Goal: Task Accomplishment & Management: Manage account settings

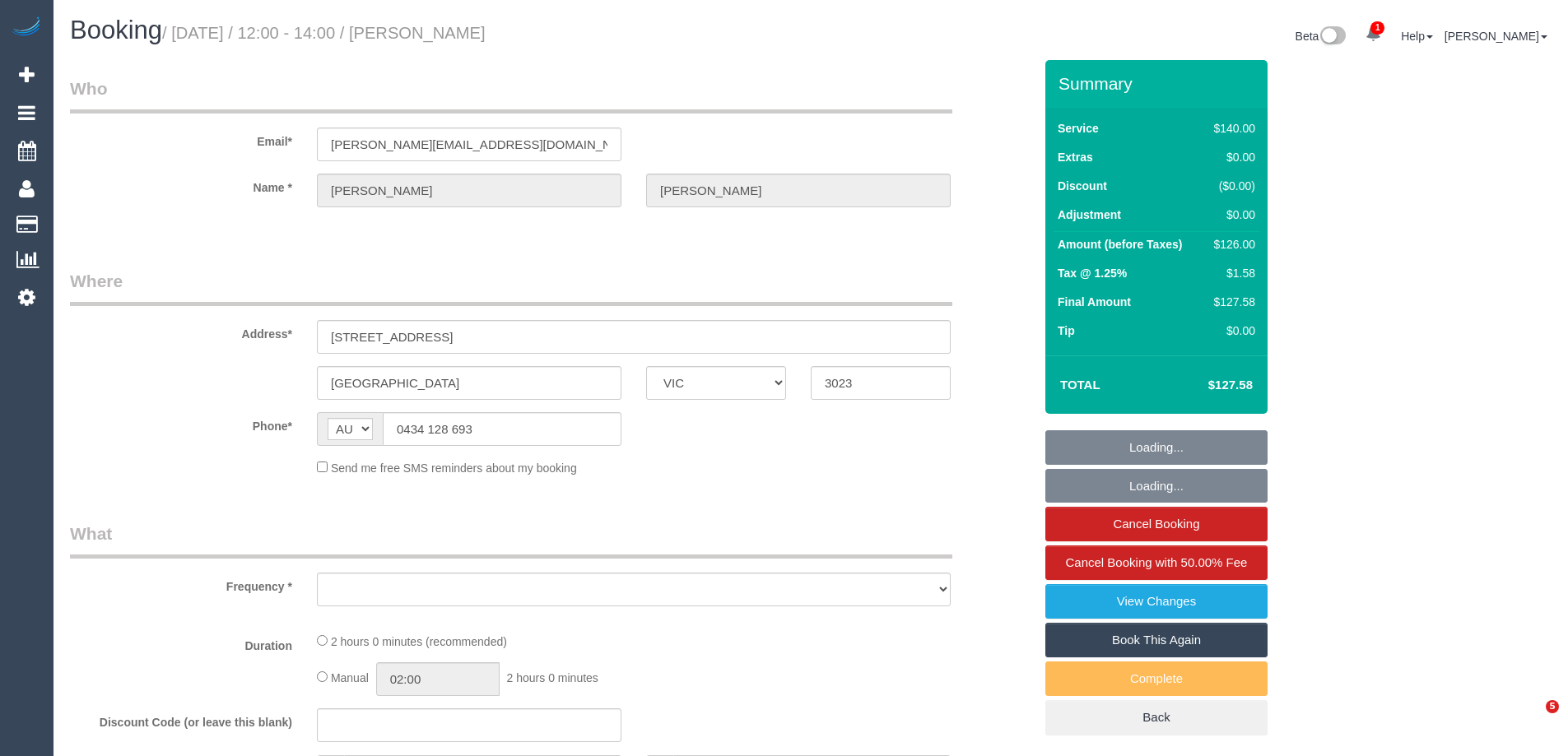
select select "VIC"
select select "string:stripe-pm_1S7nob2GScqysDRVcFTmWJng"
select select "number:29"
select select "number:14"
select select "number:19"
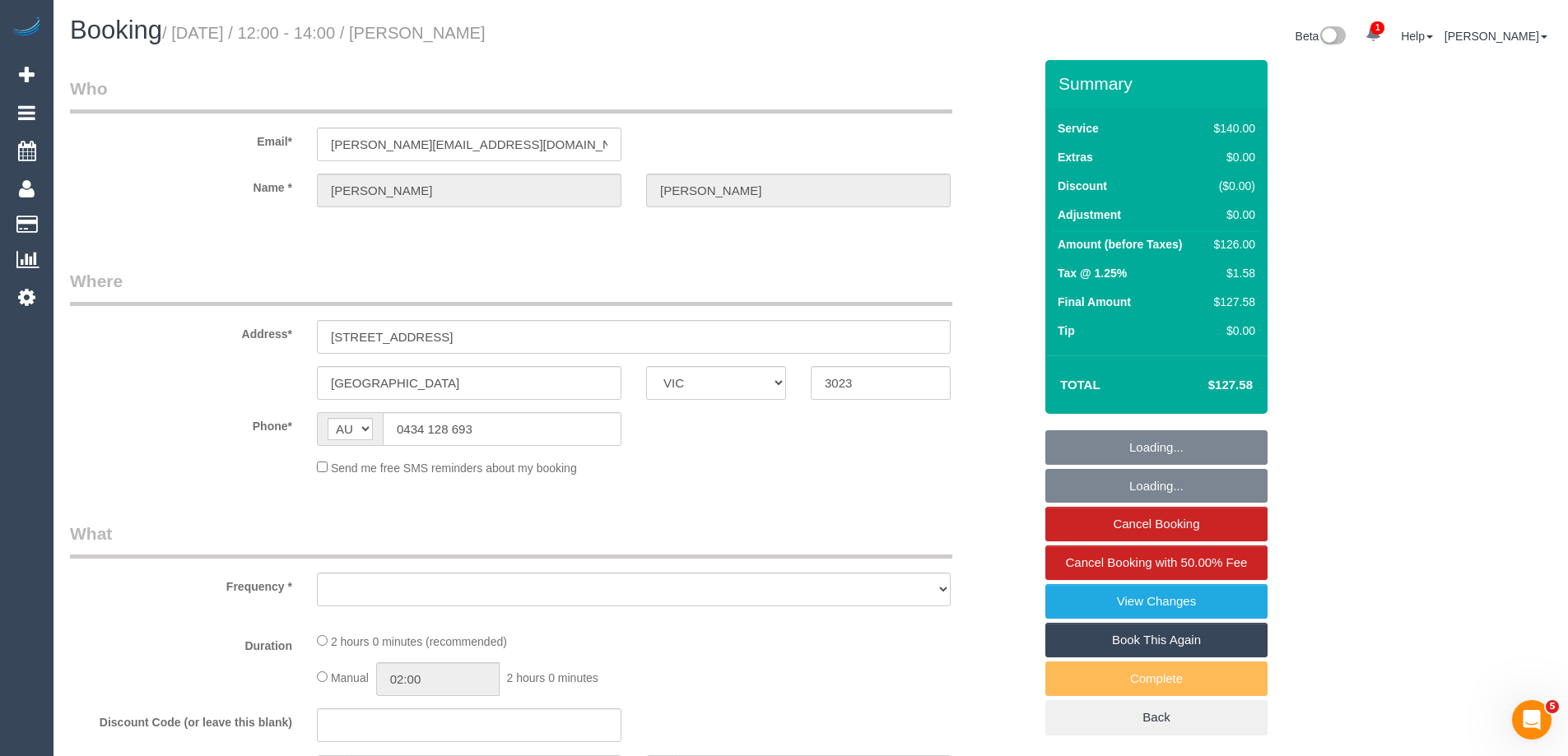
select select "number:22"
select select "number:34"
select select "number:26"
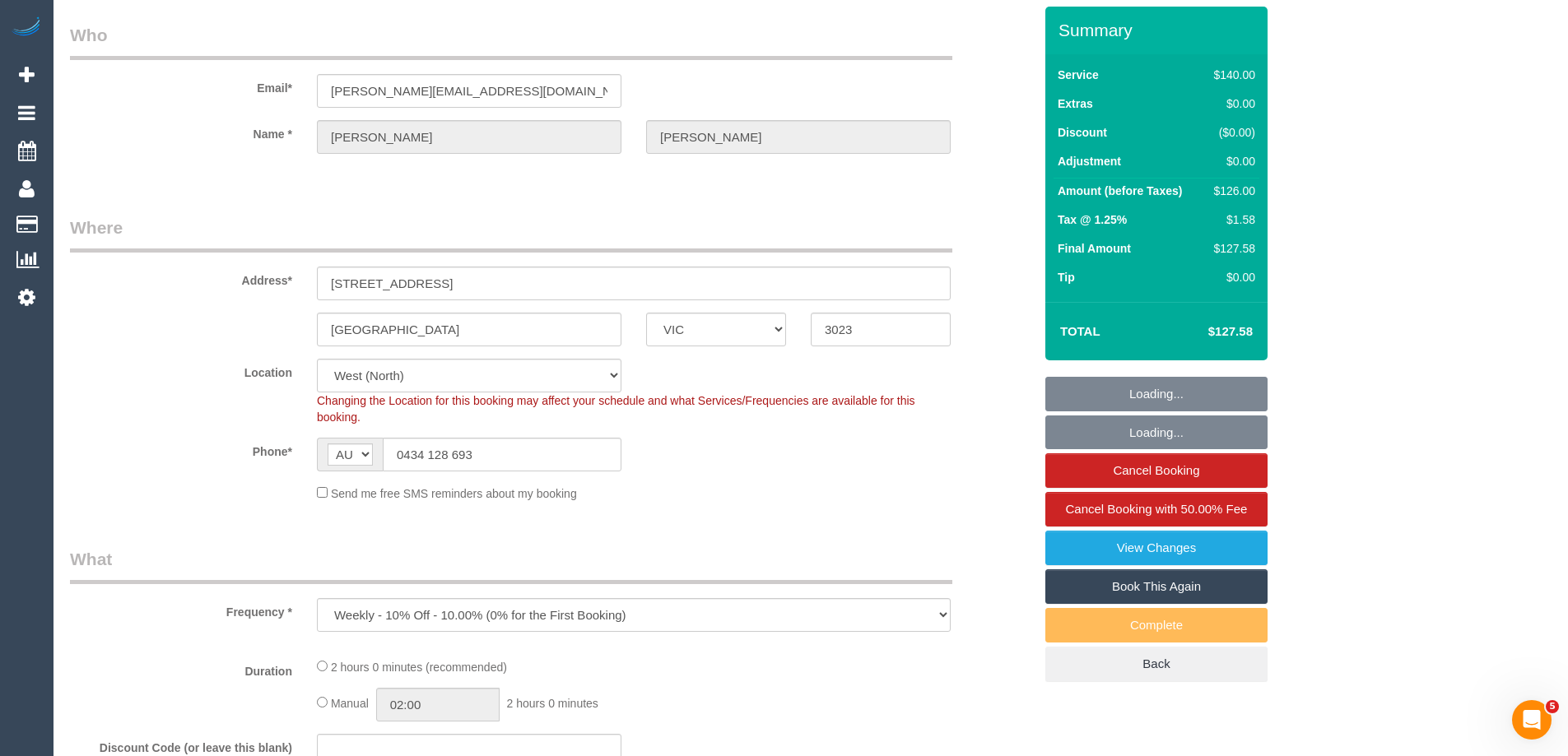
select select "object:908"
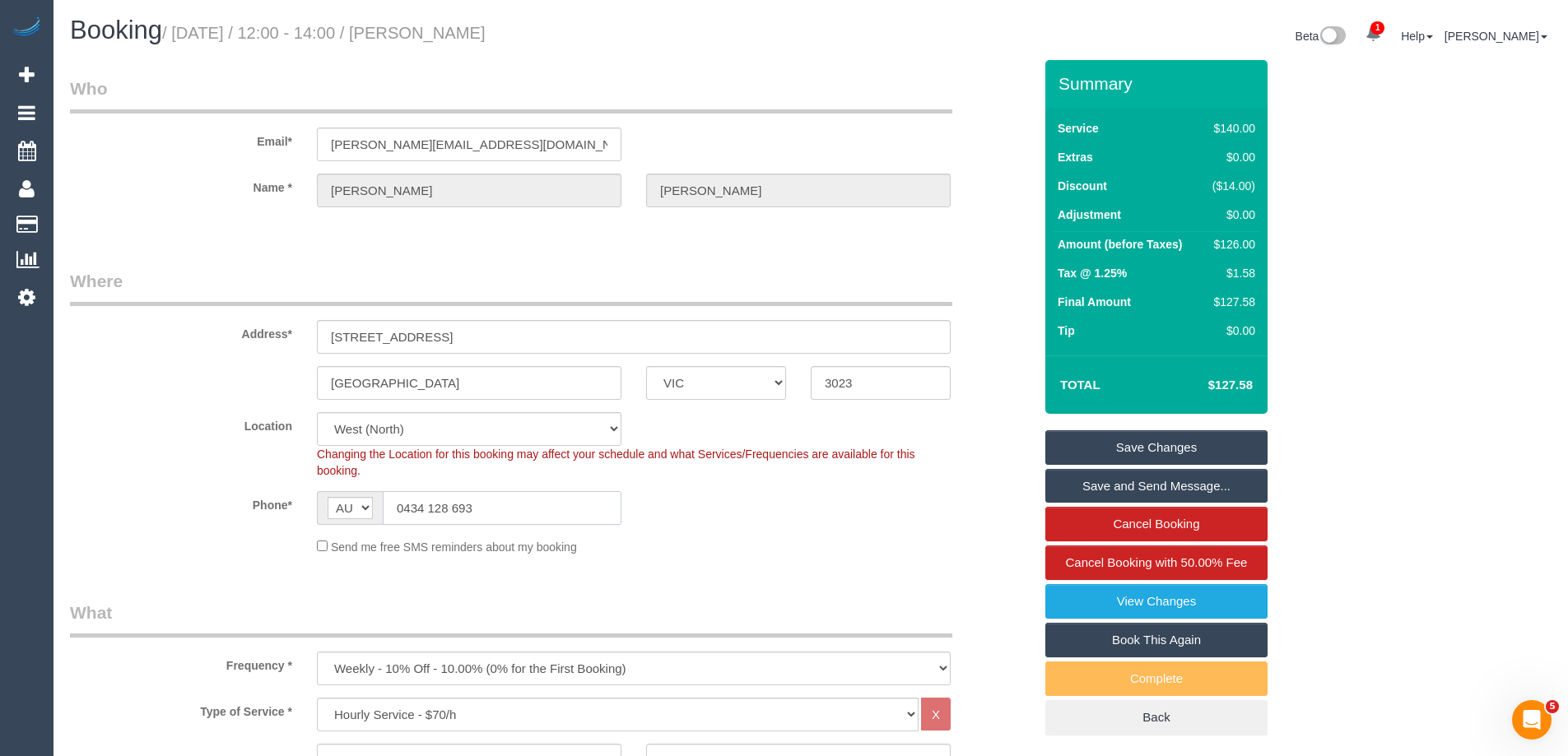
drag, startPoint x: 485, startPoint y: 509, endPoint x: 401, endPoint y: 507, distance: 84.0
click at [401, 507] on input "0434 128 693" at bounding box center [502, 508] width 239 height 34
click at [401, 509] on input "0434 128 693" at bounding box center [502, 508] width 239 height 34
click at [463, 509] on input "0434 128 693" at bounding box center [502, 508] width 239 height 34
click at [489, 505] on input "0434 128 693" at bounding box center [502, 508] width 239 height 34
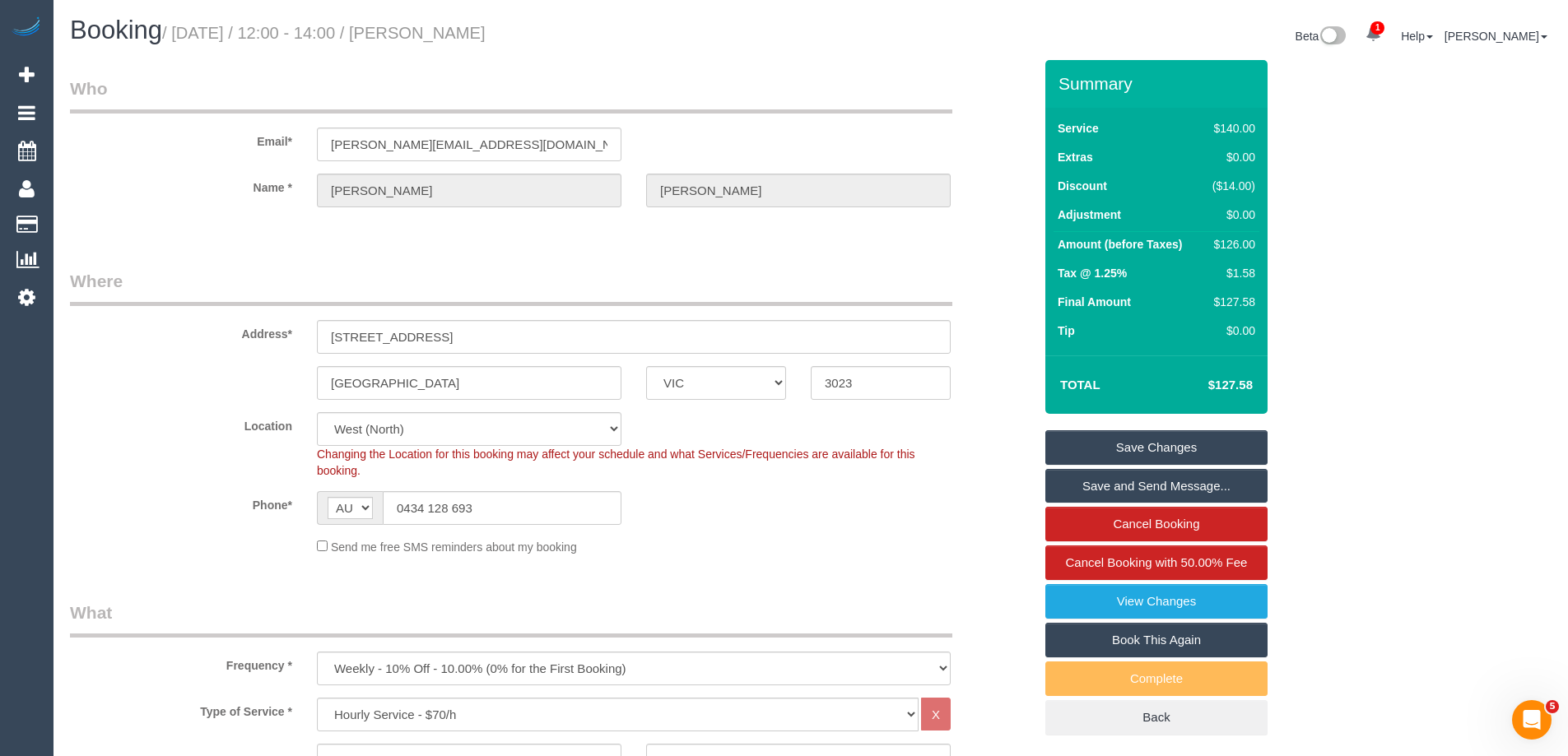
click at [650, 235] on fieldset "Who Email* chrystal.mcdonald2@outlook.com Name * Chrystal McDonald" at bounding box center [551, 156] width 964 height 160
drag, startPoint x: 486, startPoint y: 510, endPoint x: 404, endPoint y: 505, distance: 82.2
click at [404, 505] on input "0434 128 693" at bounding box center [502, 508] width 239 height 34
drag, startPoint x: 395, startPoint y: 383, endPoint x: 315, endPoint y: 374, distance: 80.5
click at [311, 384] on div "Deer Park" at bounding box center [469, 383] width 330 height 34
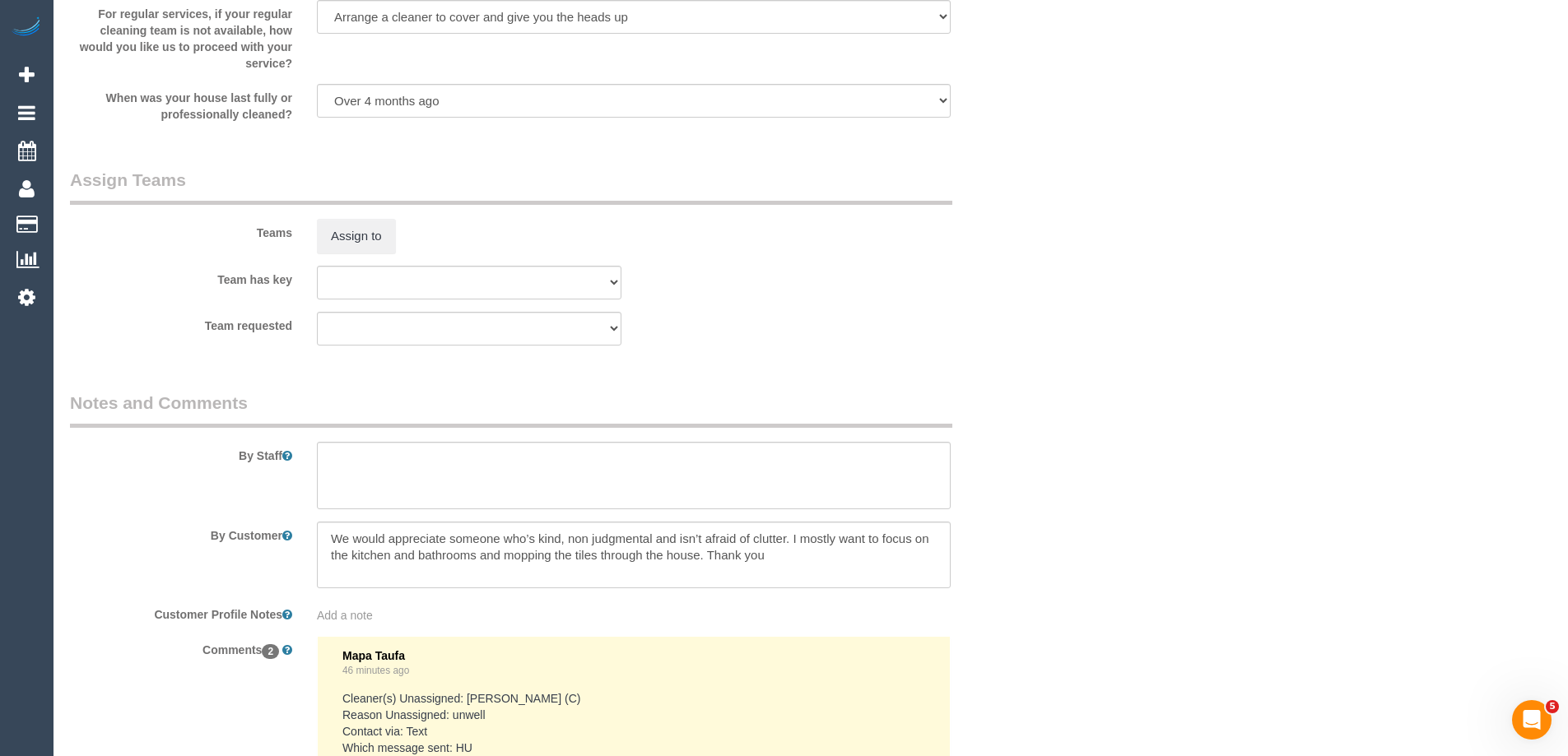
scroll to position [2792, 0]
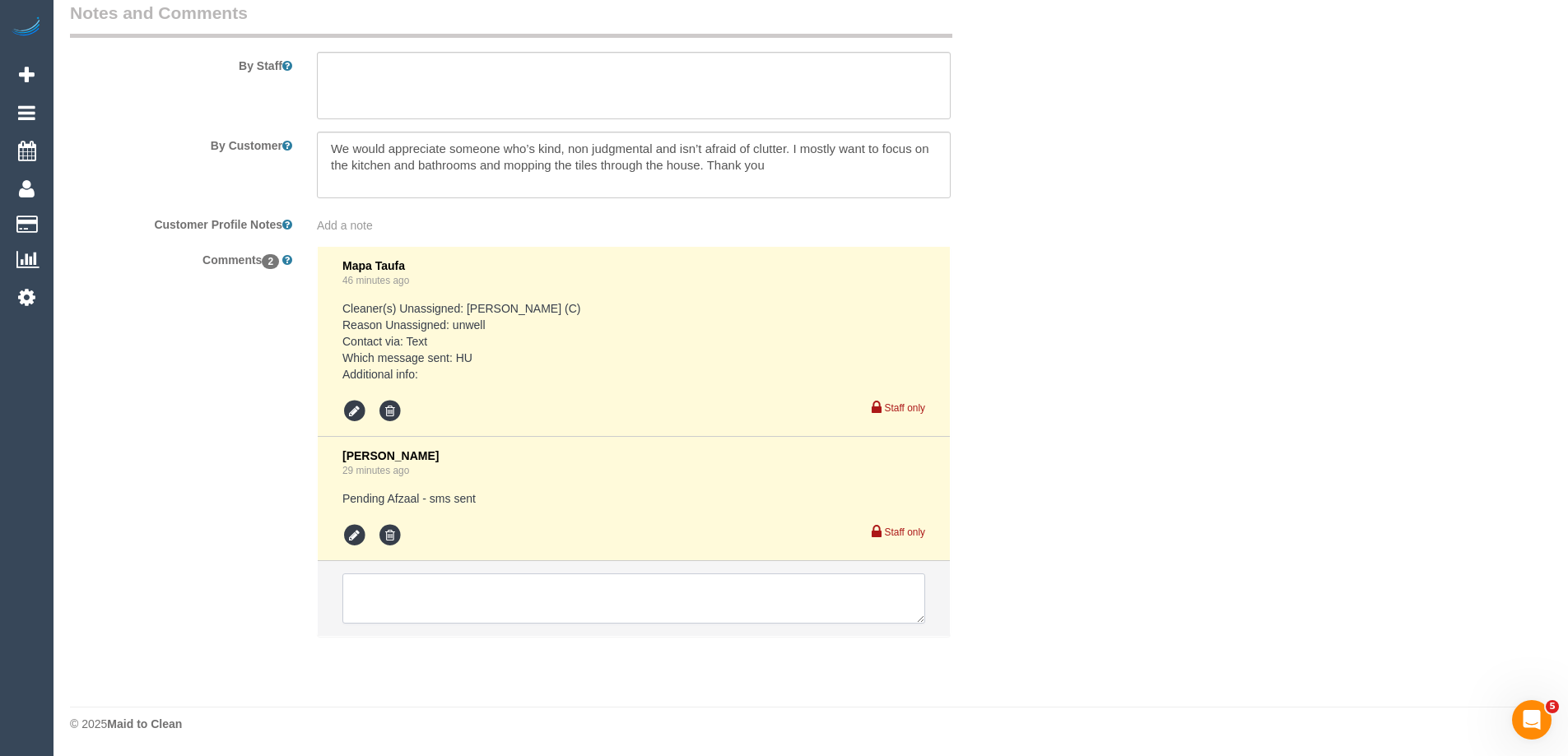
click at [478, 593] on textarea at bounding box center [633, 599] width 583 height 51
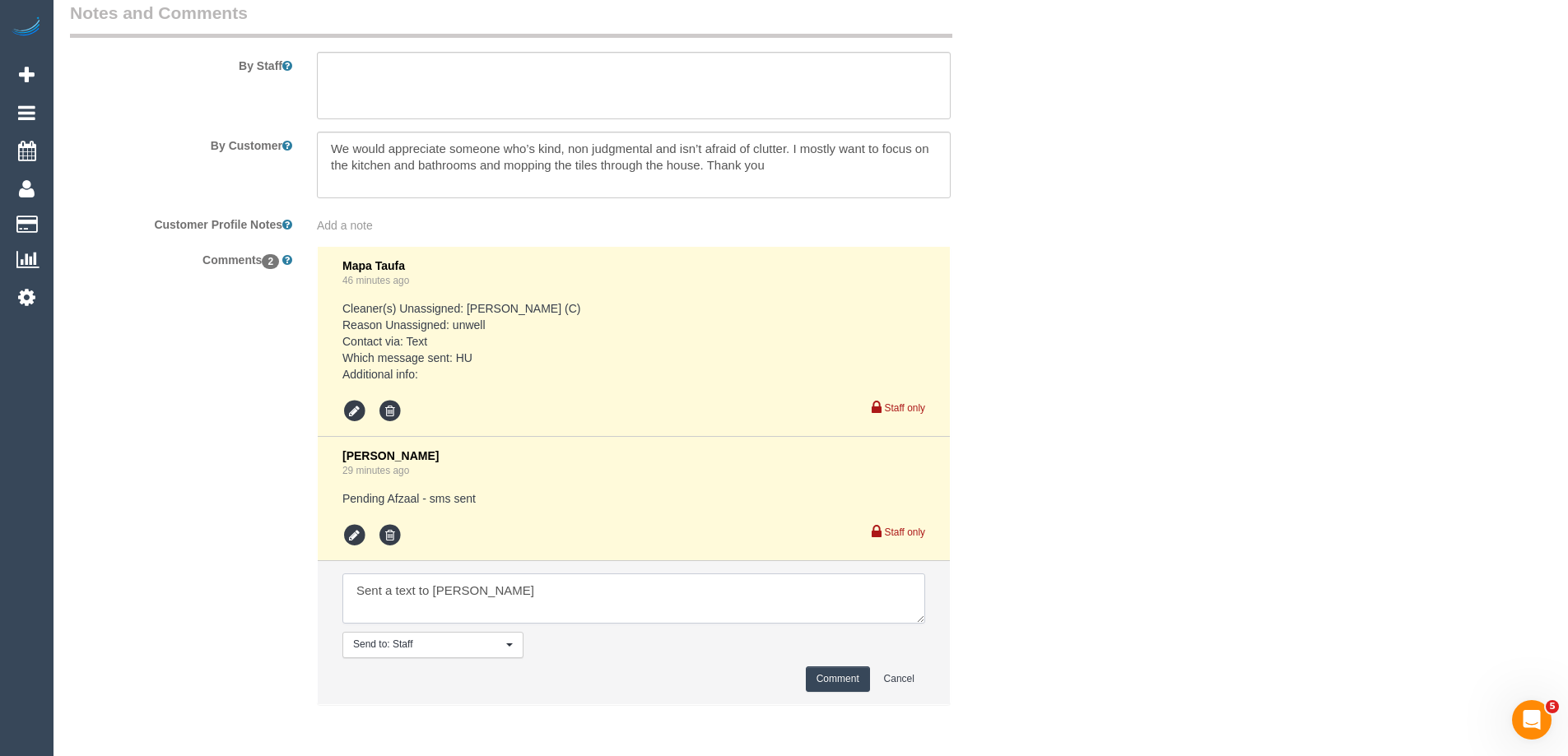
type textarea "Sent a text to Antony - pending"
click at [833, 674] on button "Comment" at bounding box center [838, 680] width 65 height 25
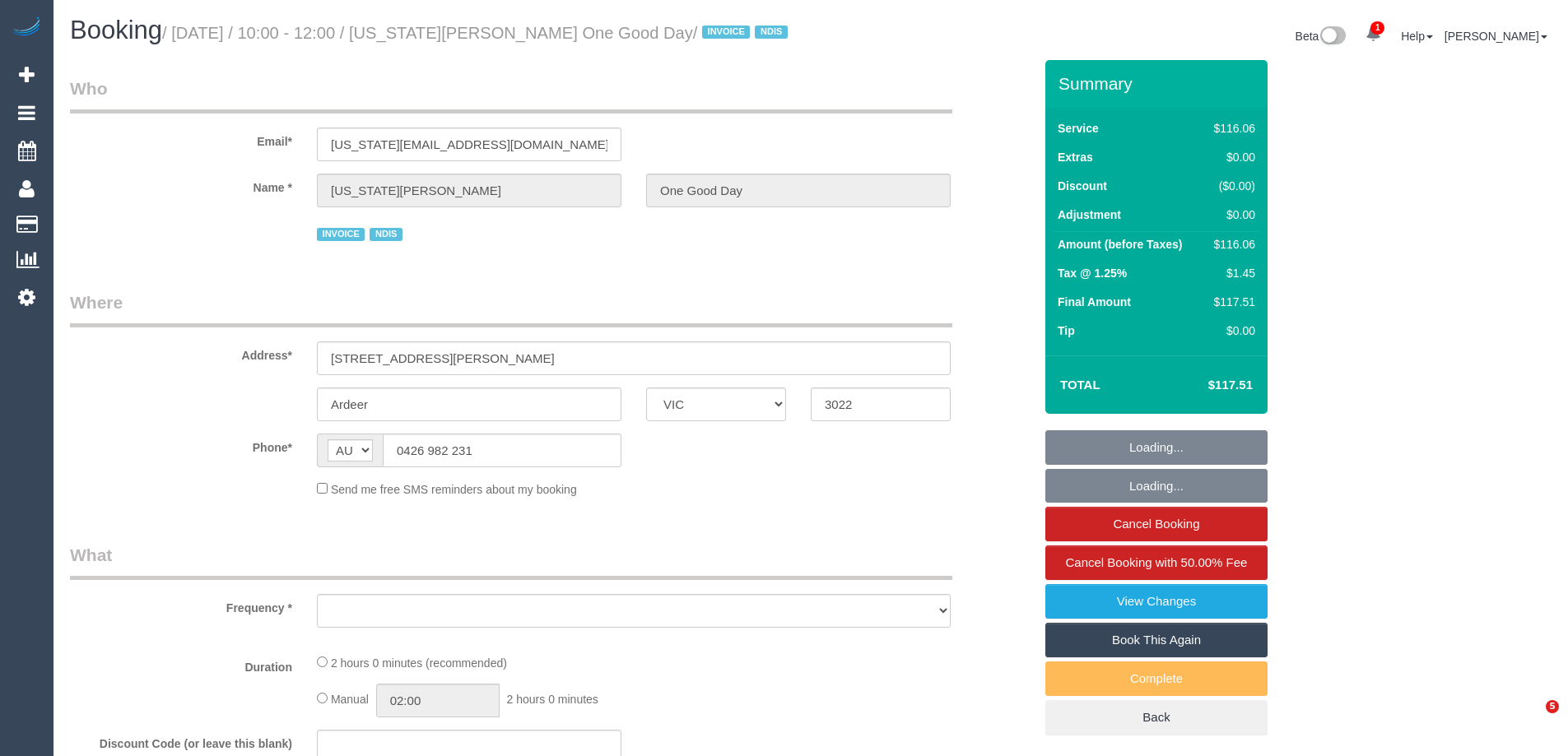
select select "VIC"
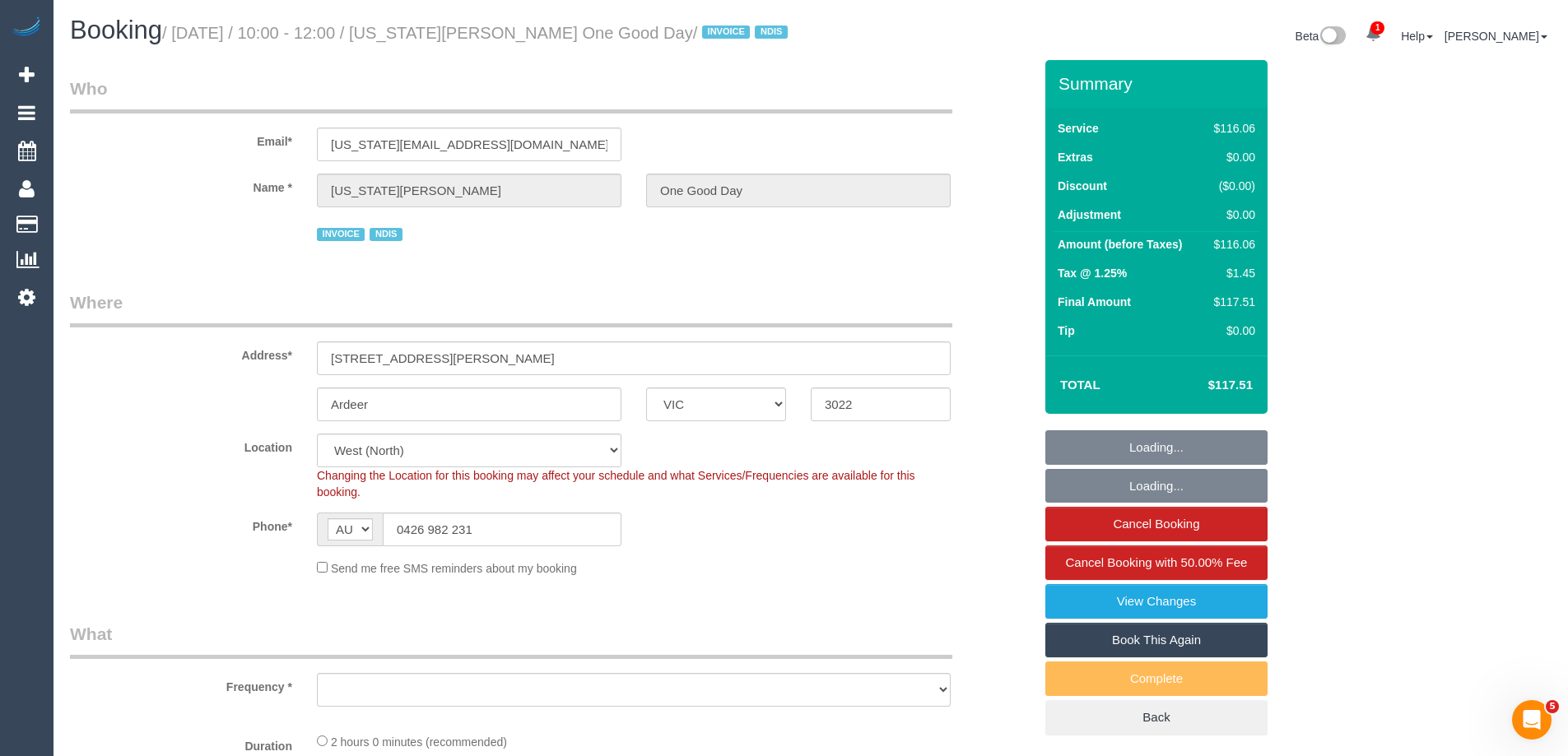
select select "object:737"
select select "number:30"
select select "number:14"
select select "number:19"
select select "number:23"
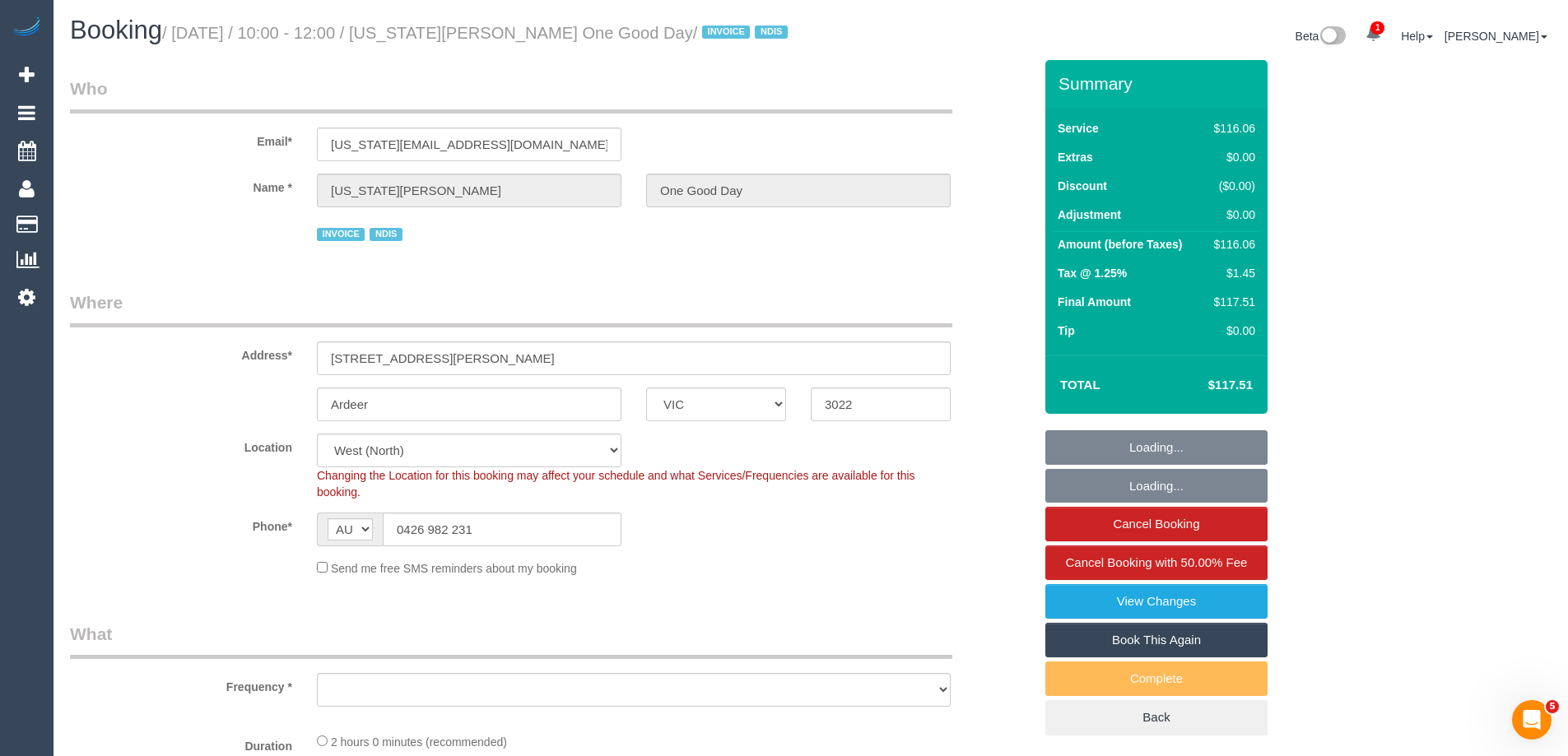
select select "number:34"
select select "object:1298"
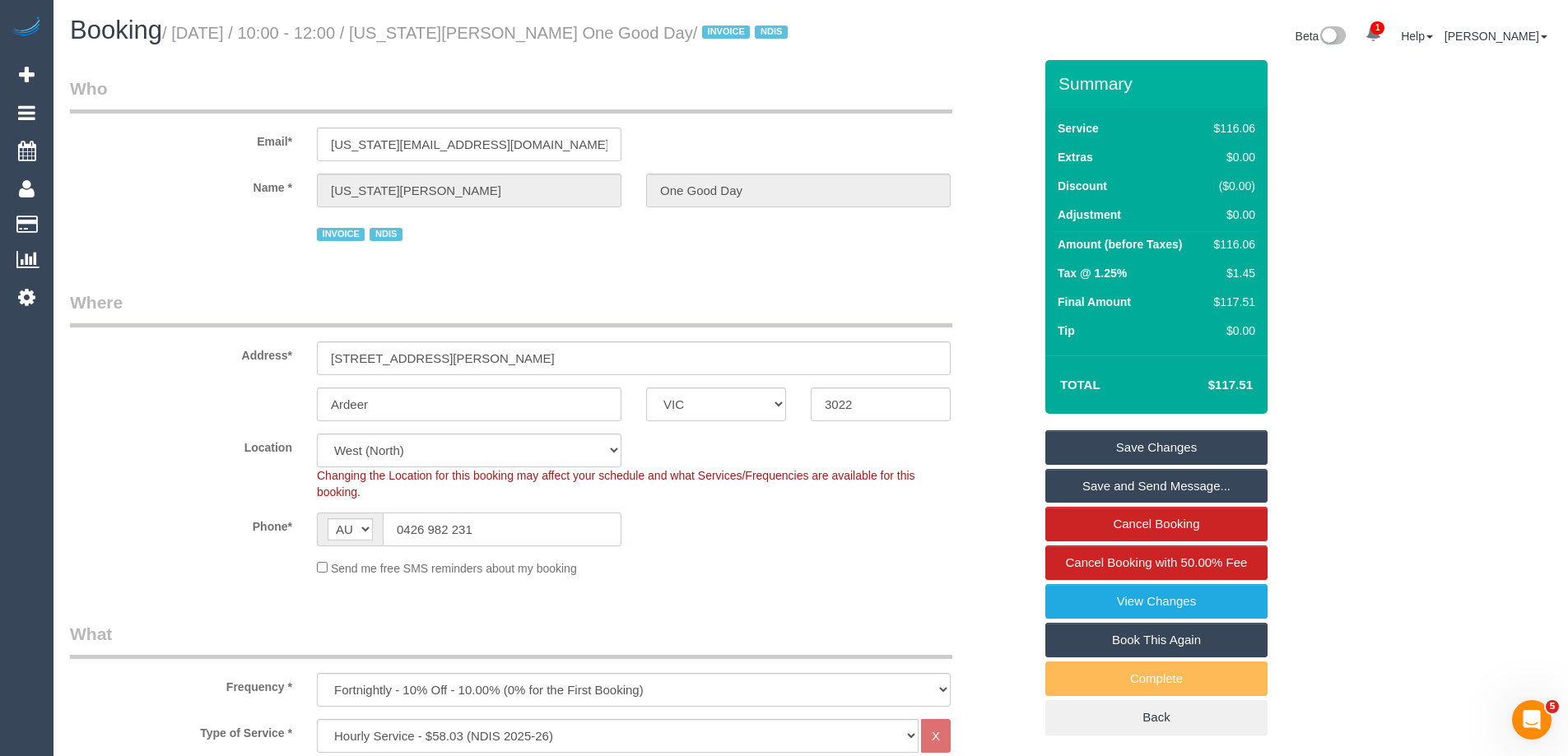
drag, startPoint x: 482, startPoint y: 525, endPoint x: 401, endPoint y: 525, distance: 81.0
click at [401, 525] on input "0426 982 231" at bounding box center [502, 530] width 239 height 34
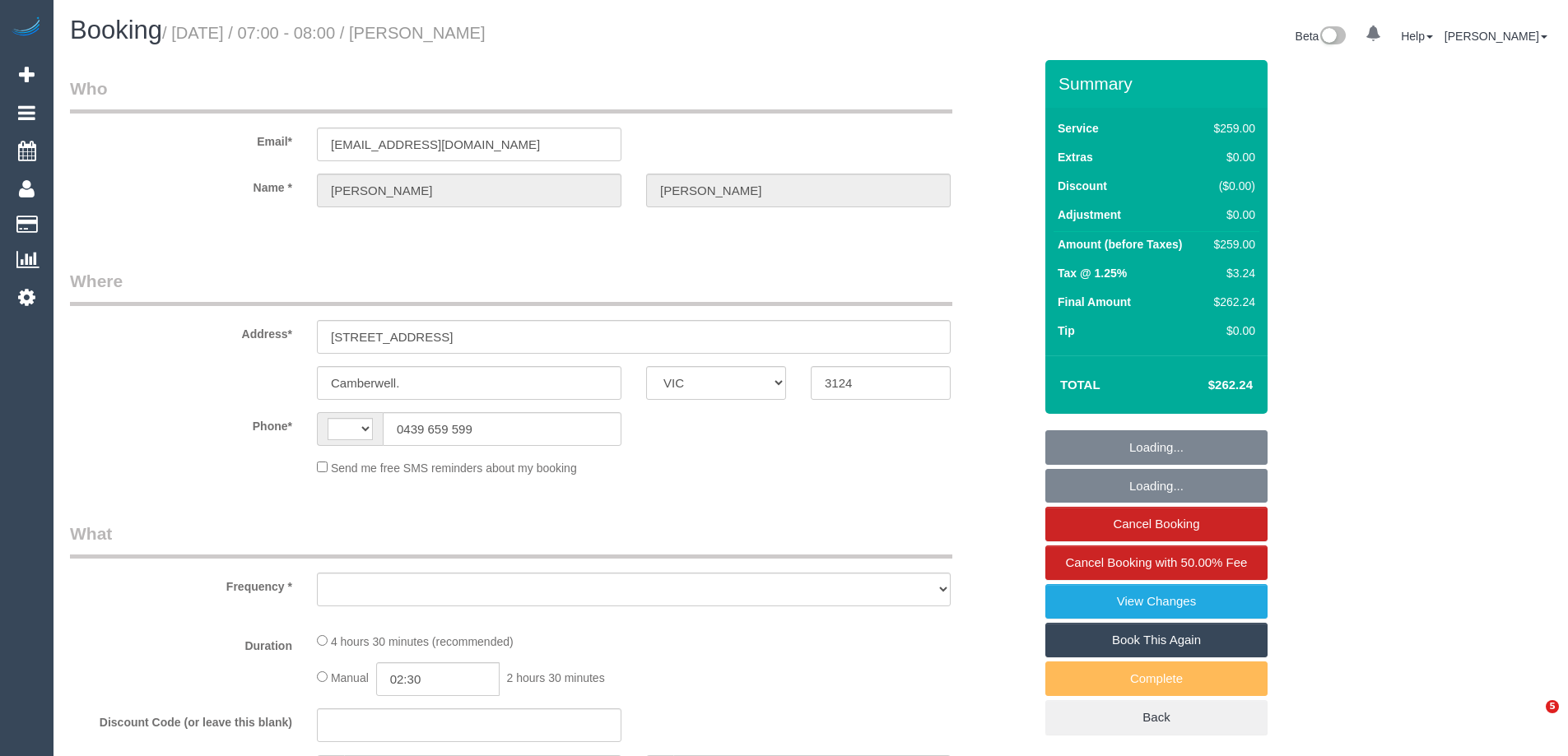
select select "VIC"
select select "string:AU"
select select "string:stripe-pm_1Na8Cf2GScqysDRVwMJ17Hvo"
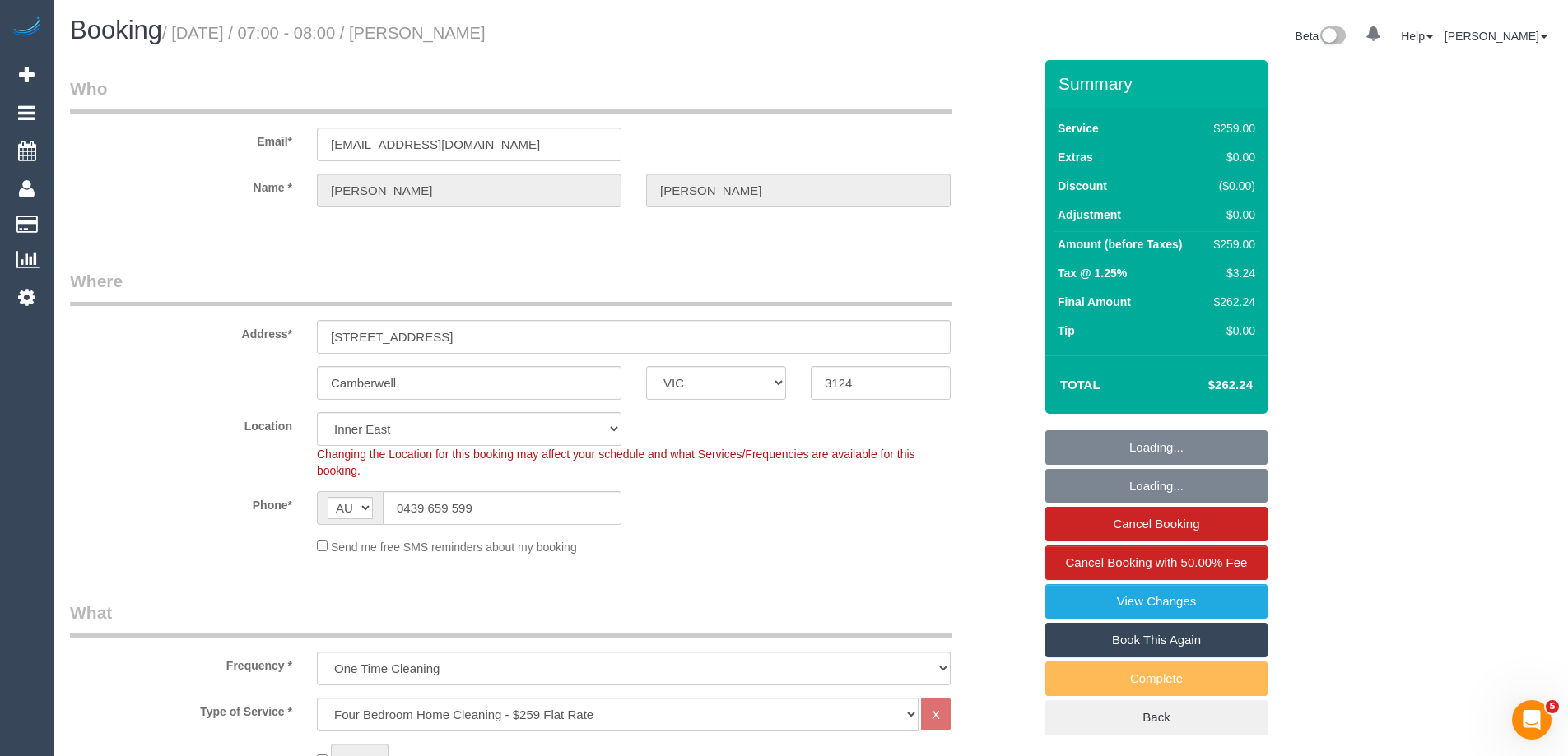
select select "object:858"
select select "number:28"
select select "number:14"
select select "number:19"
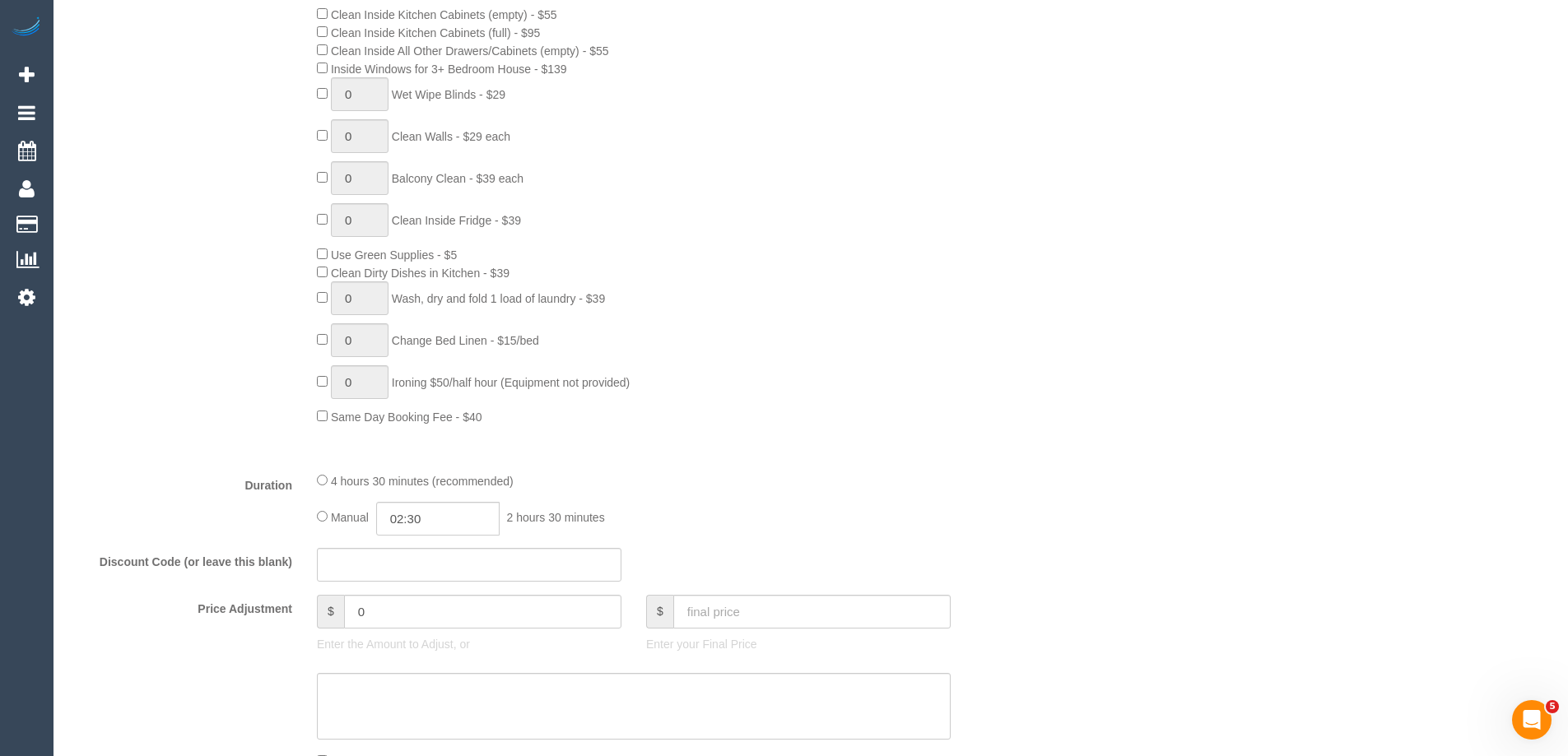
scroll to position [905, 0]
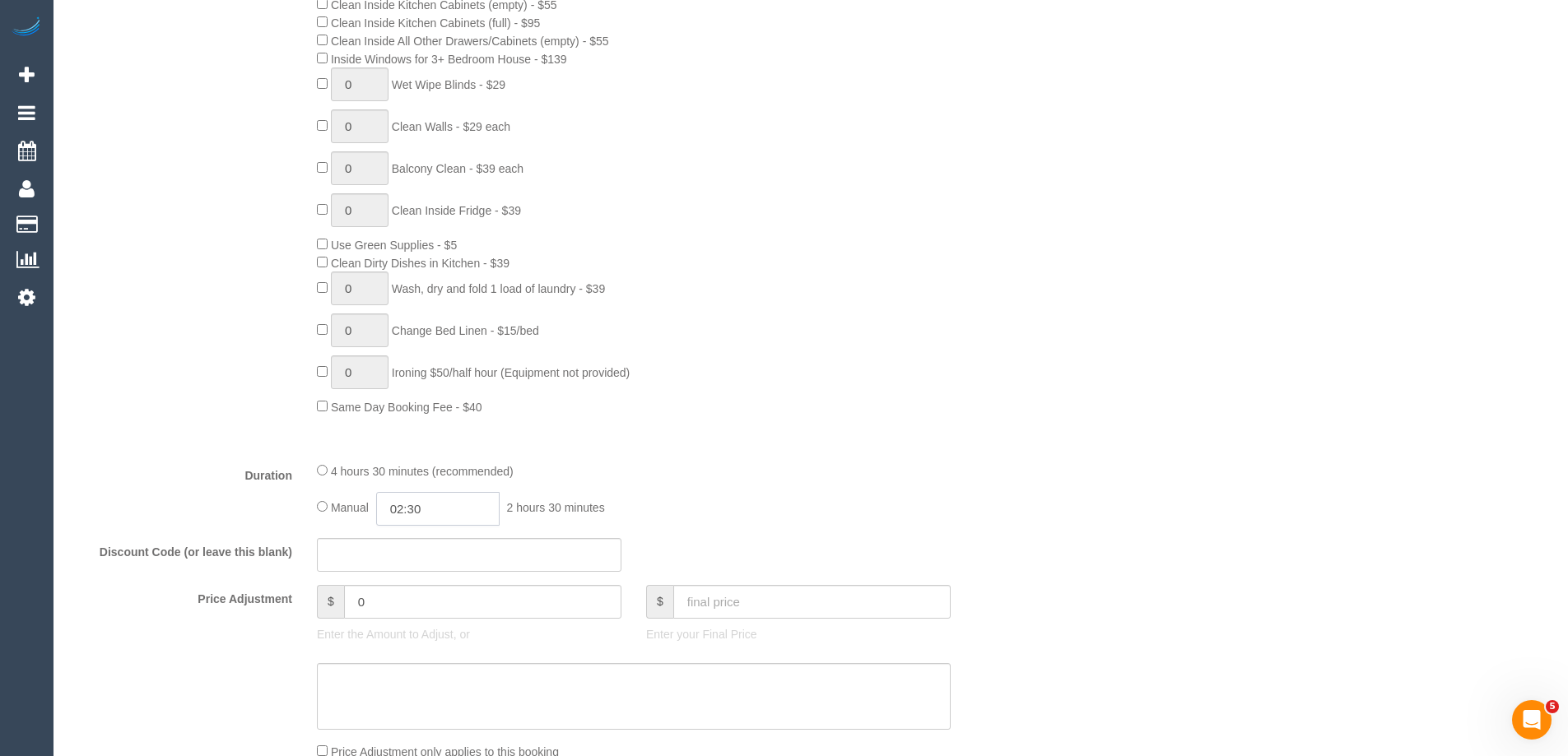
click at [470, 499] on input "02:30" at bounding box center [438, 509] width 124 height 34
type input "02:15"
click at [682, 460] on fieldset "What Frequency * One Time Cleaning Weekly - 10% Off - 10.00% (0% for the First …" at bounding box center [551, 282] width 964 height 1174
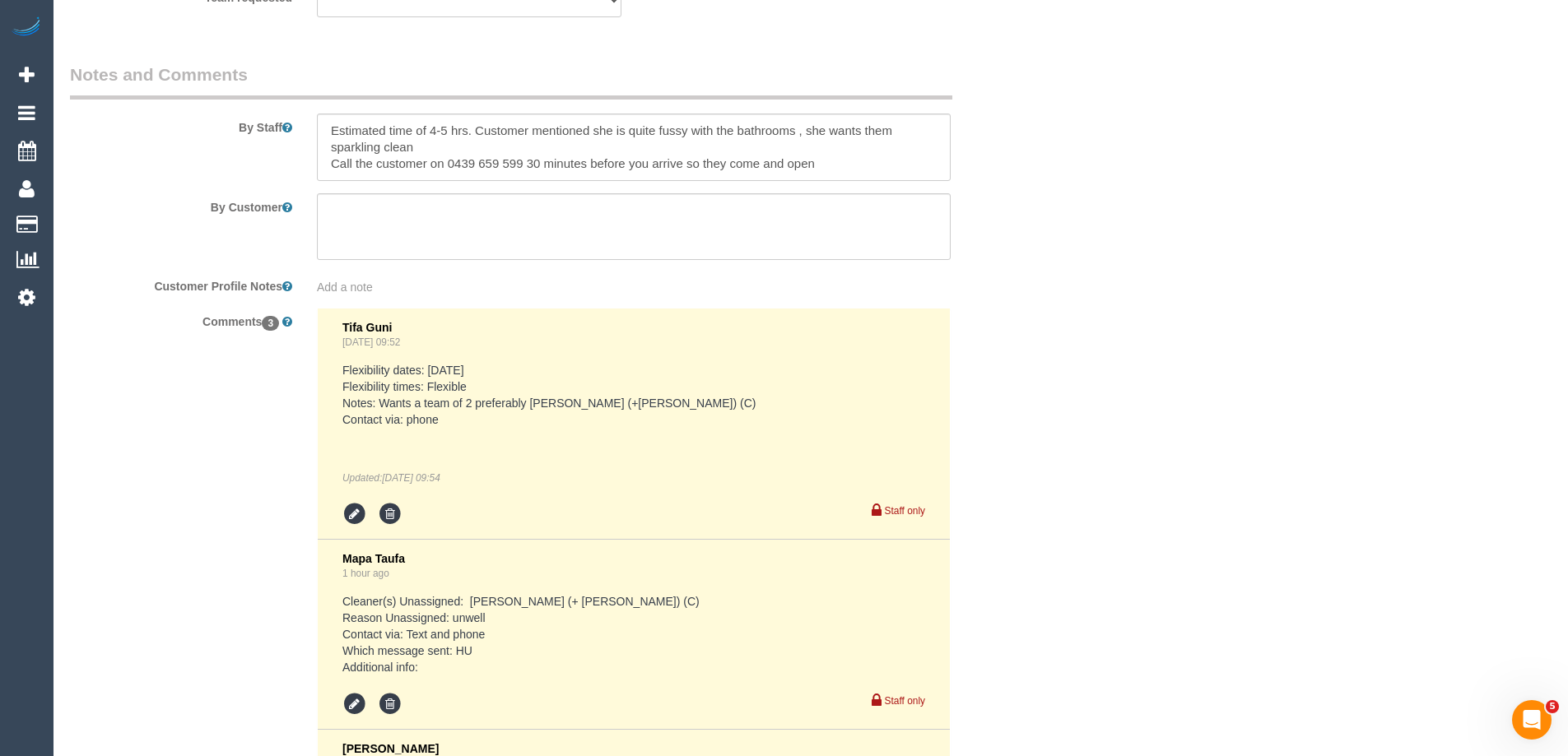
scroll to position [3039, 0]
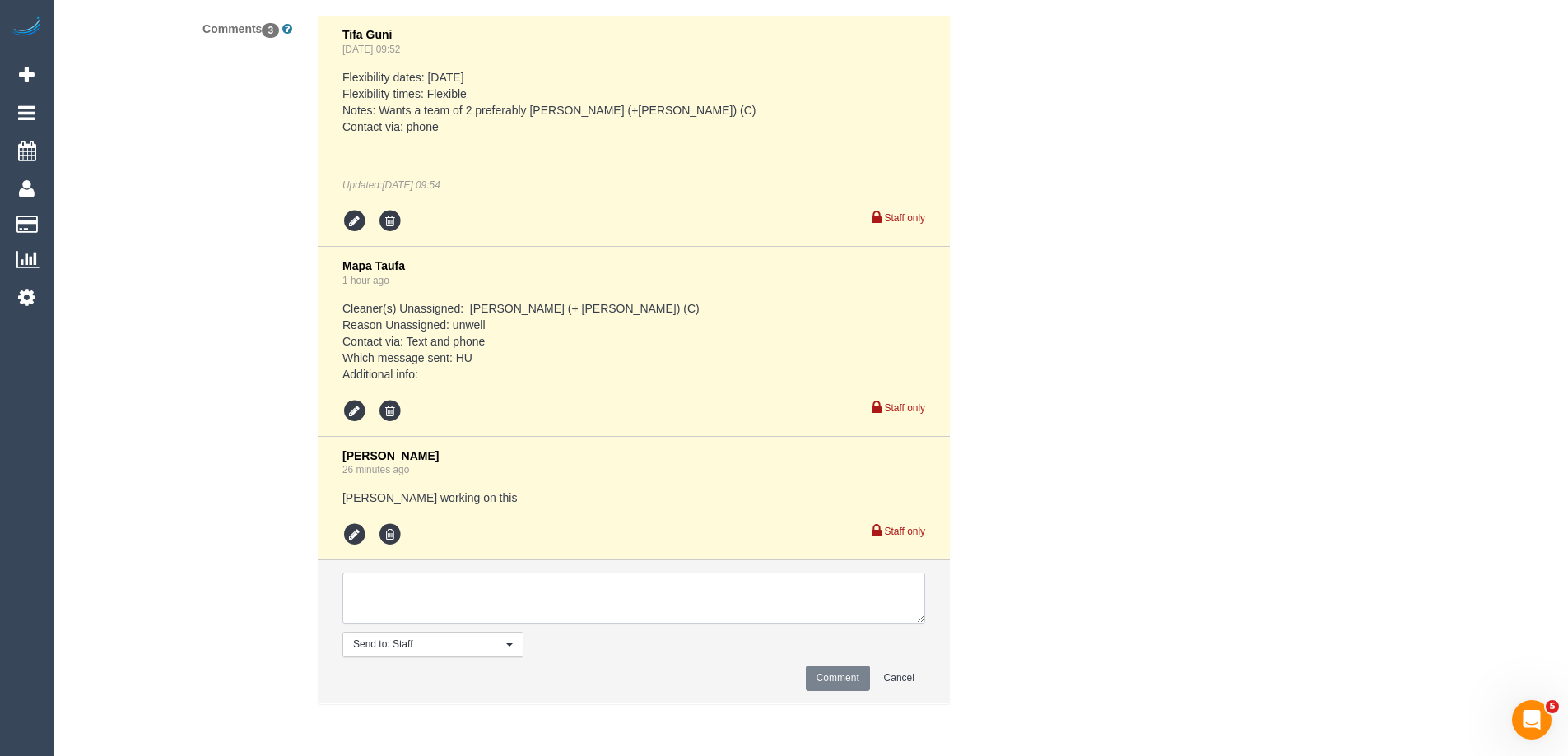
click at [469, 596] on textarea at bounding box center [633, 598] width 583 height 51
drag, startPoint x: 480, startPoint y: 585, endPoint x: 462, endPoint y: 613, distance: 33.3
click at [480, 586] on textarea at bounding box center [633, 598] width 583 height 51
paste textarea "Sorry it will have to be tomorrow Tuesday 7am please 2 people if possible 2 hou…"
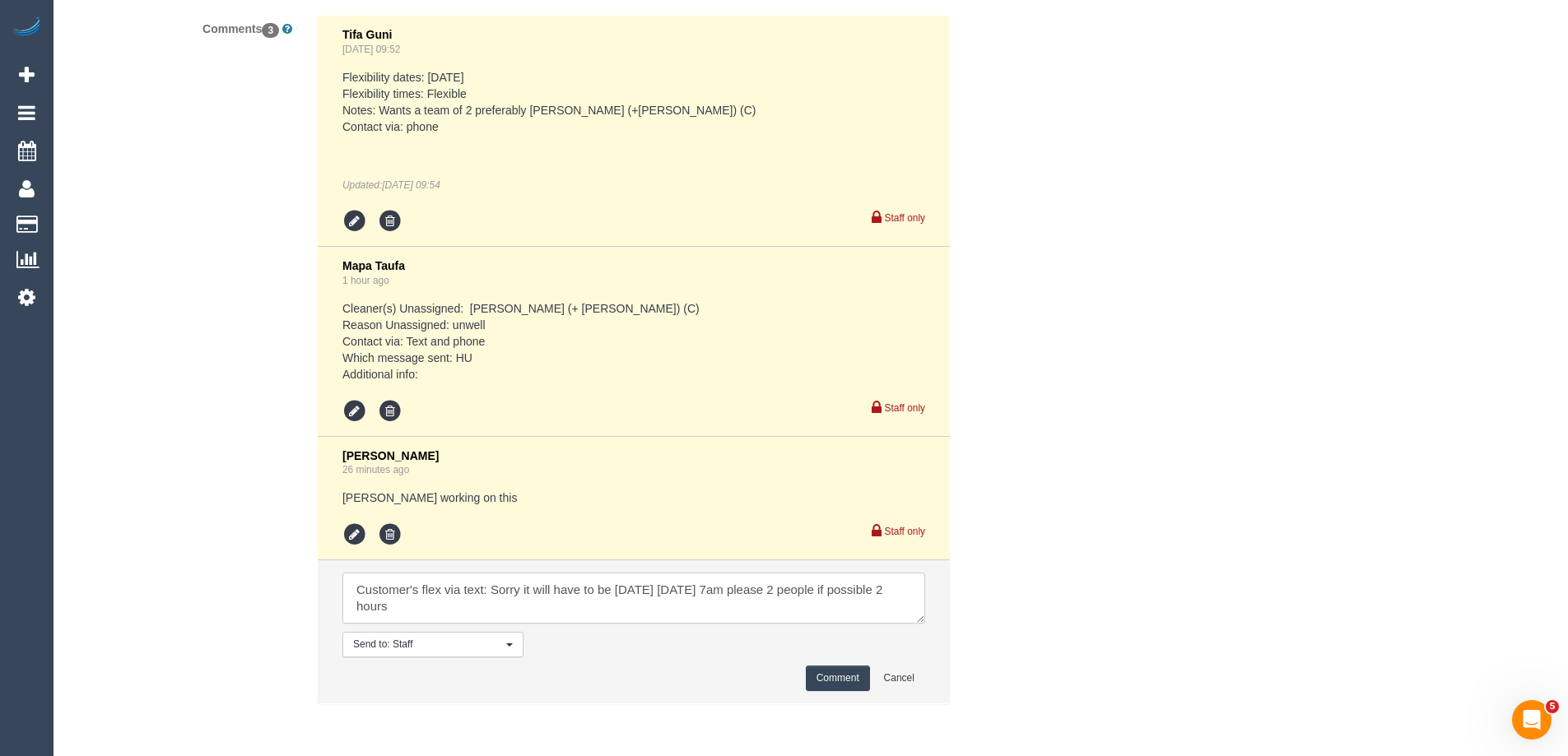
type textarea "Customer's flex via text: Sorry it will have to be tomorrow Tuesday 7am please …"
click at [828, 668] on button "Comment" at bounding box center [838, 679] width 65 height 25
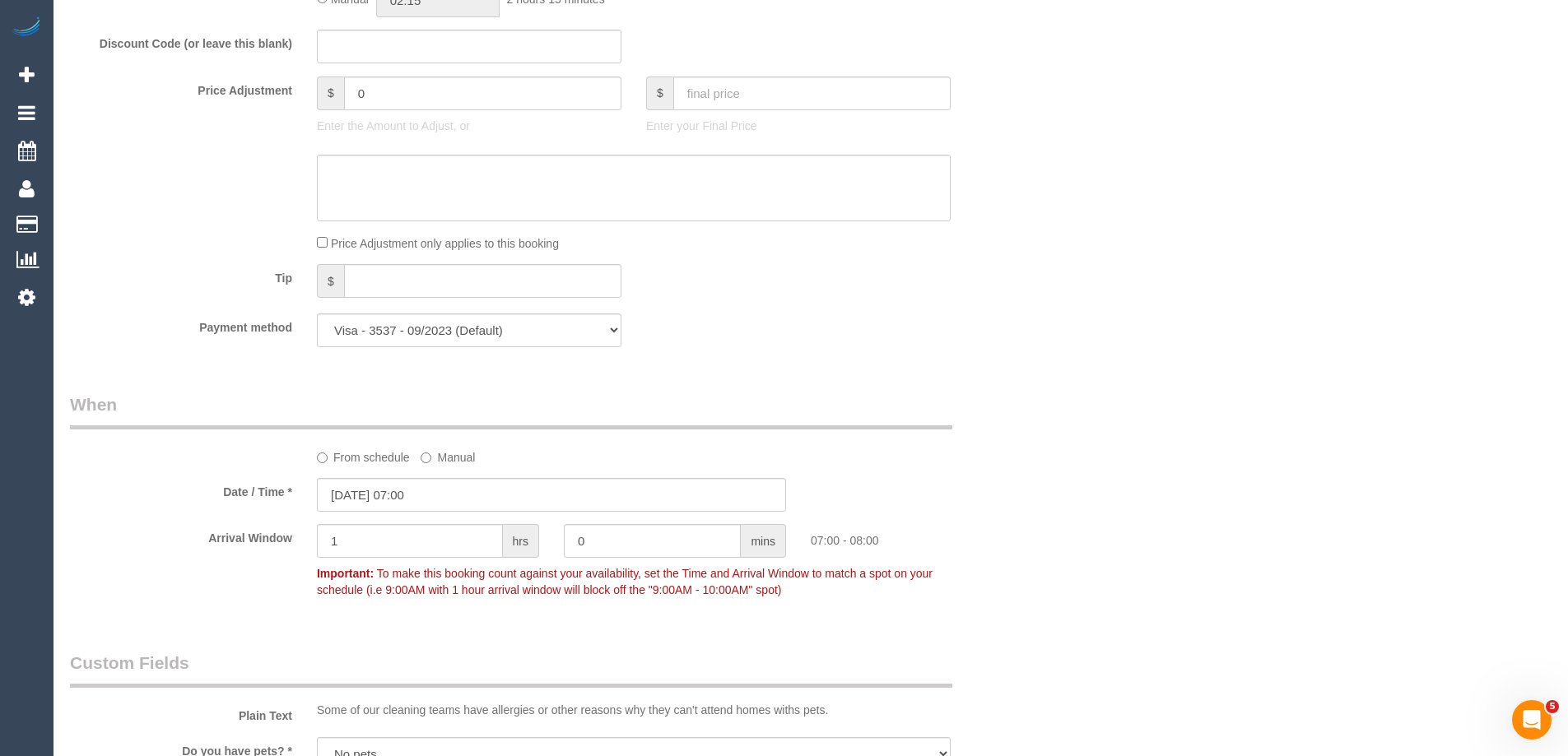
scroll to position [1458, 0]
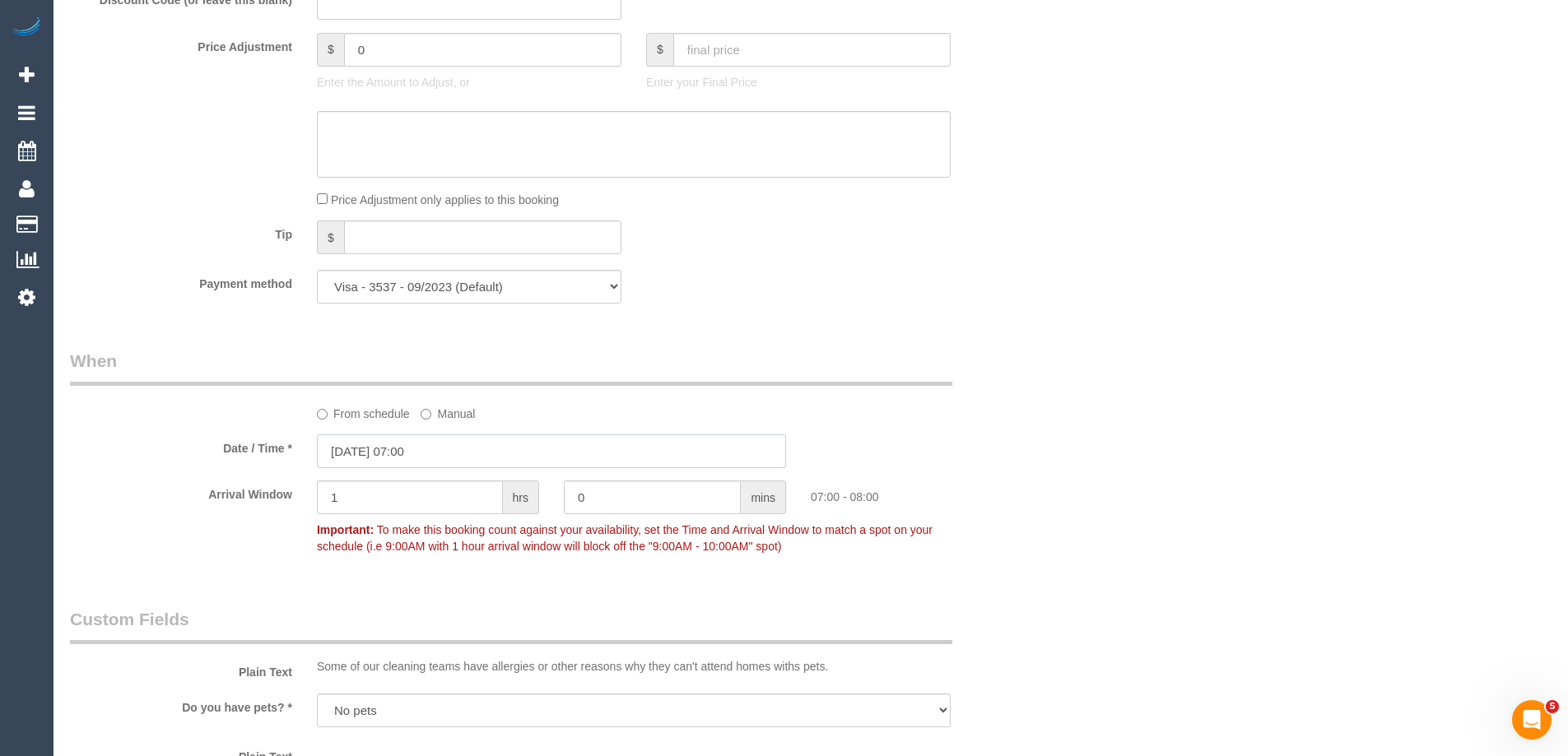
click at [382, 450] on input "29/09/2025 07:00" at bounding box center [551, 452] width 470 height 34
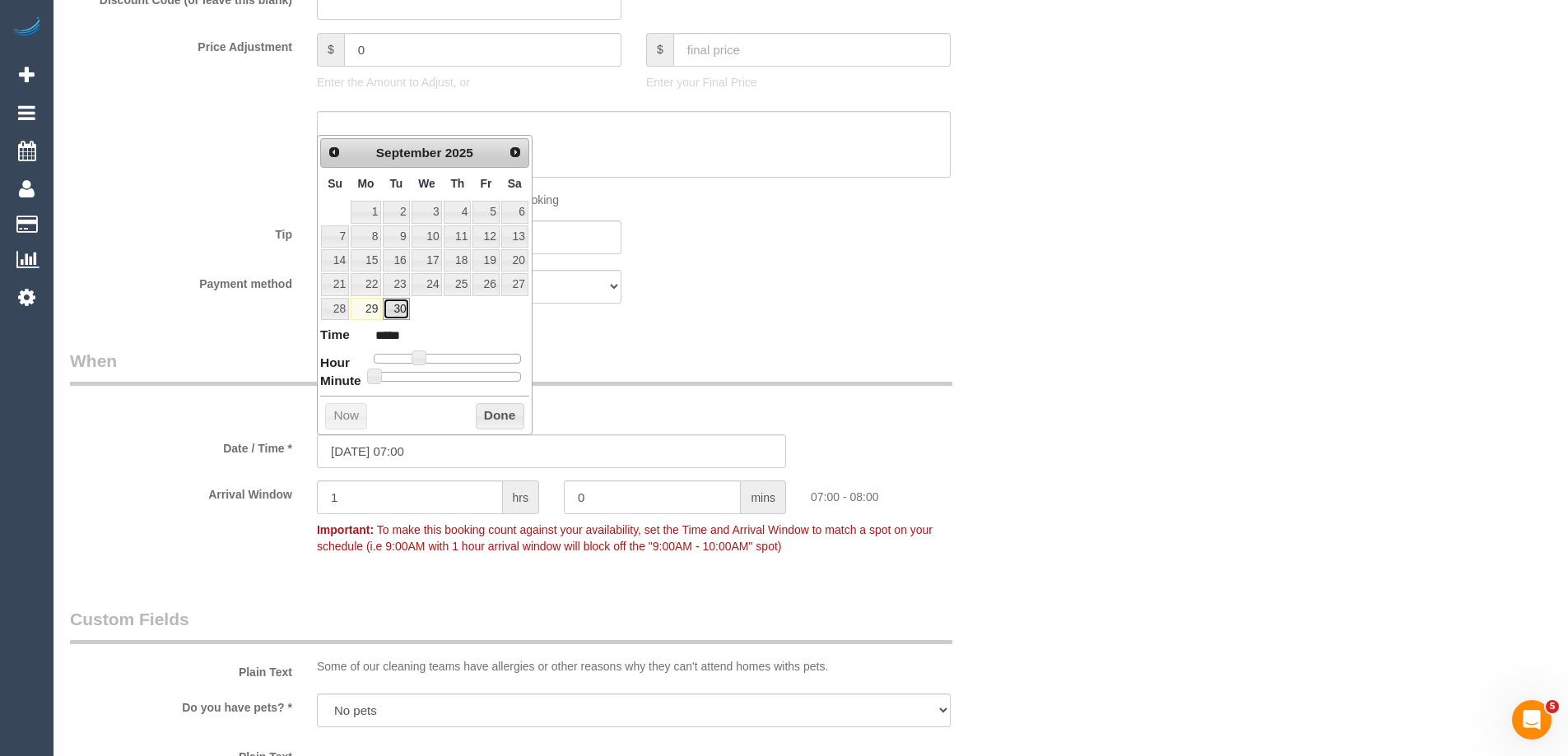
click at [397, 305] on link "30" at bounding box center [395, 309] width 26 height 22
type input "30/09/2025 07:00"
click at [503, 415] on button "Done" at bounding box center [500, 416] width 48 height 26
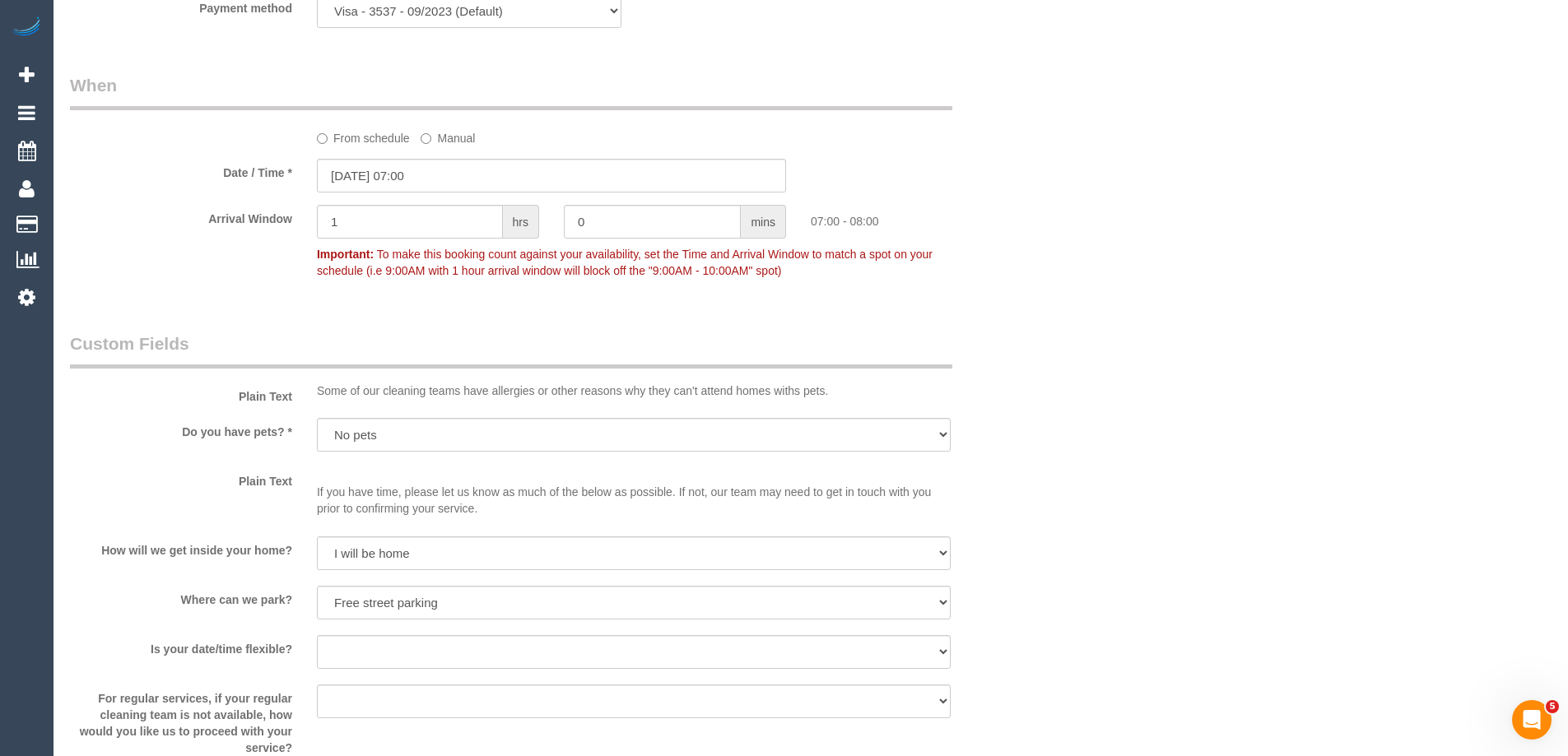
scroll to position [1705, 0]
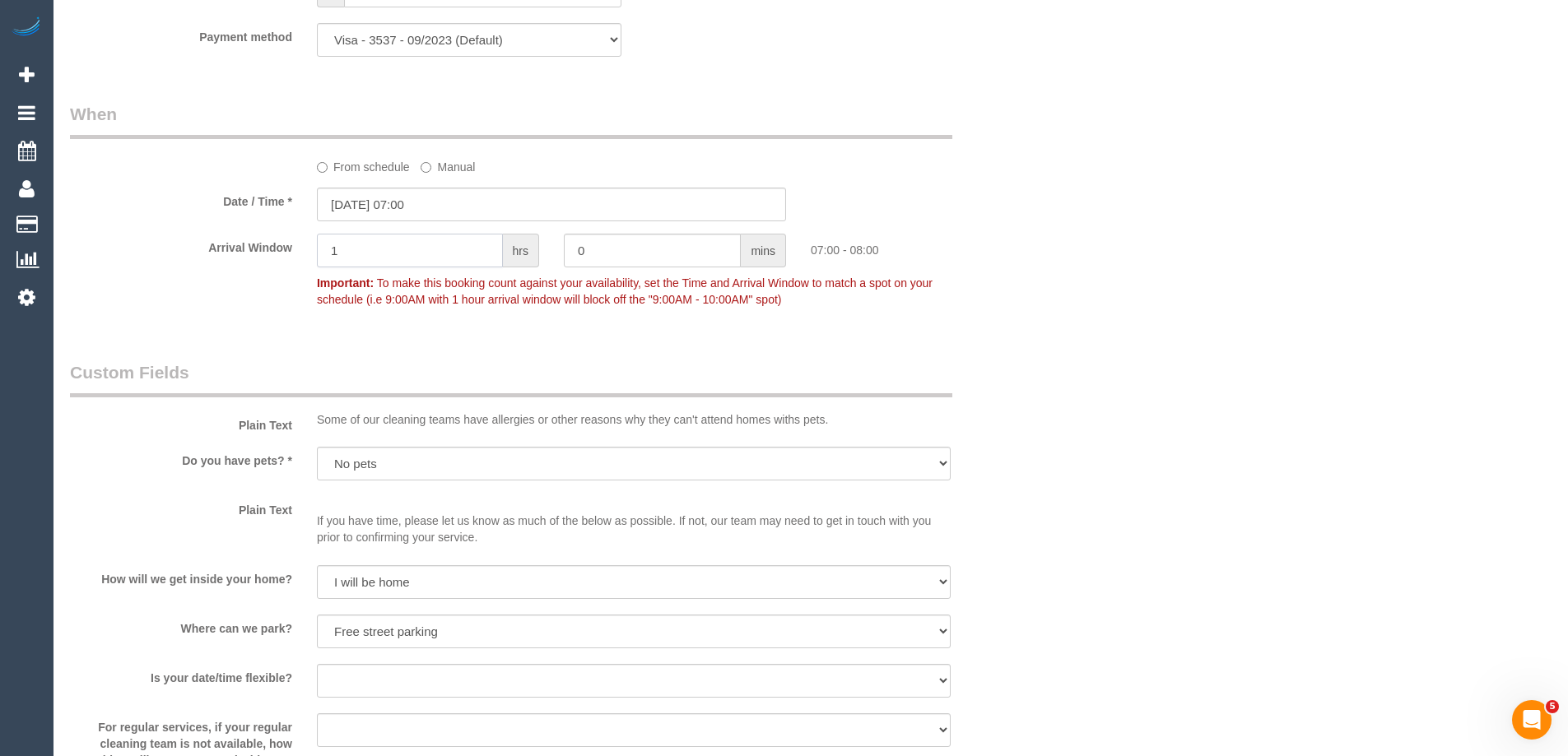
click at [356, 251] on input "1" at bounding box center [410, 251] width 186 height 34
type input "2"
click at [1046, 310] on div "Who Email* acrowley@bigpond.net.au Name * Anne Crowley Where Address* 2 Fermana…" at bounding box center [811, 256] width 1482 height 3802
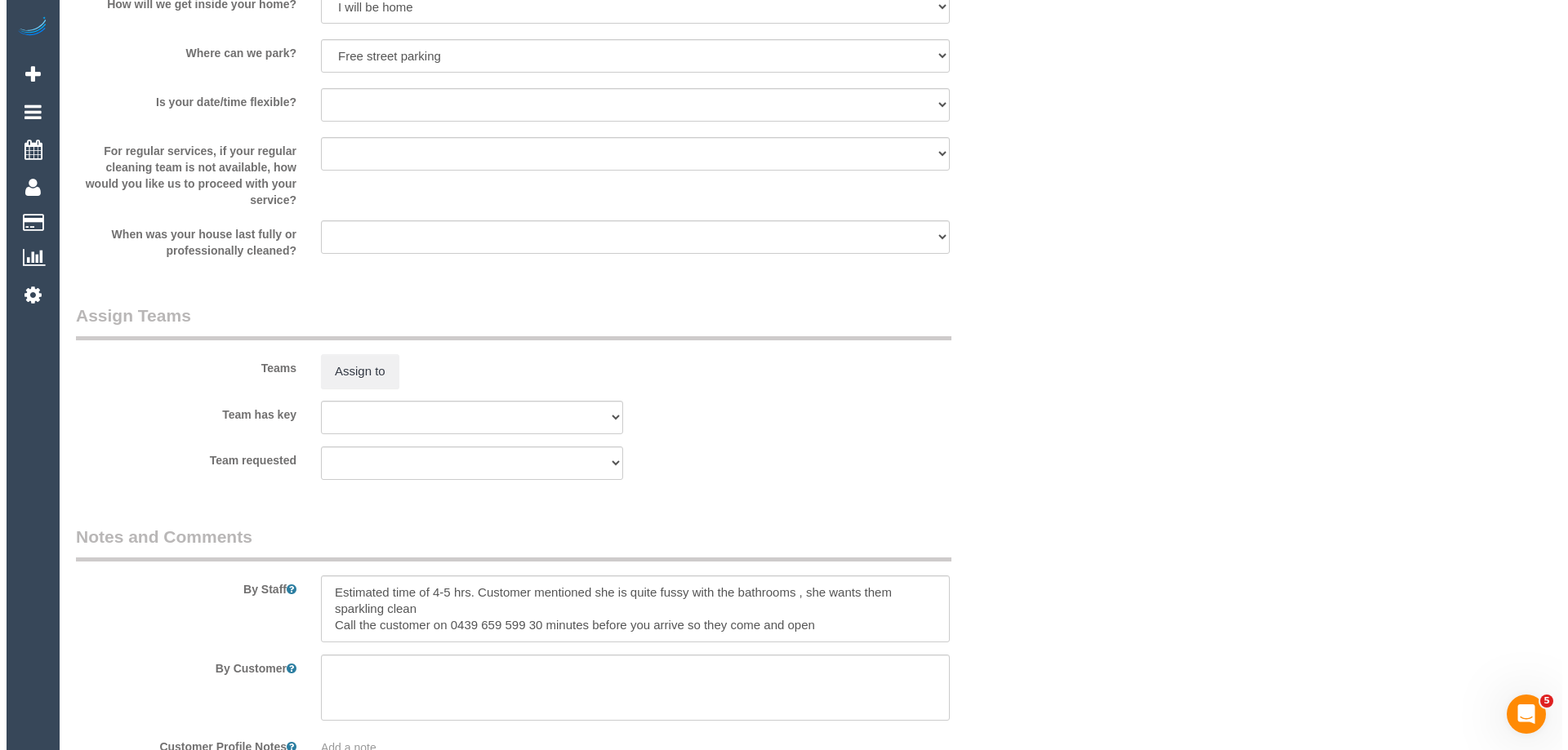
scroll to position [2262, 0]
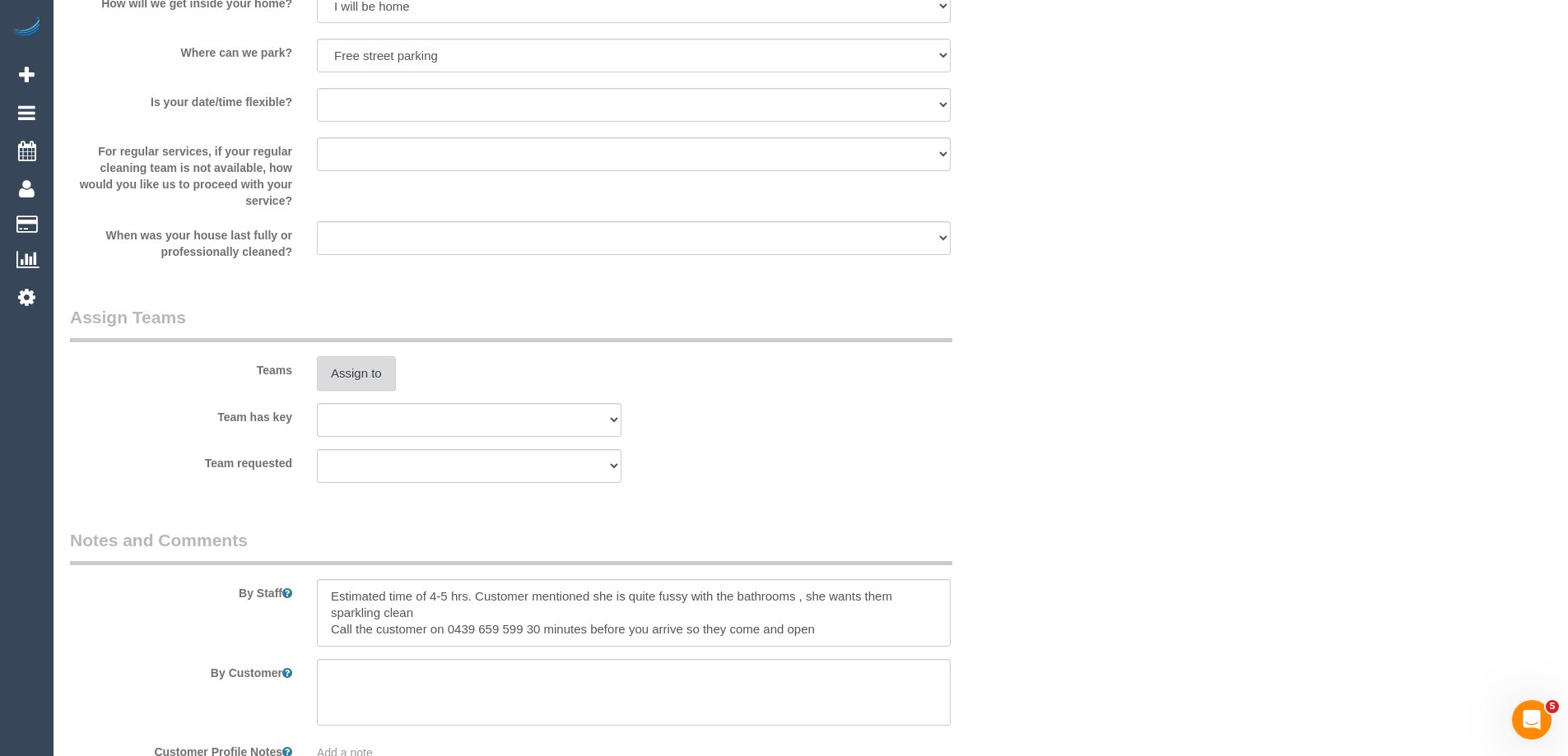
click at [363, 375] on button "Assign to" at bounding box center [357, 374] width 79 height 35
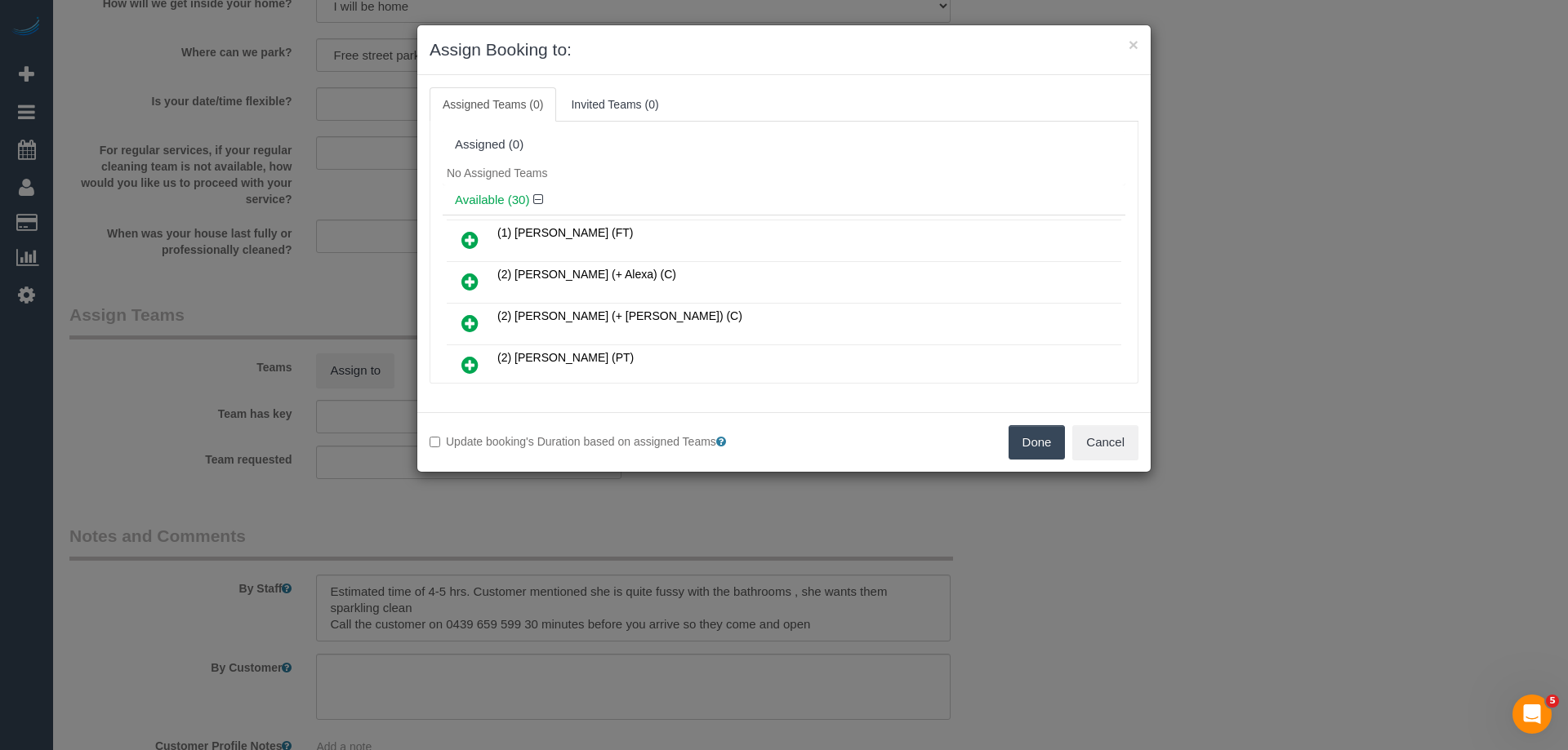
scroll to position [1108, 0]
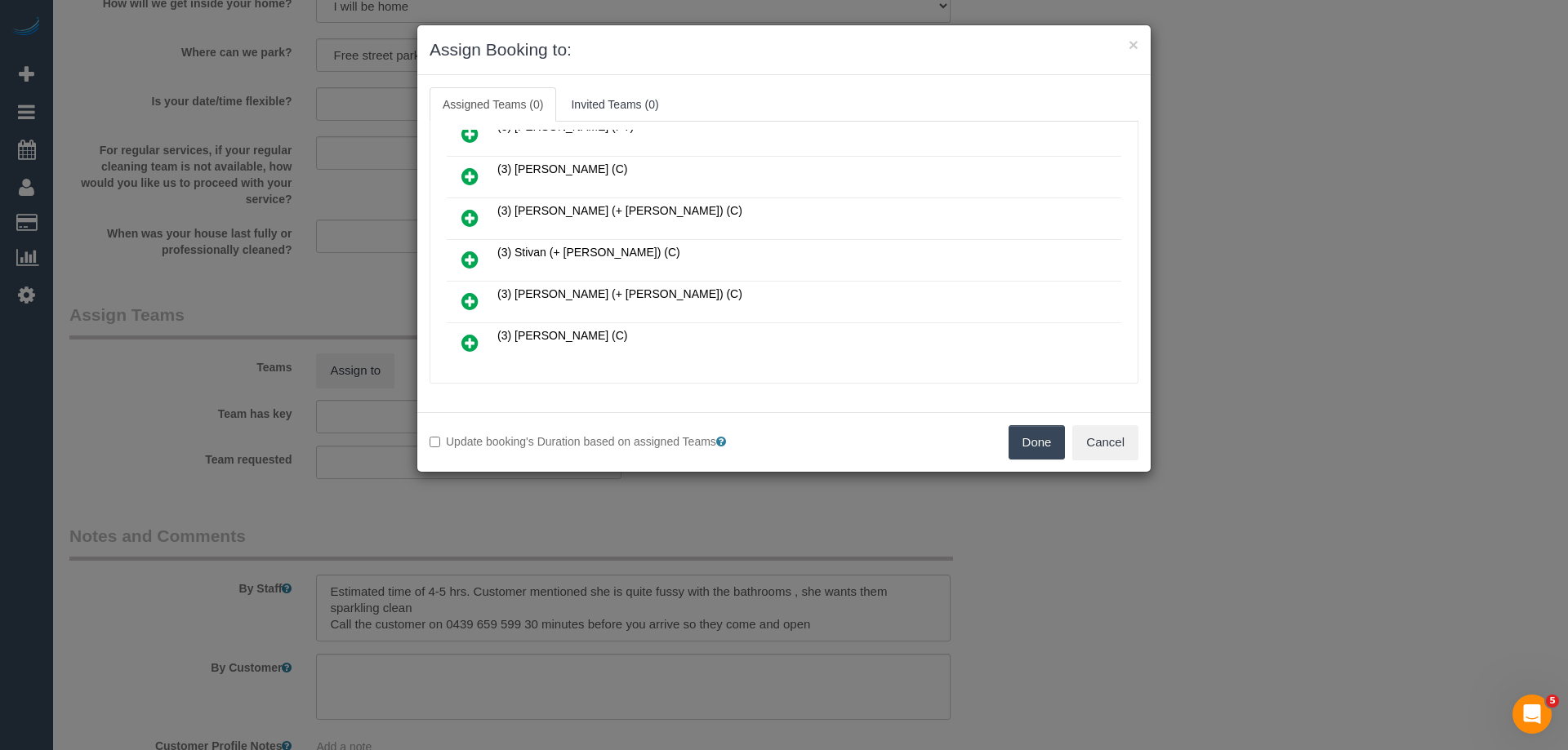
click at [466, 258] on icon at bounding box center [470, 260] width 17 height 20
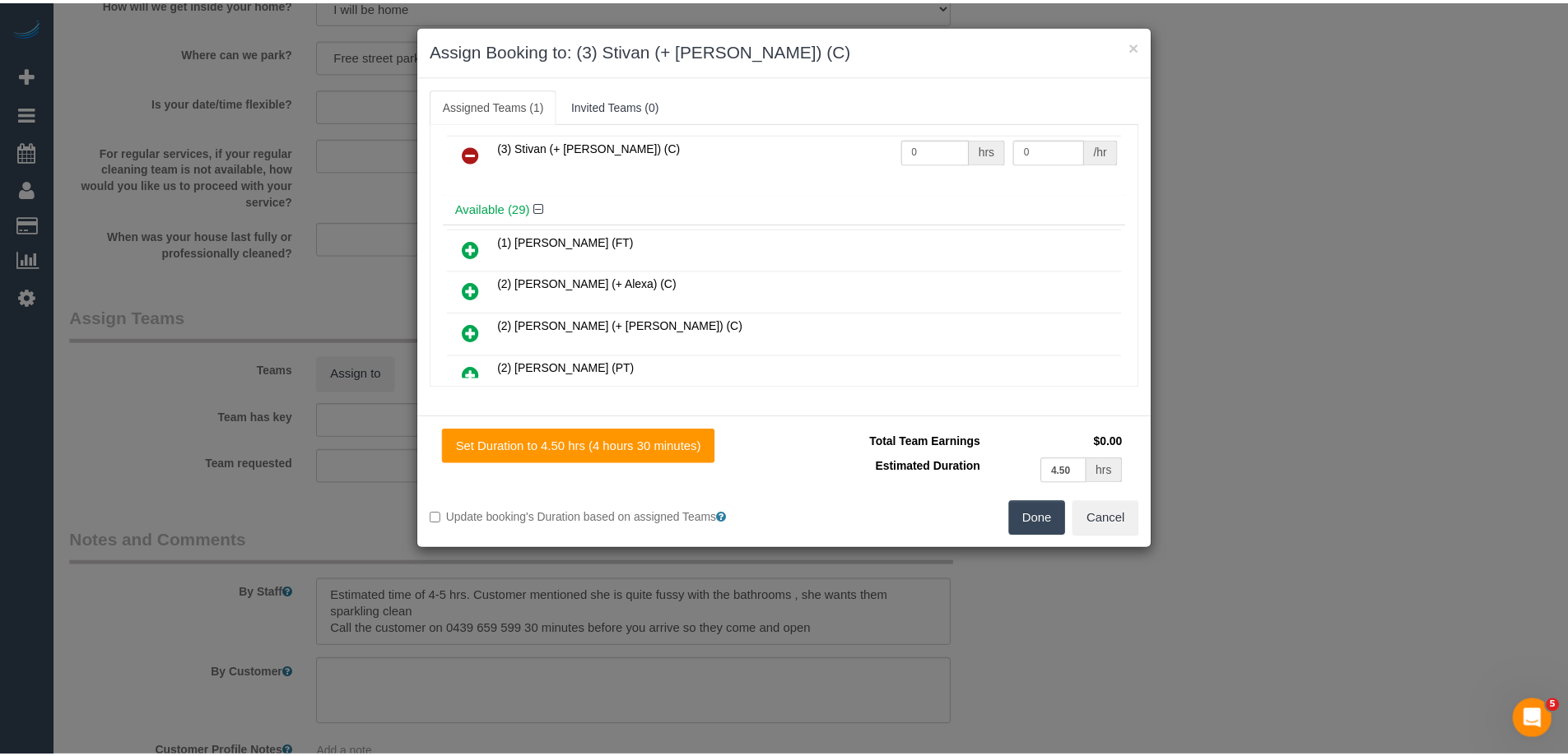
scroll to position [0, 0]
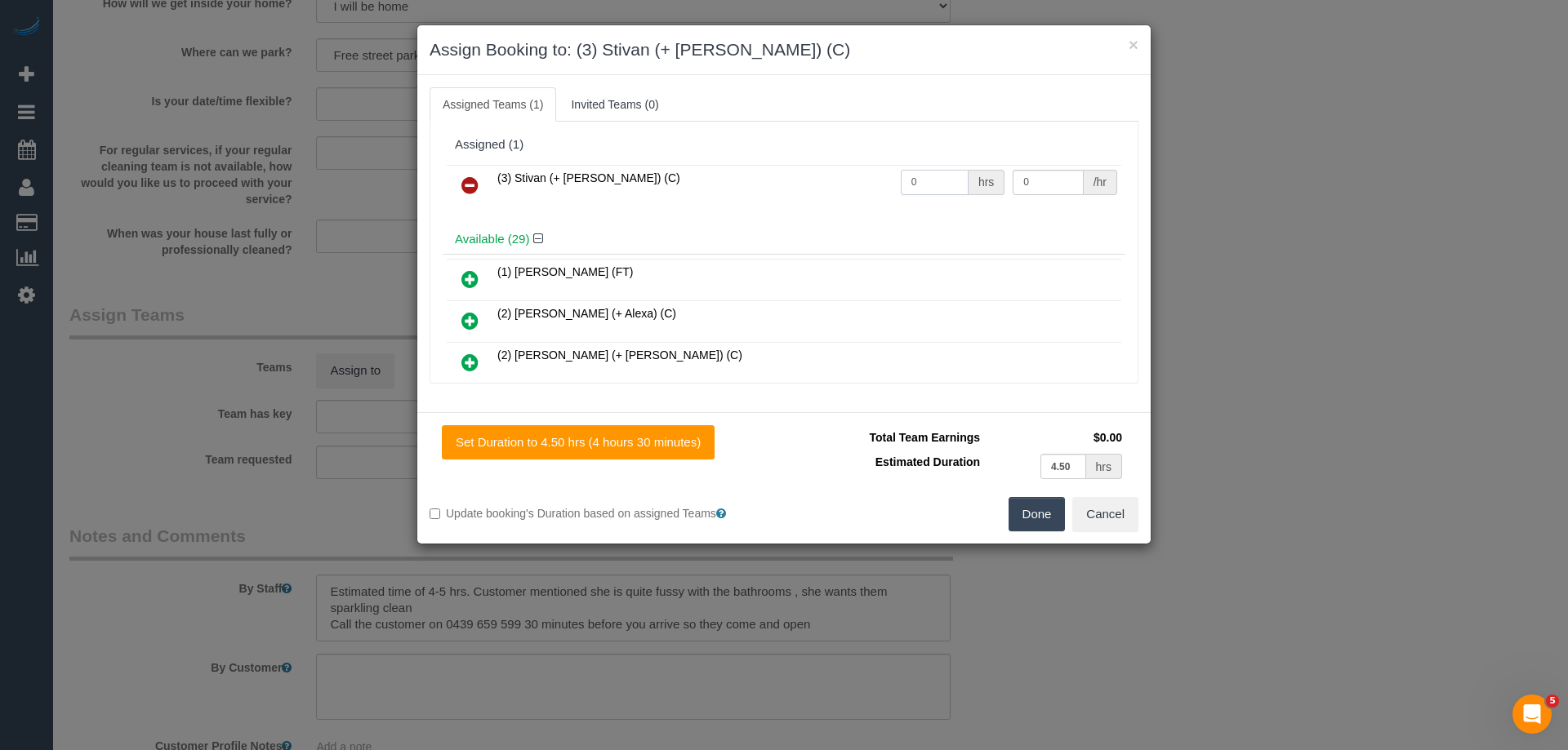
click at [947, 182] on input "0" at bounding box center [935, 183] width 68 height 25
type input "4"
type input "0"
click at [1041, 526] on button "Done" at bounding box center [1037, 514] width 57 height 35
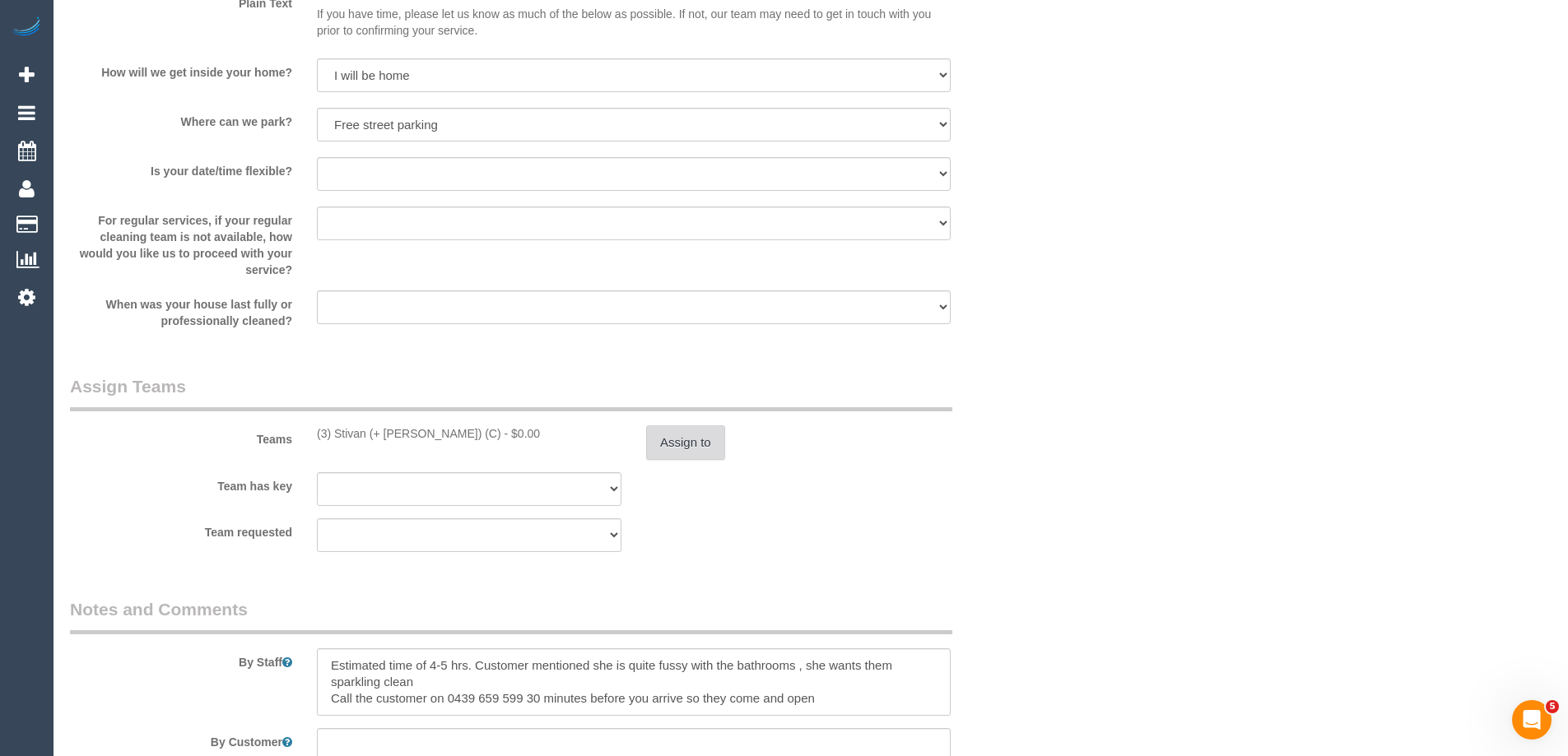
scroll to position [2222, 0]
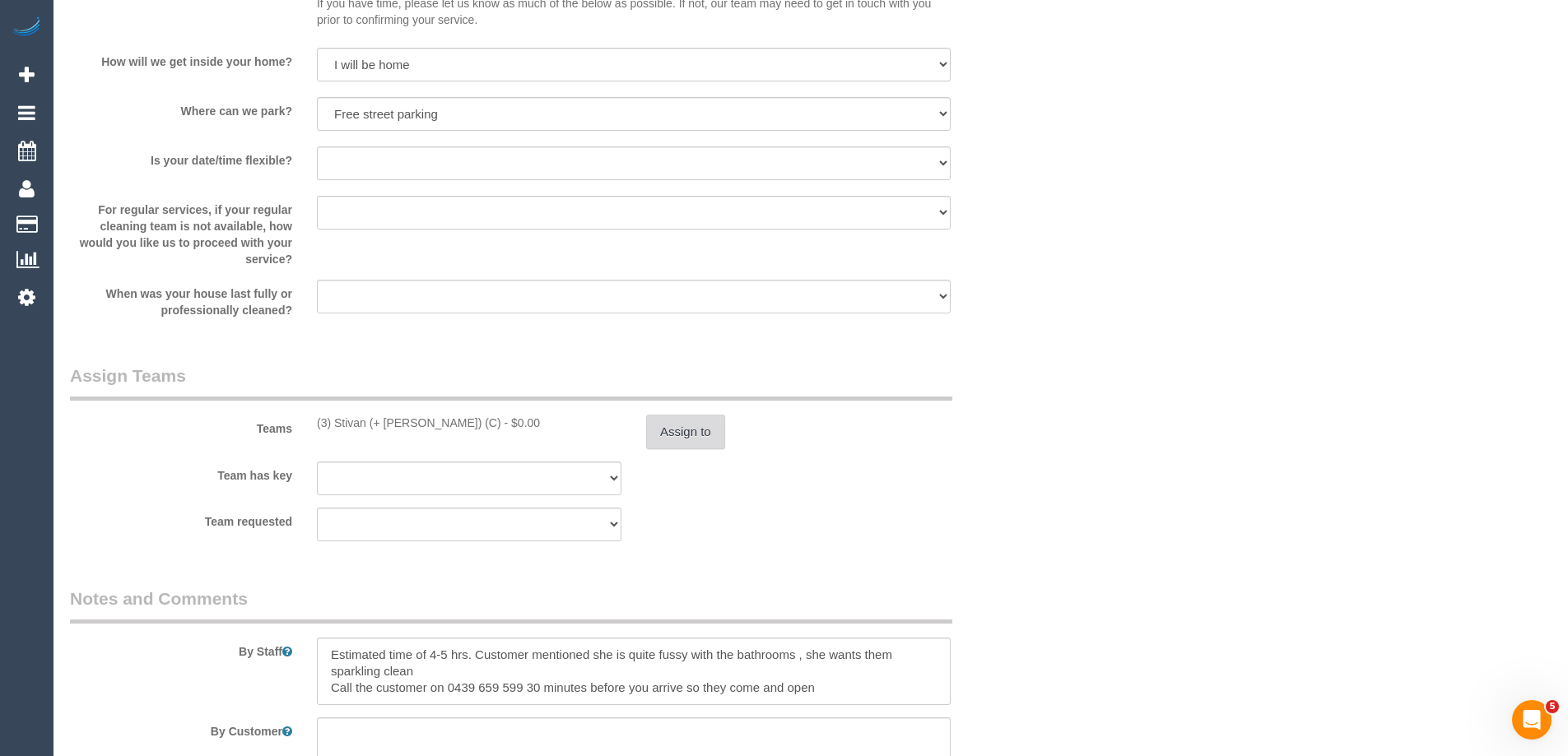
click at [678, 441] on button "Assign to" at bounding box center [686, 432] width 79 height 35
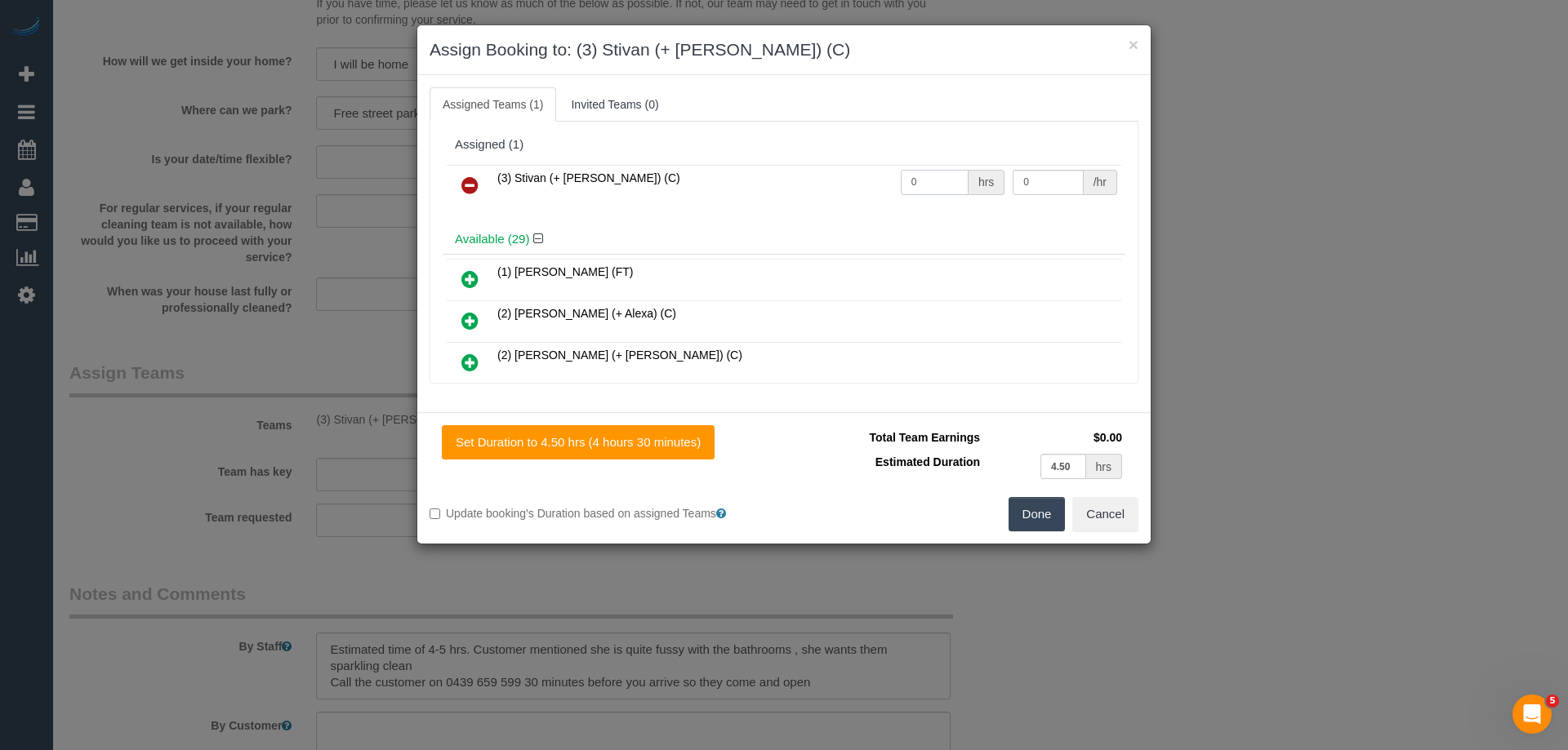
click at [917, 177] on input "0" at bounding box center [935, 183] width 68 height 25
type input "1"
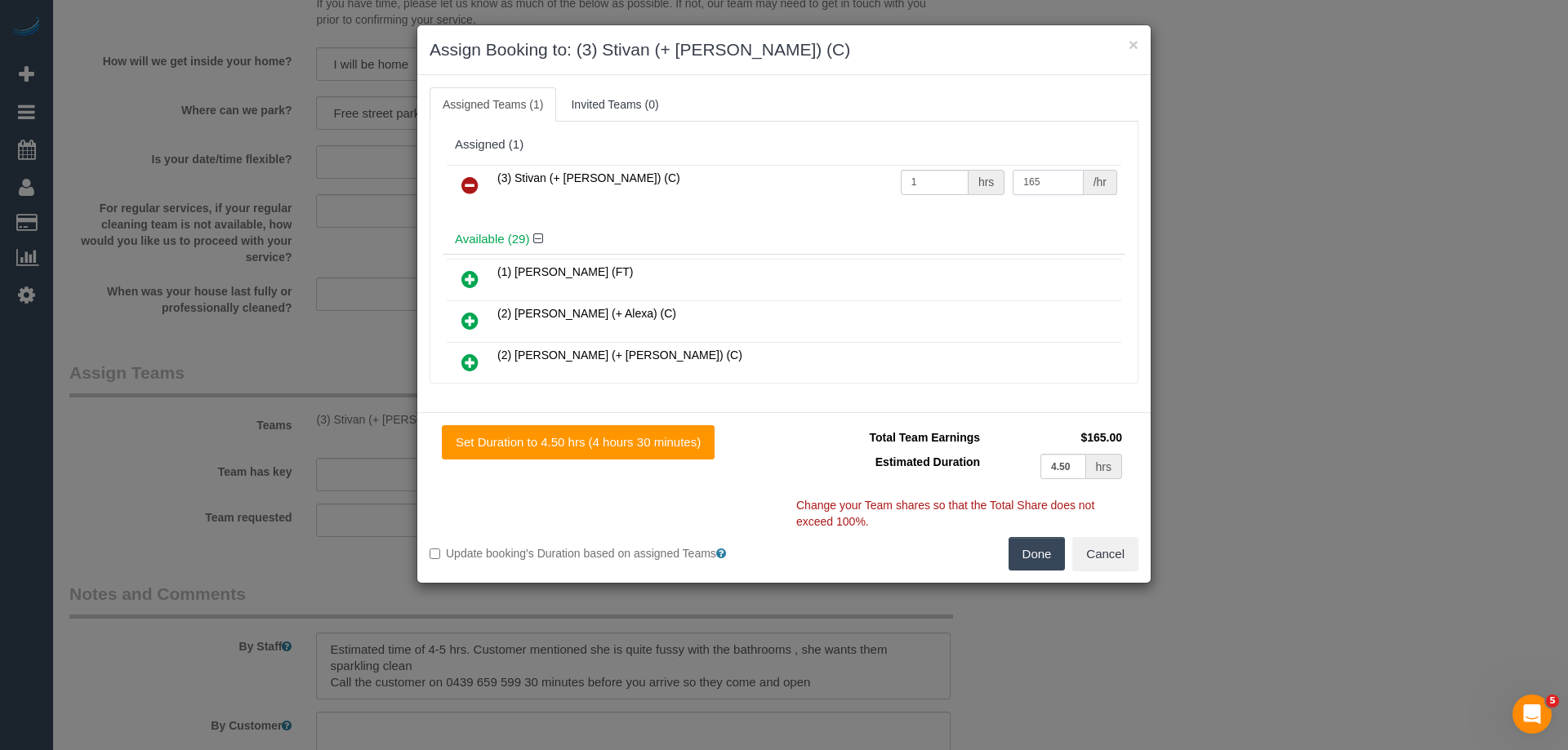
type input "165"
click at [1034, 555] on button "Done" at bounding box center [1037, 554] width 57 height 35
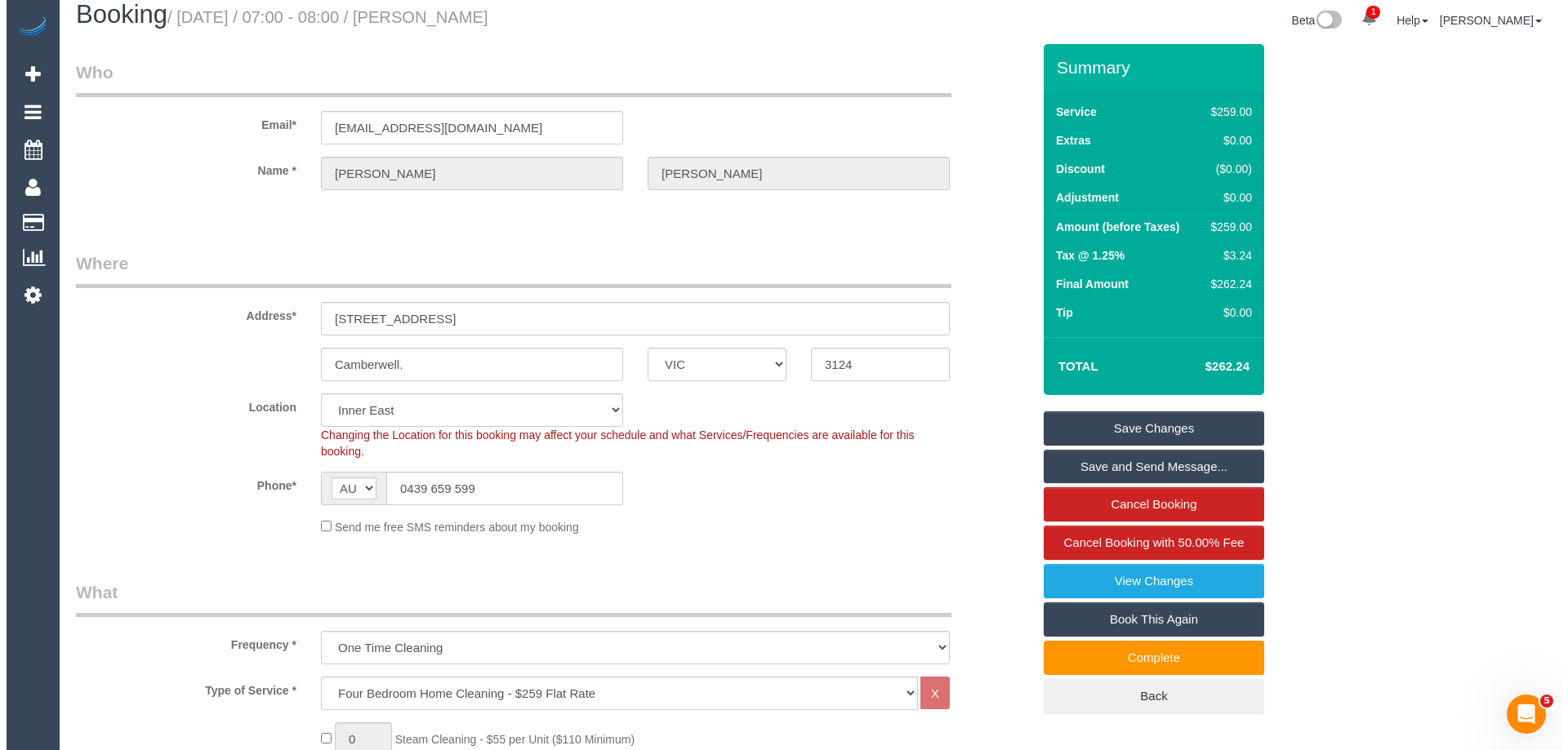
scroll to position [0, 0]
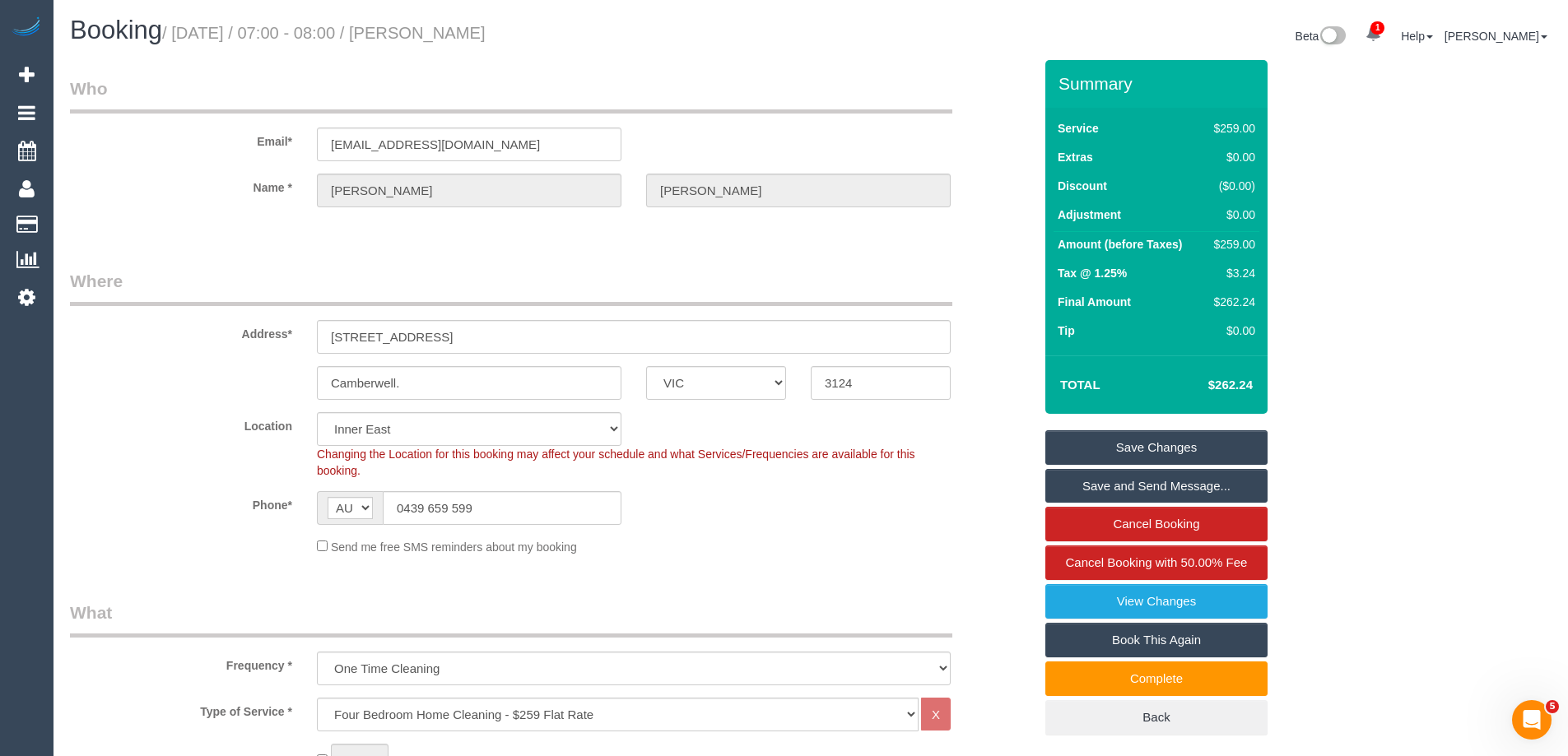
drag, startPoint x: 475, startPoint y: 32, endPoint x: 581, endPoint y: 43, distance: 106.6
click at [581, 43] on h1 "Booking / September 29, 2025 / 07:00 - 08:00 / Anne Crowley" at bounding box center [434, 30] width 728 height 28
copy small "Anne Crowley"
click at [779, 58] on div "Booking / September 29, 2025 / 07:00 - 08:00 / Anne Crowley Beta 1 Your Notific…" at bounding box center [811, 38] width 1507 height 44
click at [1162, 490] on link "Save and Send Message..." at bounding box center [1157, 487] width 223 height 35
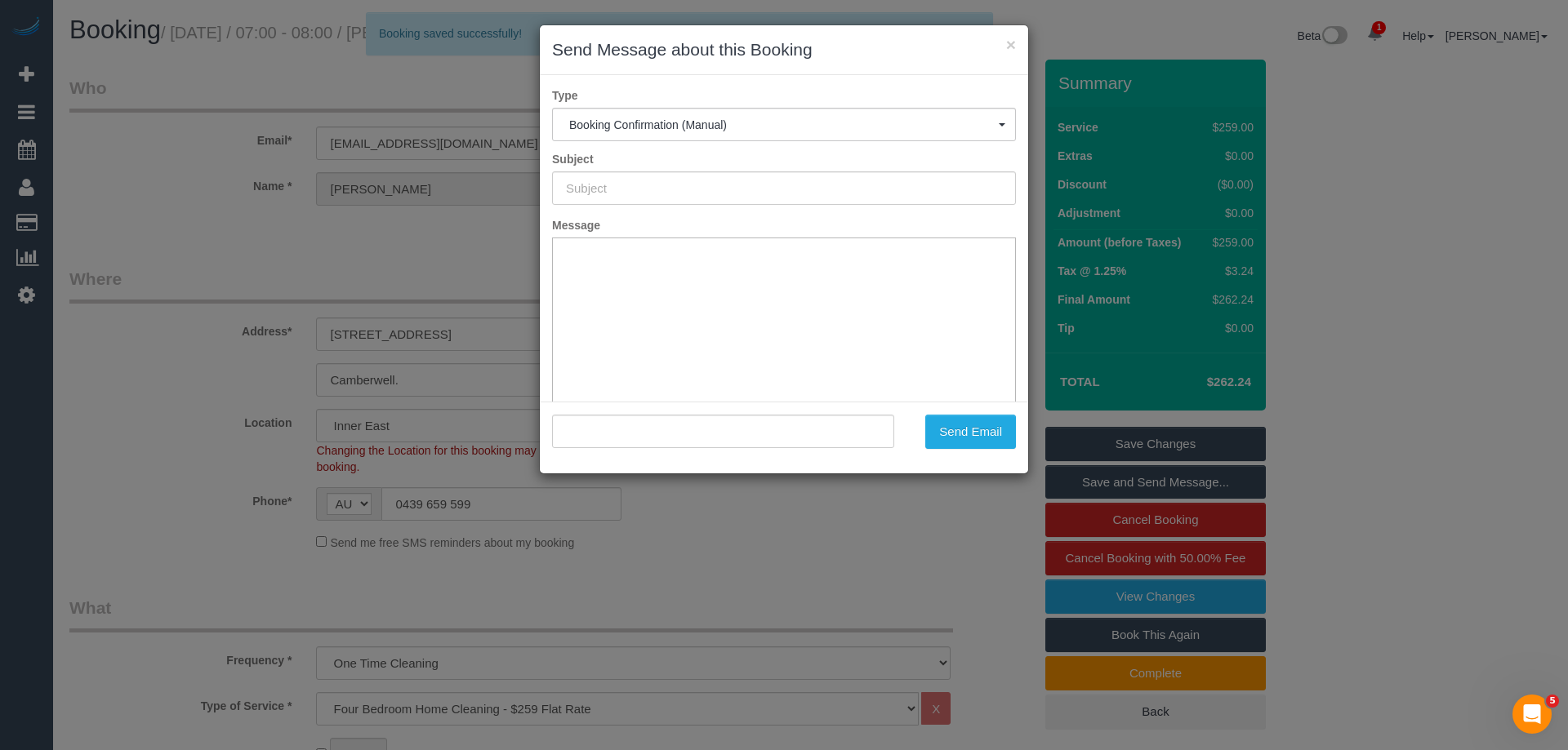
type input "Booking Confirmed"
type input ""Anne Crowley" <acrowley@bigpond.net.au>"
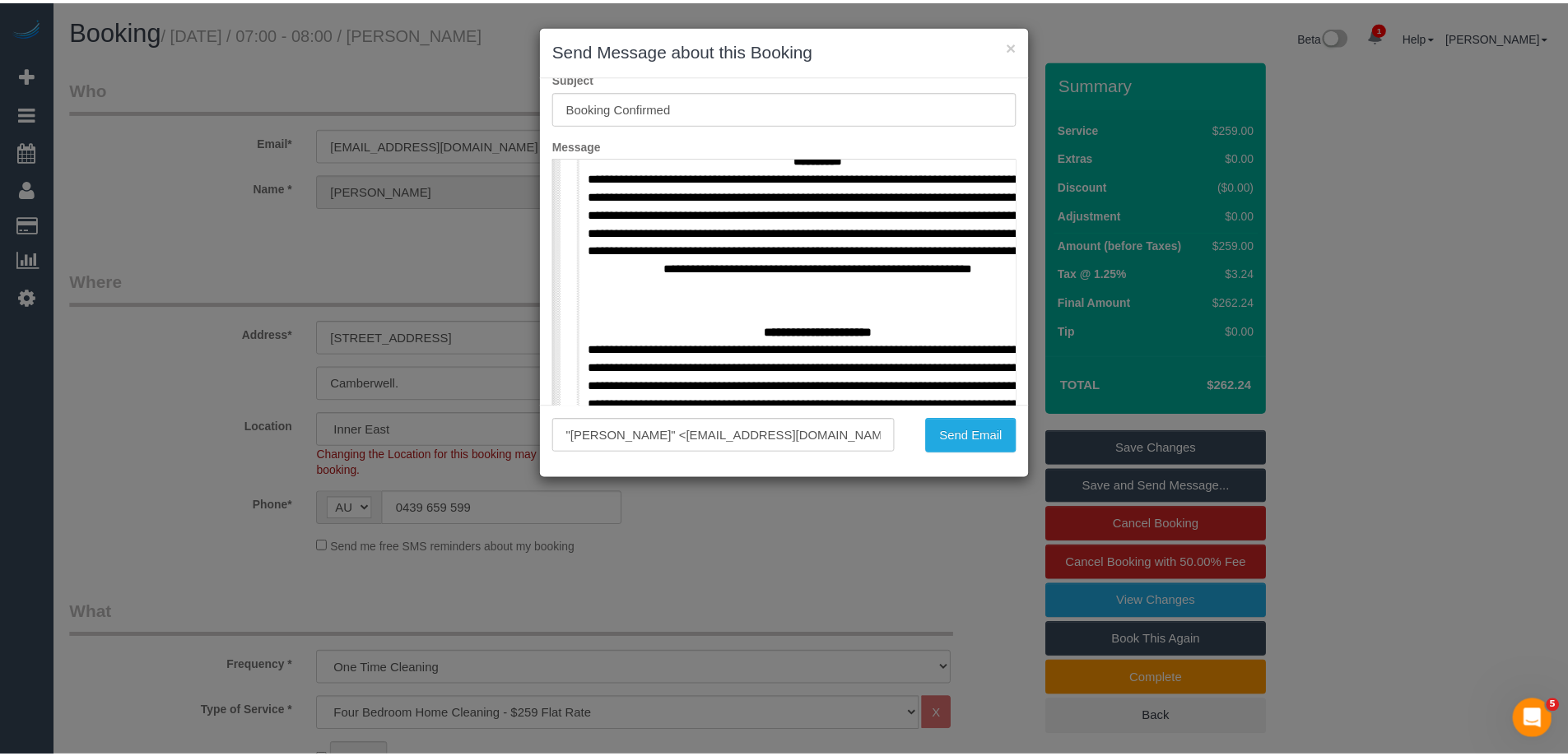
scroll to position [2058, 0]
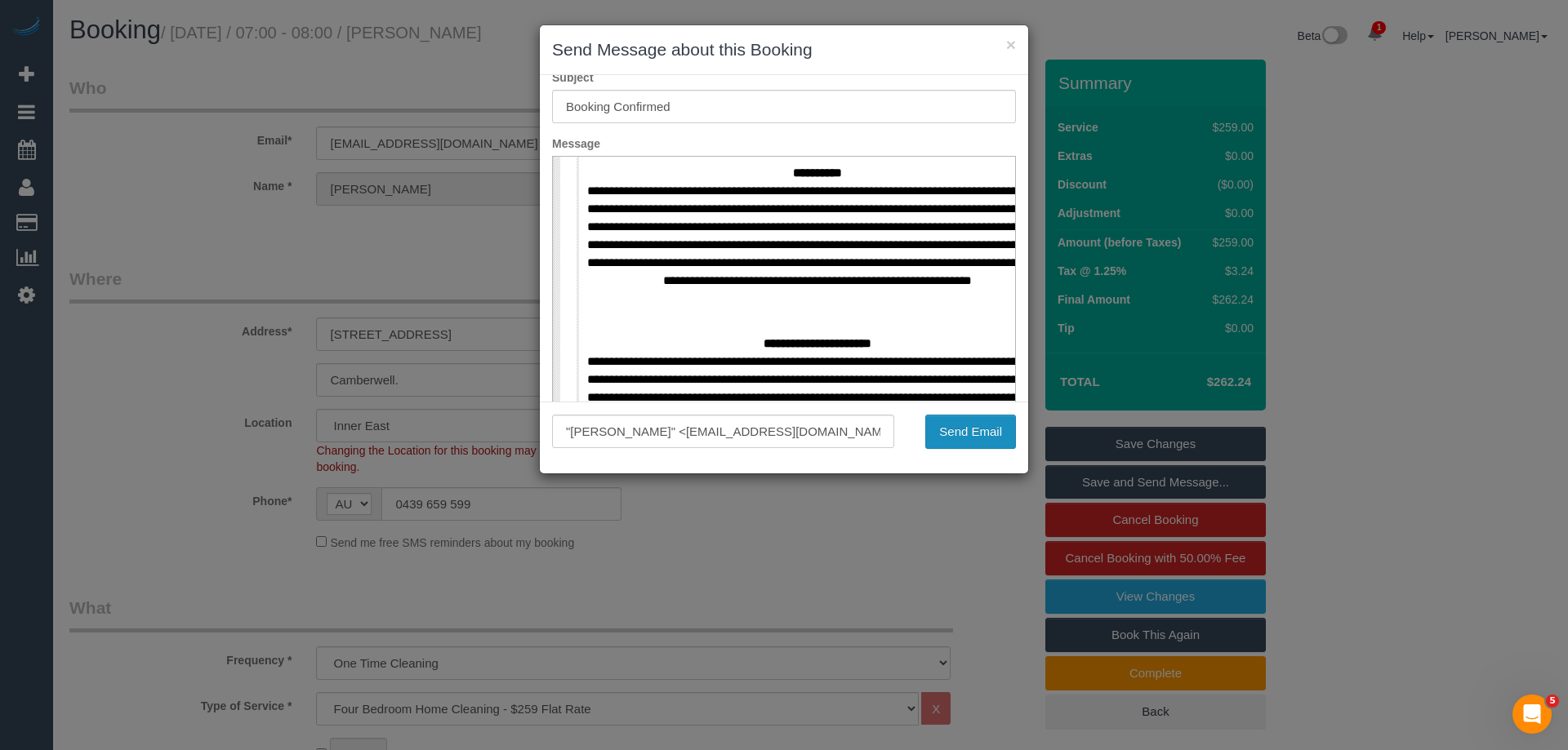
click at [962, 427] on button "Send Email" at bounding box center [971, 432] width 91 height 35
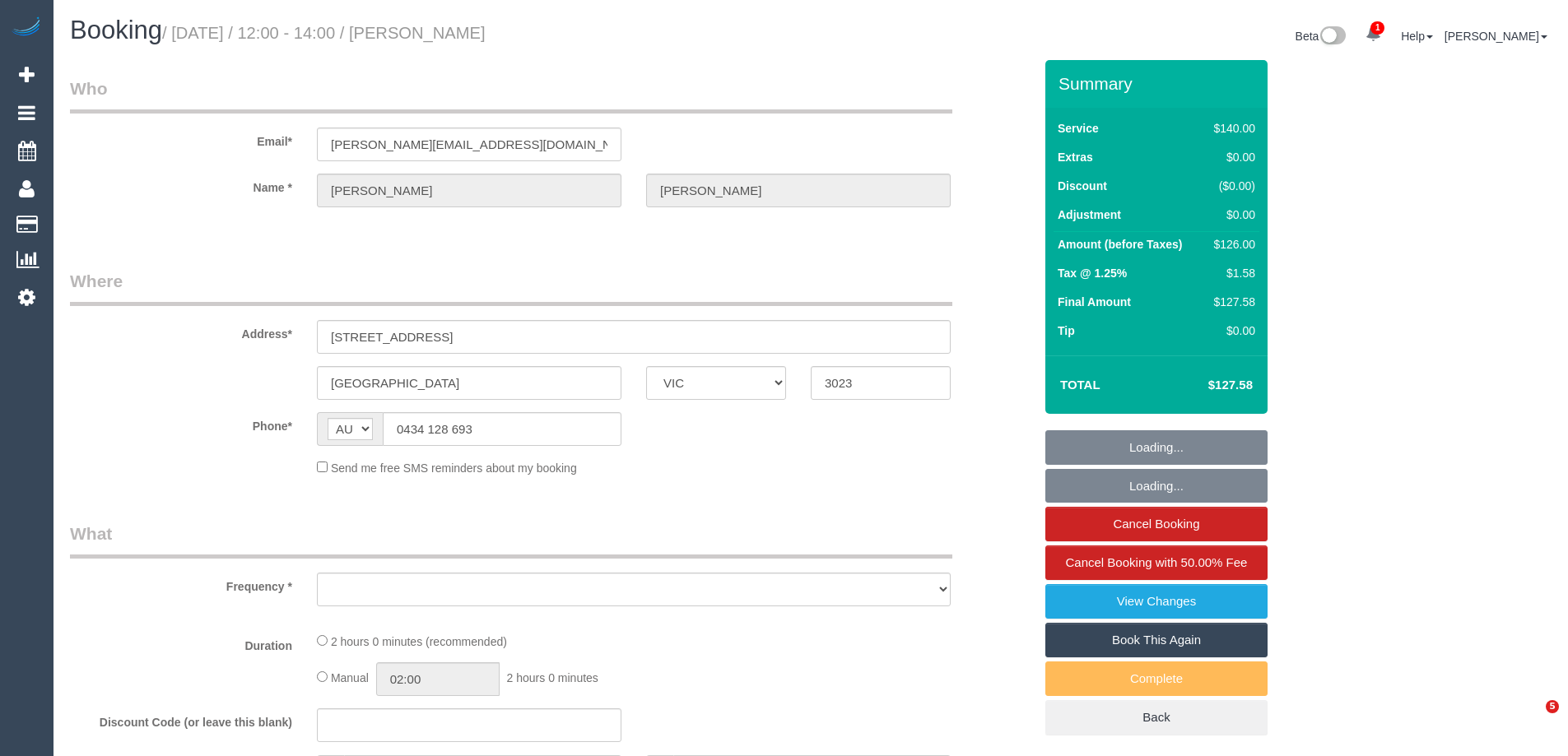
select select "VIC"
select select "string:stripe-pm_1S7nob2GScqysDRVcFTmWJng"
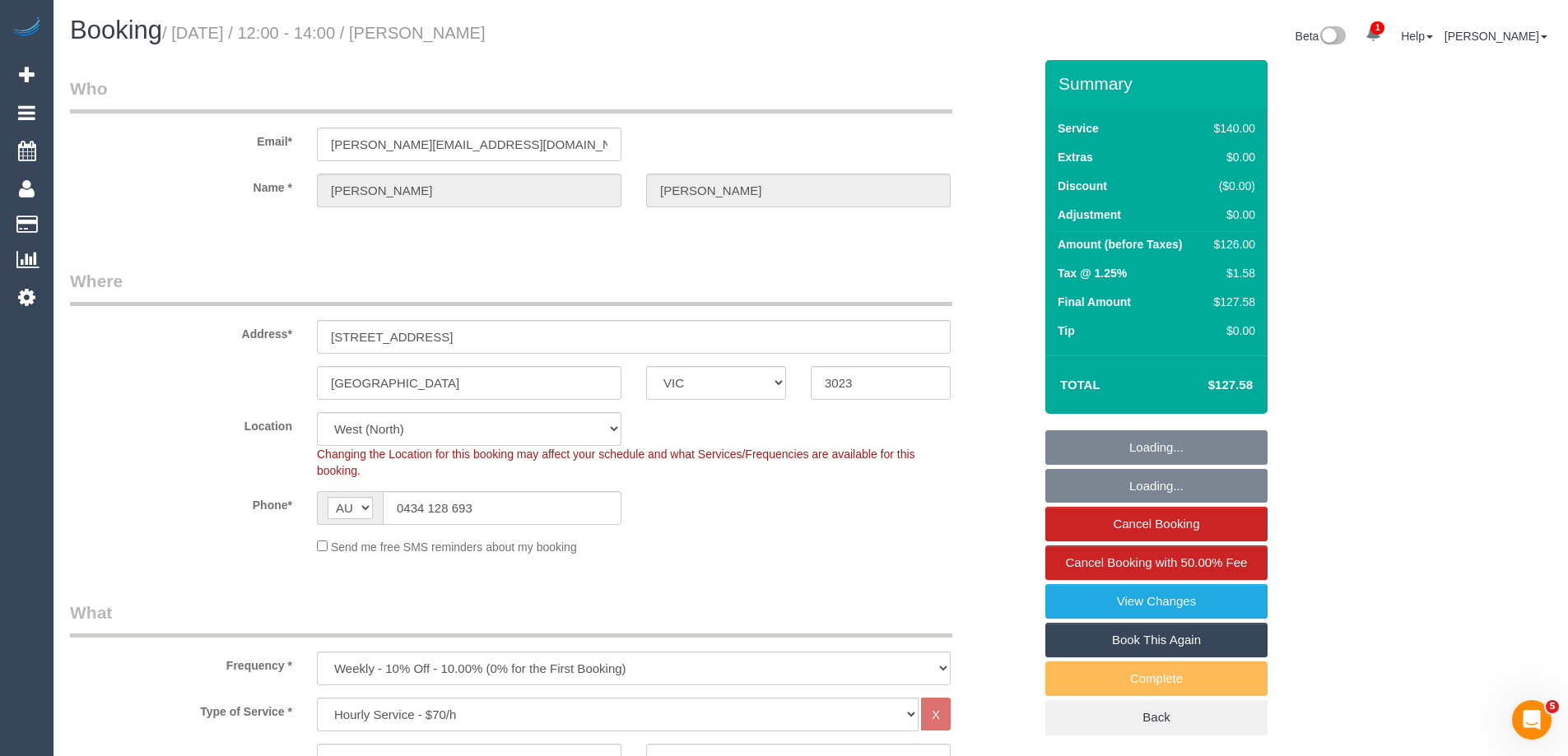
select select "object:909"
select select "number:29"
select select "number:14"
select select "number:19"
select select "number:22"
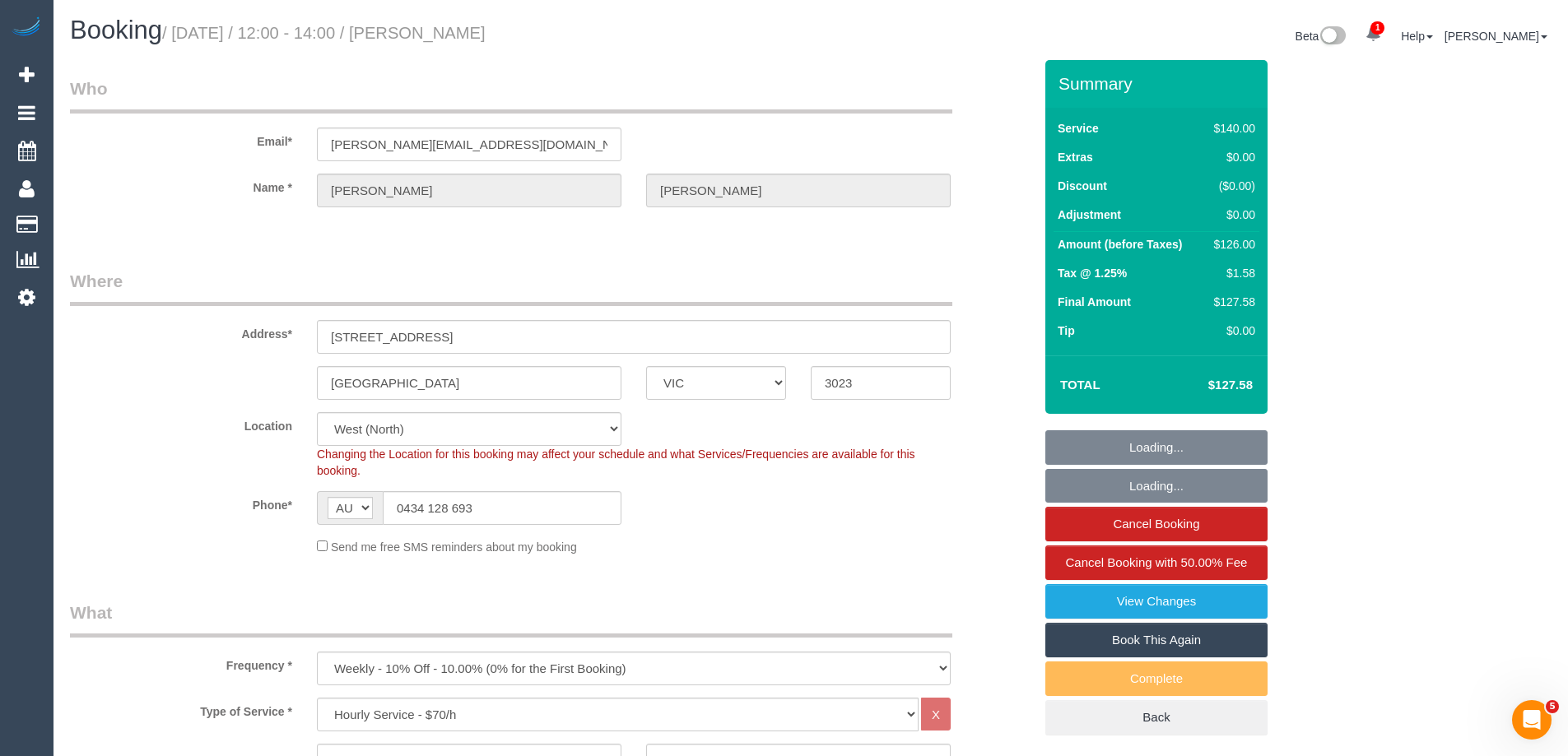
select select "number:34"
select select "number:26"
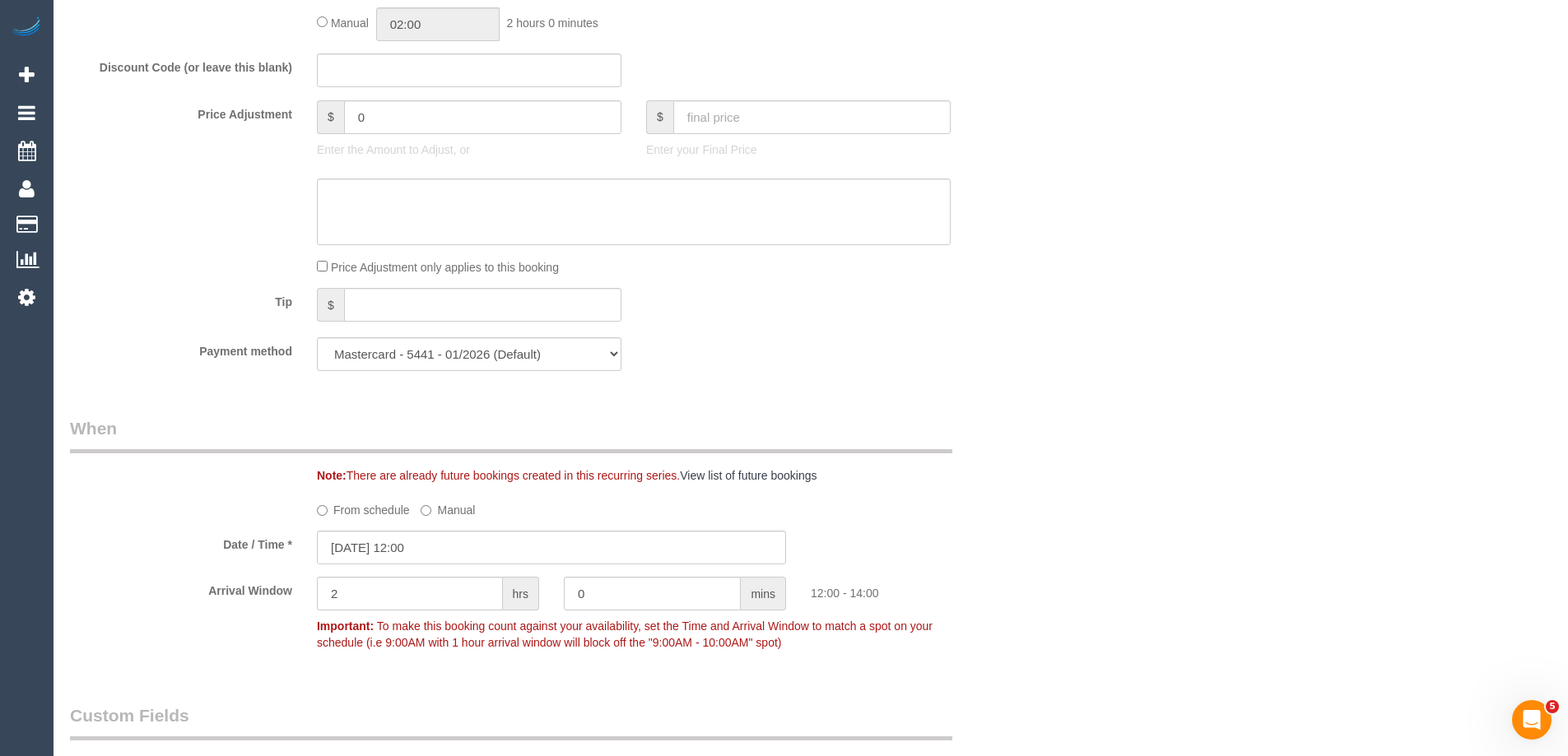
scroll to position [1370, 0]
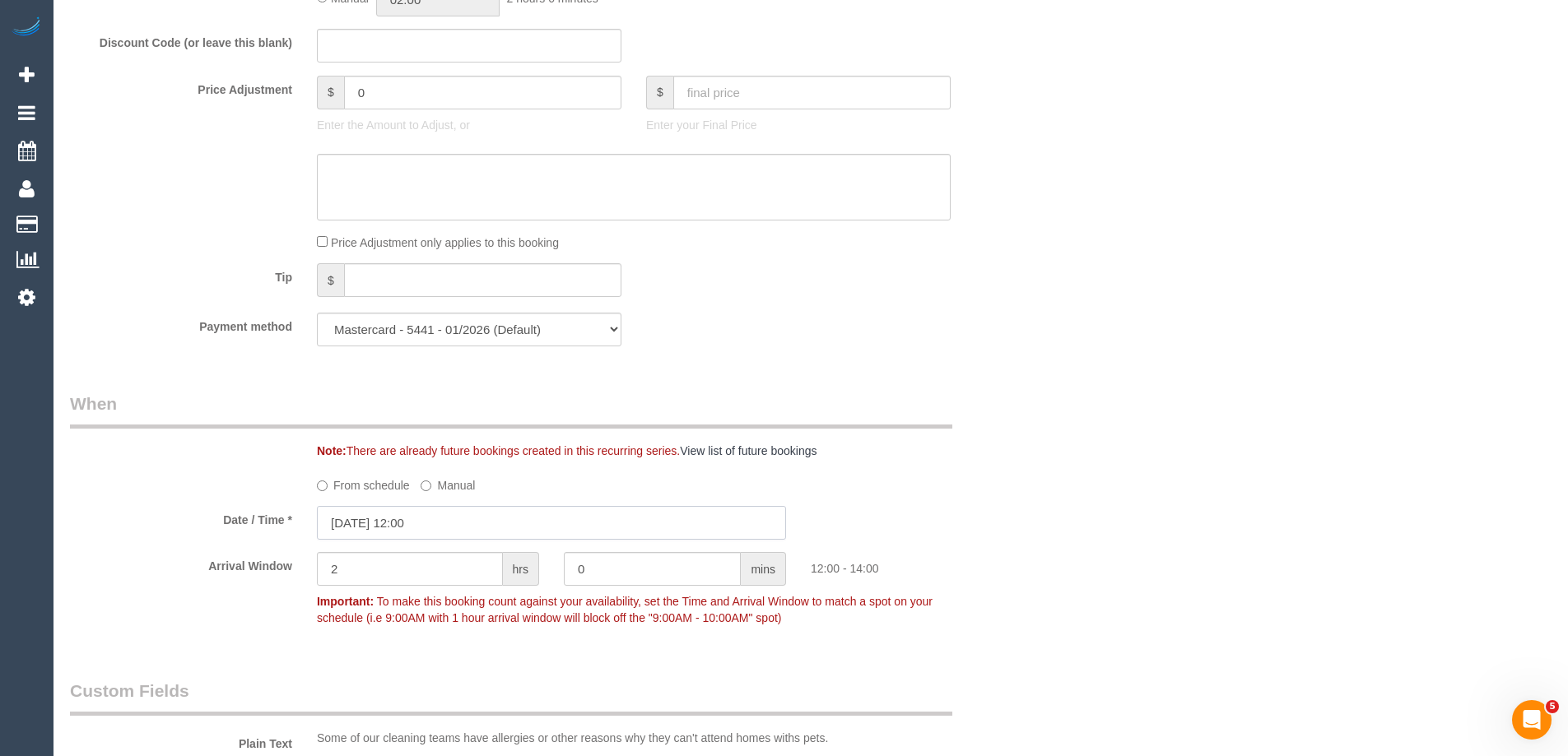
click at [478, 530] on input "29/09/2025 12:00" at bounding box center [551, 523] width 470 height 34
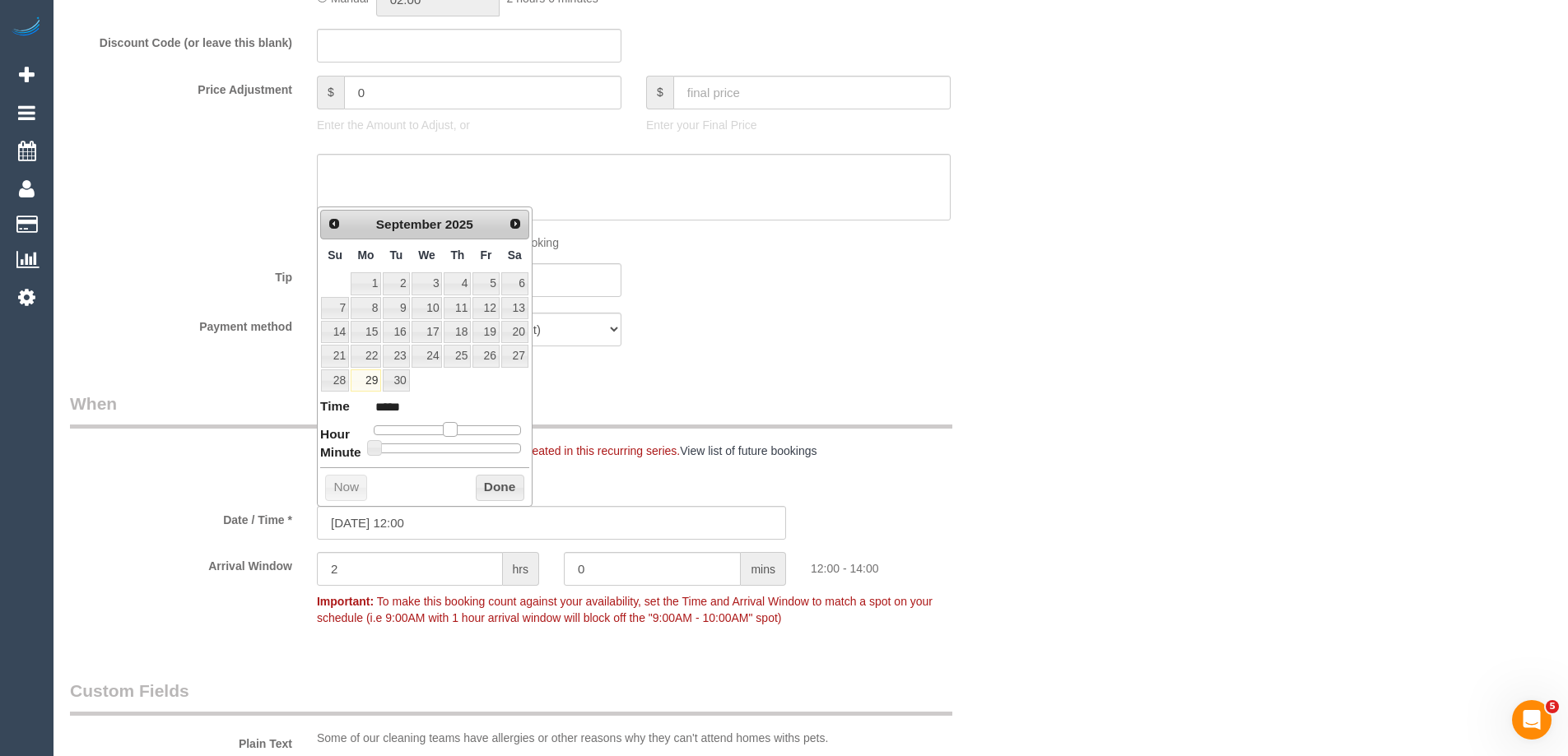
type input "29/09/2025 13:00"
type input "*****"
drag, startPoint x: 452, startPoint y: 432, endPoint x: 460, endPoint y: 431, distance: 8.1
click at [460, 431] on span at bounding box center [457, 429] width 15 height 15
click at [497, 488] on button "Done" at bounding box center [500, 488] width 48 height 26
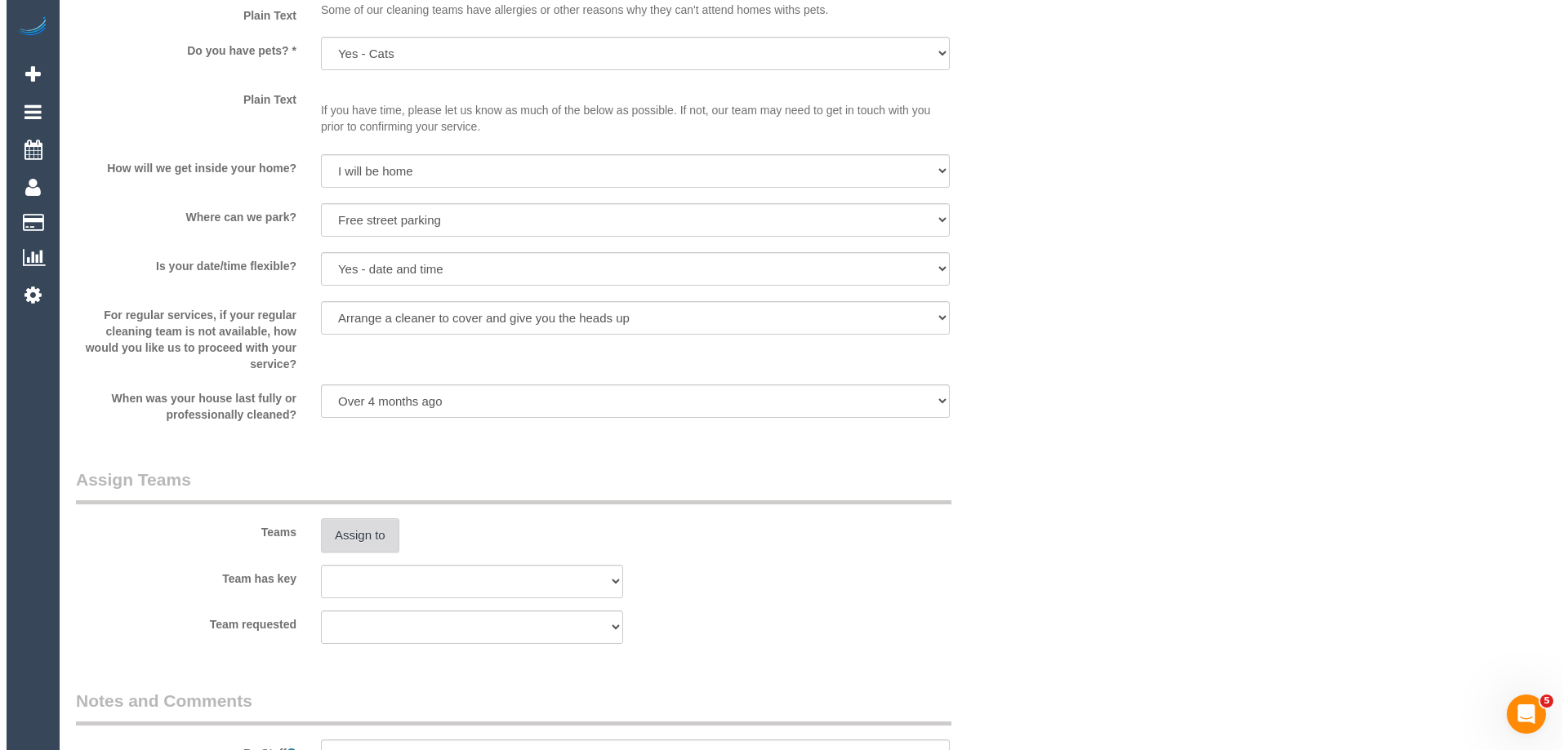
scroll to position [2094, 0]
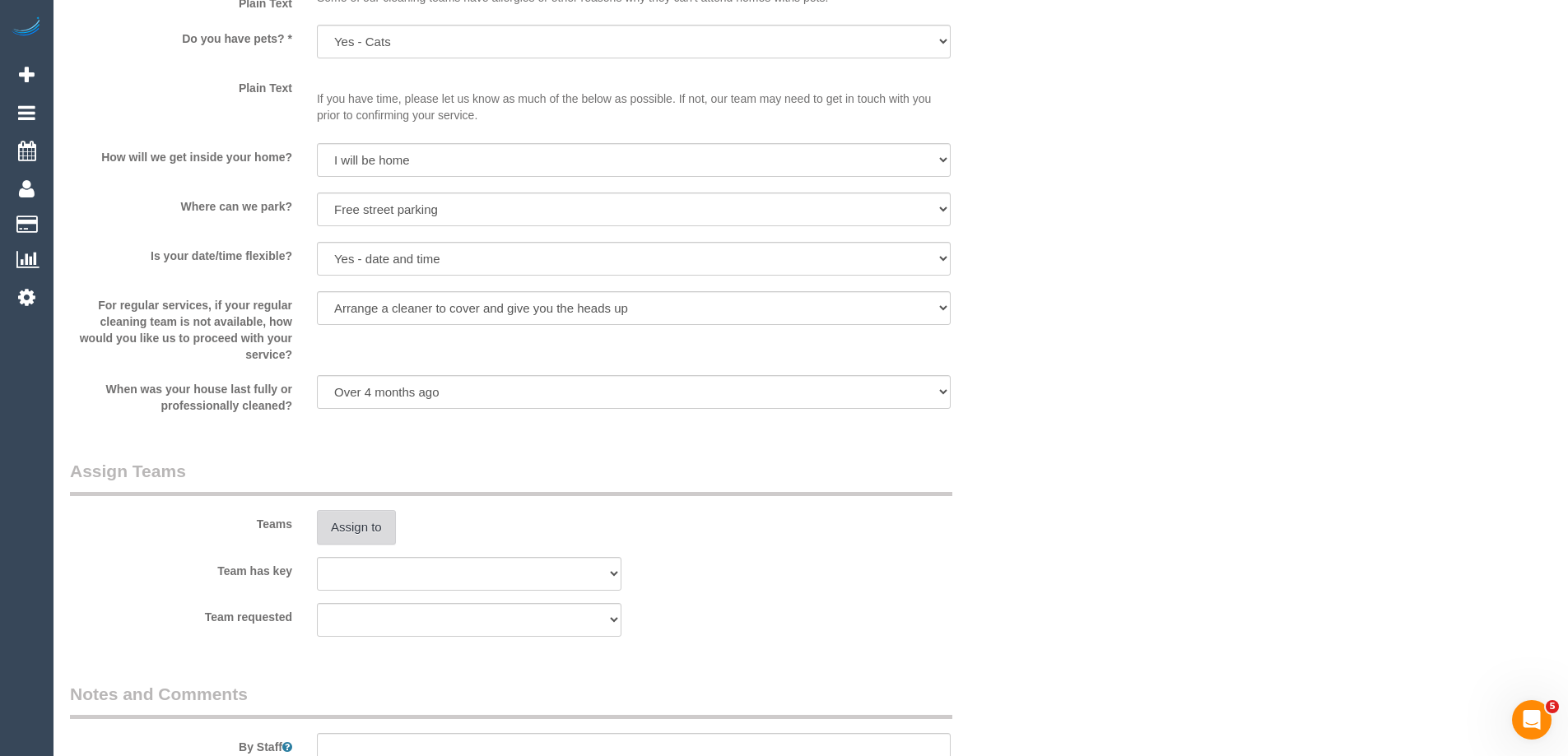
click at [357, 541] on button "Assign to" at bounding box center [357, 527] width 79 height 35
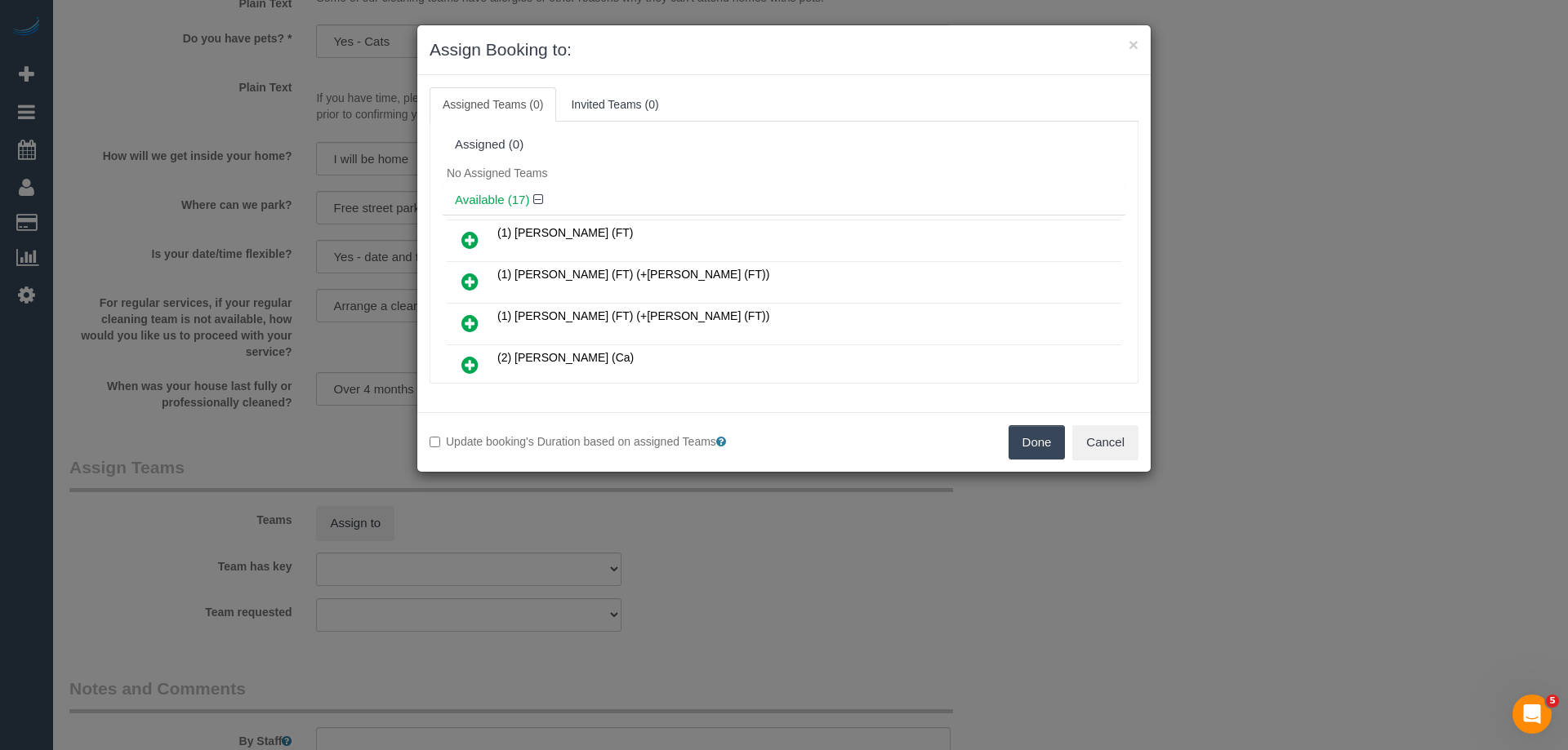
scroll to position [357, 0]
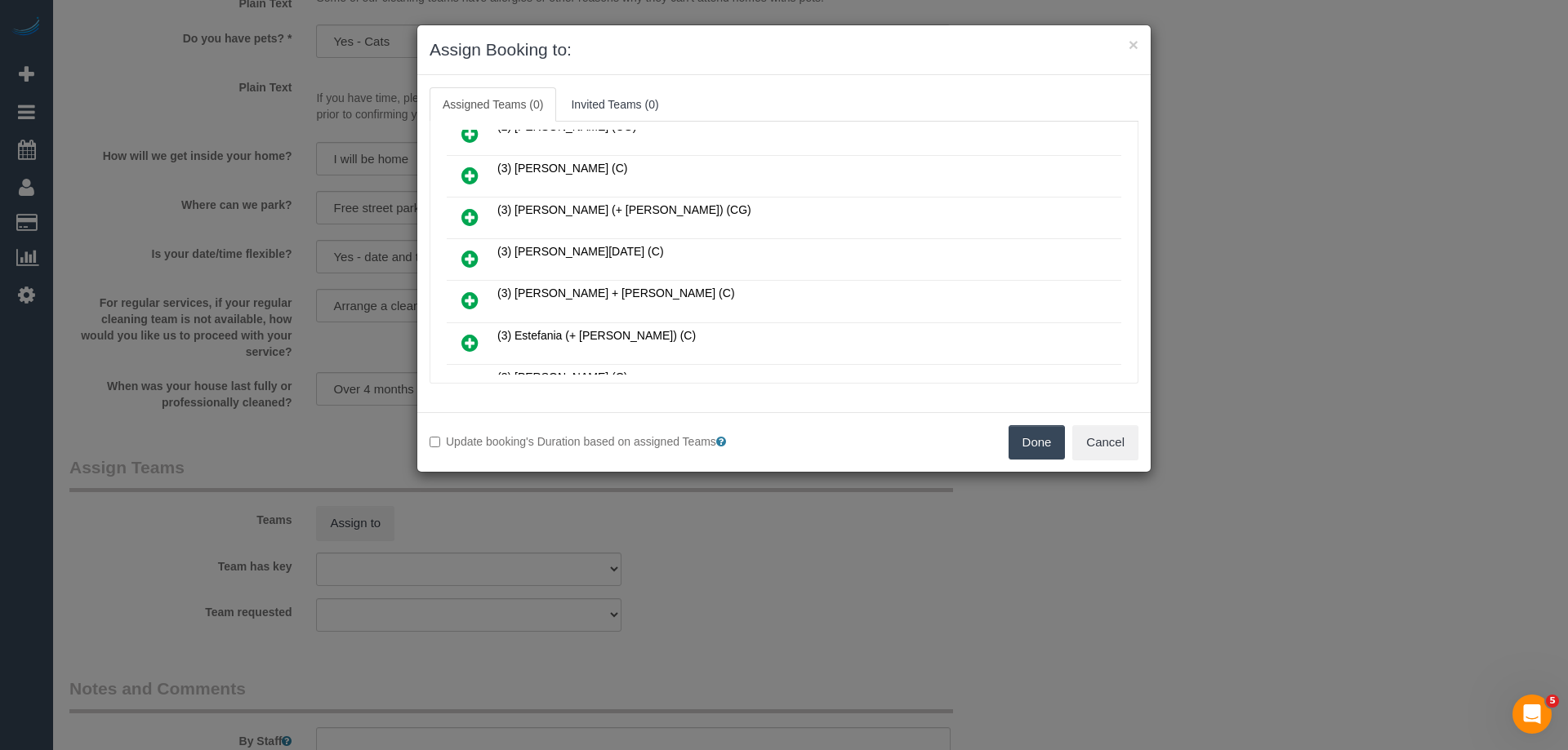
click at [467, 258] on icon at bounding box center [470, 259] width 17 height 20
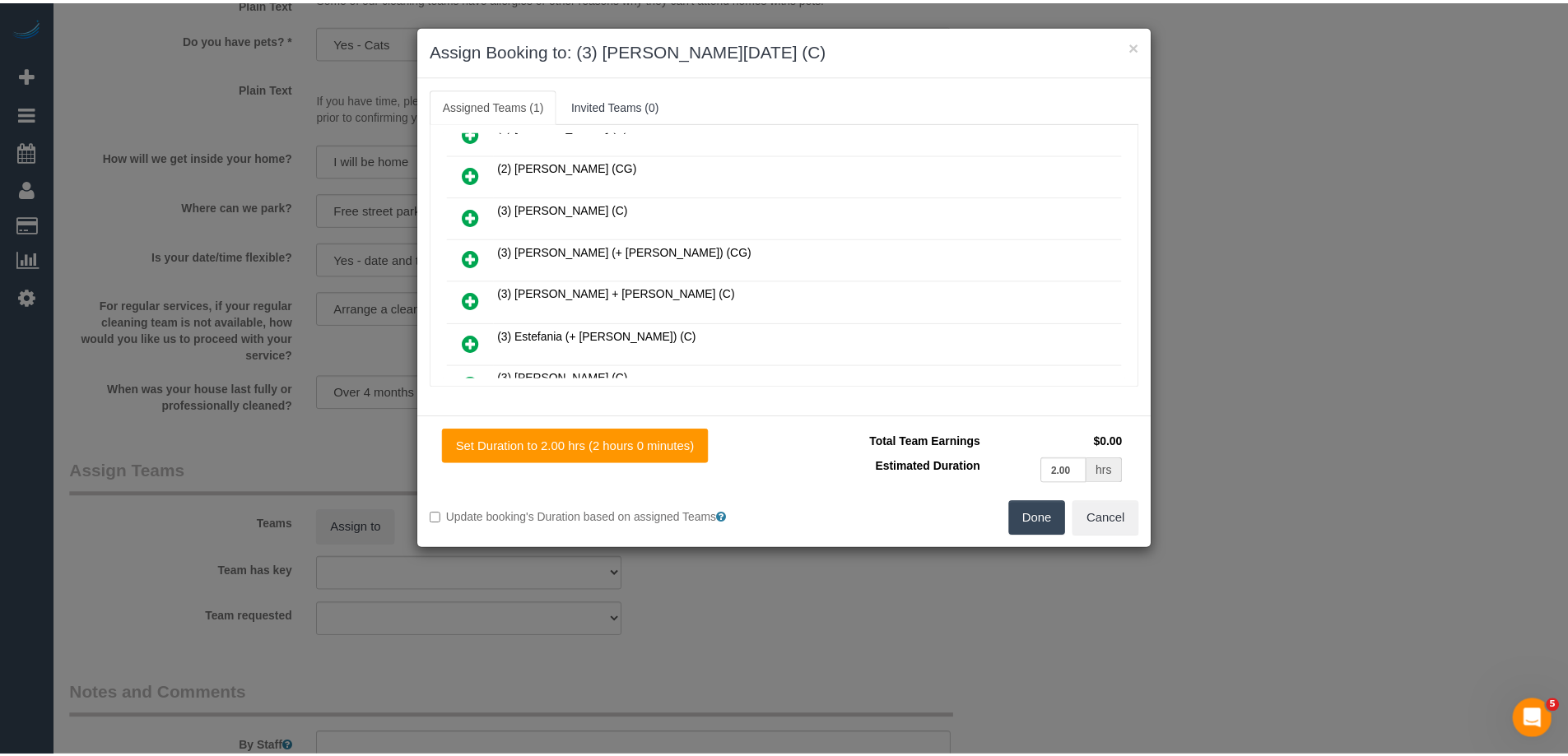
scroll to position [400, 0]
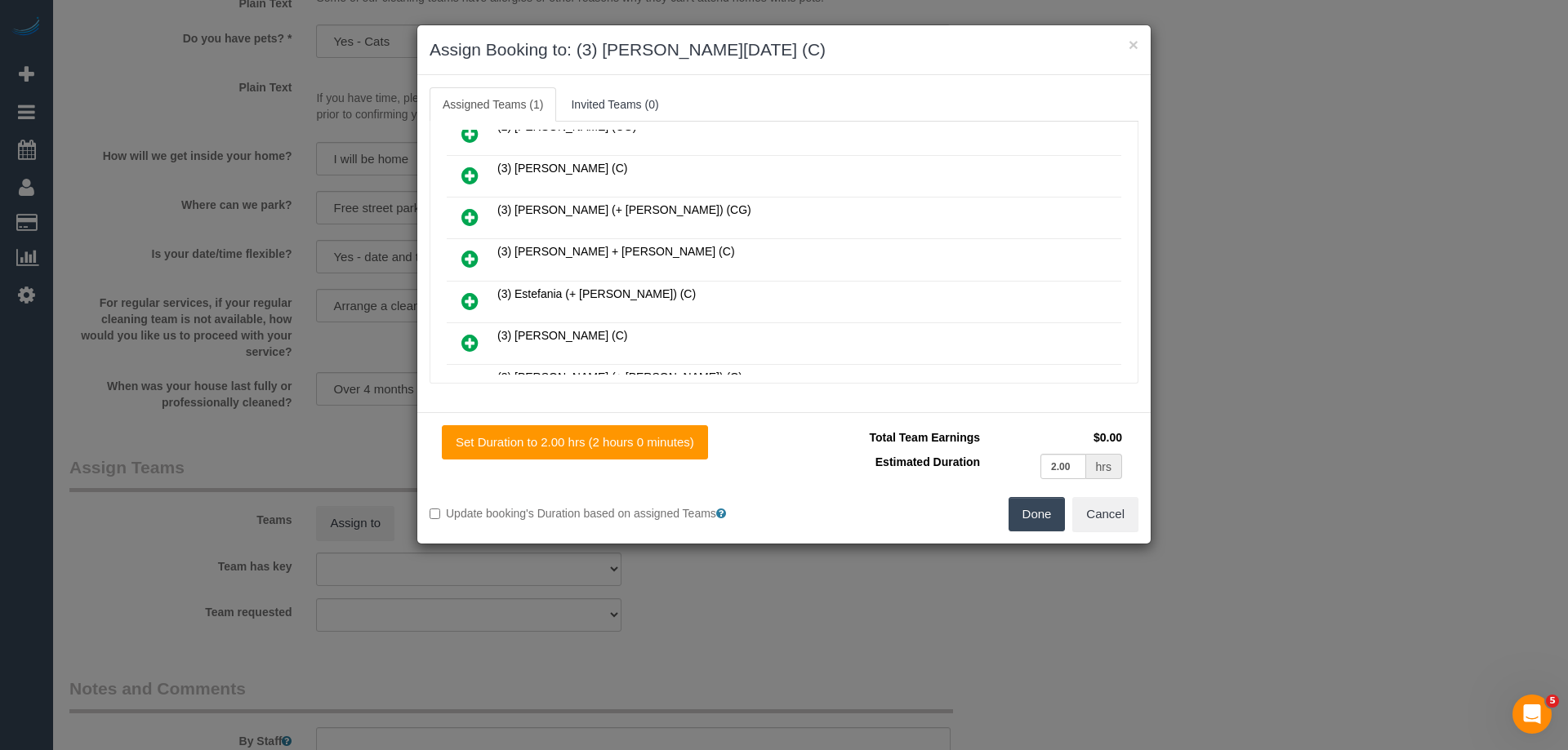
click at [1031, 523] on button "Done" at bounding box center [1037, 514] width 57 height 35
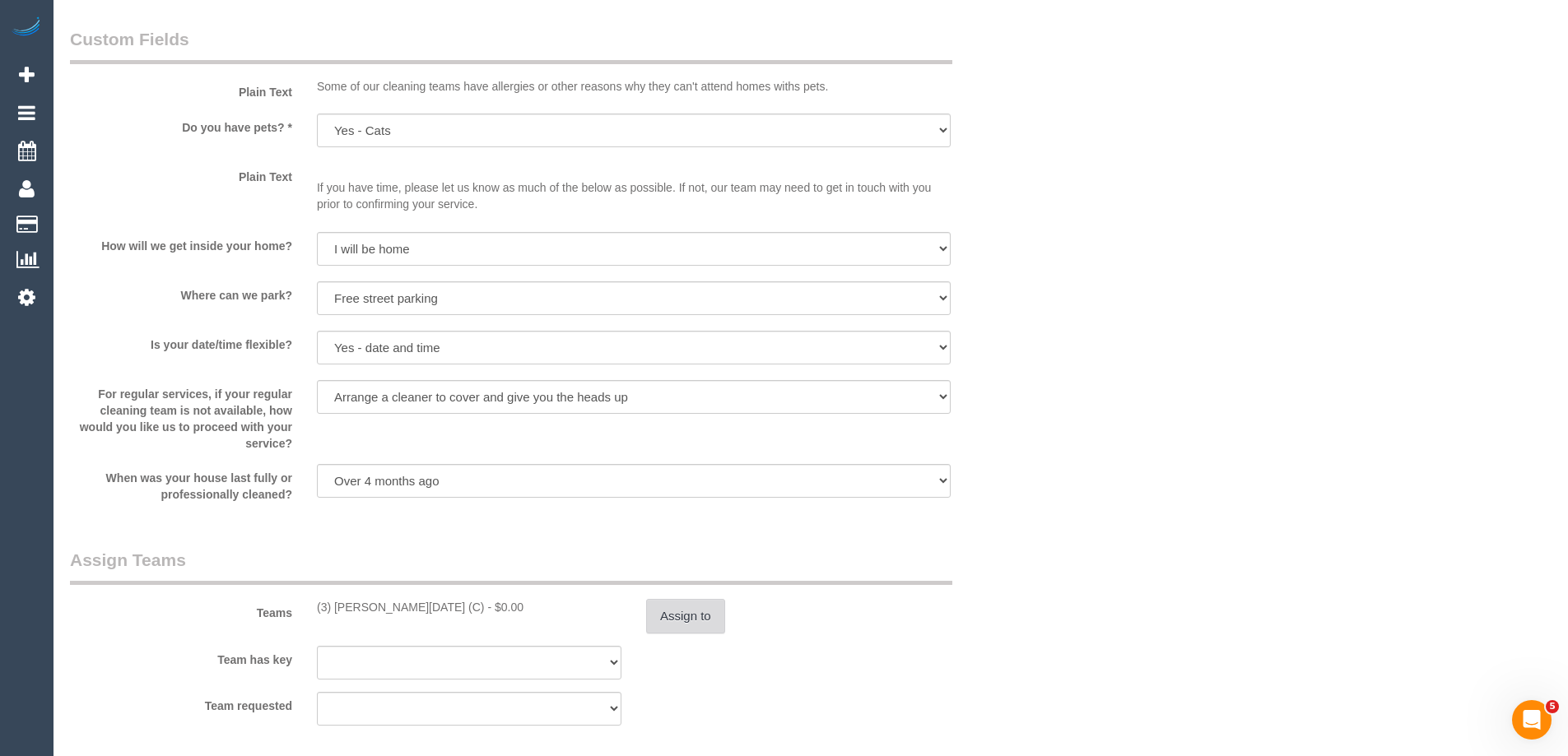
scroll to position [2111, 0]
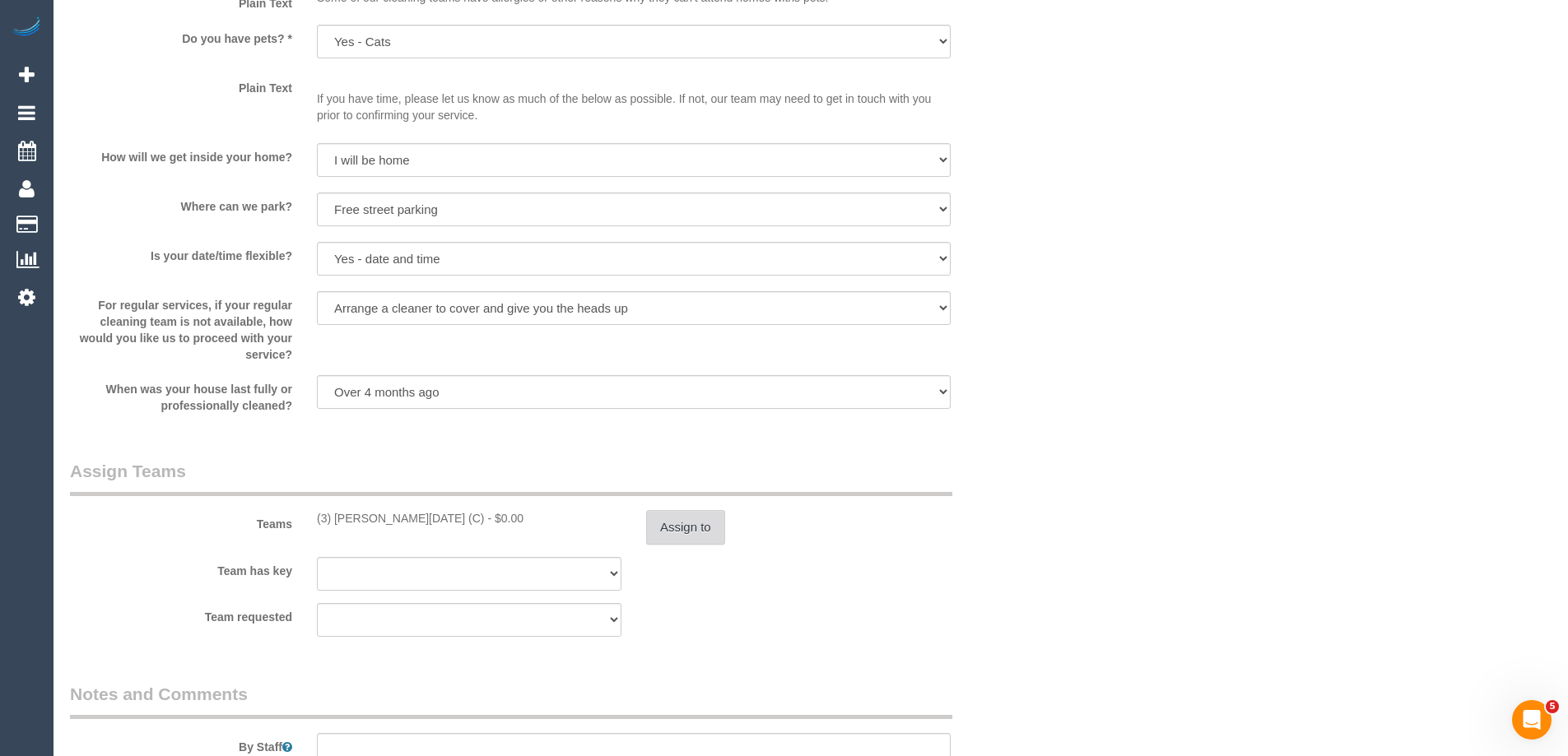
click at [682, 529] on button "Assign to" at bounding box center [686, 527] width 79 height 35
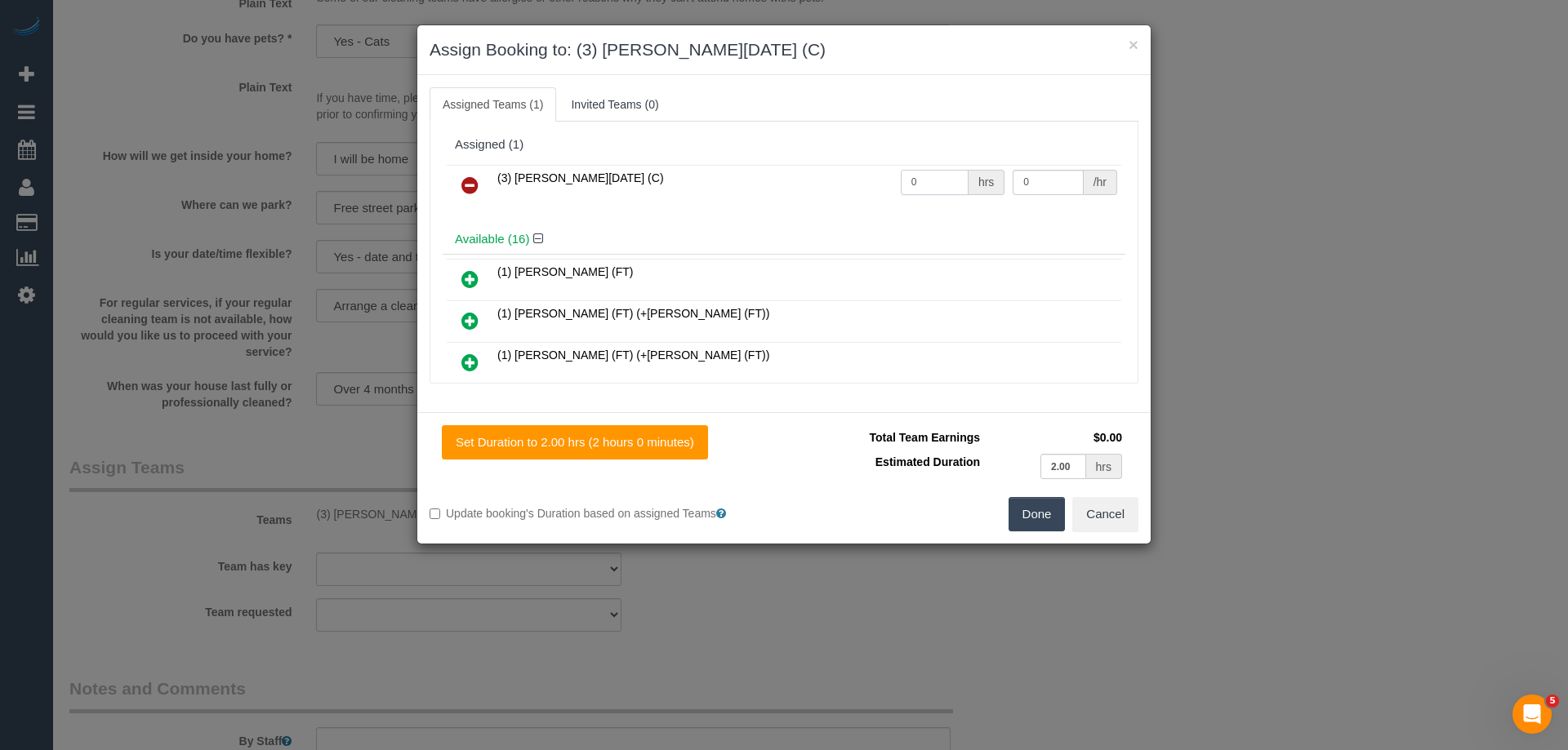
click at [933, 186] on input "0" at bounding box center [935, 183] width 68 height 25
type input "2"
type input "1"
type input "35"
click at [1033, 518] on button "Done" at bounding box center [1037, 514] width 57 height 35
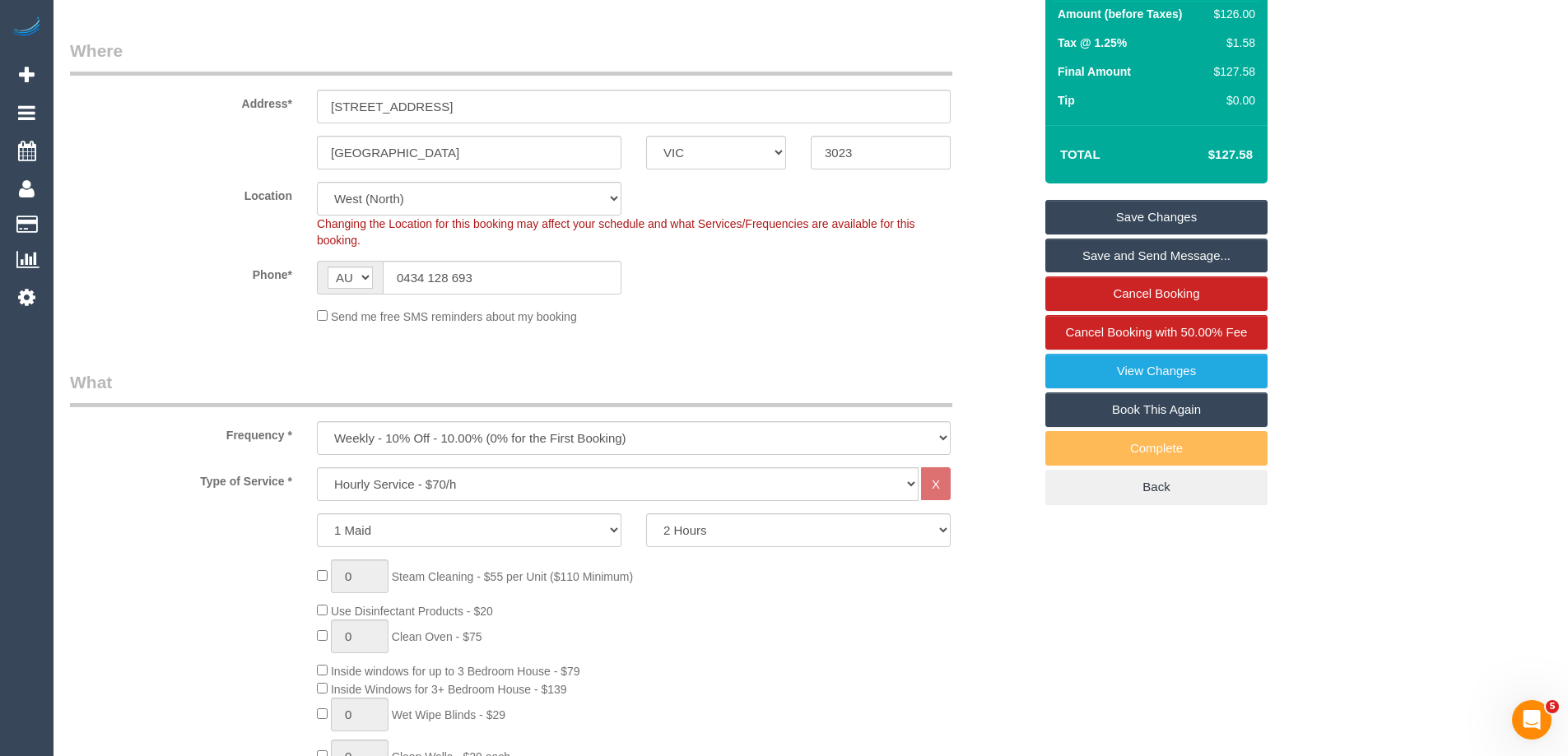
scroll to position [0, 0]
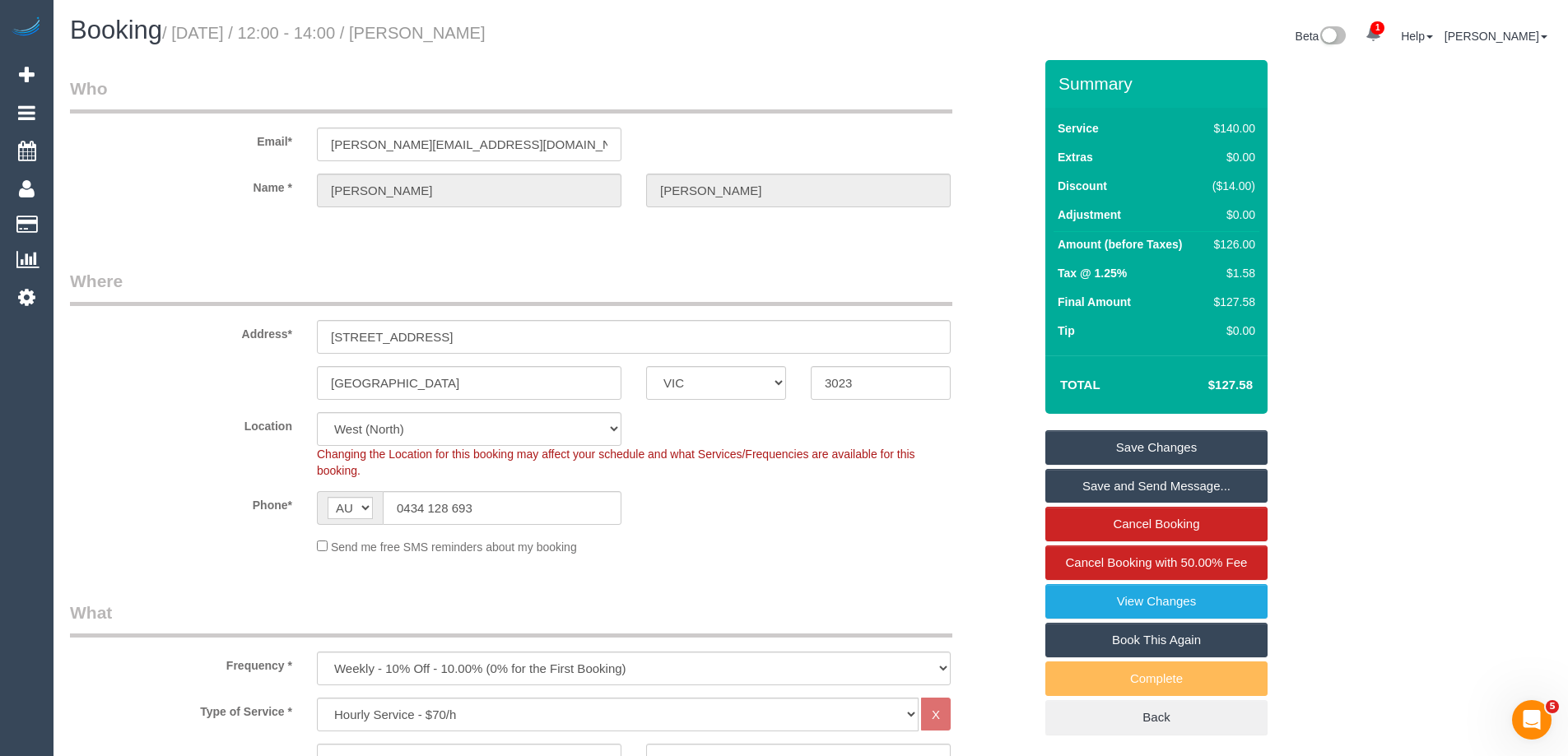
drag, startPoint x: 457, startPoint y: 29, endPoint x: 612, endPoint y: 46, distance: 155.9
click at [612, 46] on div "Booking / September 29, 2025 / 12:00 - 14:00 / Chrystal McDonald" at bounding box center [434, 33] width 753 height 35
copy small "Chrystal McDonald"
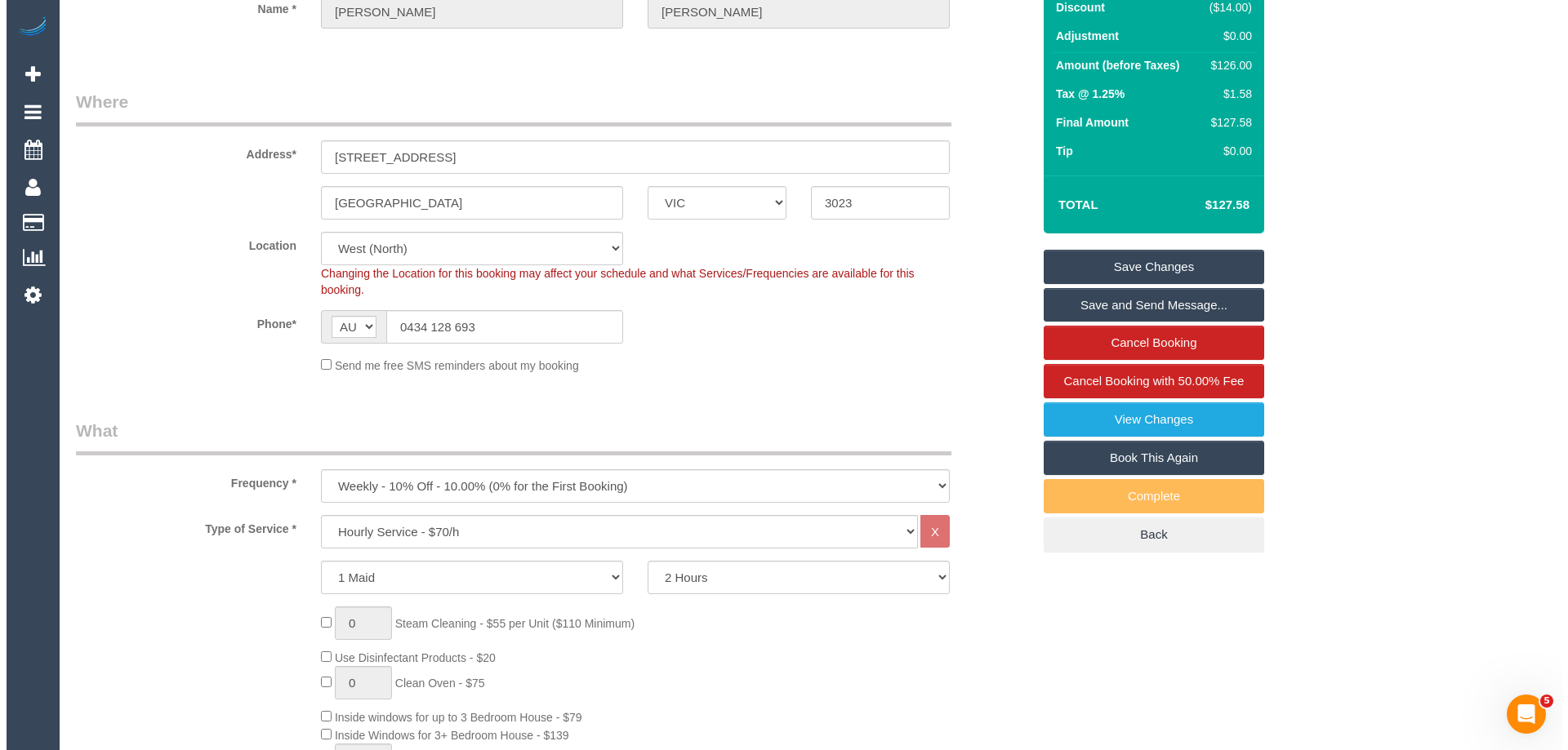
scroll to position [112, 0]
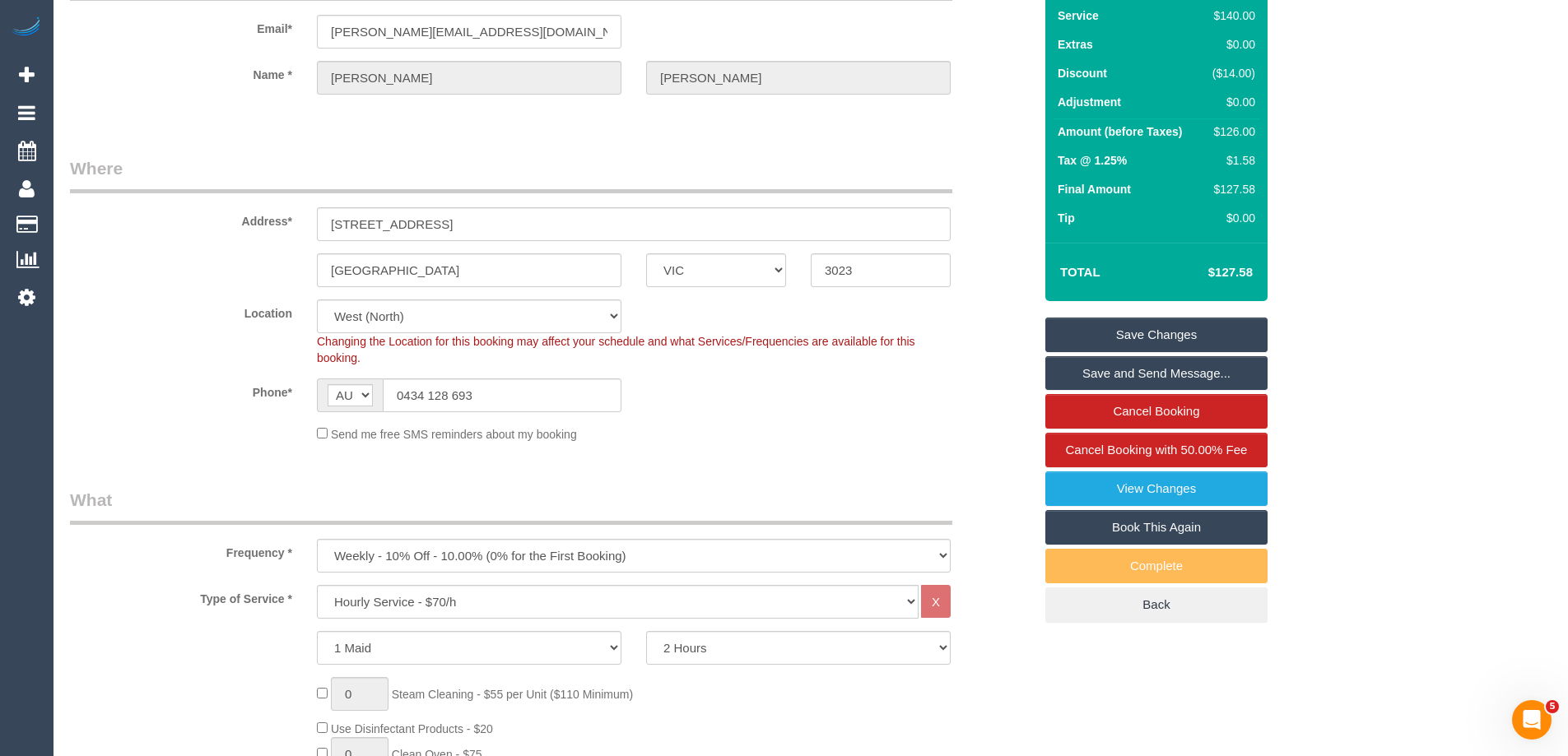
click at [1144, 372] on link "Save and Send Message..." at bounding box center [1157, 374] width 223 height 35
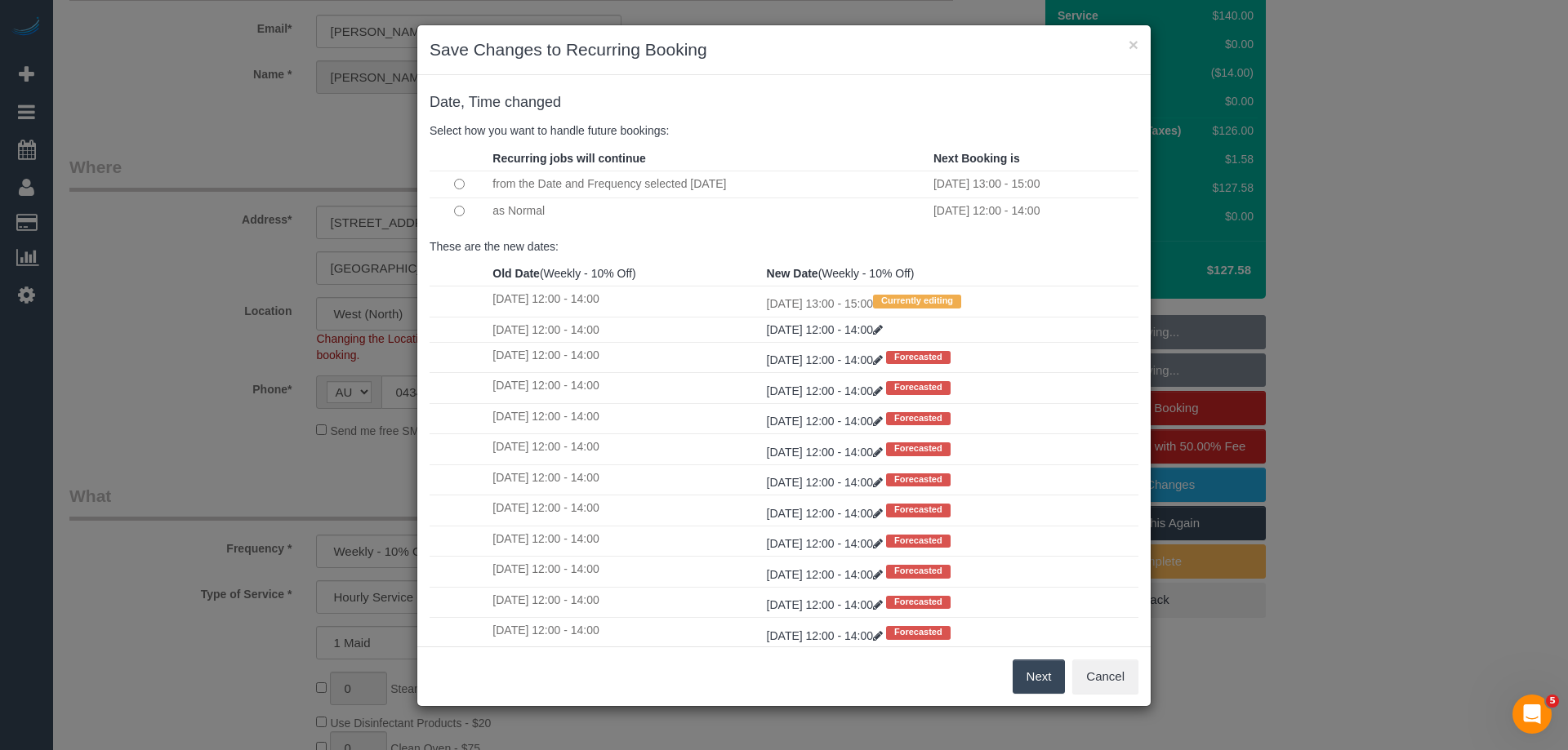
click at [1030, 677] on button "Next" at bounding box center [1040, 677] width 53 height 35
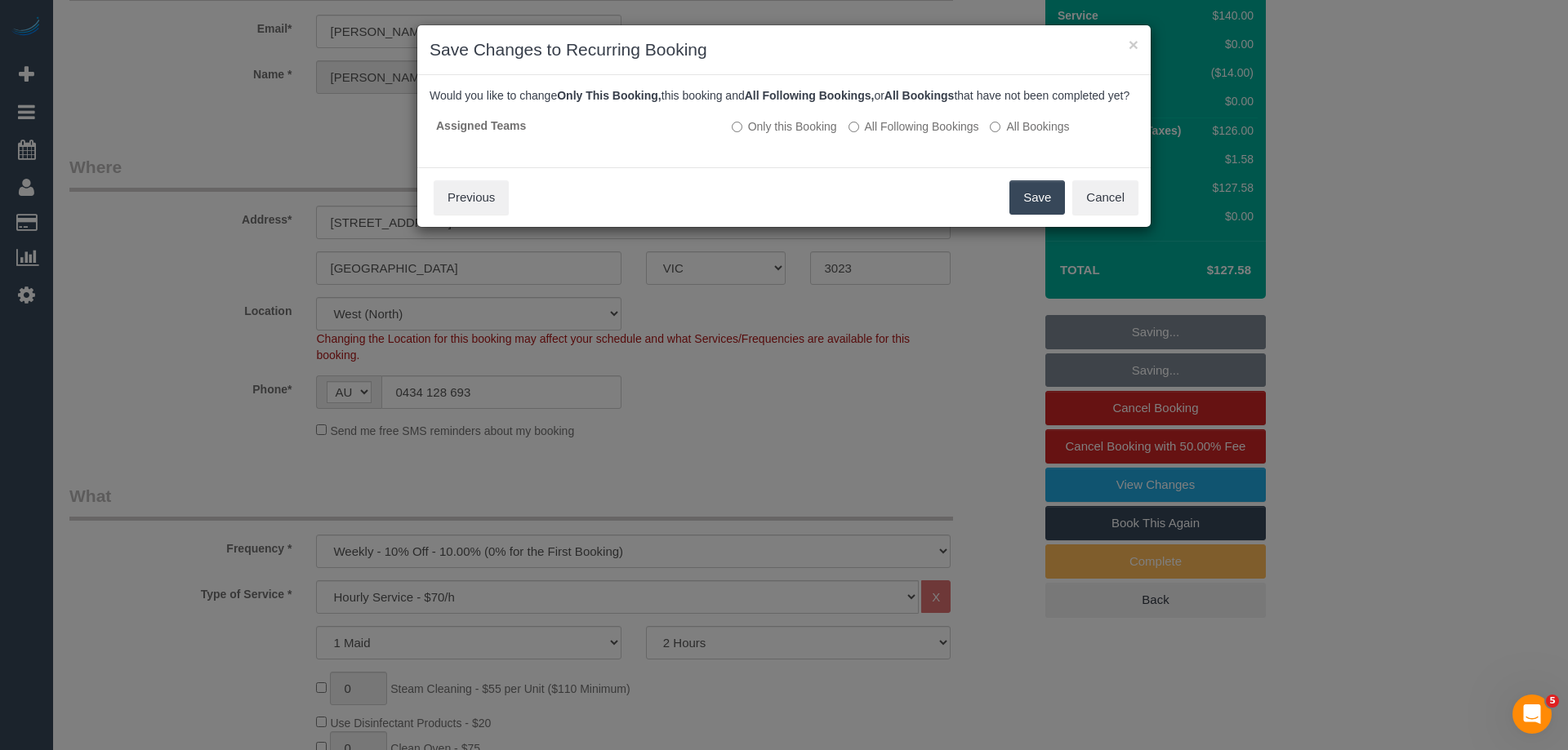
click at [1025, 212] on button "Save" at bounding box center [1037, 198] width 55 height 35
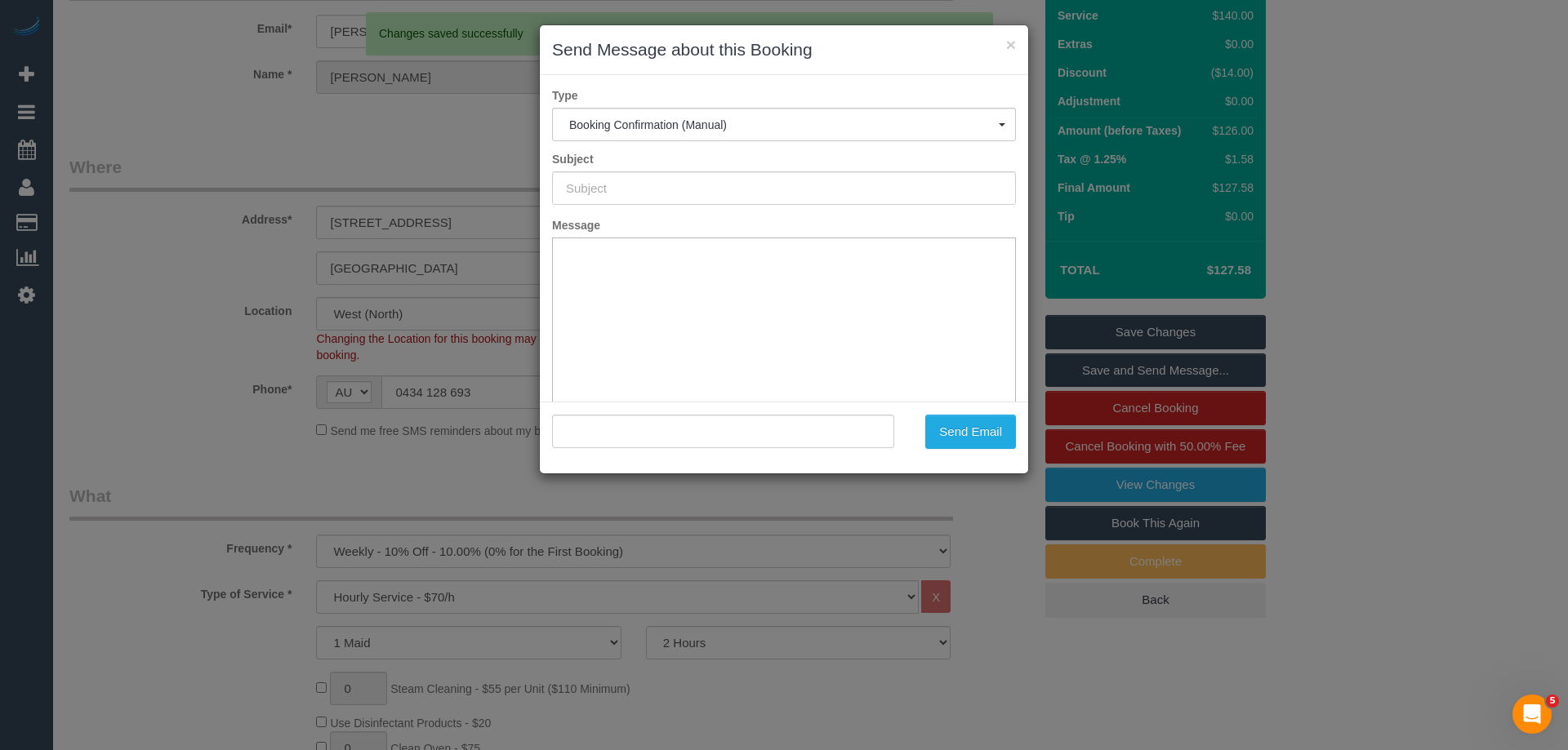
scroll to position [0, 0]
type input "Booking Confirmed"
type input ""Chrystal McDonald" <chrystal.mcdonald2@outlook.com>"
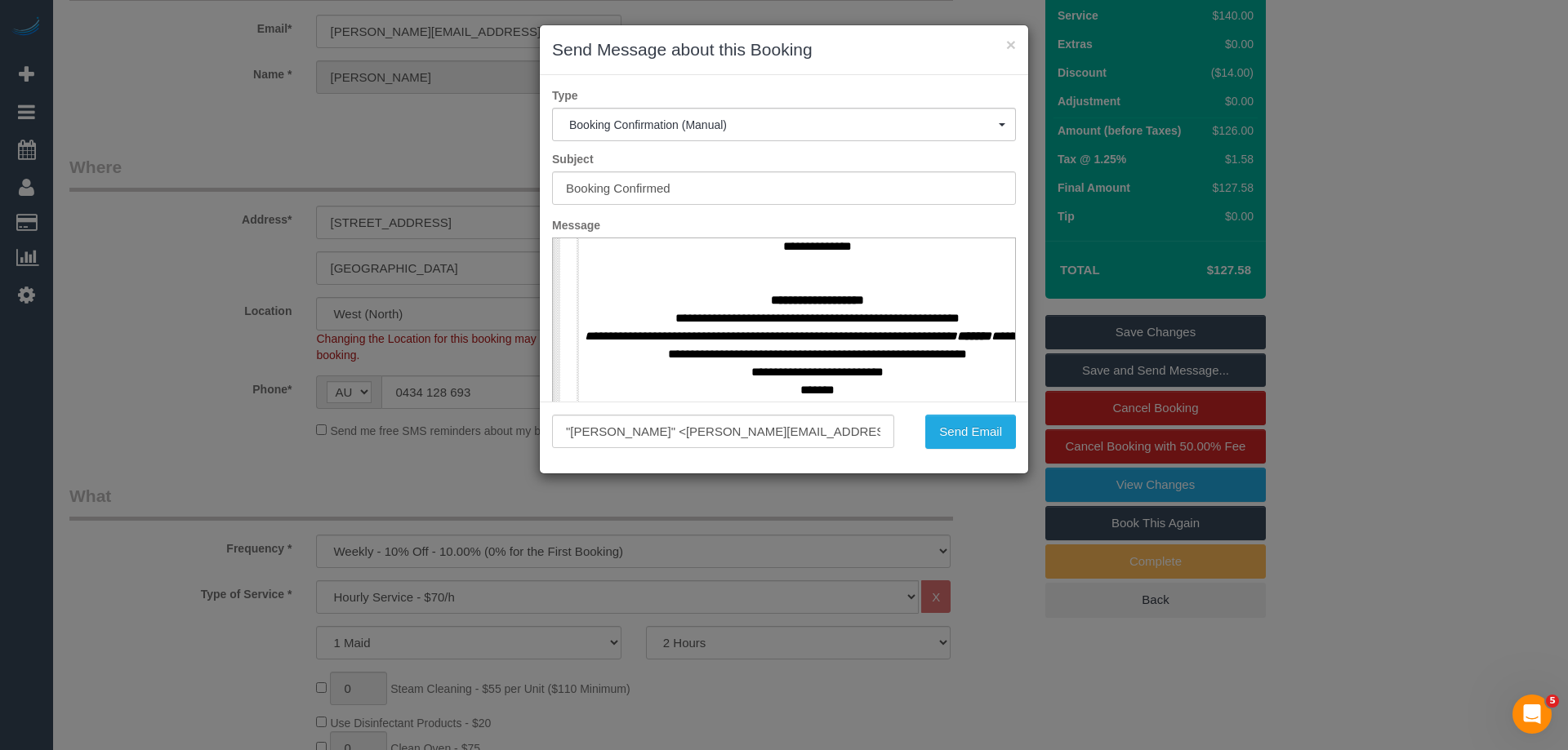
scroll to position [735, 0]
click at [950, 431] on button "Send Email" at bounding box center [971, 432] width 91 height 35
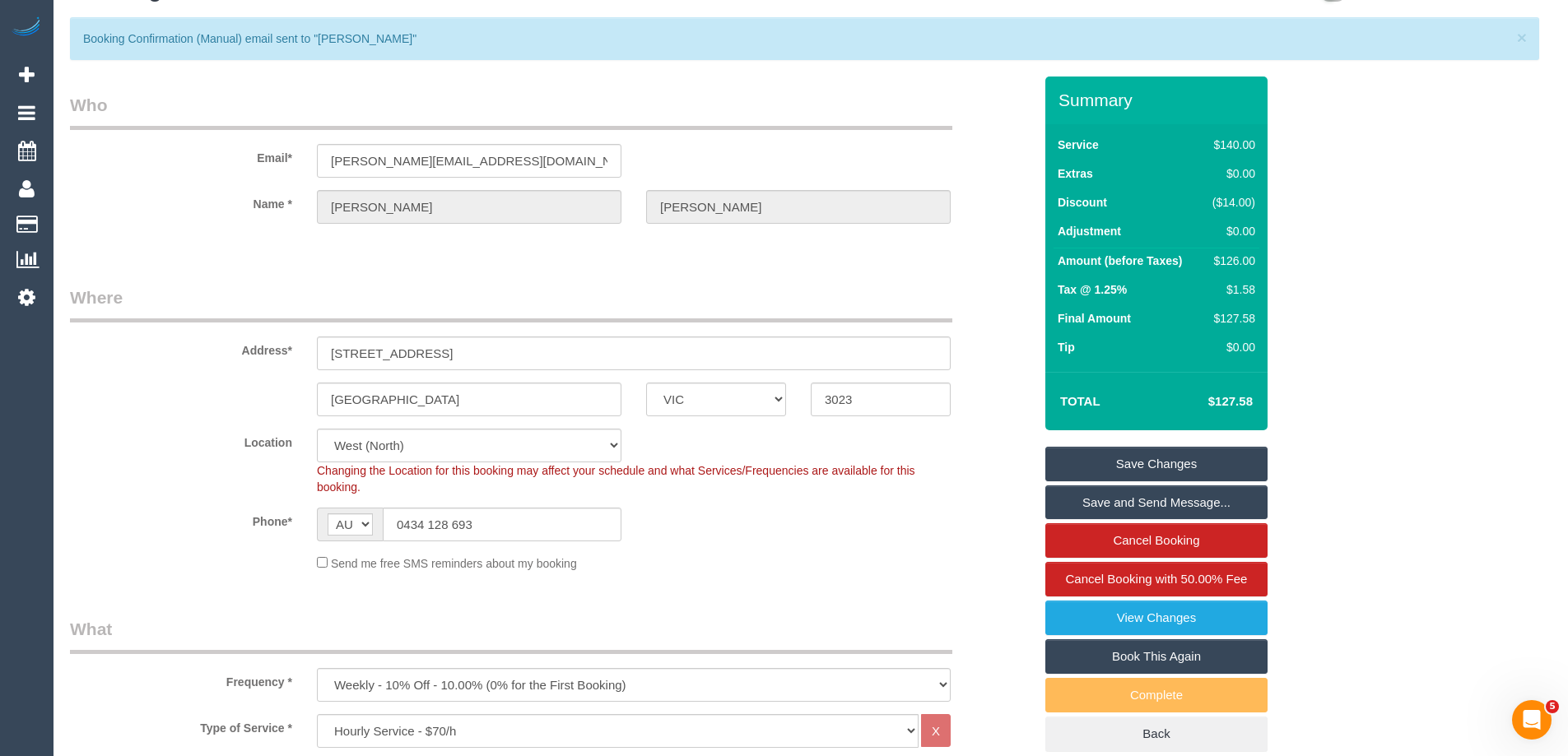
scroll to position [7, 0]
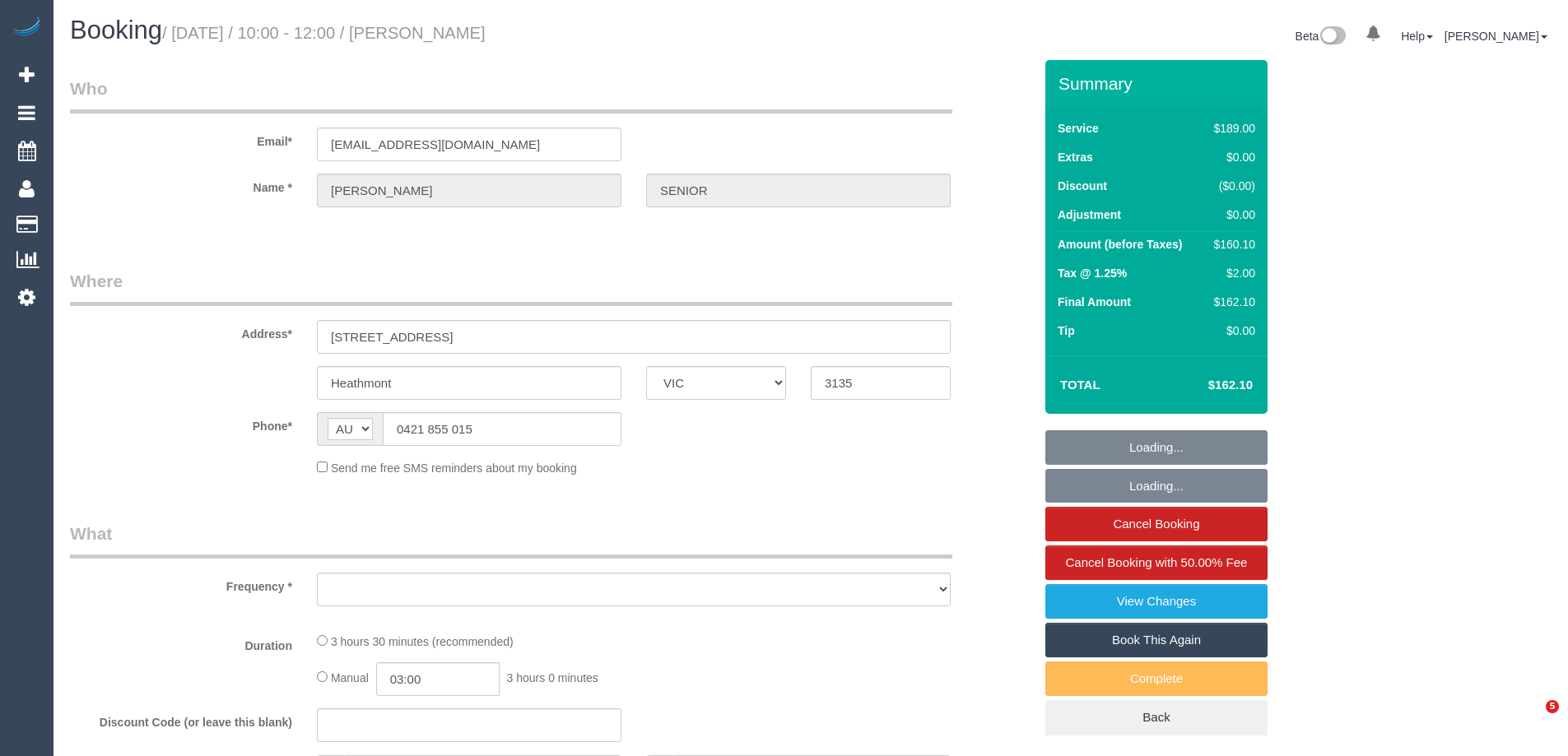
select select "VIC"
select select "object:565"
select select "number:27"
select select "number:14"
select select "number:19"
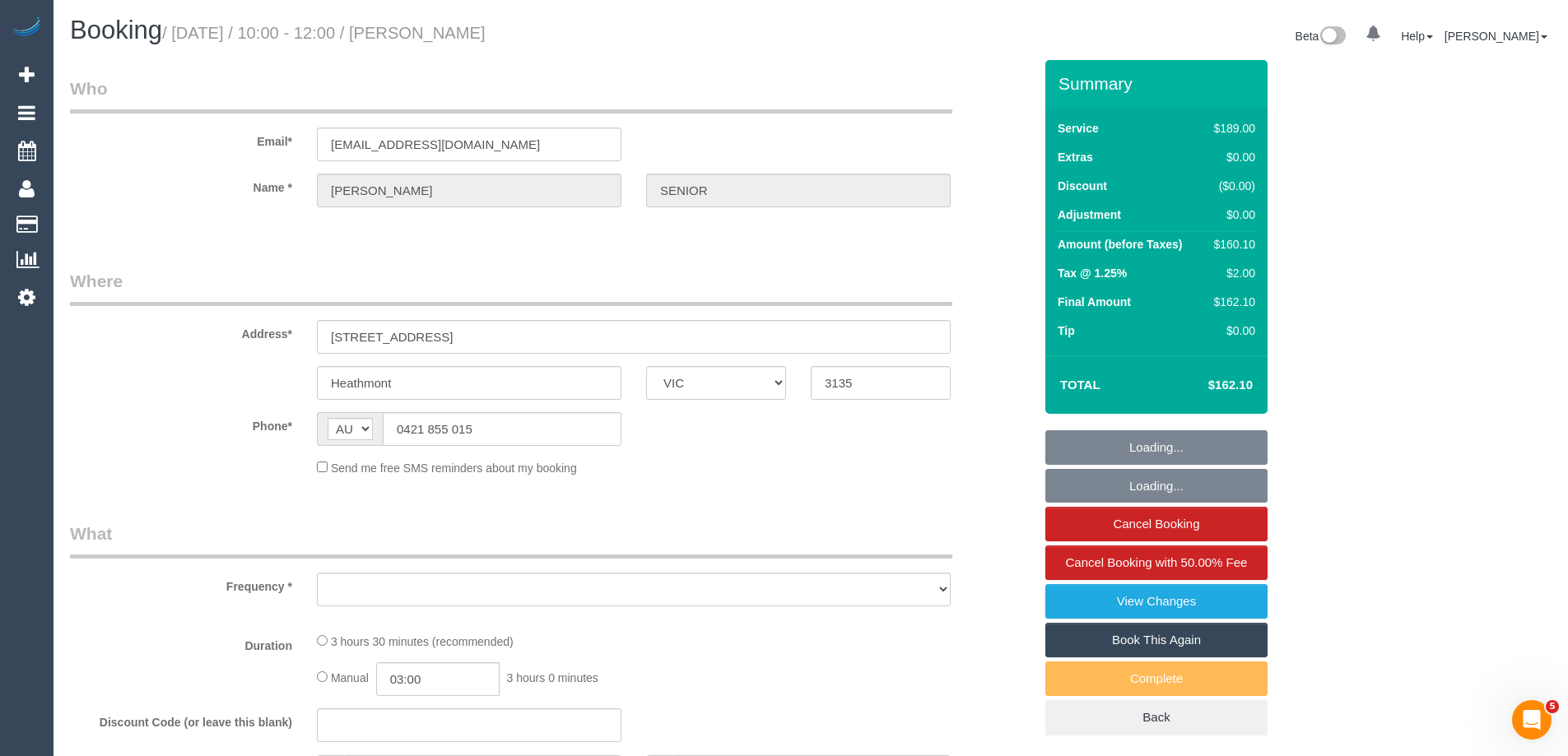
select select "number:22"
select select "number:34"
select select "number:26"
select select "string:stripe-pm_1QRVgJ2GScqysDRVzgzKVhek"
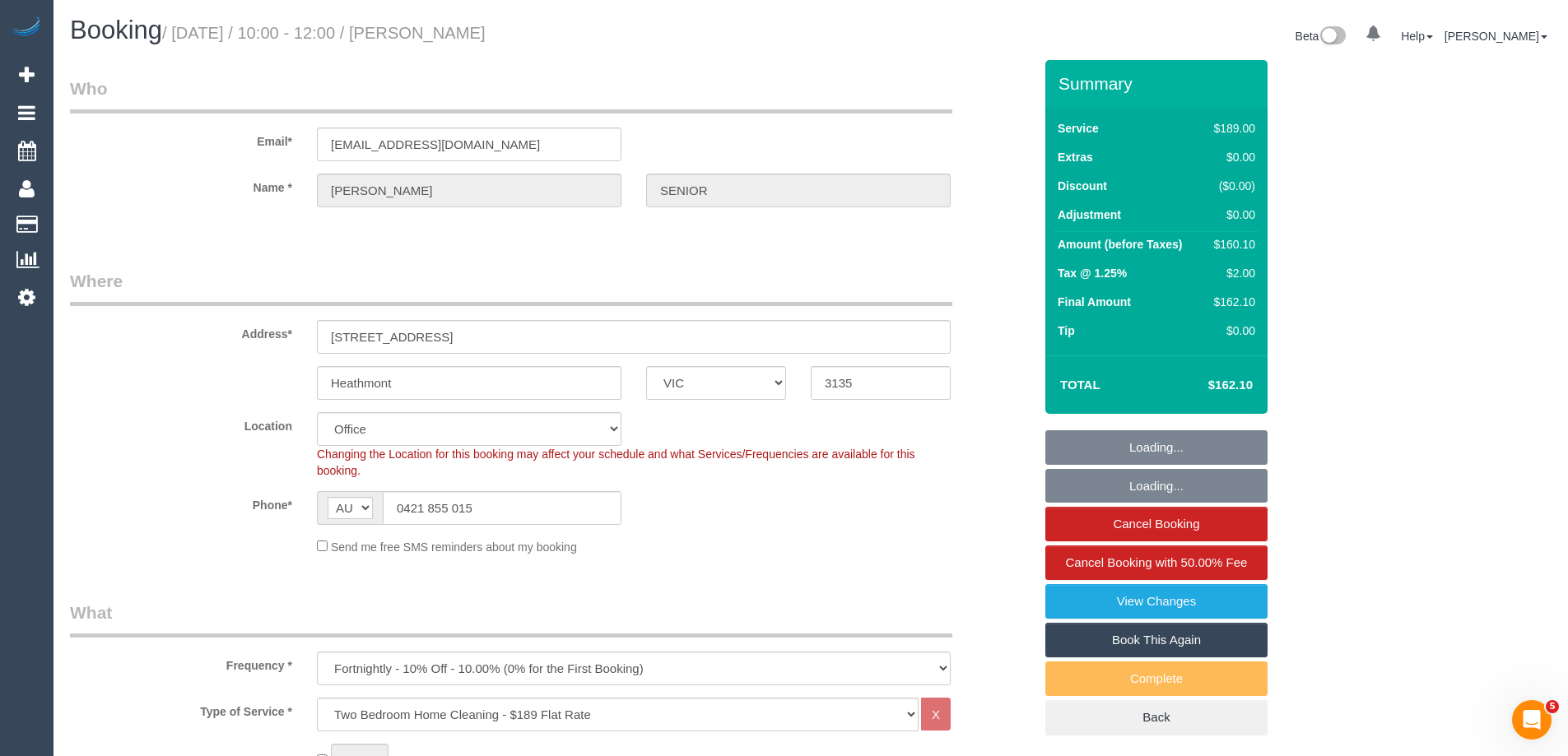
scroll to position [247, 0]
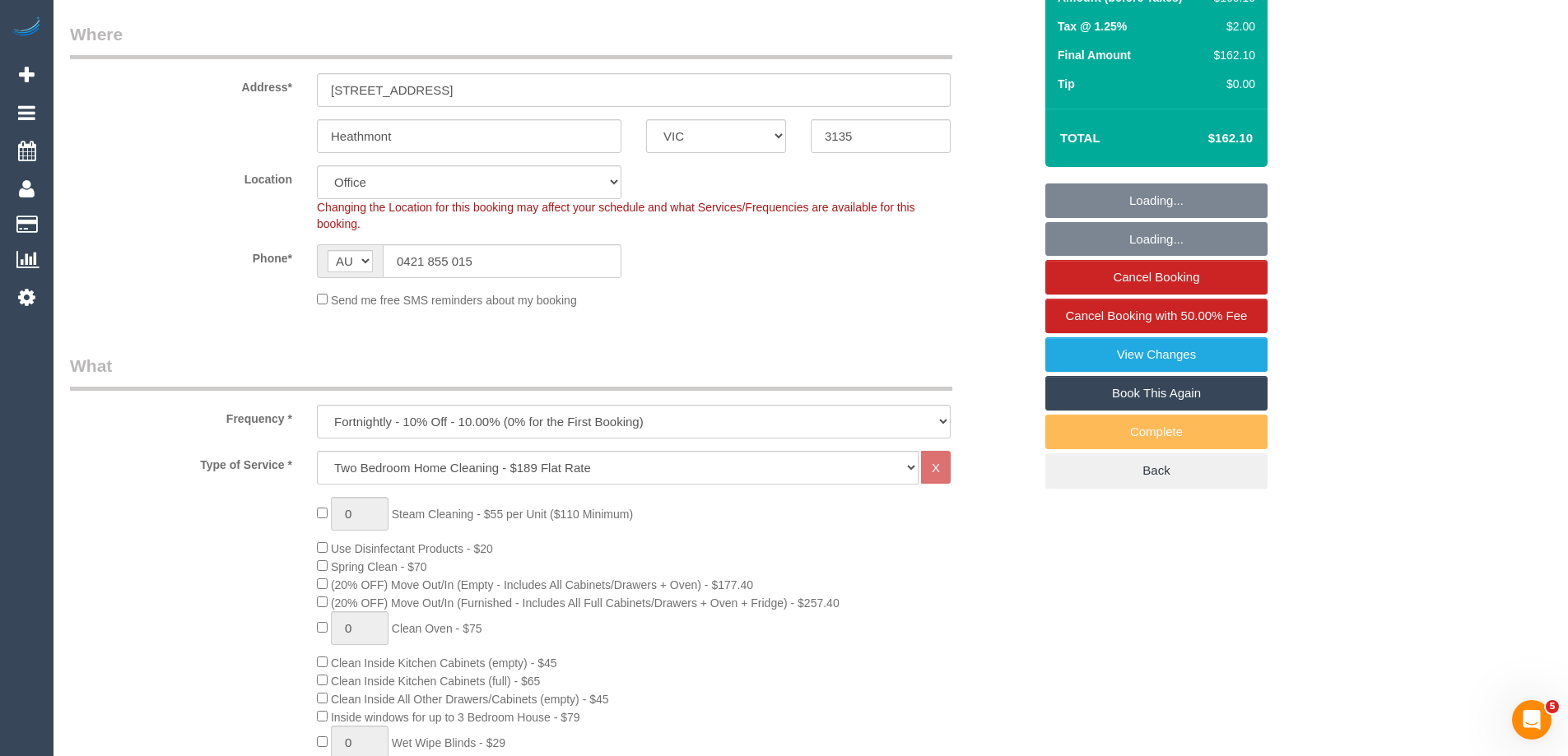
select select "object:2167"
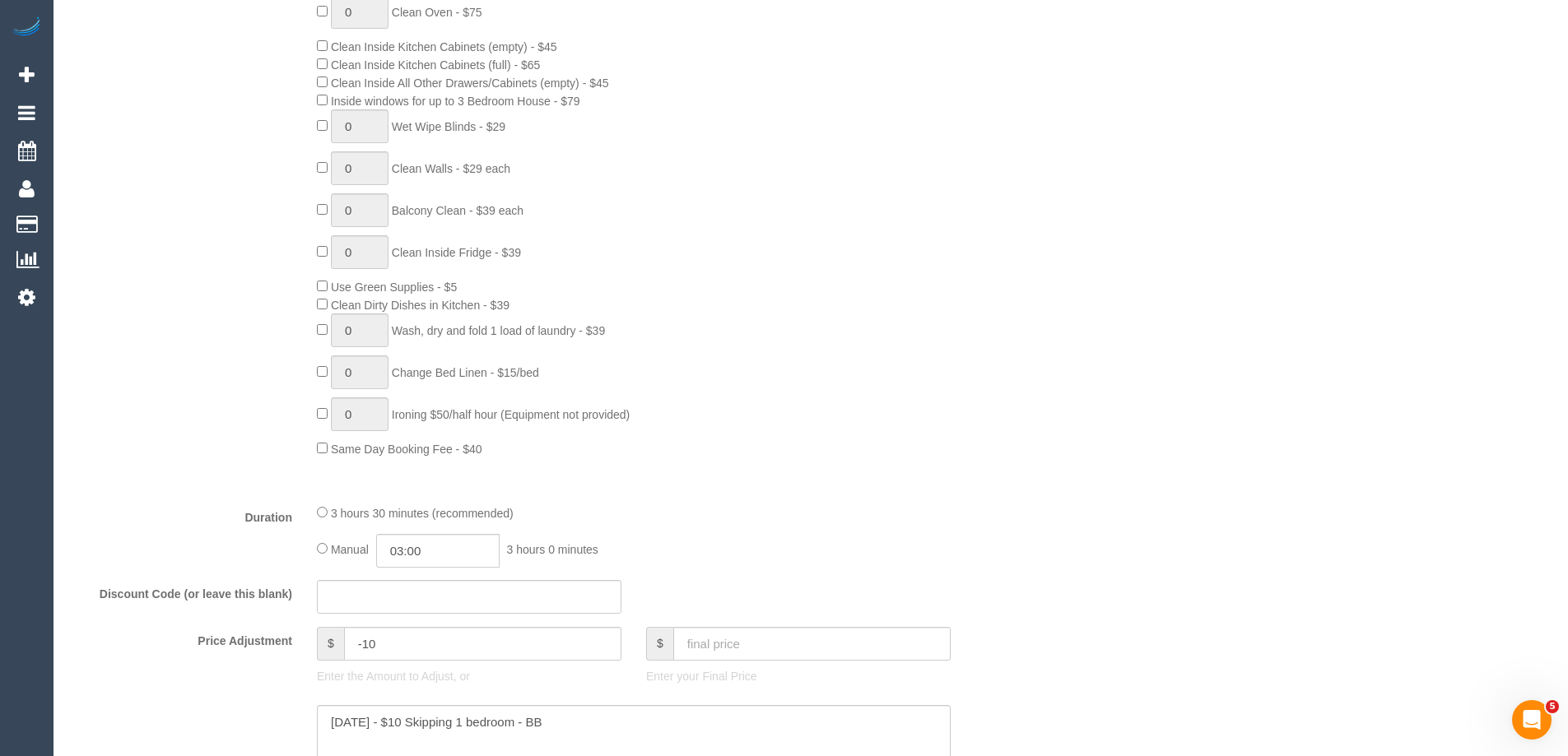
scroll to position [0, 0]
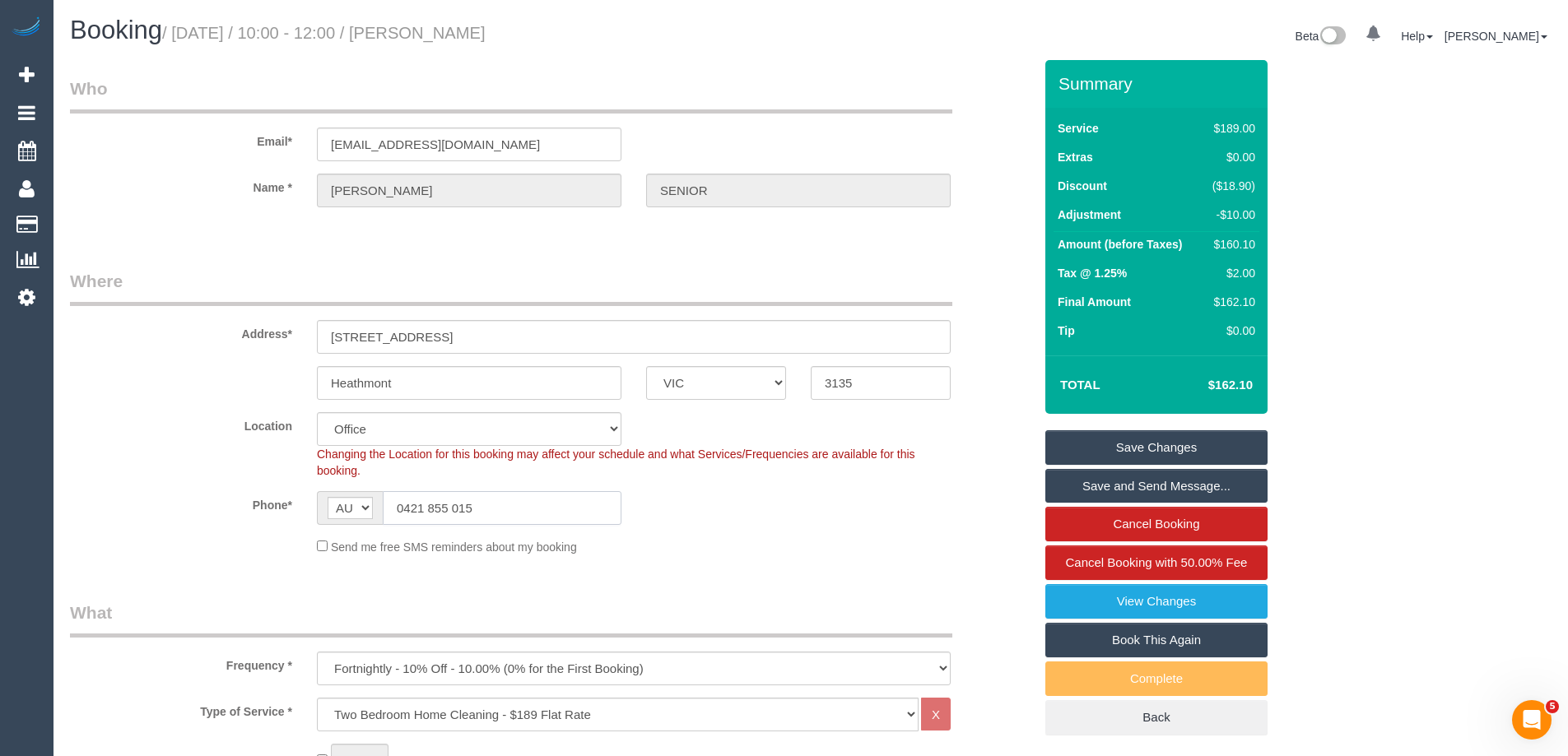
drag, startPoint x: 486, startPoint y: 508, endPoint x: 402, endPoint y: 505, distance: 84.1
click at [402, 505] on input "0421 855 015" at bounding box center [502, 508] width 239 height 34
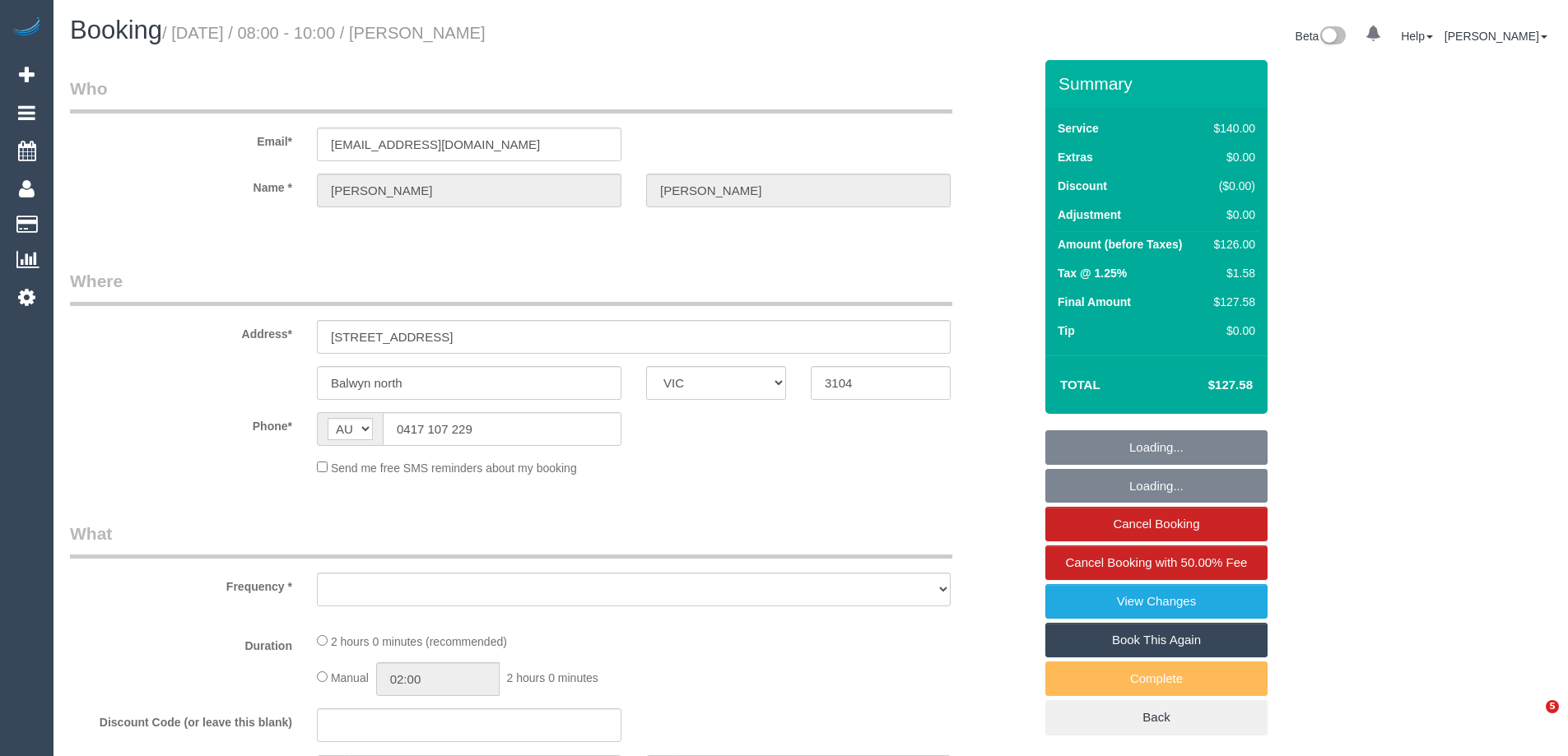
select select "VIC"
select select "string:stripe-pm_1R34VN2GScqysDRVoISr927C"
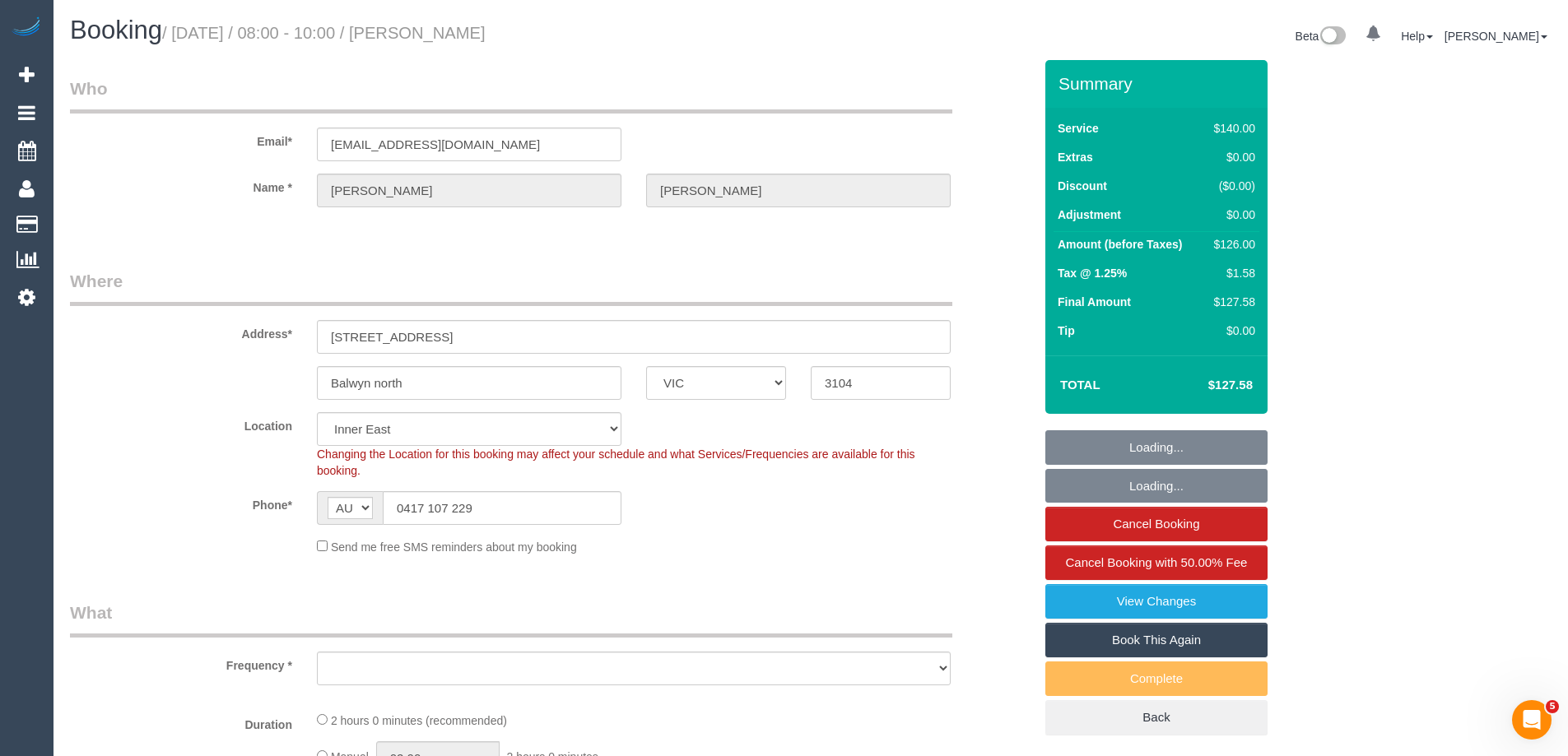
select select "number:27"
select select "number:14"
select select "number:18"
select select "number:36"
select select "number:34"
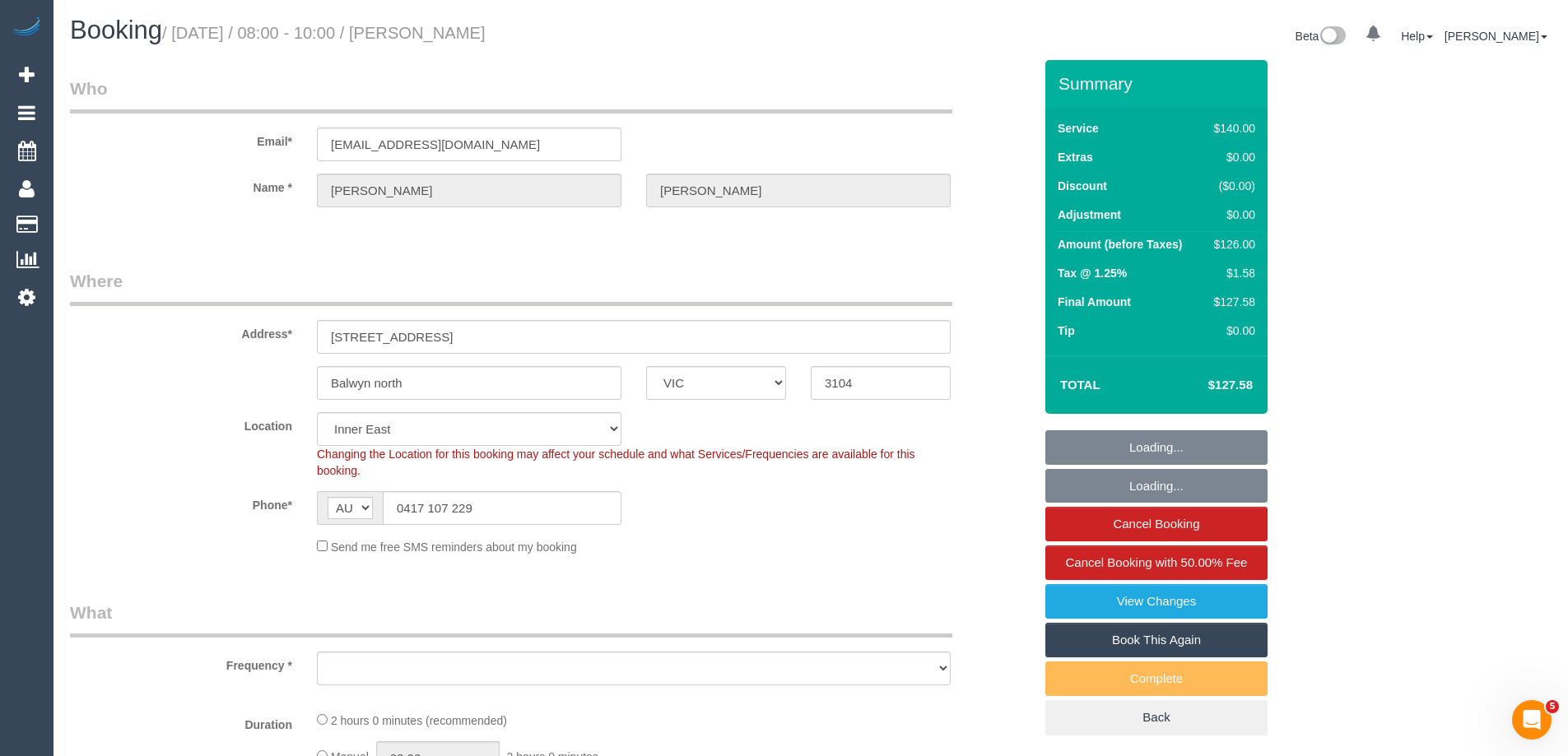
select select "number:11"
select select "object:1537"
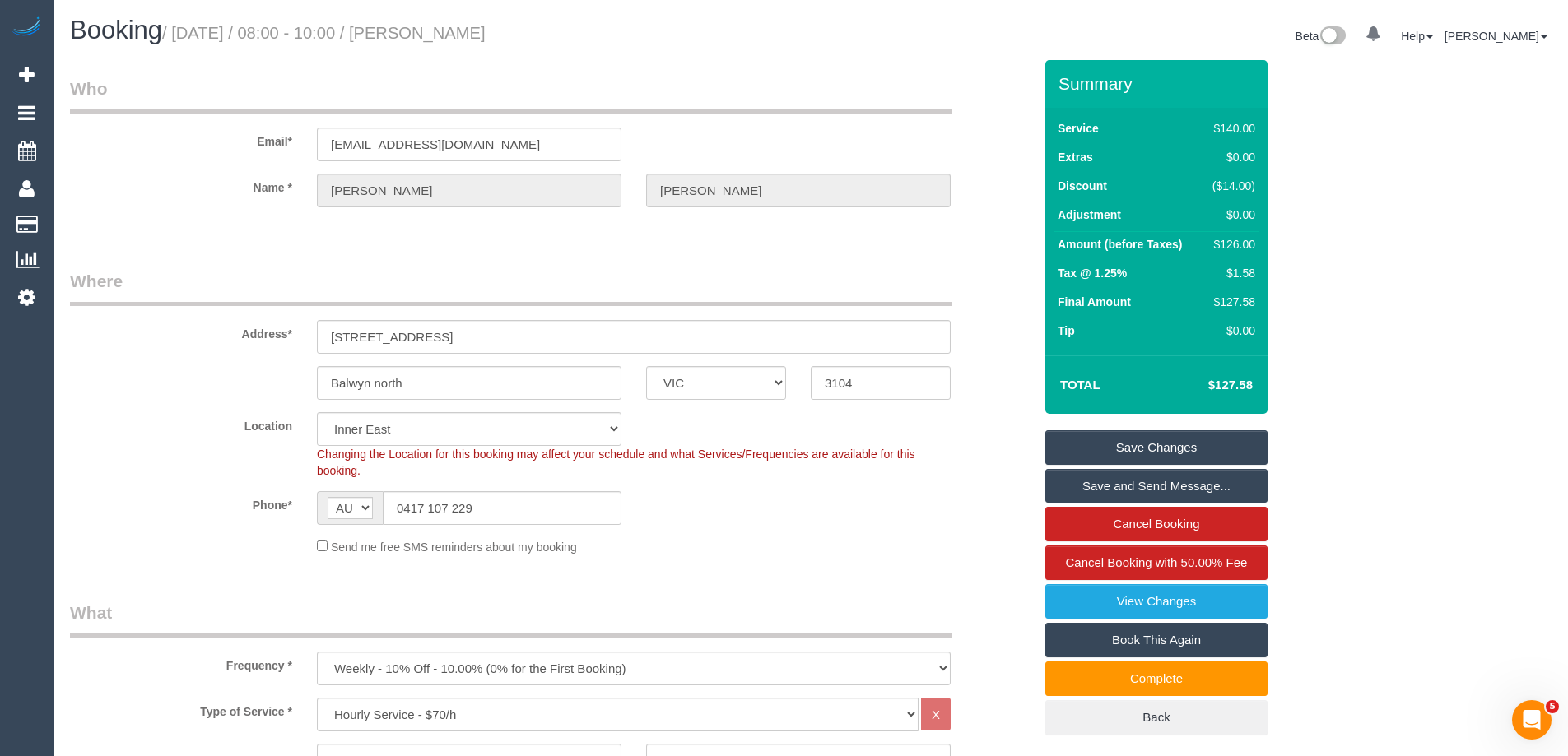
click at [776, 84] on legend "Who" at bounding box center [511, 94] width 883 height 37
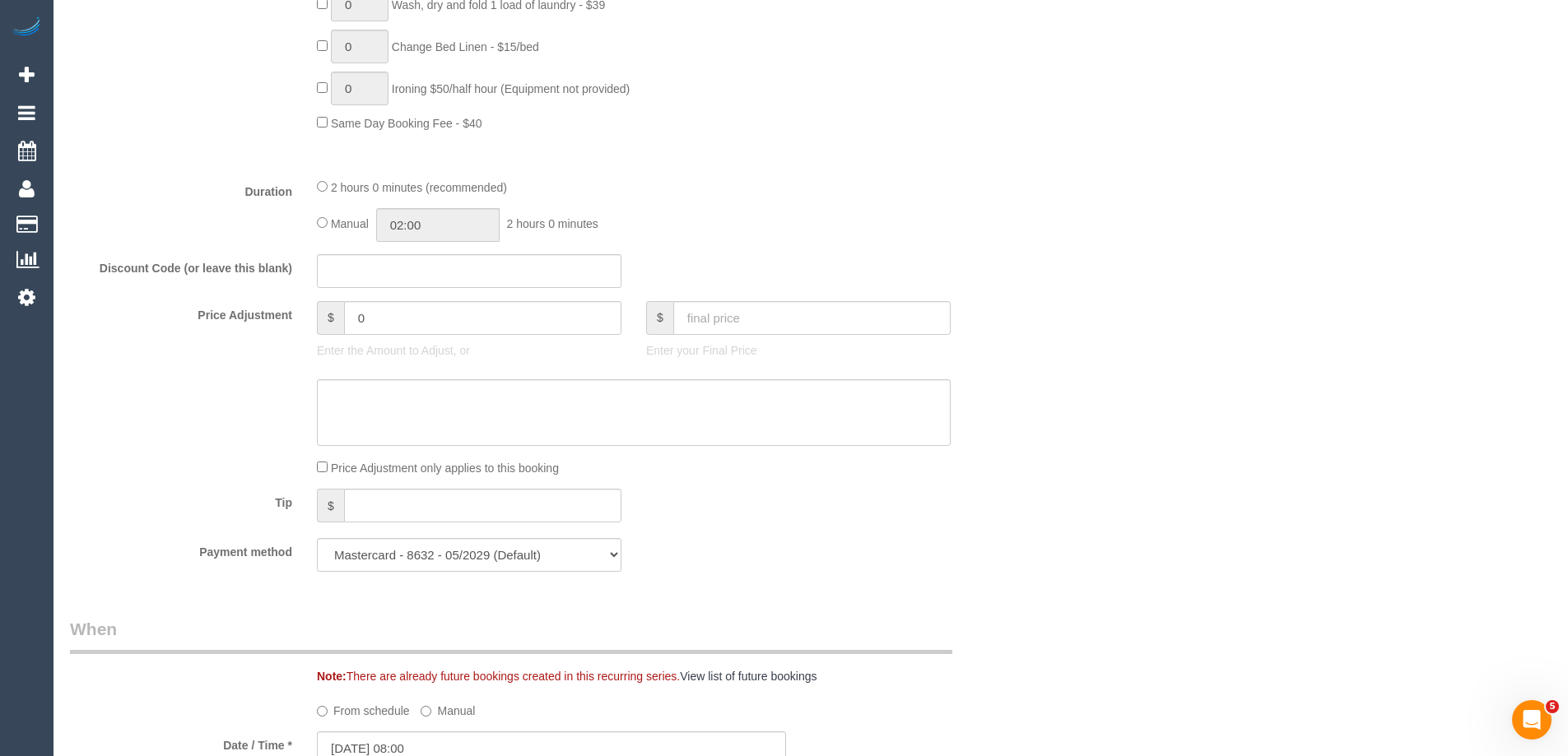
scroll to position [1235, 0]
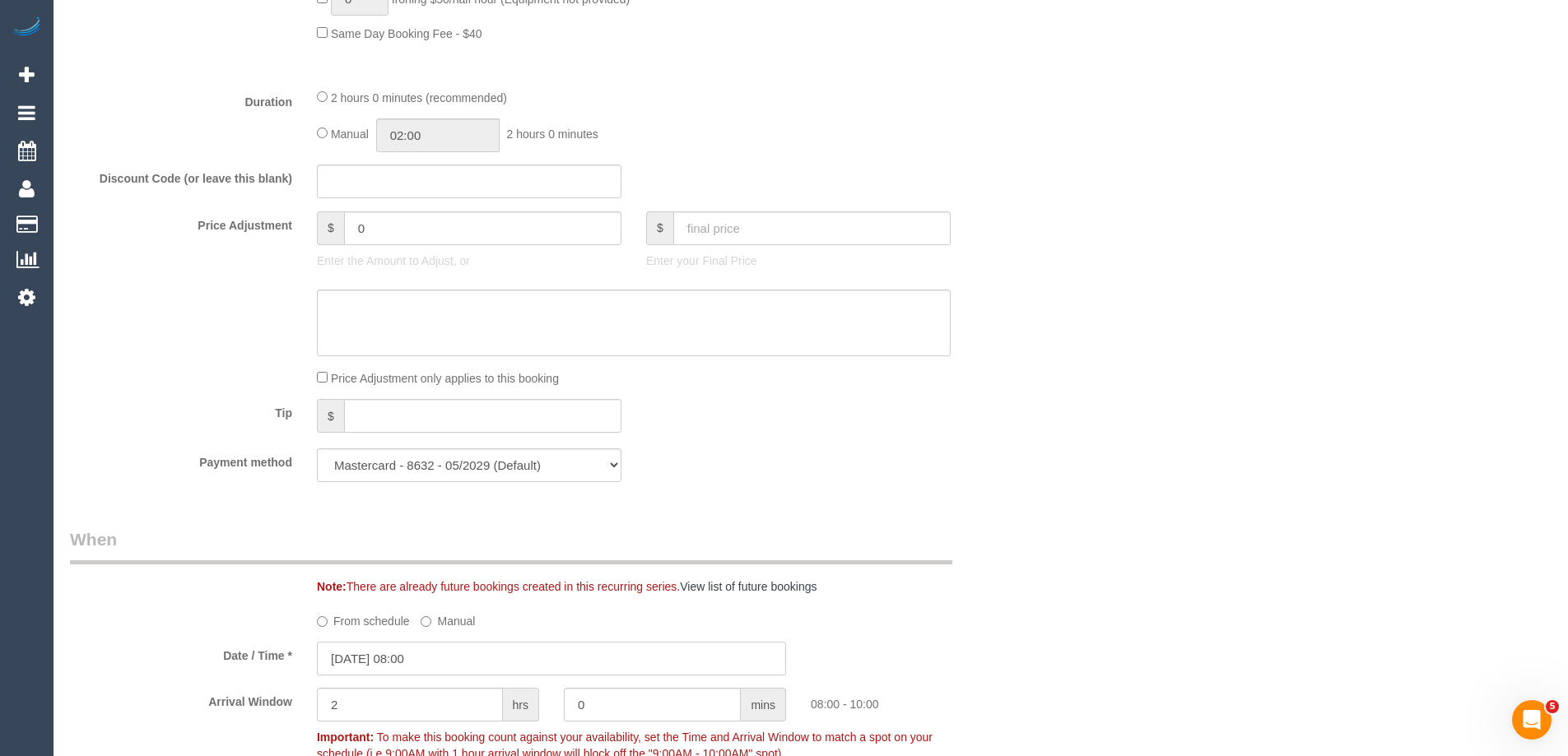
click at [402, 655] on input "29/09/2025 08:00" at bounding box center [551, 659] width 470 height 34
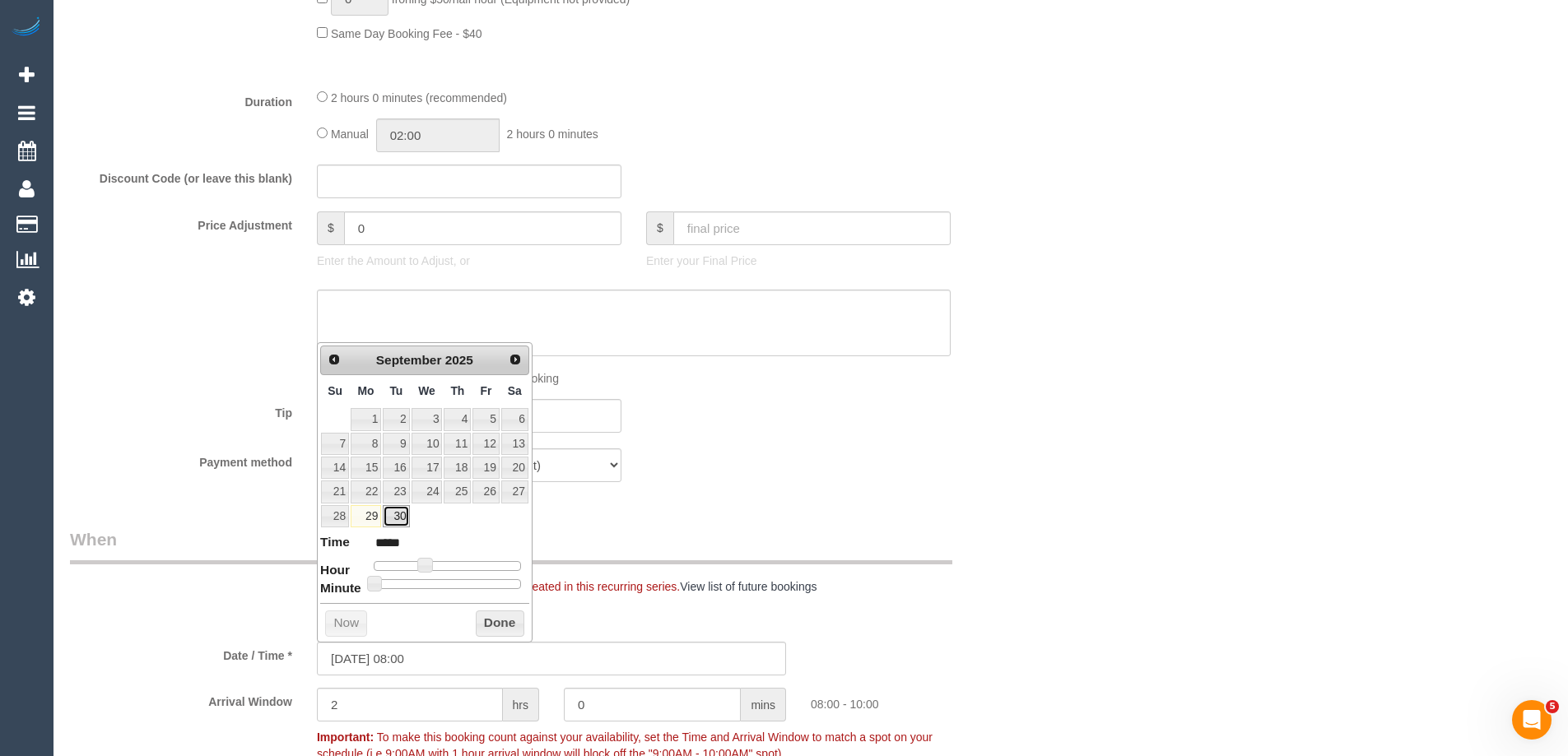
click at [400, 514] on link "30" at bounding box center [395, 516] width 26 height 22
type input "30/09/2025 08:00"
click at [489, 618] on button "Done" at bounding box center [500, 623] width 48 height 26
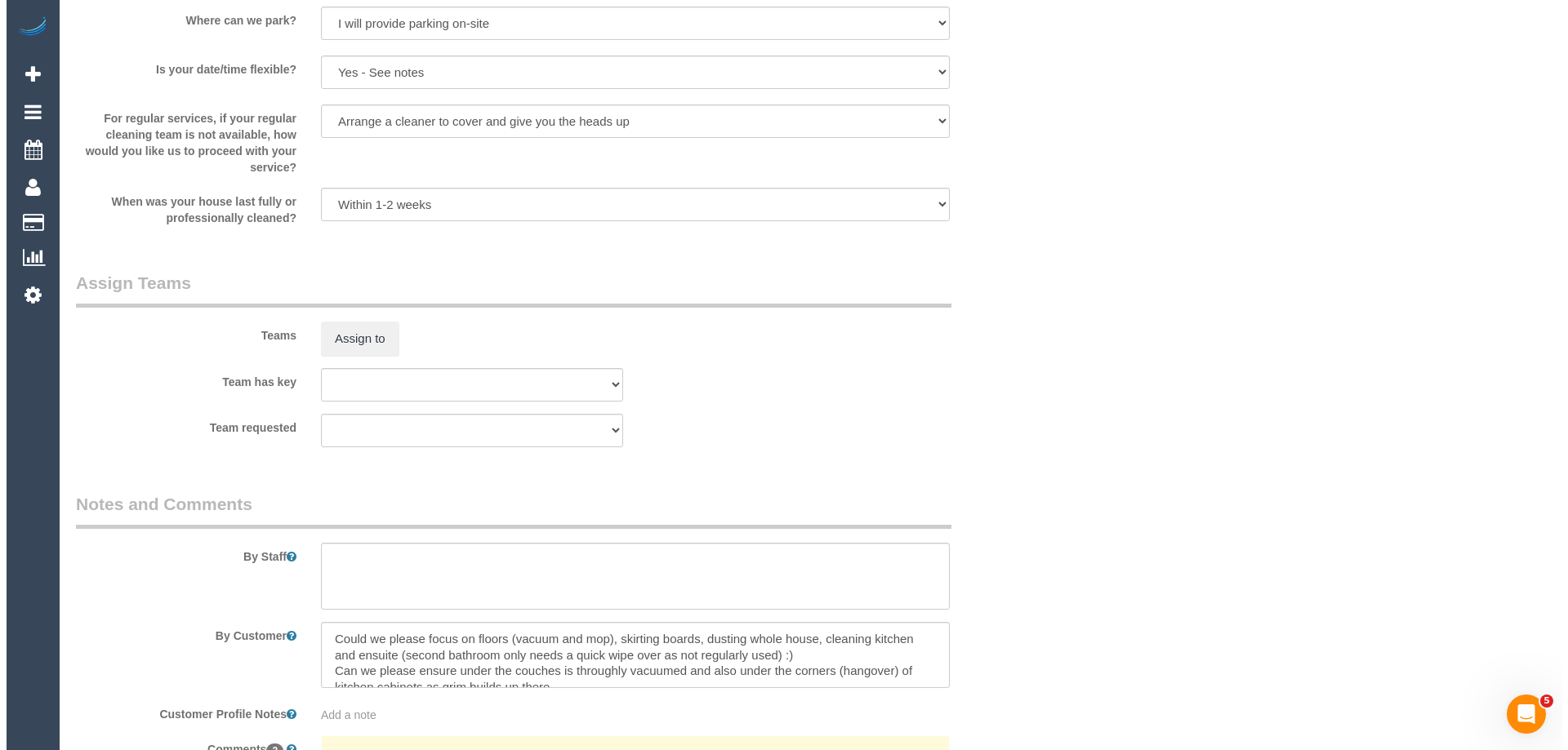
scroll to position [2287, 0]
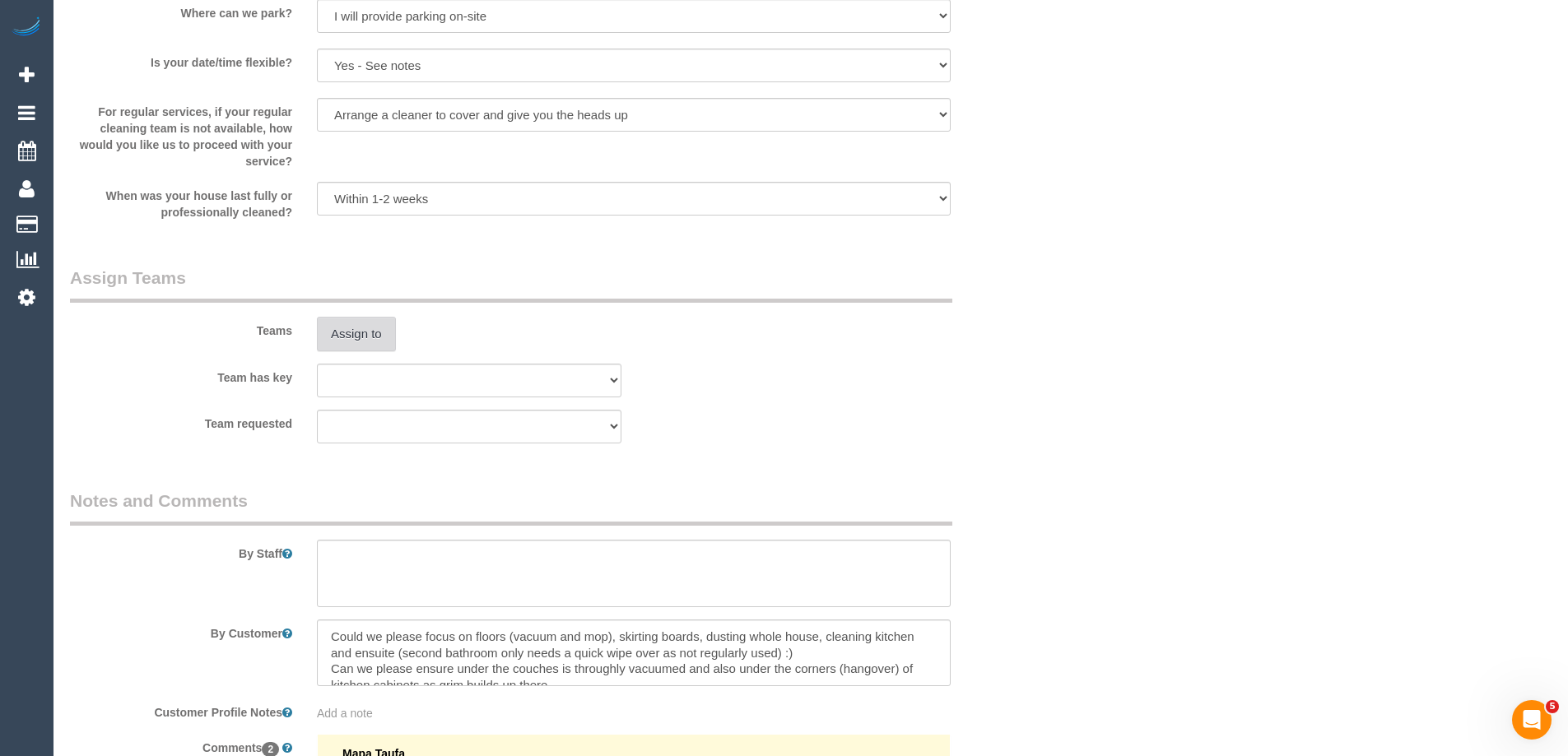
click at [356, 337] on button "Assign to" at bounding box center [357, 334] width 79 height 35
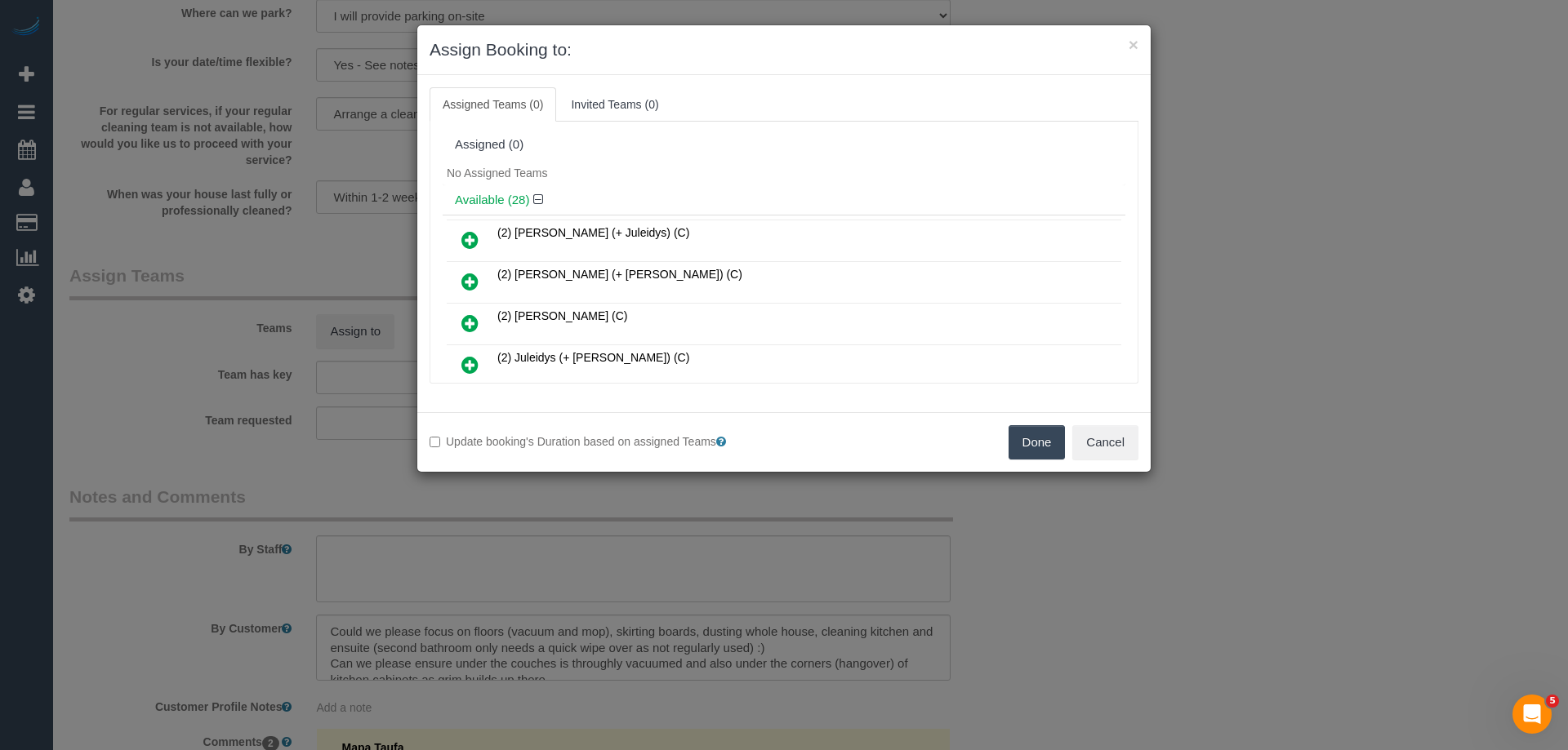
scroll to position [315, 0]
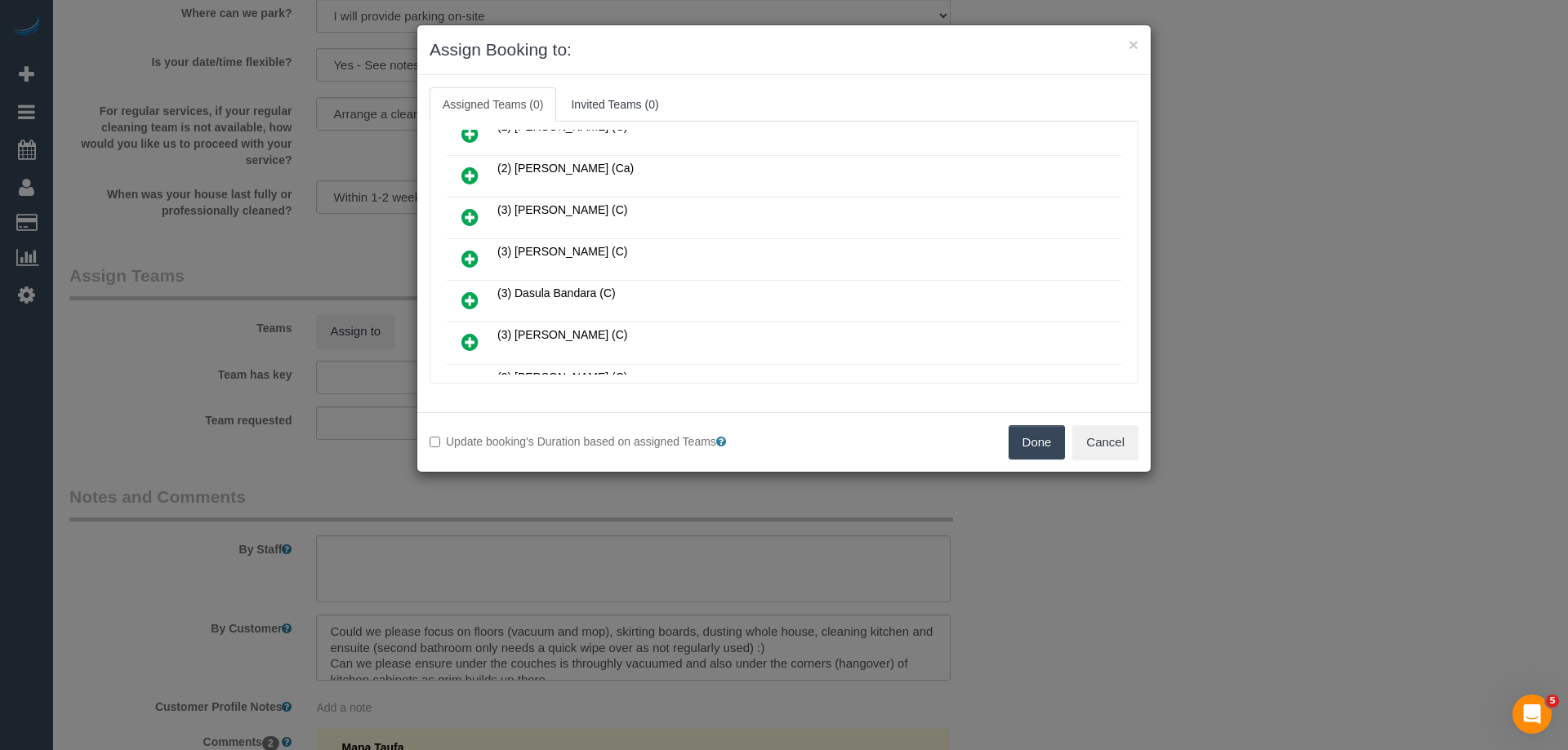
click at [460, 260] on link at bounding box center [470, 259] width 38 height 33
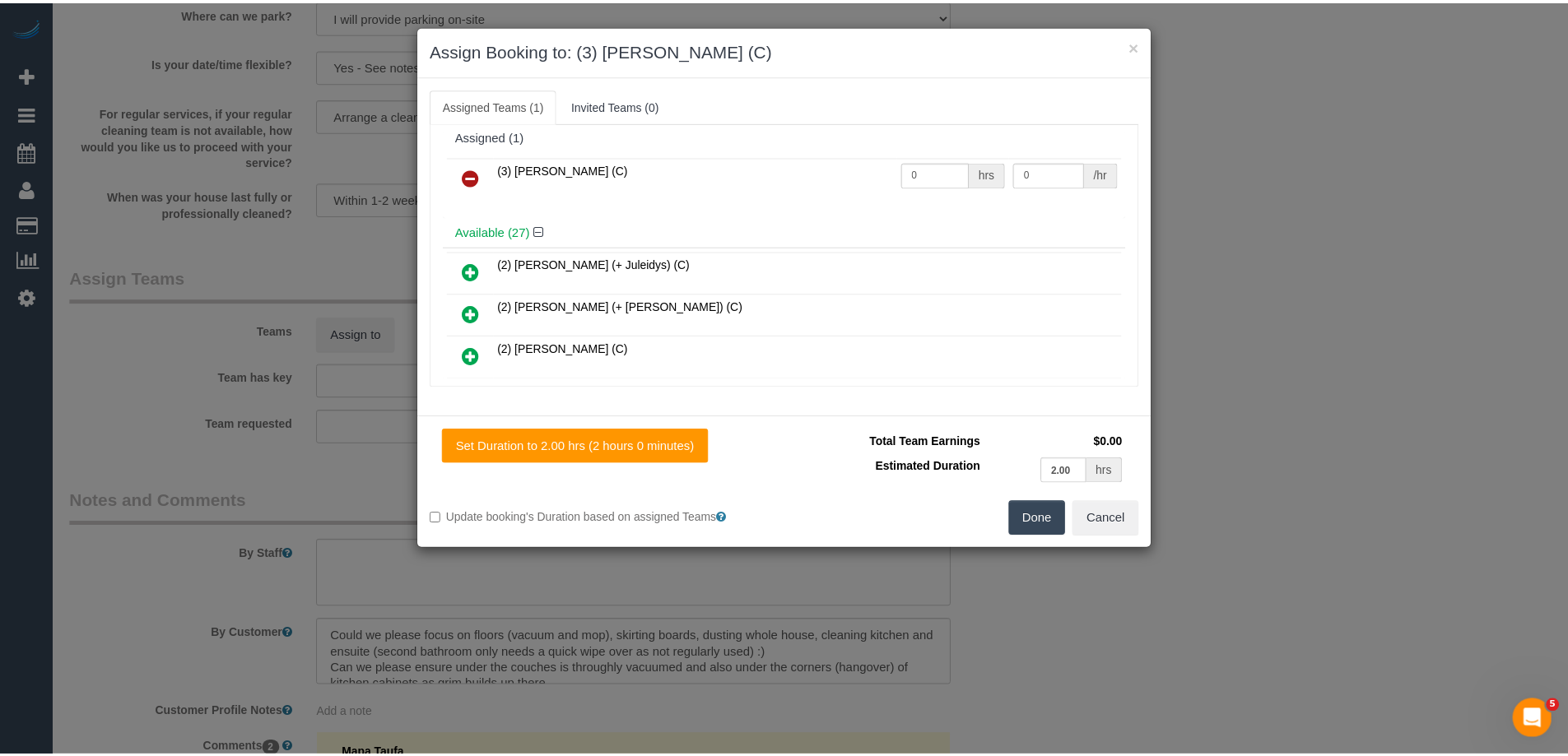
scroll to position [0, 0]
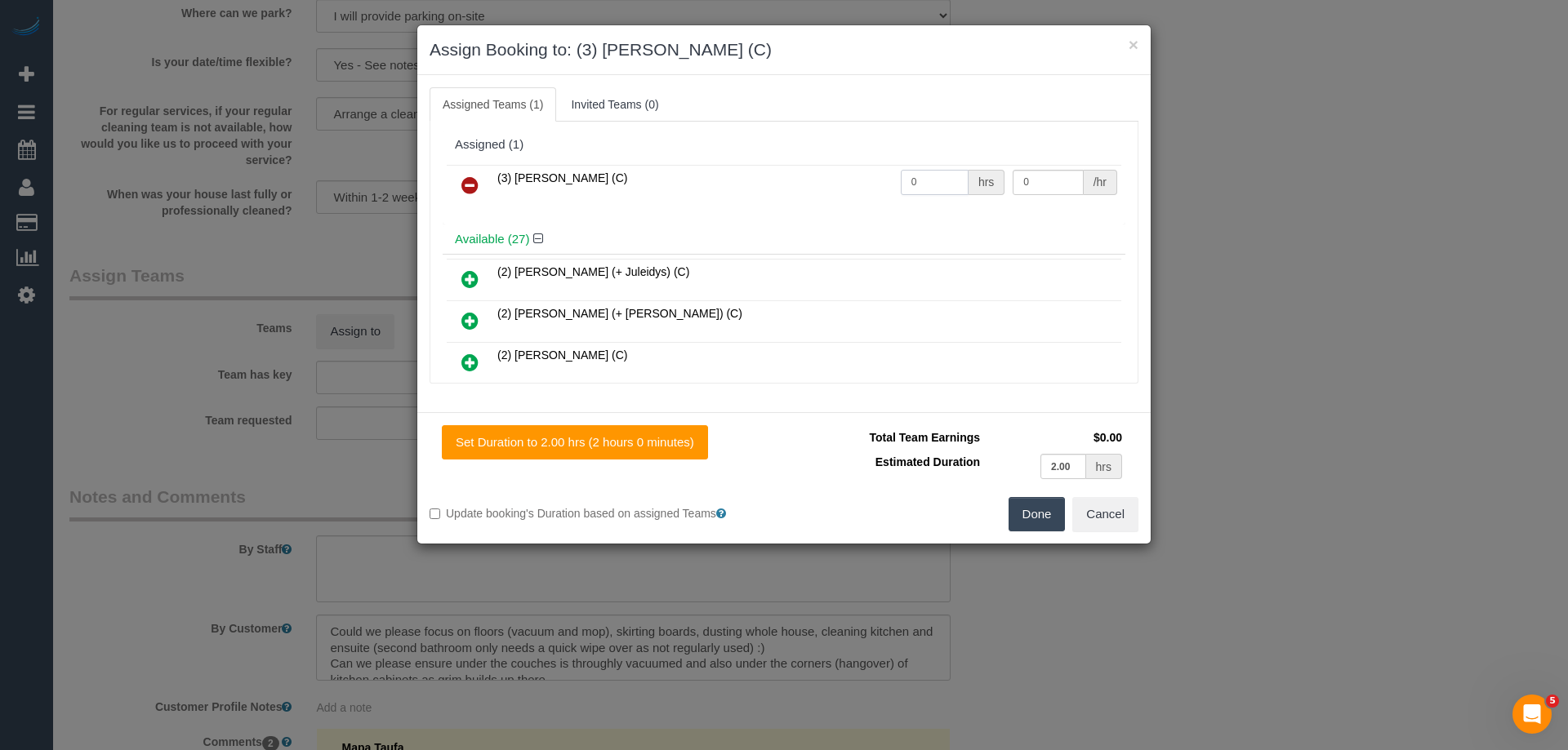
click at [940, 187] on input "0" at bounding box center [935, 183] width 68 height 25
type input "2"
type input "35"
click at [1025, 517] on button "Done" at bounding box center [1037, 514] width 57 height 35
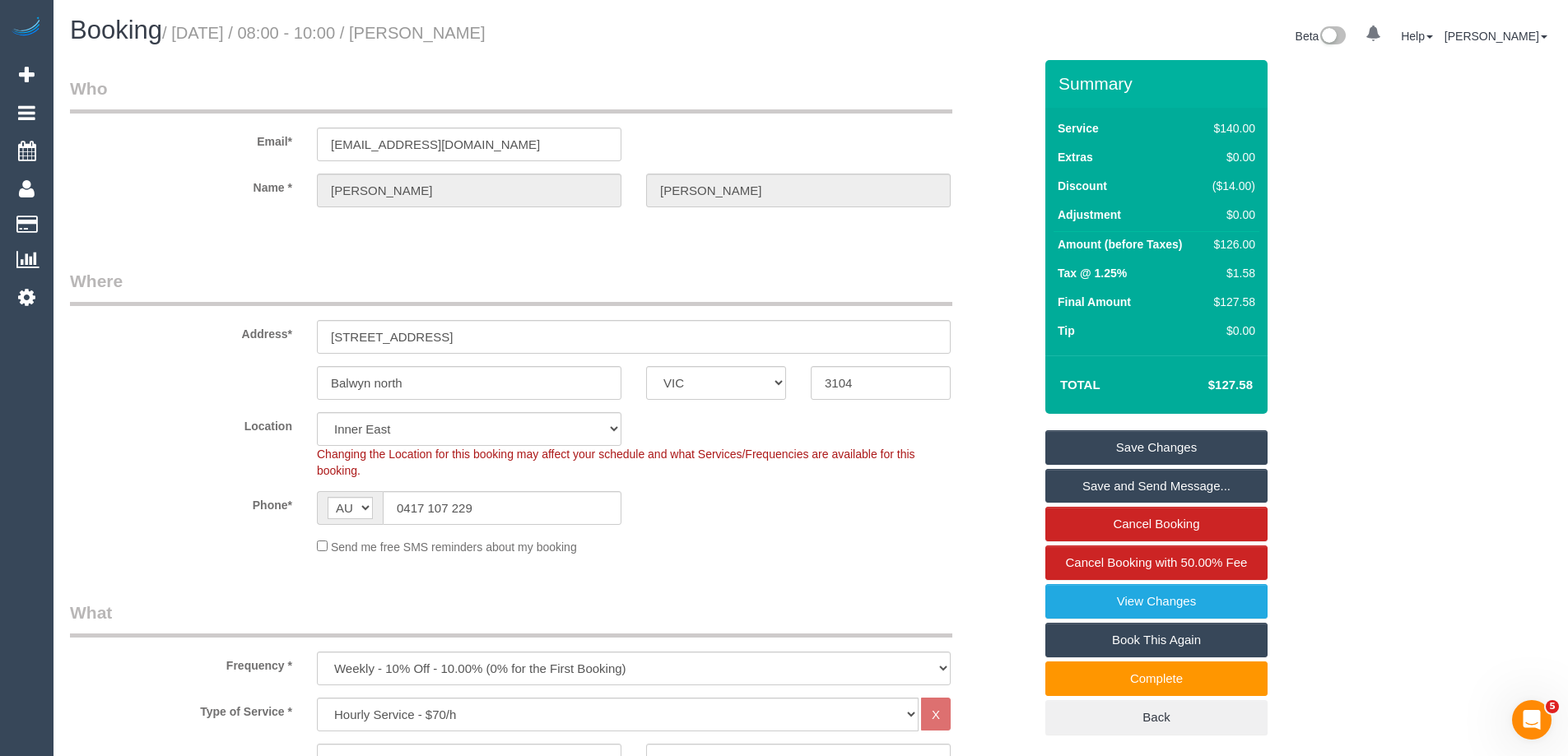
drag, startPoint x: 488, startPoint y: 34, endPoint x: 575, endPoint y: 35, distance: 87.0
click at [575, 35] on h1 "Booking / September 29, 2025 / 08:00 - 10:00 / Emma Johnson" at bounding box center [434, 30] width 728 height 28
copy small "Emma Johnson"
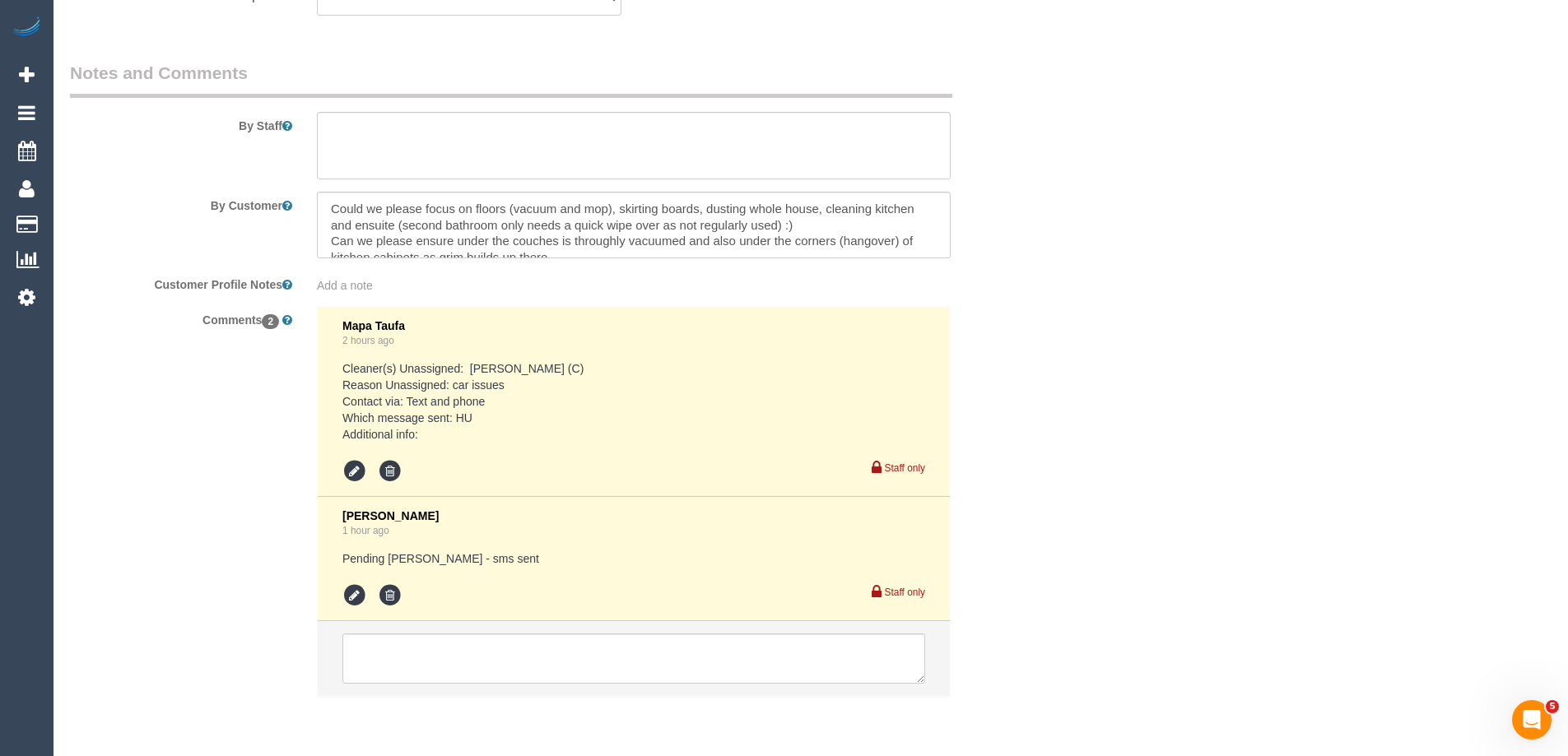
scroll to position [2789, 0]
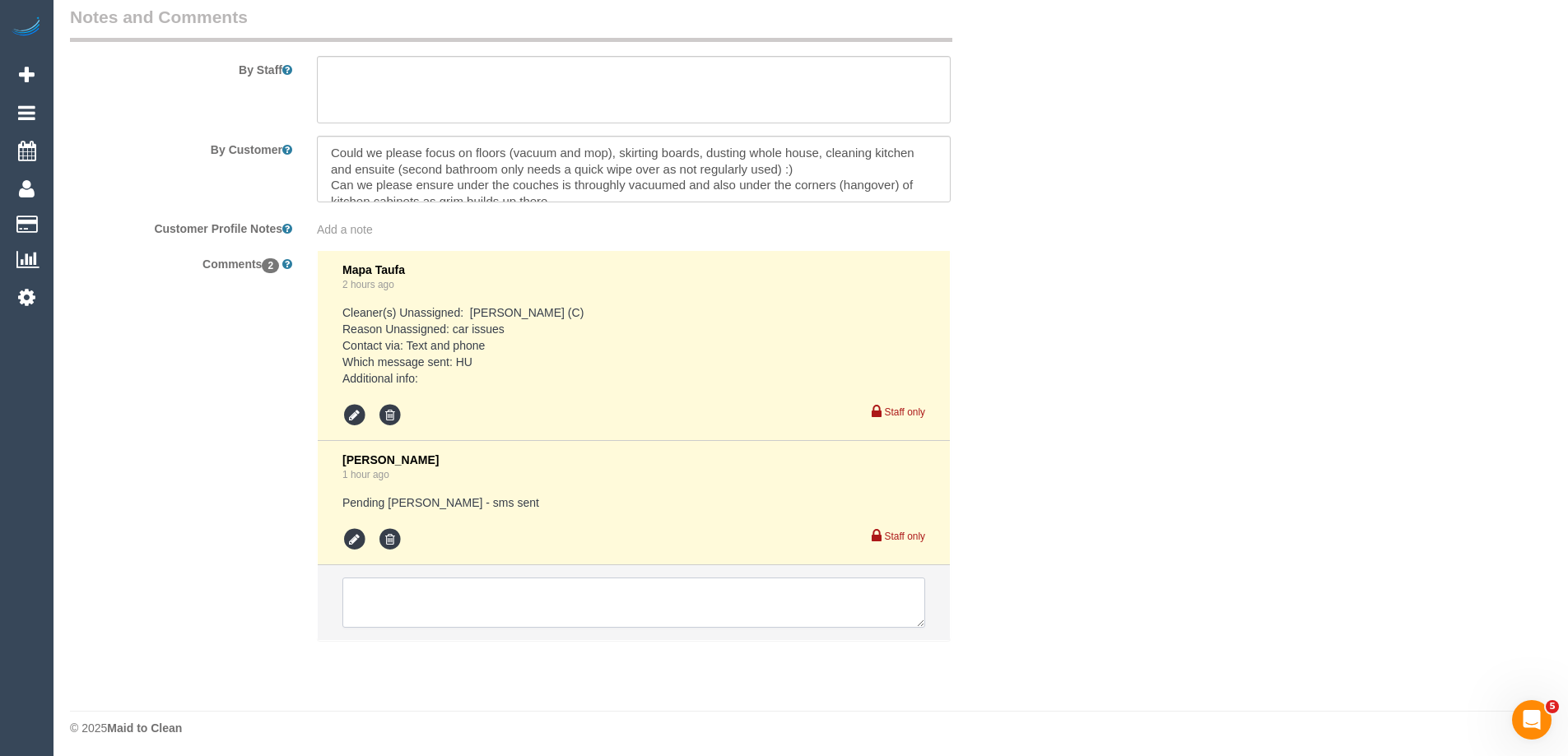
click at [527, 605] on textarea at bounding box center [633, 603] width 583 height 51
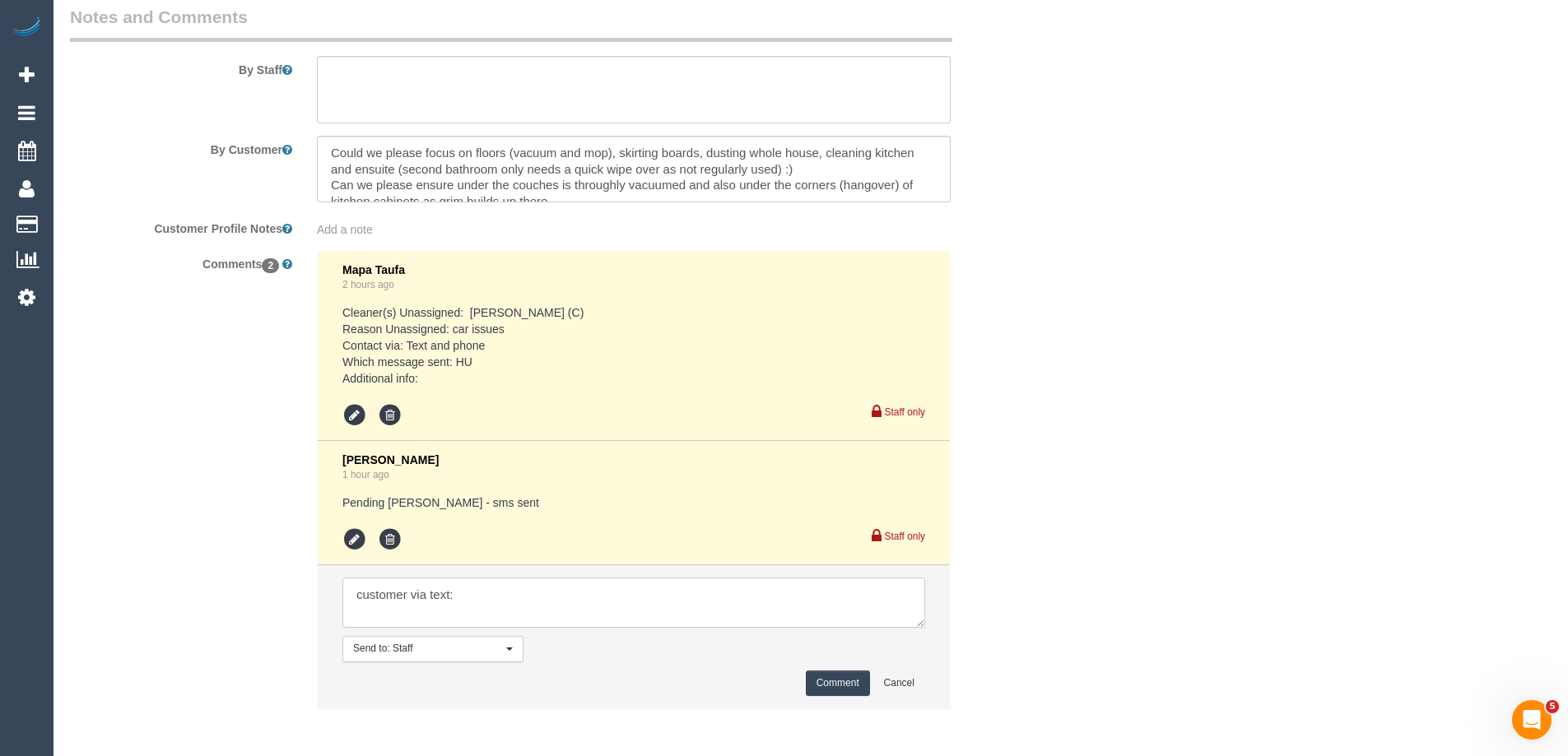
paste textarea "Thank you for letting me know. This is the second week in a row unfortunately t…"
type textarea "customer via text: Thank you for letting me know. This is the second week in a …"
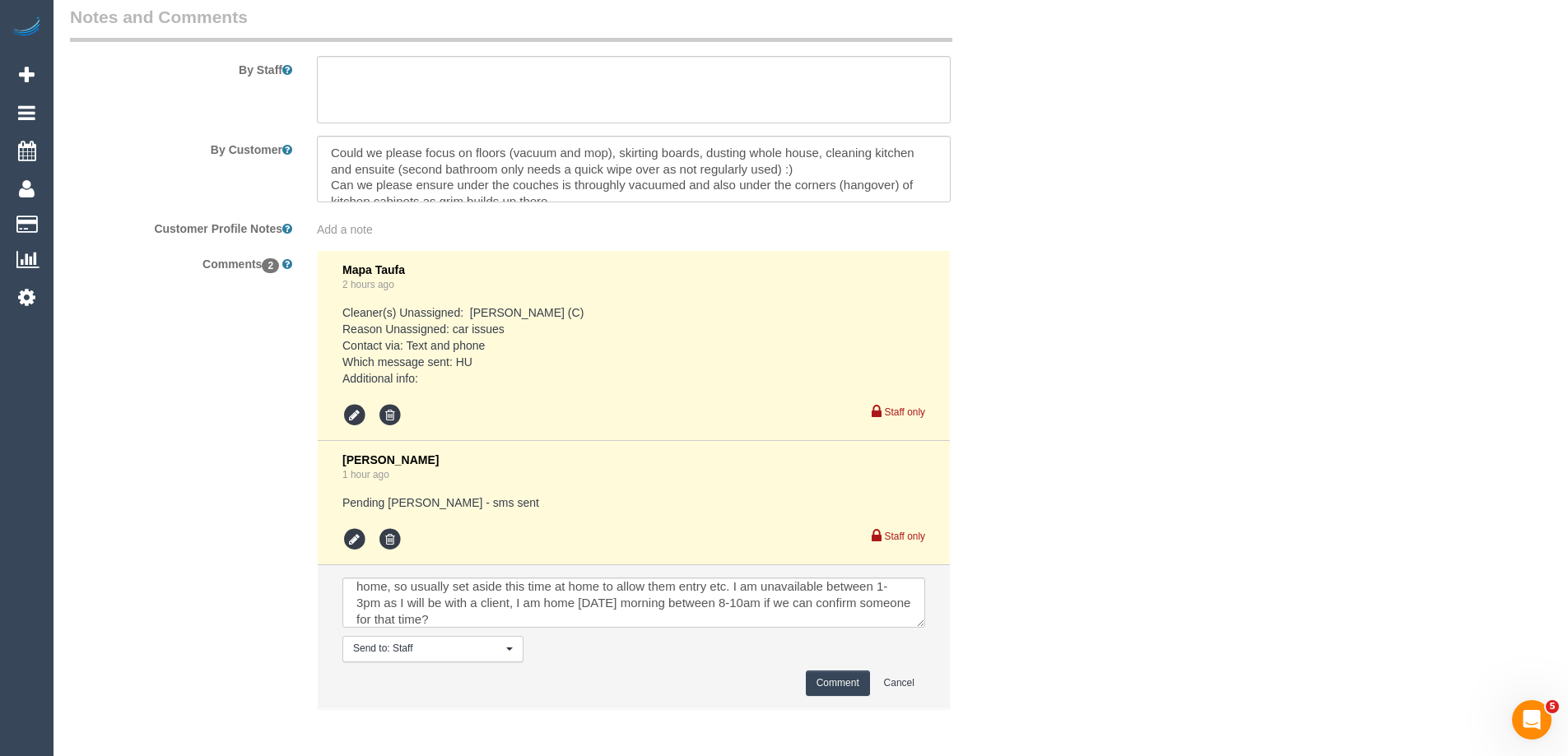
click at [818, 678] on button "Comment" at bounding box center [838, 683] width 65 height 25
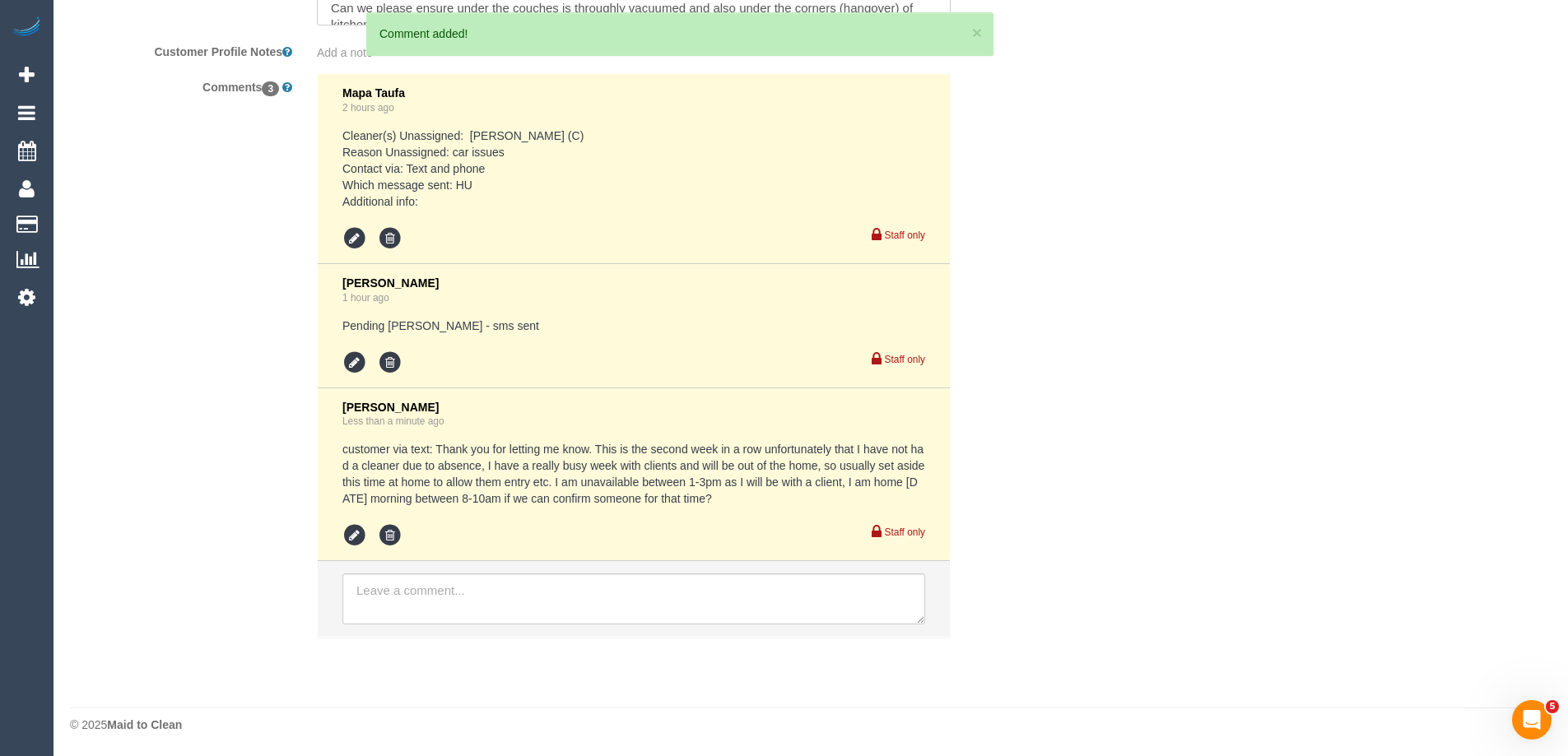
scroll to position [2967, 0]
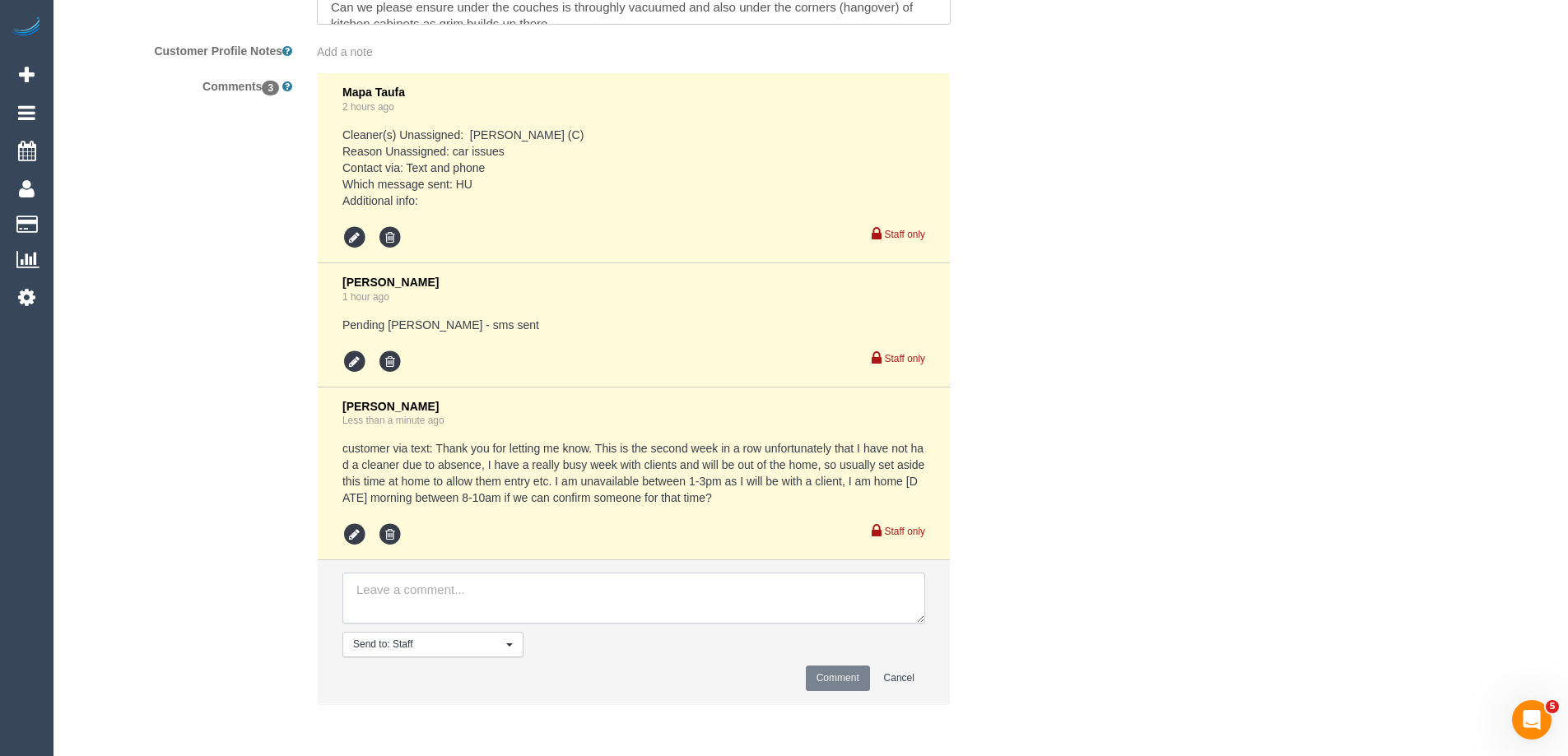
click at [470, 593] on textarea at bounding box center [633, 598] width 583 height 51
type textarea "Assigned 30/9 AW 8am-10am as per customer's request. Informed cust via text"
click at [861, 681] on button "Comment" at bounding box center [838, 679] width 65 height 25
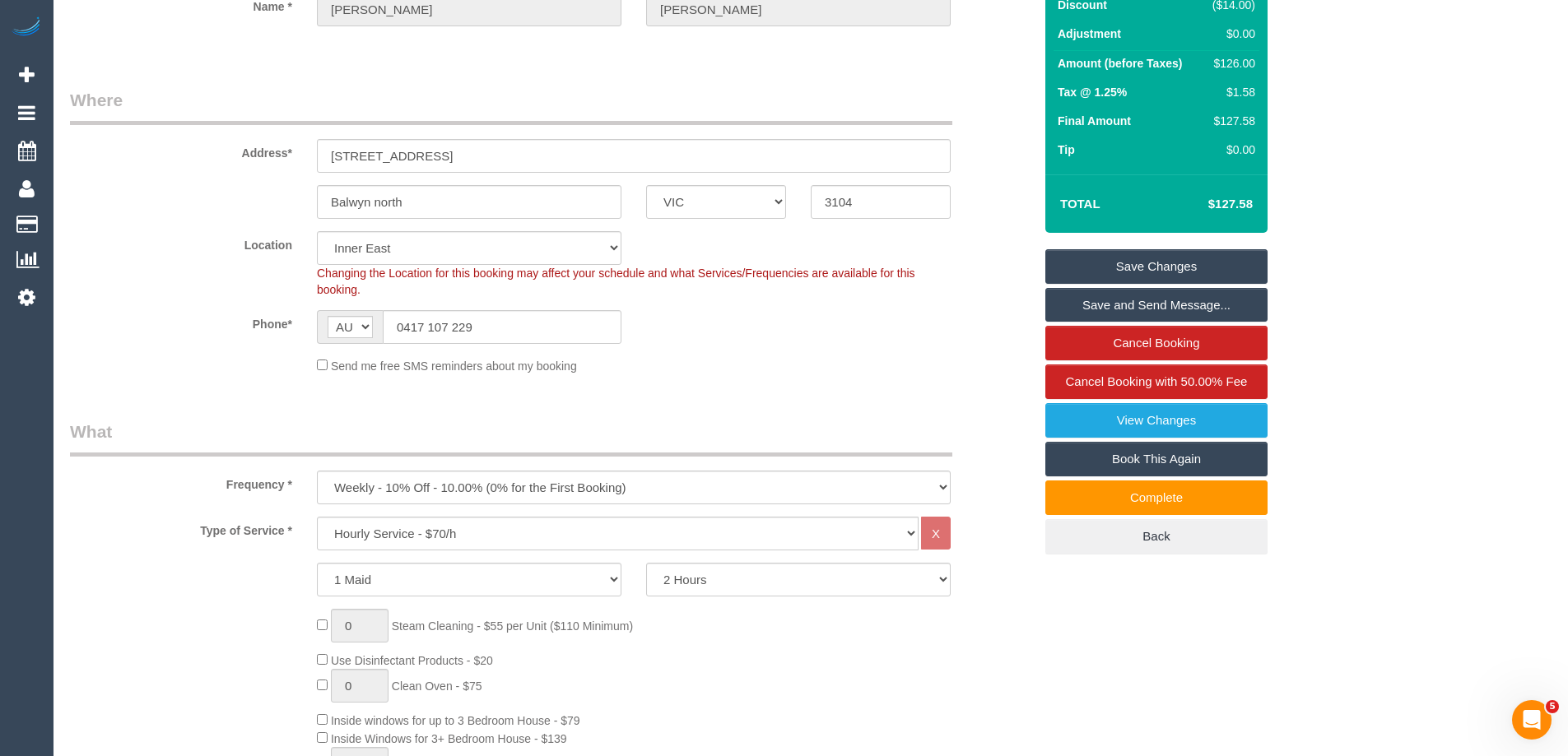
scroll to position [120, 0]
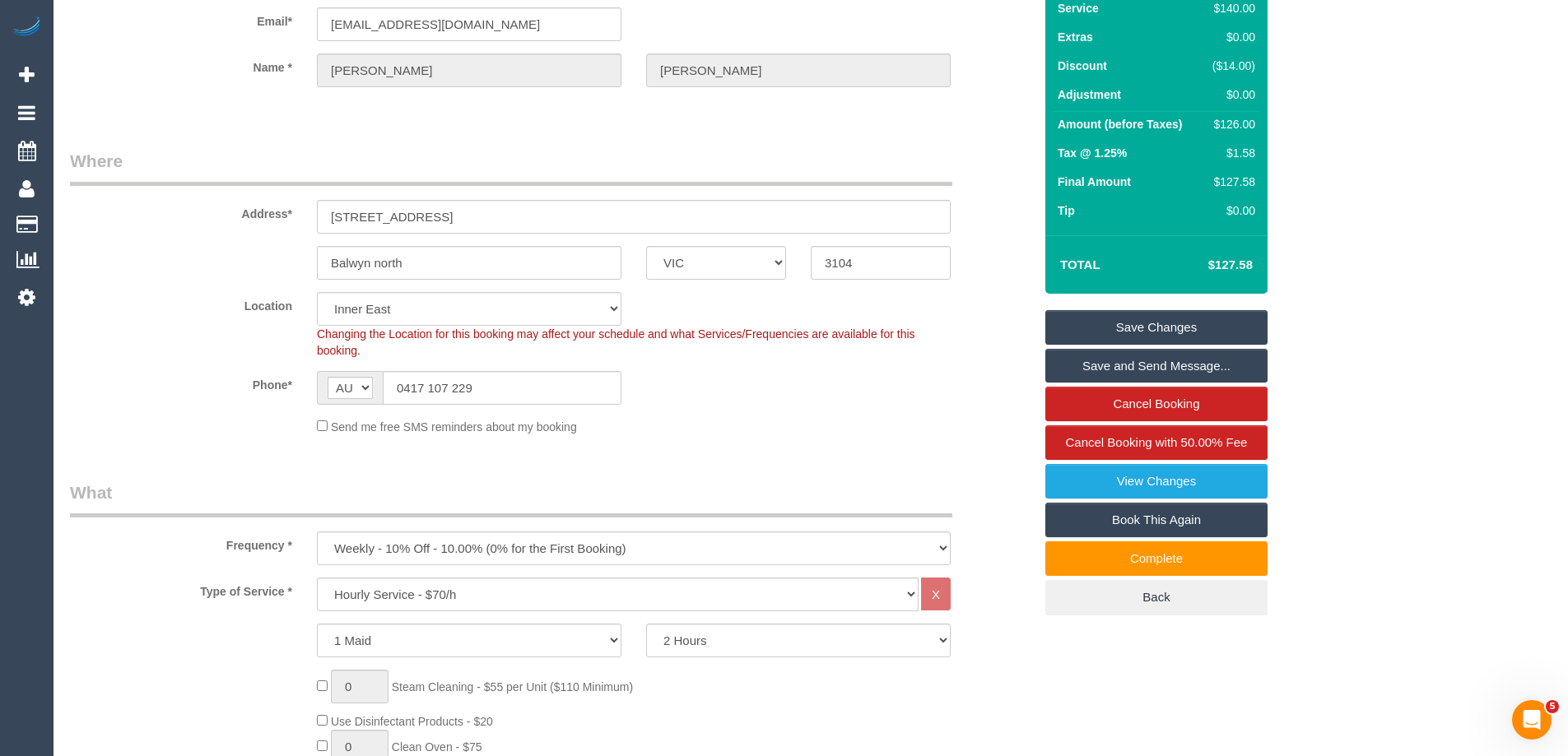
click at [1122, 362] on link "Save and Send Message..." at bounding box center [1157, 366] width 223 height 35
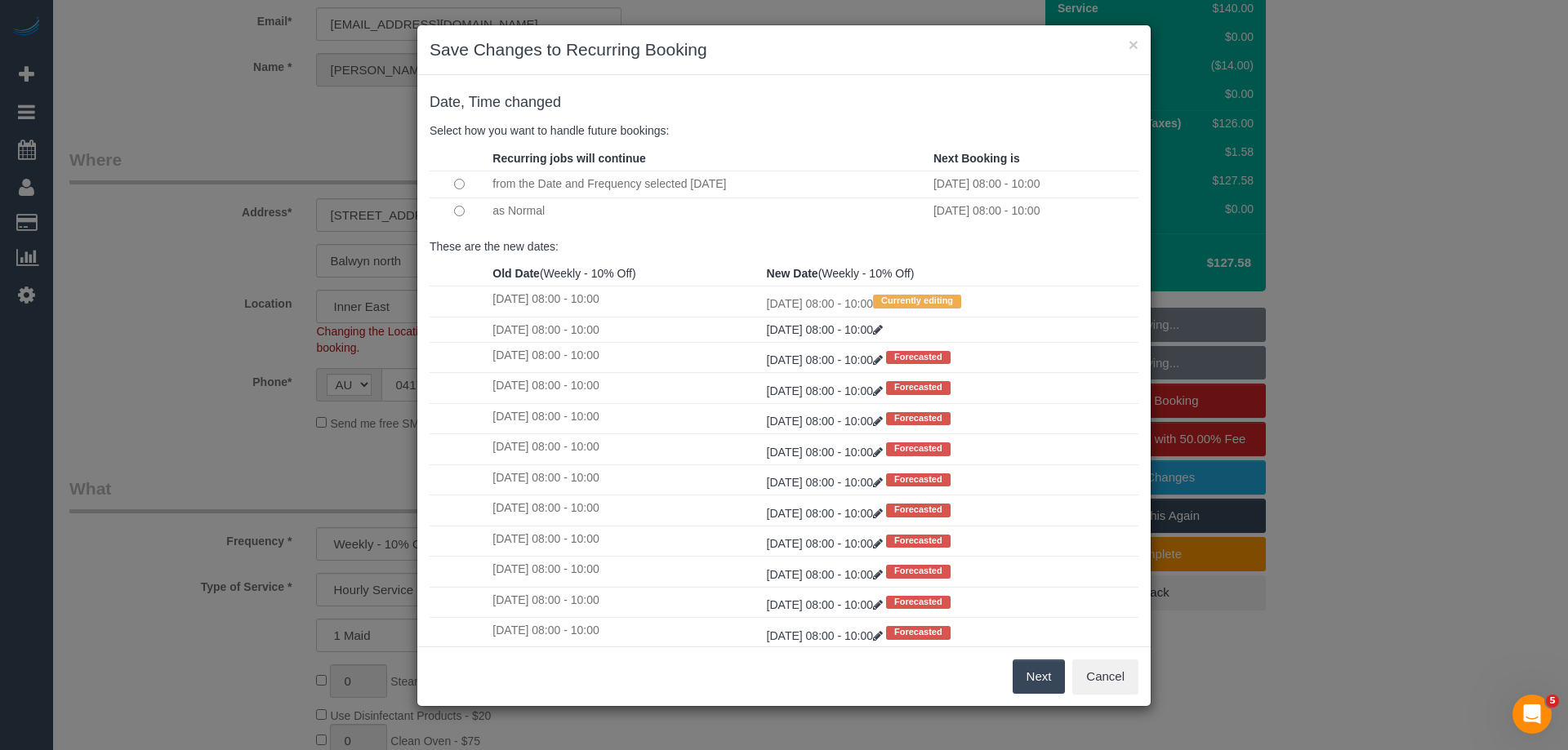
click at [1044, 679] on button "Next" at bounding box center [1040, 677] width 53 height 35
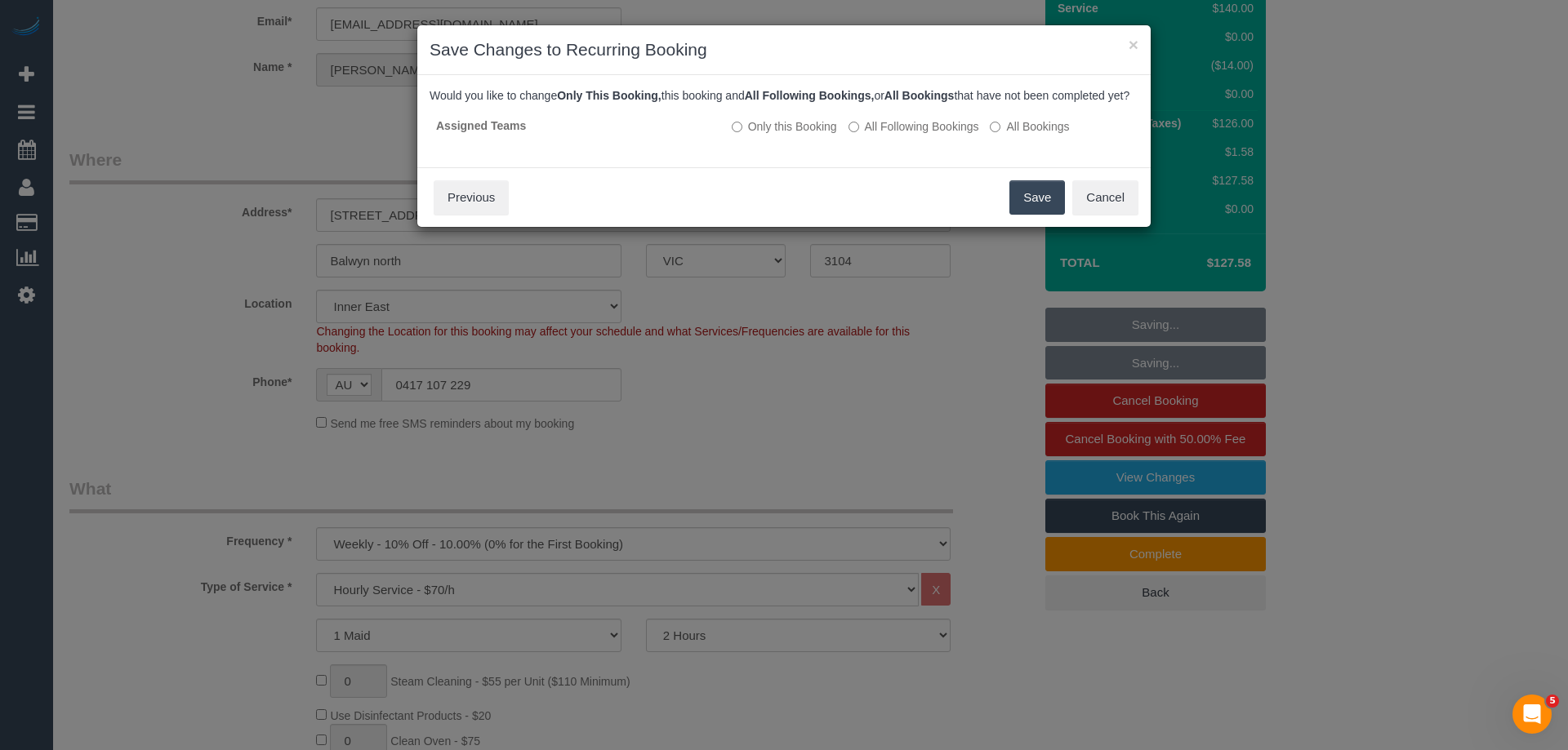
click at [1044, 215] on button "Save" at bounding box center [1037, 198] width 55 height 35
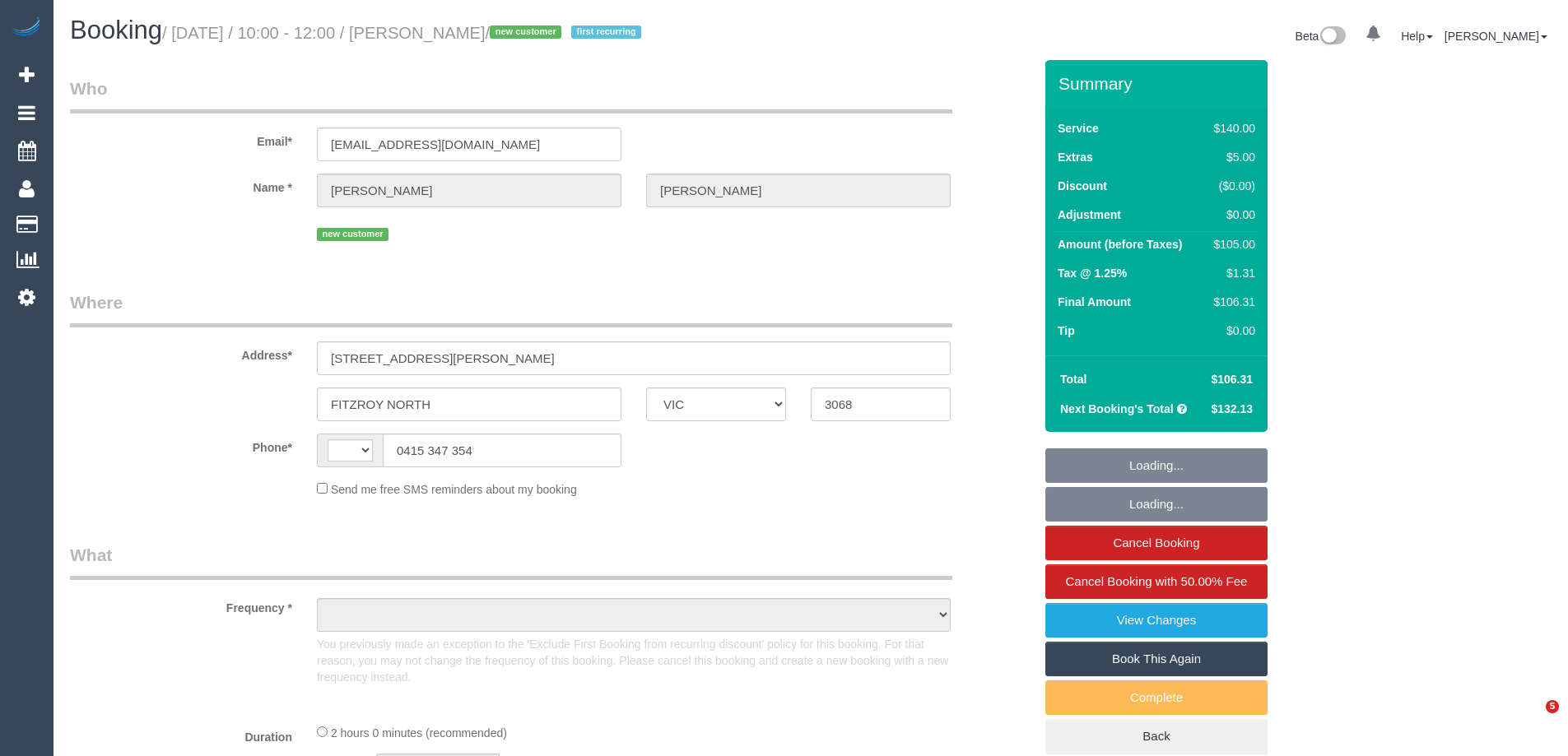
select select "VIC"
select select "string:AU"
select select "object:545"
select select "string:stripe-pm_1S74Zd2GScqysDRVzZ8HLwGx"
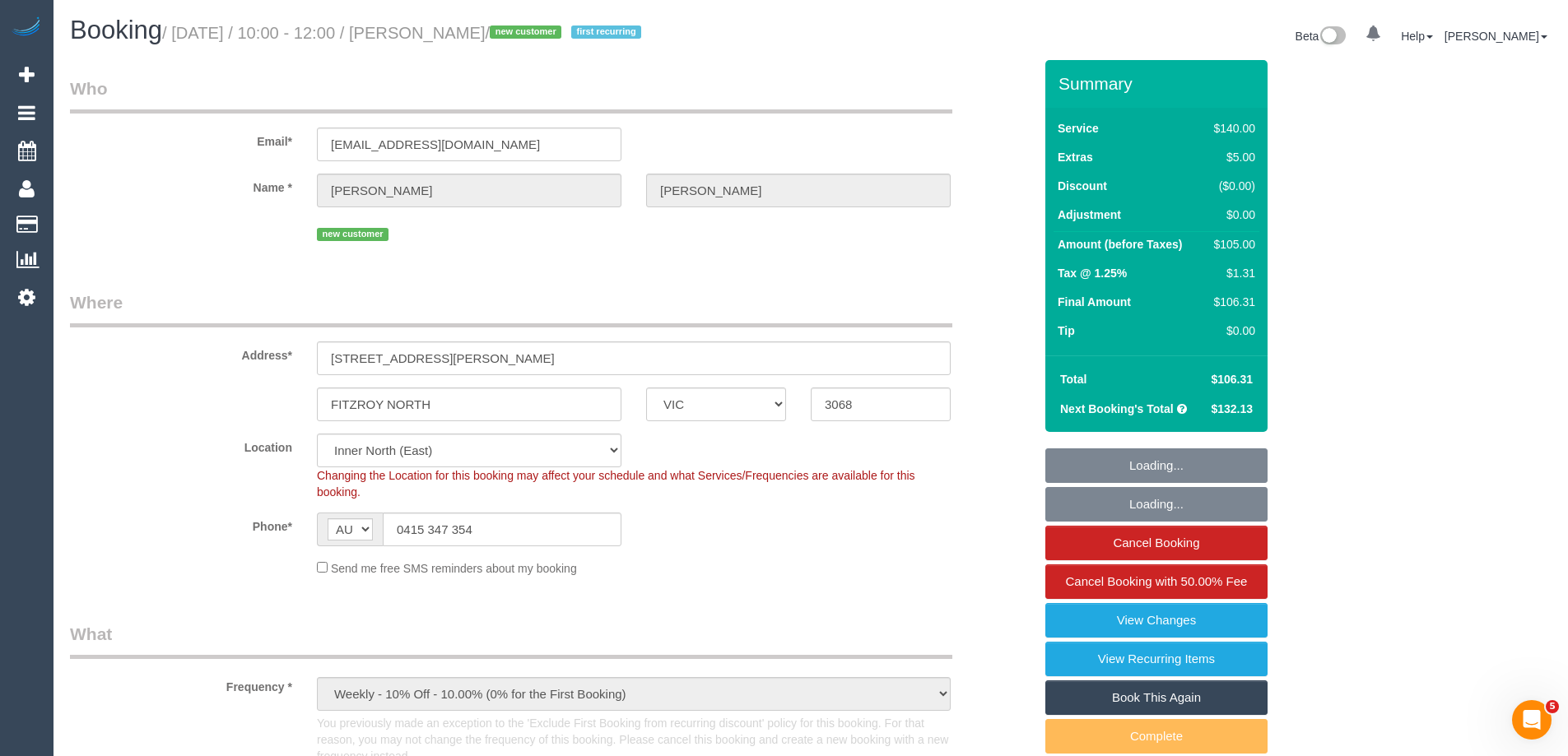
select select "object:760"
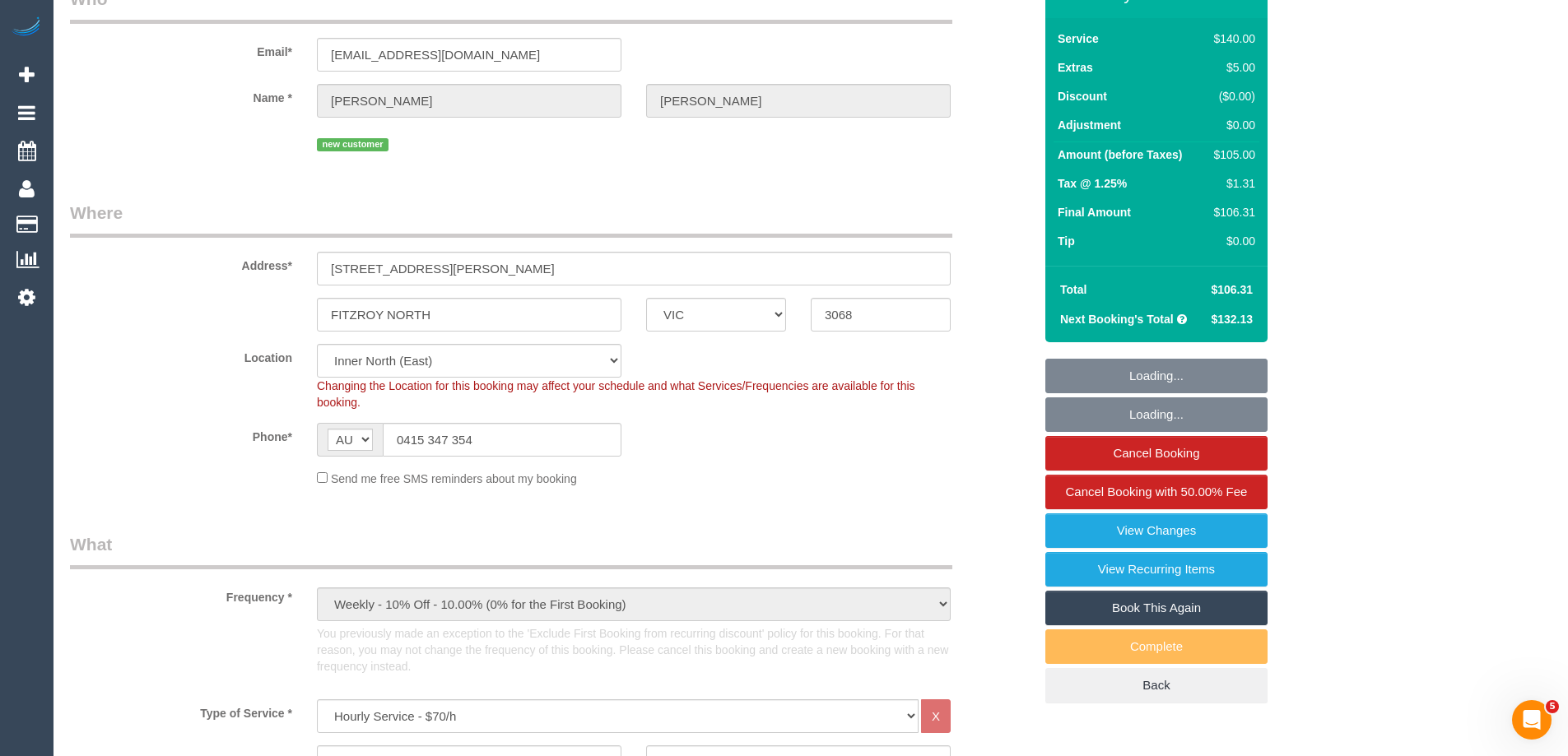
select select "number:27"
select select "number:17"
select select "number:19"
select select "number:36"
select select "number:34"
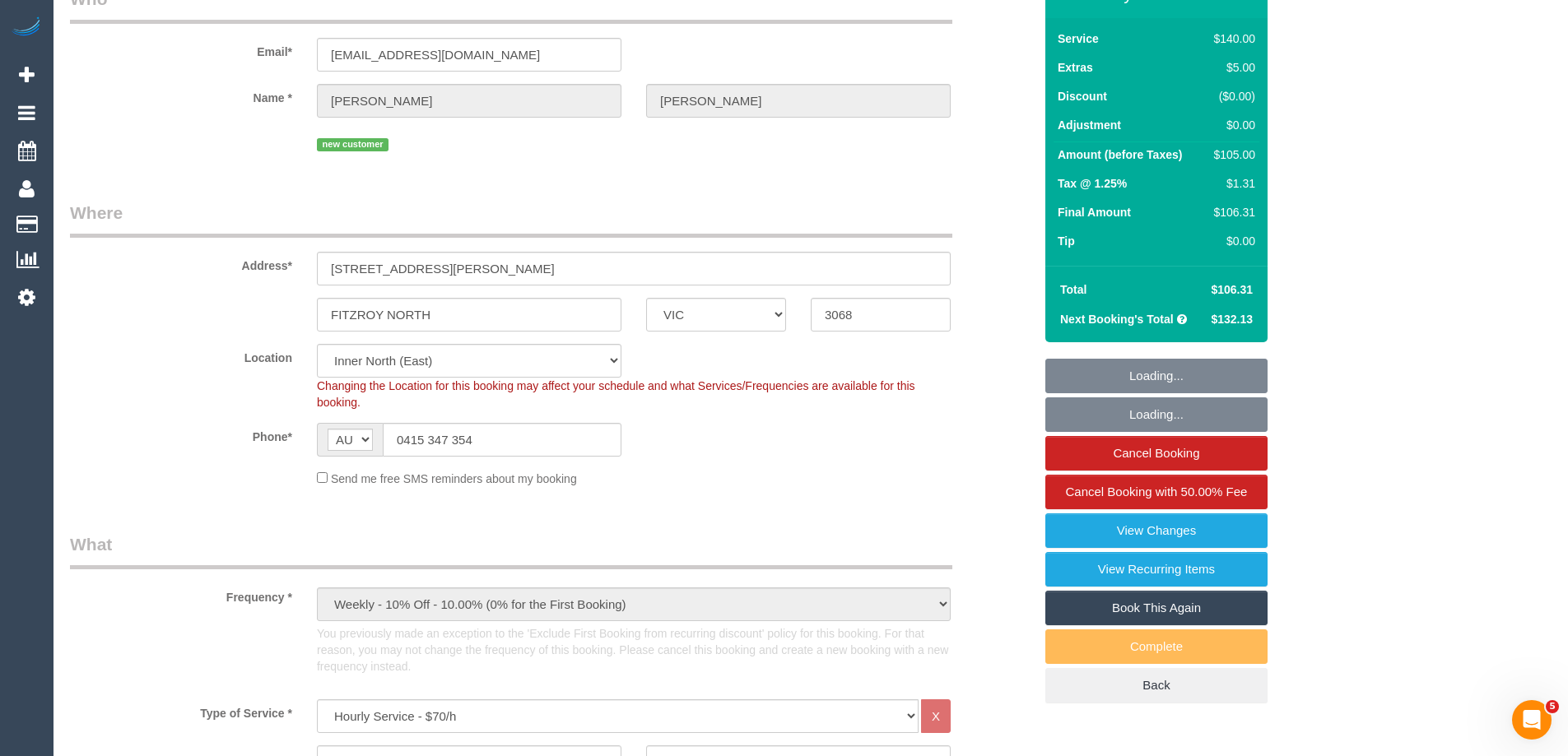
select select "number:13"
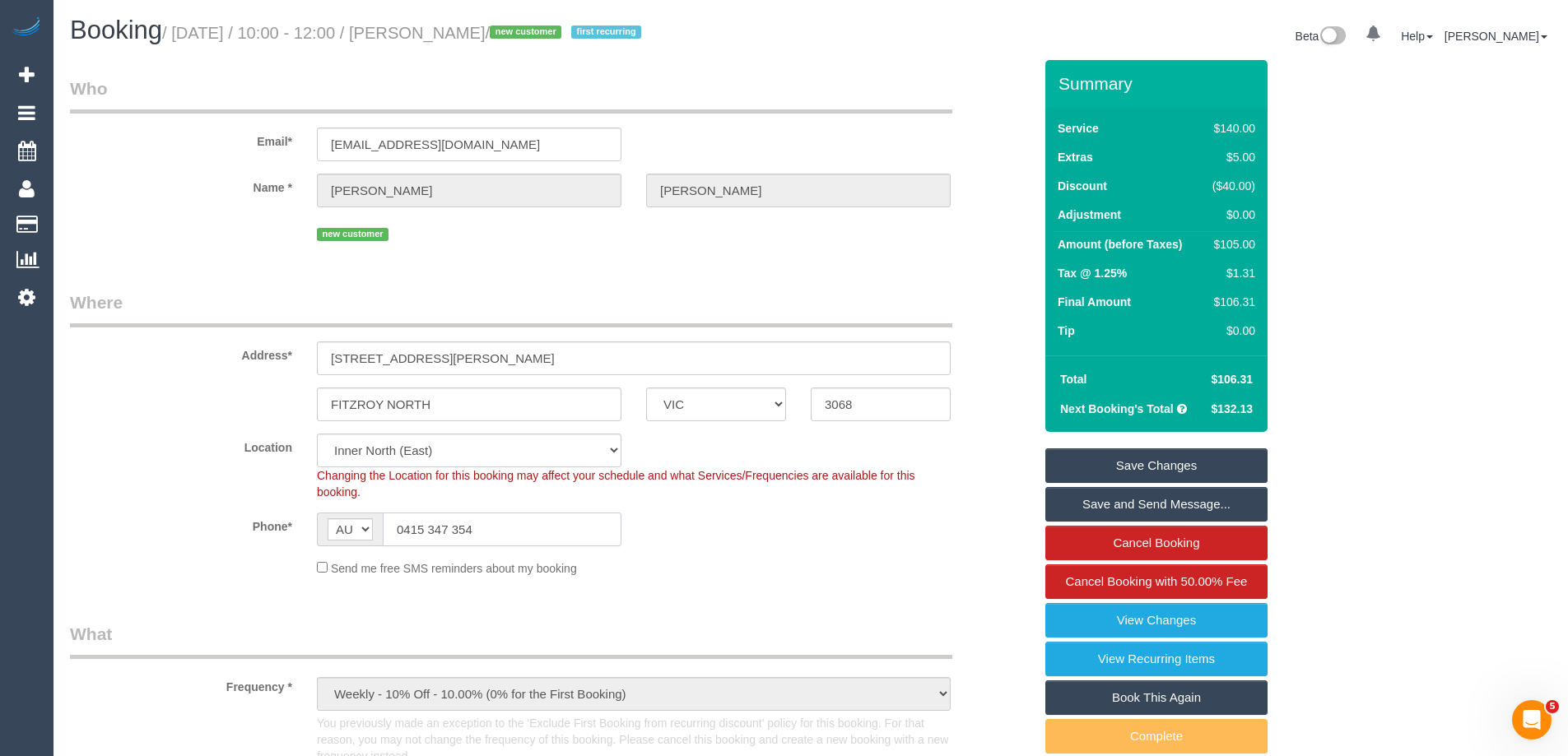
drag, startPoint x: 486, startPoint y: 530, endPoint x: 404, endPoint y: 527, distance: 82.1
click at [404, 527] on input "0415 347 354" at bounding box center [502, 530] width 239 height 34
drag, startPoint x: 440, startPoint y: 406, endPoint x: 299, endPoint y: 395, distance: 141.4
click at [299, 395] on div "FITZROY NORTH ACT [GEOGRAPHIC_DATA] NT [GEOGRAPHIC_DATA] SA TAS [GEOGRAPHIC_DAT…" at bounding box center [551, 405] width 988 height 34
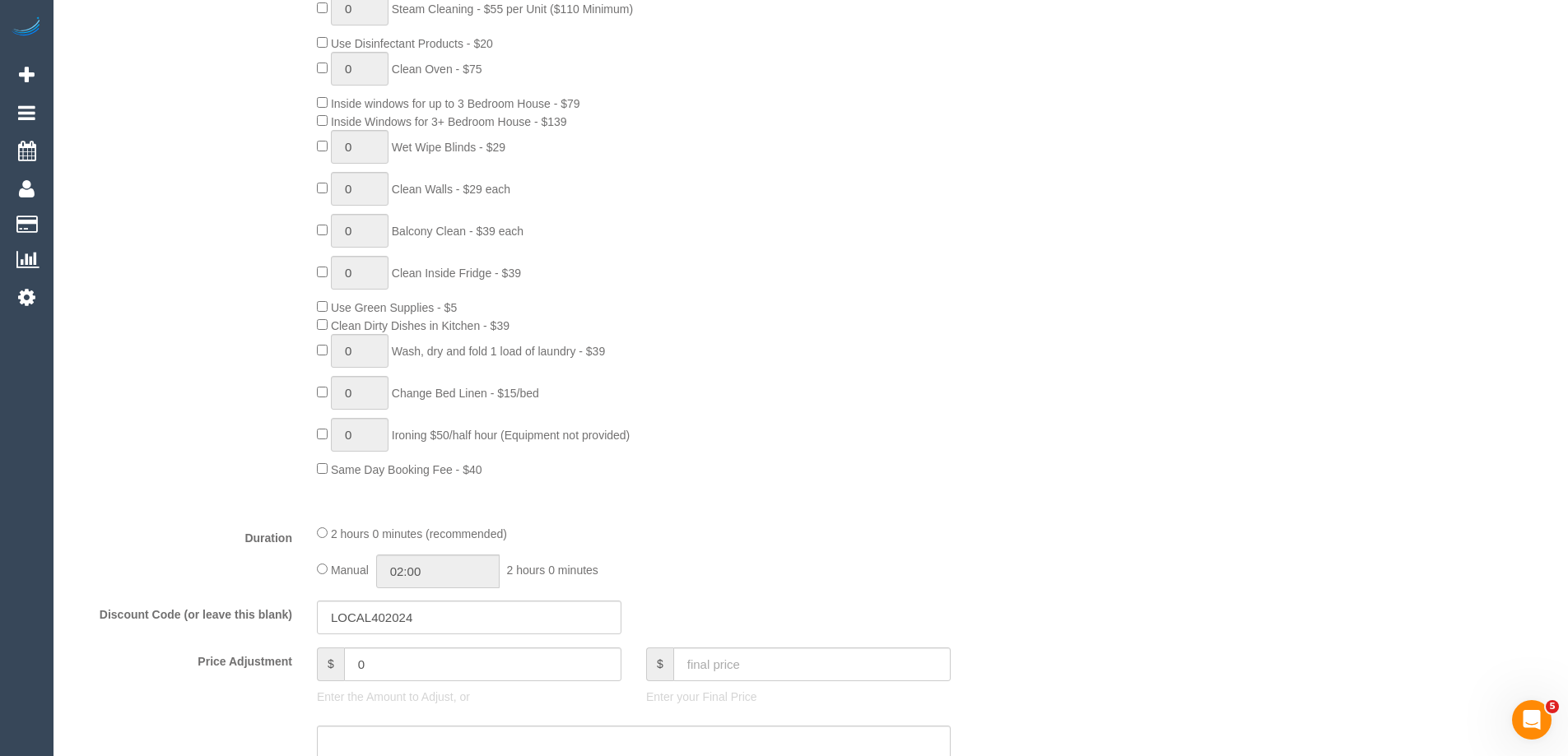
scroll to position [2959, 0]
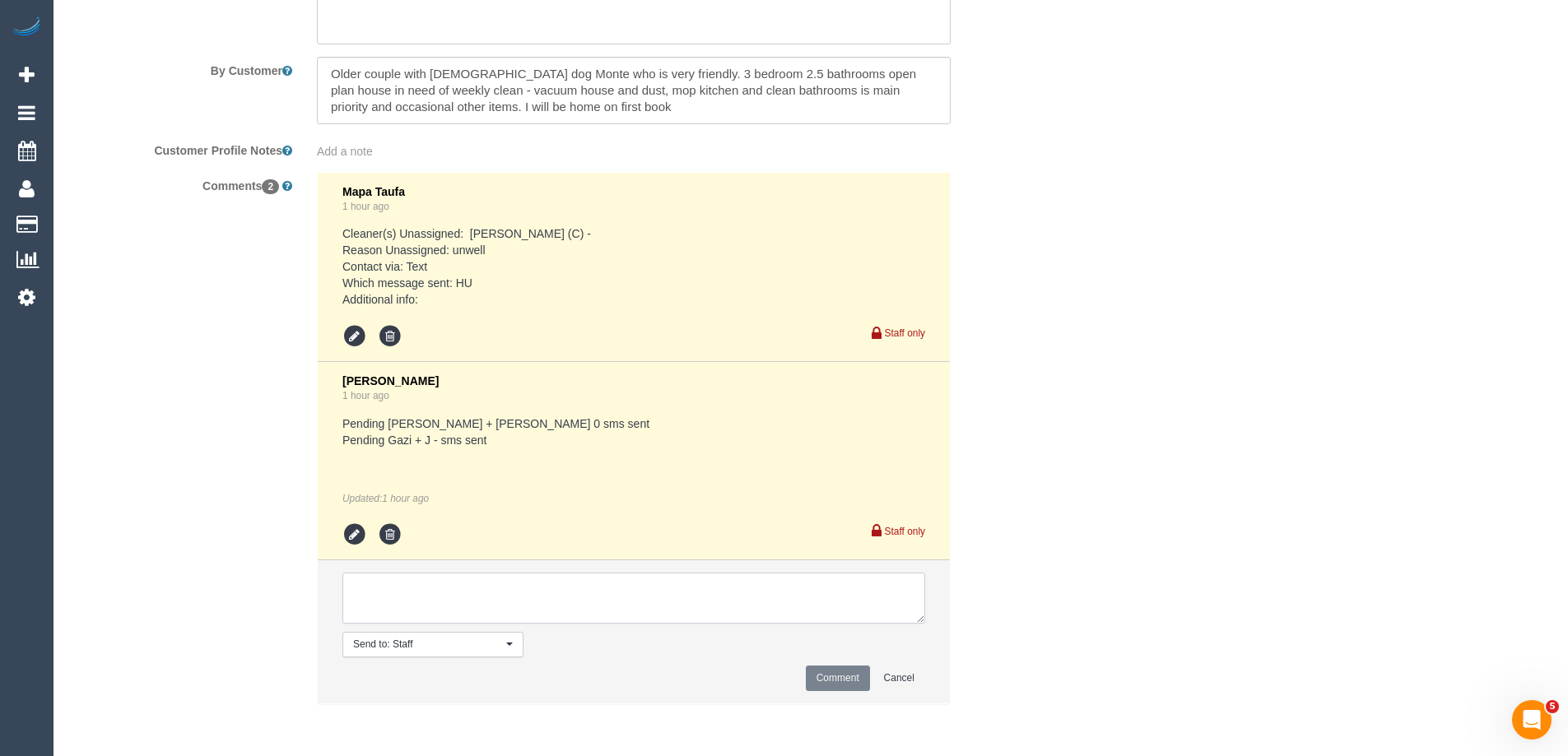
click at [470, 578] on textarea at bounding box center [633, 598] width 583 height 51
type textarea "Sent a text to [PERSON_NAME] AW 10am-12pm- pending"
click at [817, 675] on button "Comment" at bounding box center [838, 679] width 65 height 25
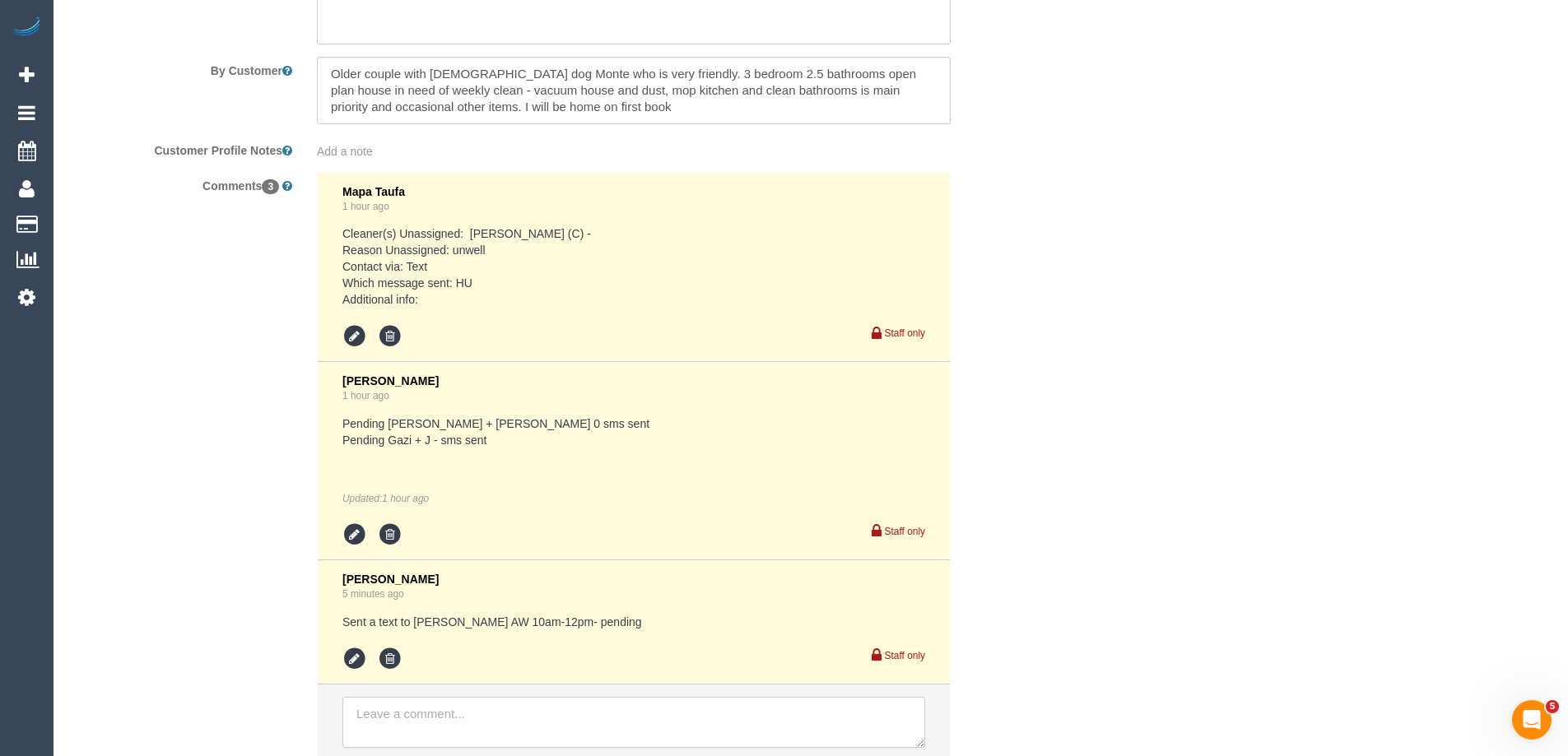
click at [489, 715] on textarea at bounding box center [633, 722] width 583 height 51
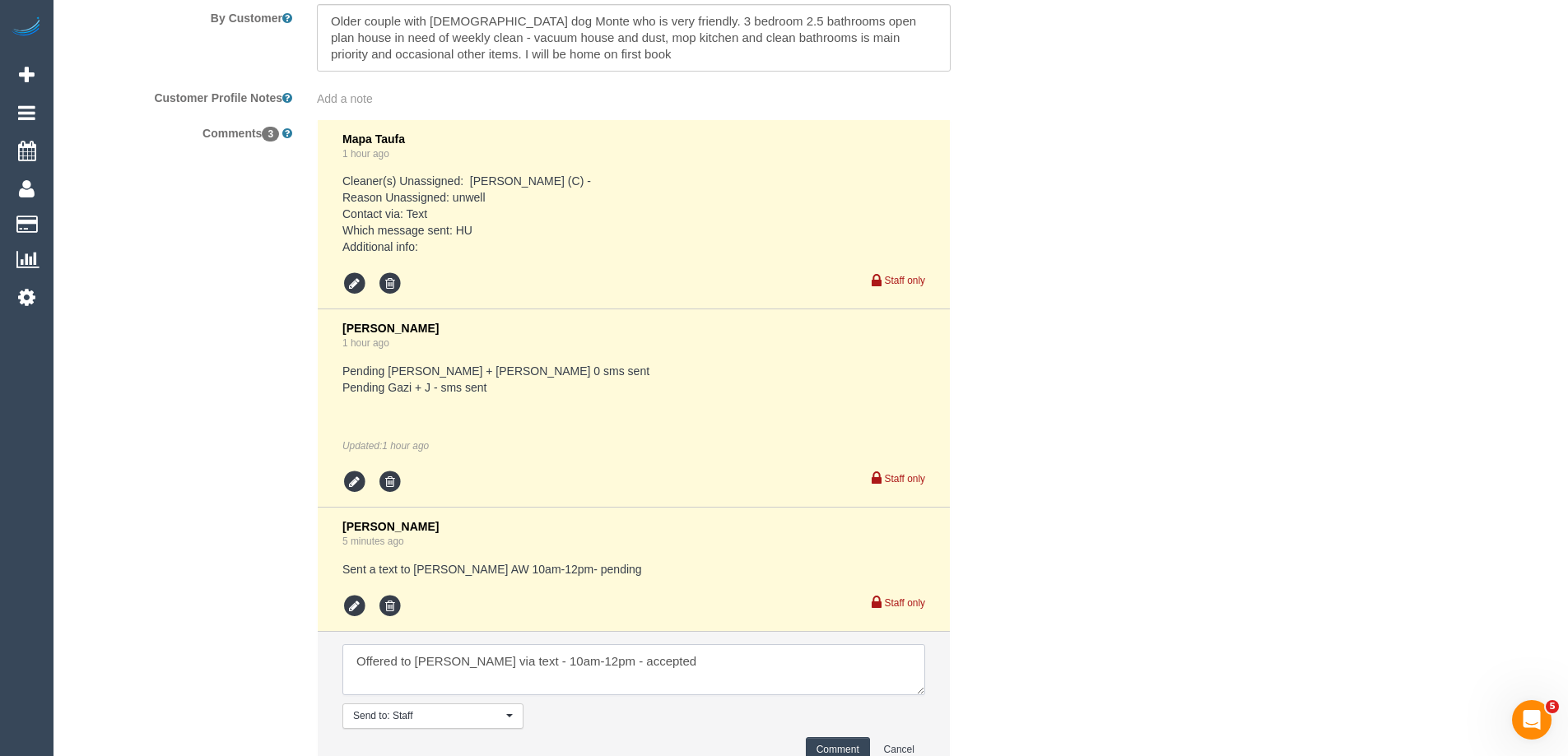
scroll to position [3041, 0]
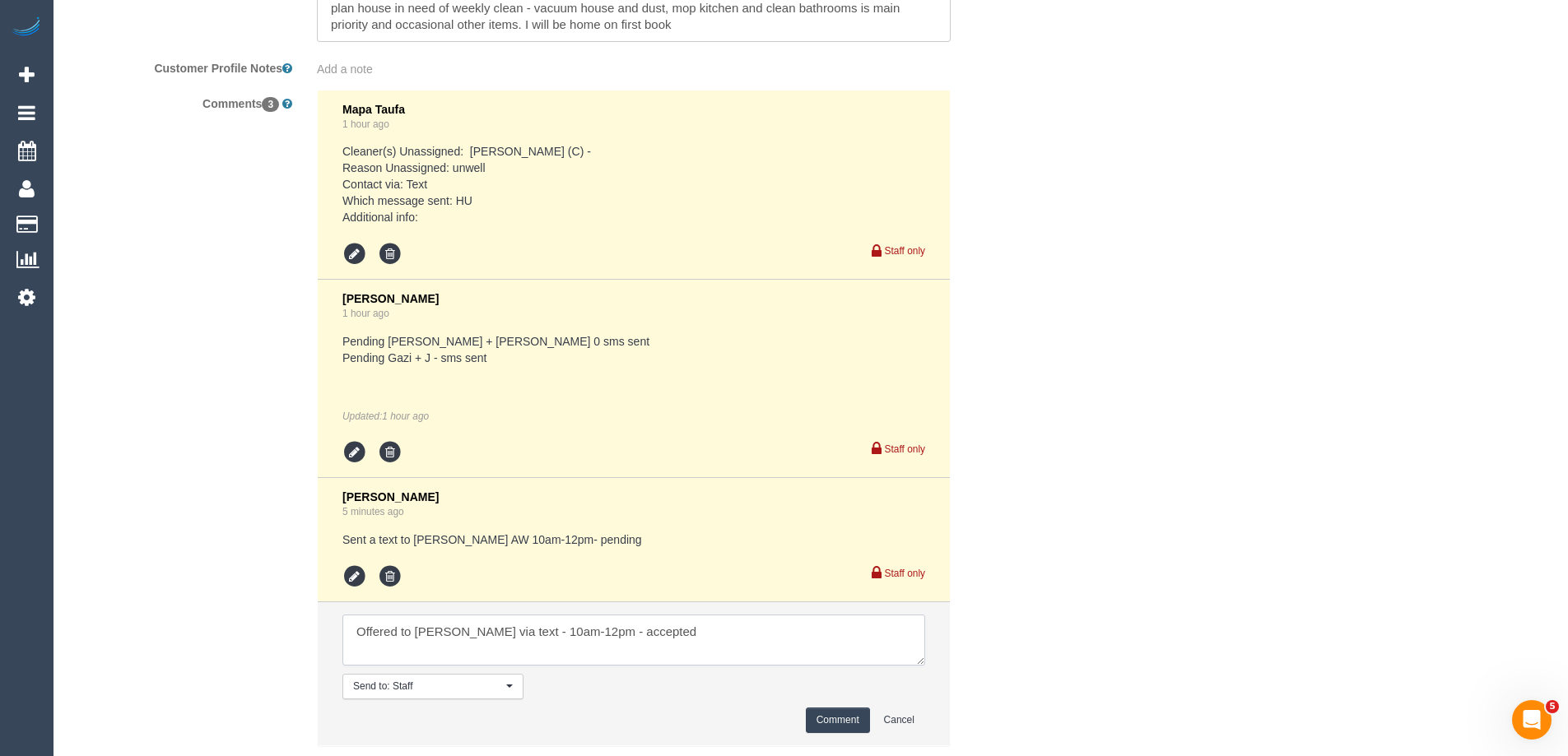
type textarea "Offered to Andrea via text - 10am-12pm - accepted"
click at [813, 712] on button "Comment" at bounding box center [838, 720] width 65 height 25
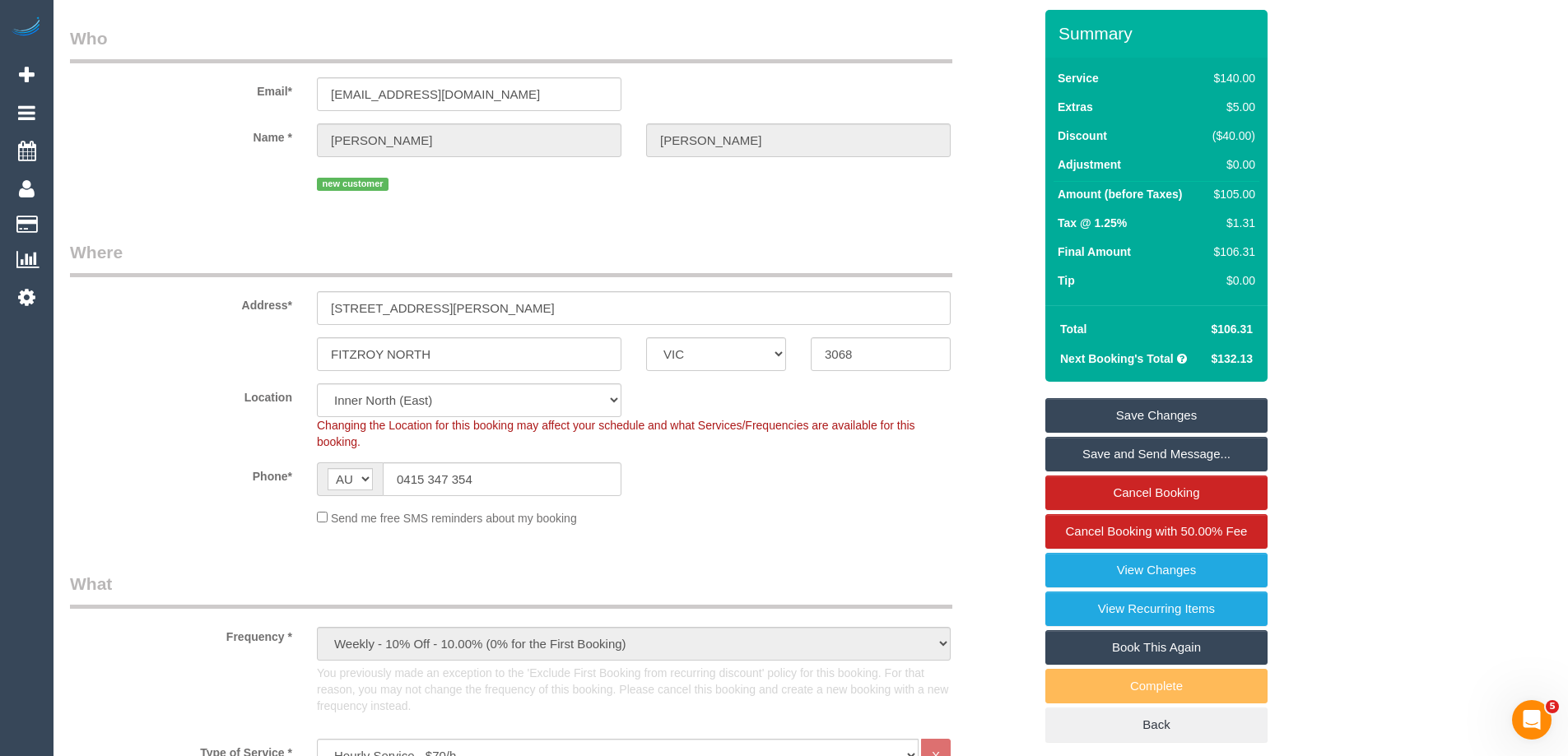
scroll to position [0, 0]
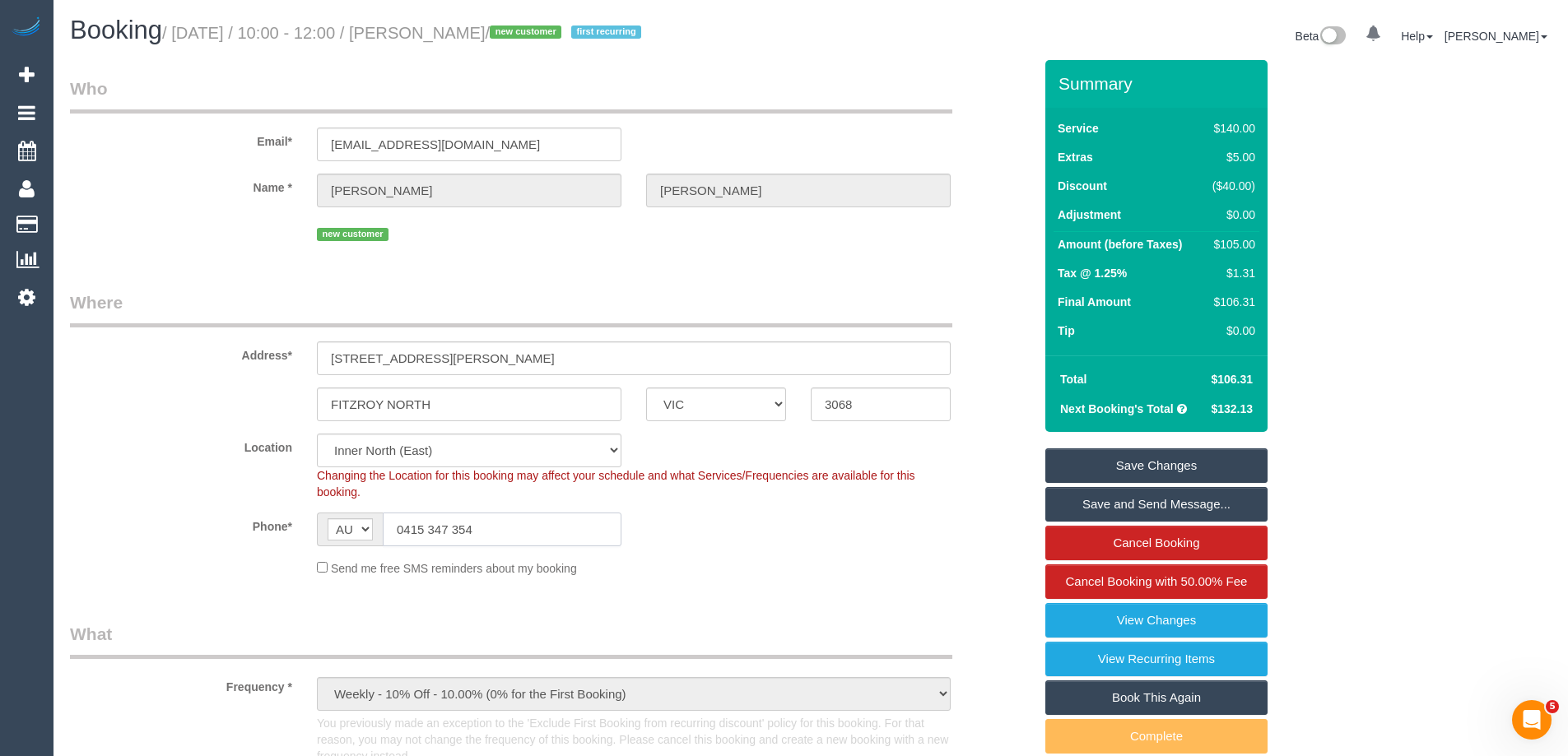
drag, startPoint x: 485, startPoint y: 529, endPoint x: 402, endPoint y: 525, distance: 83.1
click at [402, 525] on input "0415 347 354" at bounding box center [502, 530] width 239 height 34
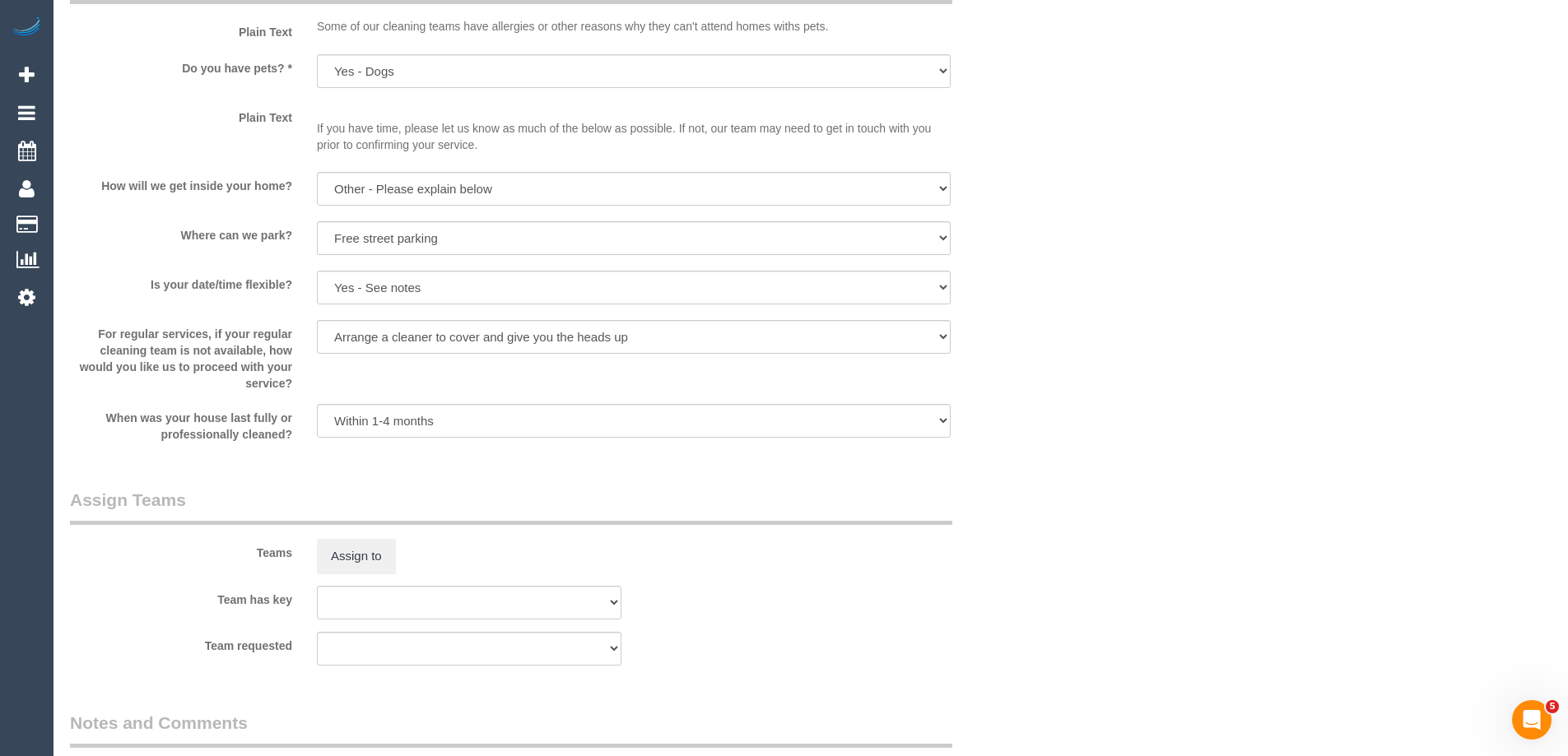
scroll to position [2201, 0]
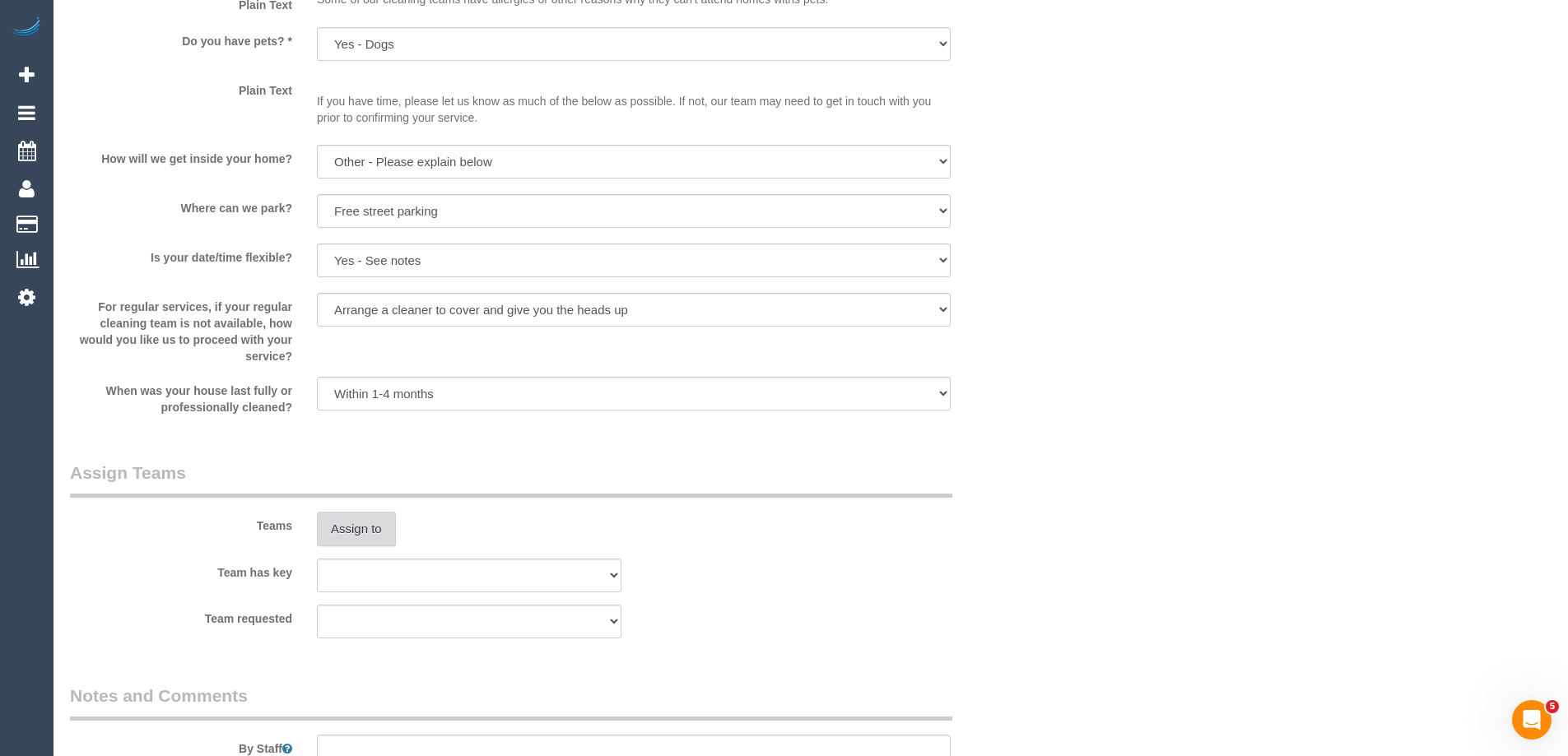
click at [339, 529] on button "Assign to" at bounding box center [357, 529] width 79 height 35
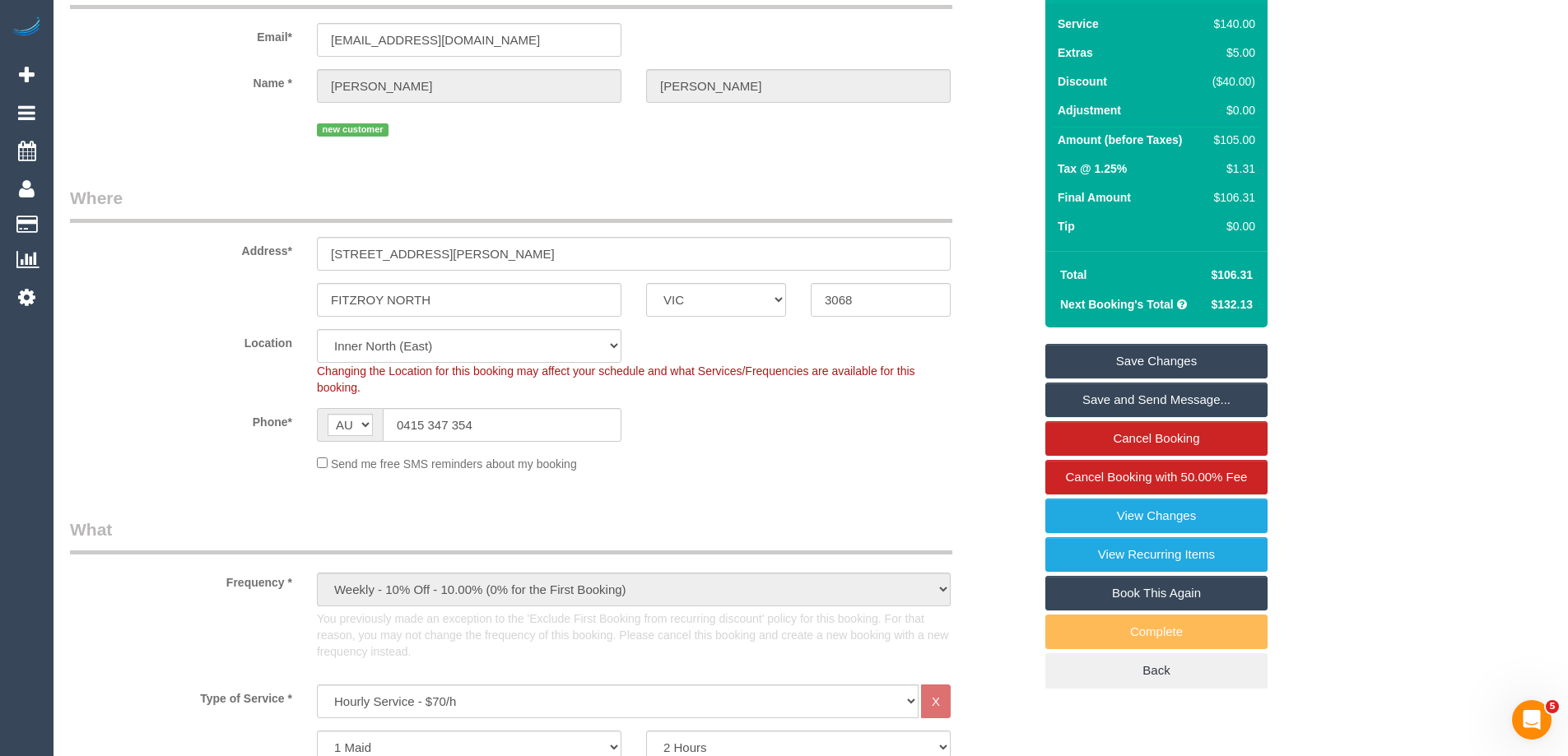
scroll to position [61, 0]
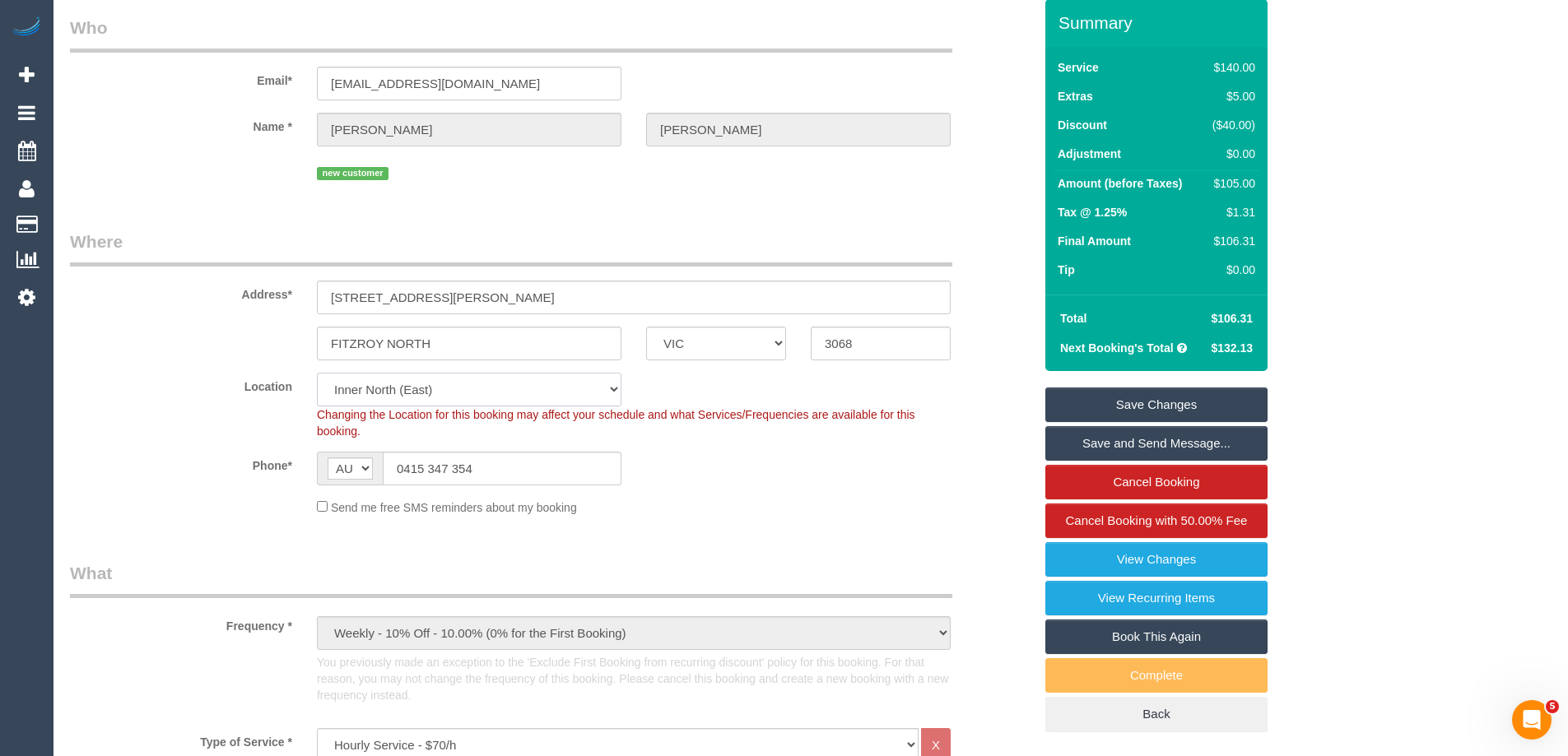
click at [366, 391] on select "Office City East (North) East (South) Inner East Inner North (East) Inner North…" at bounding box center [469, 390] width 304 height 34
select select "50"
click at [317, 373] on select "Office City East (North) East (South) Inner East Inner North (East) Inner North…" at bounding box center [469, 390] width 304 height 34
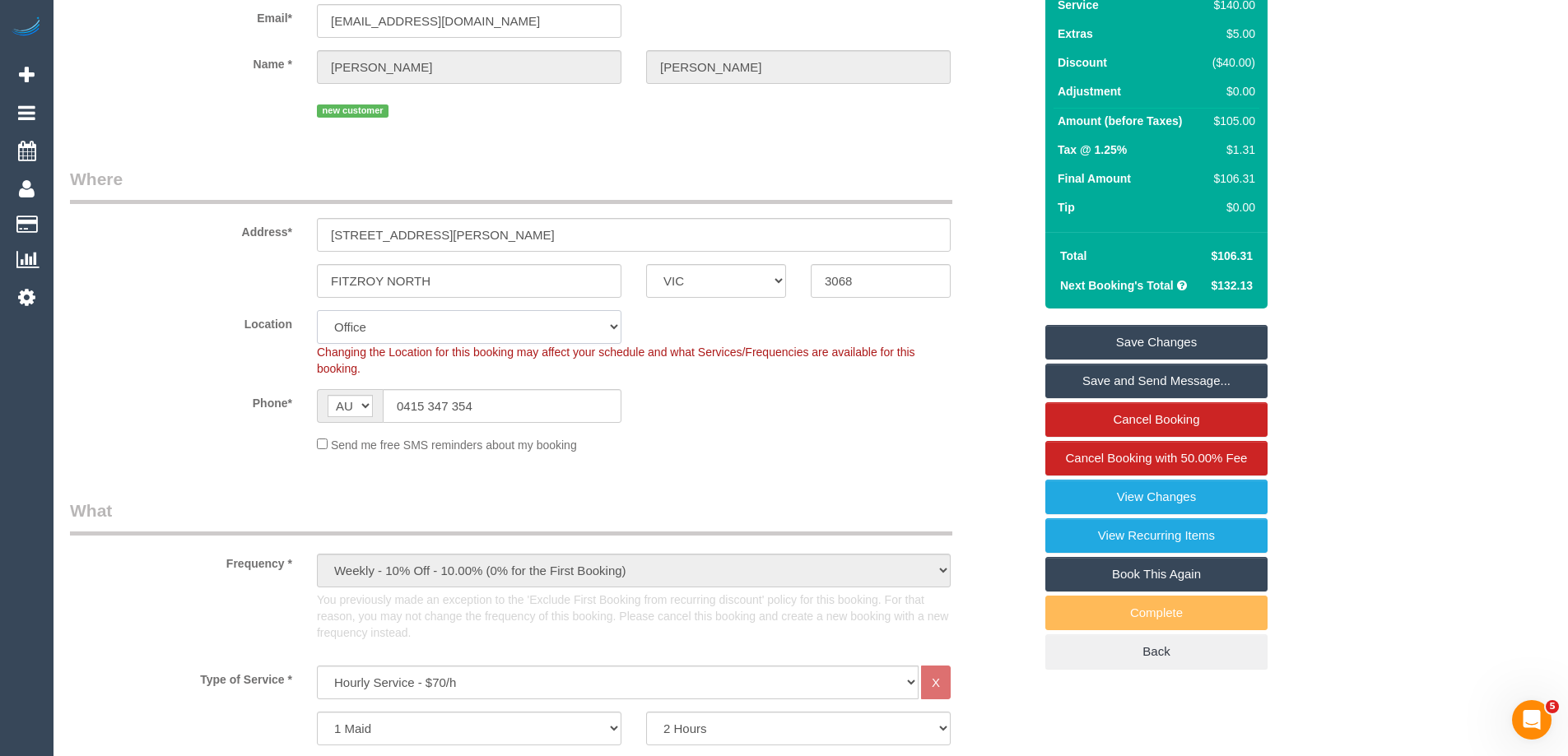
select select "object:4875"
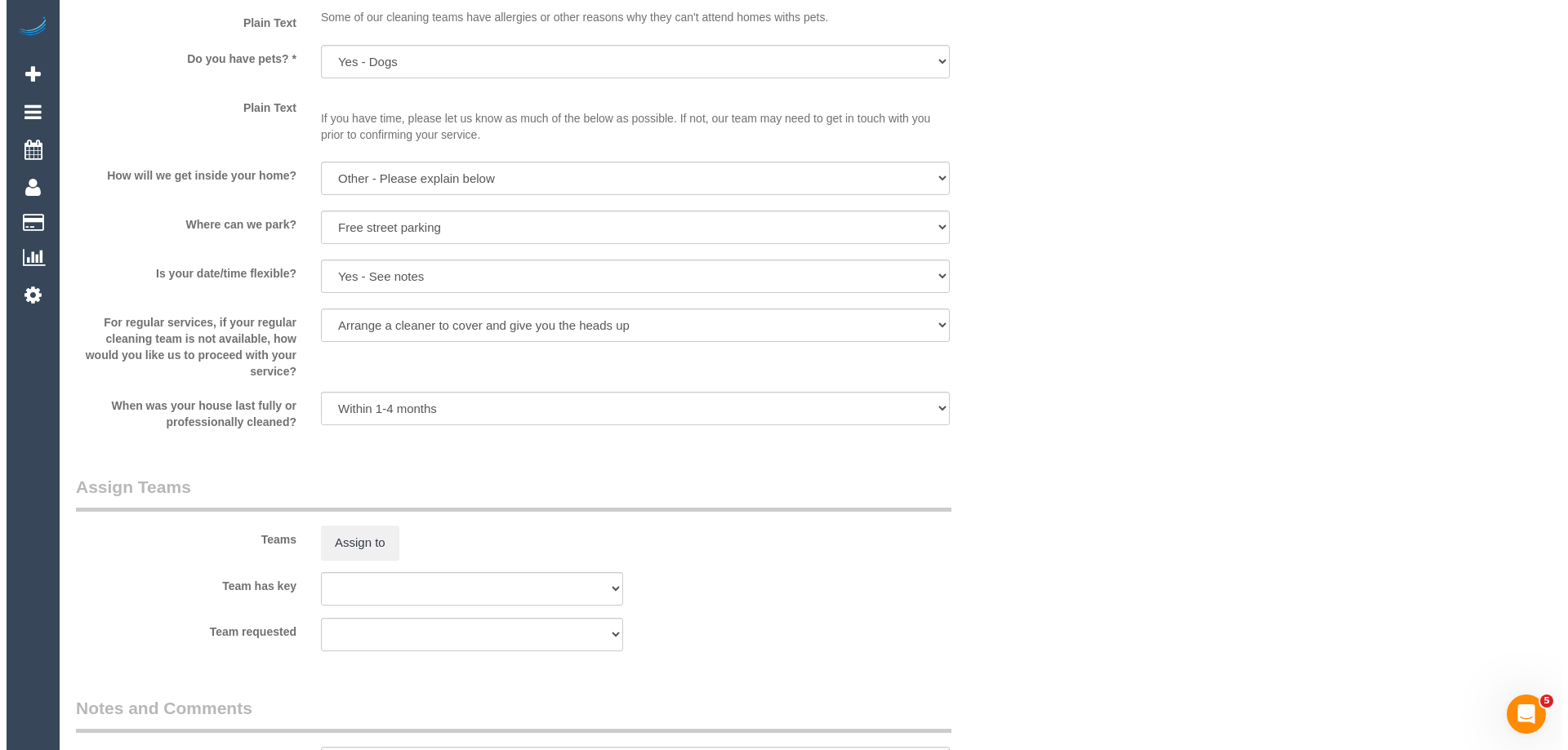
scroll to position [2347, 0]
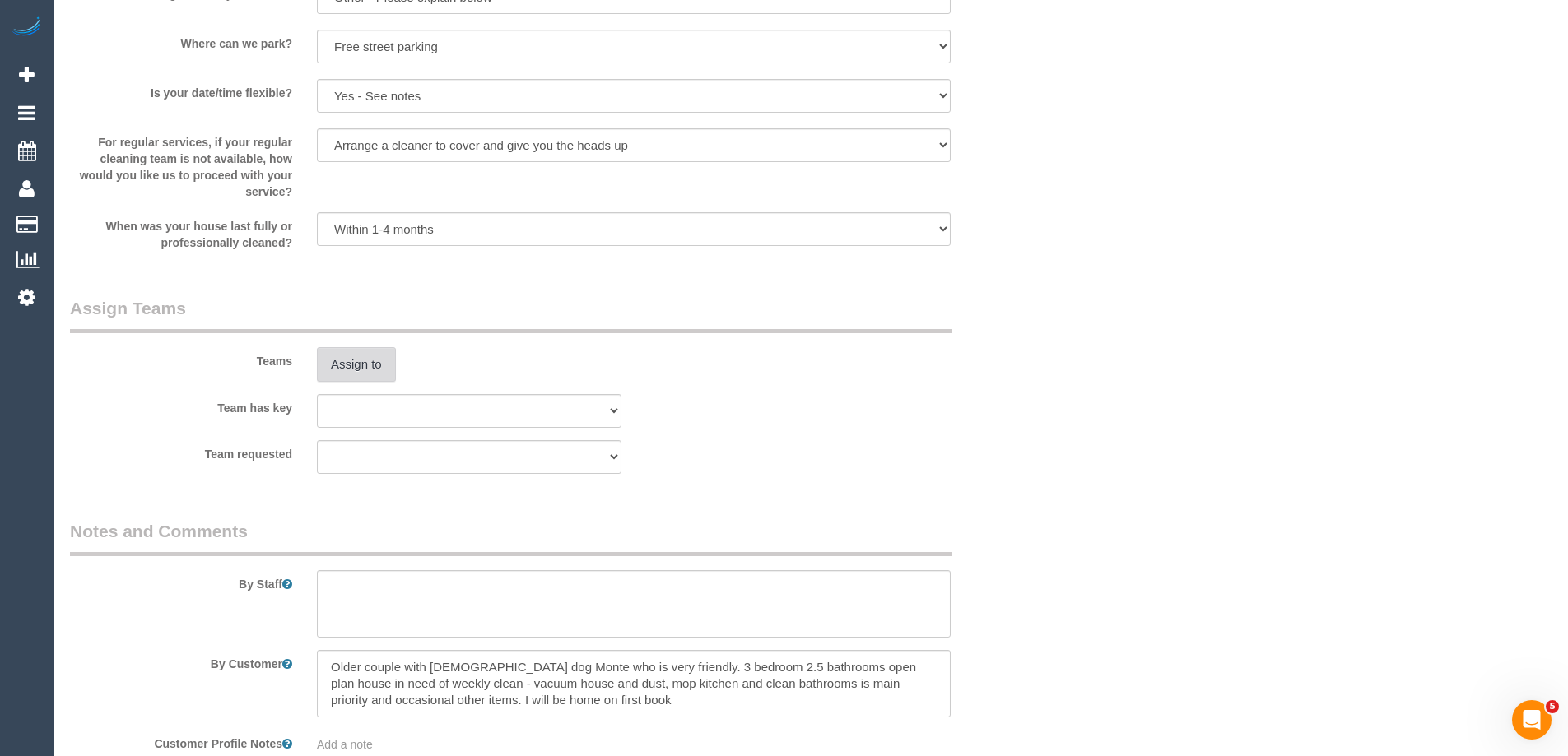
click at [364, 361] on button "Assign to" at bounding box center [357, 365] width 79 height 35
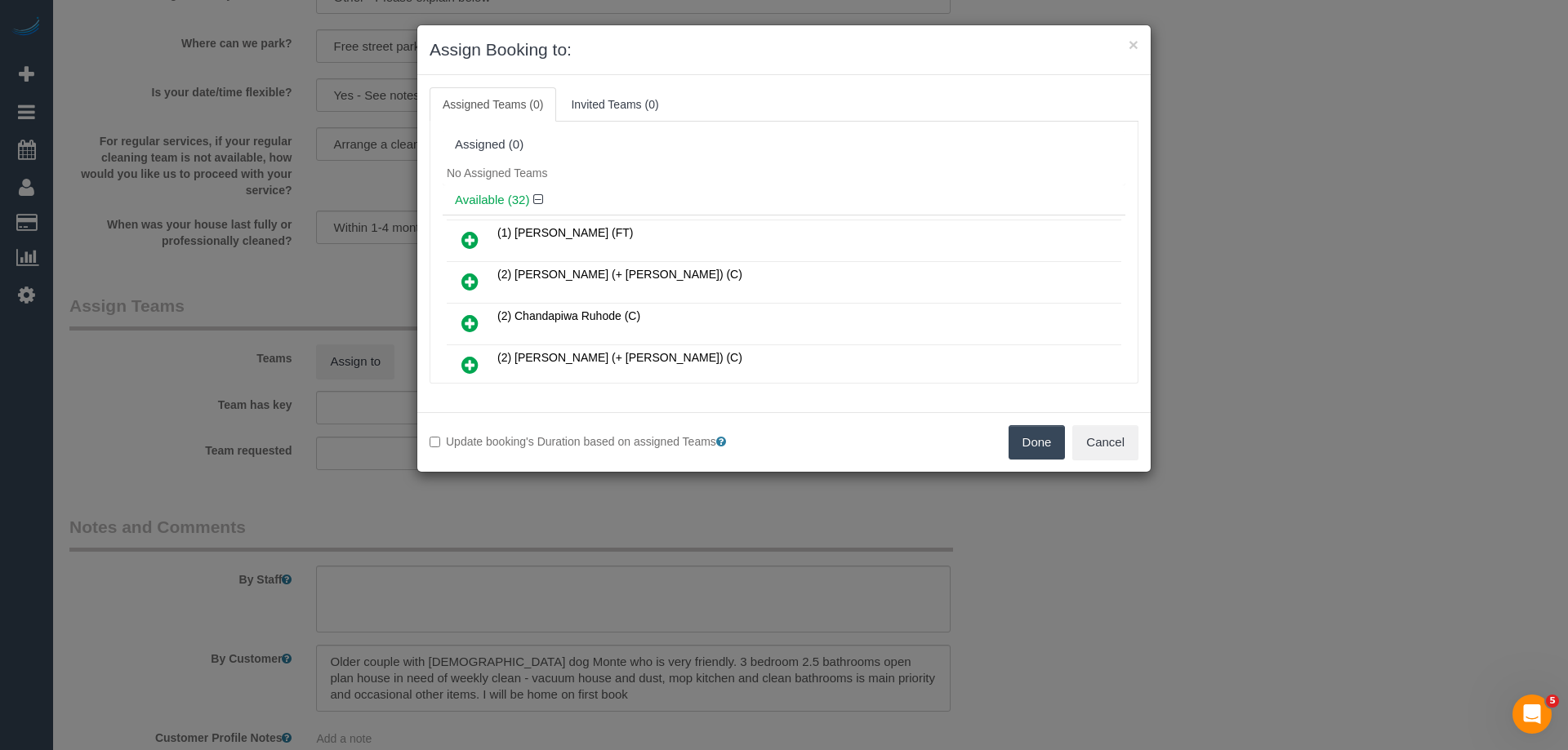
scroll to position [524, 0]
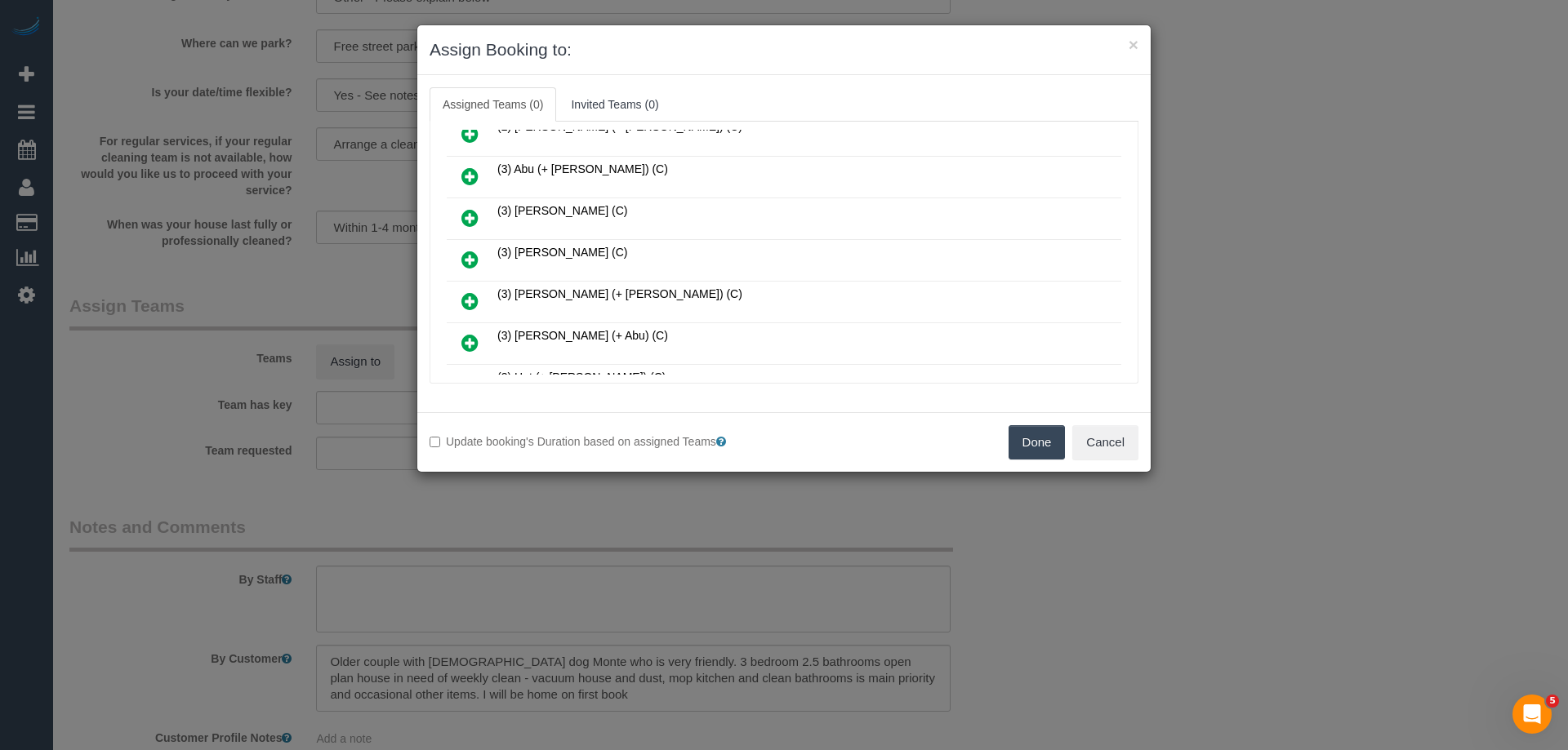
click at [466, 259] on icon at bounding box center [470, 260] width 17 height 20
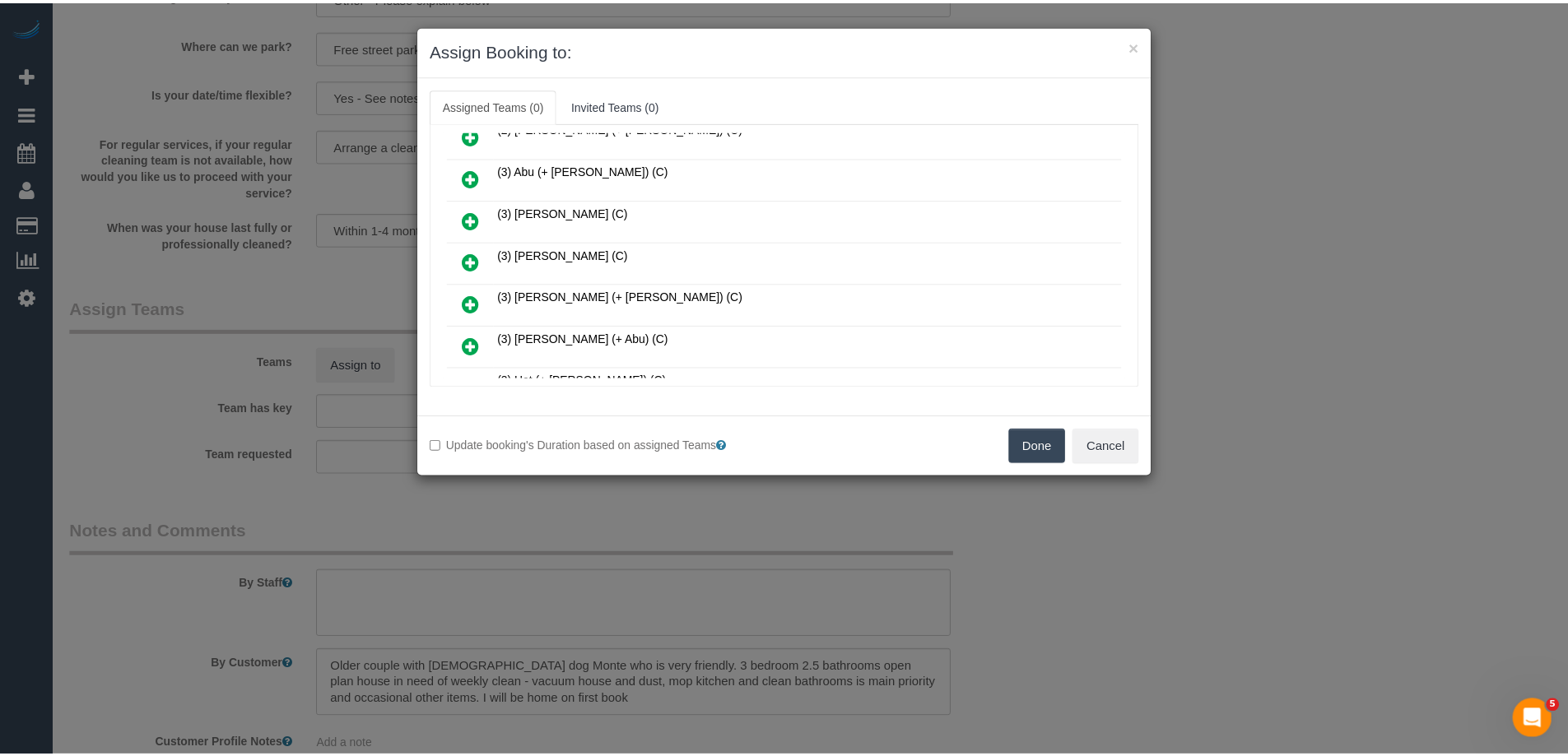
scroll to position [567, 0]
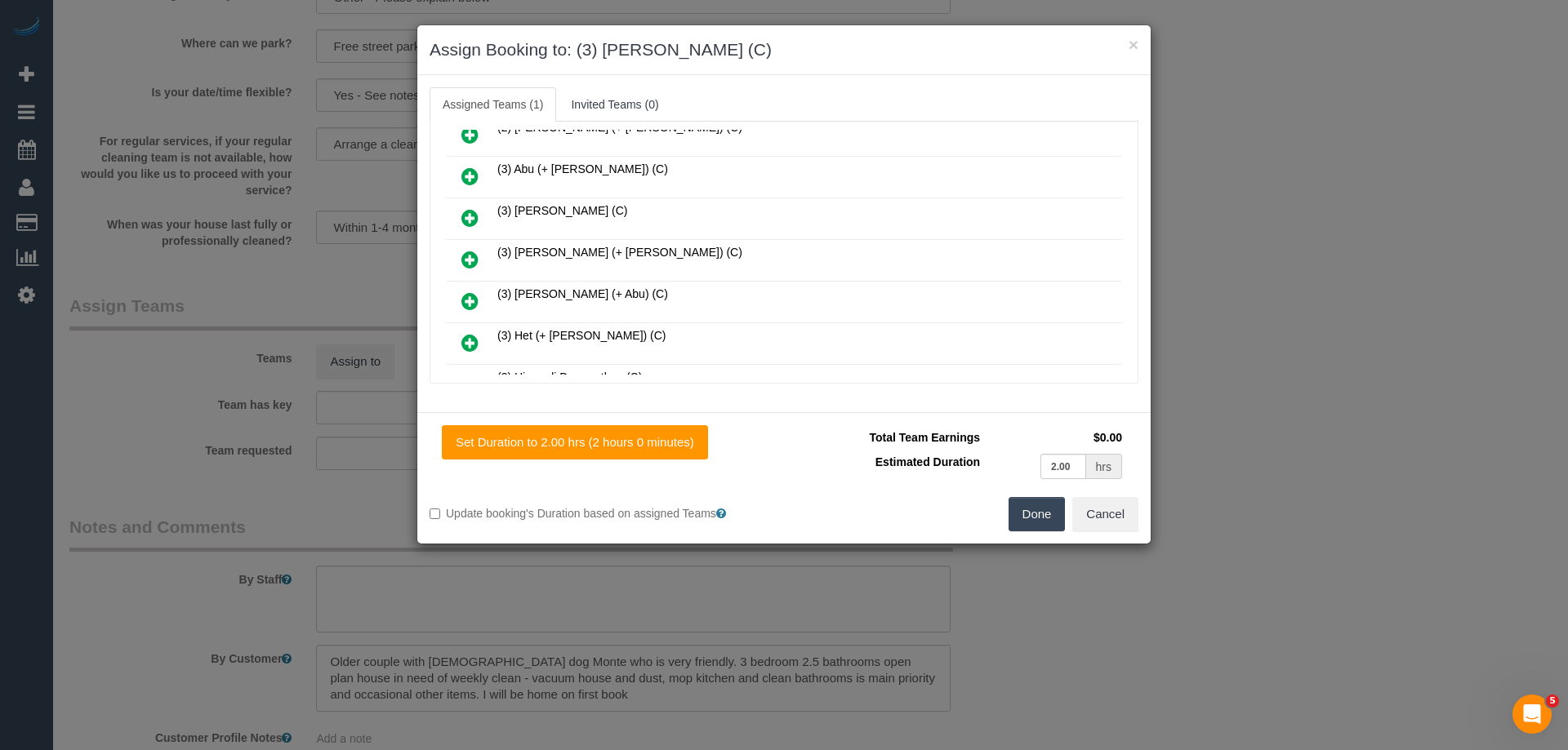
click at [1043, 505] on button "Done" at bounding box center [1037, 514] width 57 height 35
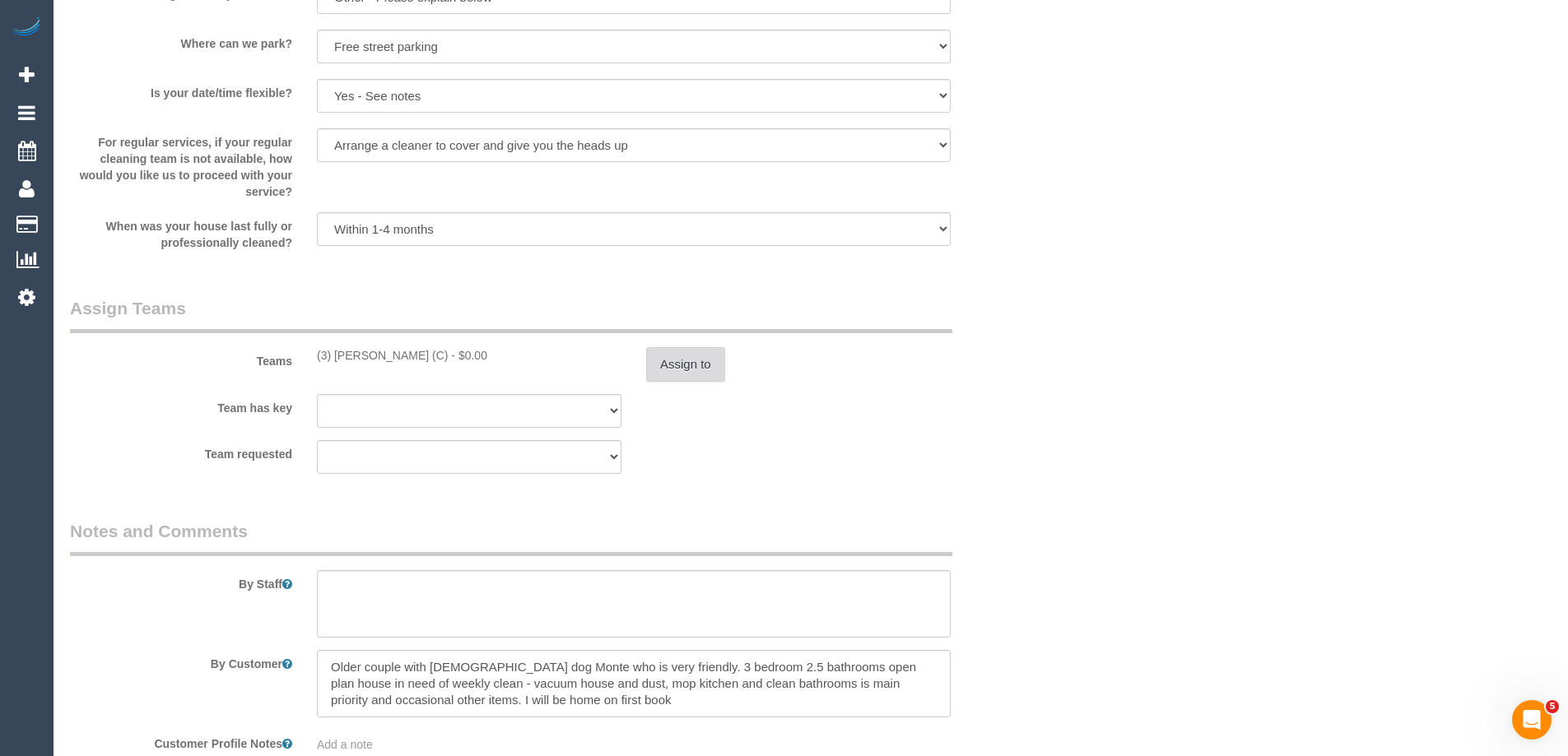
click at [657, 361] on button "Assign to" at bounding box center [686, 365] width 79 height 35
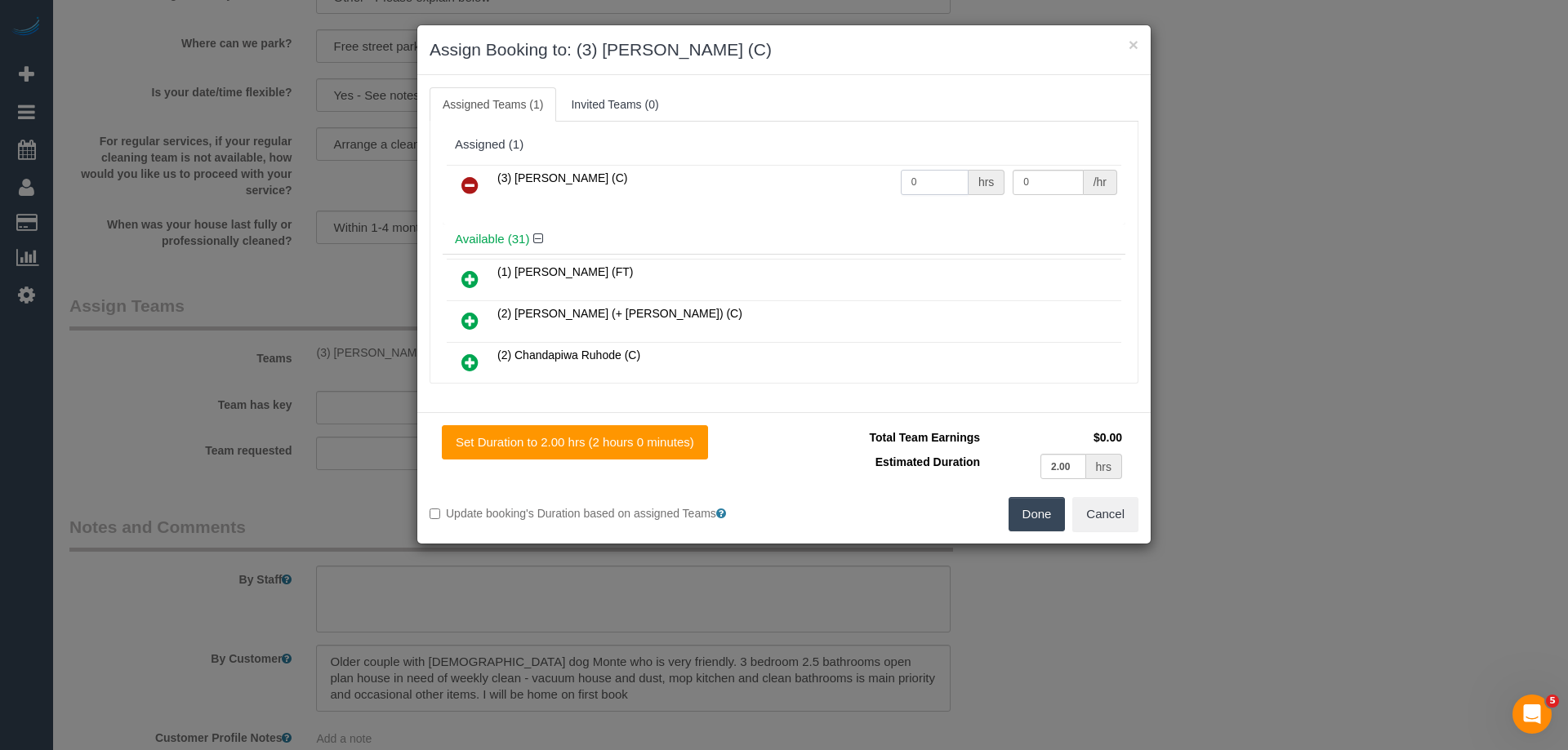
click at [936, 190] on input "0" at bounding box center [935, 183] width 68 height 25
type input "2"
type input "35"
click at [1023, 518] on button "Done" at bounding box center [1037, 514] width 57 height 35
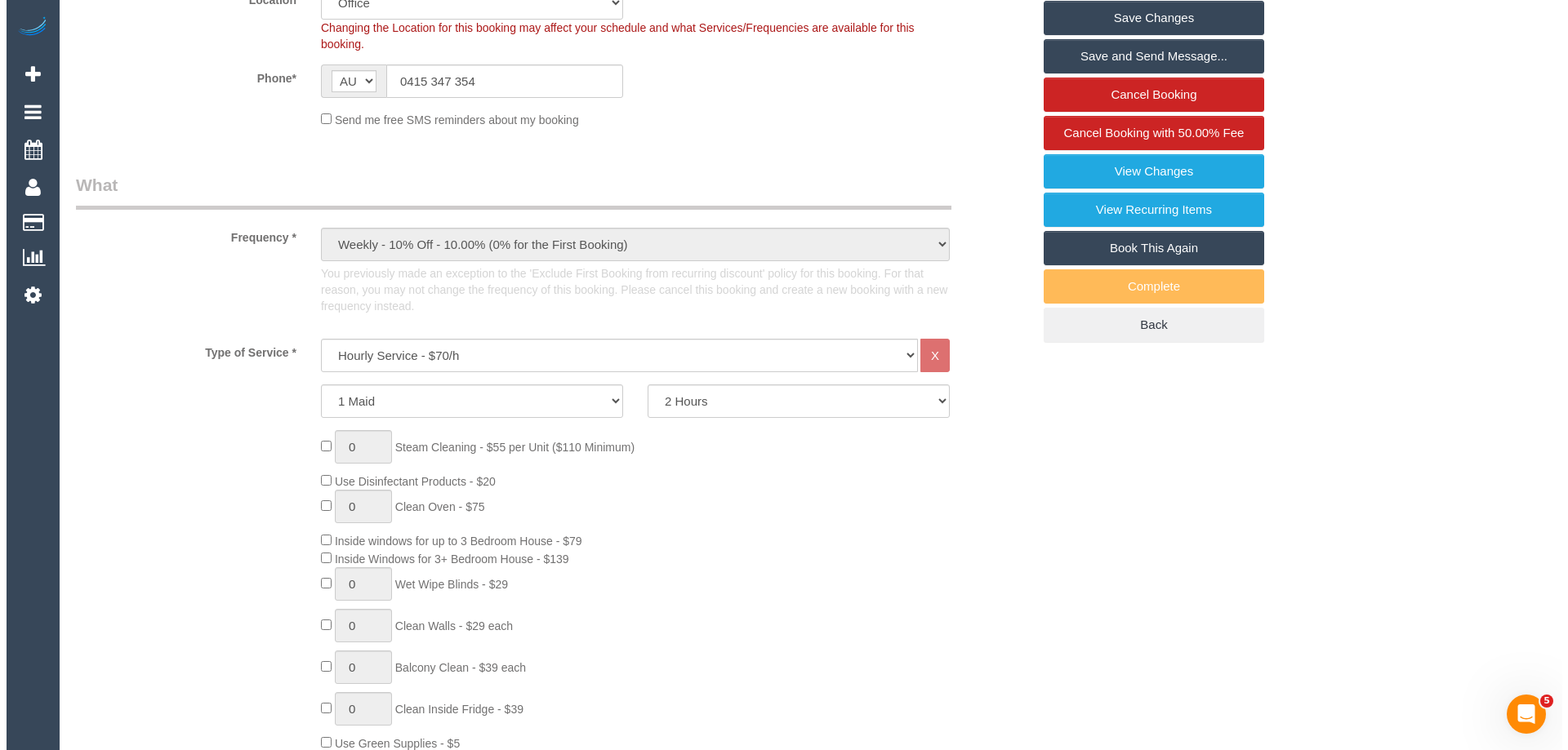
scroll to position [0, 0]
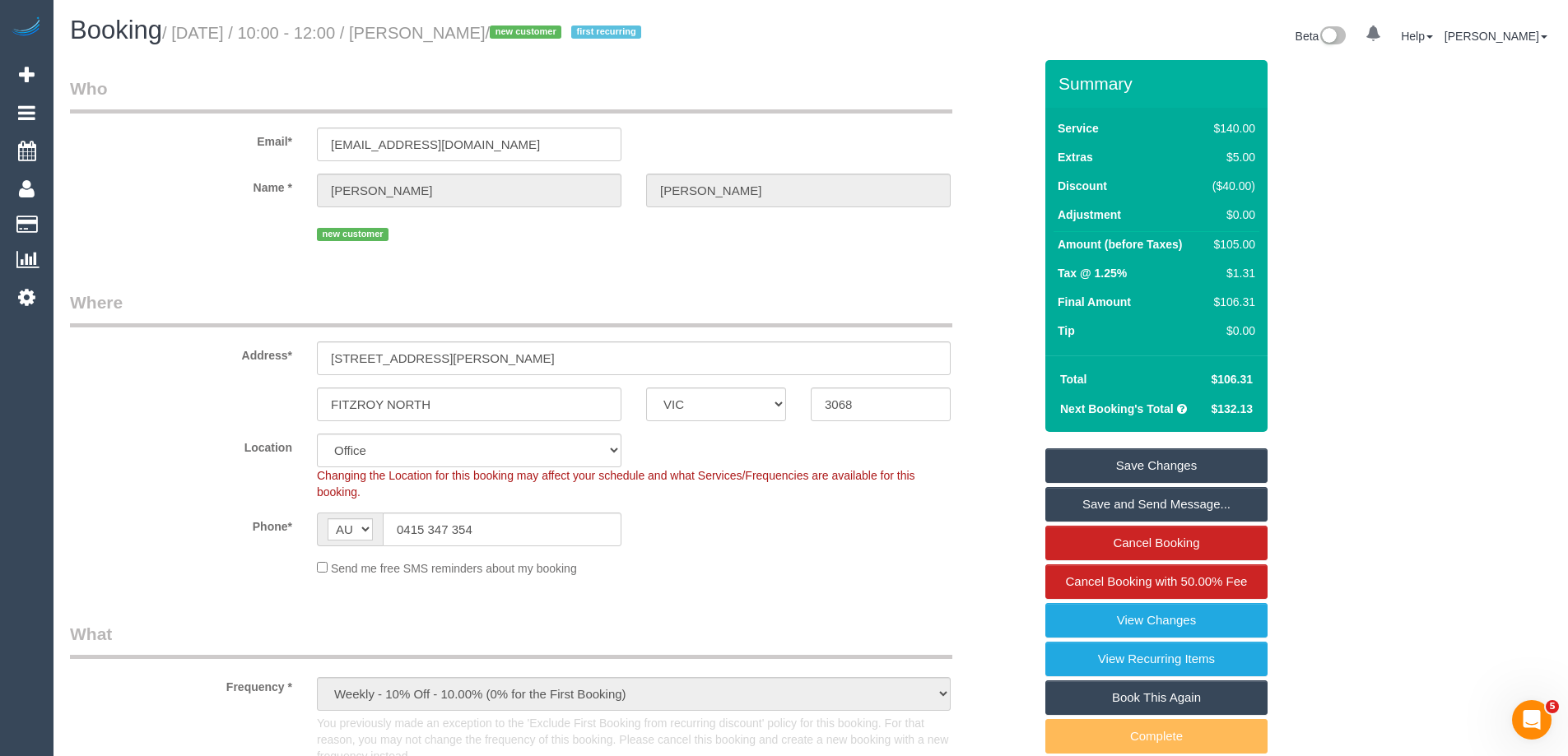
drag, startPoint x: 455, startPoint y: 33, endPoint x: 537, endPoint y: 35, distance: 82.0
click at [537, 35] on small "/ September 29, 2025 / 10:00 - 12:00 / Paul Jones / new customer first recurring" at bounding box center [404, 33] width 484 height 18
copy small "Paul Jones"
click at [1145, 498] on link "Save and Send Message..." at bounding box center [1157, 505] width 223 height 35
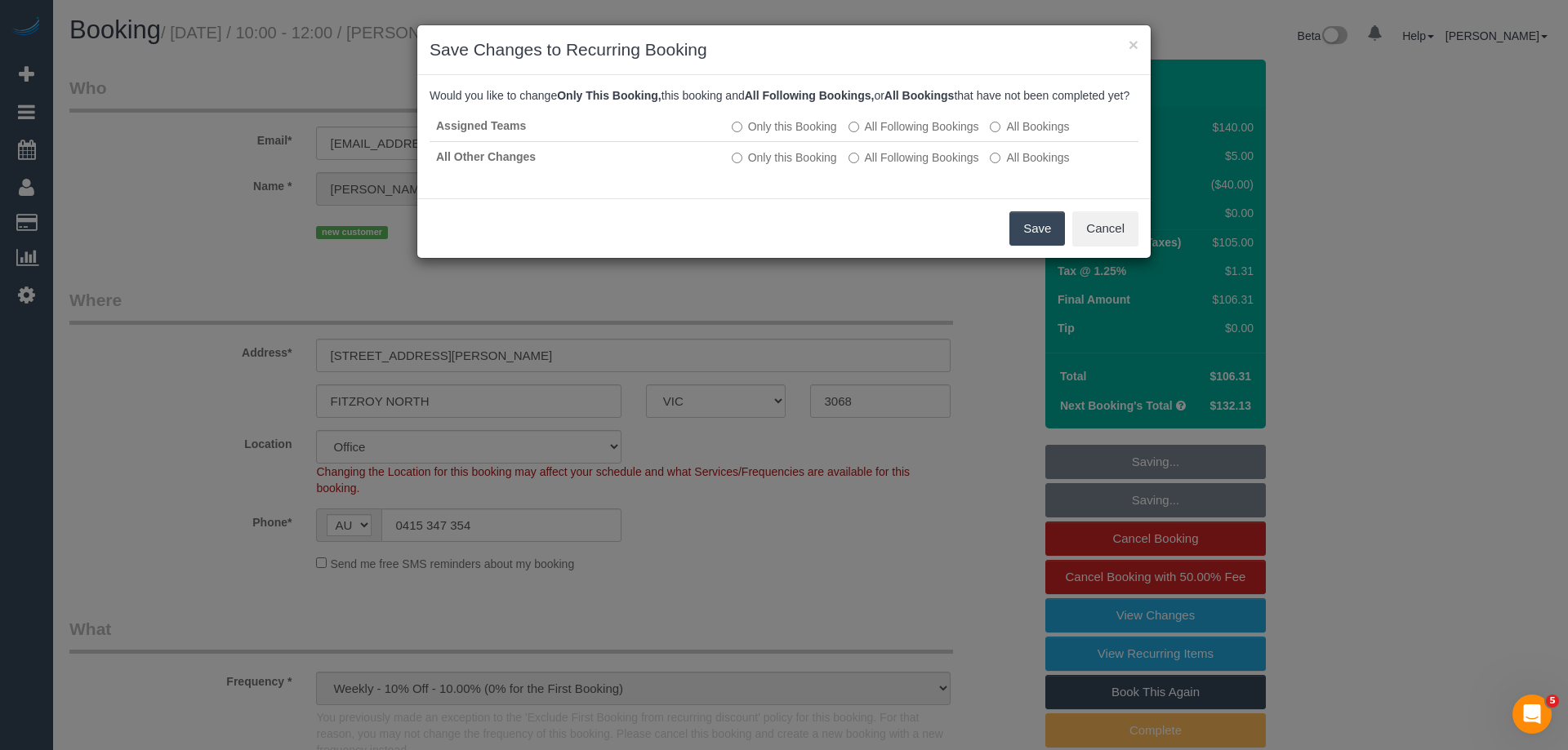
click at [1020, 240] on button "Save" at bounding box center [1037, 228] width 55 height 35
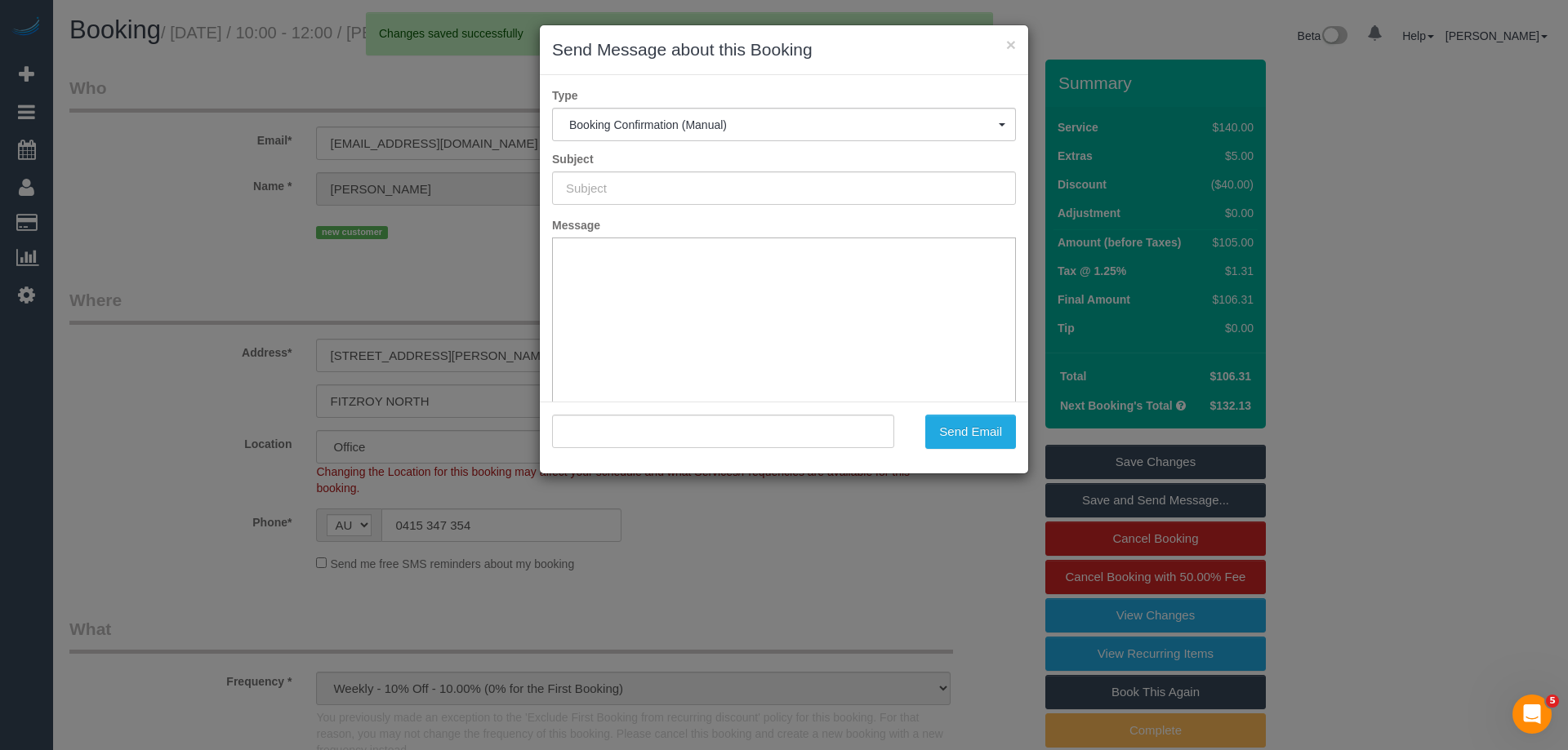
type input "Booking Confirmed"
type input ""Paul Jones" <paulijj@gmail.com>"
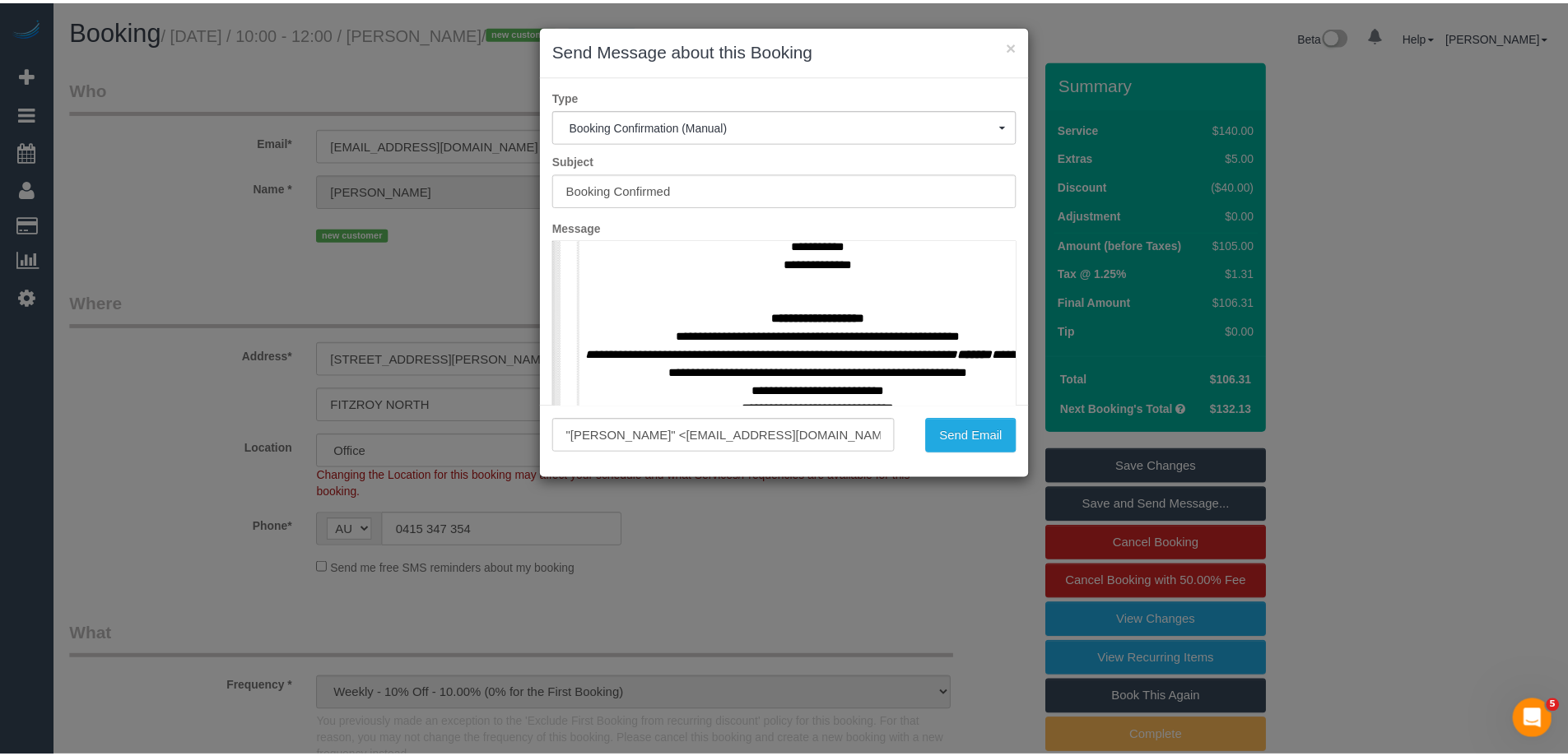
scroll to position [741, 0]
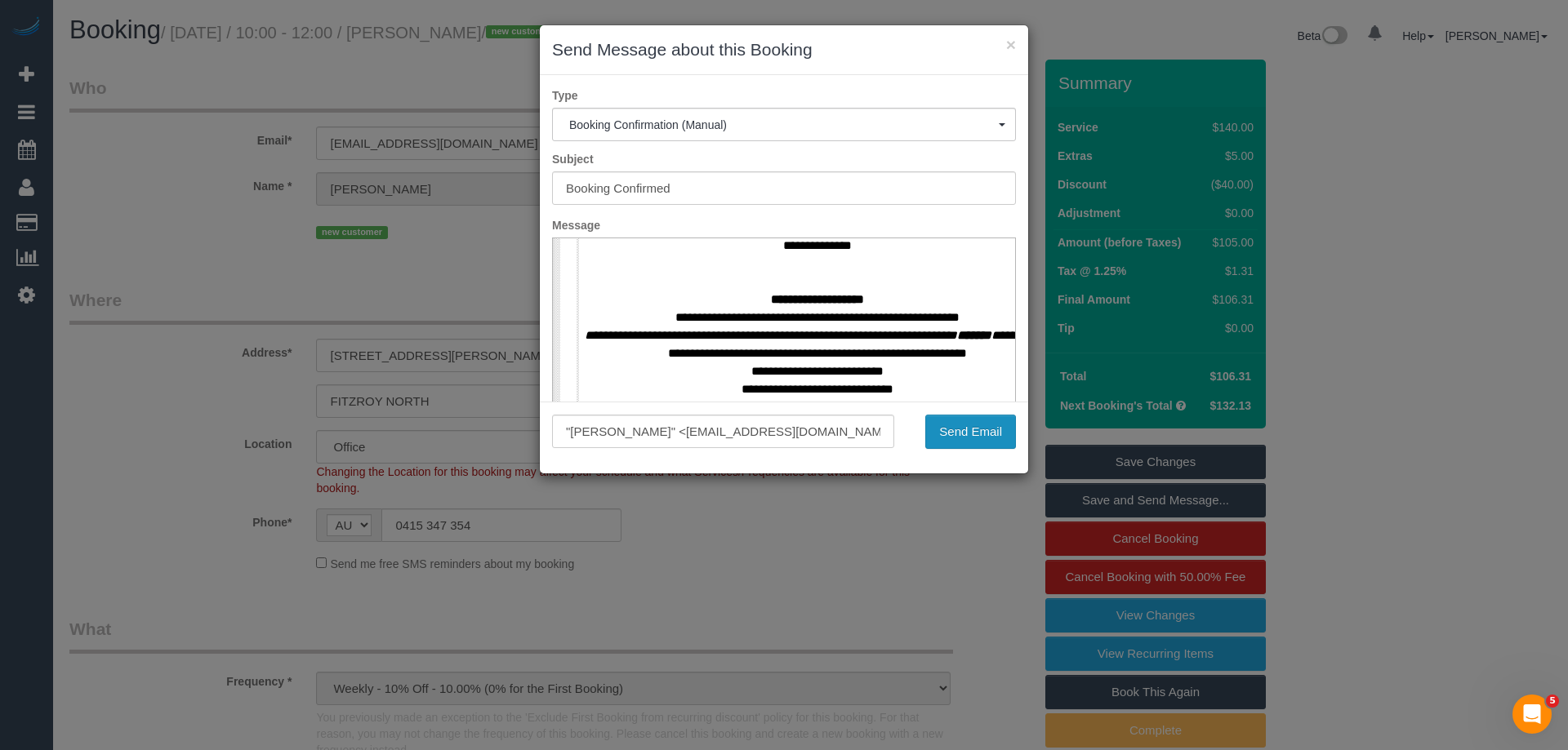
click at [958, 433] on button "Send Email" at bounding box center [971, 432] width 91 height 35
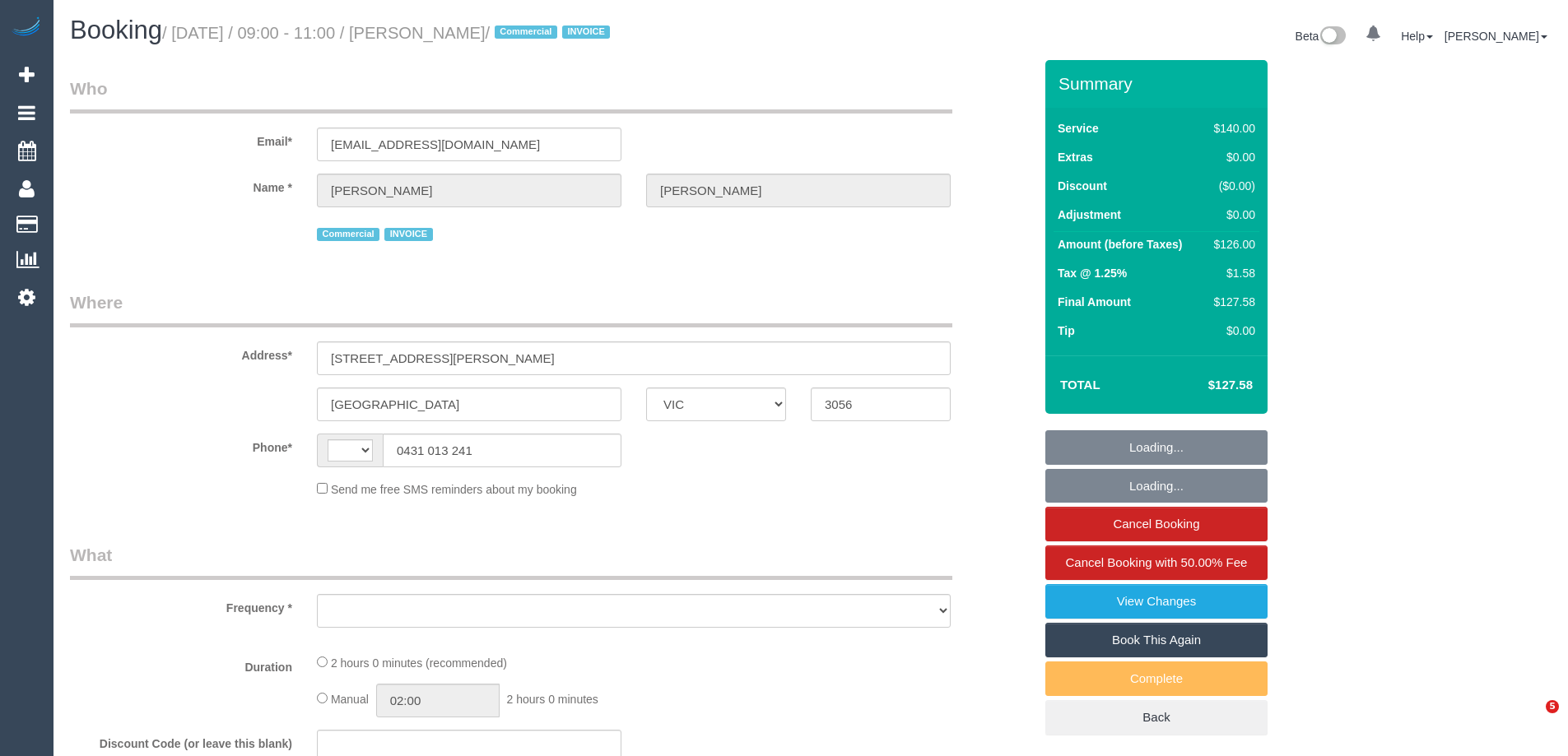
select select "VIC"
select select "object:276"
select select "string:AU"
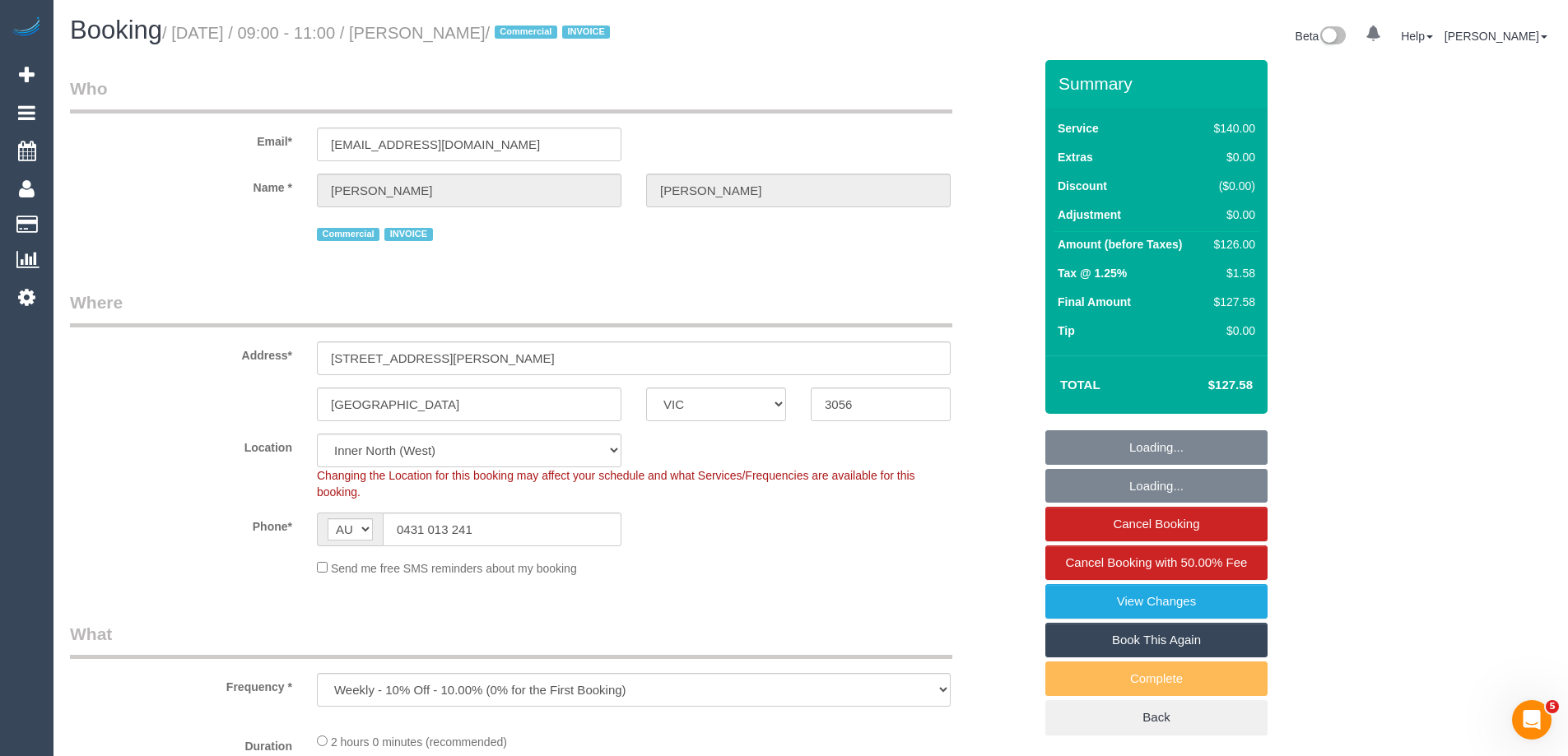
select select "object:554"
select select "number:28"
select select "number:14"
select select "number:19"
select select "number:22"
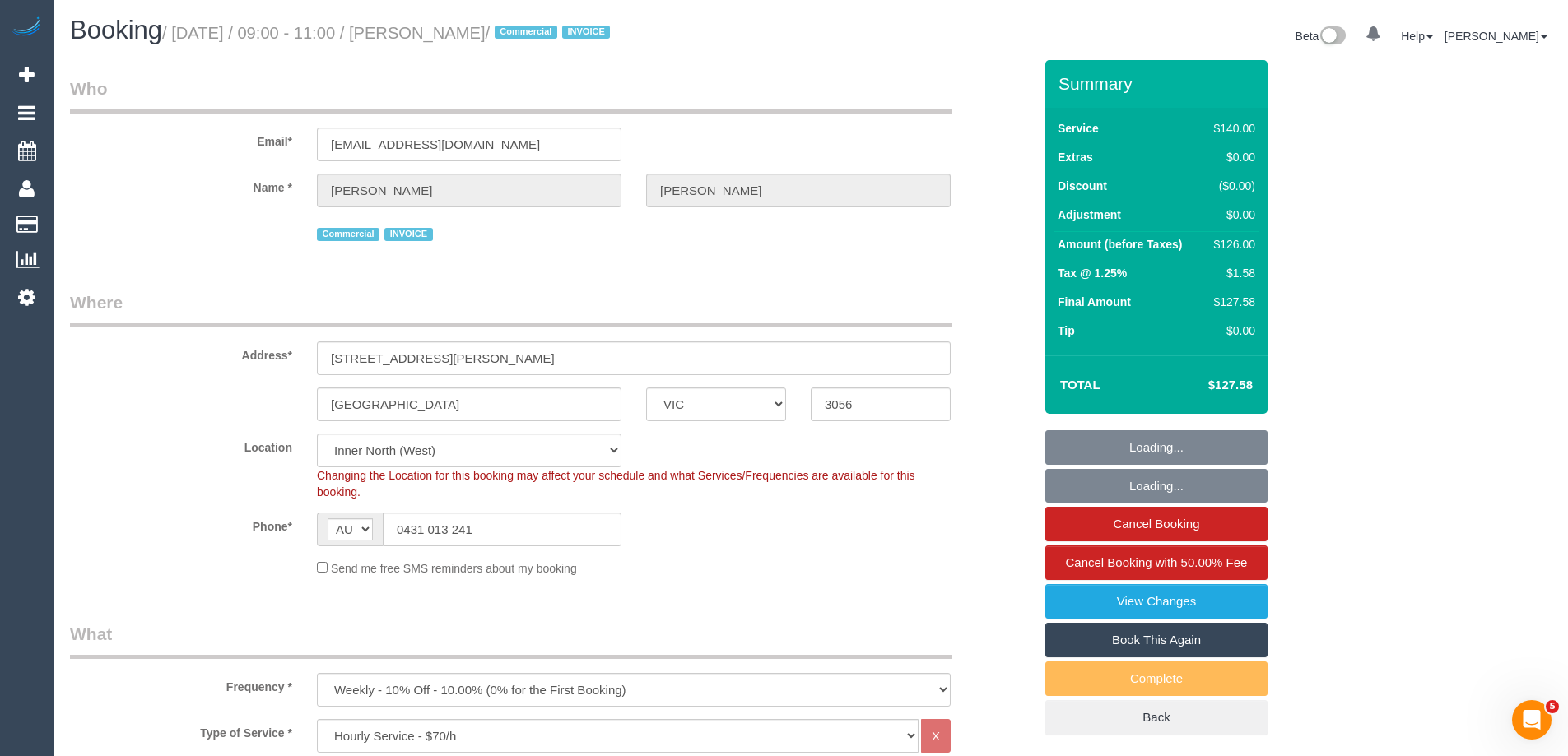
select select "number:34"
select select "number:13"
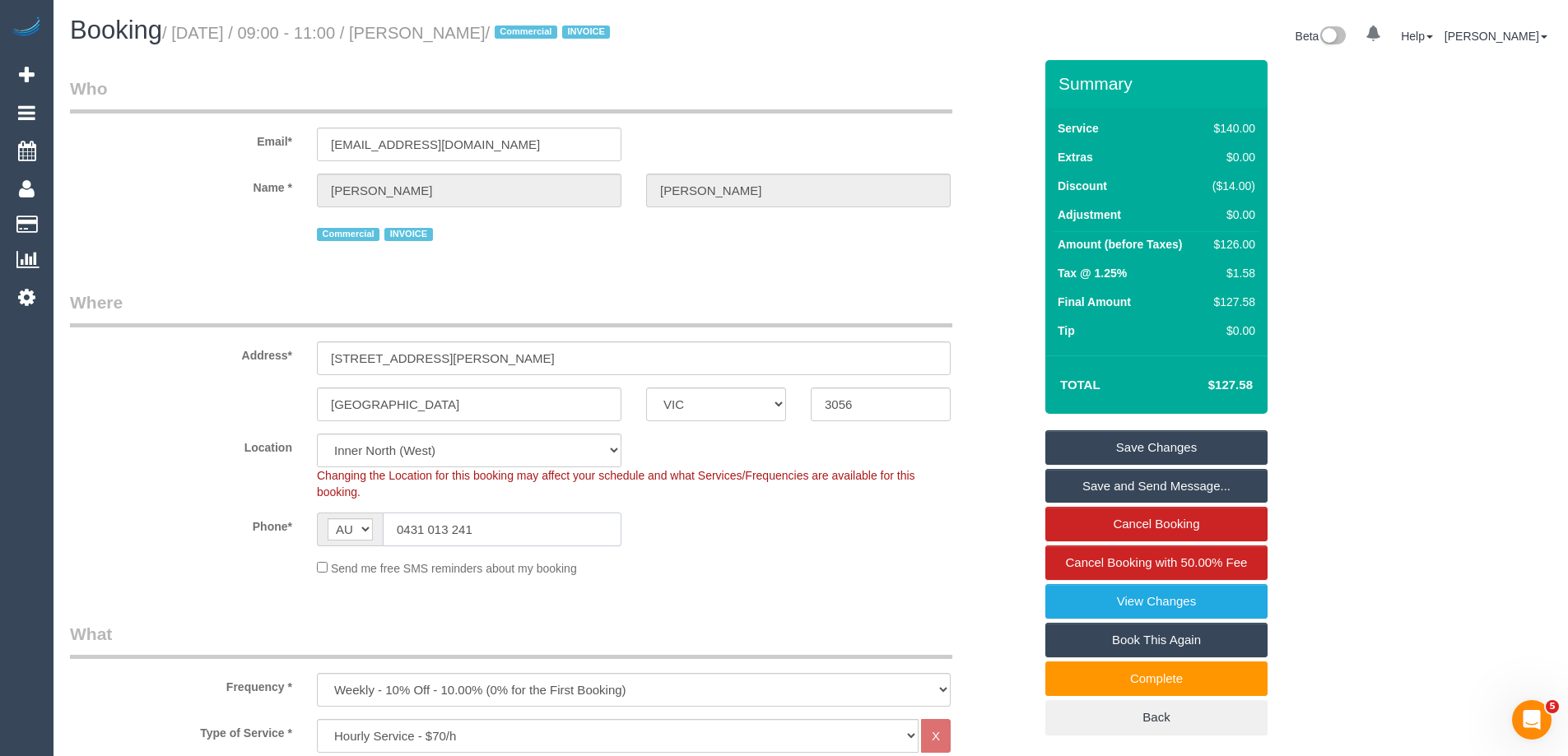
drag, startPoint x: 480, startPoint y: 537, endPoint x: 405, endPoint y: 529, distance: 75.4
click at [405, 529] on input "0431 013 241" at bounding box center [502, 530] width 239 height 34
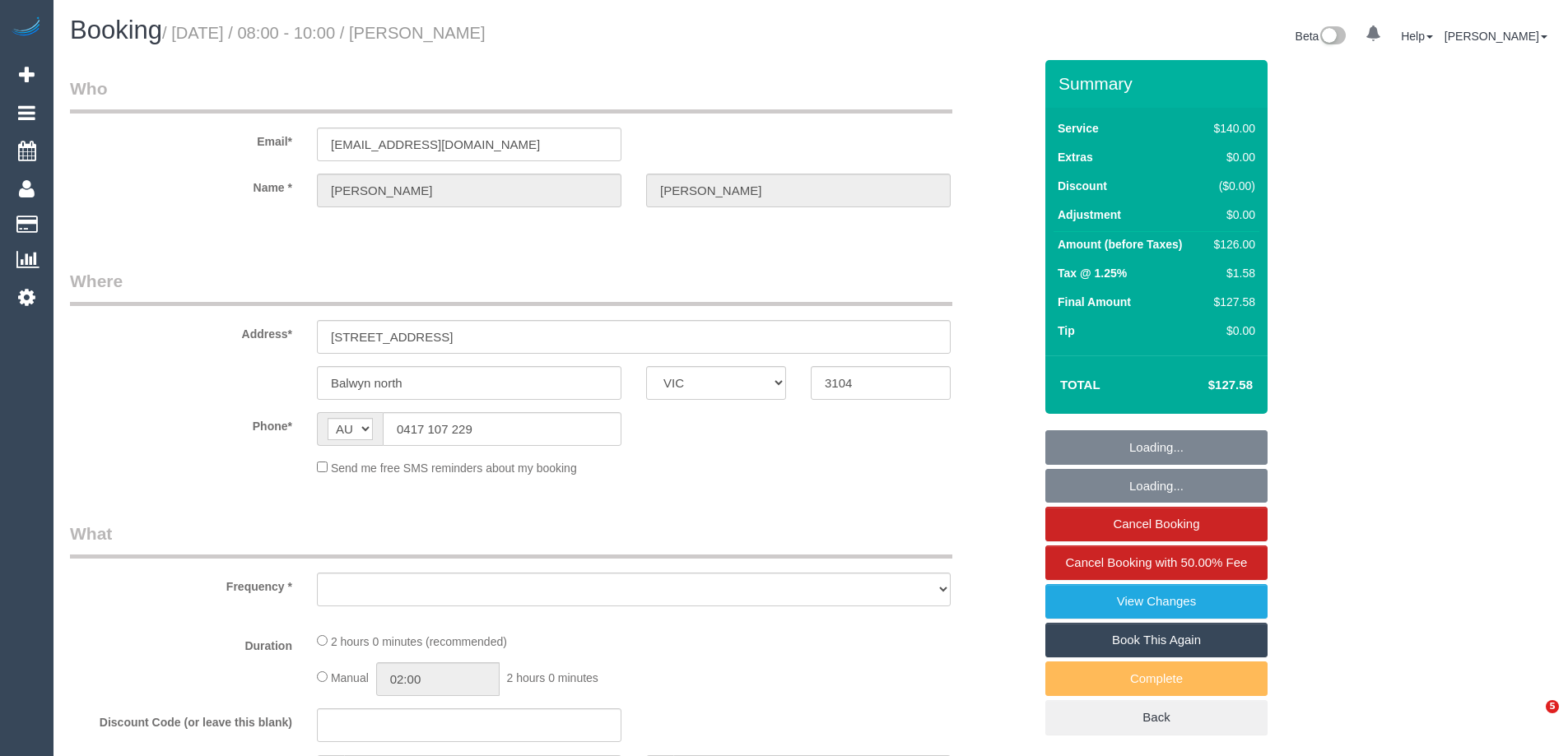
select select "VIC"
select select "object:565"
select select "string:stripe-pm_1R34VN2GScqysDRVoISr927C"
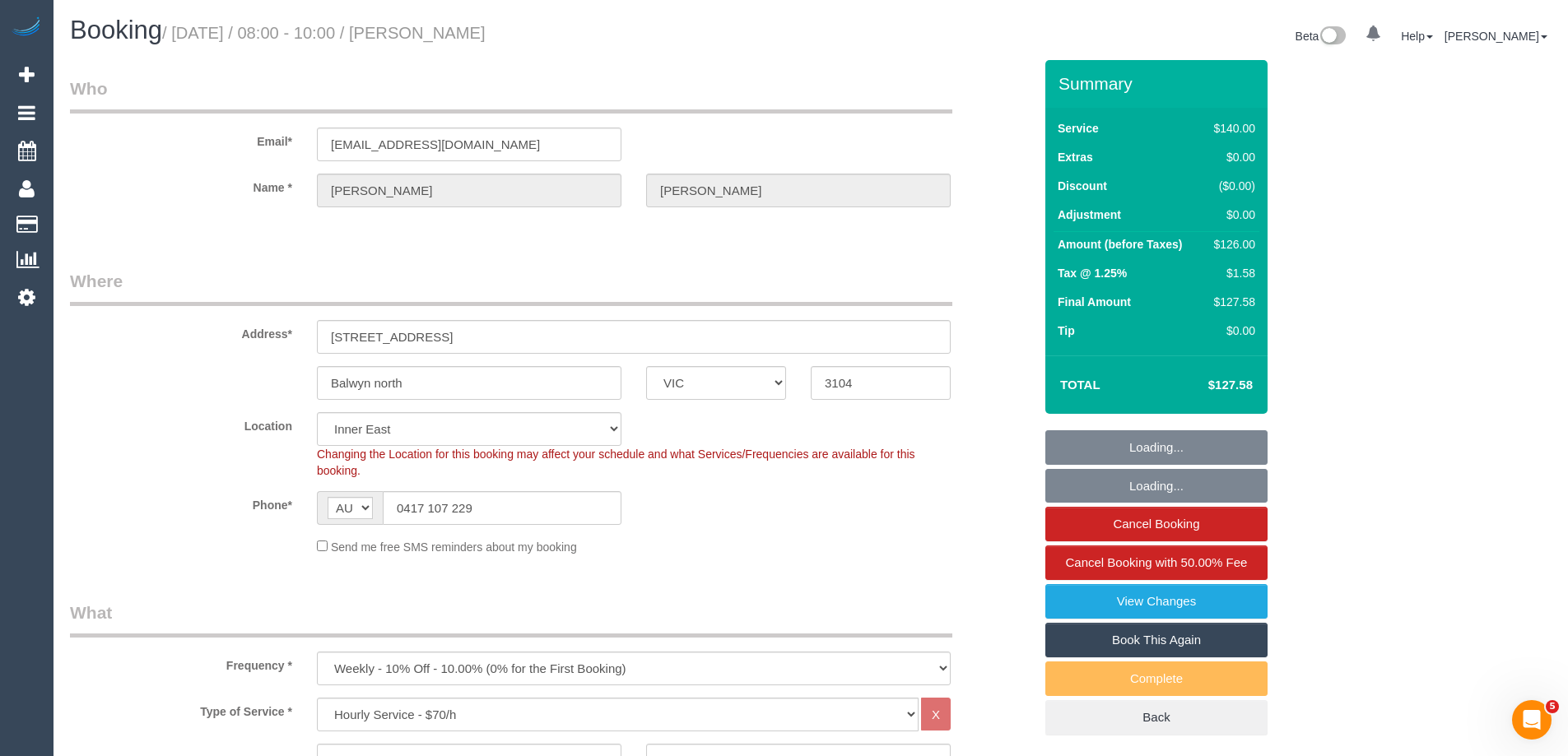
select select "number:27"
select select "number:14"
select select "number:18"
select select "number:36"
select select "number:34"
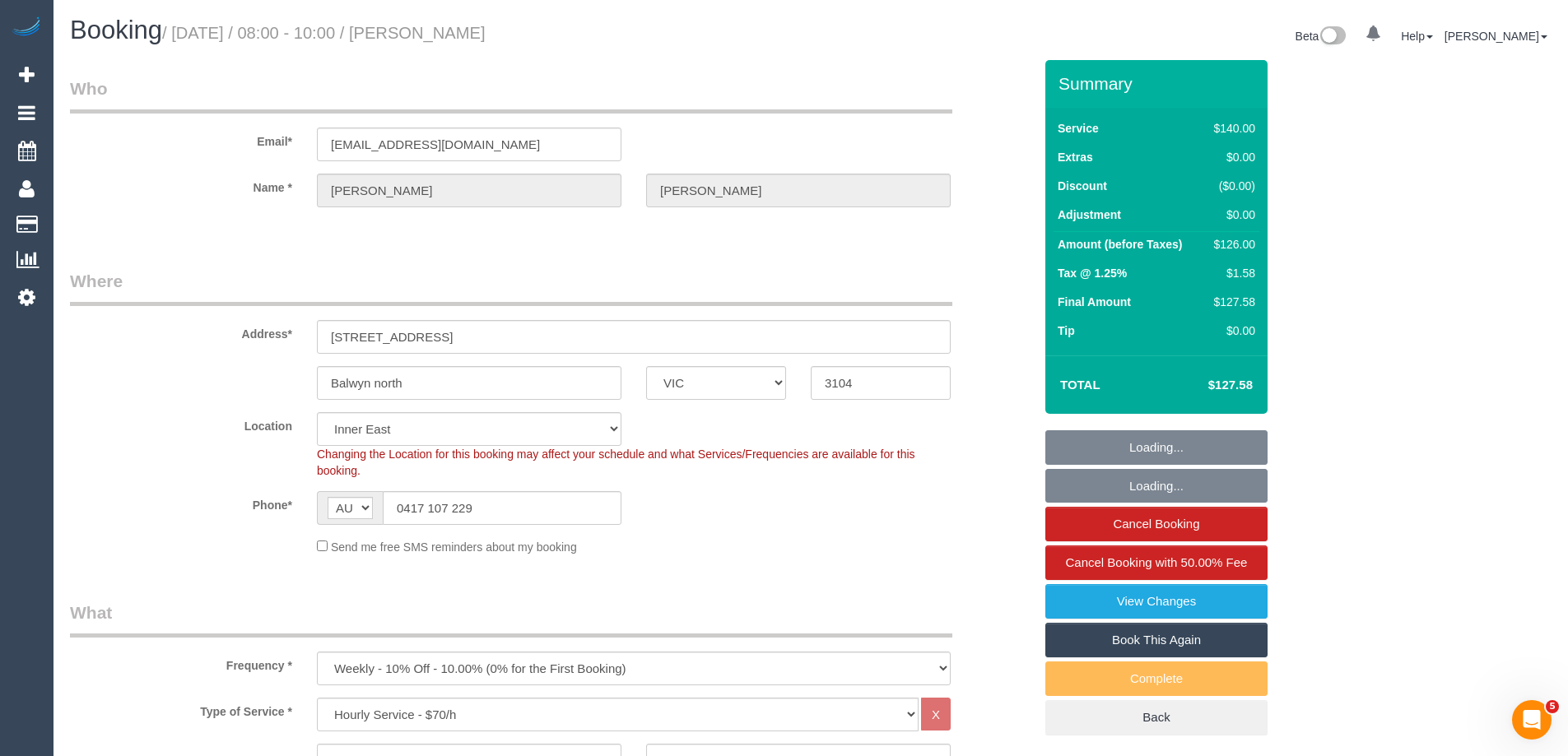
select select "number:11"
select select "object:1533"
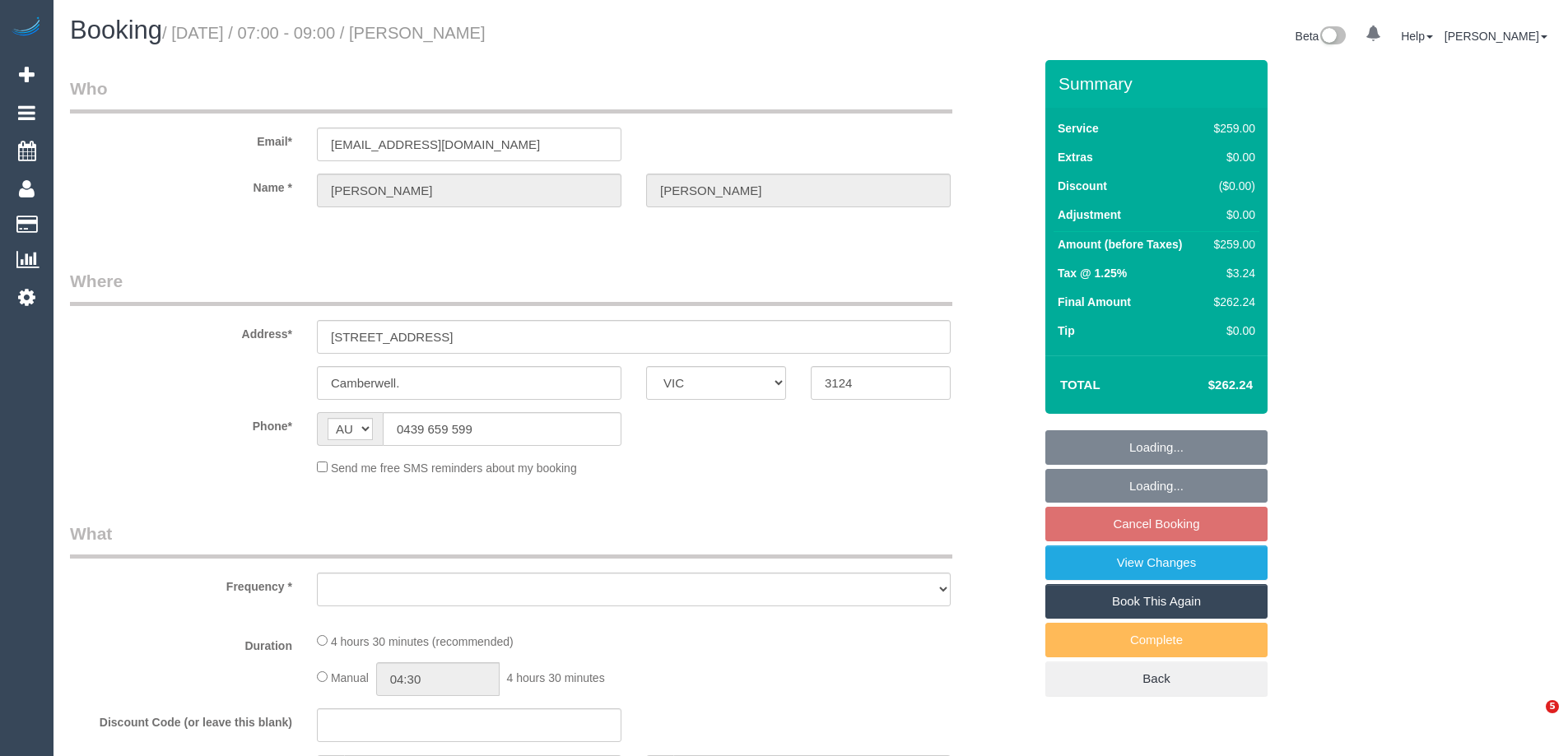
select select "VIC"
select select "object:606"
select select "string:stripe-pm_1Na8Cf2GScqysDRVwMJ17Hvo"
select select "number:28"
select select "number:14"
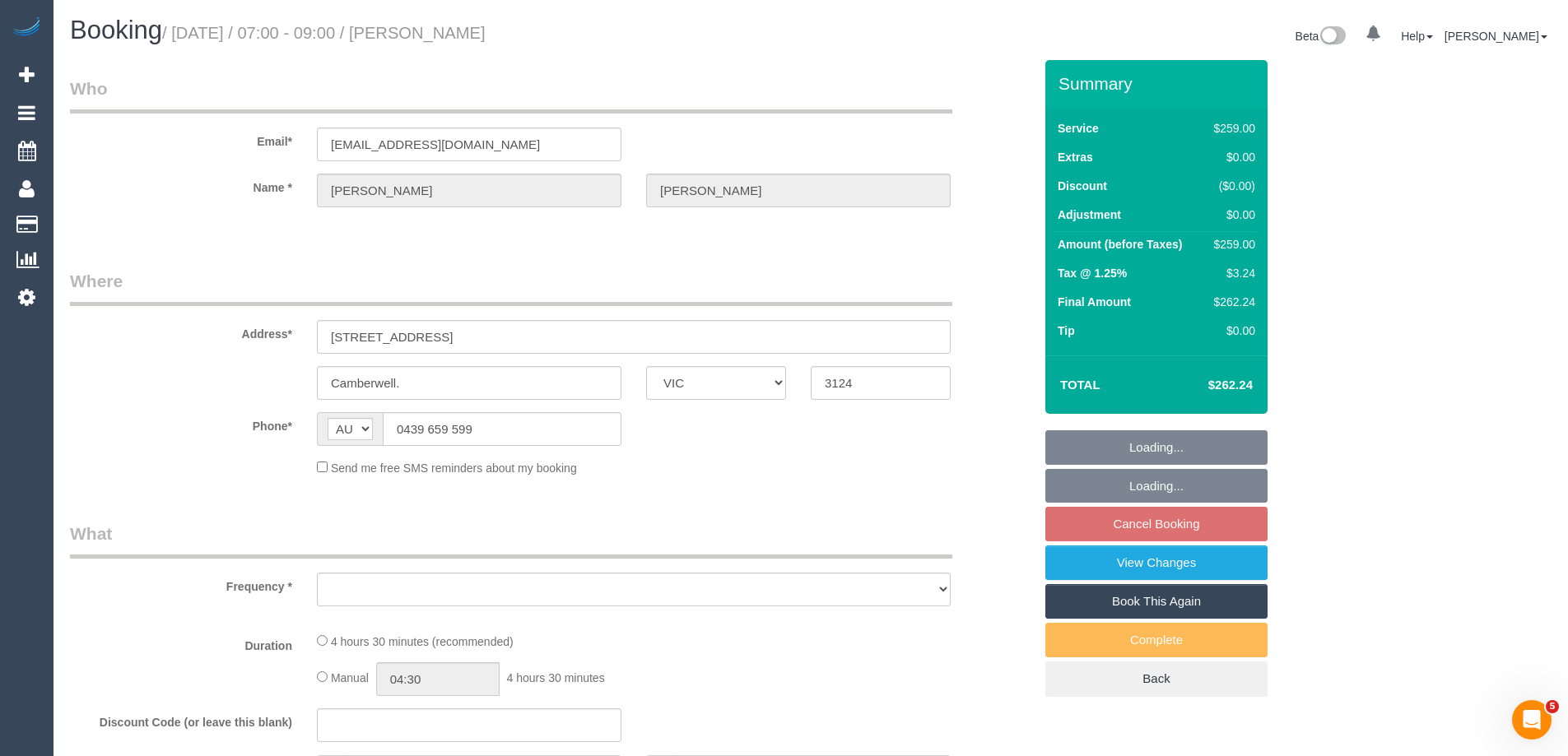
select select "number:19"
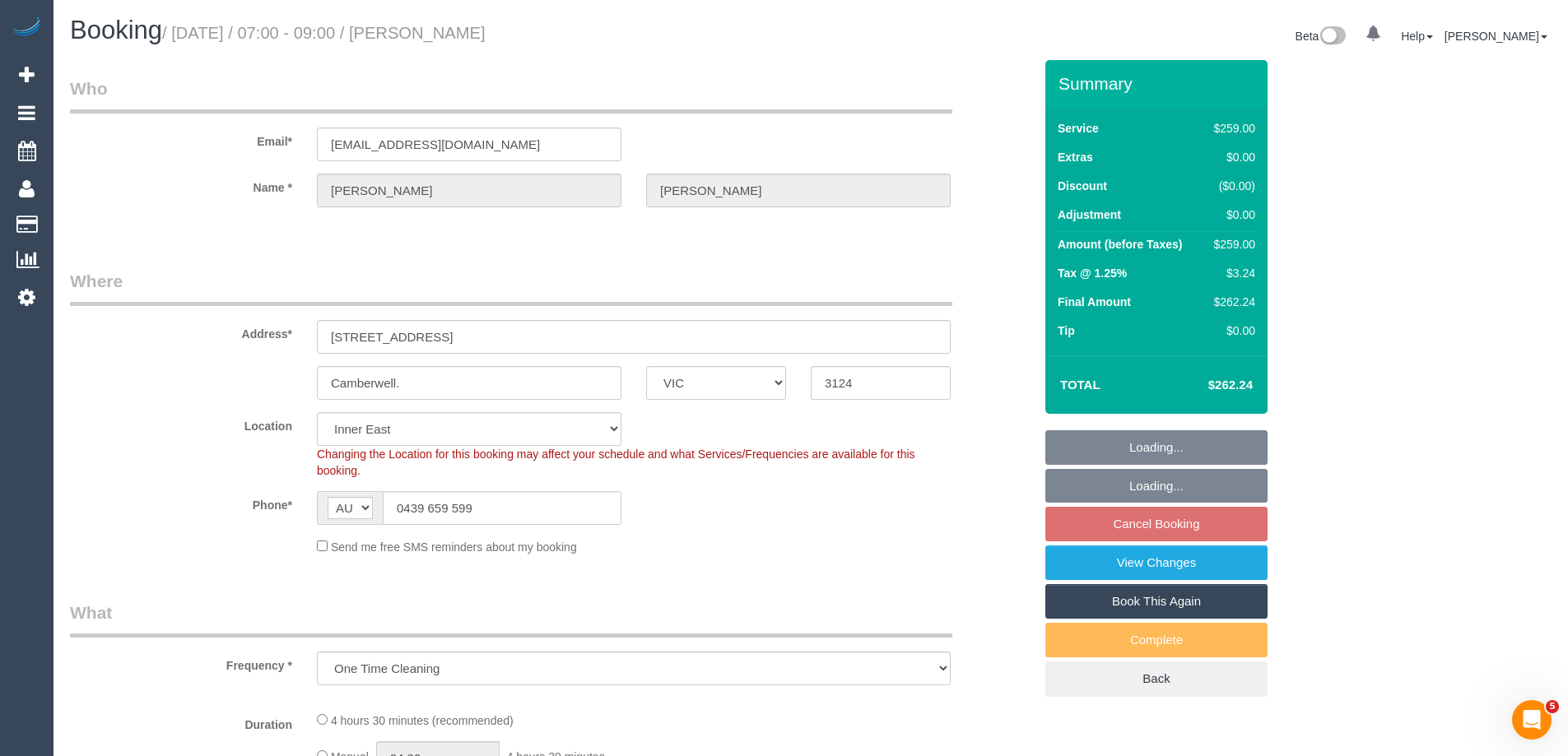
select select "object:759"
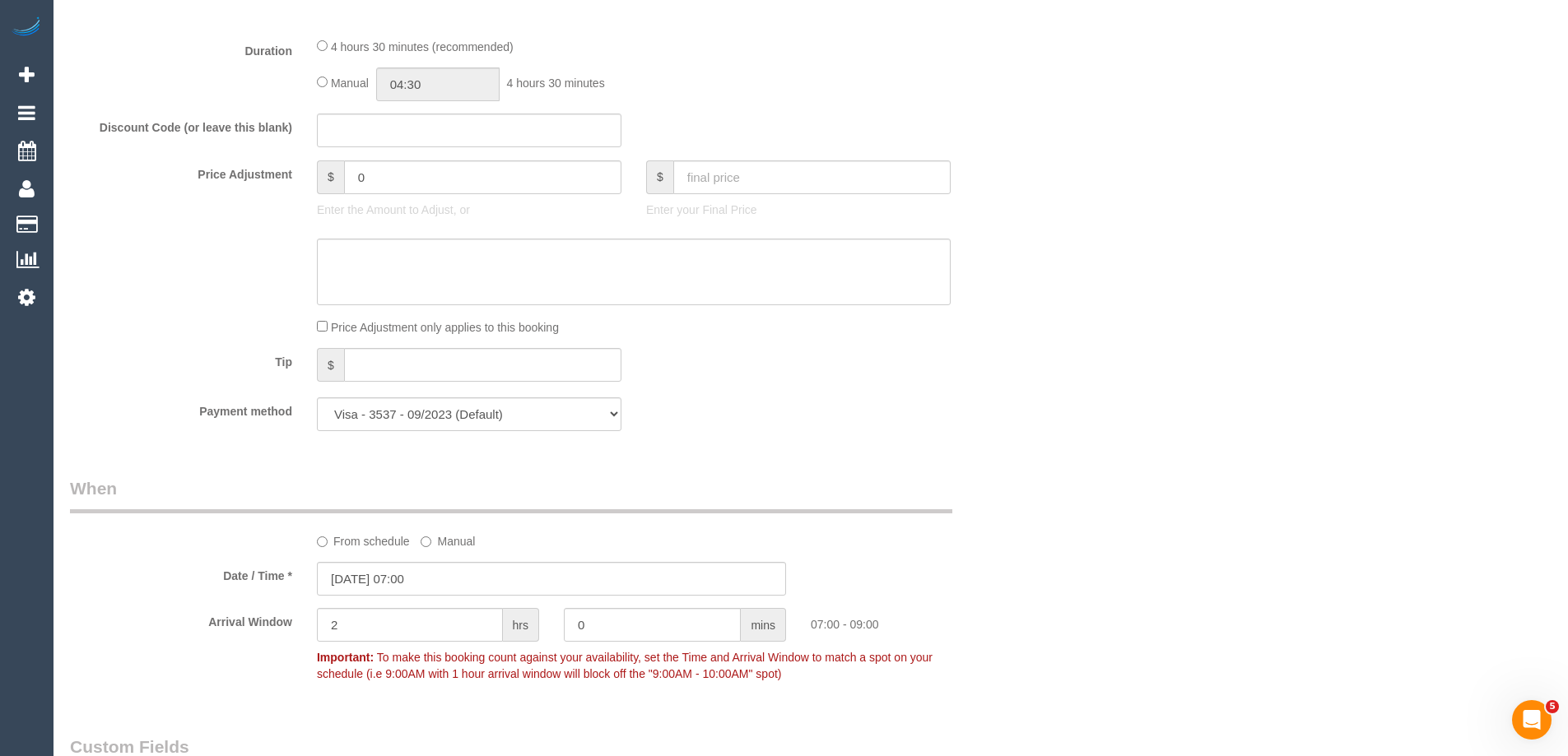
scroll to position [1399, 0]
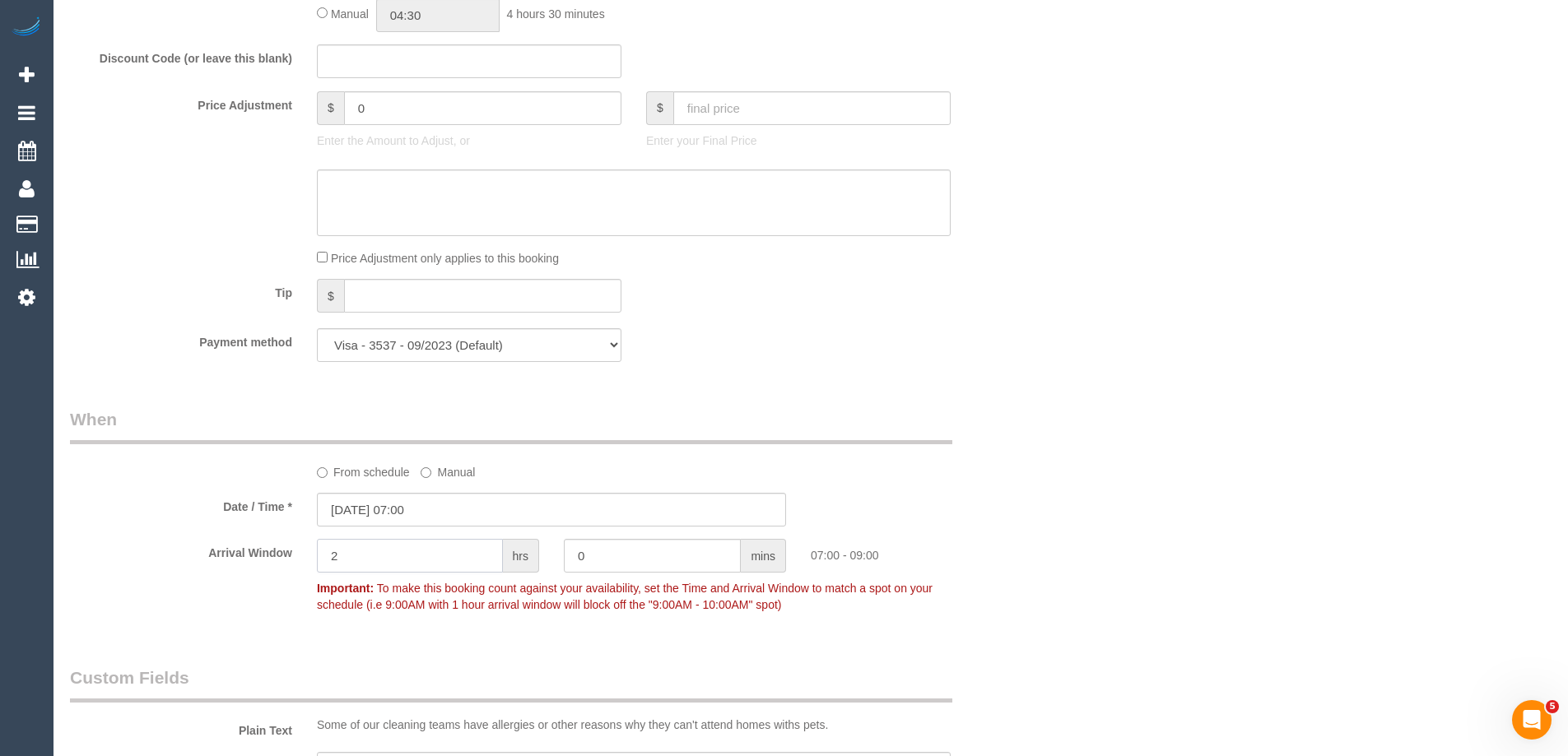
click at [345, 553] on input "2" at bounding box center [410, 556] width 186 height 34
click at [628, 557] on input "0" at bounding box center [652, 556] width 177 height 34
type input "45"
click at [1001, 522] on div "Date / Time * 30/09/2025 07:00" at bounding box center [551, 510] width 988 height 34
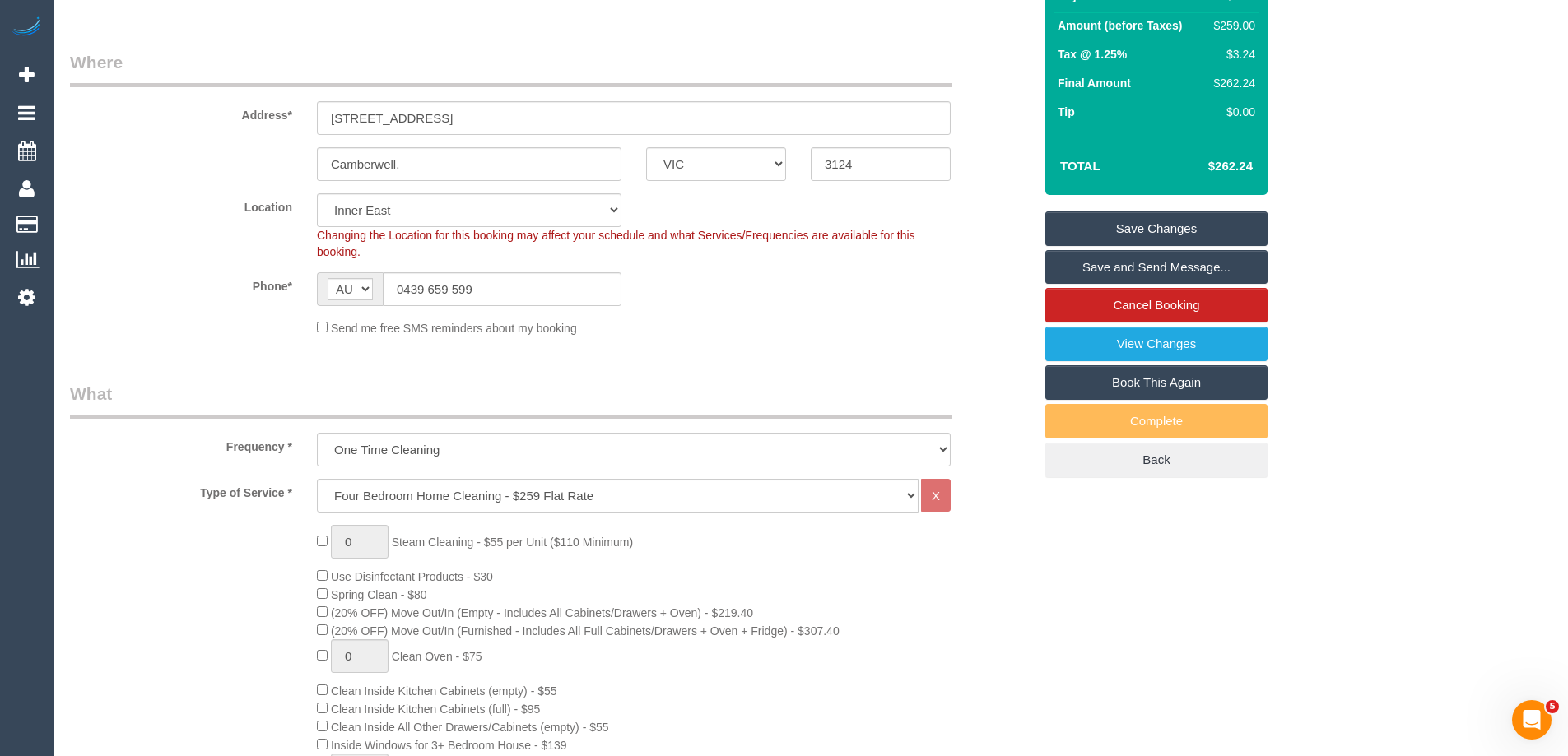
scroll to position [206, 0]
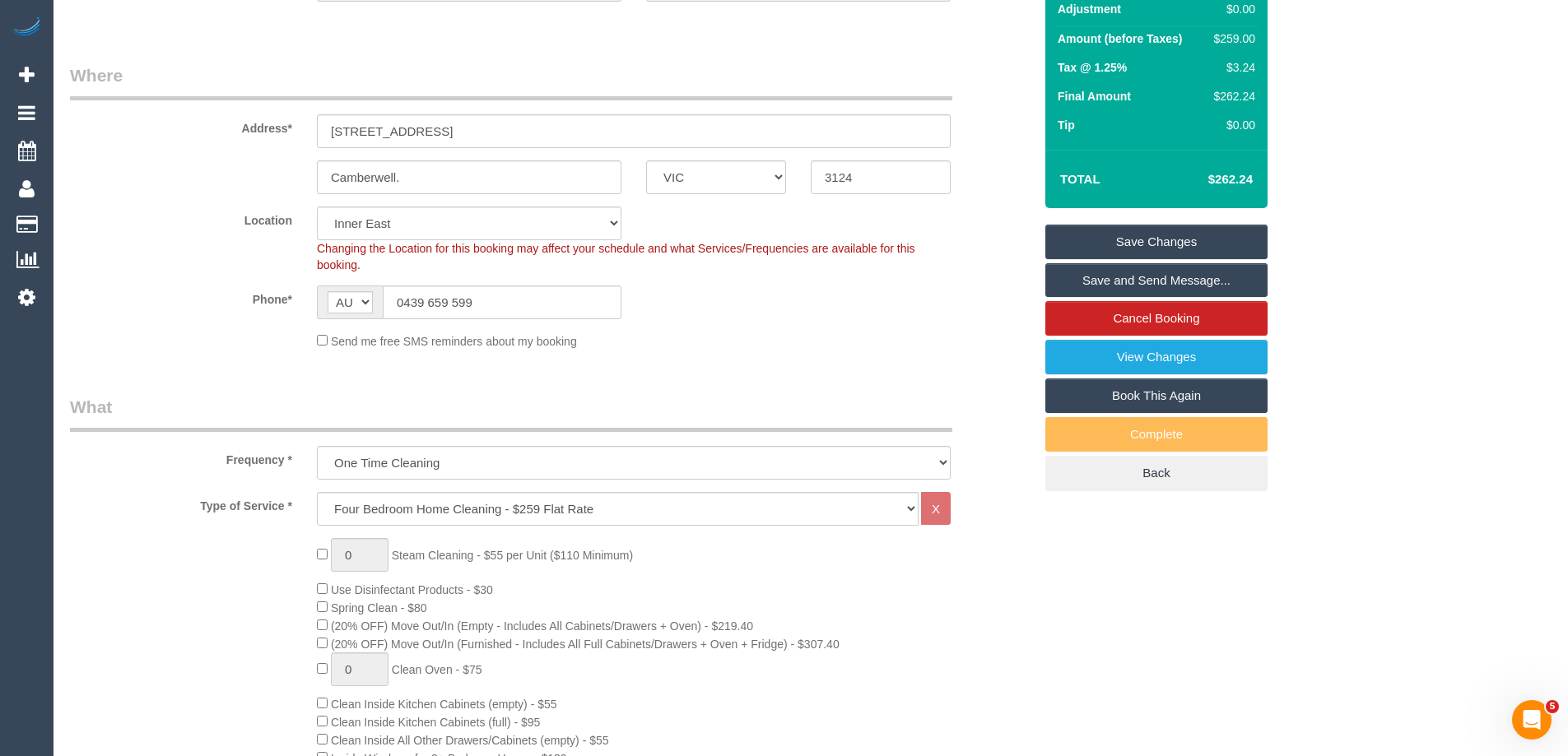
click at [1161, 234] on link "Save Changes" at bounding box center [1157, 242] width 223 height 35
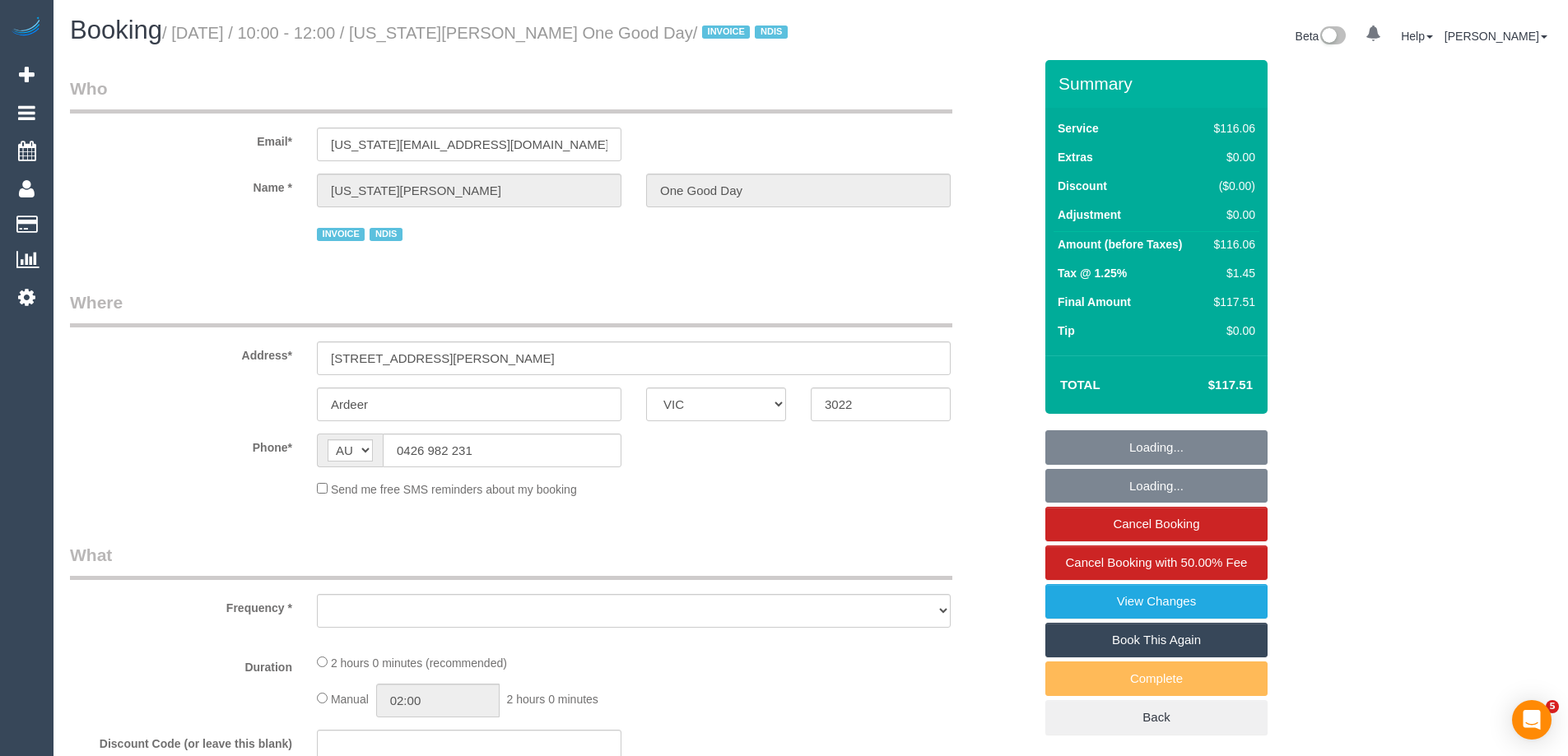
select select "VIC"
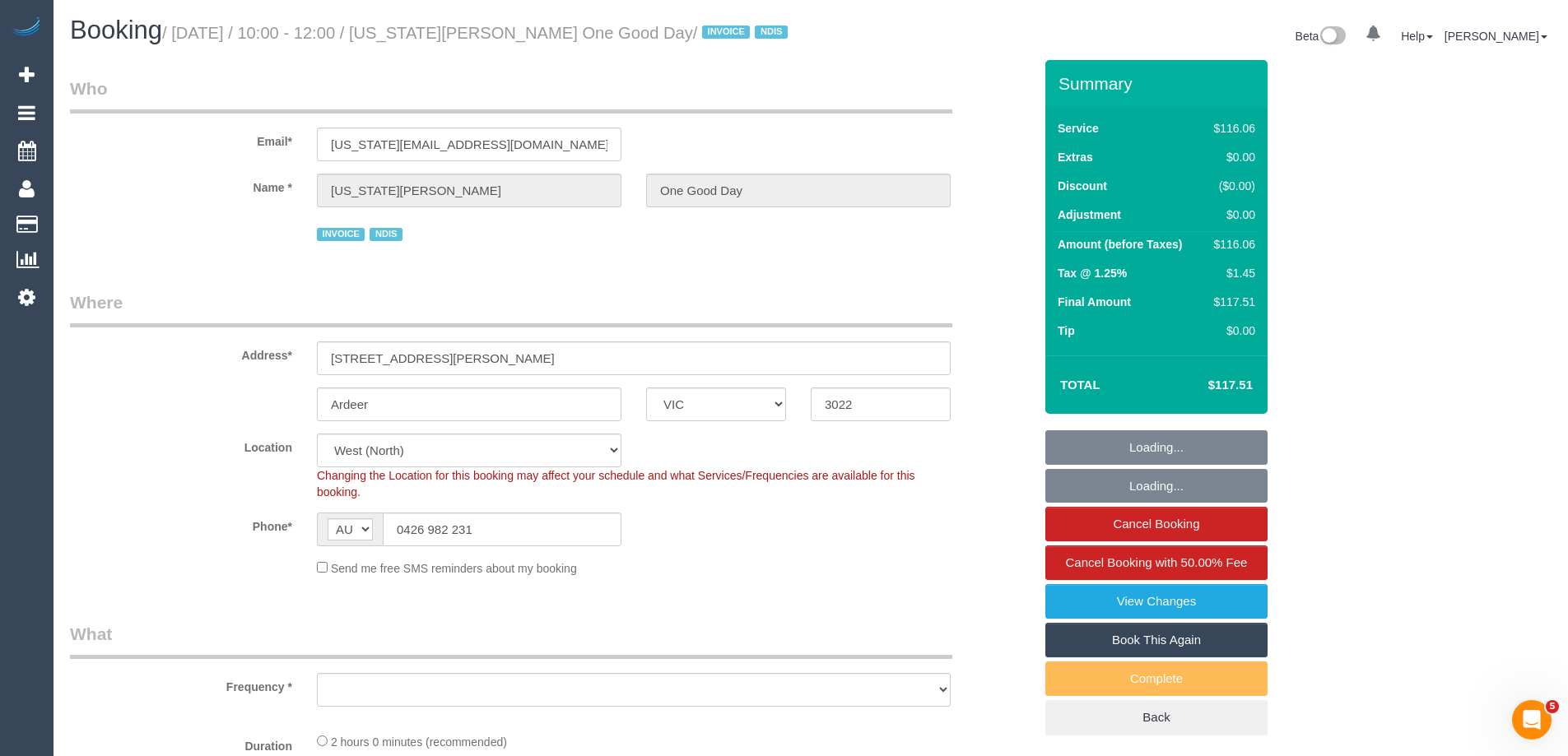
select select "object:728"
select select "number:30"
select select "number:14"
select select "number:19"
select select "number:23"
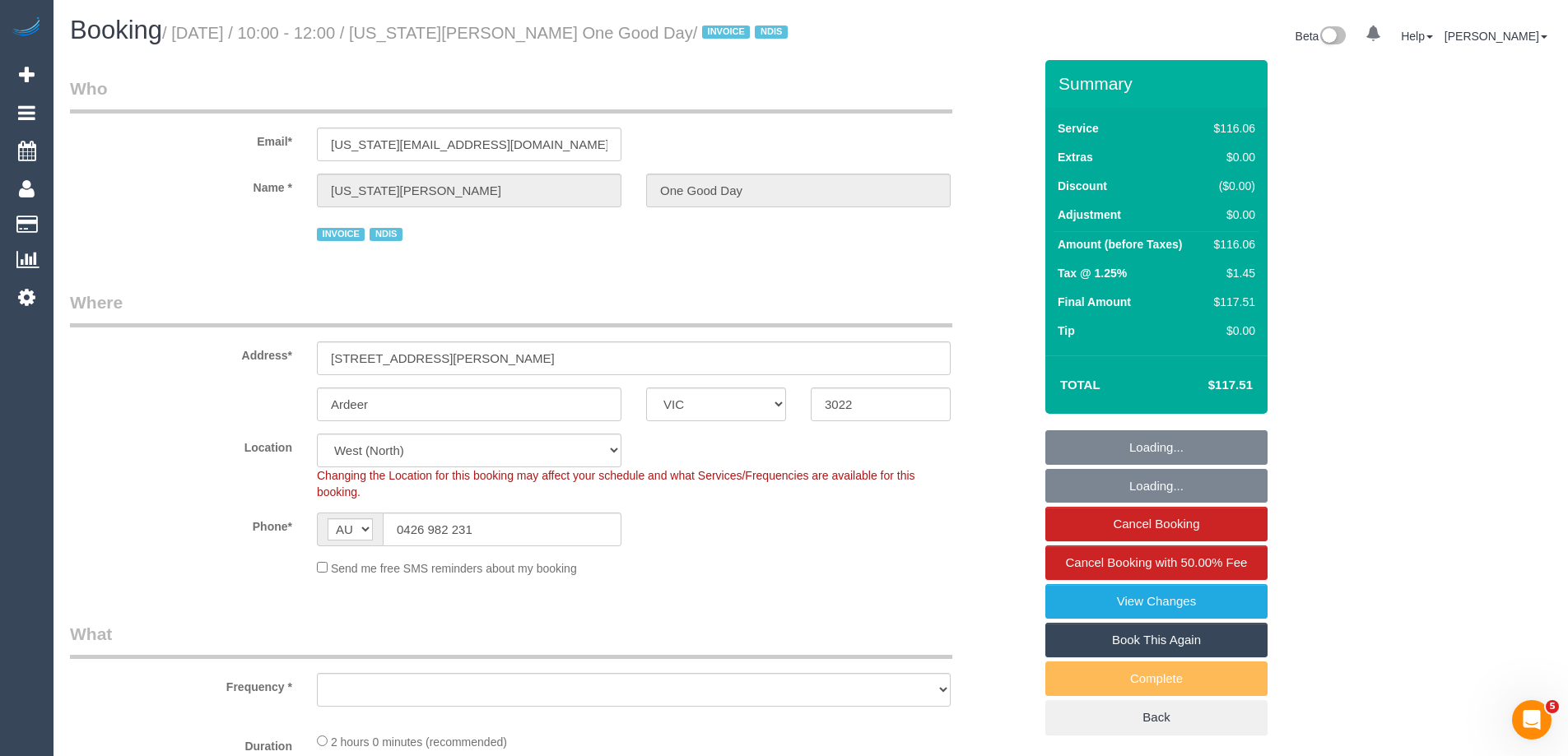
select select "number:34"
select select "object:1352"
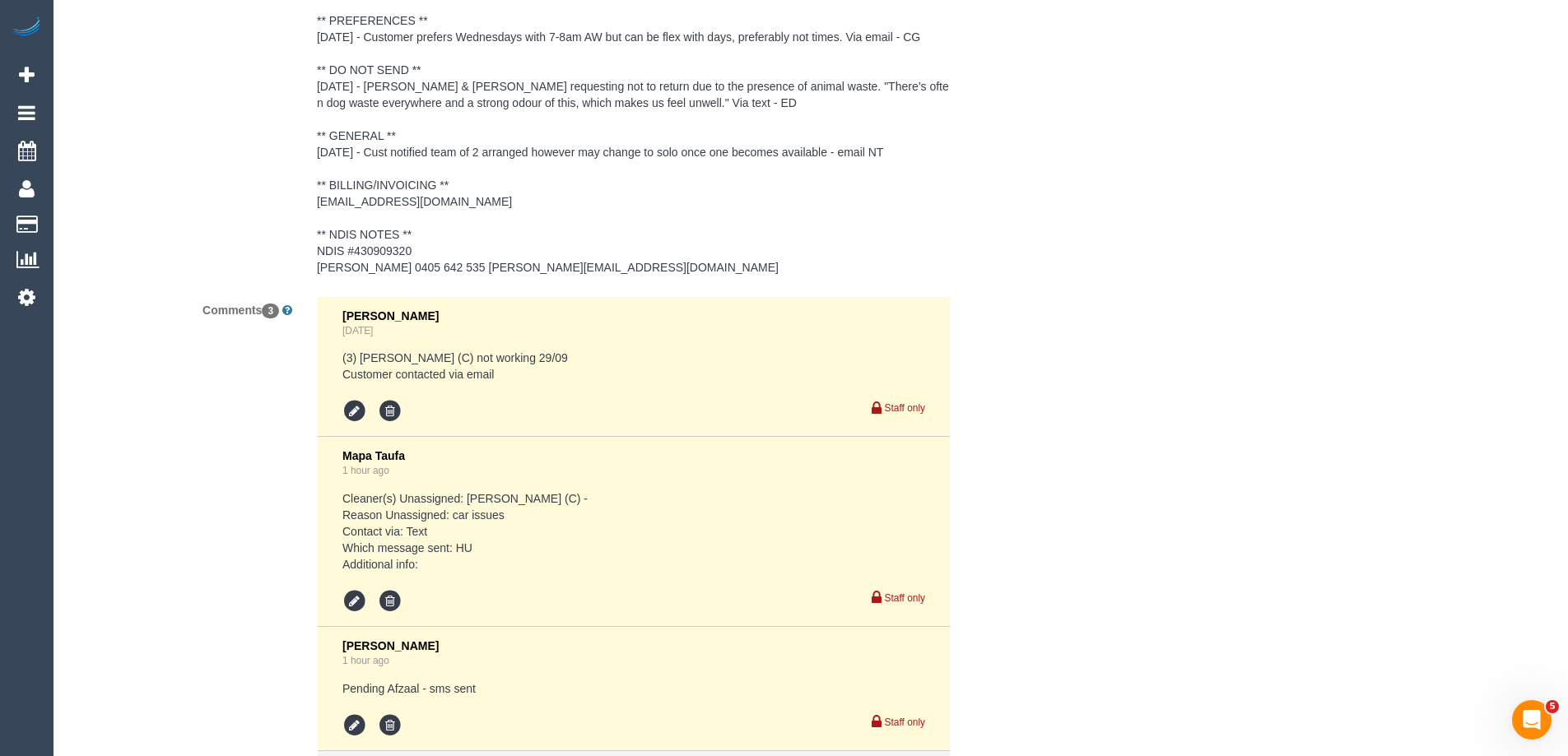
scroll to position [2758, 0]
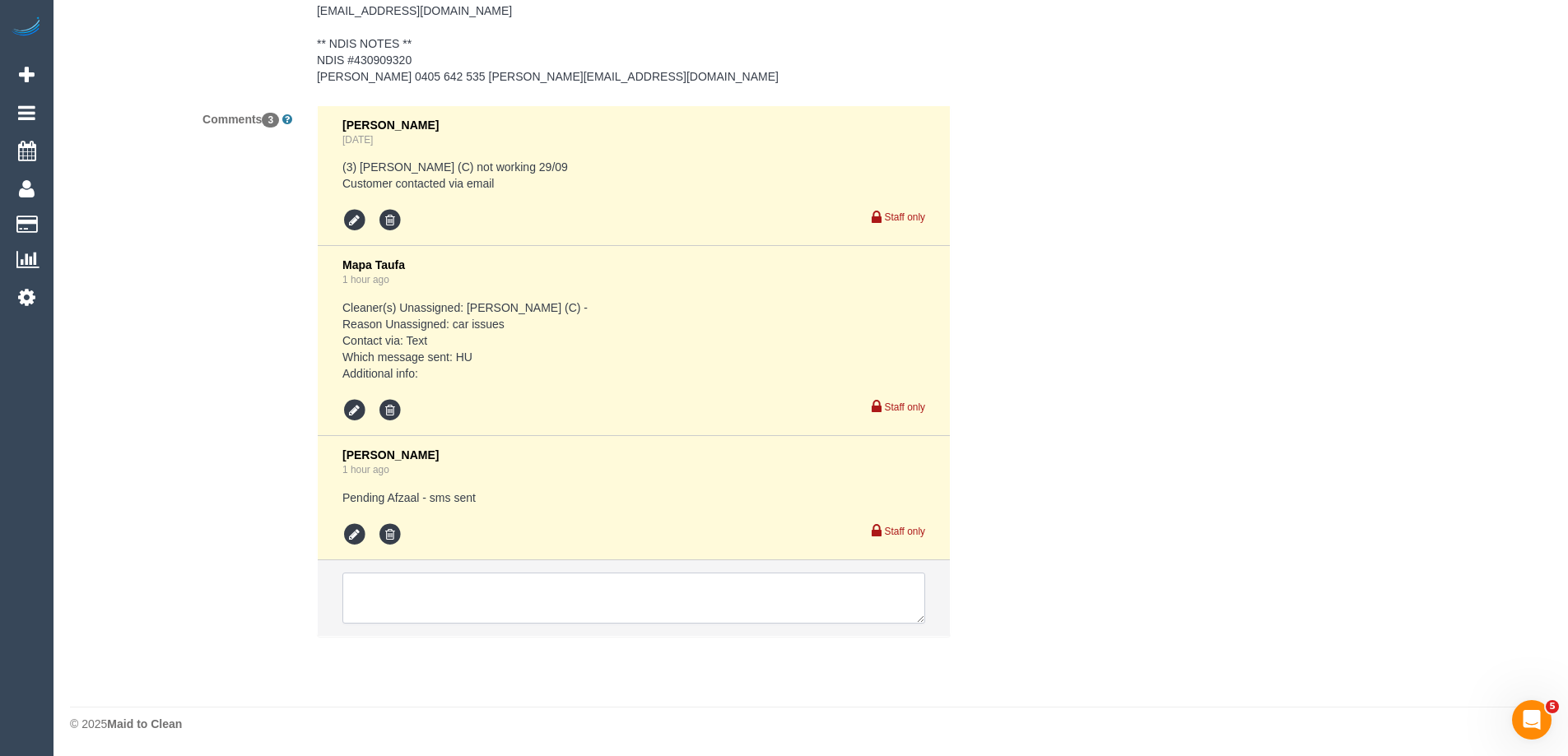
click at [473, 578] on textarea at bounding box center [633, 598] width 583 height 51
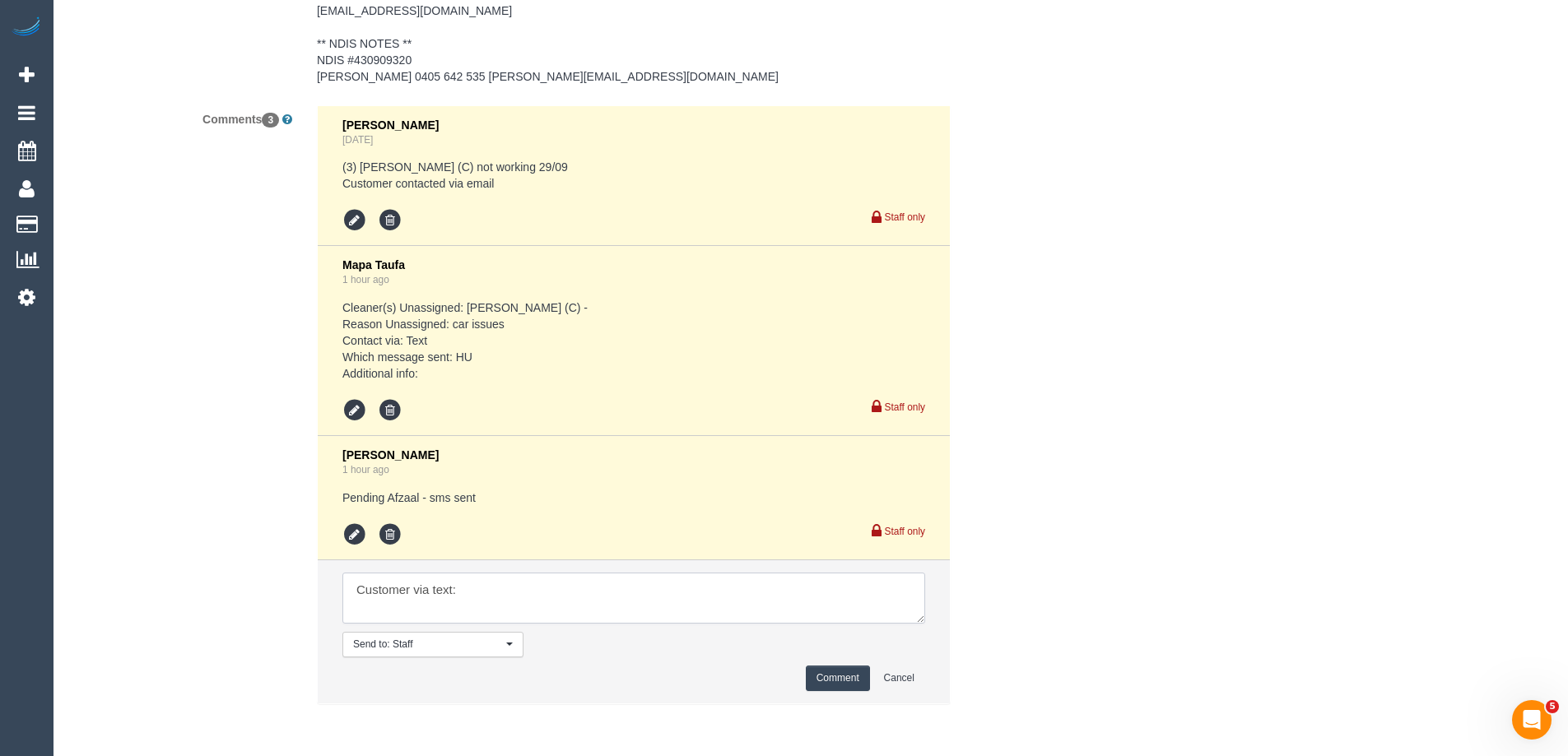
paste textarea "I'd like to skip if that's ok"
type textarea "Customer via text: I'd like to skip if that's ok Skipping customer's service"
click at [855, 686] on button "Comment" at bounding box center [838, 679] width 65 height 25
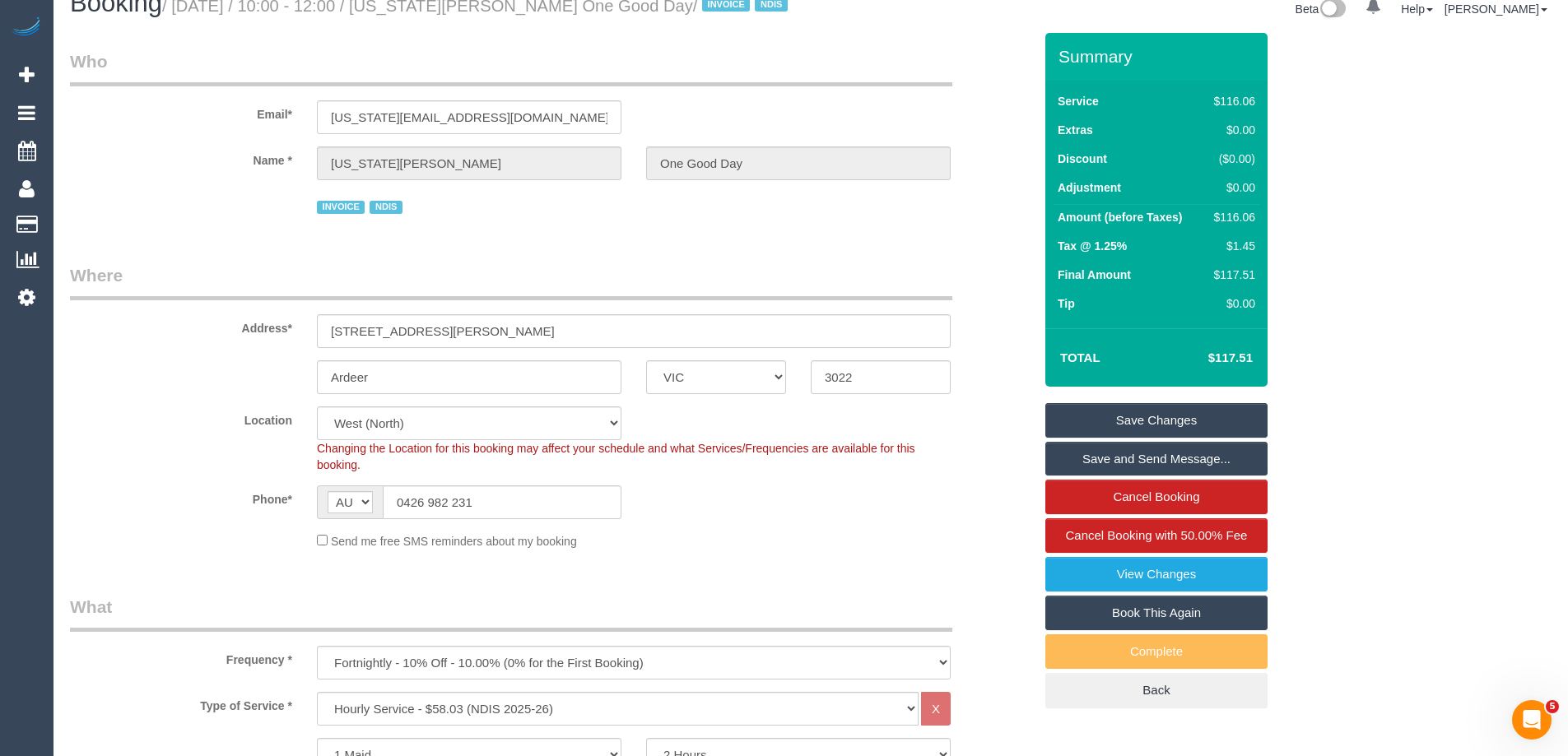
scroll to position [18, 0]
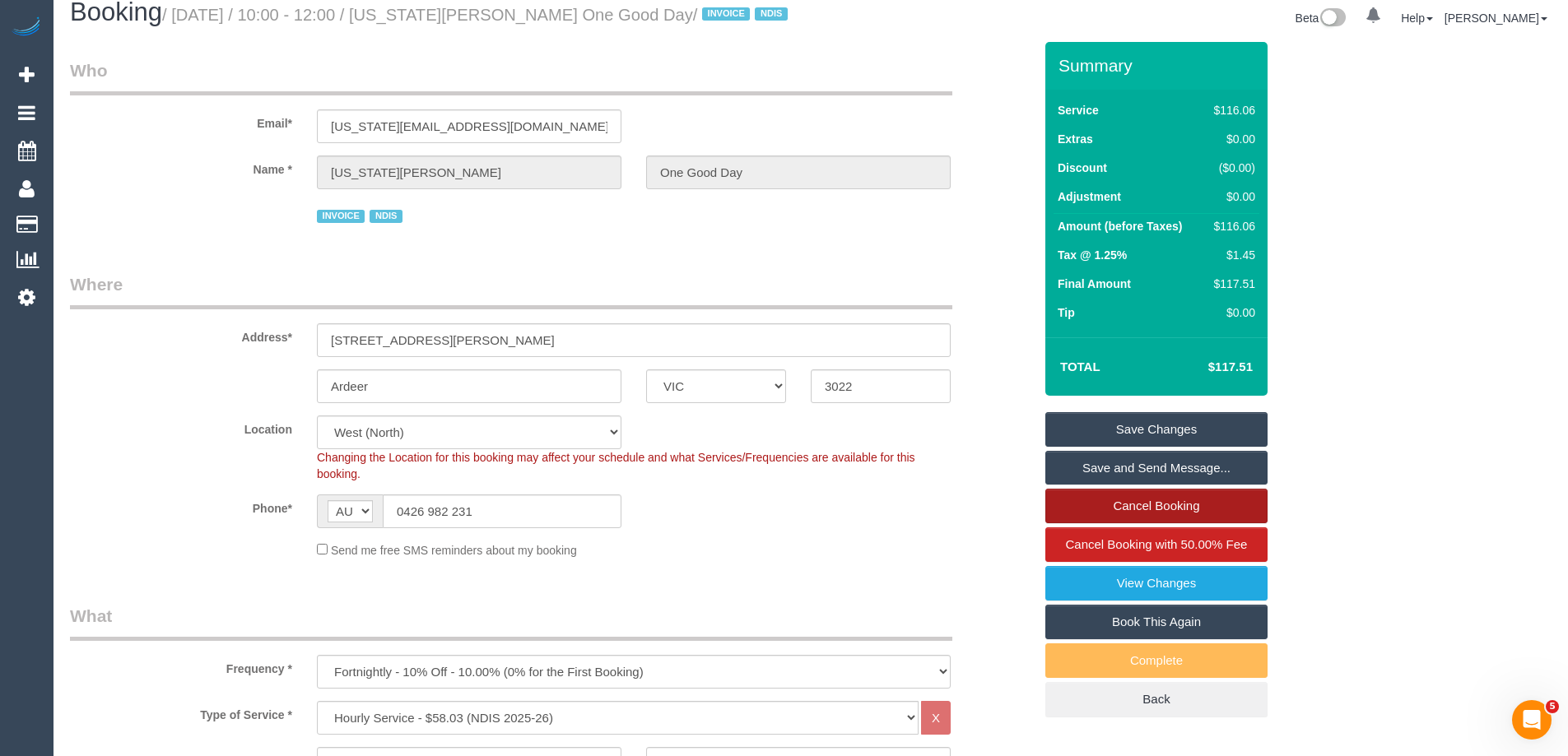
click at [1134, 505] on link "Cancel Booking" at bounding box center [1157, 506] width 223 height 35
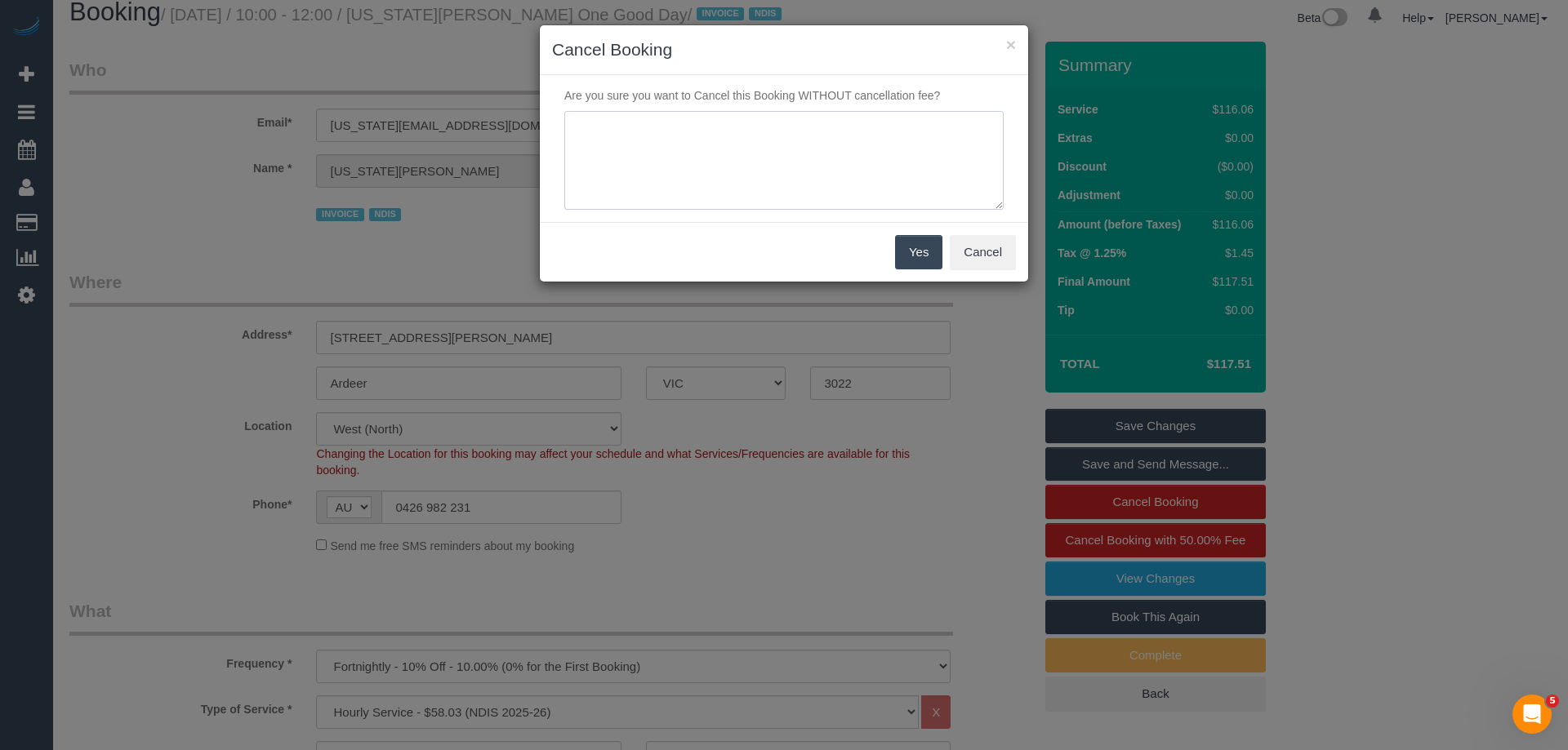
click at [651, 155] on textarea at bounding box center [783, 161] width 439 height 100
click at [658, 152] on textarea at bounding box center [783, 161] width 439 height 100
paste textarea "I'd like to skip if that's ok"
type textarea "Customer via text: I'd like to skip if that's ok - RM"
click at [919, 251] on button "Yes" at bounding box center [919, 252] width 47 height 35
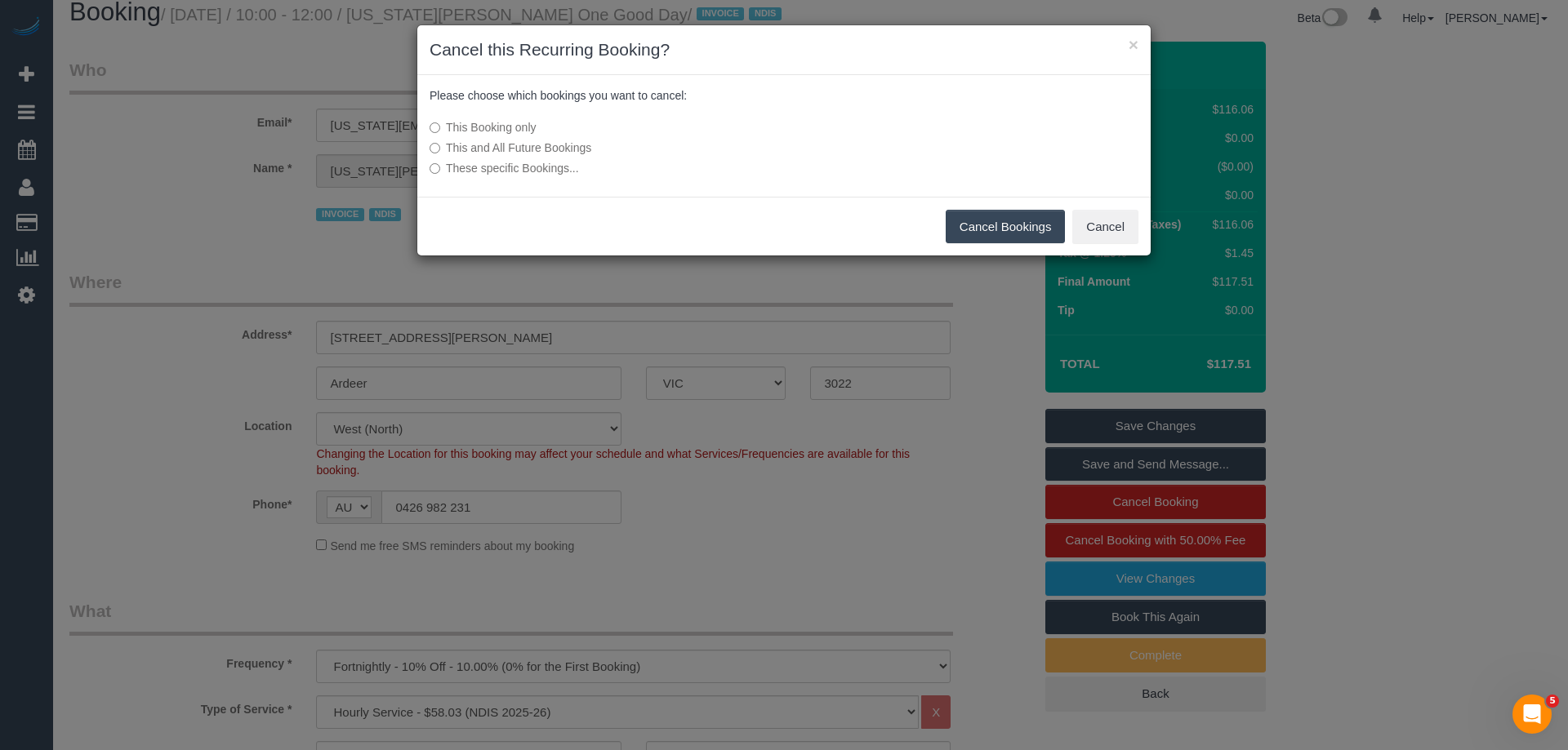
click at [977, 230] on button "Cancel Bookings" at bounding box center [1006, 227] width 120 height 35
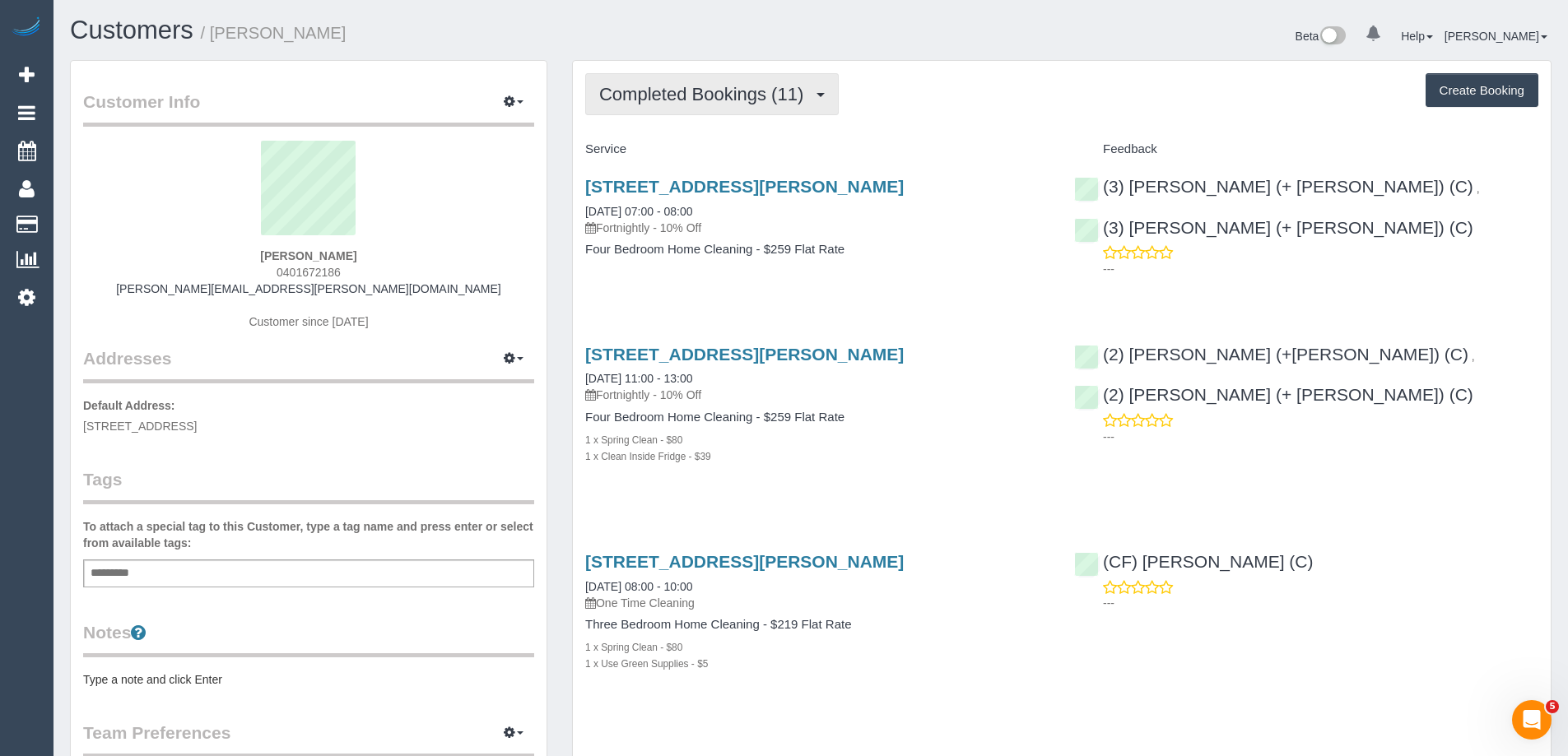
click at [707, 95] on span "Completed Bookings (11)" at bounding box center [705, 94] width 213 height 21
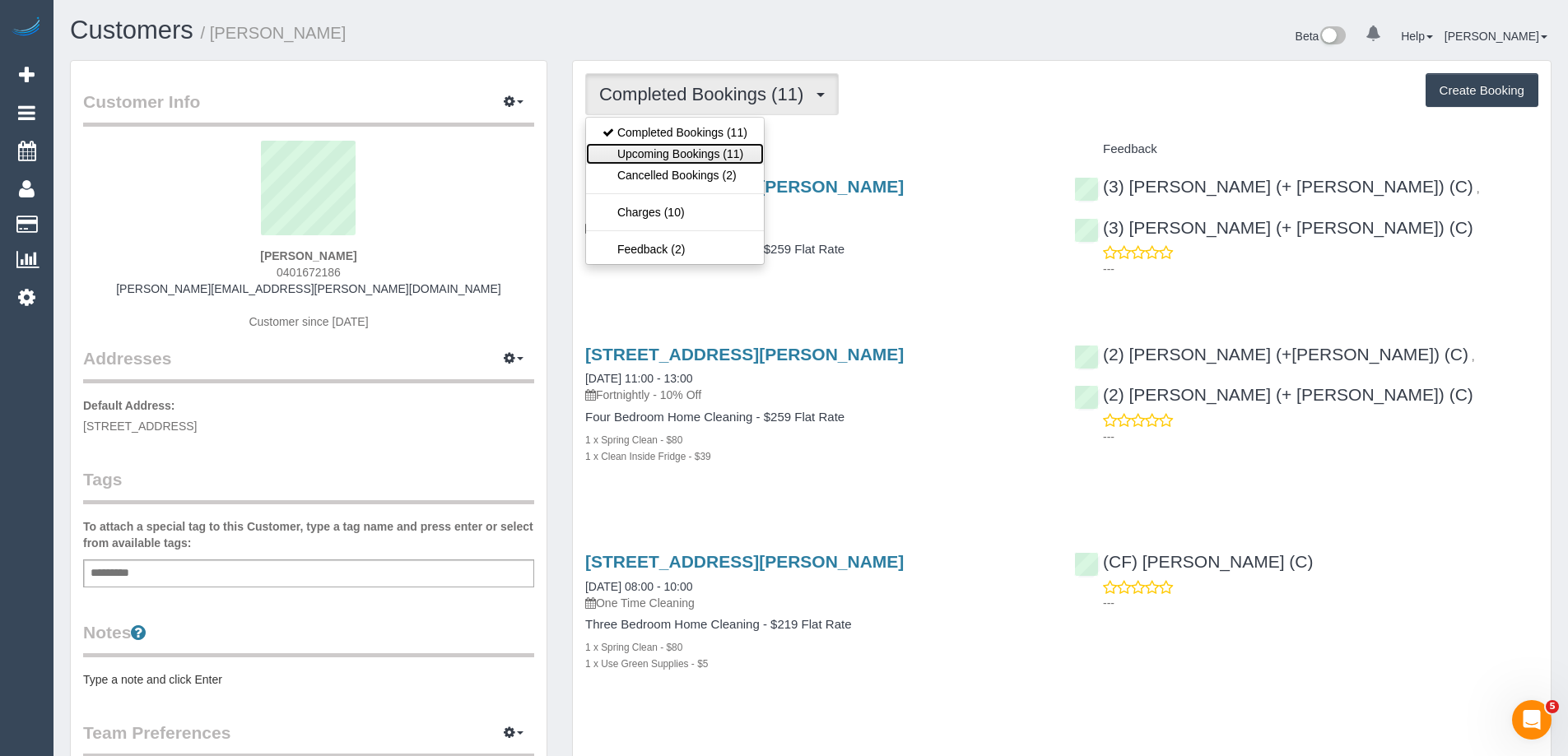
click at [704, 154] on link "Upcoming Bookings (11)" at bounding box center [675, 154] width 178 height 22
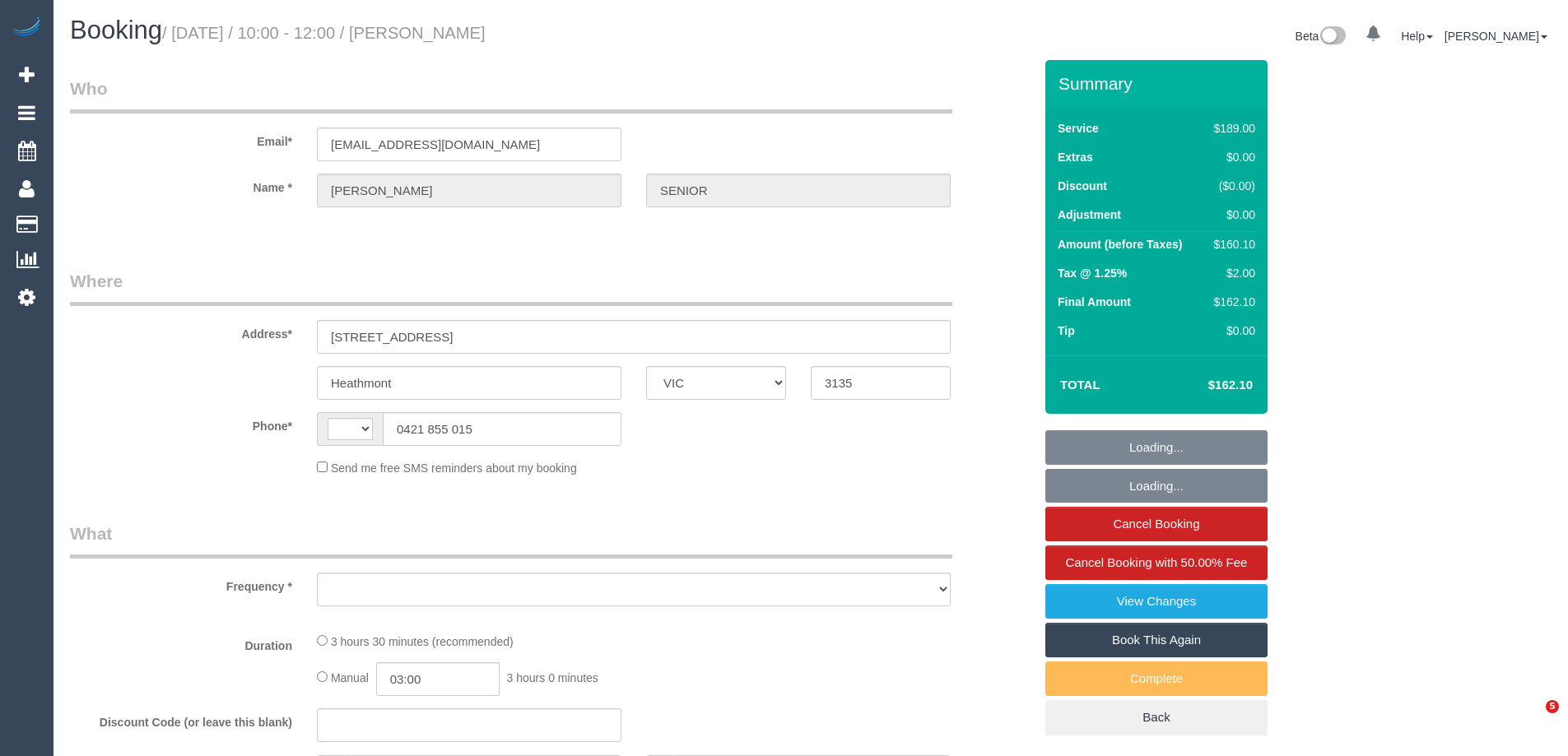
select select "VIC"
select select "string:stripe-pm_1QRVgJ2GScqysDRVzgzKVhek"
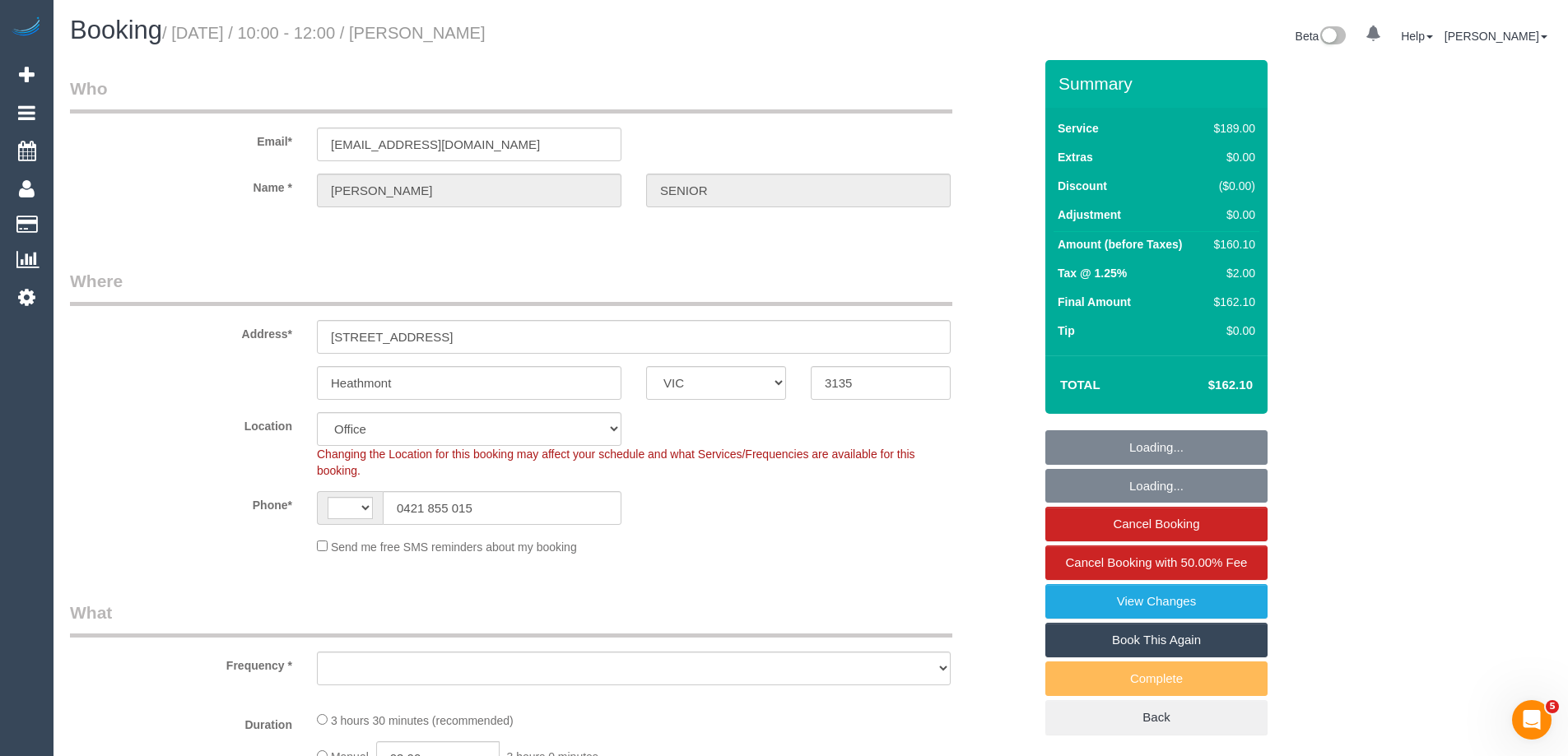
select select "string:AU"
select select "number:27"
select select "number:14"
select select "number:19"
select select "number:22"
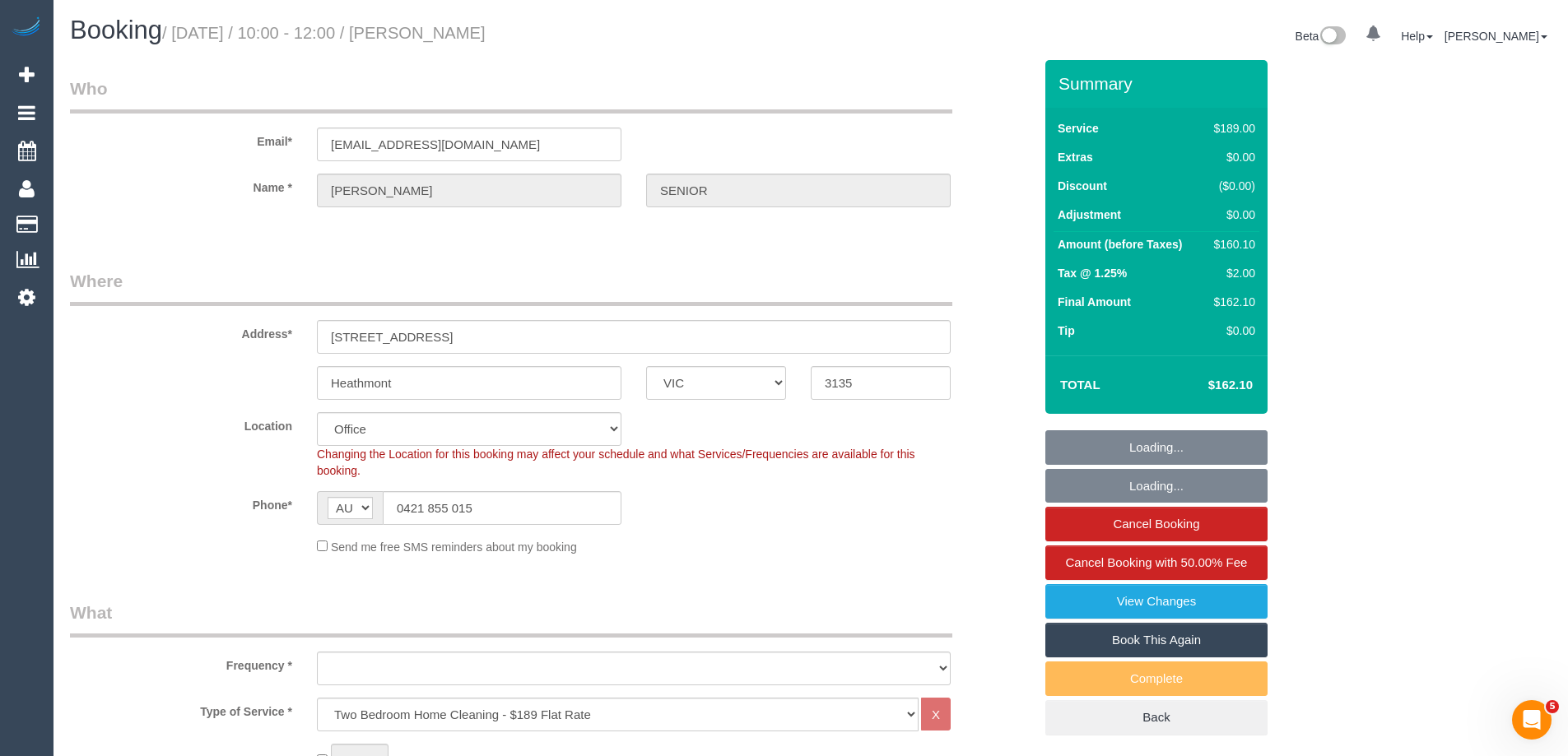
select select "number:34"
select select "number:26"
select select "object:2168"
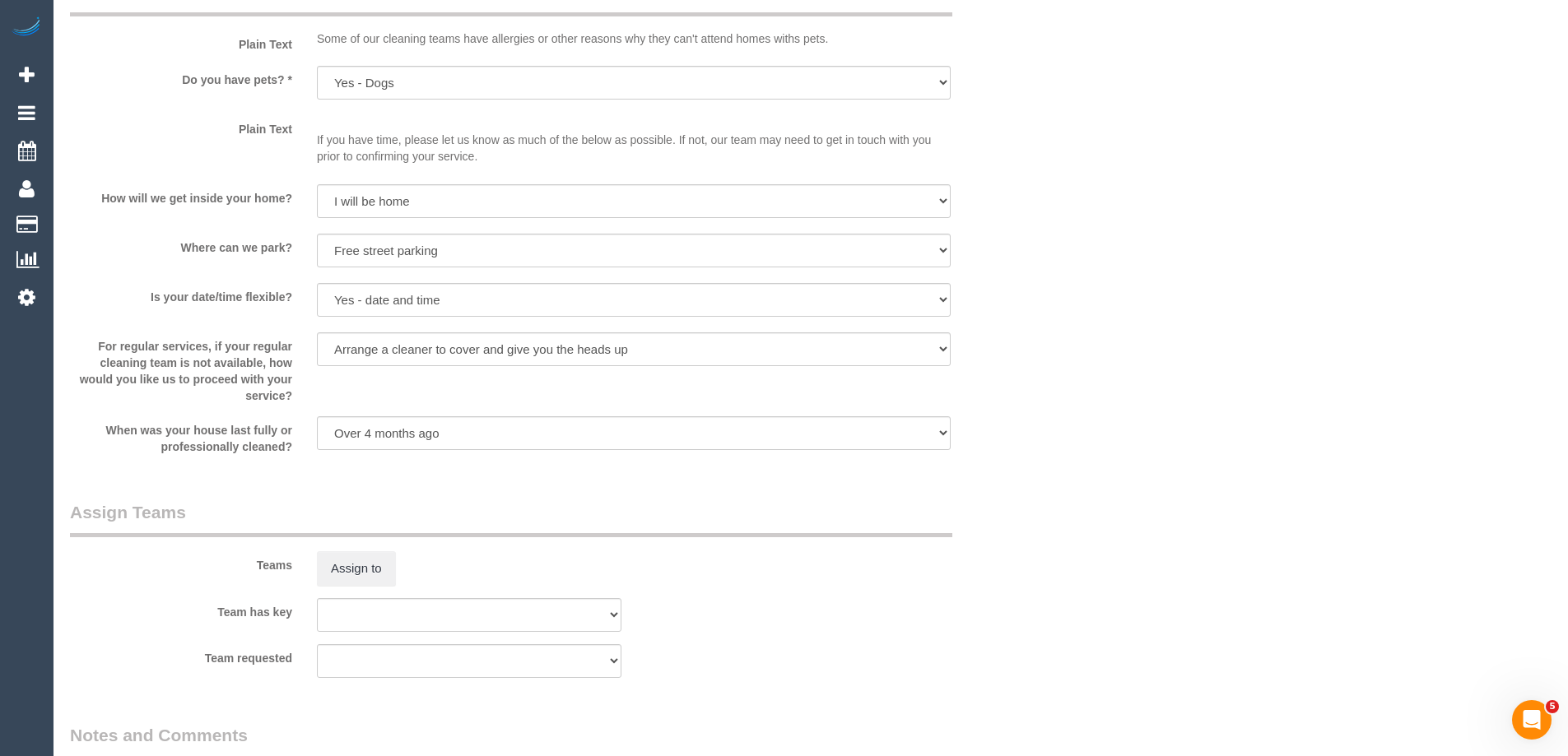
scroll to position [2222, 0]
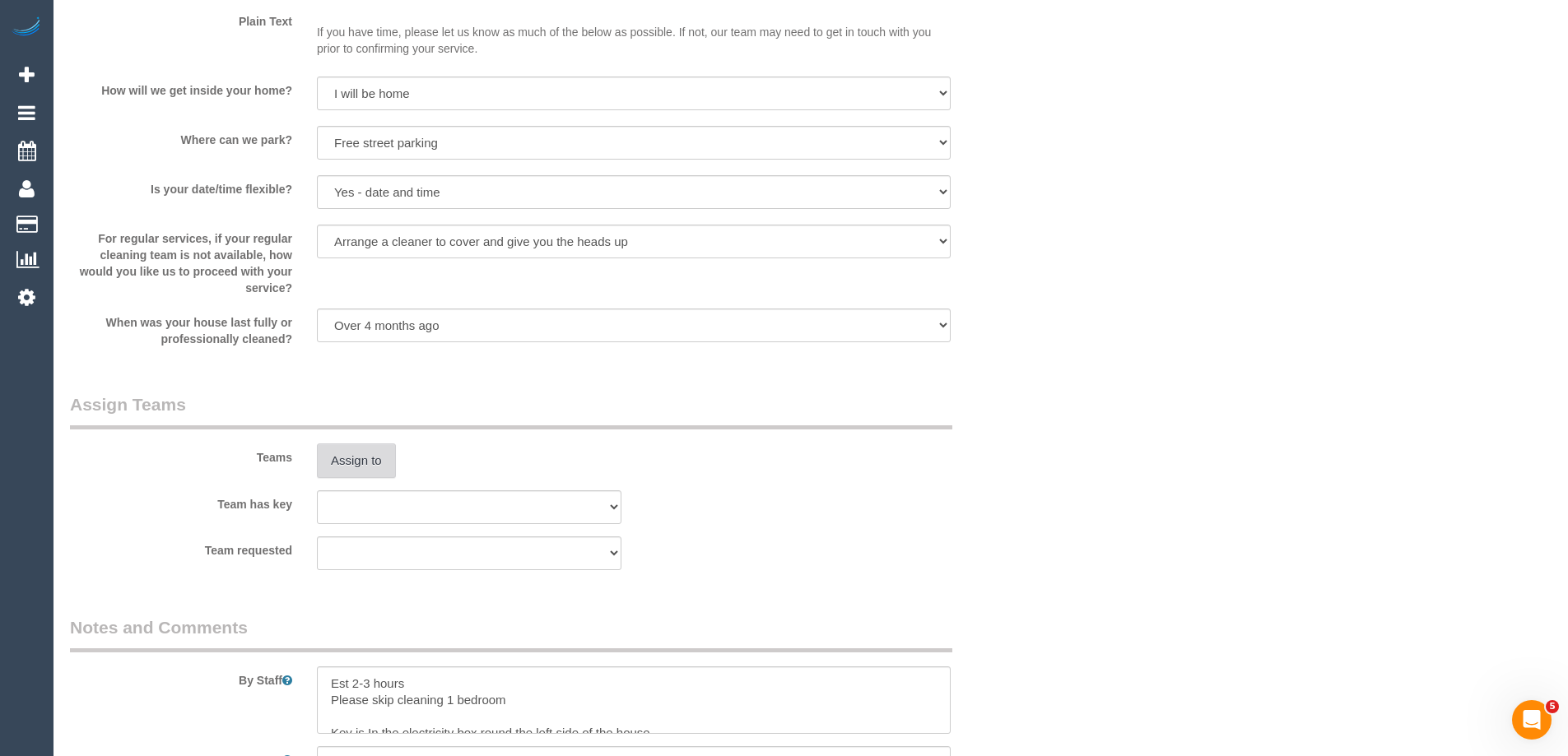
click at [366, 457] on button "Assign to" at bounding box center [357, 461] width 79 height 35
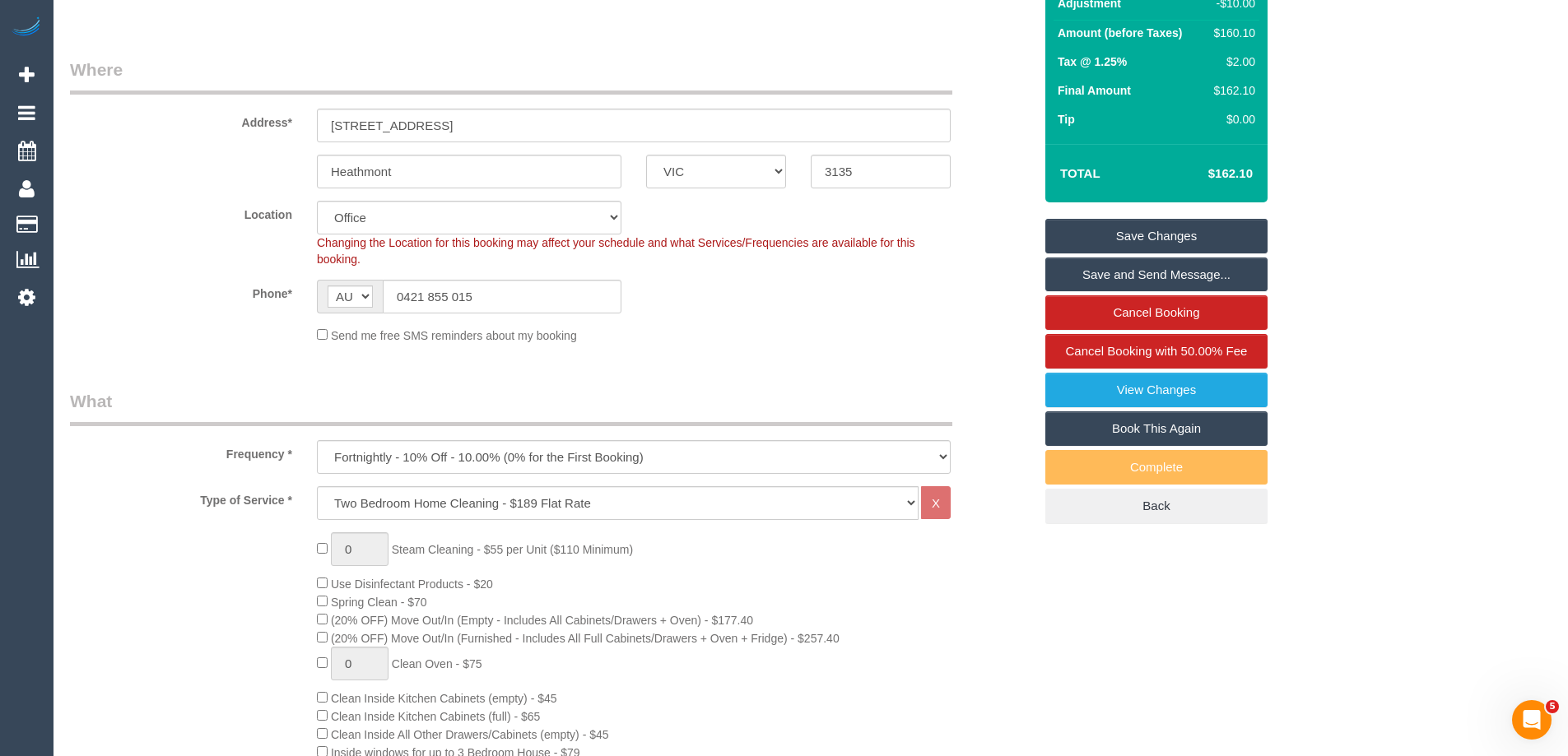
scroll to position [0, 0]
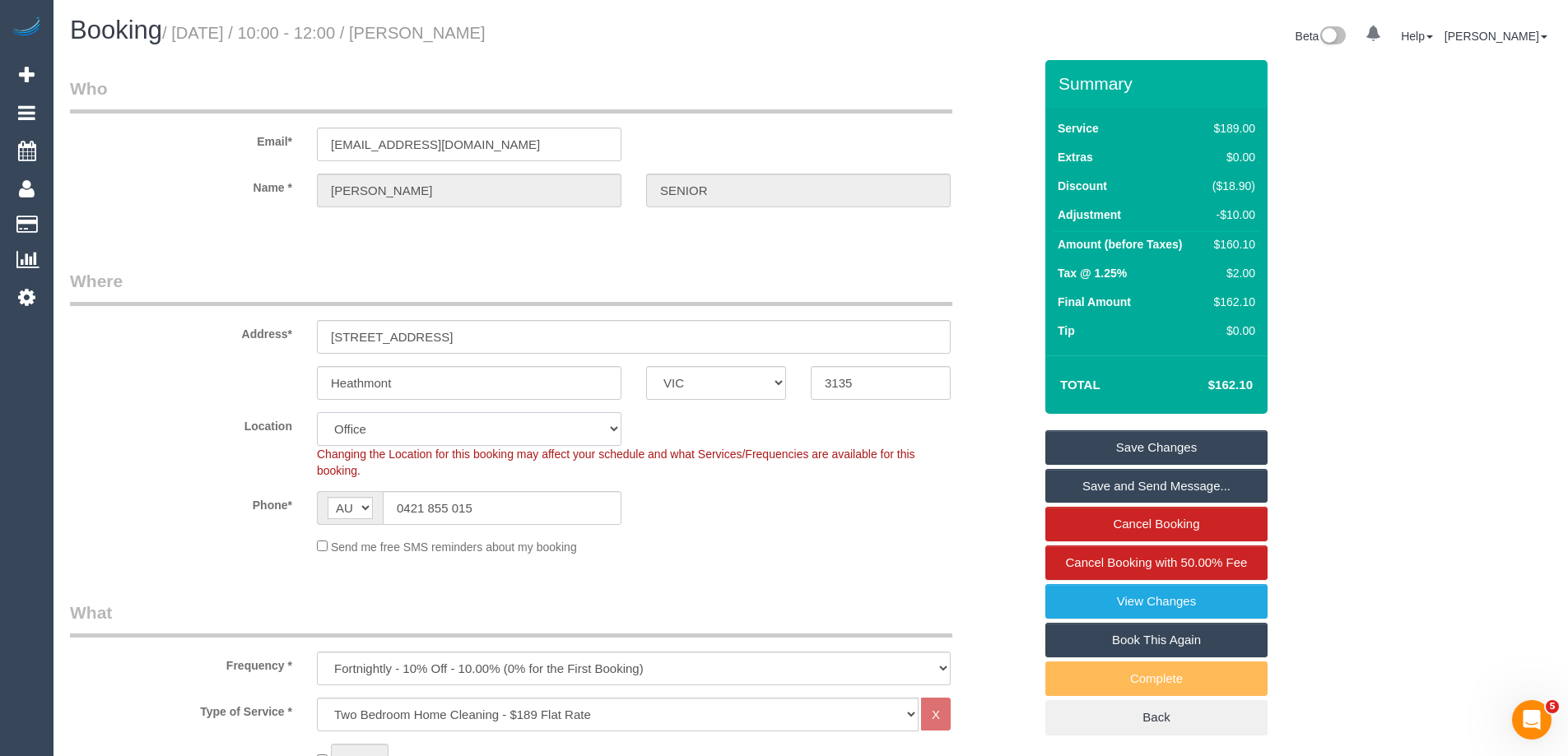
click at [375, 430] on select "Office [GEOGRAPHIC_DATA] (North) East (South) [GEOGRAPHIC_DATA] (East) [GEOGRAP…" at bounding box center [469, 429] width 304 height 34
click at [317, 412] on select "Office [GEOGRAPHIC_DATA] (North) East (South) [GEOGRAPHIC_DATA] (East) [GEOGRAP…" at bounding box center [469, 429] width 304 height 34
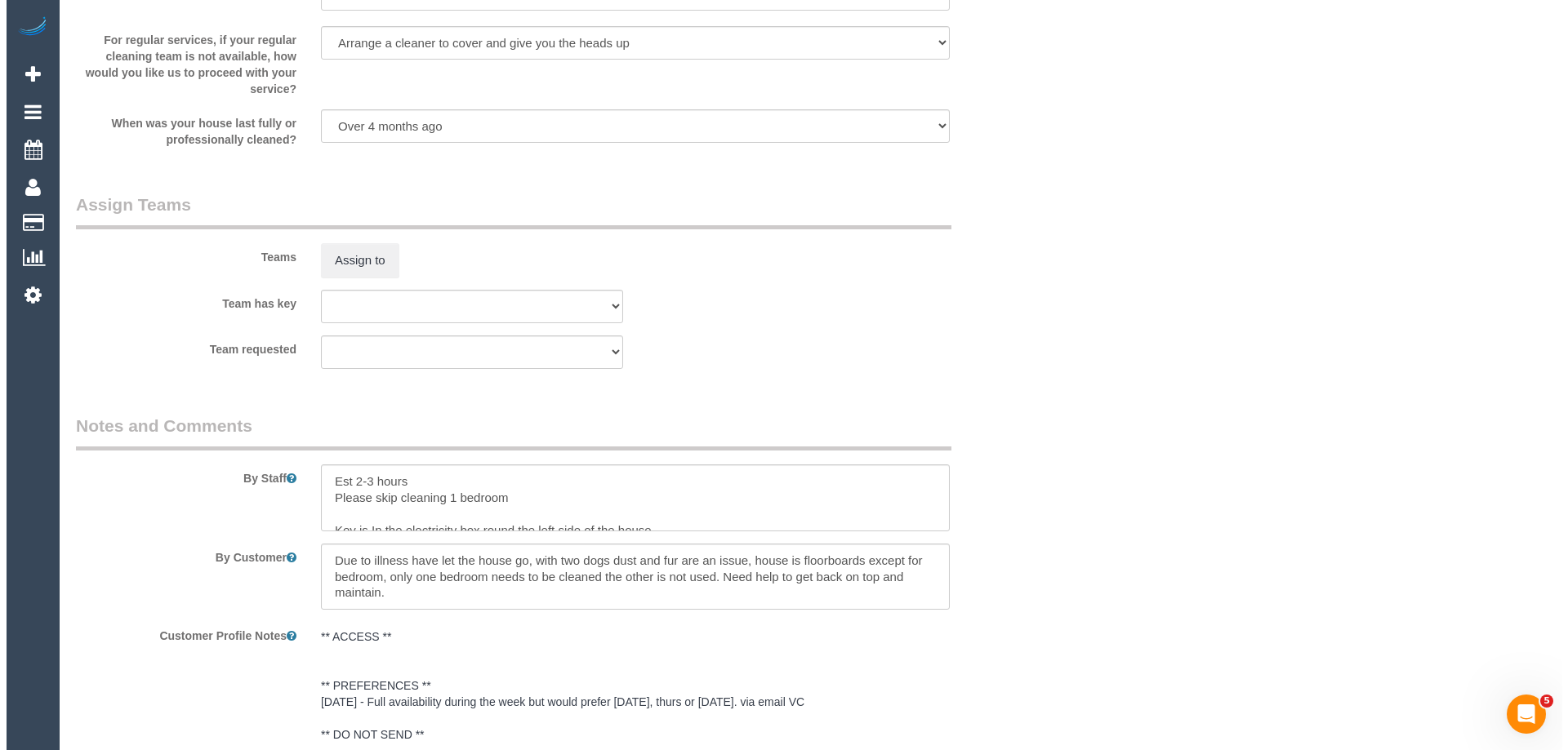
scroll to position [2416, 0]
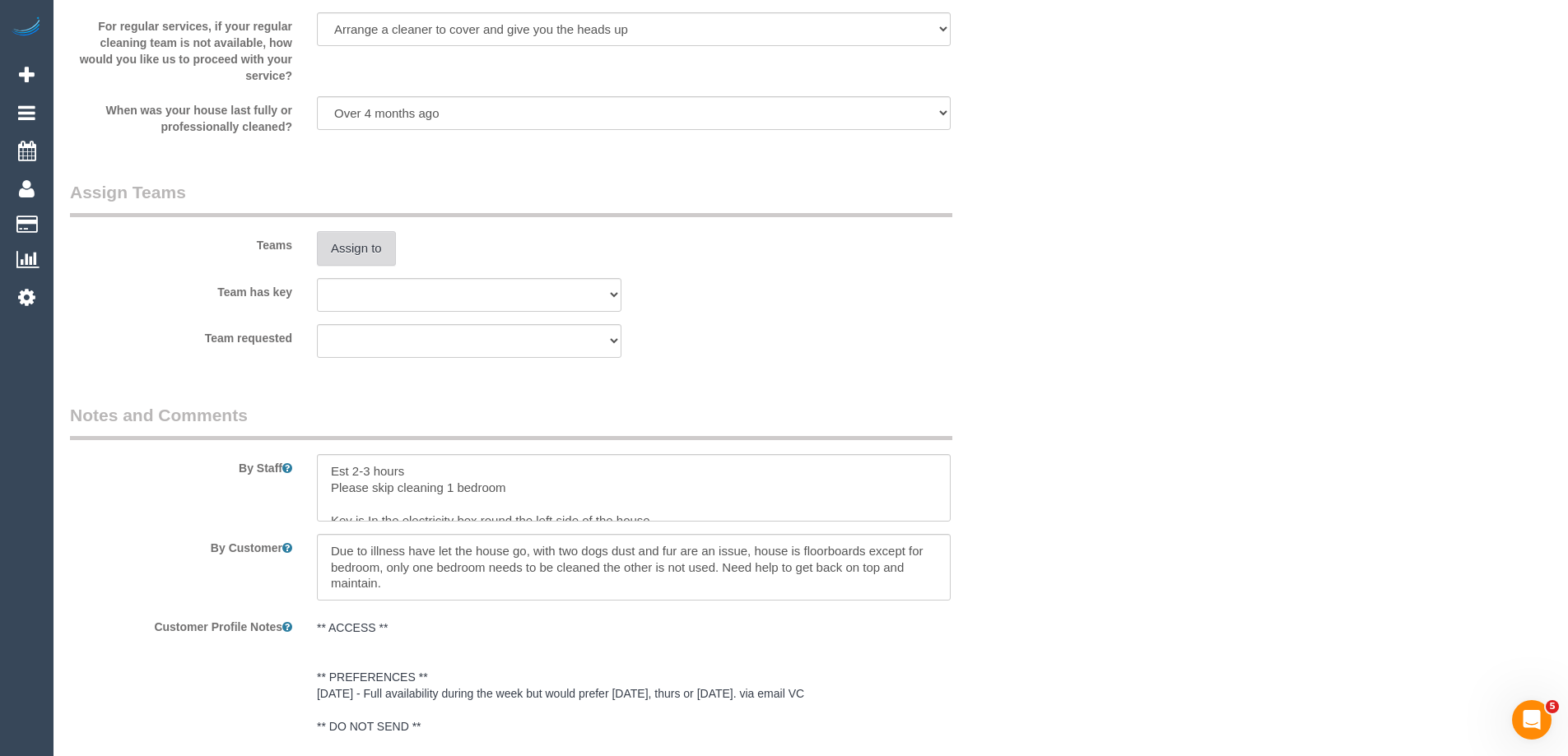
click at [339, 248] on button "Assign to" at bounding box center [357, 249] width 79 height 35
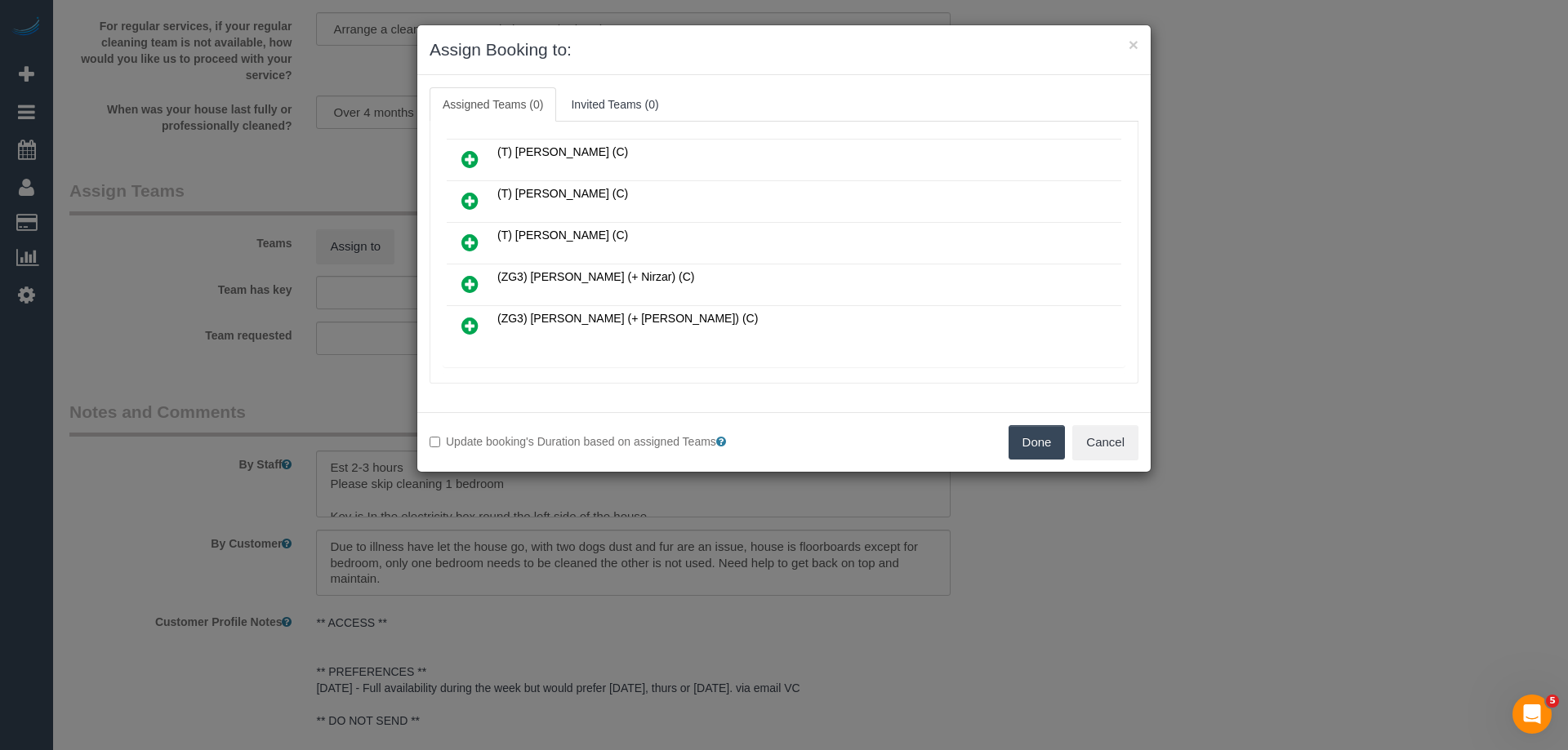
scroll to position [1169, 0]
click at [553, 343] on h4 "Unavailable (236)" at bounding box center [784, 344] width 658 height 14
click at [559, 338] on icon at bounding box center [559, 343] width 10 height 12
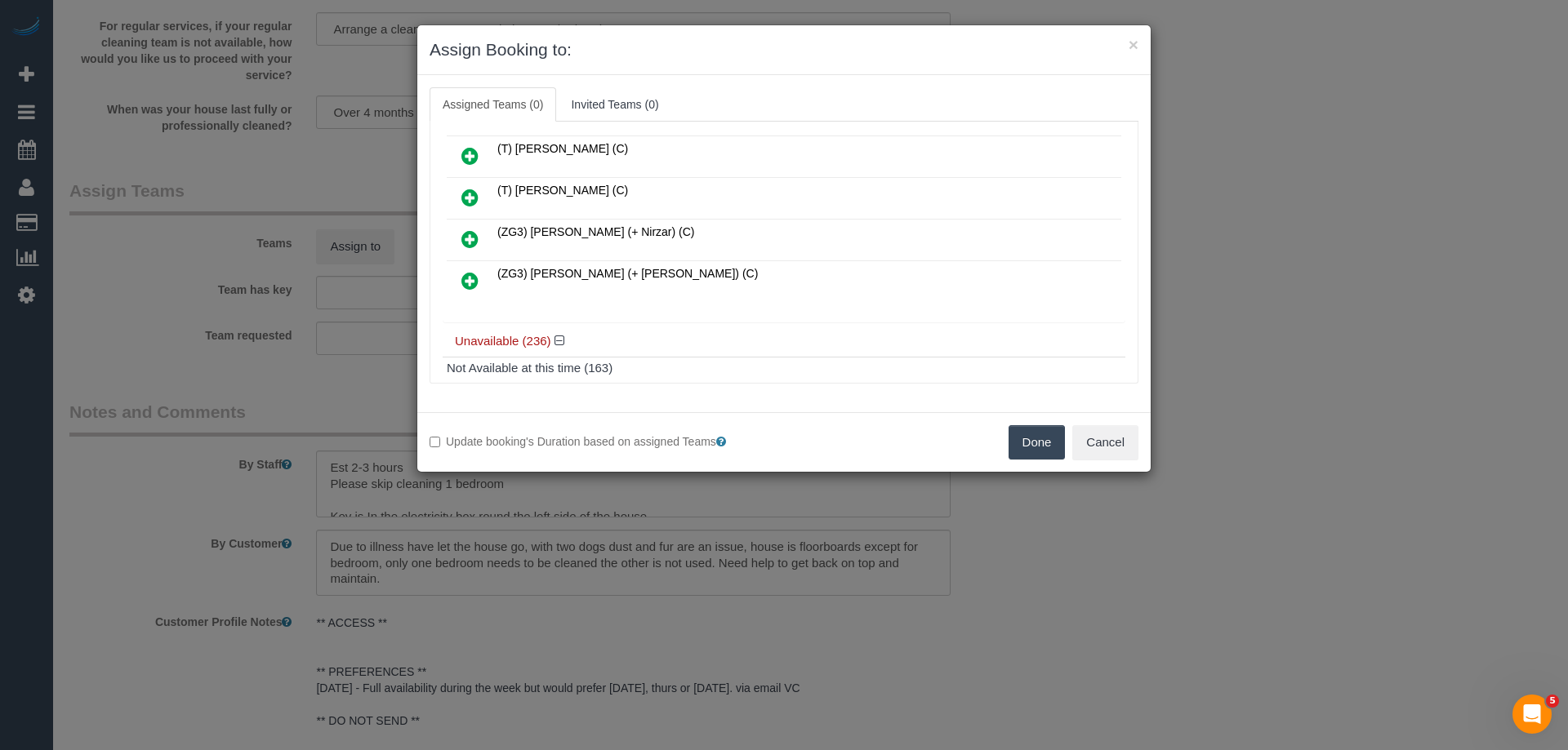
scroll to position [5780, 0]
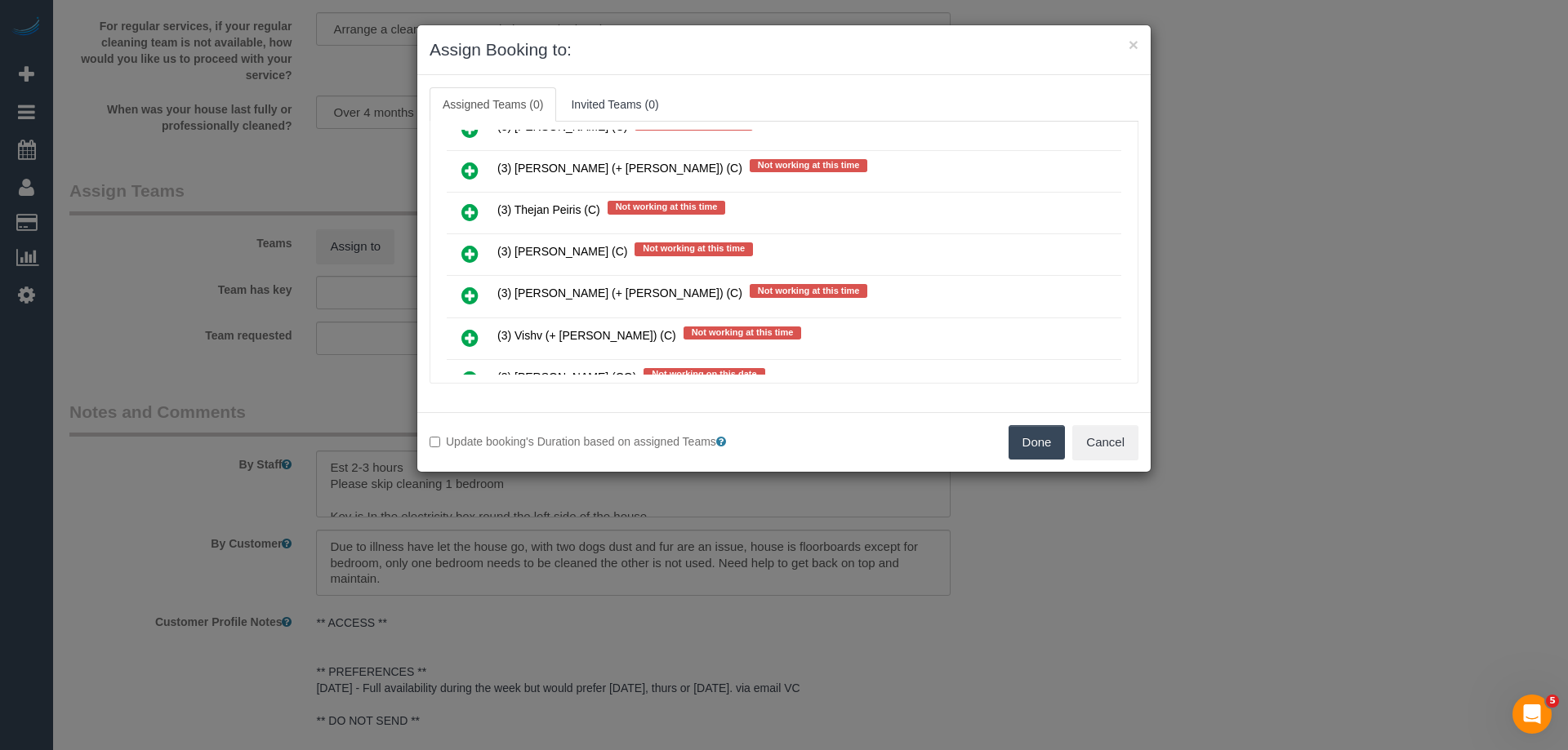
click at [470, 253] on icon at bounding box center [470, 254] width 17 height 20
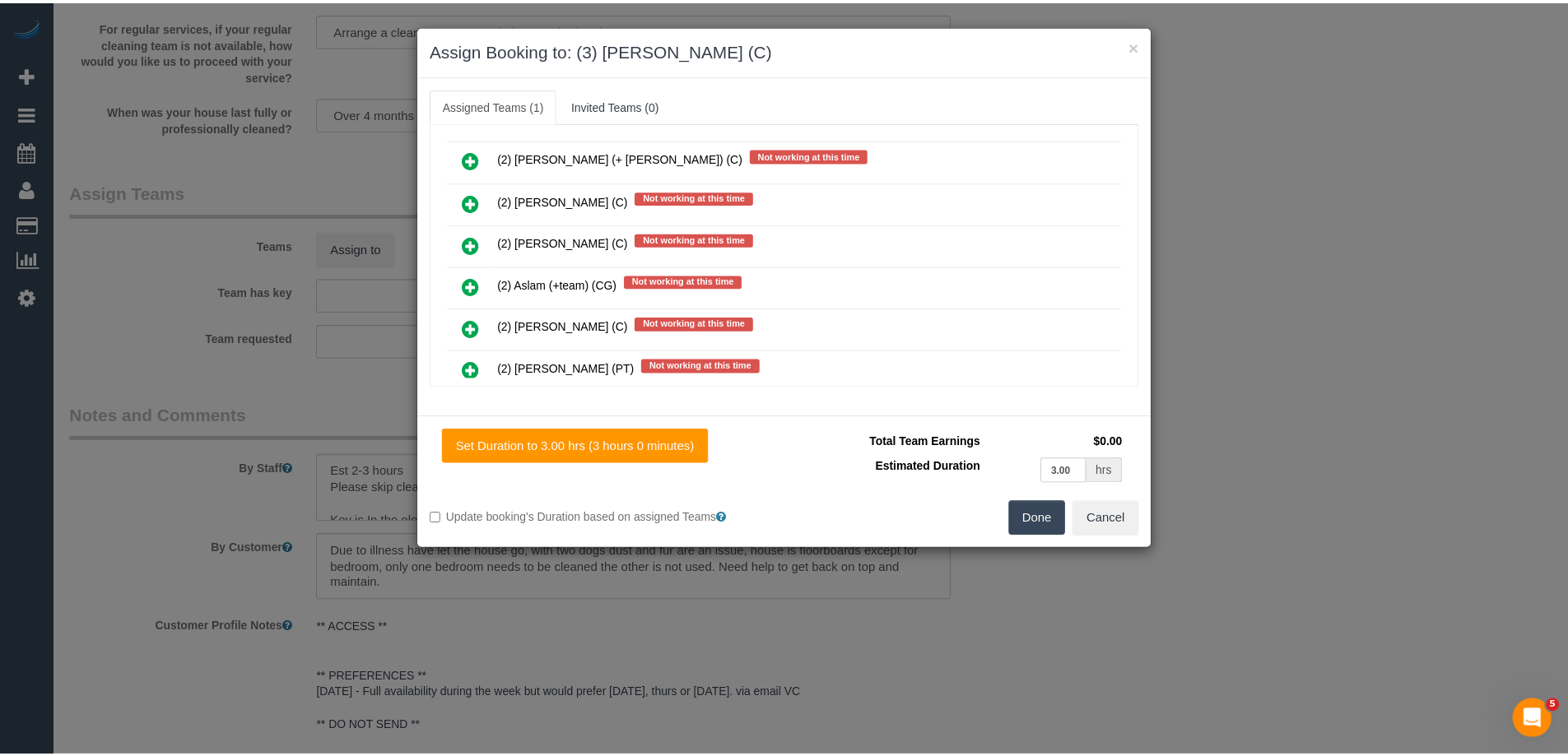
scroll to position [0, 0]
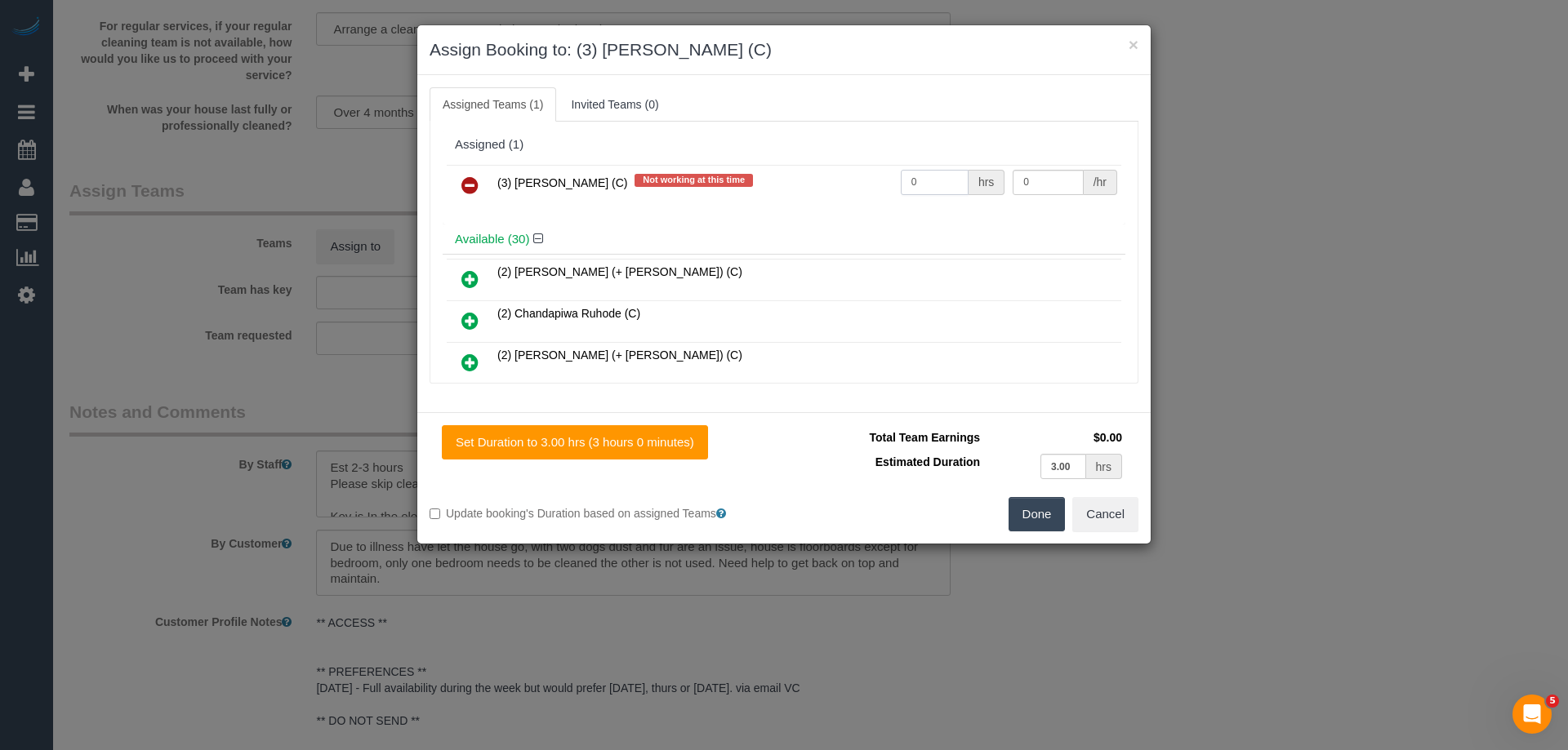
click at [927, 175] on input "0" at bounding box center [935, 183] width 68 height 25
type input "0"
type input "2"
type input "35"
click at [1047, 515] on button "Done" at bounding box center [1037, 514] width 57 height 35
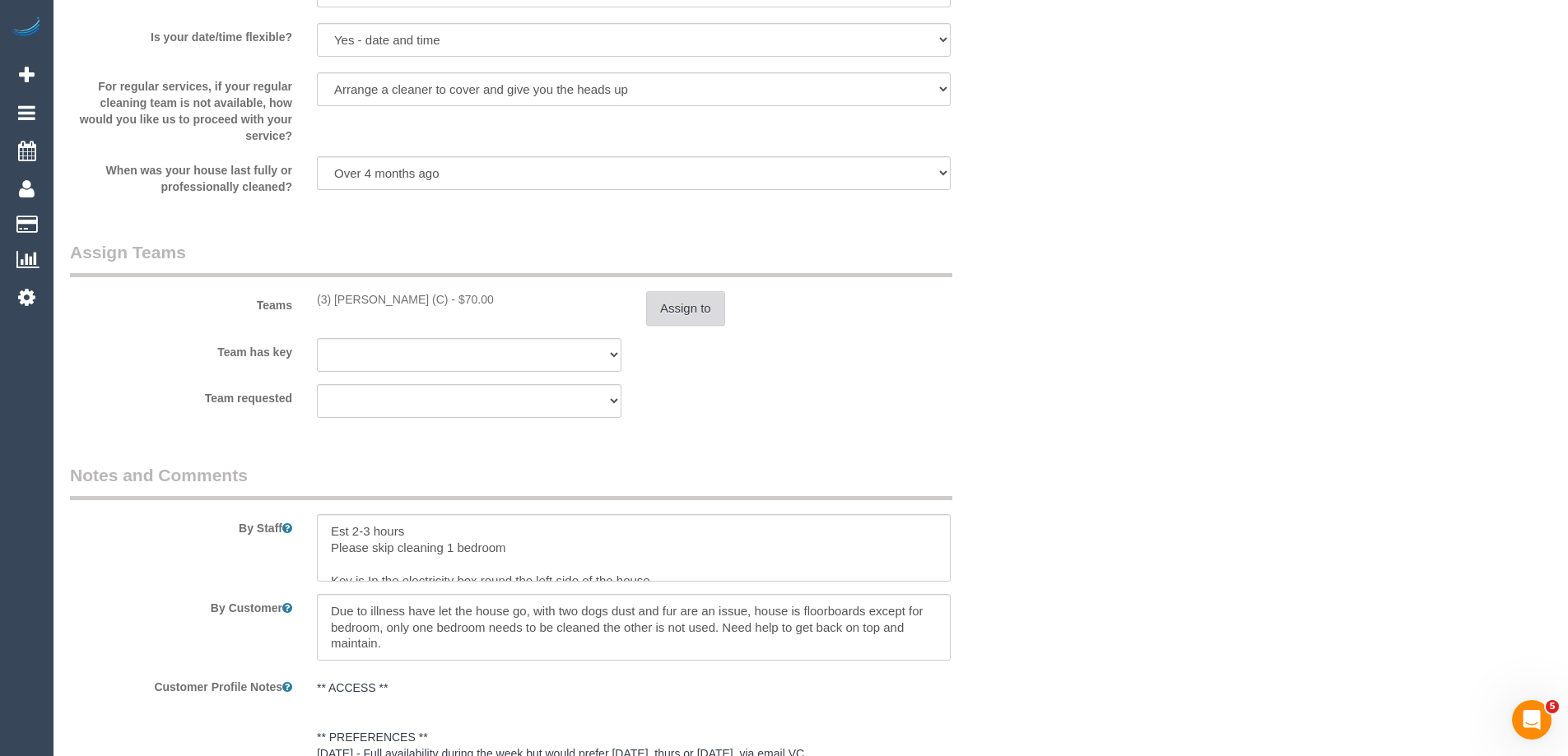
scroll to position [2301, 0]
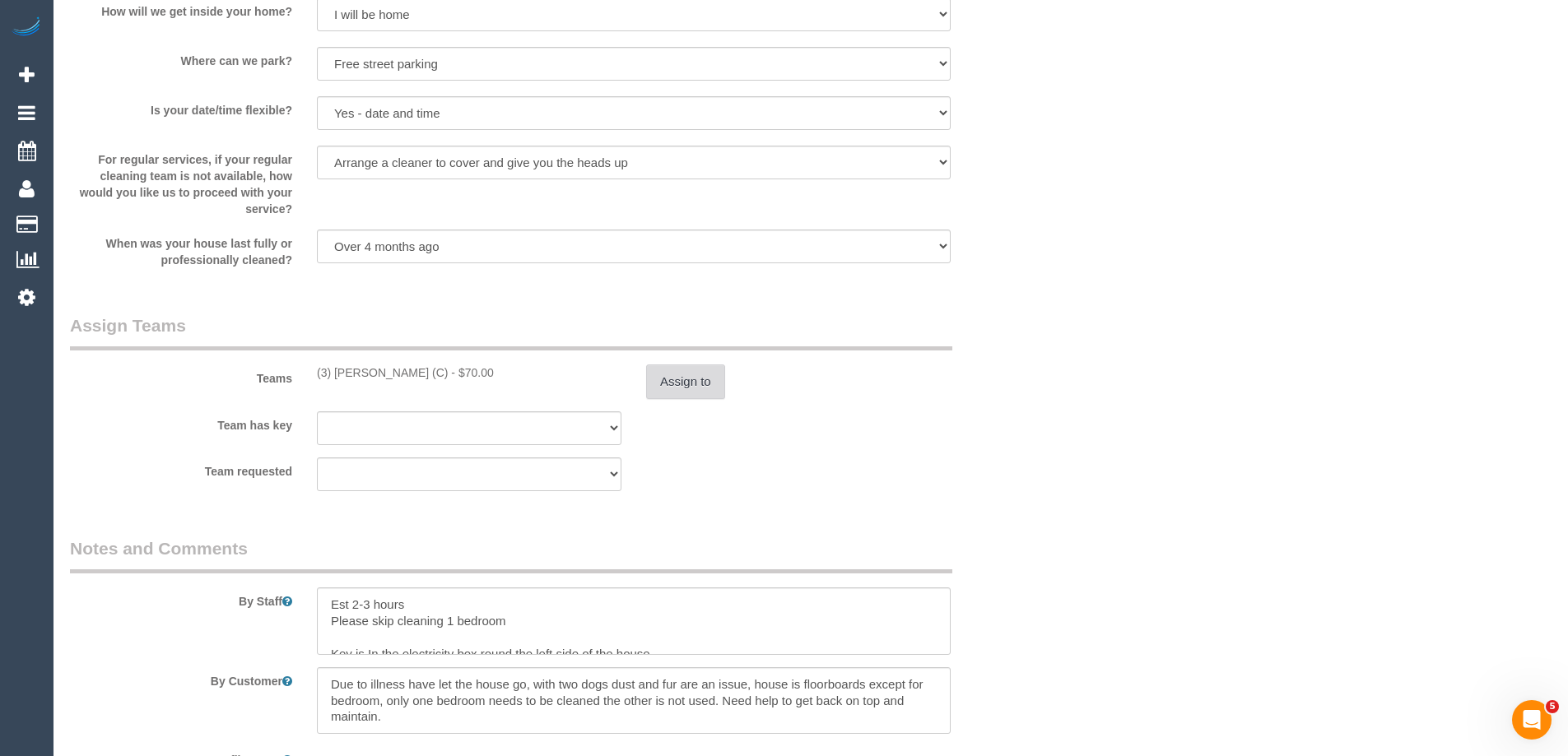
click at [655, 388] on button "Assign to" at bounding box center [686, 382] width 79 height 35
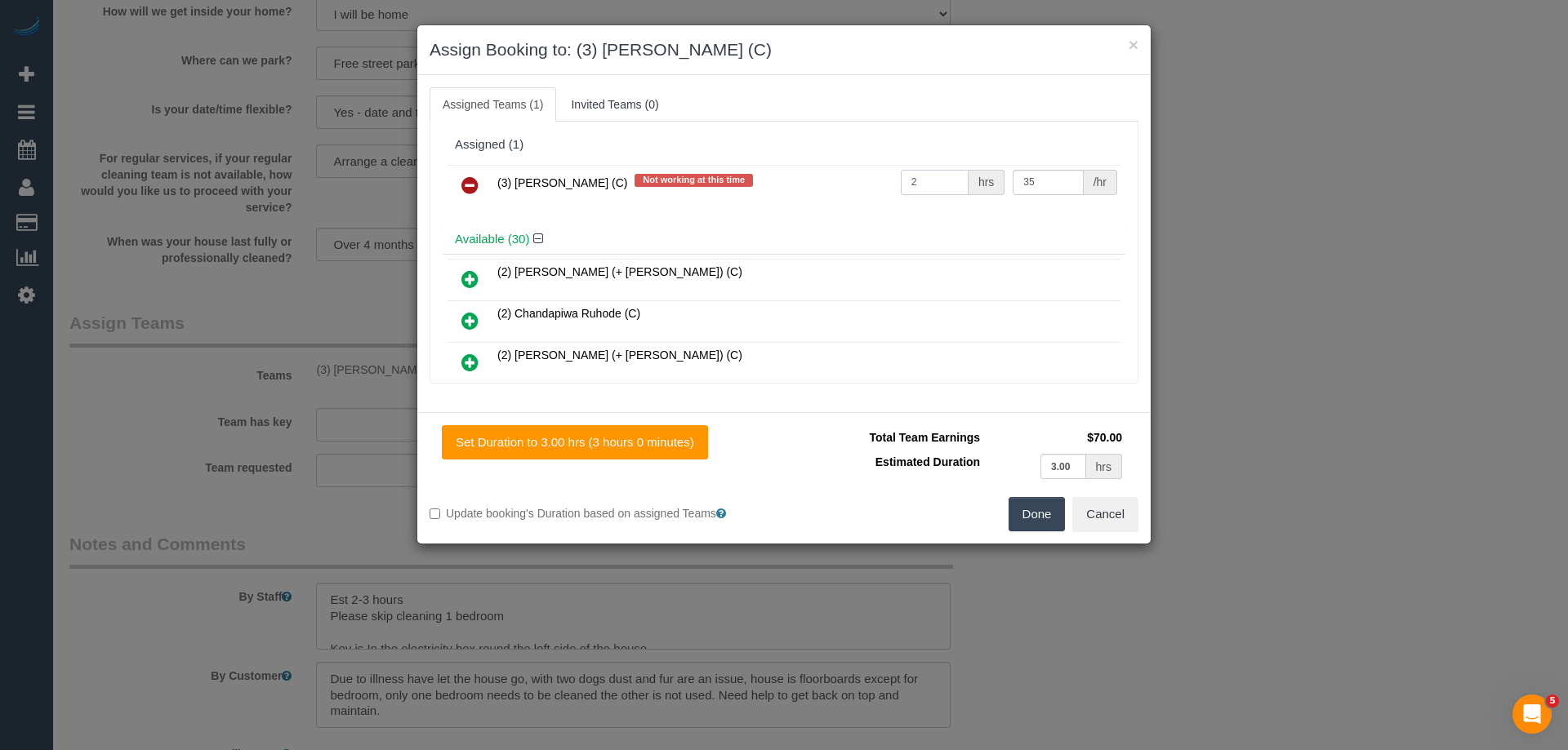
click at [915, 175] on input "2" at bounding box center [935, 183] width 68 height 25
type input "1"
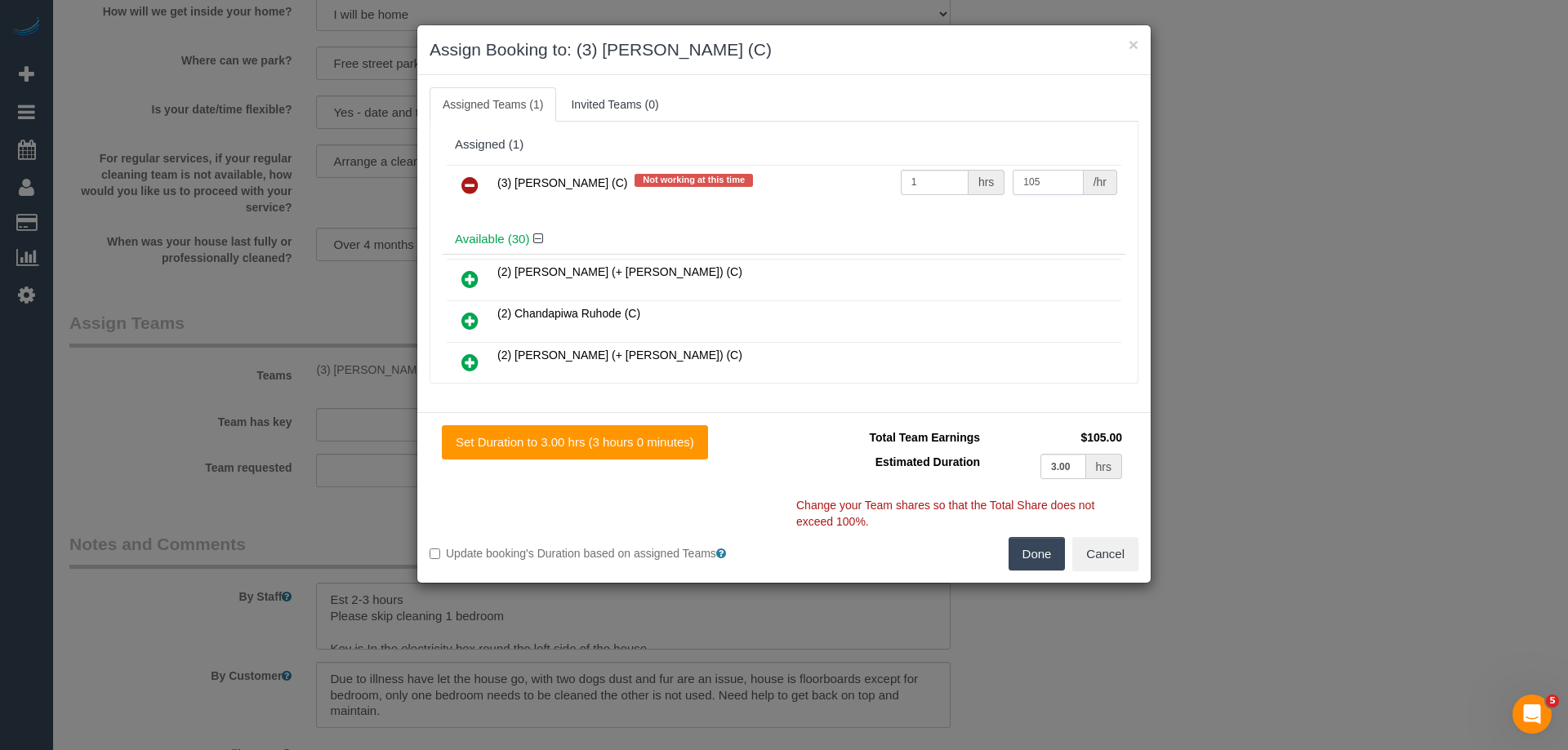
type input "105"
click at [1040, 553] on button "Done" at bounding box center [1037, 554] width 57 height 35
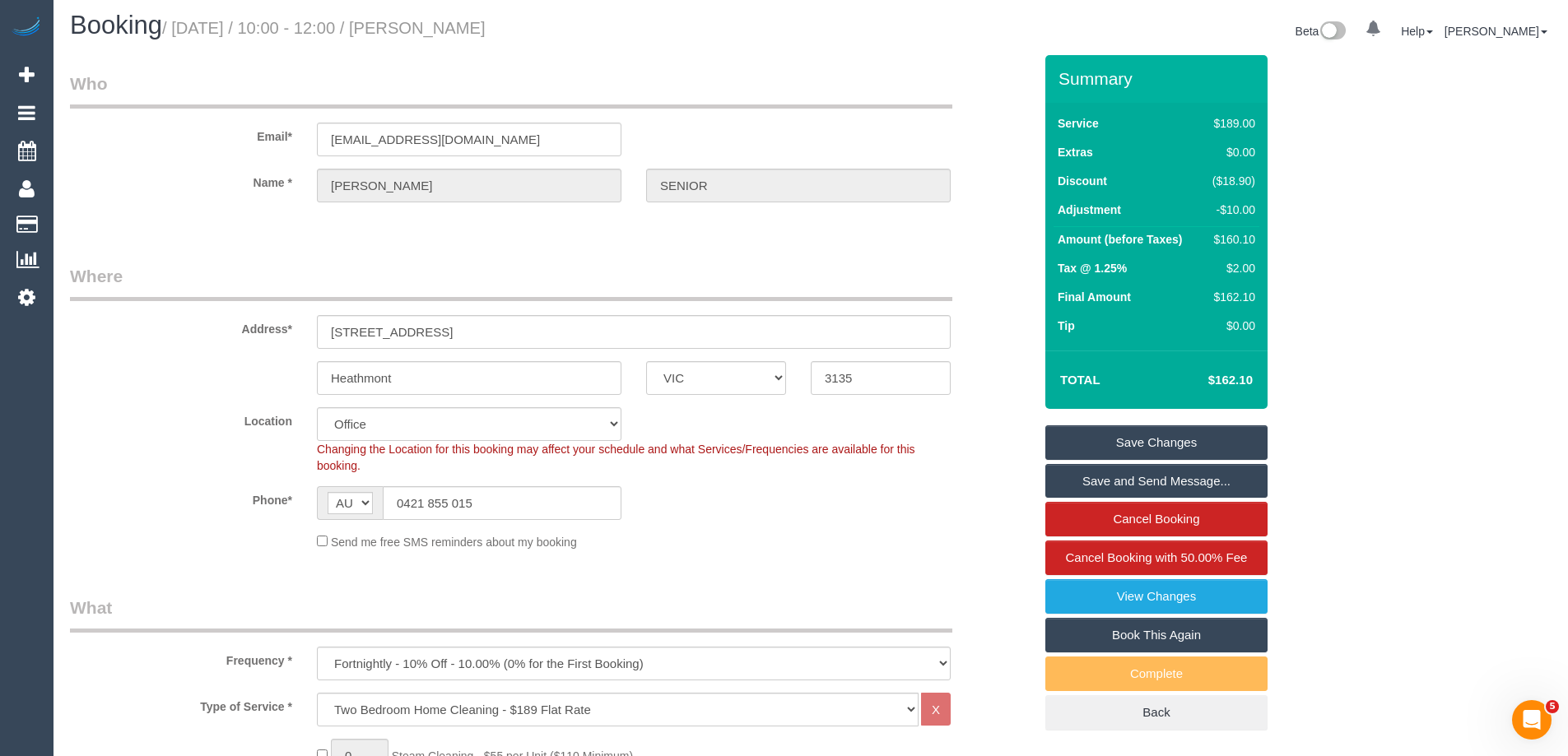
scroll to position [0, 0]
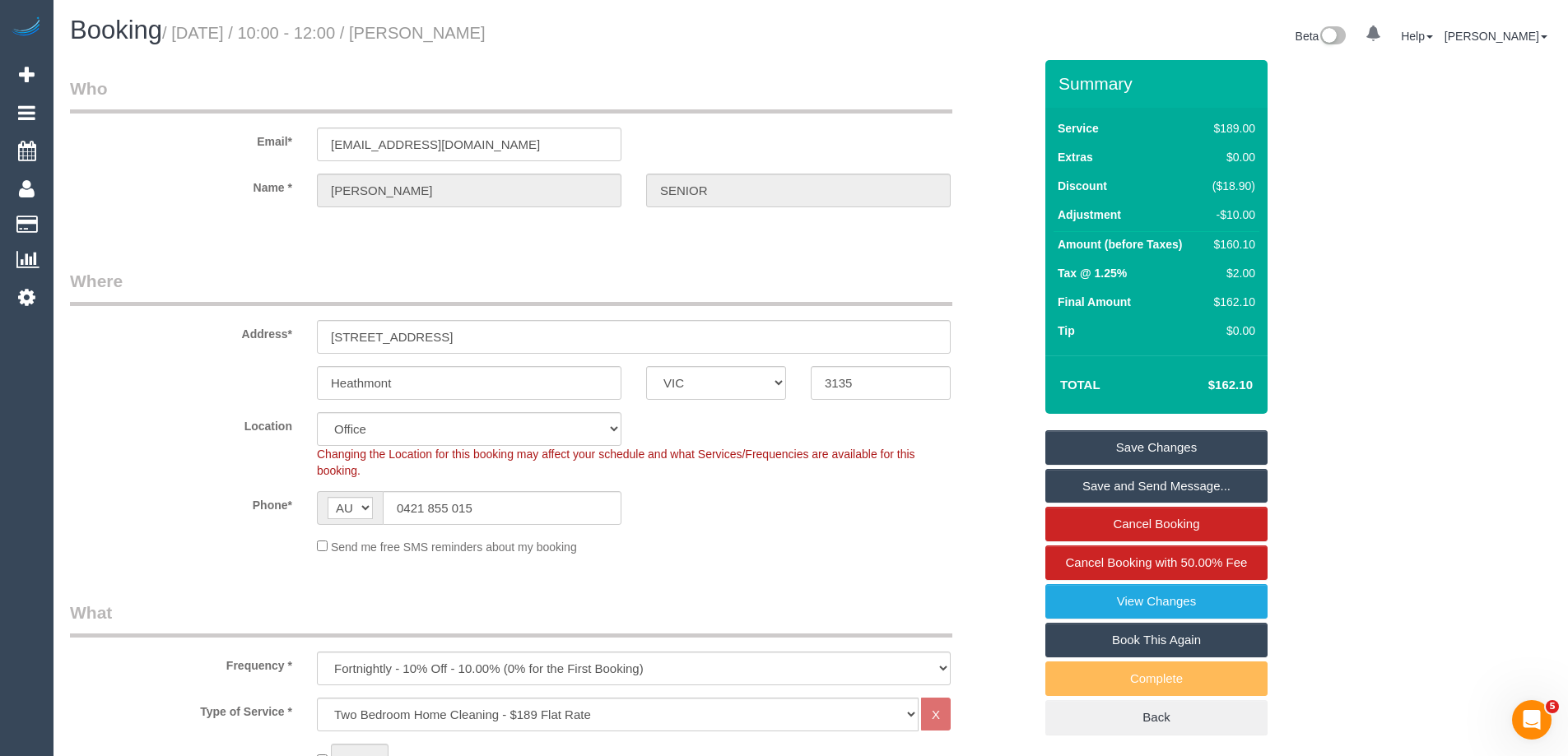
click at [1370, 359] on div "Summary Service $189.00 Extras $0.00 Discount ($18.90) Adjustment -$10.00 Amoun…" at bounding box center [1218, 414] width 371 height 708
click at [1158, 444] on link "Save Changes" at bounding box center [1157, 447] width 223 height 35
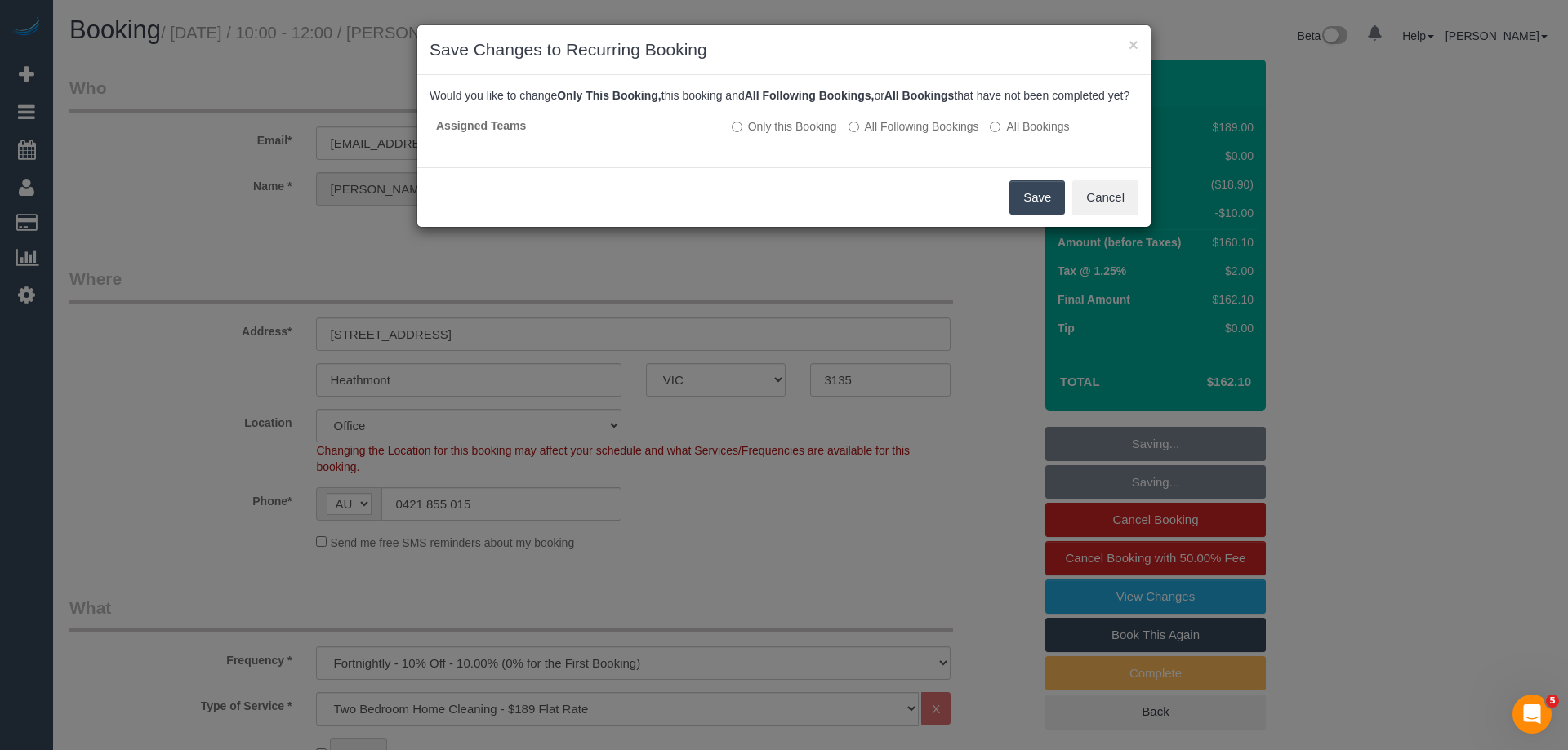
click at [1041, 213] on button "Save" at bounding box center [1037, 198] width 55 height 35
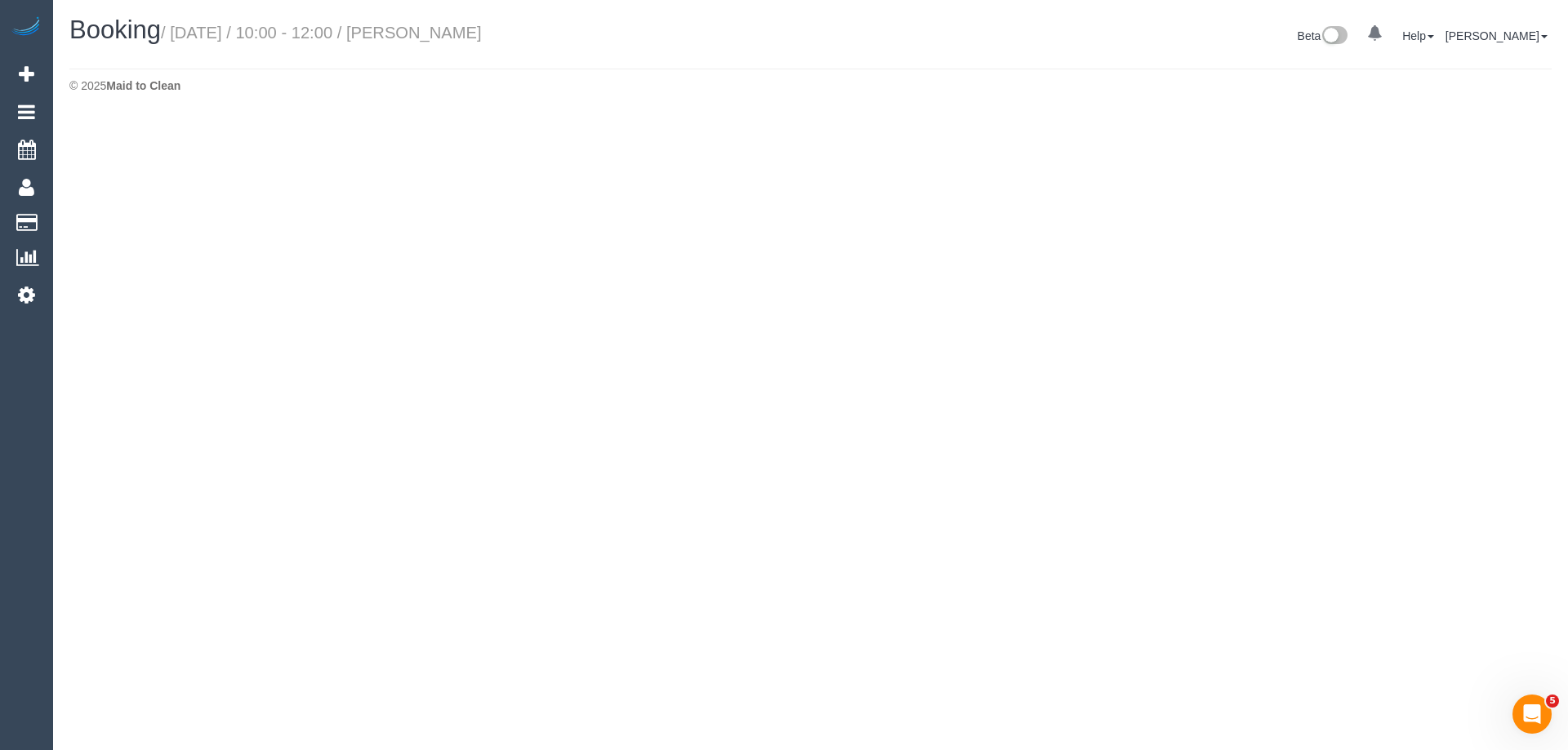
select select "VIC"
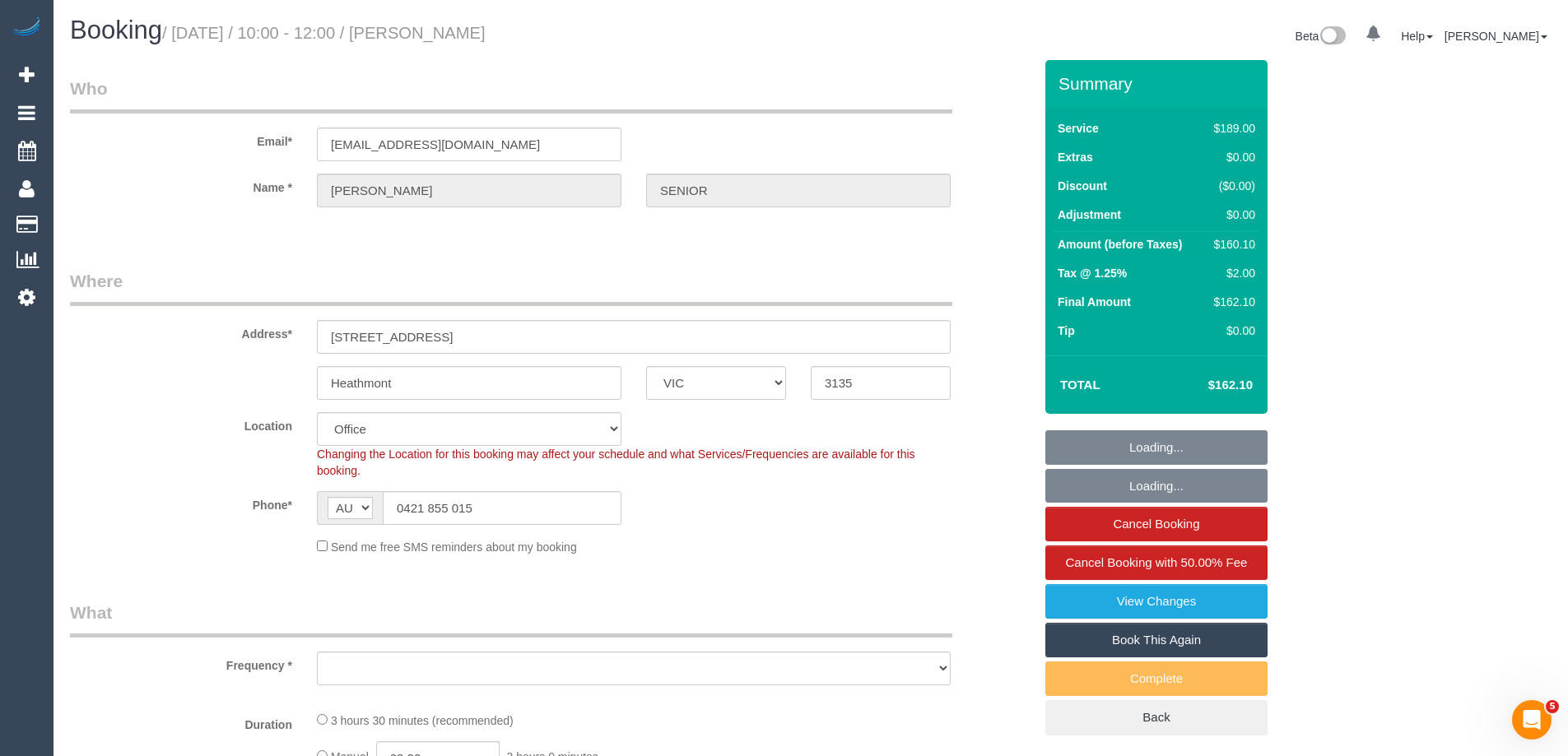
select select "string:stripe-pm_1QRVgJ2GScqysDRVzgzKVhek"
select select "object:17505"
select select "number:27"
select select "number:14"
select select "number:19"
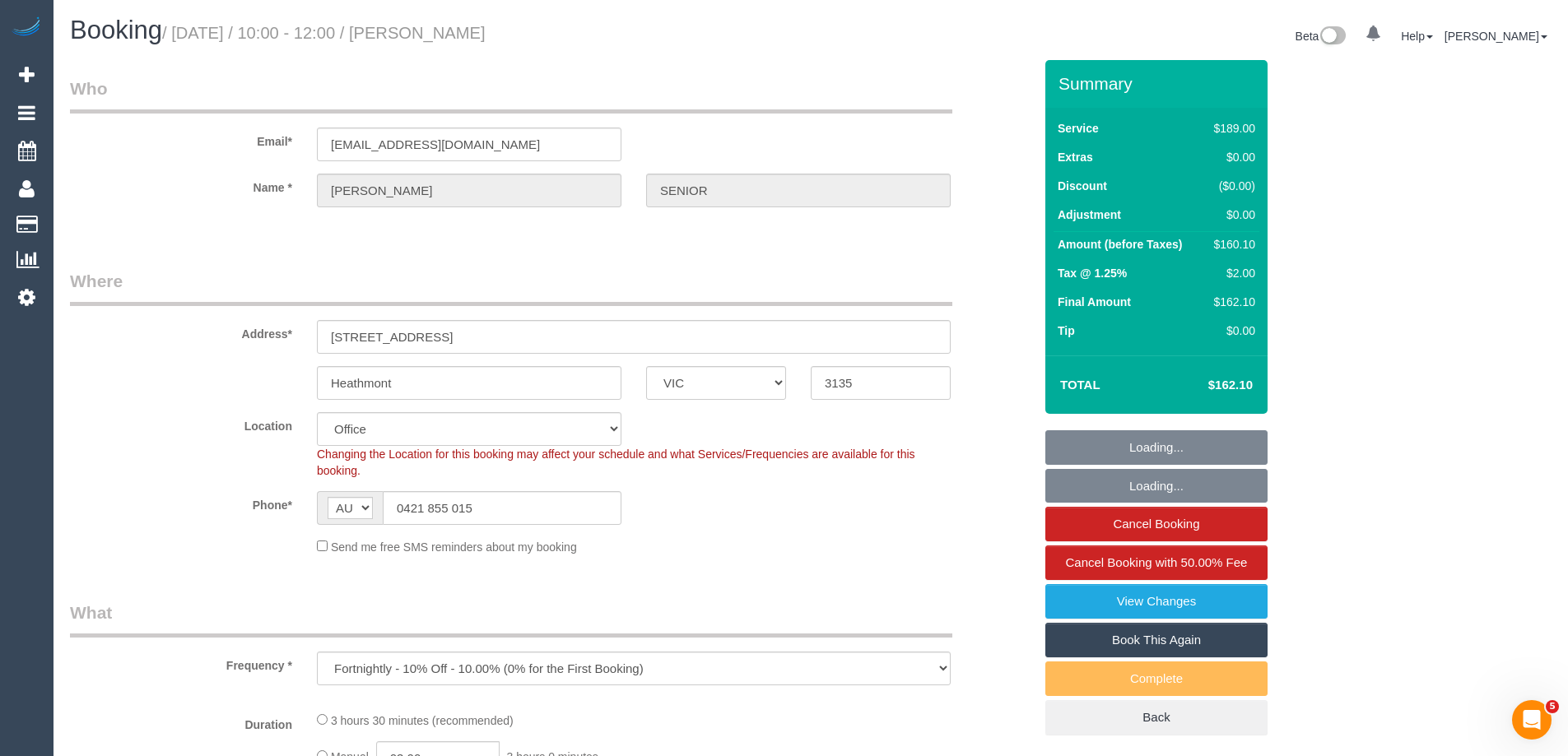
select select "number:22"
select select "number:34"
select select "number:26"
select select "object:17756"
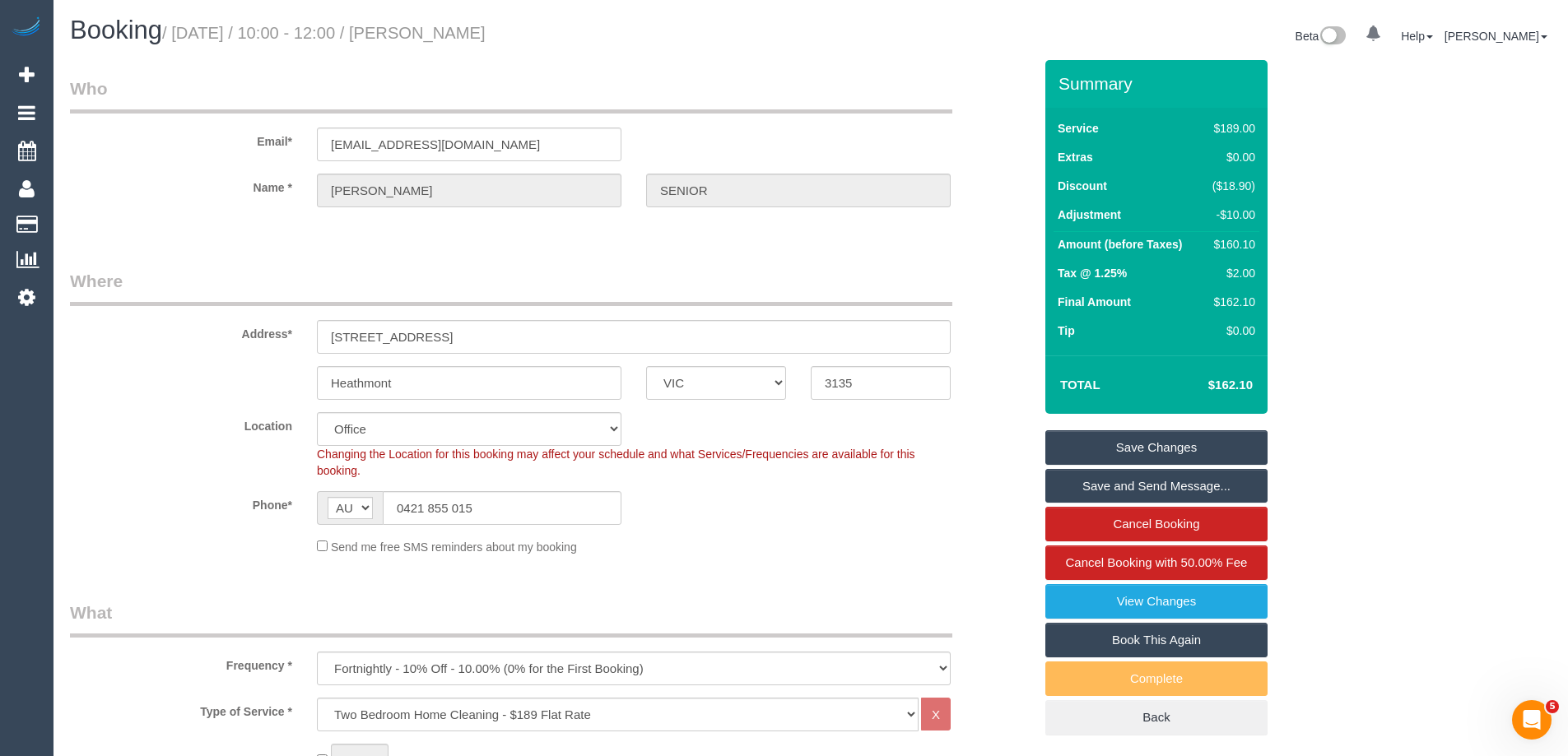
click at [1147, 479] on link "Save and Send Message..." at bounding box center [1157, 487] width 223 height 35
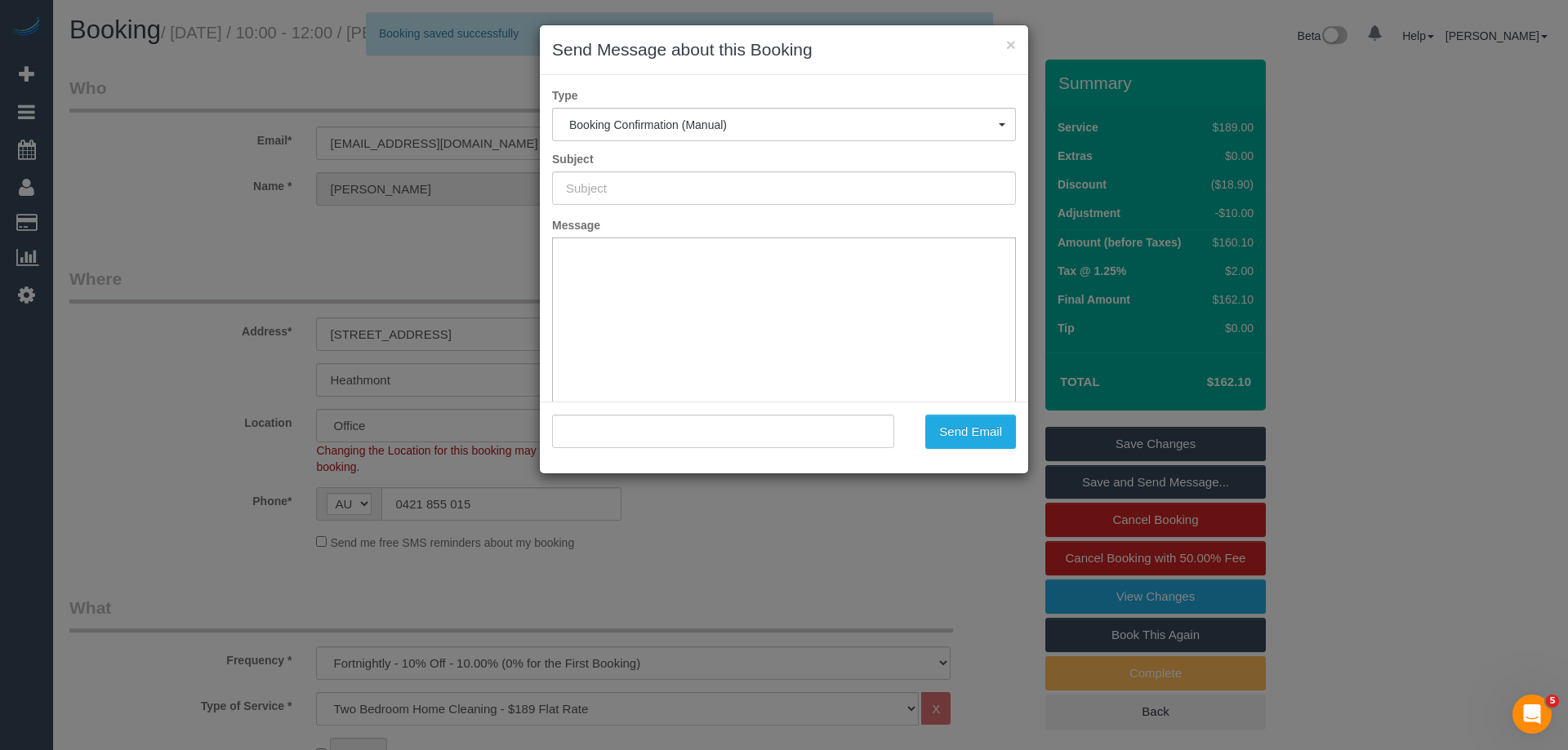
type input "Booking Confirmed"
type input ""KATE SENIOR" <k8_michelle@hotmail.com>"
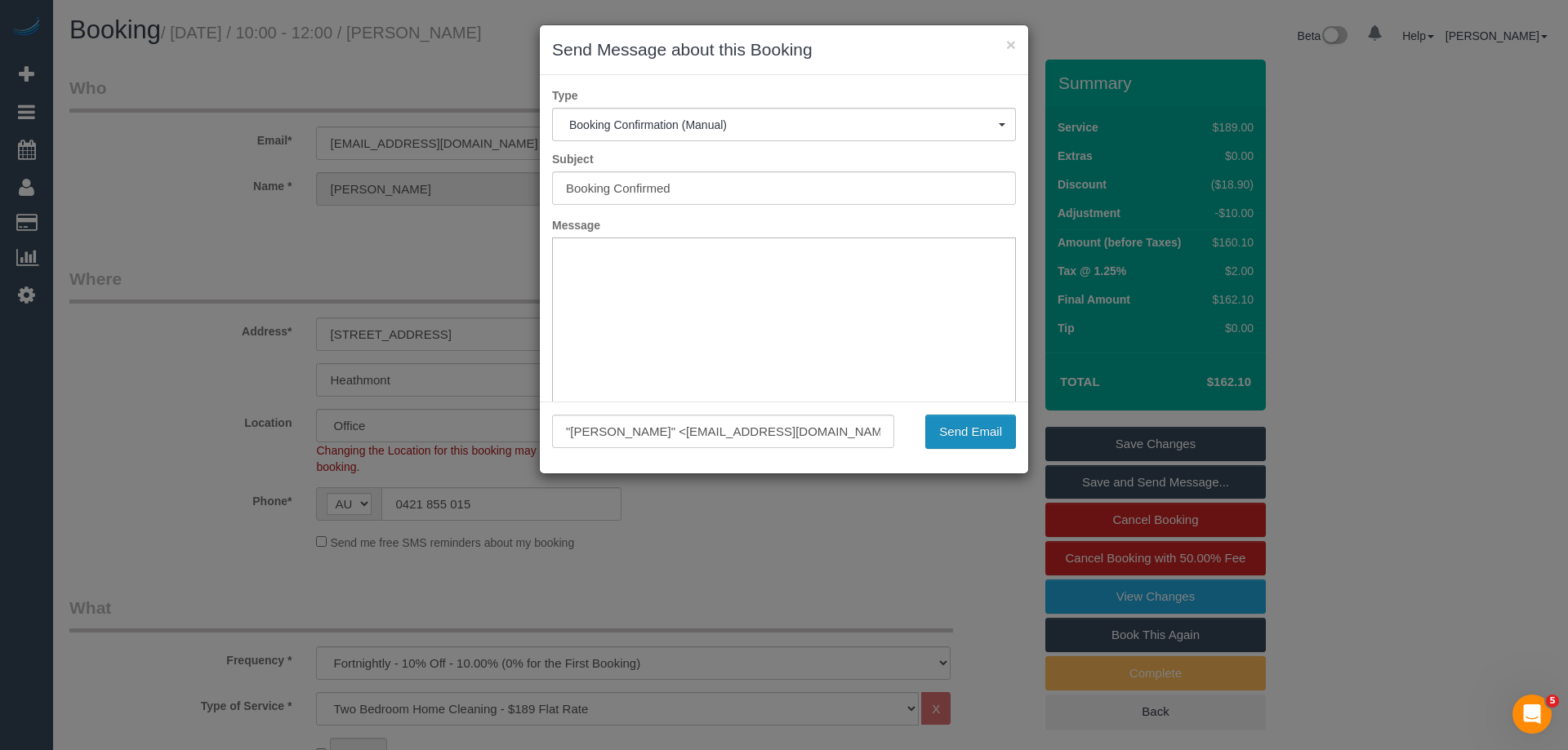
click at [941, 429] on button "Send Email" at bounding box center [971, 432] width 91 height 35
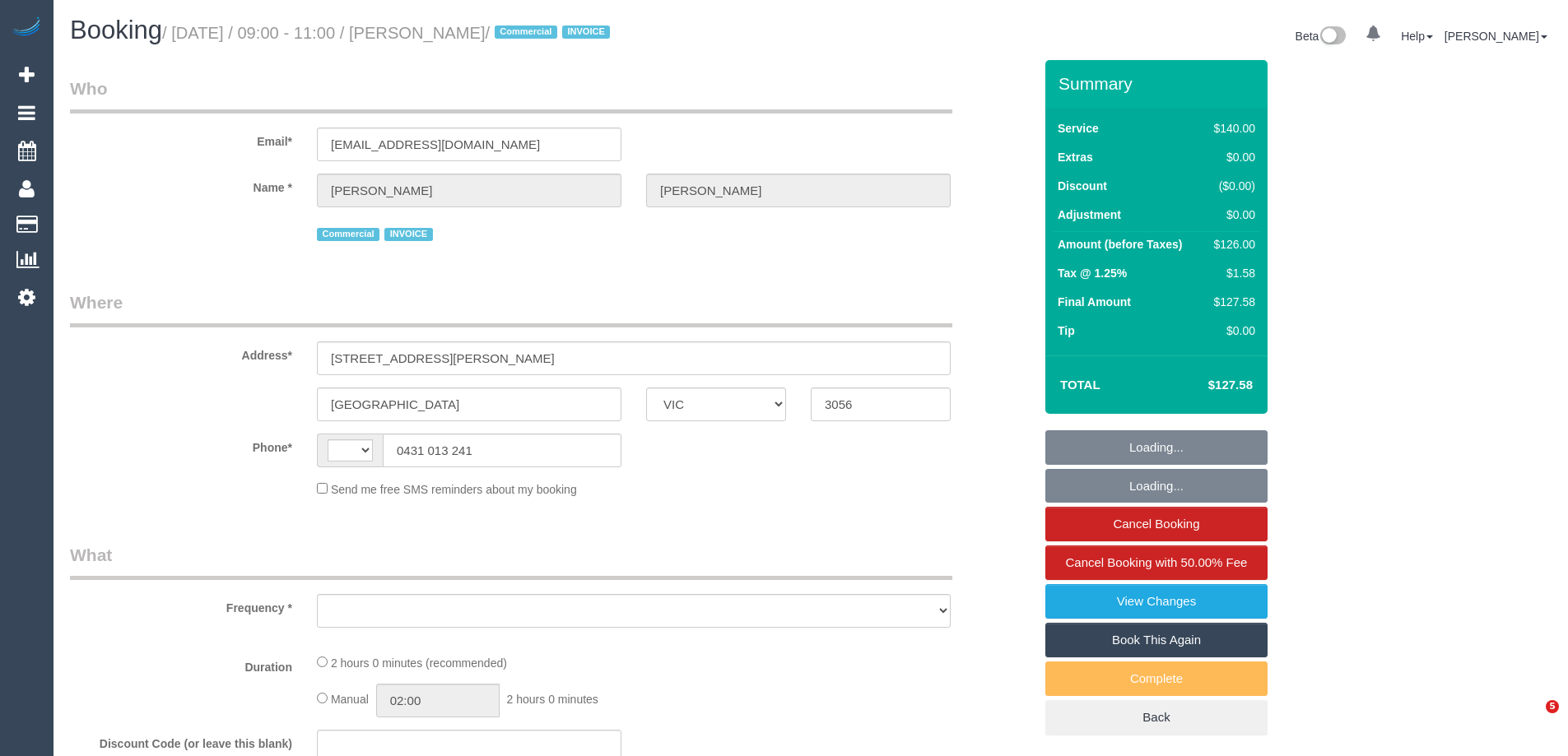
select select "VIC"
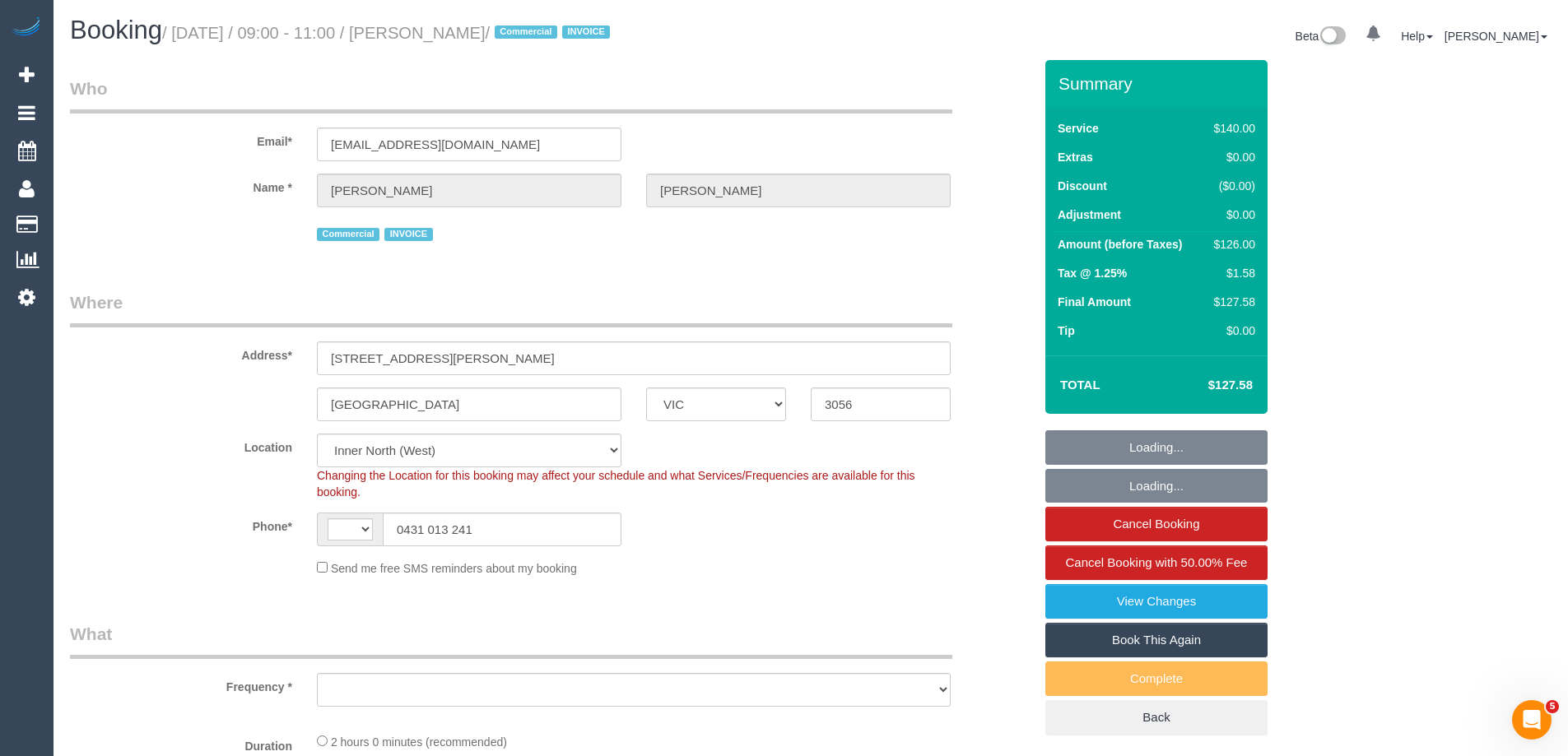
select select "string:AU"
select select "object:553"
select select "number:28"
select select "number:14"
select select "number:19"
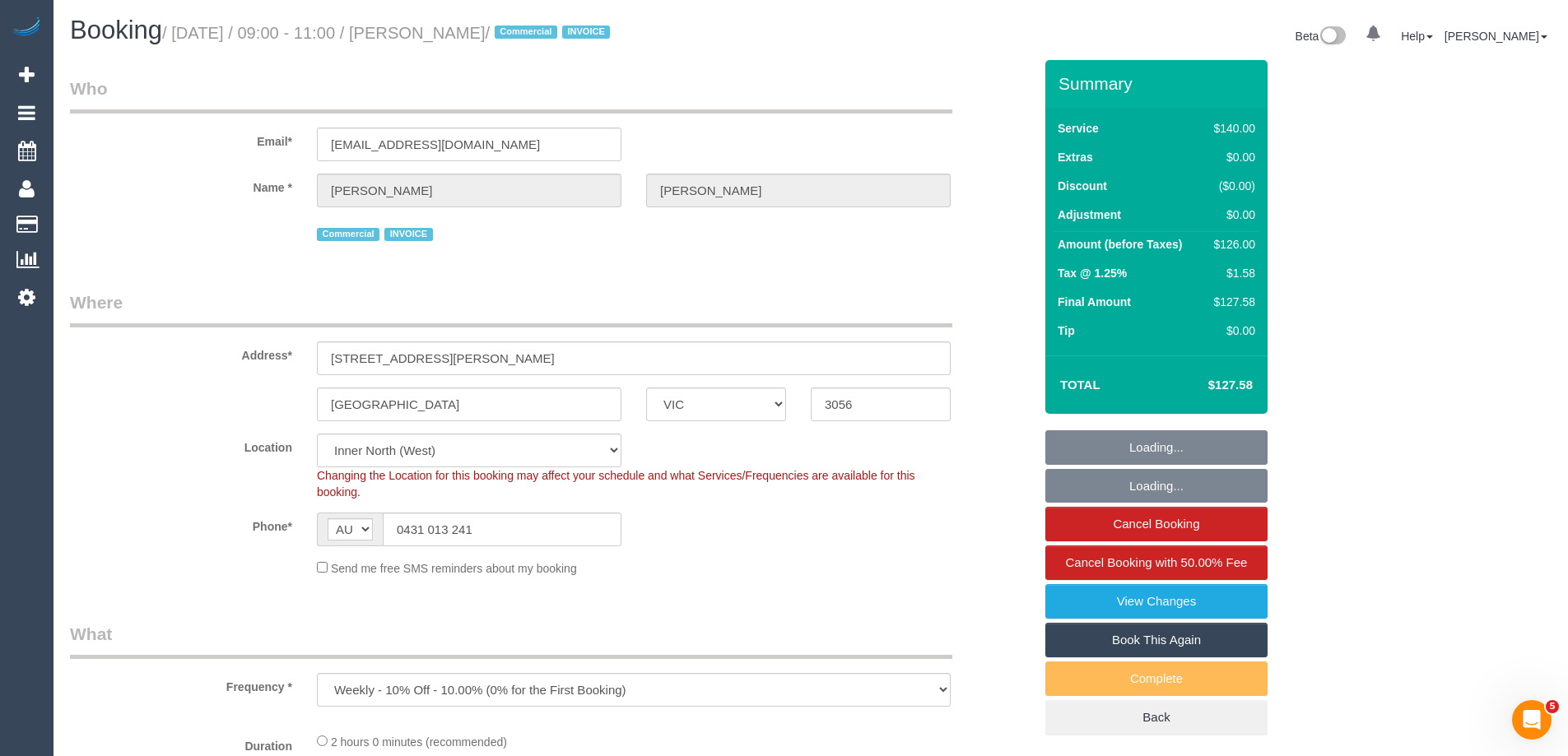
select select "number:22"
select select "number:34"
select select "number:13"
select select "object:1600"
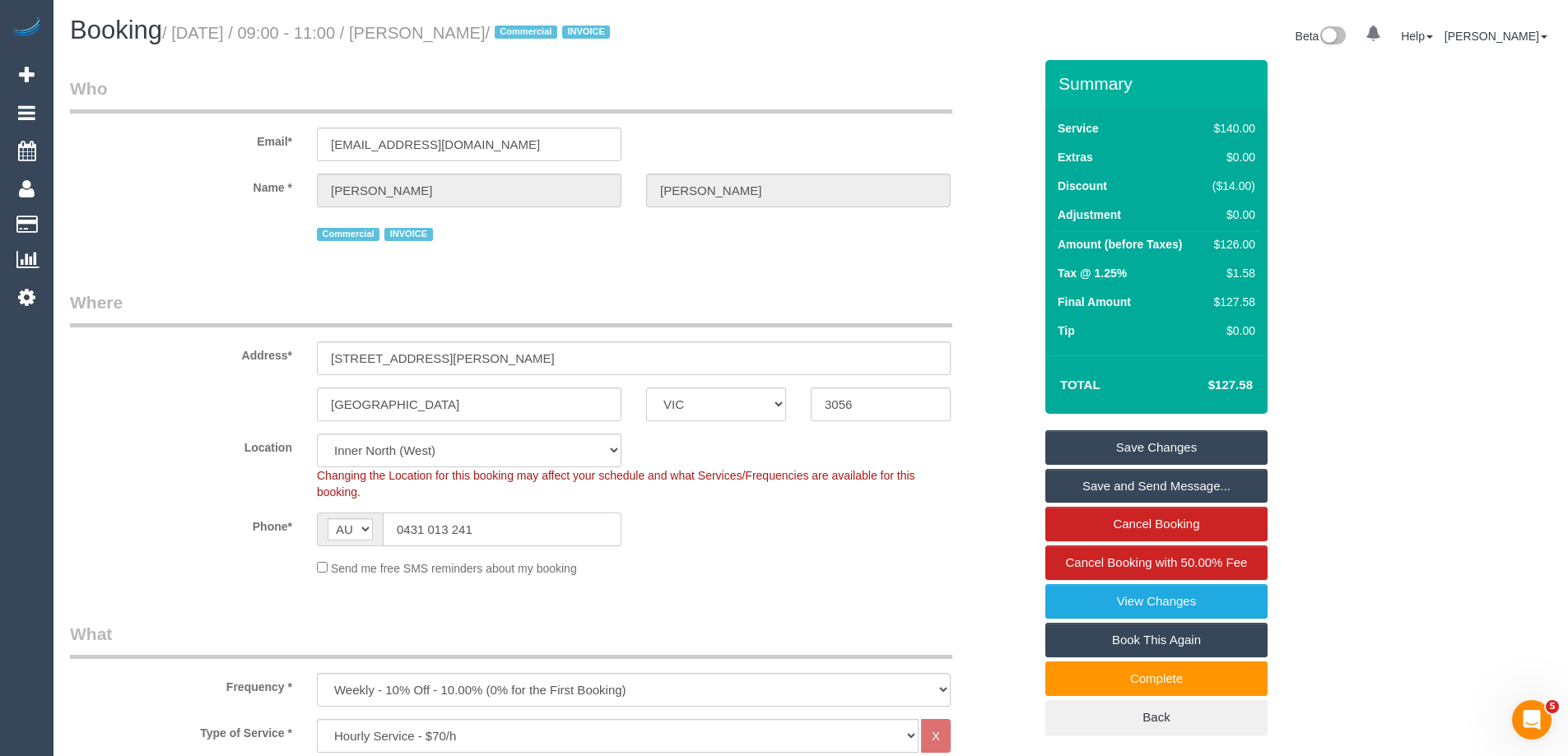
drag, startPoint x: 480, startPoint y: 532, endPoint x: 401, endPoint y: 525, distance: 79.3
click at [401, 525] on input "0431 013 241" at bounding box center [502, 530] width 239 height 34
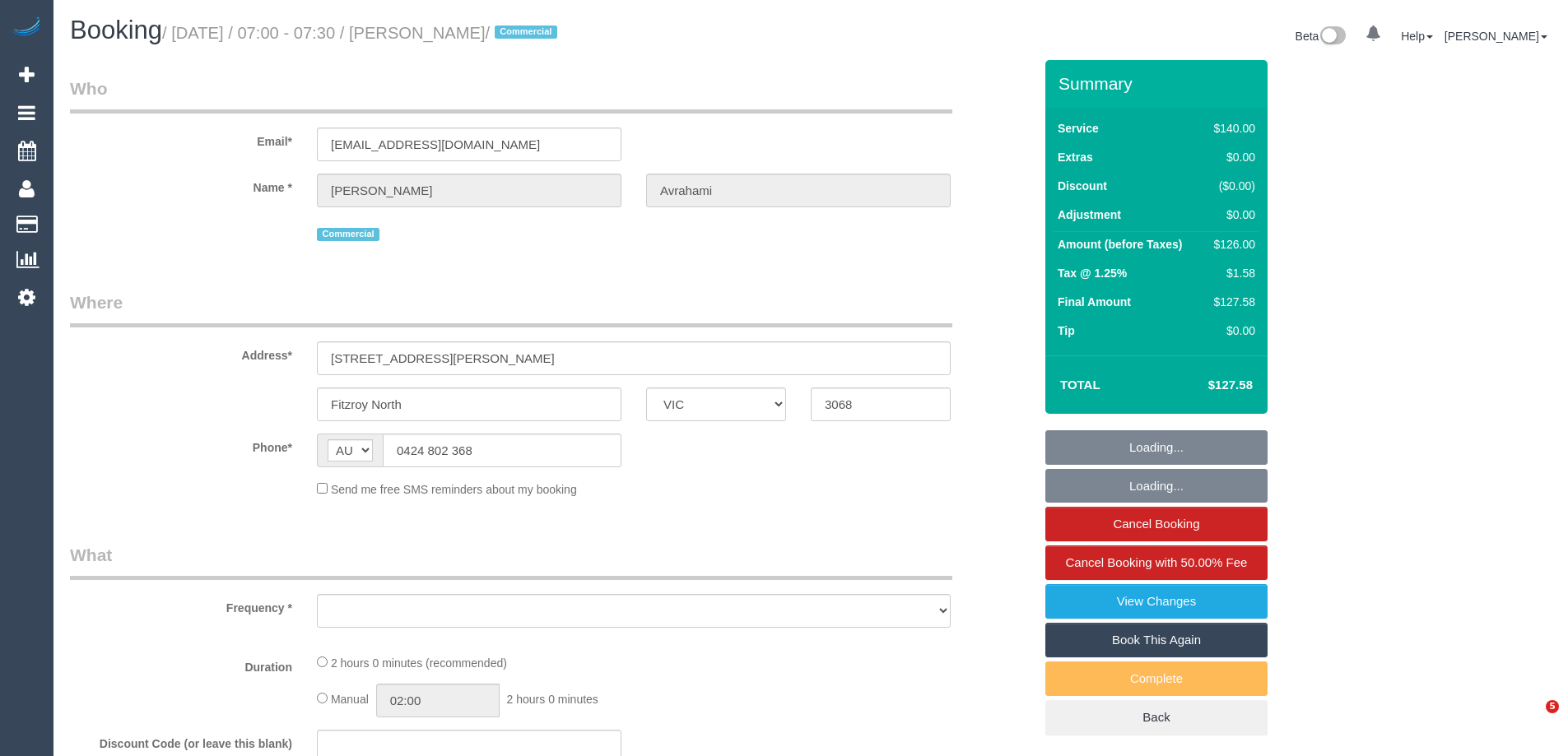
select select "VIC"
select select "object:540"
select select "string:stripe-pm_1K4CyR2GScqysDRVzbMAGxHi"
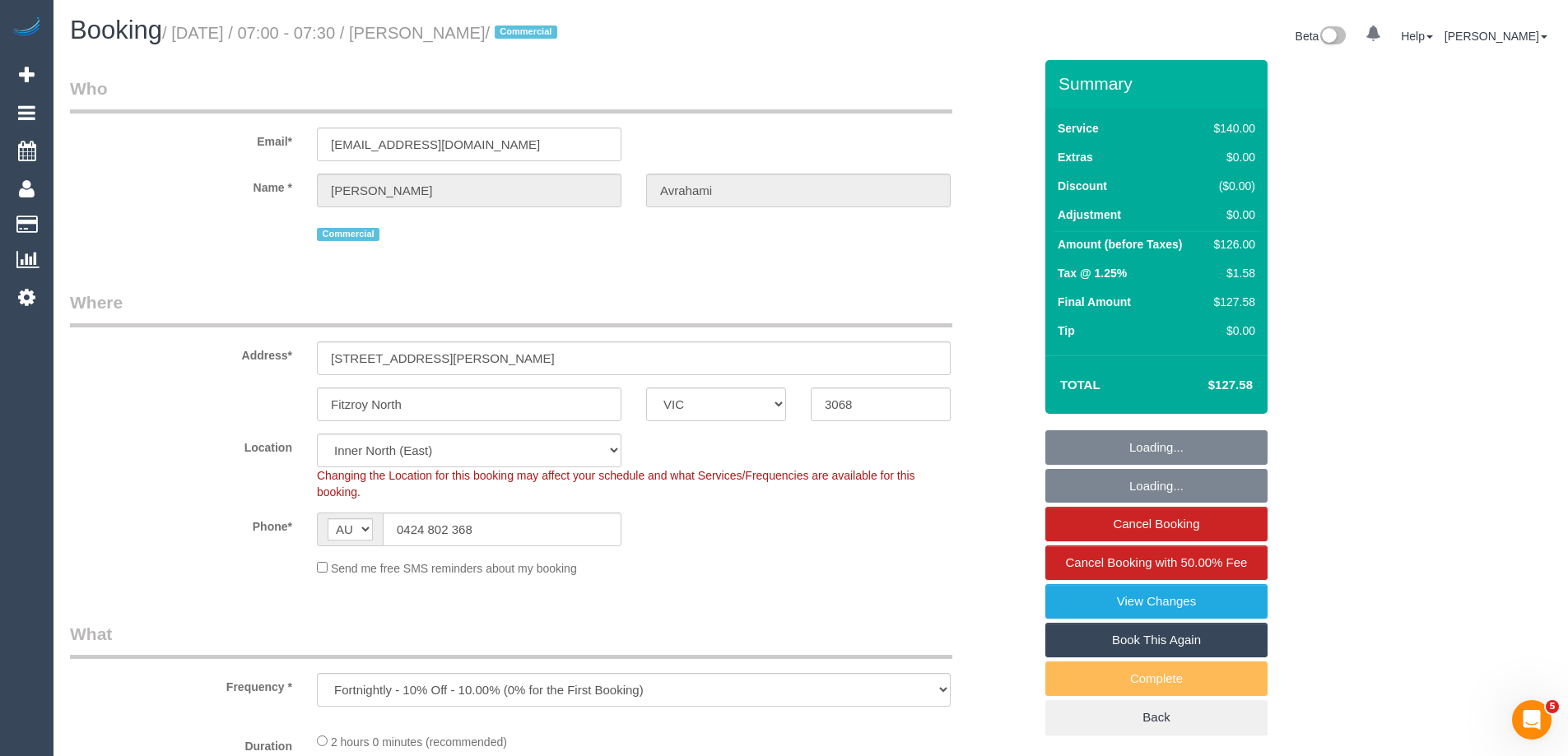
select select "object:547"
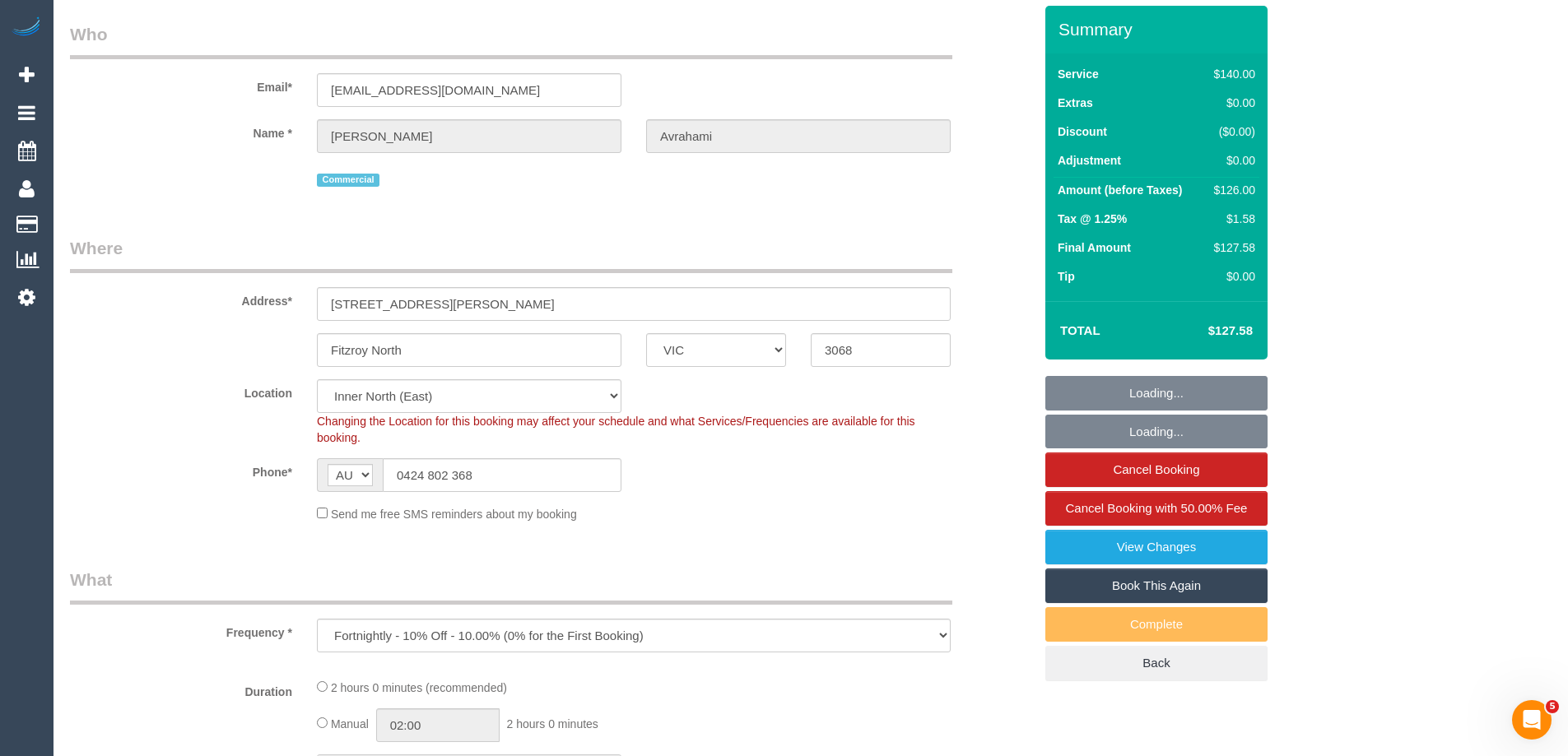
select select "20792"
select select "number:32"
select select "number:14"
select select "number:25"
select select "number:35"
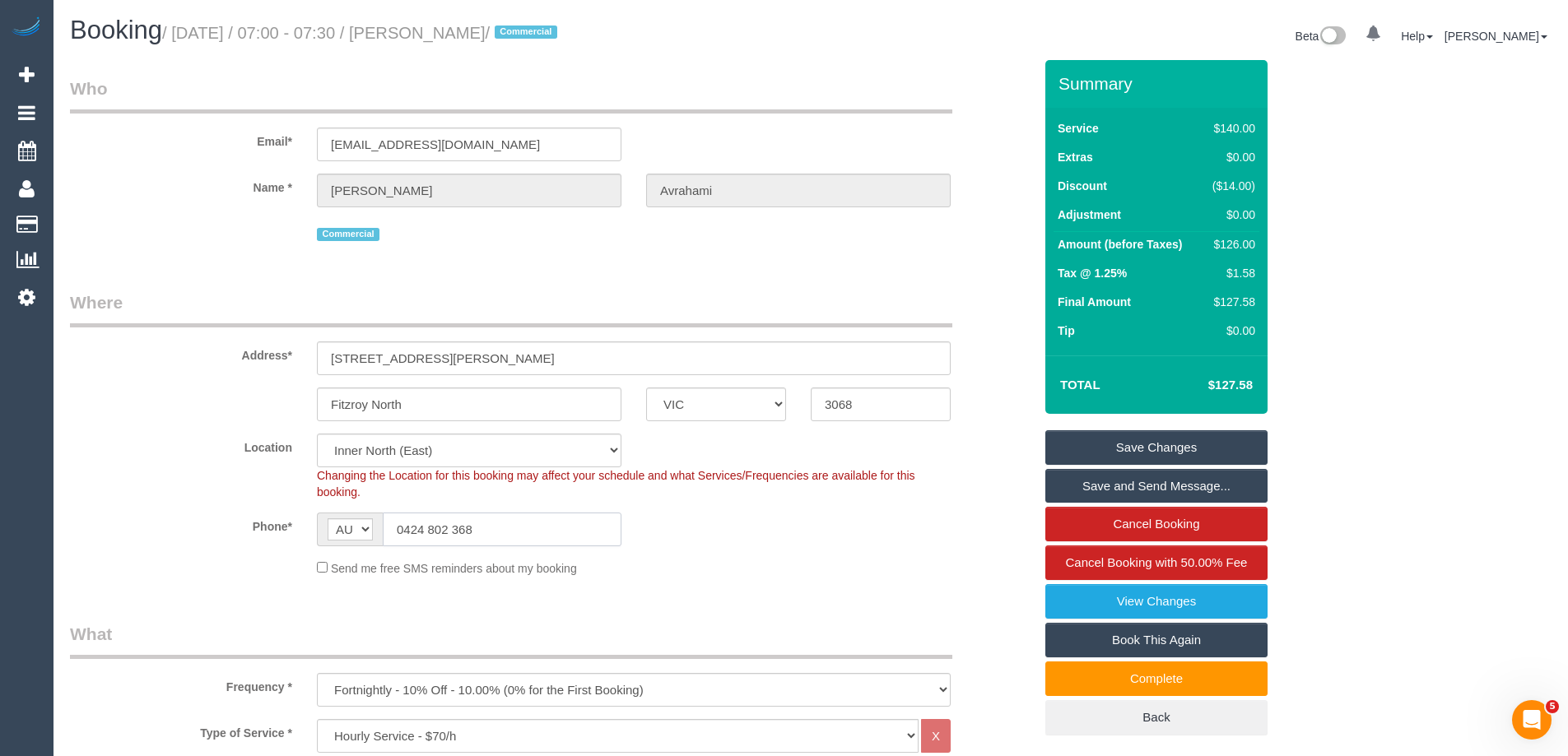
drag, startPoint x: 487, startPoint y: 530, endPoint x: 410, endPoint y: 502, distance: 81.9
click at [401, 528] on input "0424 802 368" at bounding box center [502, 530] width 239 height 34
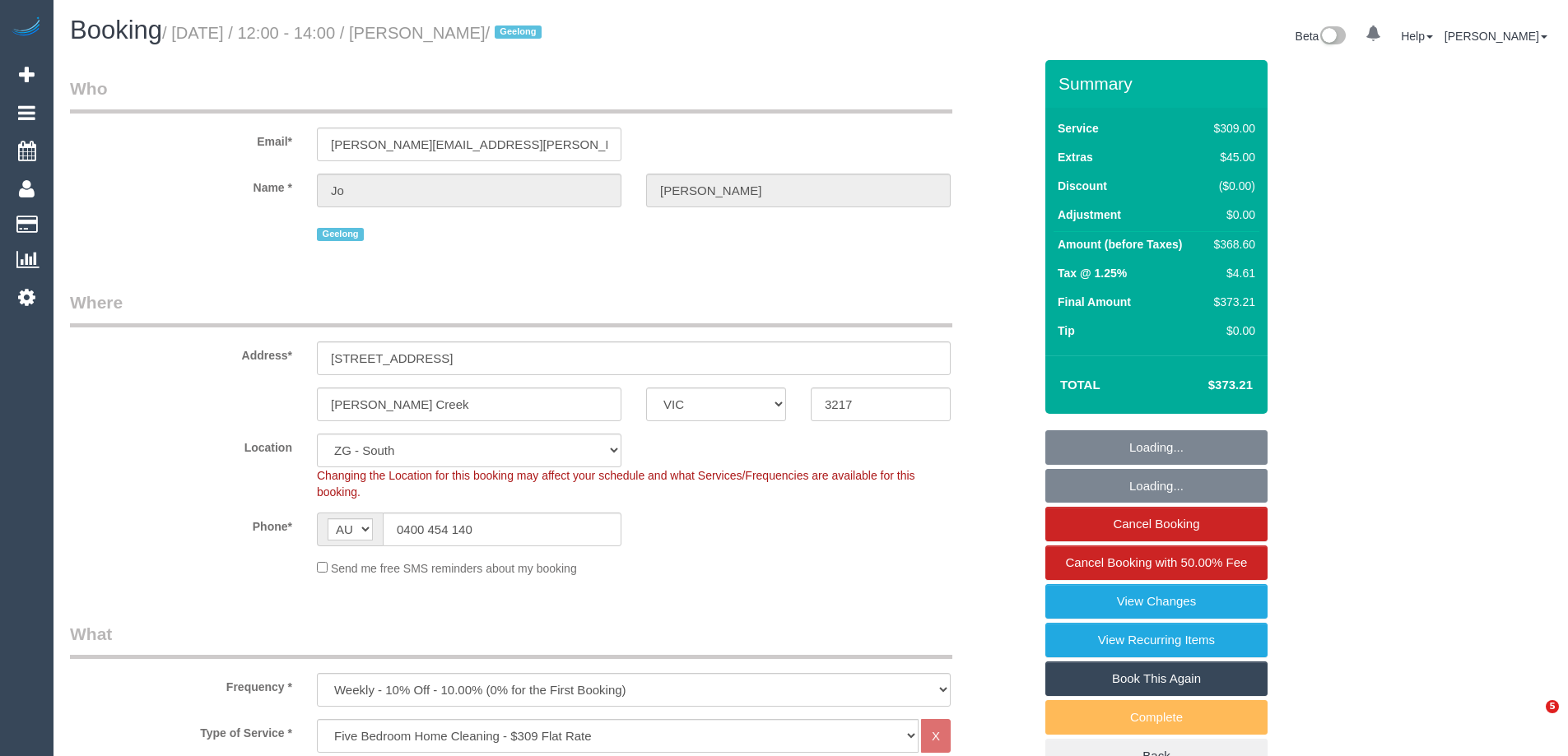
select select "VIC"
select select "number:28"
select select "number:14"
select select "number:19"
select select "number:22"
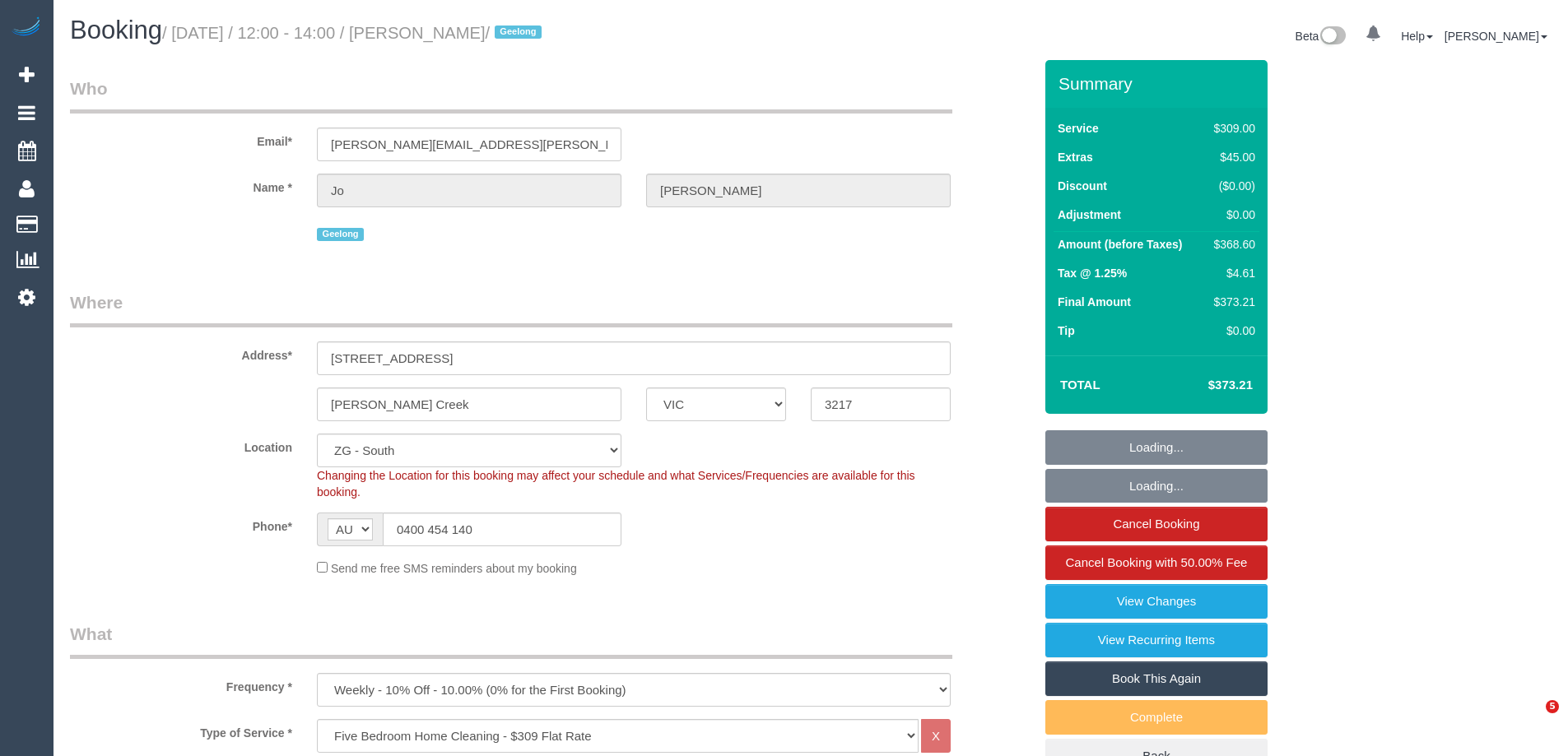
select select "number:34"
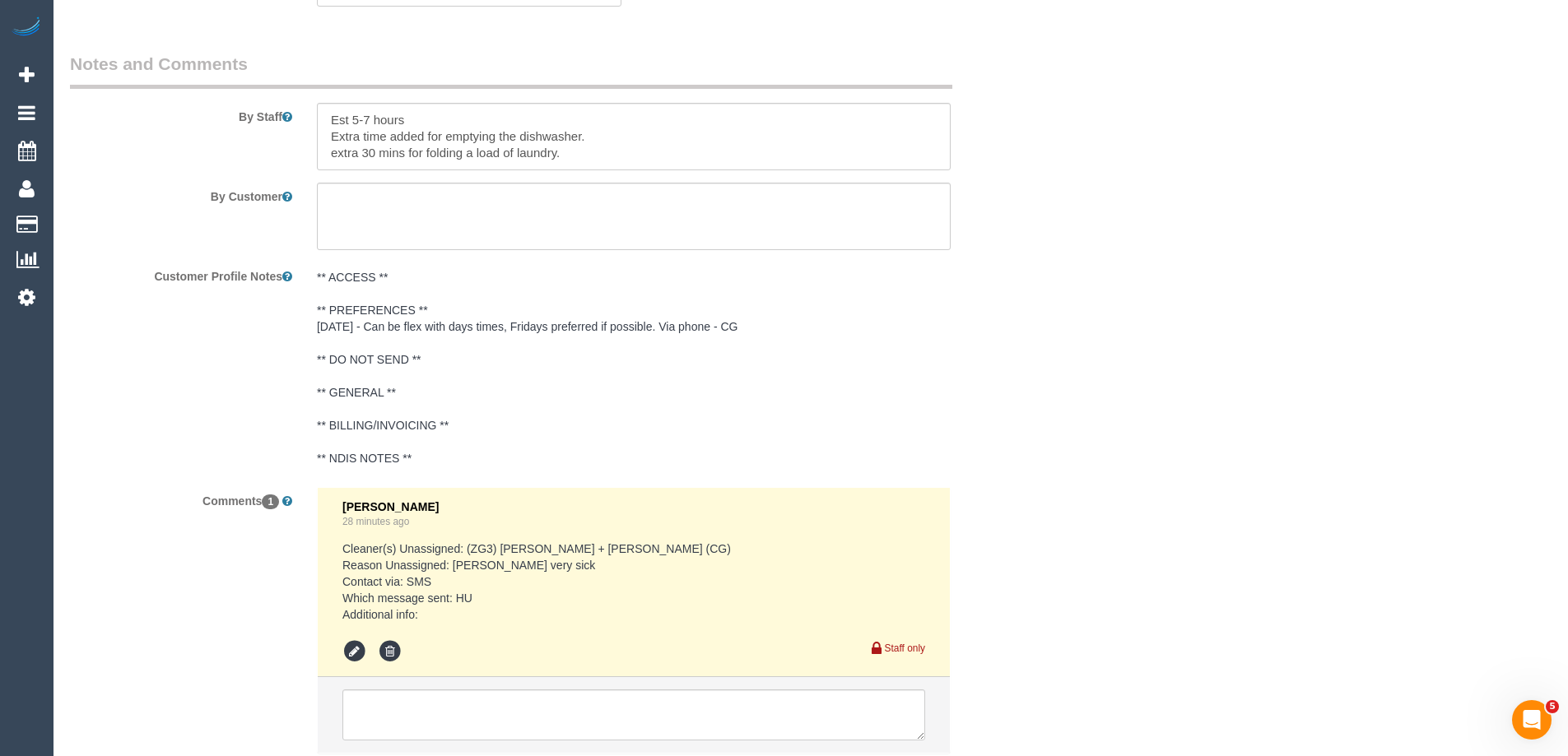
scroll to position [2924, 0]
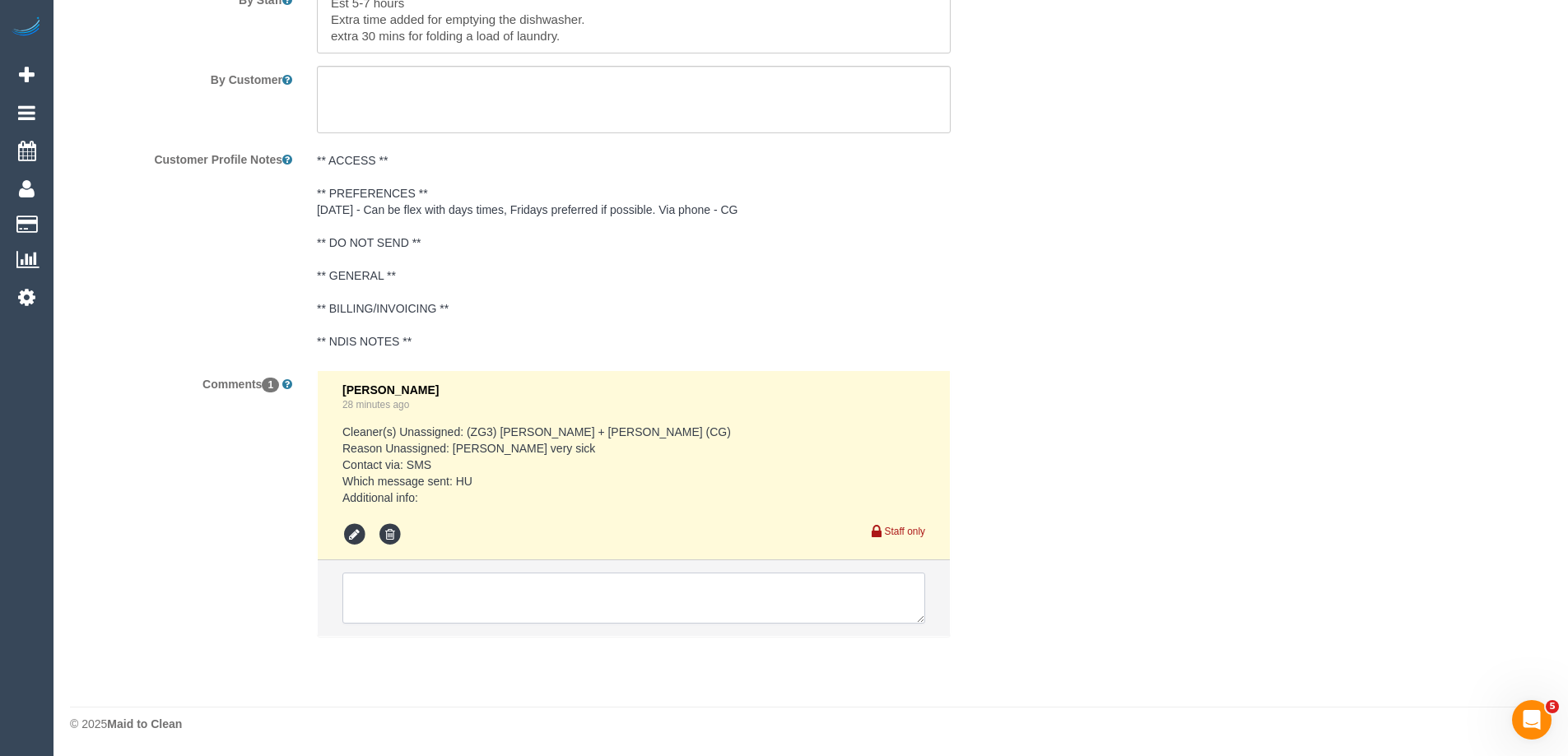
click at [586, 588] on textarea at bounding box center [633, 598] width 583 height 51
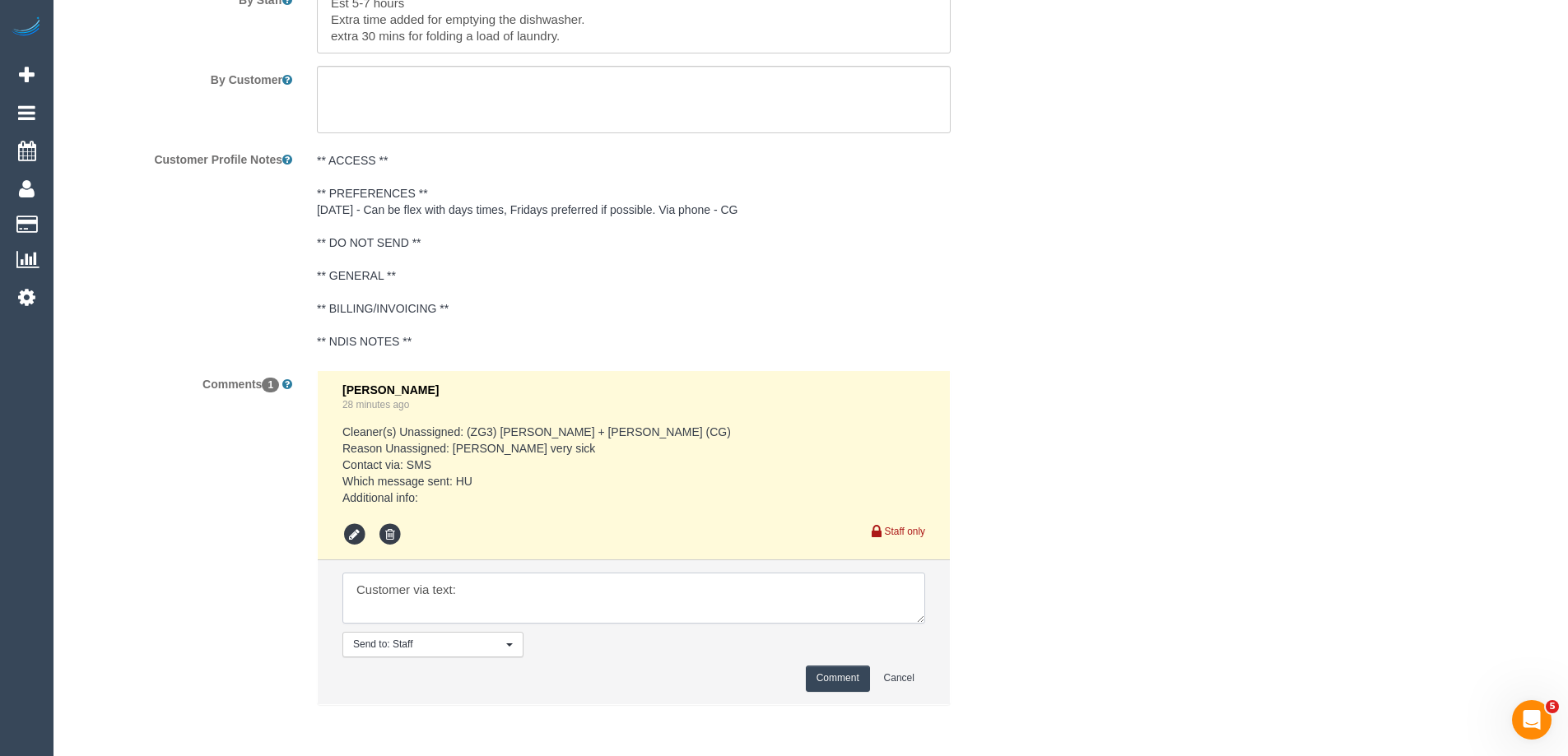
paste textarea "Happy to skip [DATE] service. Hope they're feeling better soon."
type textarea "Customer via text: Happy to skip today's service. Hope they're feeling better s…"
click at [833, 676] on button "Comment" at bounding box center [838, 679] width 65 height 25
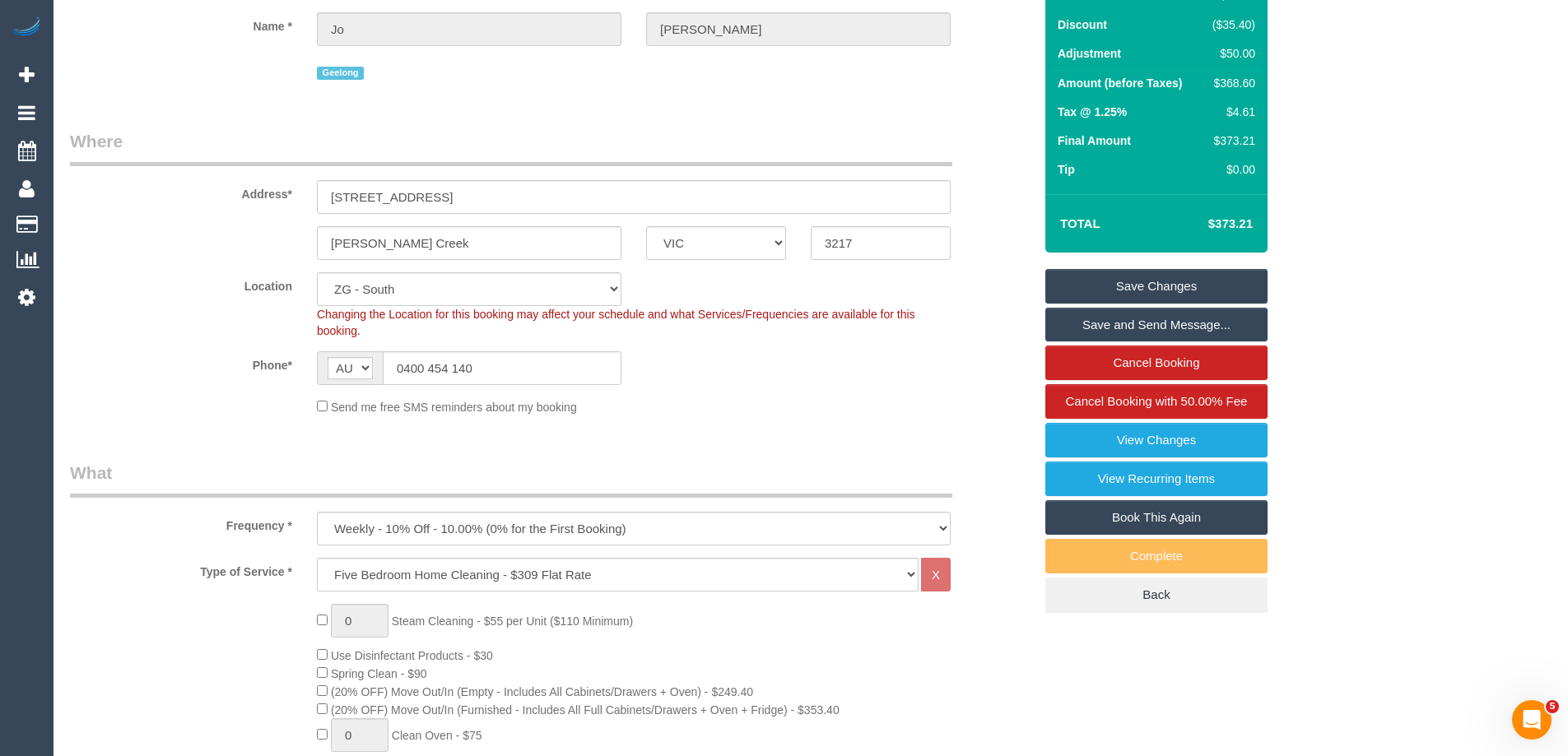
scroll to position [0, 0]
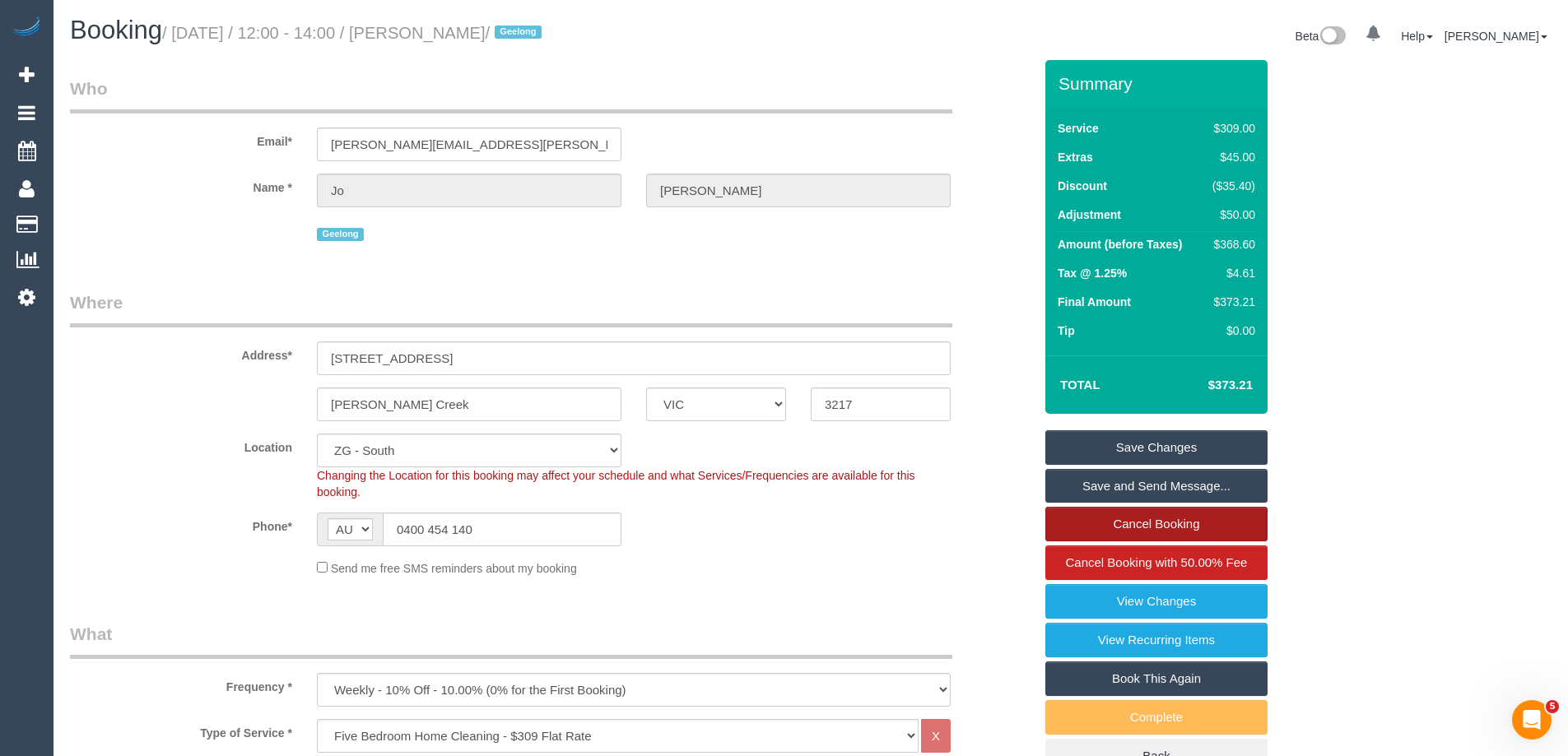
click at [1152, 527] on link "Cancel Booking" at bounding box center [1157, 524] width 223 height 35
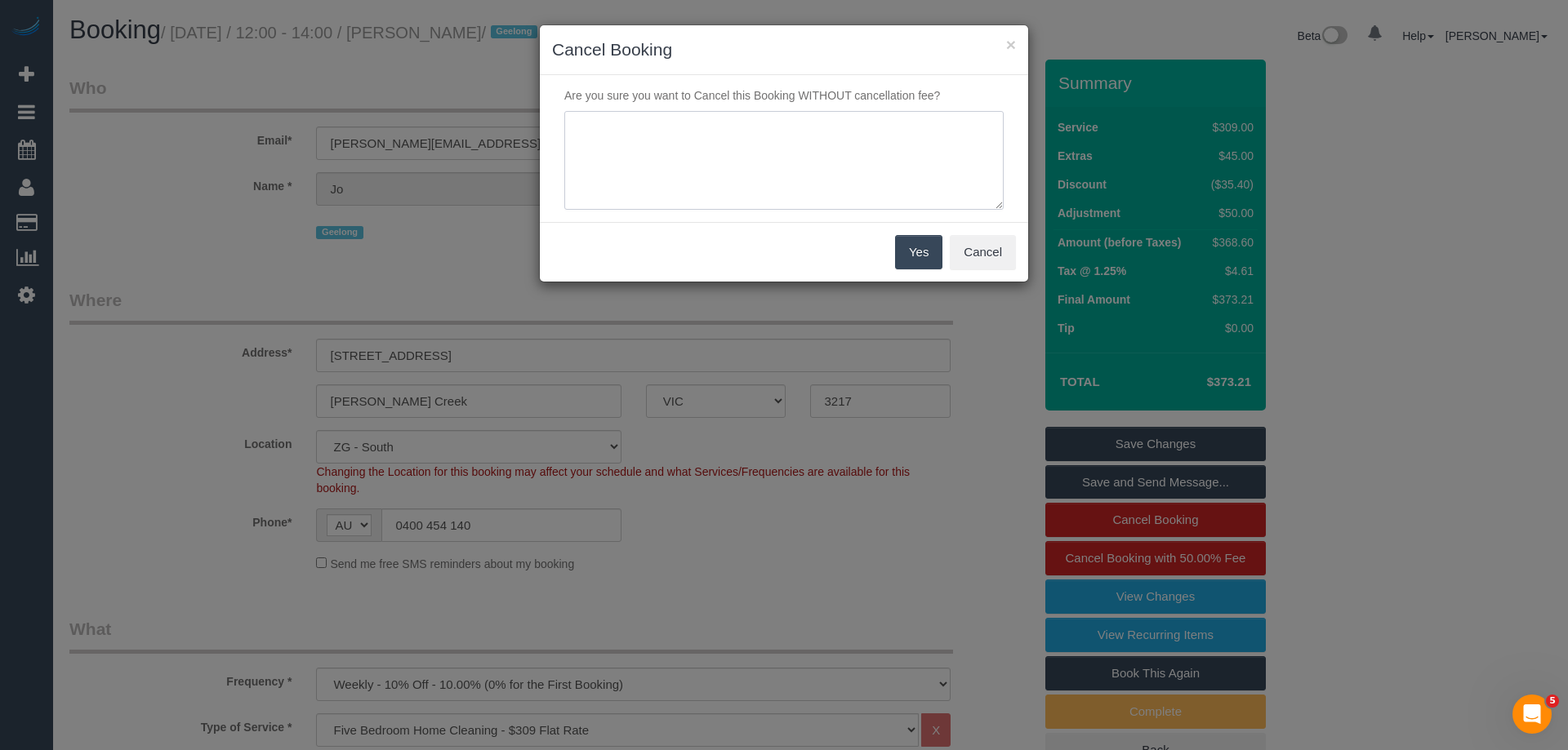
click at [637, 126] on textarea at bounding box center [783, 161] width 439 height 100
paste textarea "Happy to skip today's service. Hope they're feeling better soon."
type textarea "Happy to skip today's service. Hope they're feeling better soon via text - RM"
click at [929, 257] on button "Yes" at bounding box center [919, 252] width 47 height 35
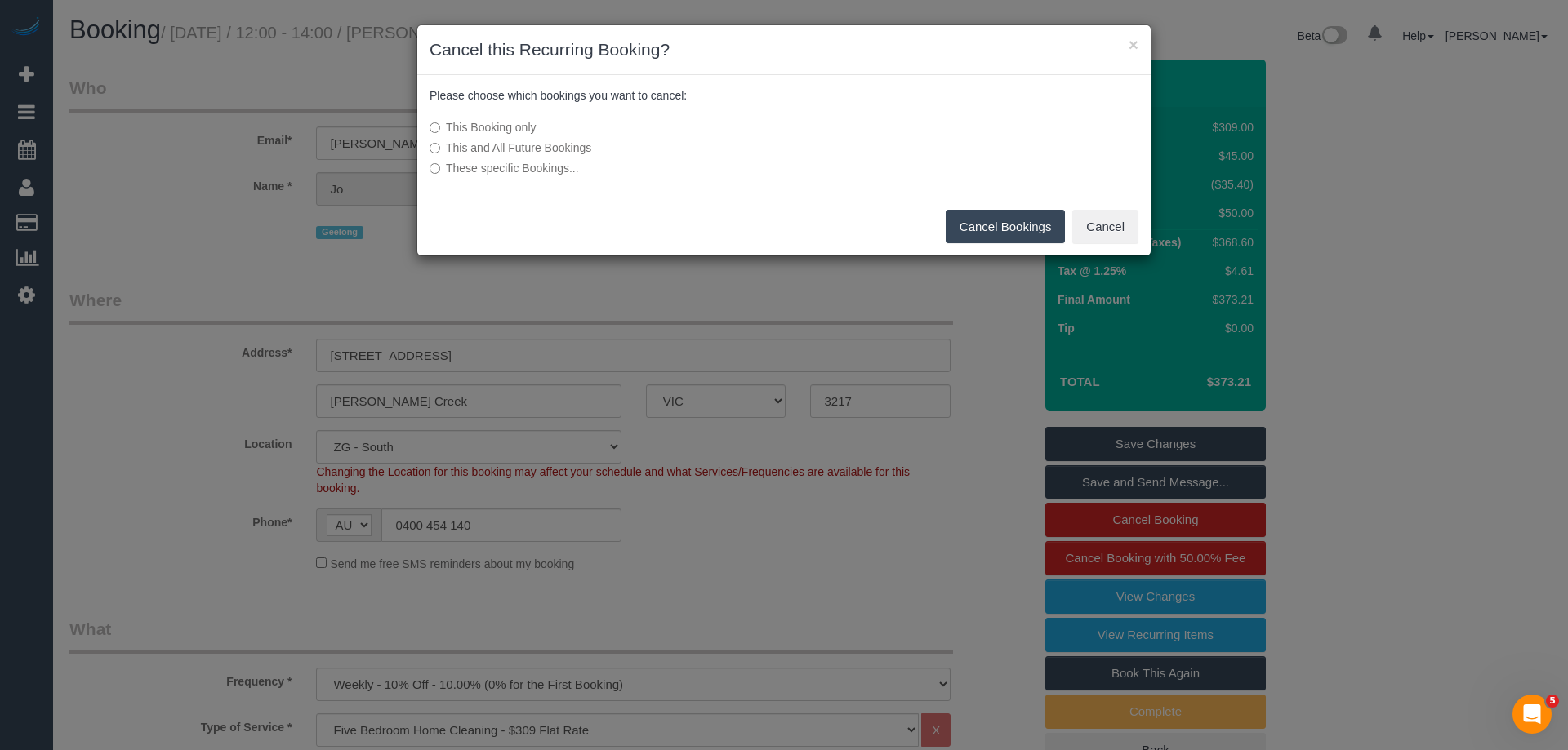
click at [969, 217] on button "Cancel Bookings" at bounding box center [1006, 227] width 120 height 35
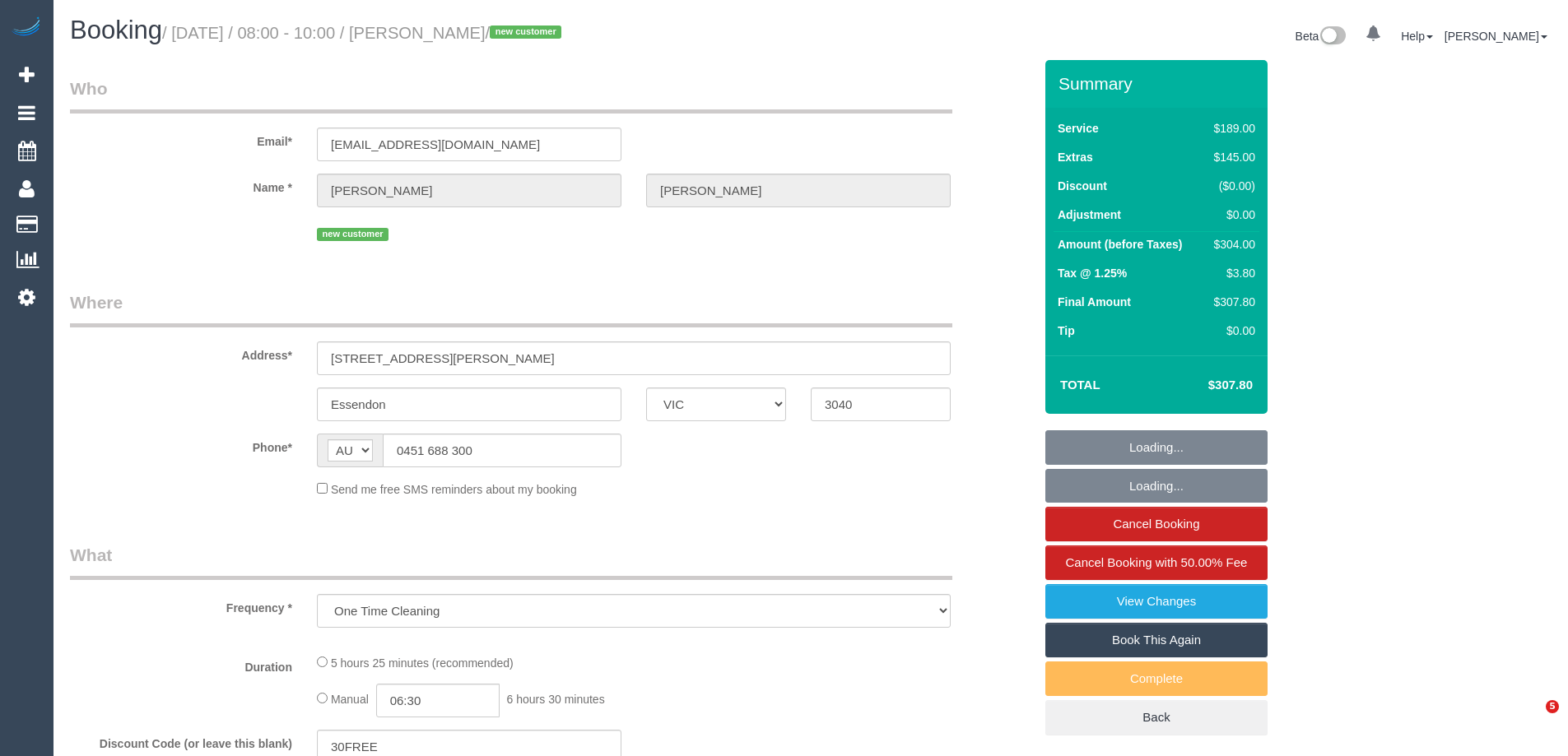
select select "VIC"
select select "object:1551"
select select "string:stripe-pm_1S7nRU2GScqysDRVYB8Veyqs"
select select "number:27"
select select "number:14"
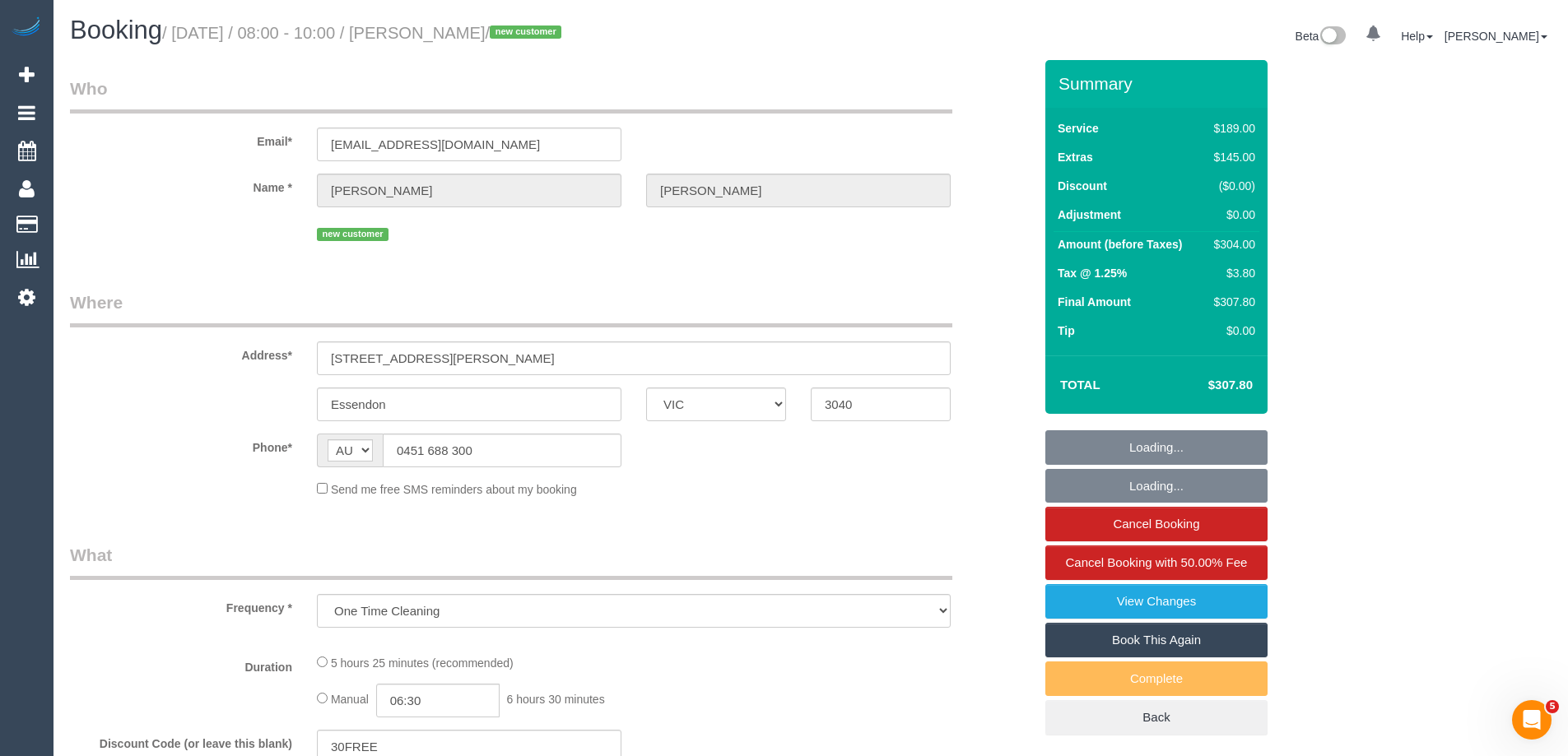
select select "number:19"
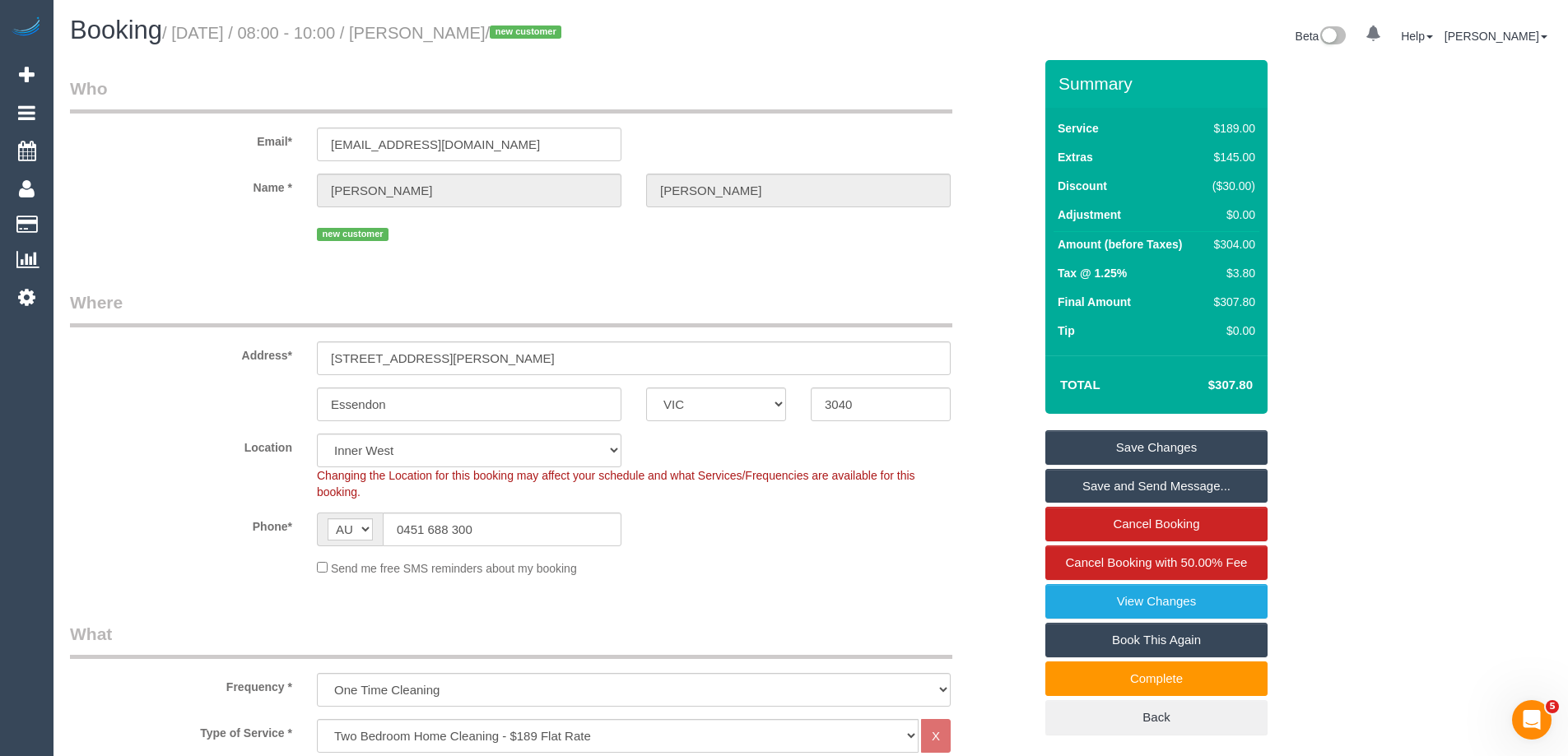
click at [1394, 250] on div "Summary Service $189.00 Extras $145.00 Discount ($30.00) Adjustment $0.00 Amoun…" at bounding box center [1218, 414] width 371 height 708
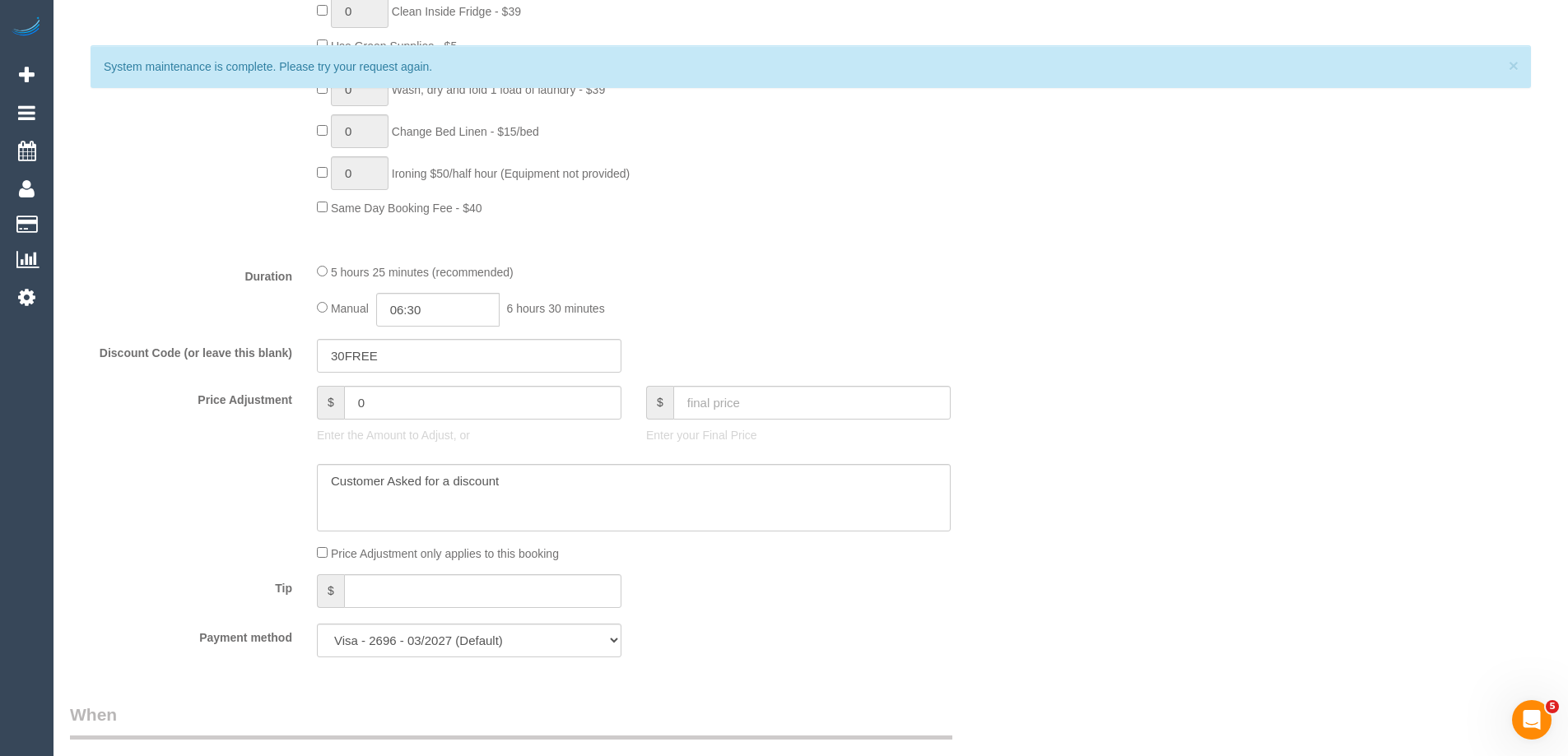
scroll to position [220, 0]
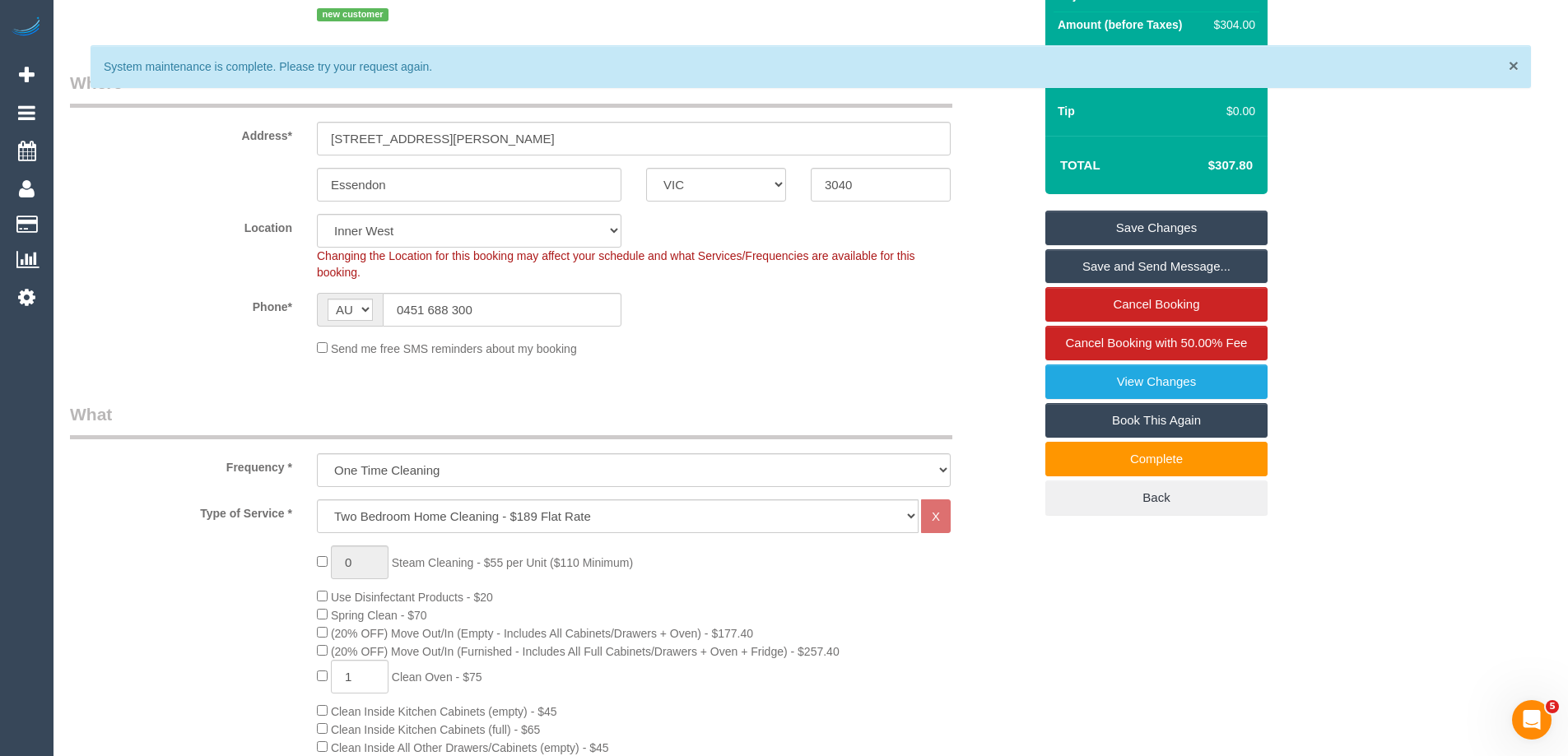
click at [1509, 62] on span "×" at bounding box center [1513, 65] width 10 height 19
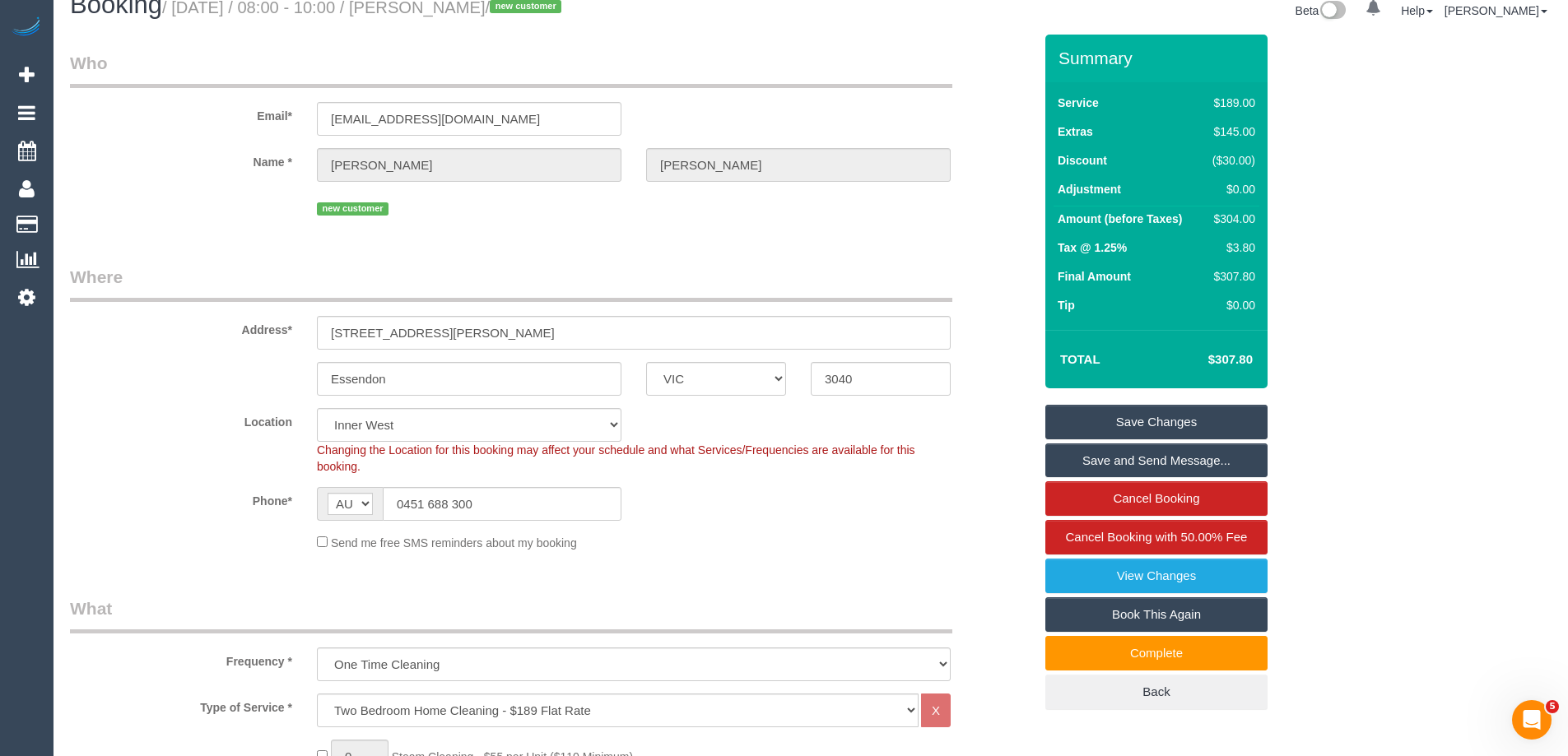
scroll to position [0, 0]
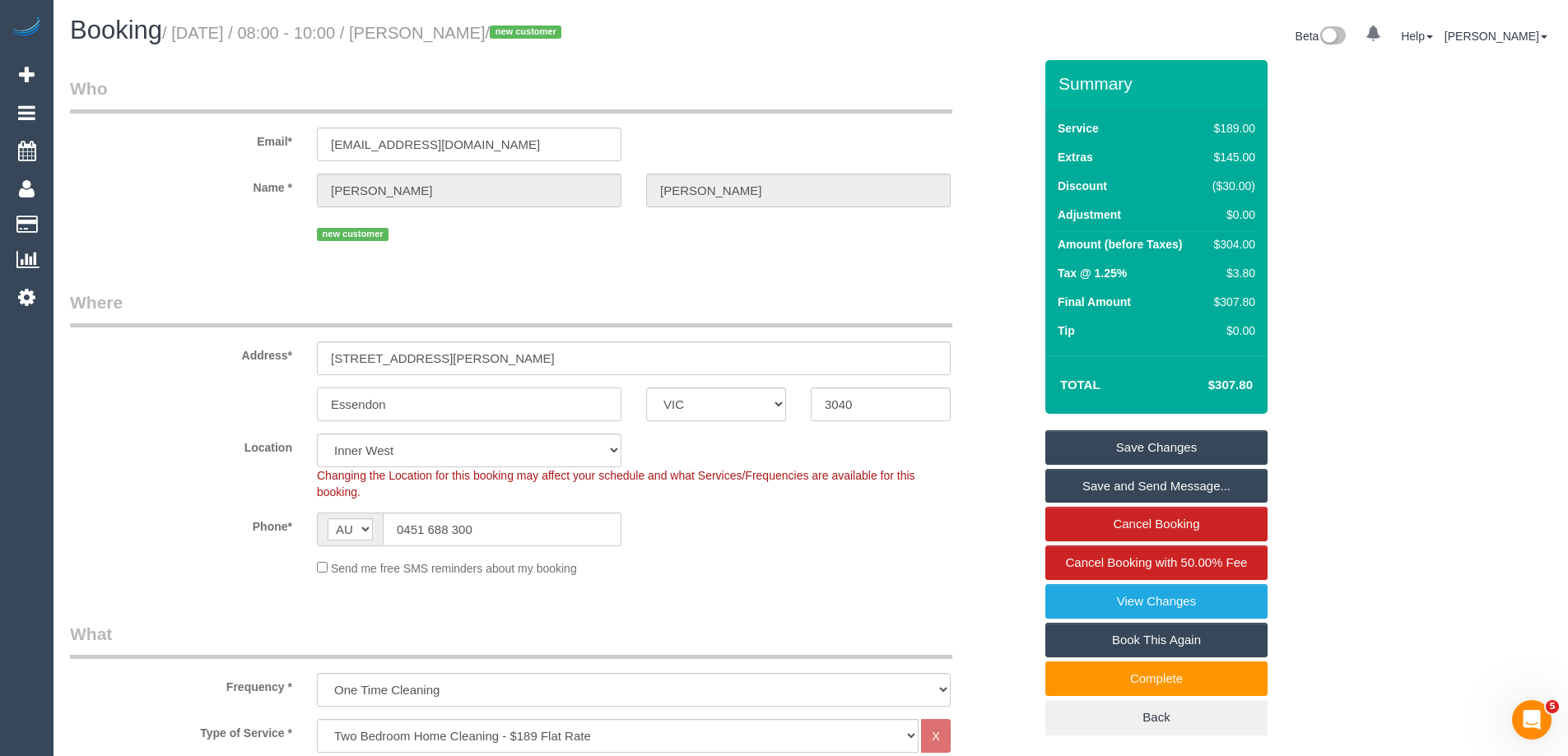
drag, startPoint x: 406, startPoint y: 410, endPoint x: 312, endPoint y: 391, distance: 95.9
click at [312, 391] on div "Essendon" at bounding box center [469, 405] width 330 height 34
drag, startPoint x: 460, startPoint y: 537, endPoint x: 404, endPoint y: 532, distance: 56.2
click at [404, 532] on input "0451 688 300" at bounding box center [502, 530] width 239 height 34
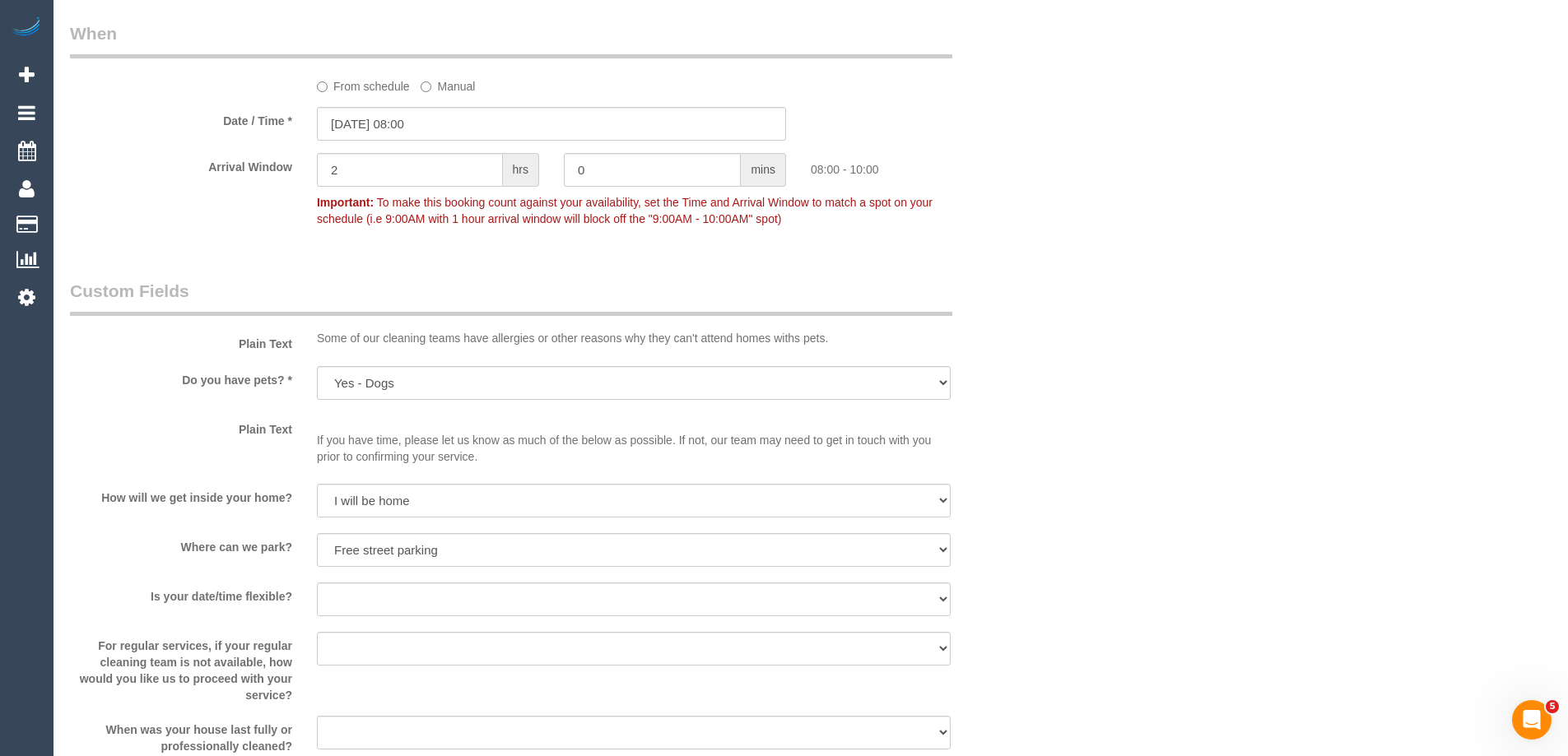
scroll to position [3054, 0]
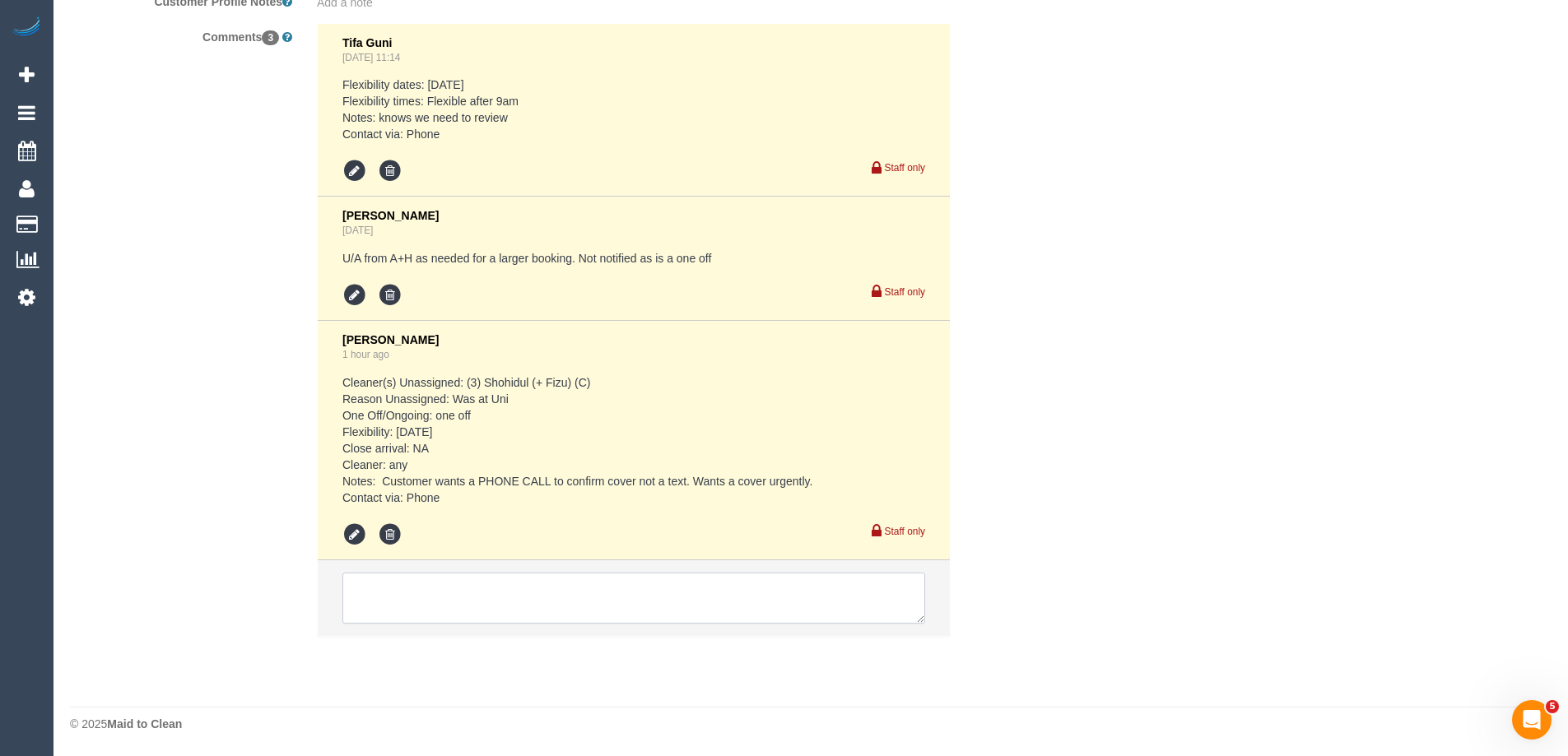
click at [630, 576] on textarea at bounding box center [633, 598] width 583 height 51
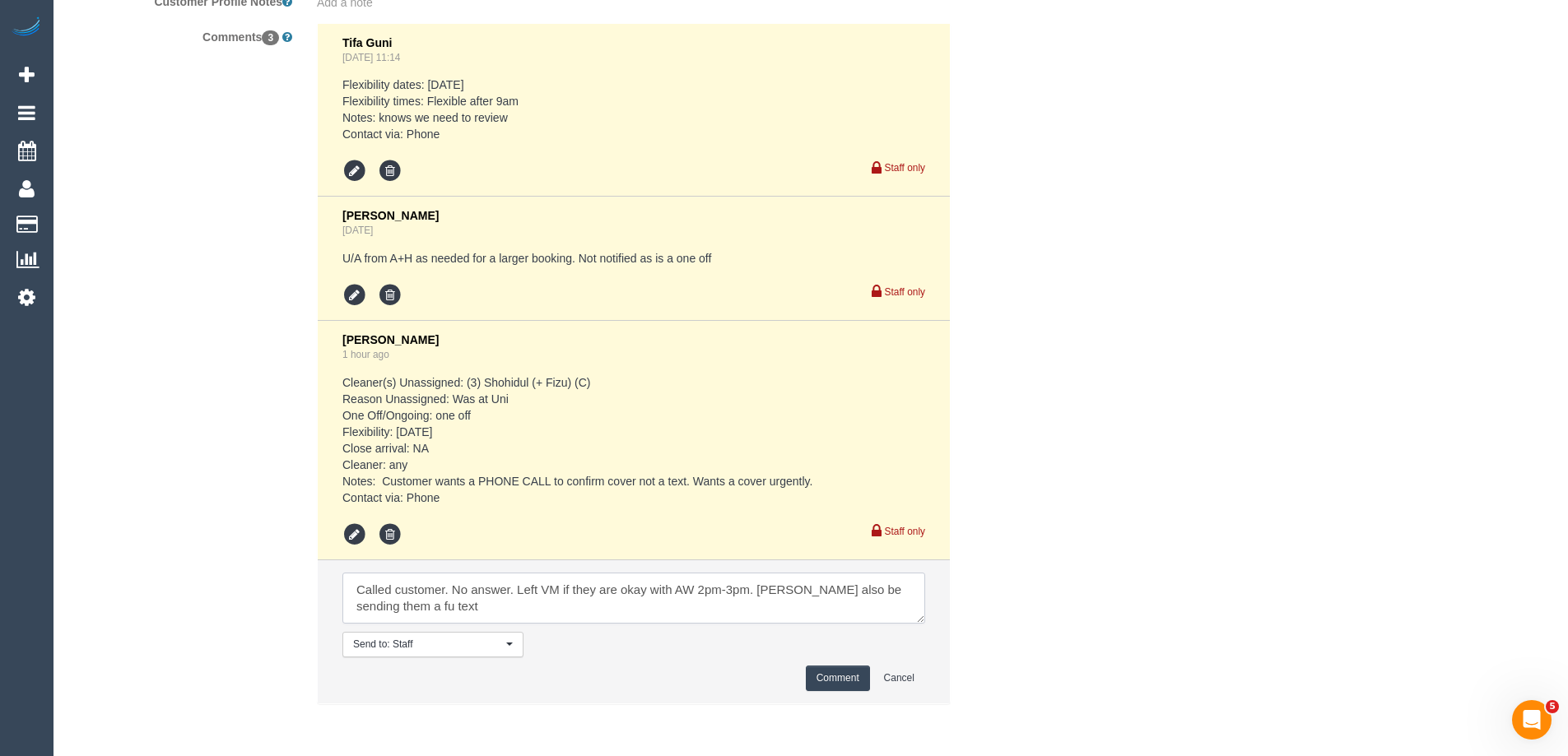
click at [360, 603] on textarea at bounding box center [633, 598] width 583 height 51
type textarea "Called customer. No answer. Left VM if they are okay with AW 2pm-3pm. Will also…"
click at [835, 669] on button "Comment" at bounding box center [838, 679] width 65 height 25
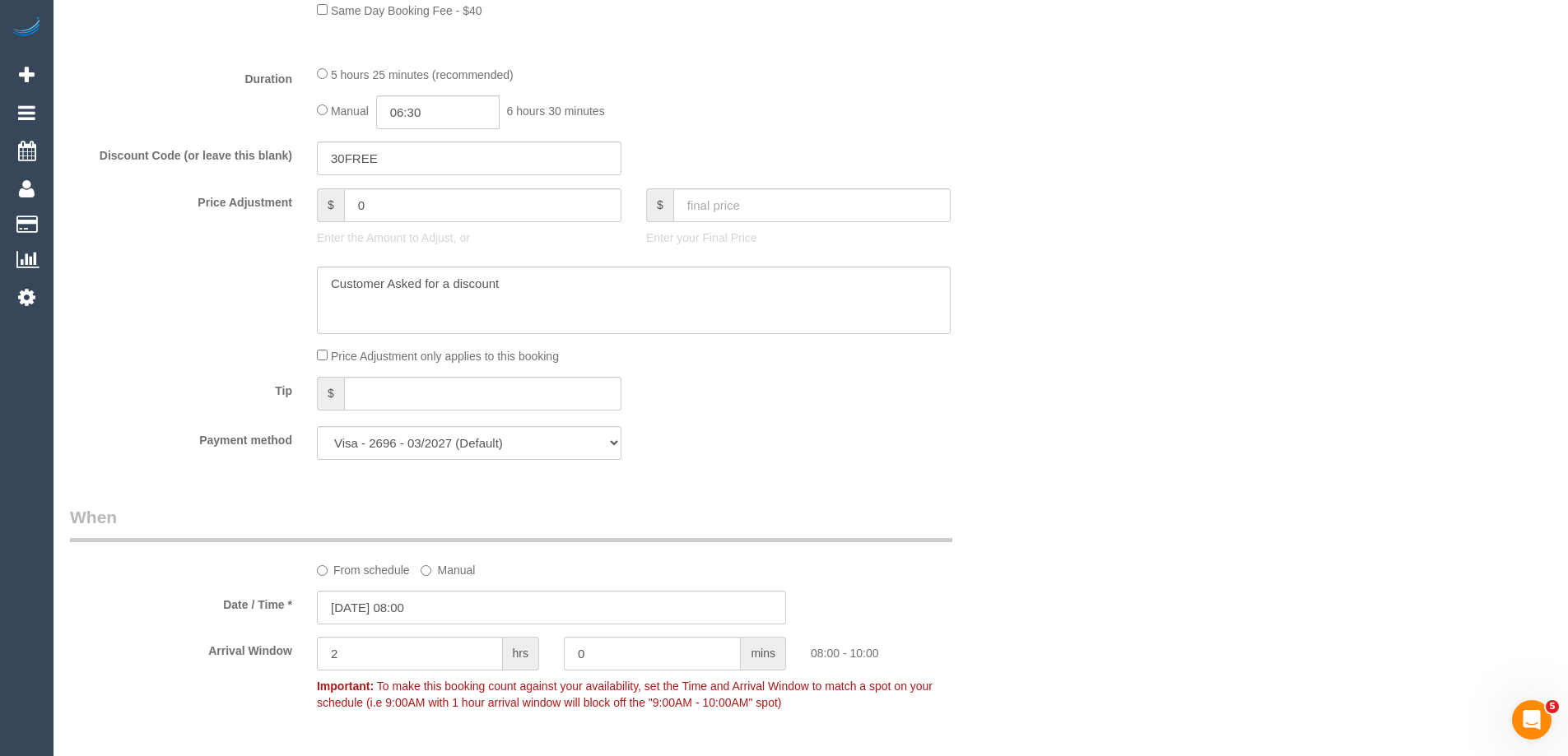
scroll to position [1325, 0]
click at [430, 607] on input "29/09/2025 08:00" at bounding box center [551, 606] width 470 height 34
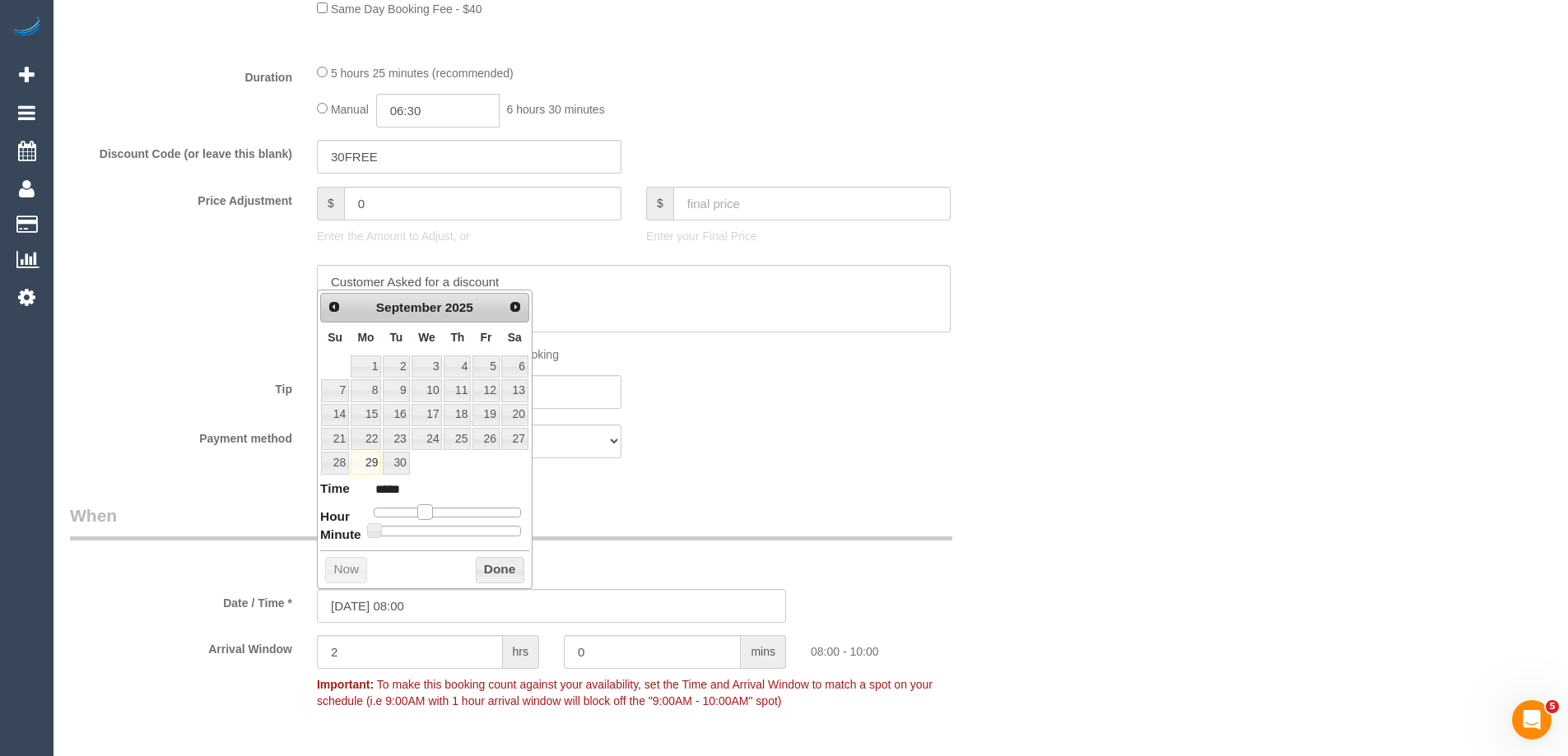
type input "29/09/2025 09:00"
type input "*****"
type input "29/09/2025 10:00"
type input "*****"
type input "29/09/2025 11:00"
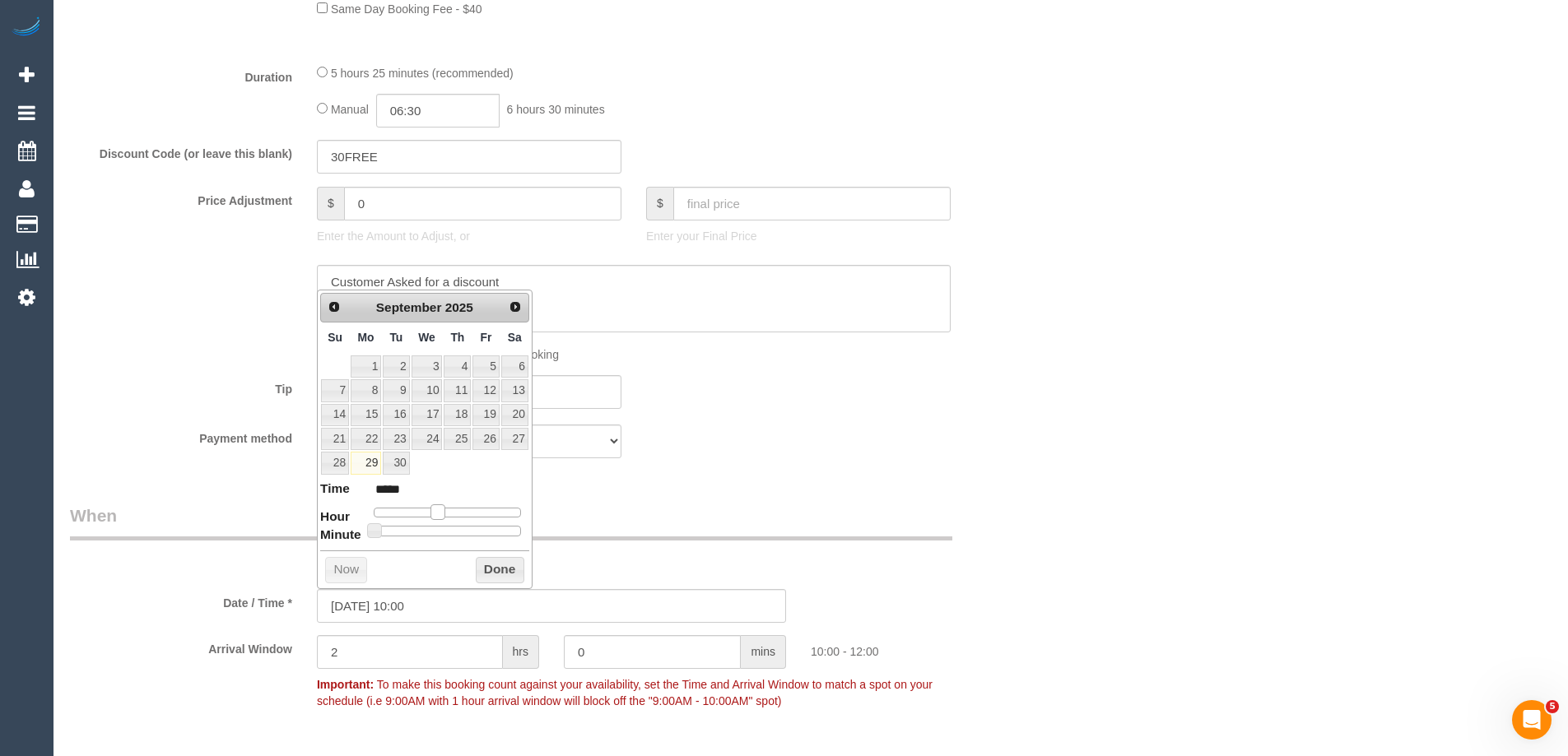
type input "*****"
type input "29/09/2025 12:00"
type input "*****"
type input "29/09/2025 13:00"
type input "*****"
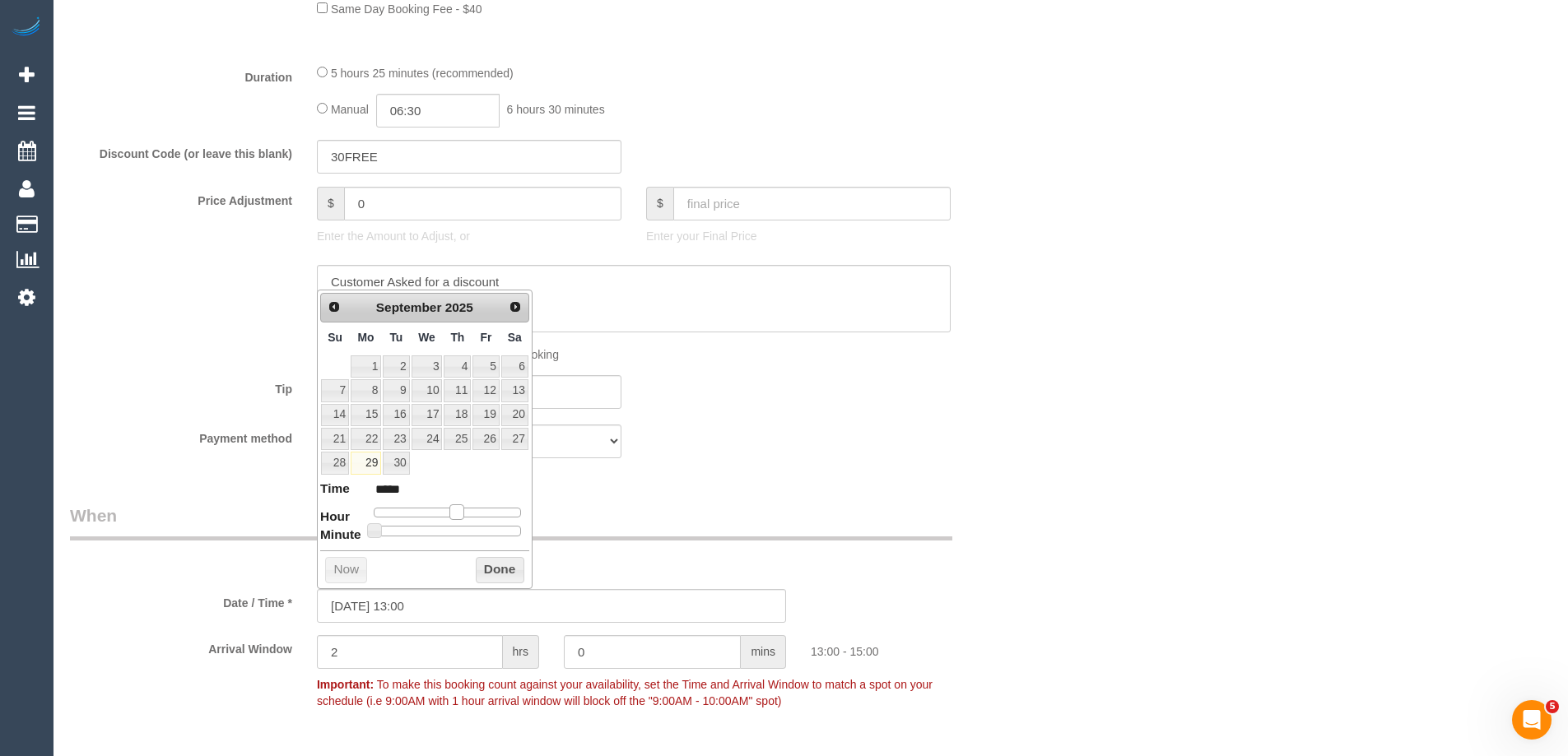
type input "29/09/2025 14:00"
type input "*****"
type input "29/09/2025 15:00"
type input "*****"
type input "29/09/2025 14:00"
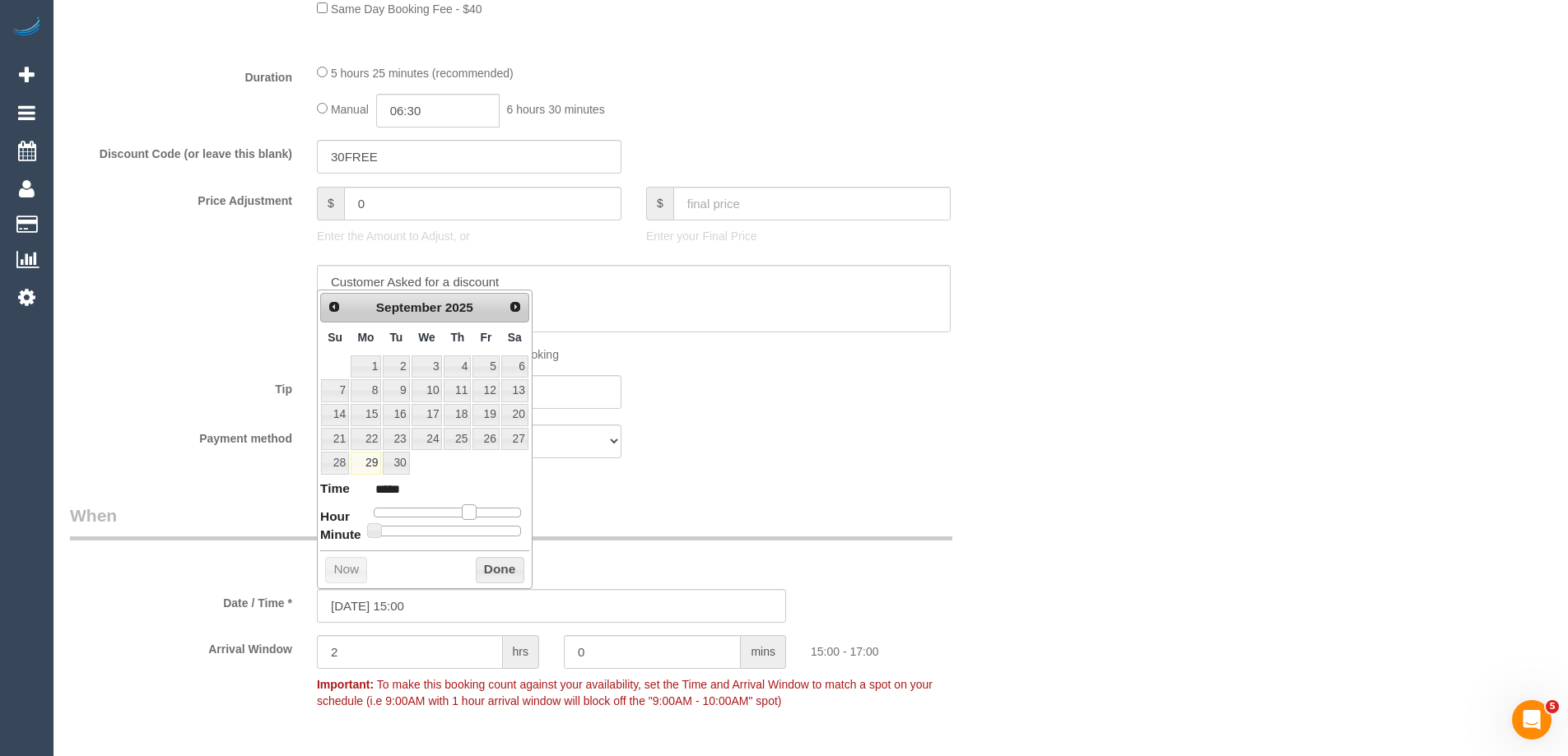
type input "*****"
drag, startPoint x: 429, startPoint y: 512, endPoint x: 467, endPoint y: 509, distance: 38.1
click at [467, 509] on span at bounding box center [462, 512] width 15 height 15
click at [503, 571] on button "Done" at bounding box center [500, 570] width 48 height 26
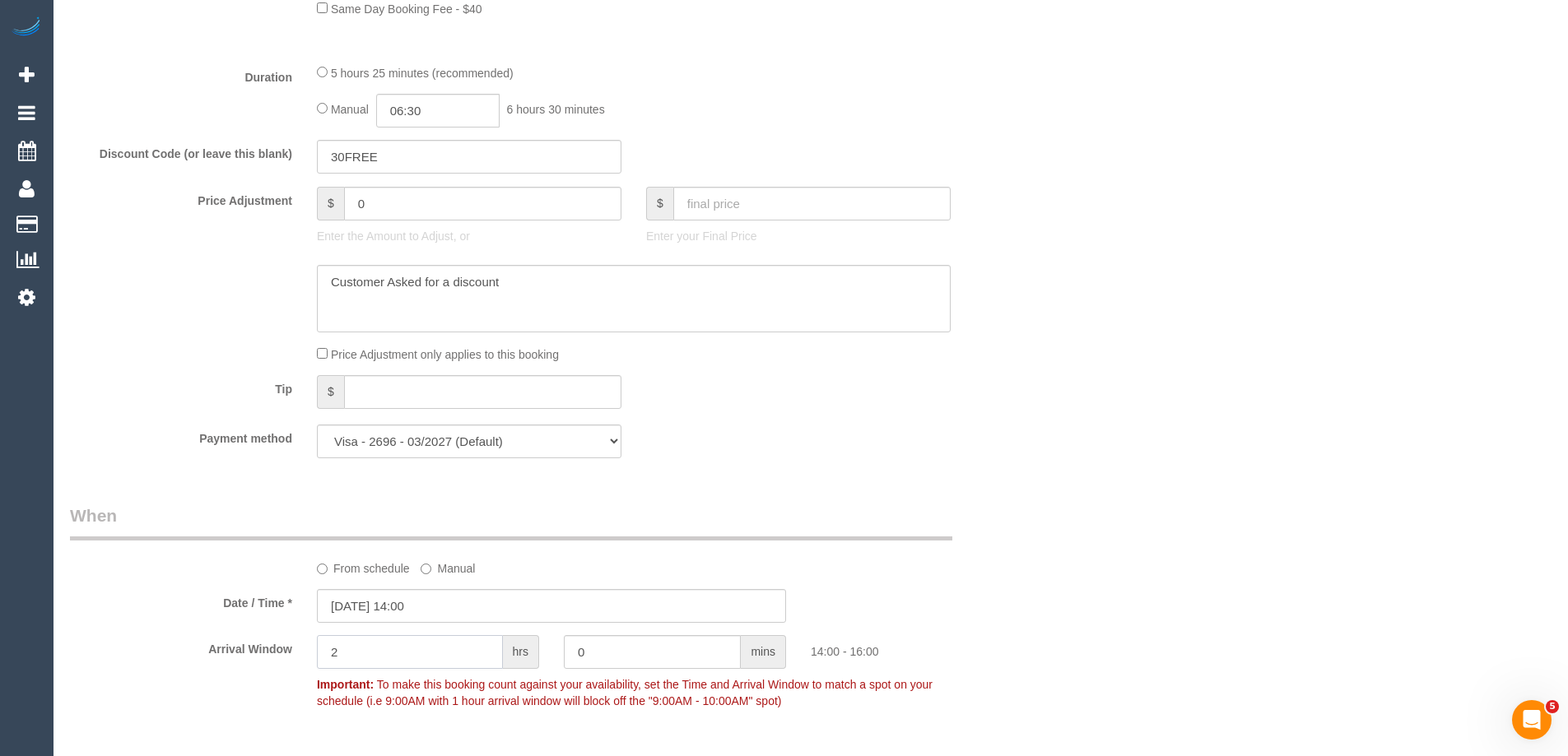
click at [340, 646] on input "2" at bounding box center [410, 653] width 186 height 34
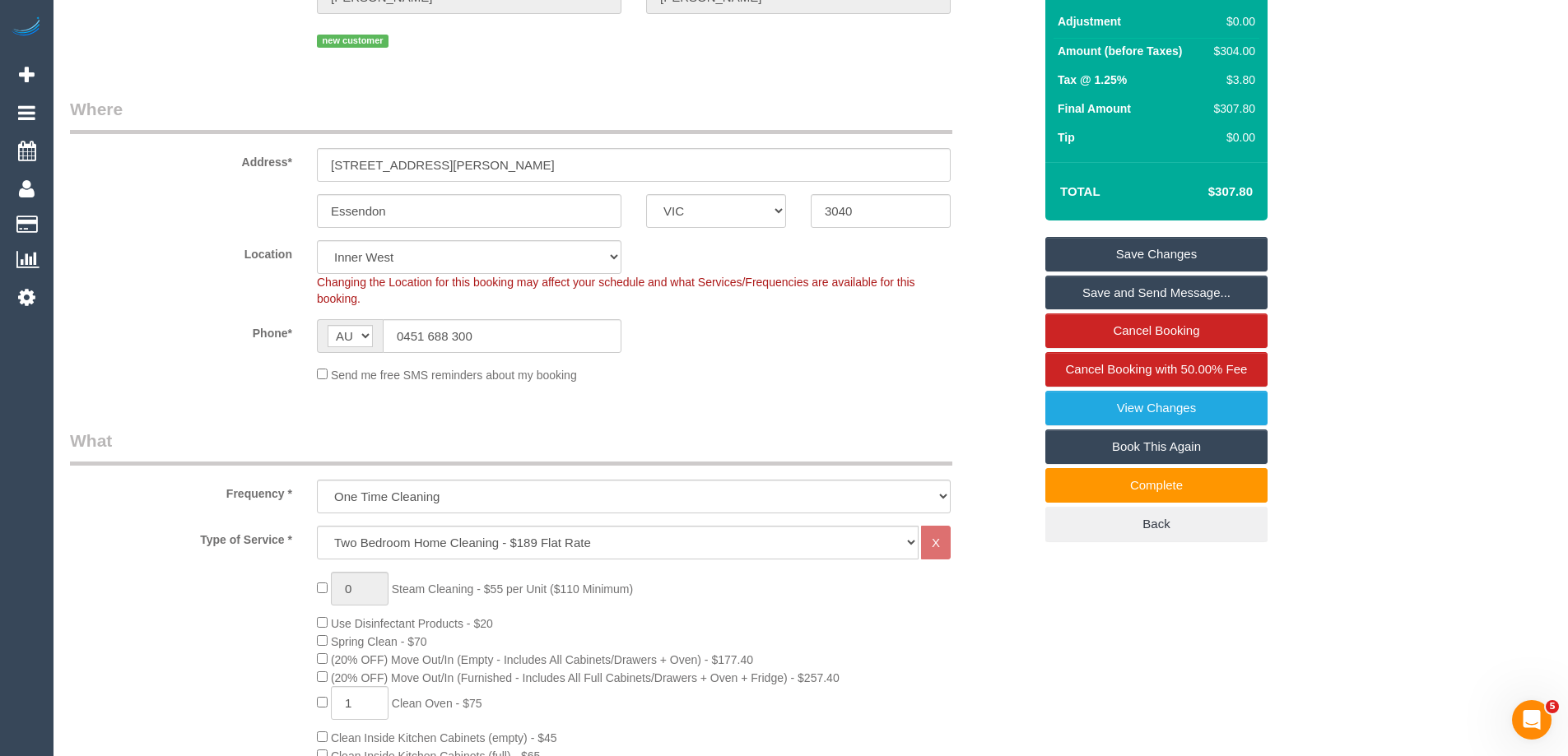
scroll to position [161, 0]
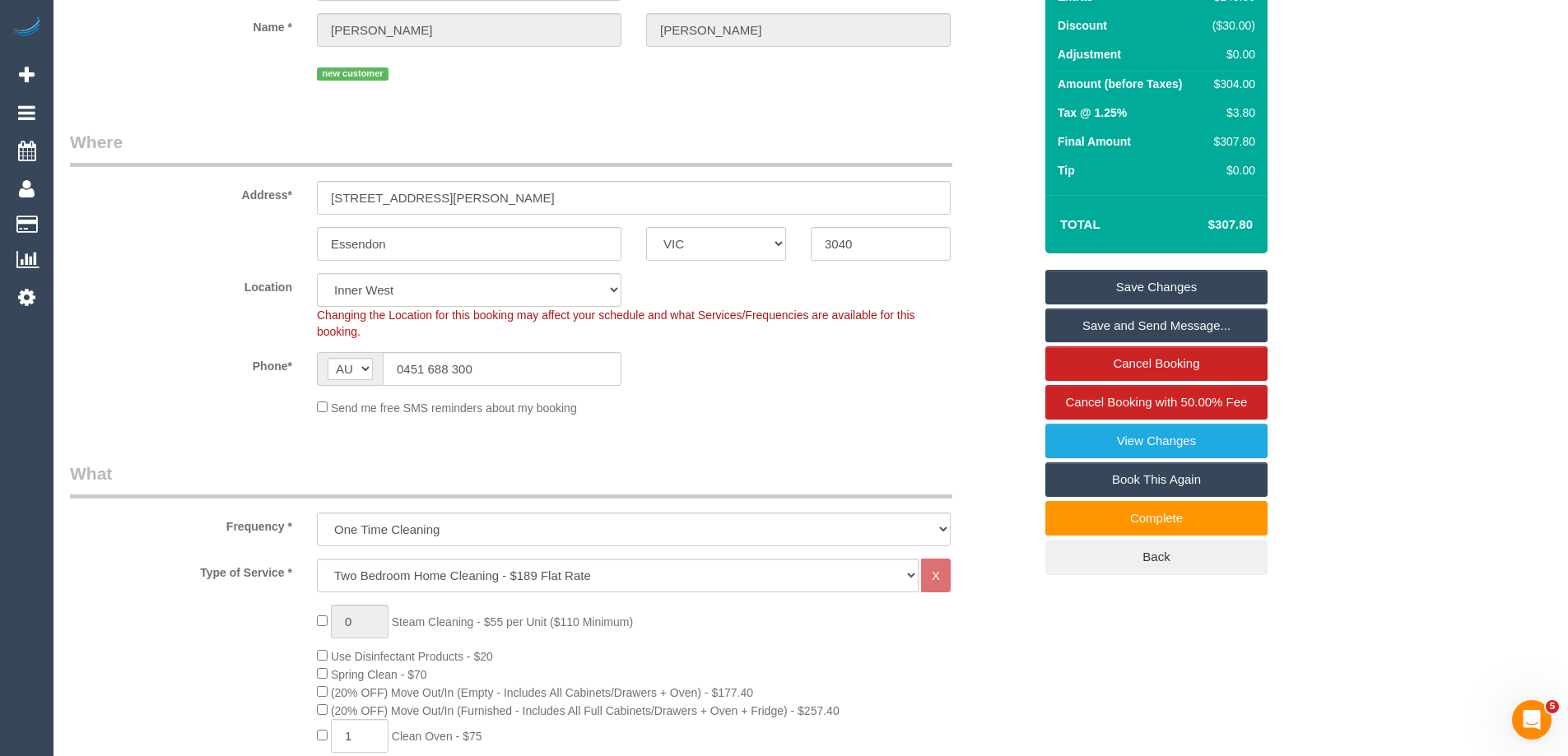
type input "1"
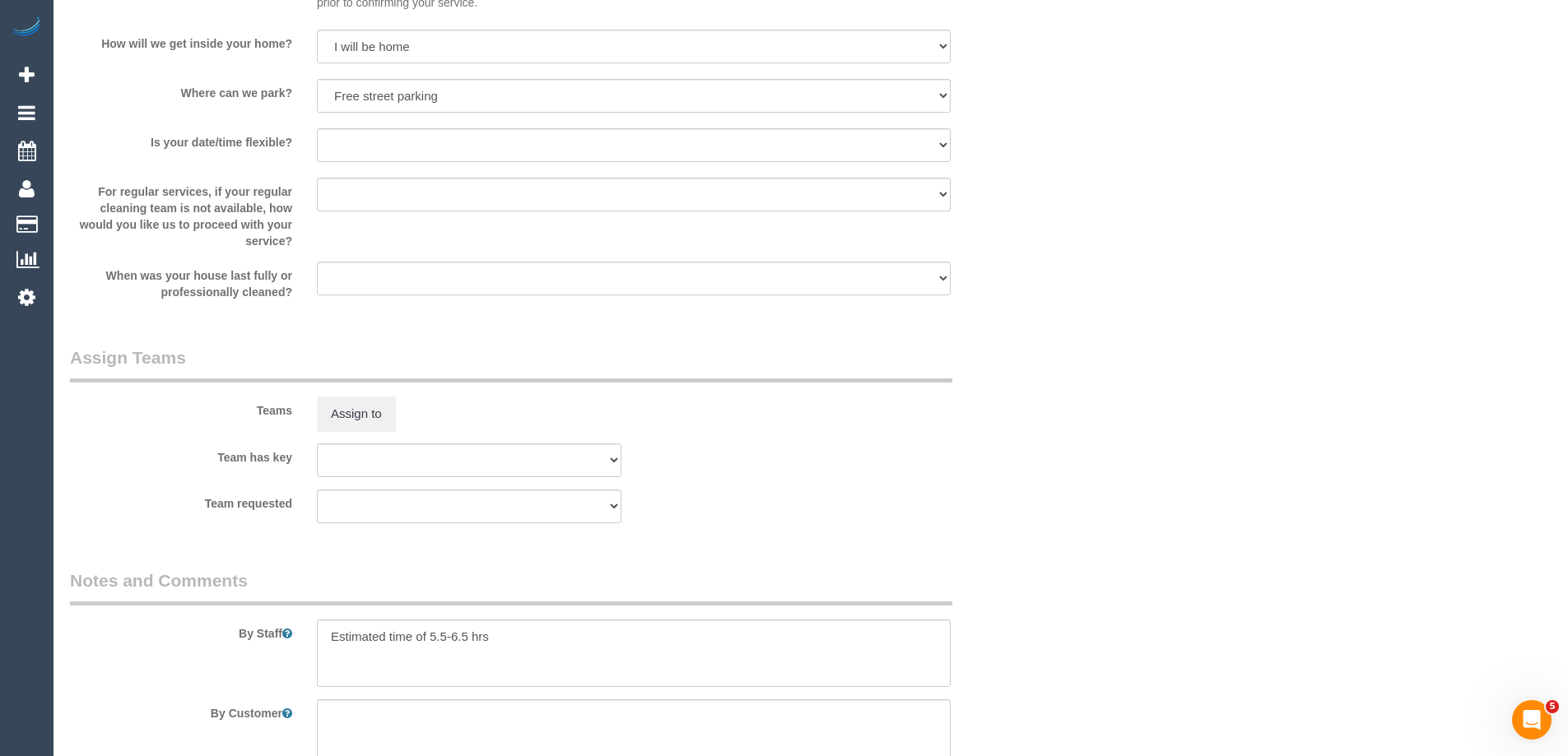
scroll to position [2305, 0]
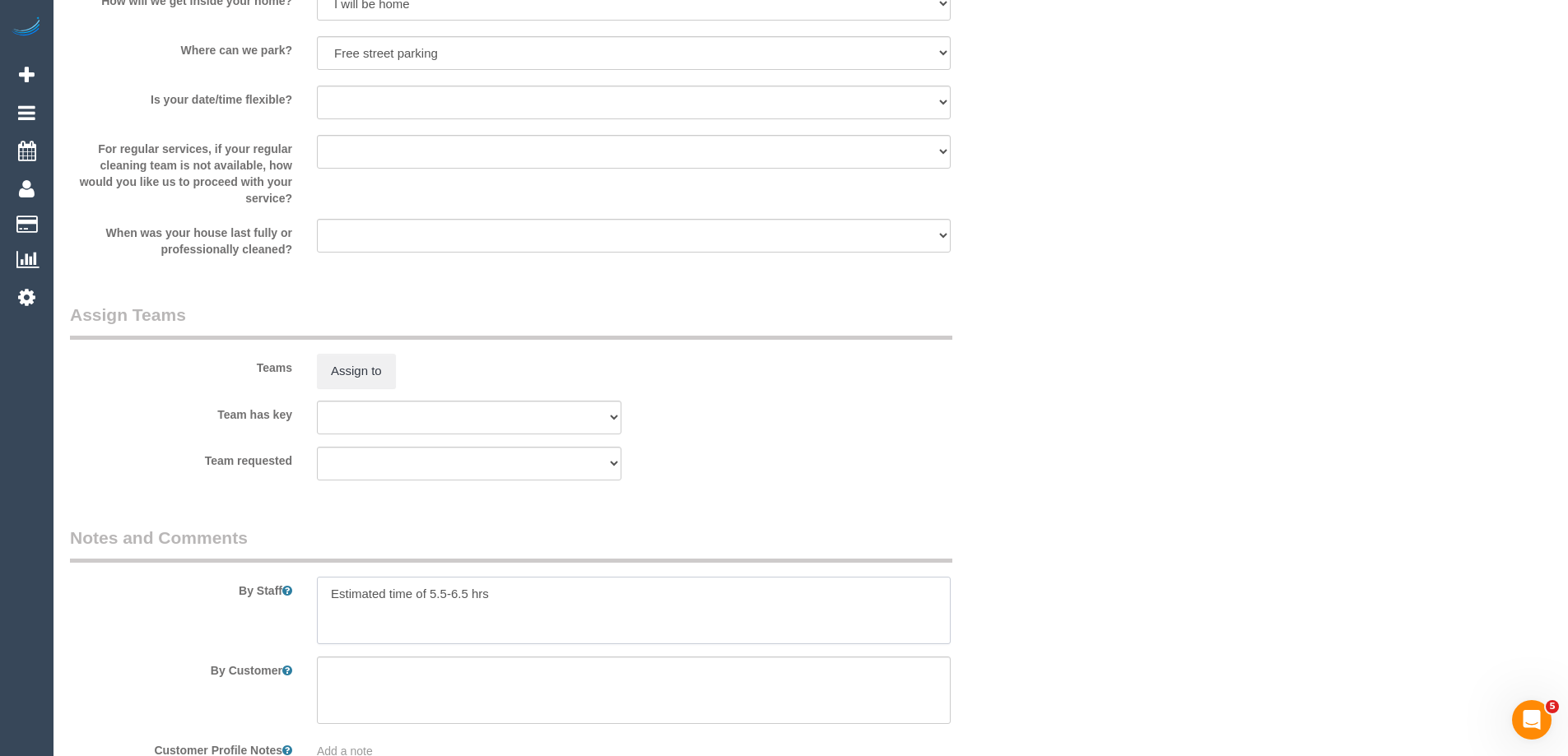
click at [447, 586] on textarea at bounding box center [634, 611] width 634 height 67
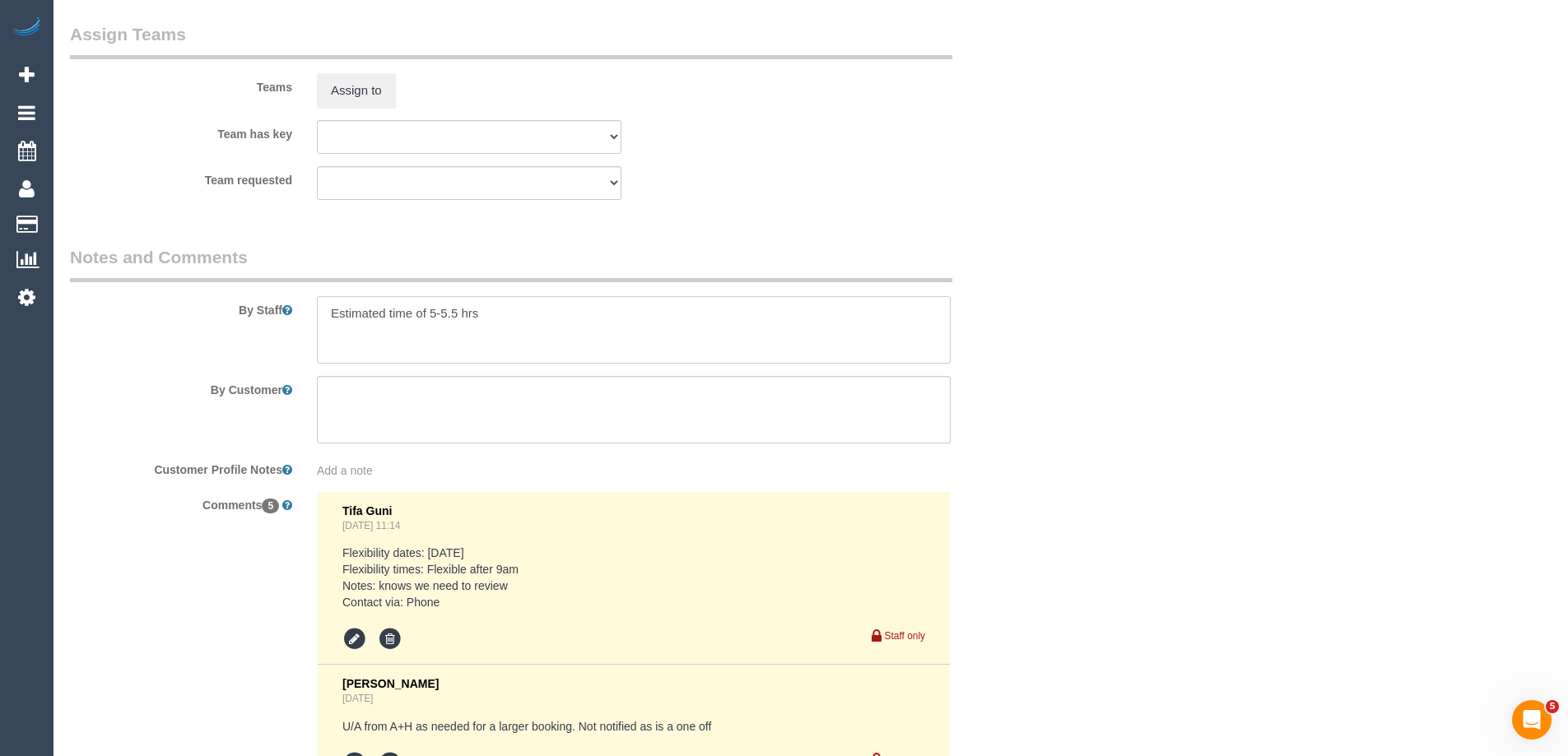
scroll to position [2799, 0]
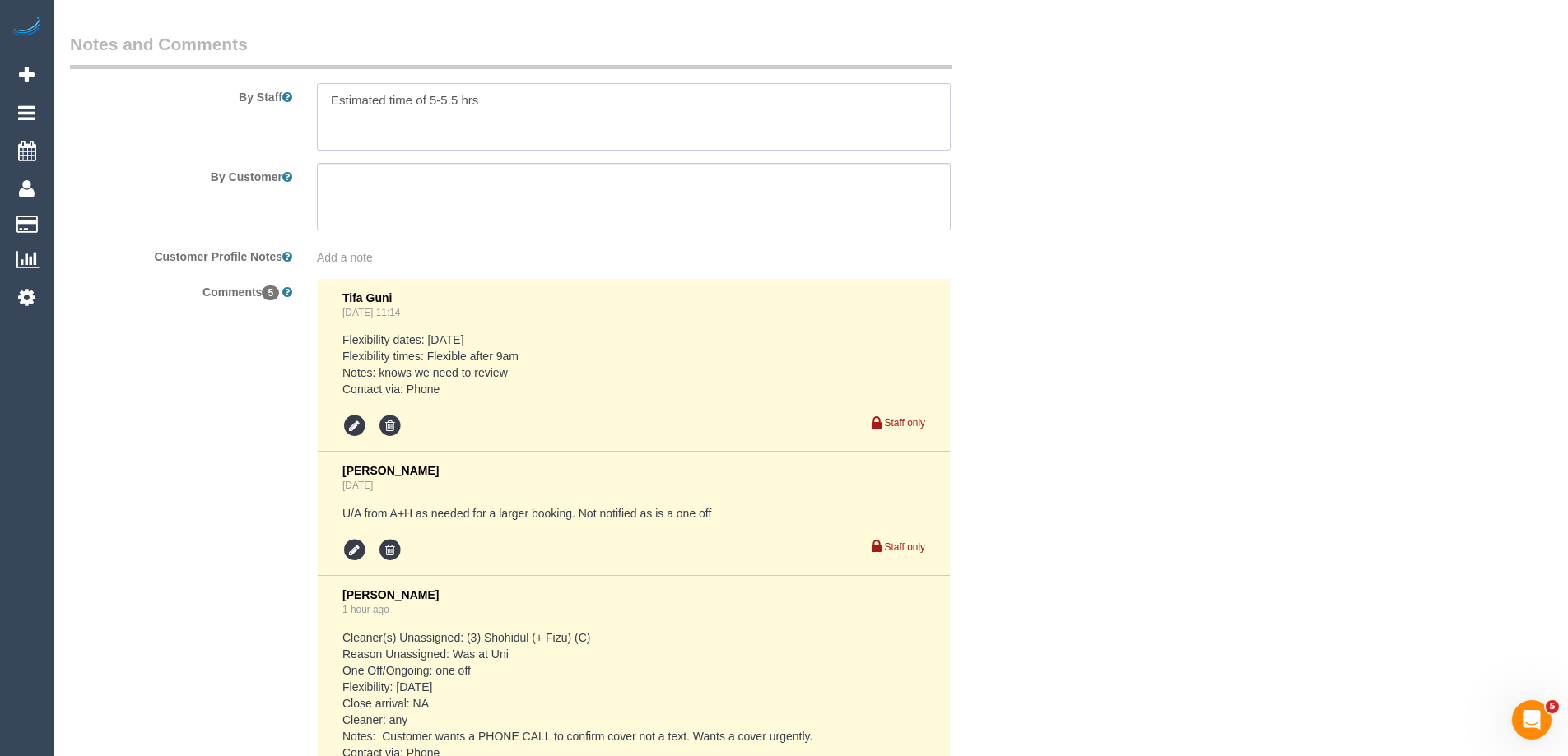
type textarea "Estimated time of 5-5.5 hrs"
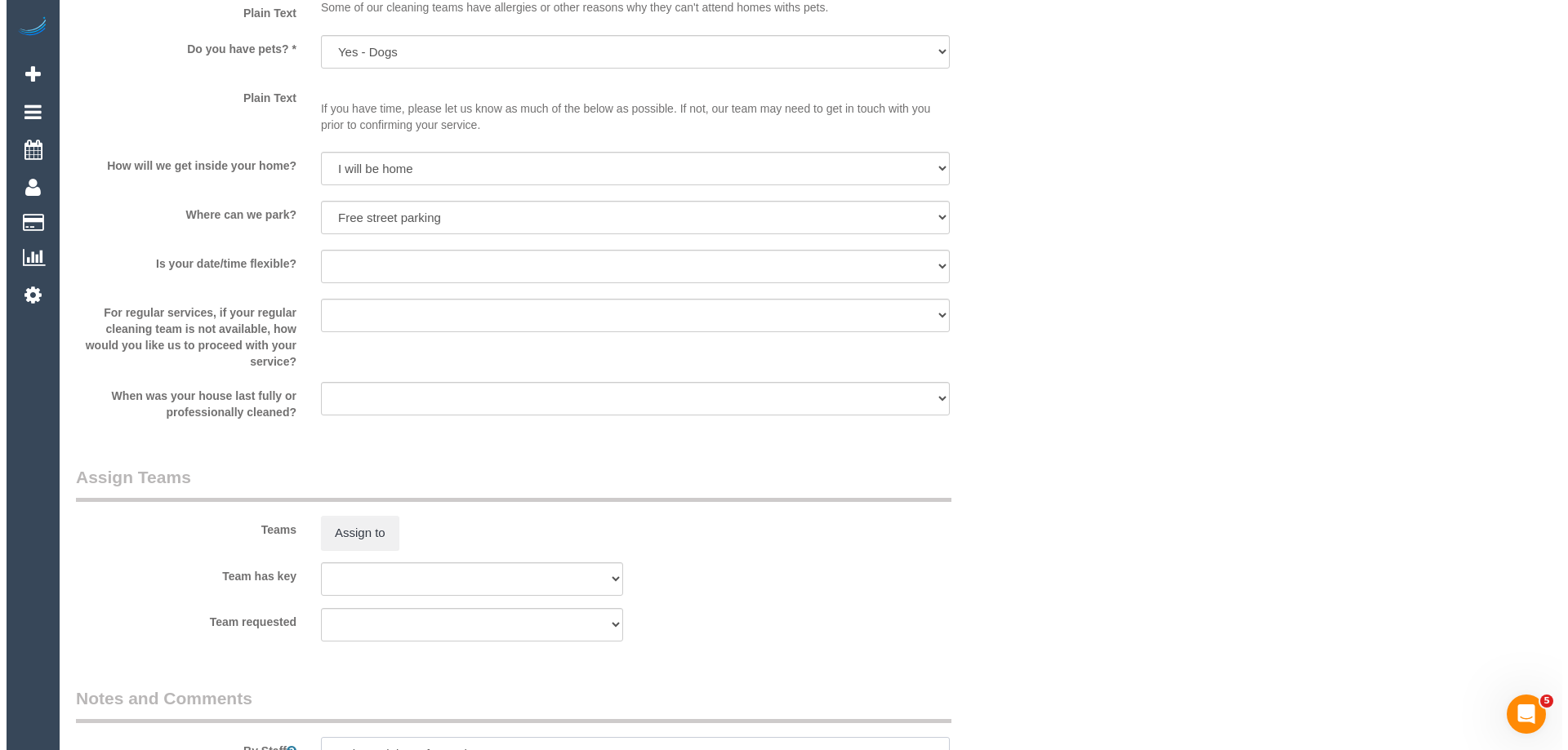
scroll to position [2205, 0]
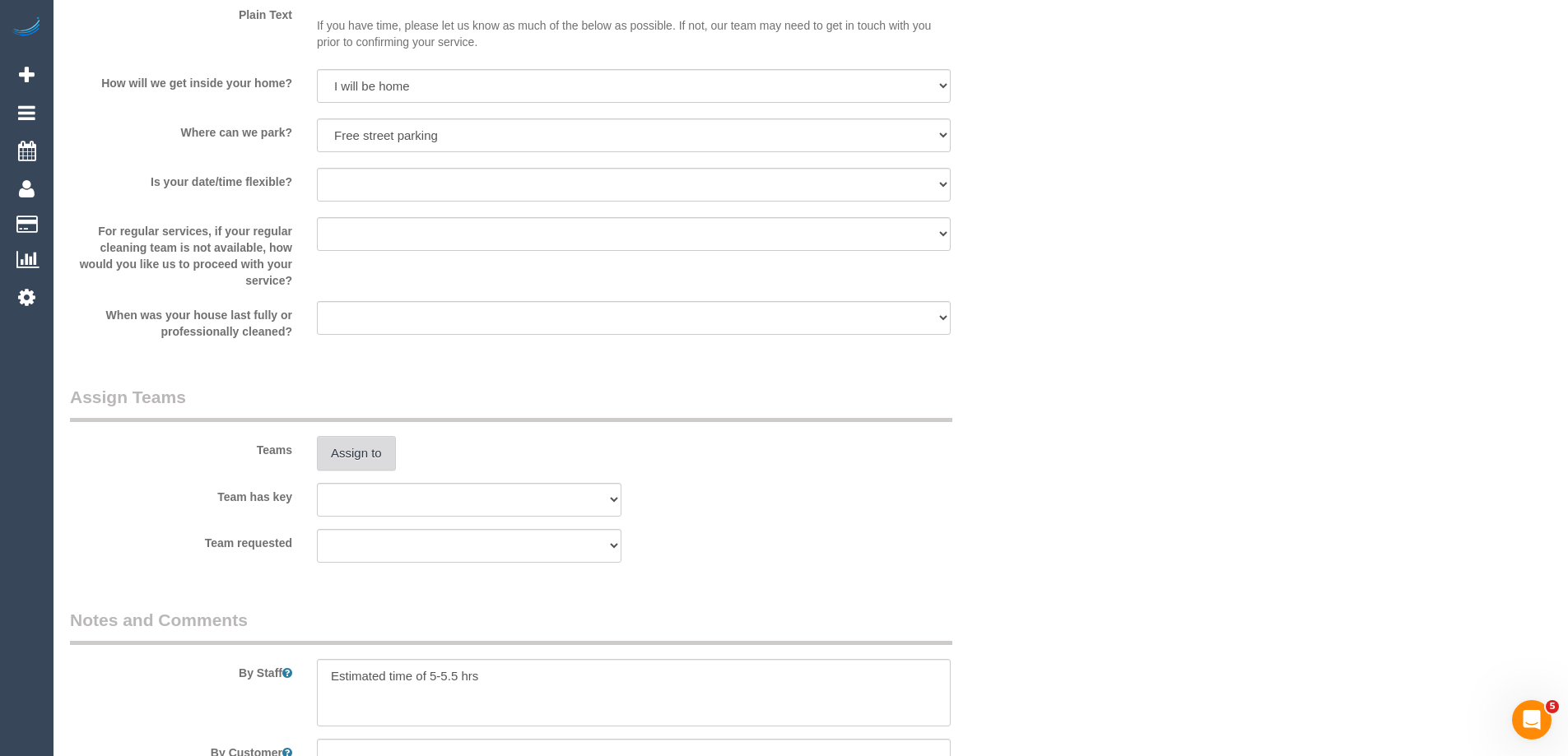
click at [370, 453] on button "Assign to" at bounding box center [357, 453] width 79 height 35
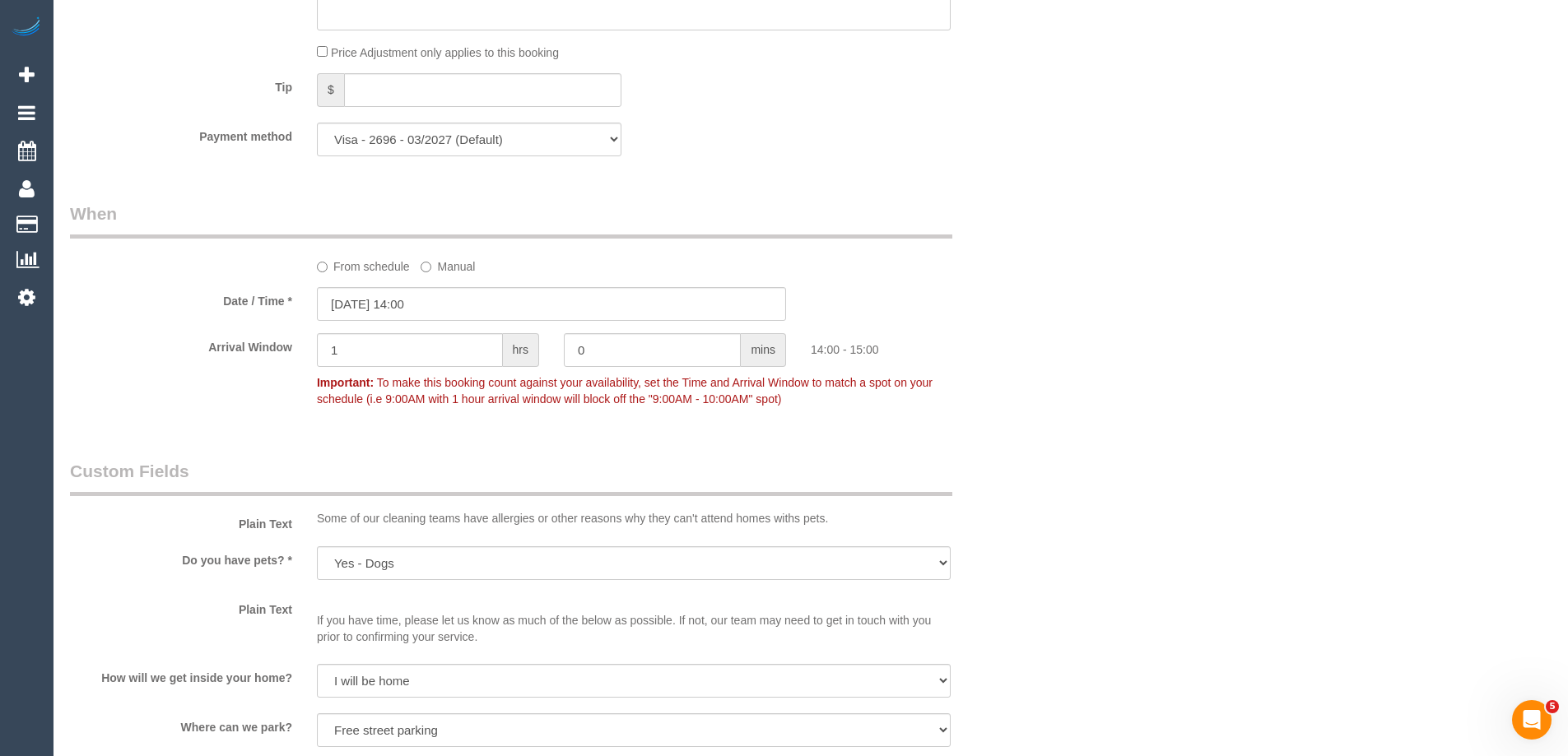
scroll to position [0, 0]
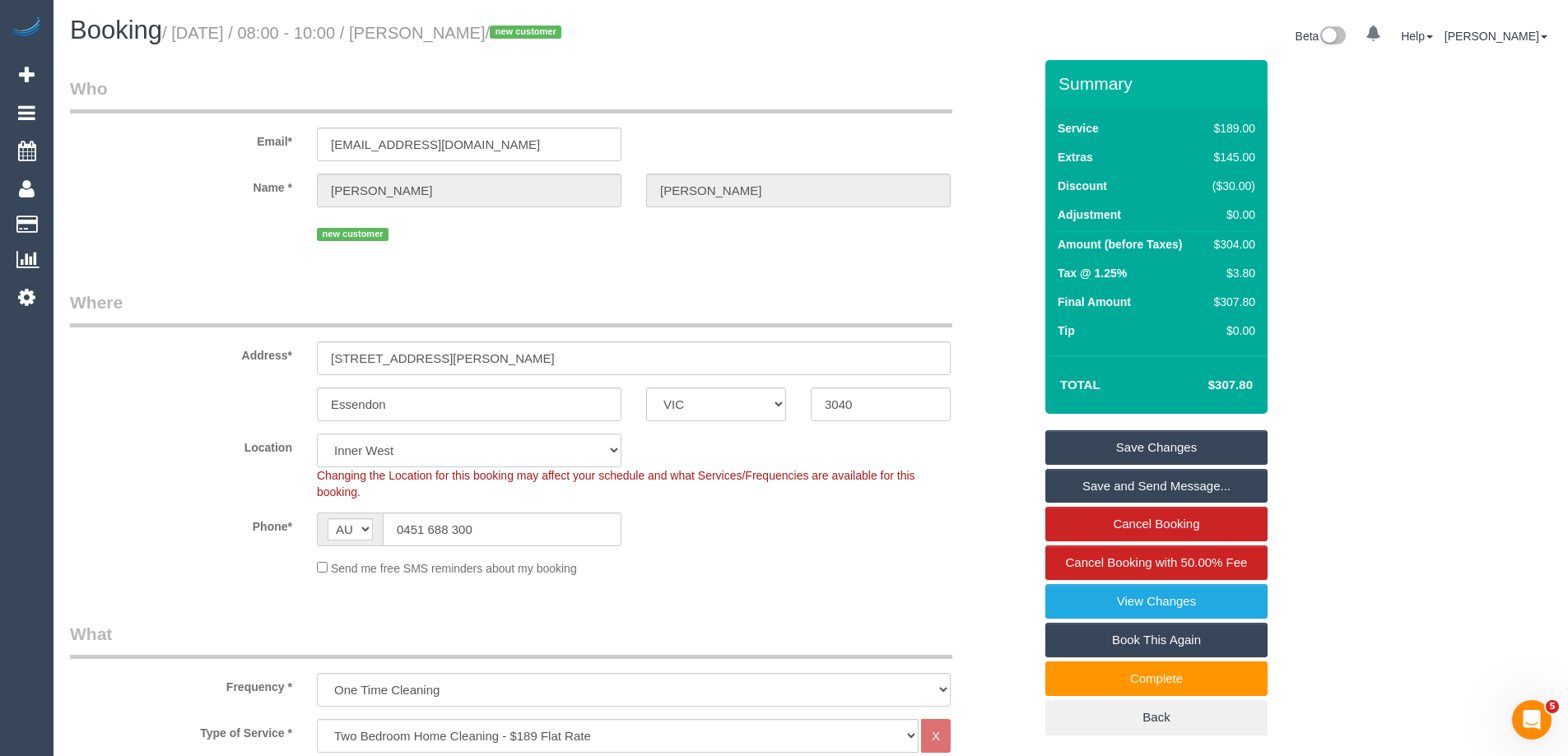
click at [395, 458] on select "Office City East (North) East (South) Inner East Inner North (East) Inner North…" at bounding box center [469, 451] width 304 height 34
select select "50"
click at [317, 434] on select "Office City East (North) East (South) Inner East Inner North (East) Inner North…" at bounding box center [469, 451] width 304 height 34
select select "object:5479"
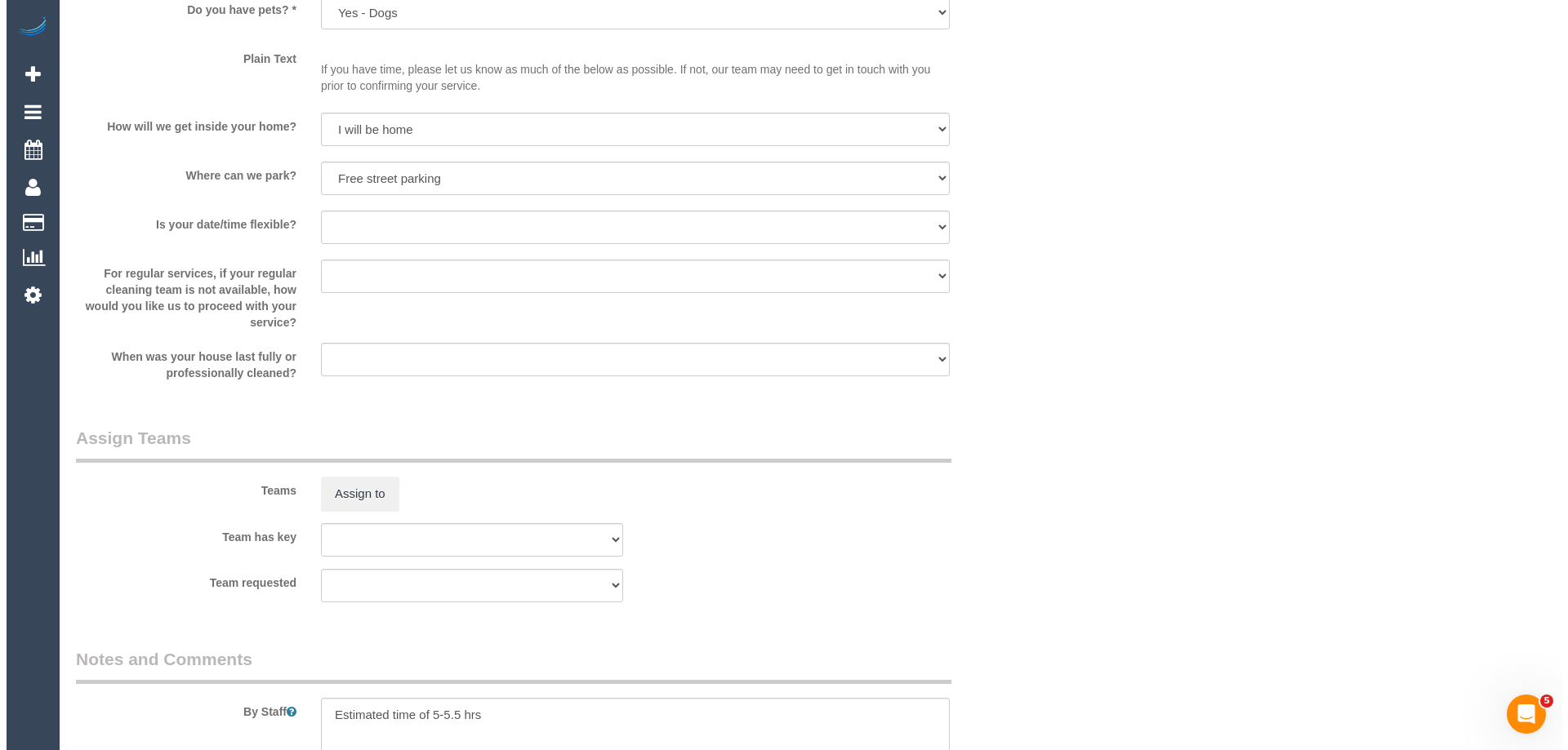
scroll to position [2170, 0]
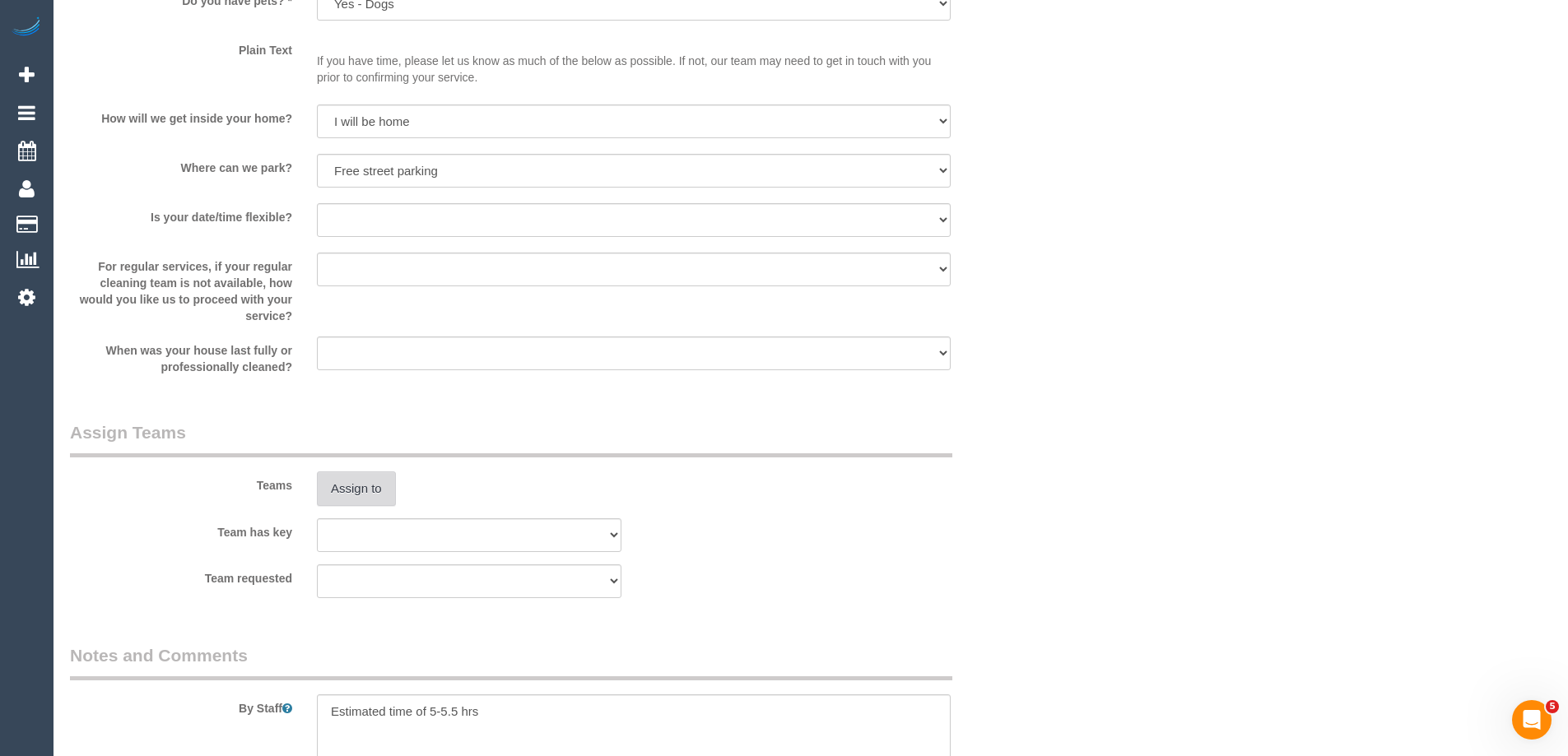
click at [374, 493] on button "Assign to" at bounding box center [357, 488] width 79 height 35
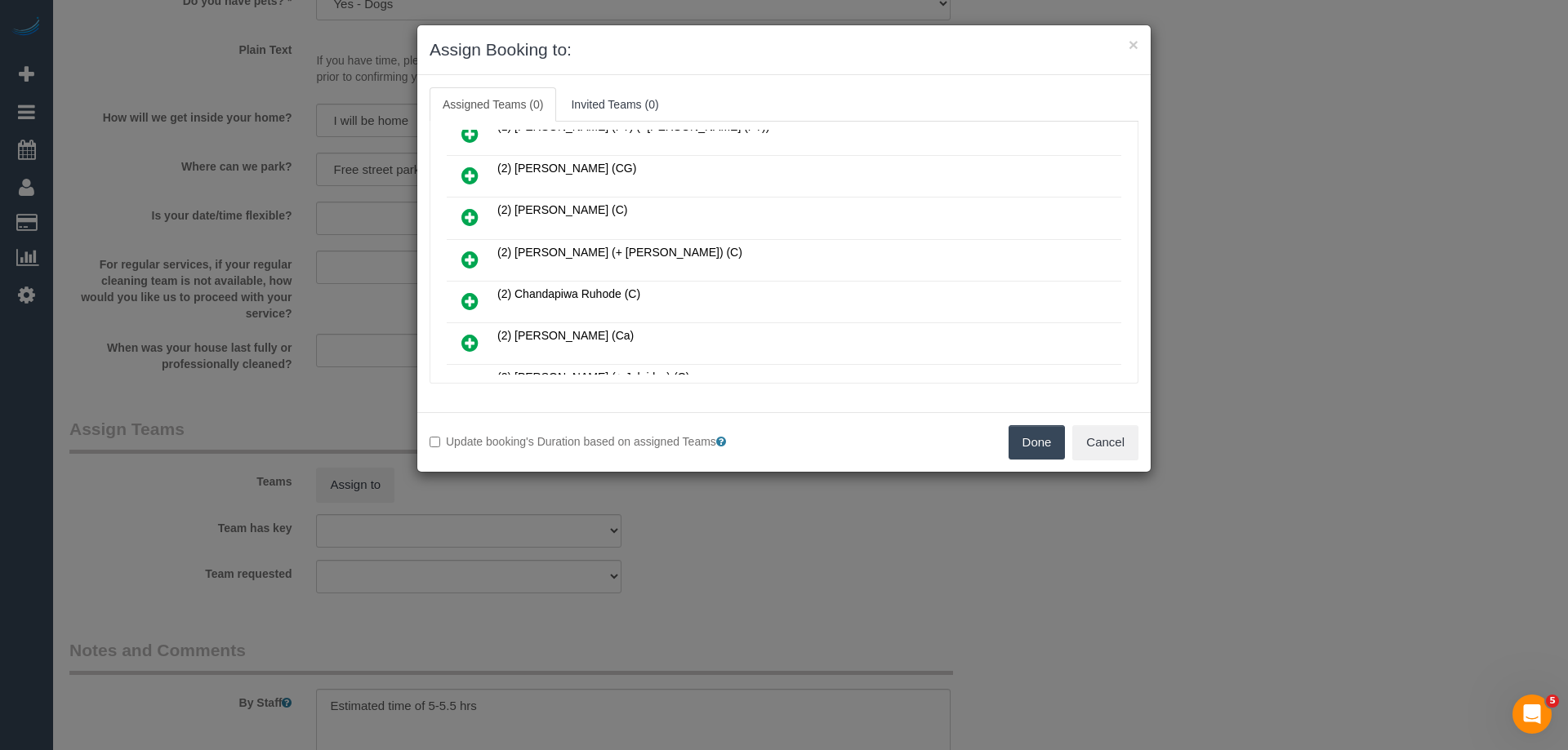
scroll to position [398, 0]
click at [470, 258] on icon at bounding box center [470, 259] width 17 height 20
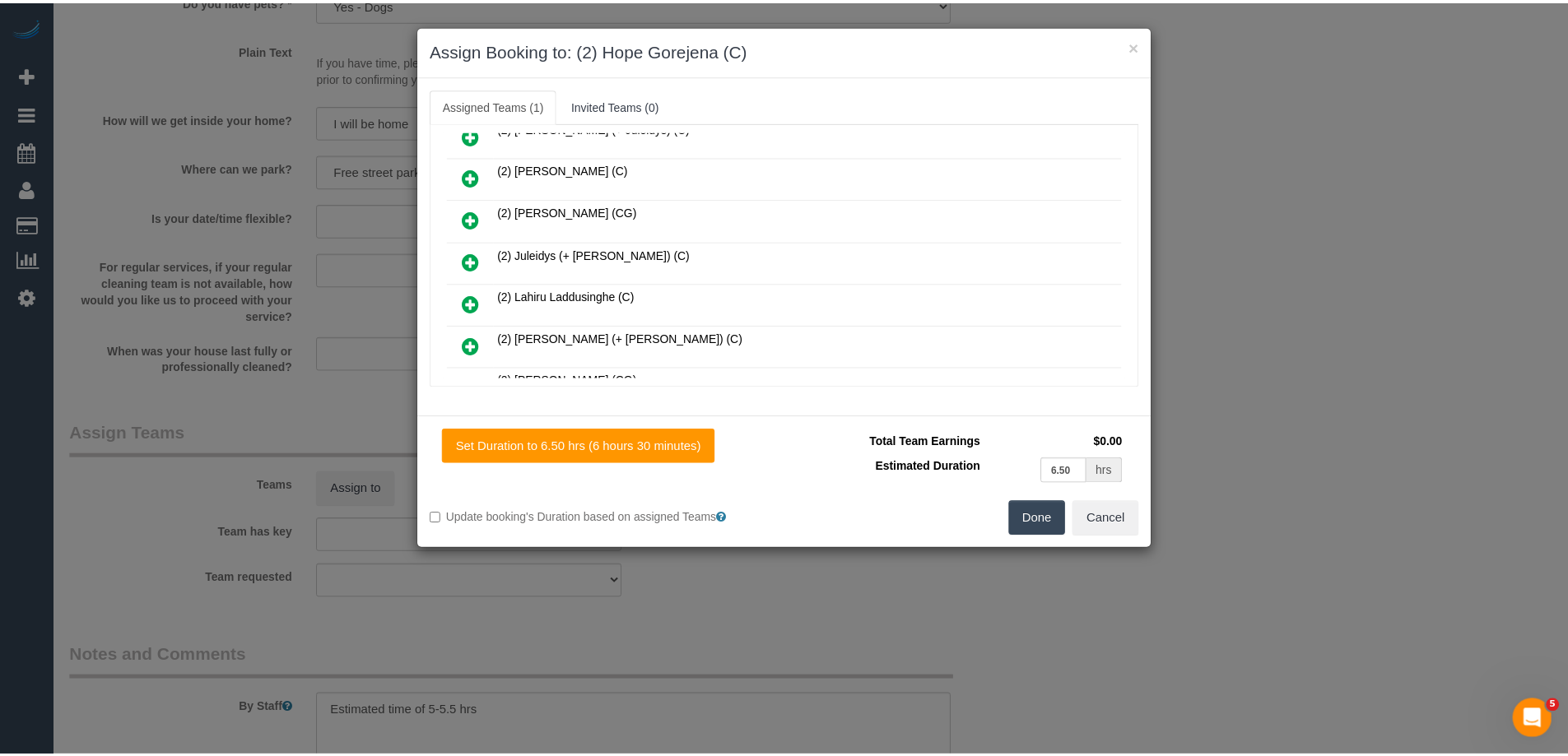
scroll to position [0, 0]
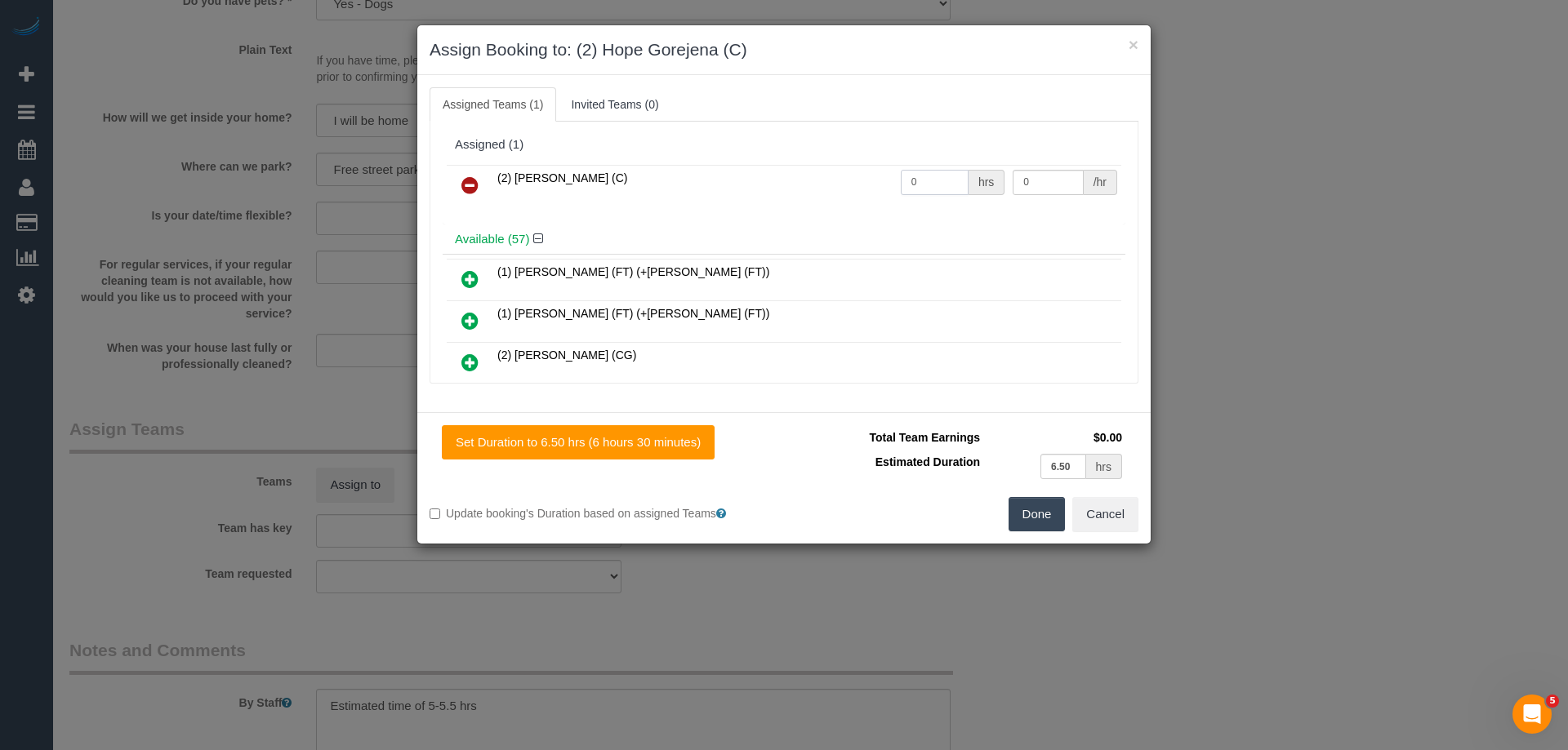
click at [932, 190] on input "0" at bounding box center [935, 183] width 68 height 25
type input "1"
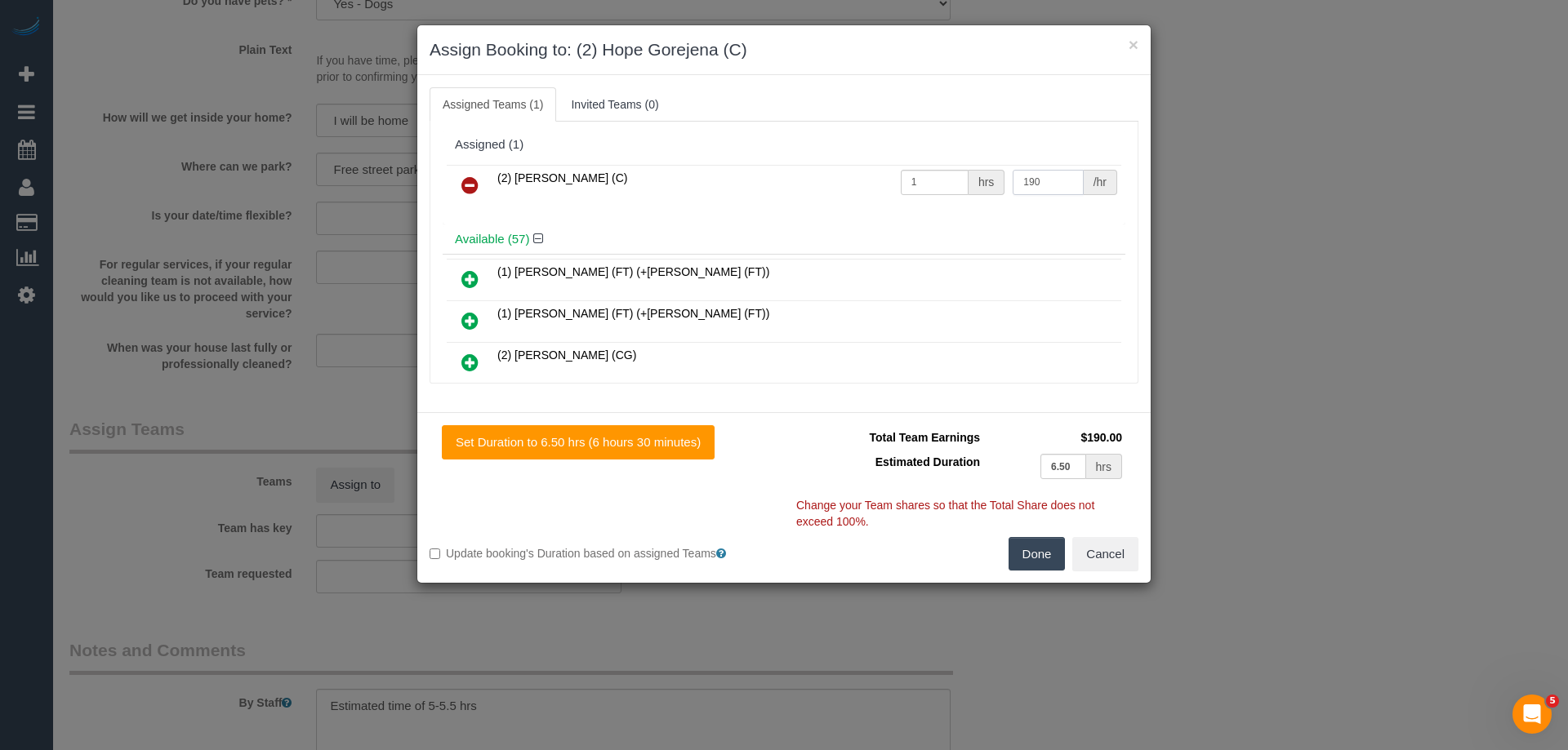
type input "190"
click at [1034, 549] on button "Done" at bounding box center [1037, 554] width 57 height 35
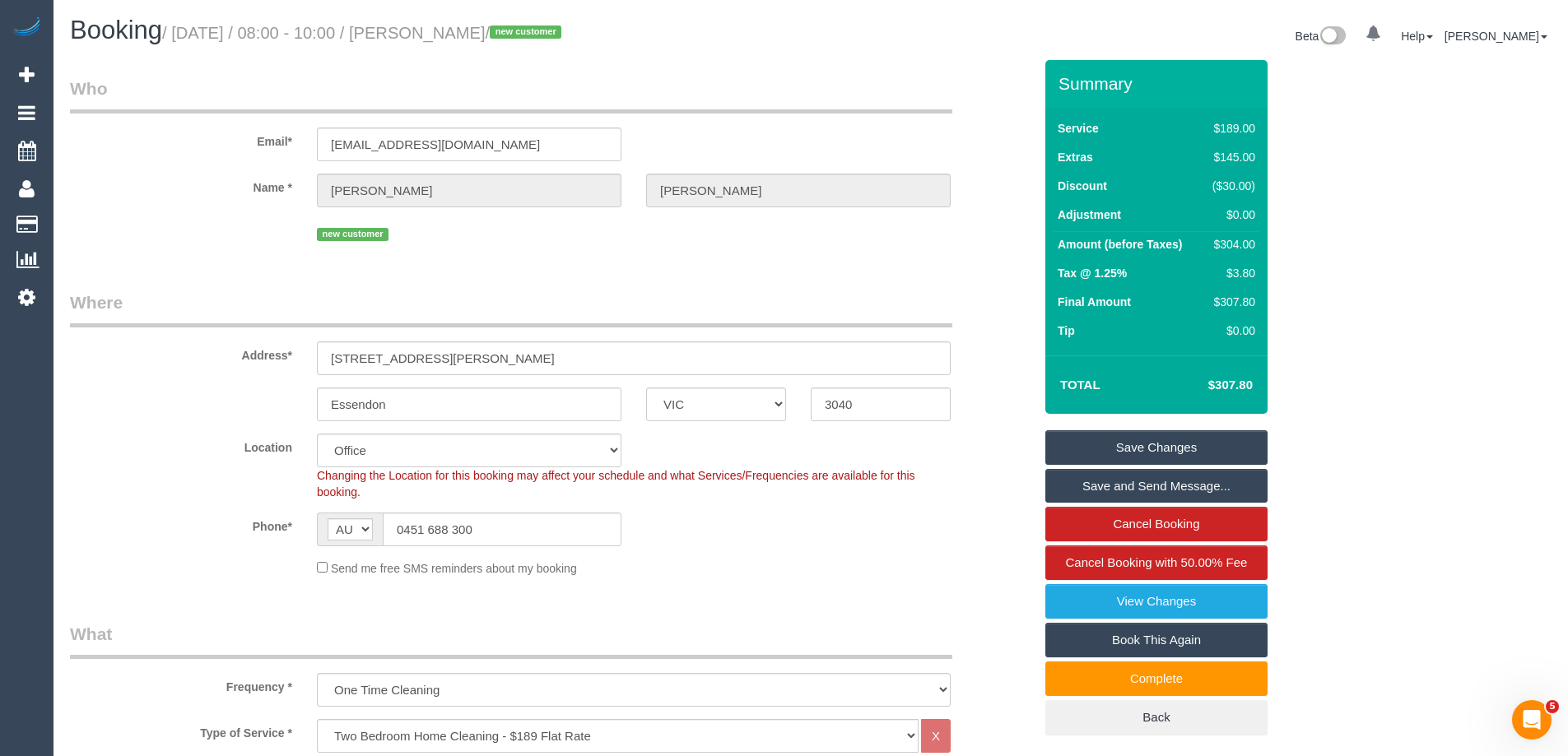
drag, startPoint x: 454, startPoint y: 30, endPoint x: 559, endPoint y: 26, distance: 105.1
click at [559, 26] on small "/ September 29, 2025 / 08:00 - 10:00 / Yanik Anthony / new customer" at bounding box center [365, 33] width 404 height 18
copy small "Yanik Anthony"
click at [1169, 481] on link "Save and Send Message..." at bounding box center [1157, 487] width 223 height 35
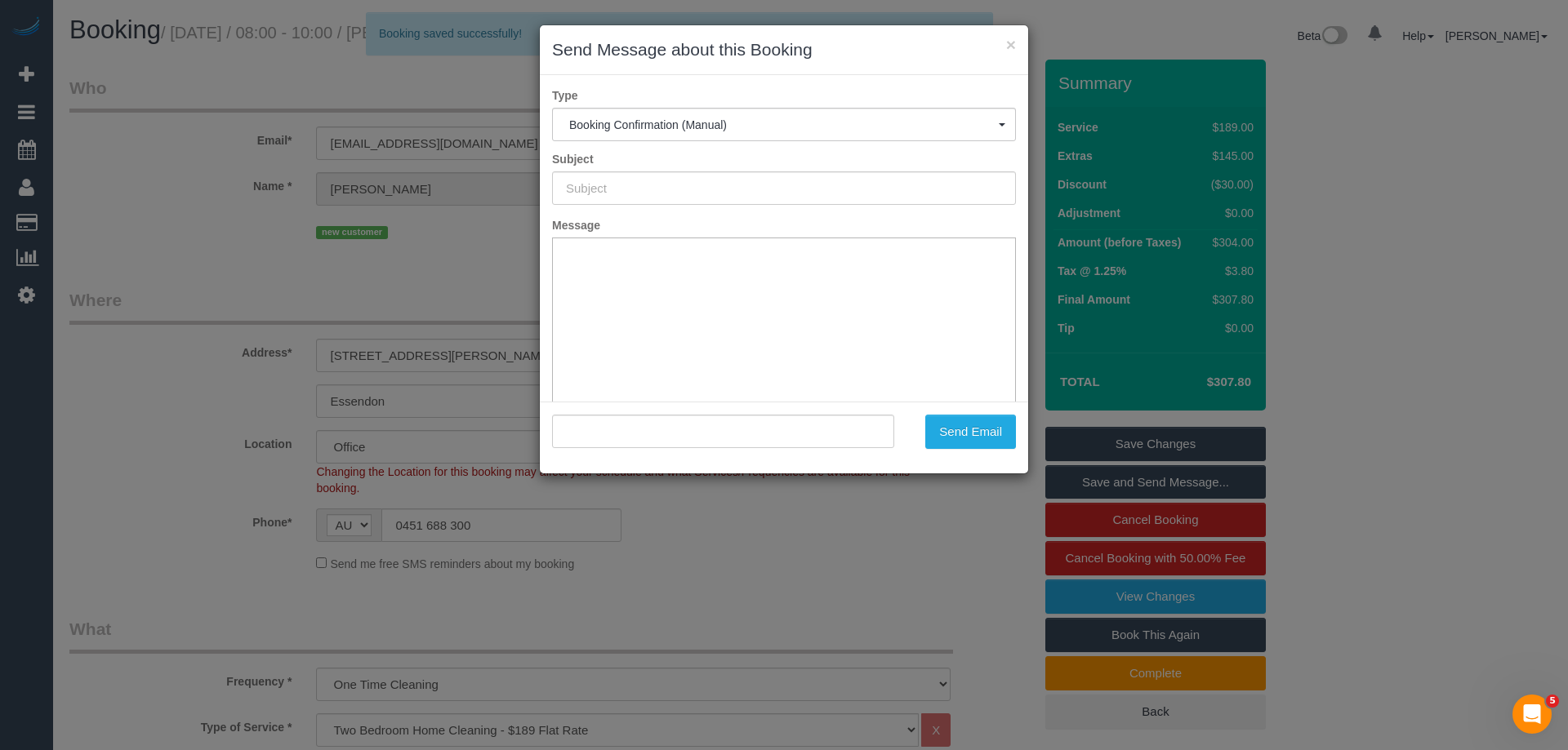
type input "Booking Confirmed"
type input ""Yanik Anthony" <yanikanthony@gmail.com>"
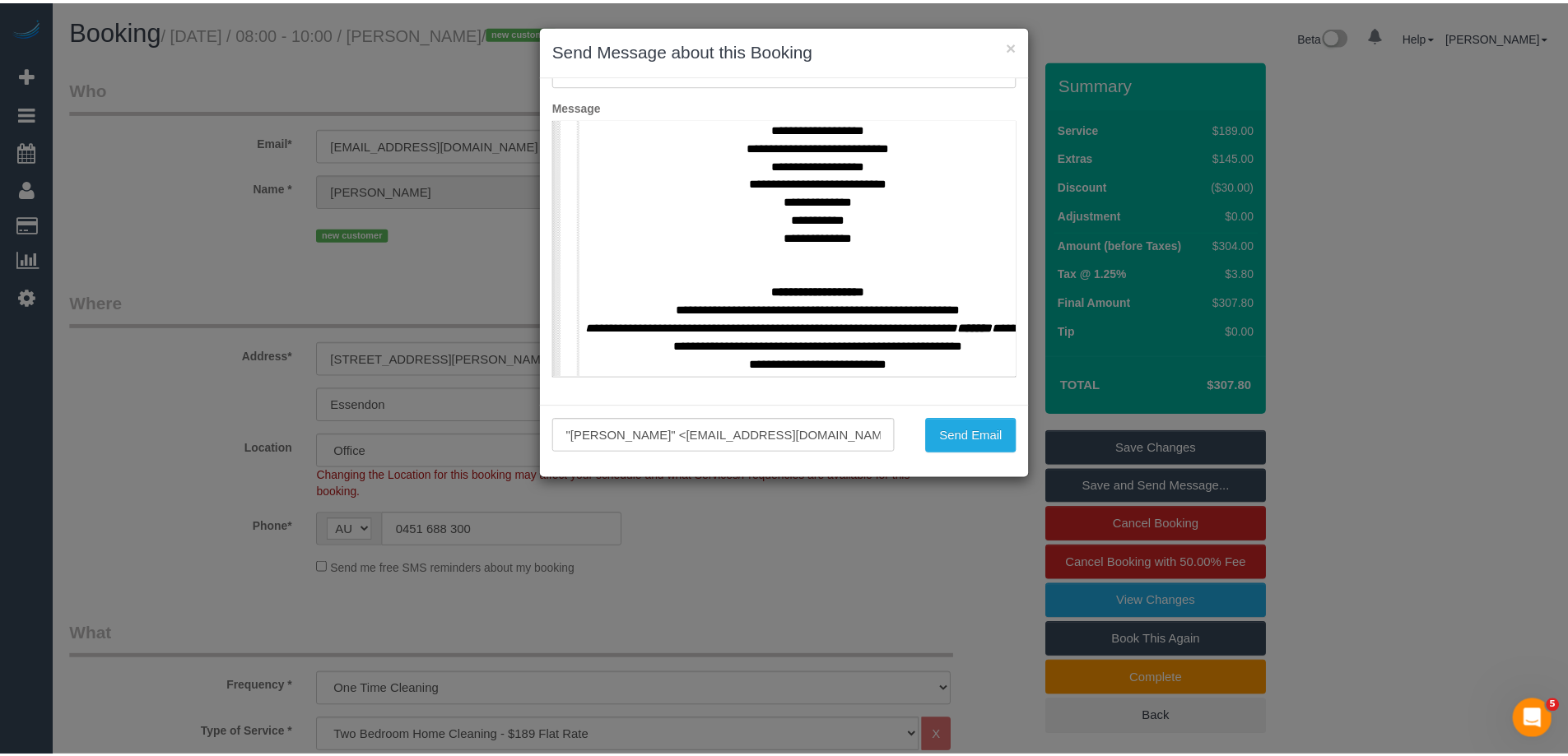
scroll to position [741, 0]
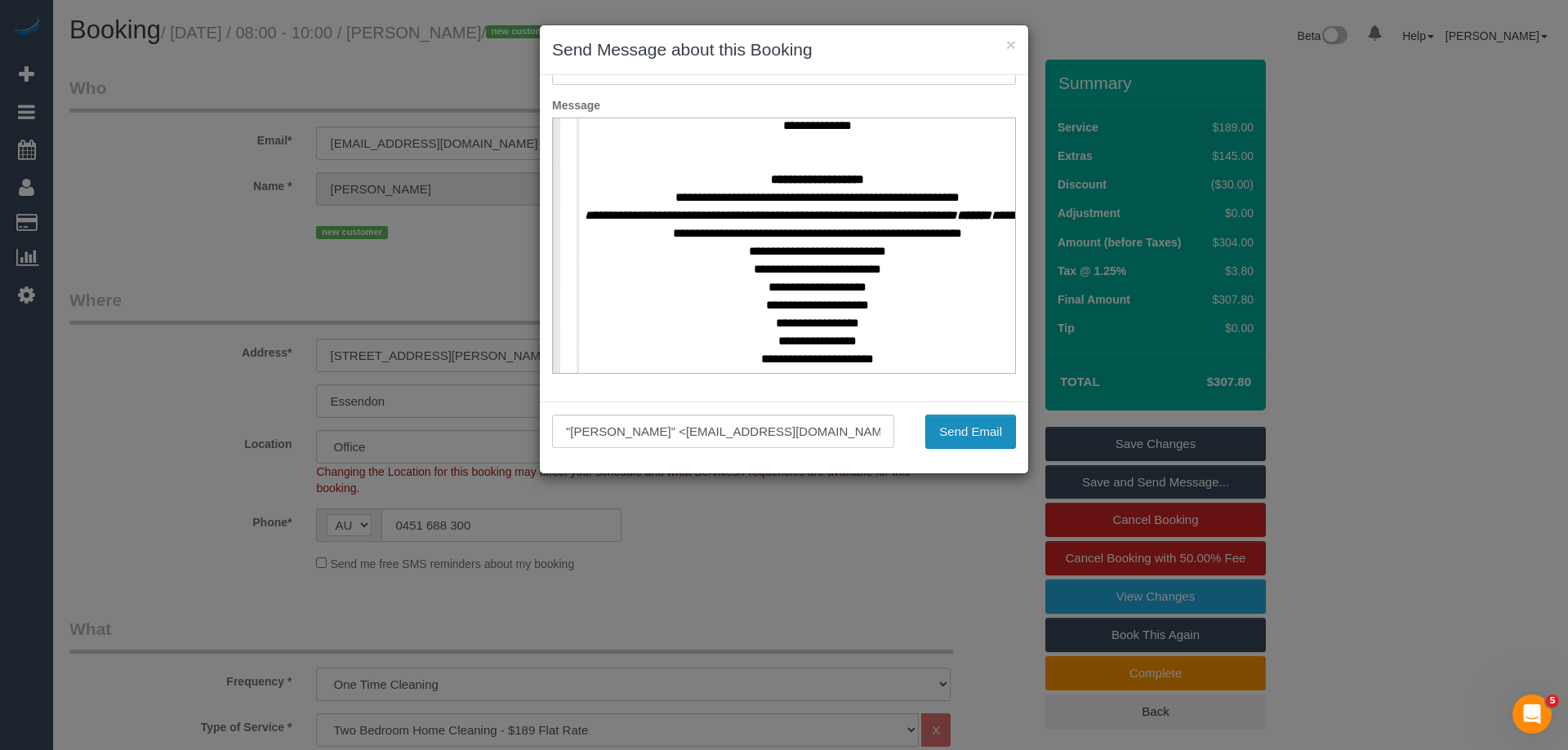
click at [952, 435] on button "Send Email" at bounding box center [971, 432] width 91 height 35
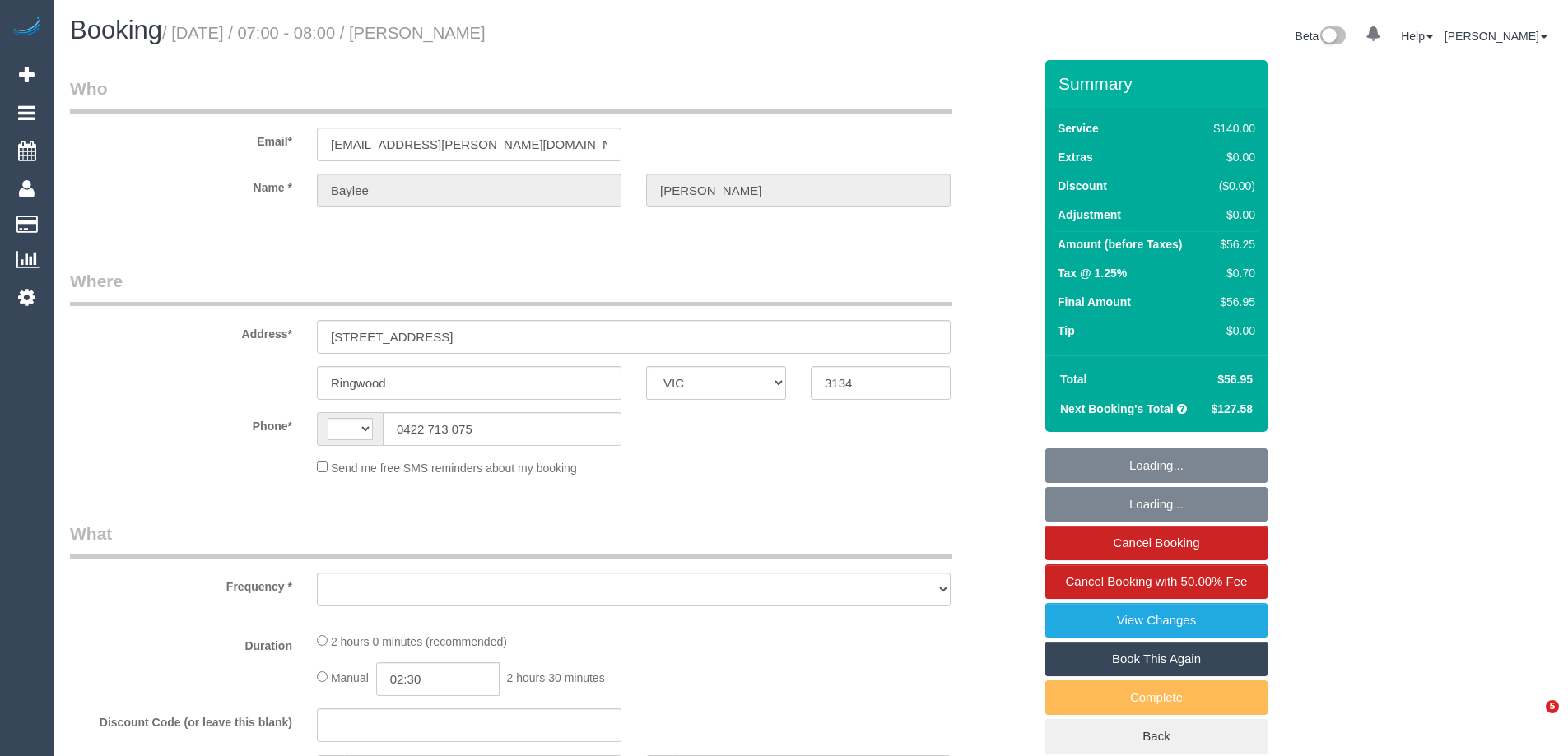
select select "VIC"
select select "number:28"
select select "number:14"
select select "number:19"
select select "number:22"
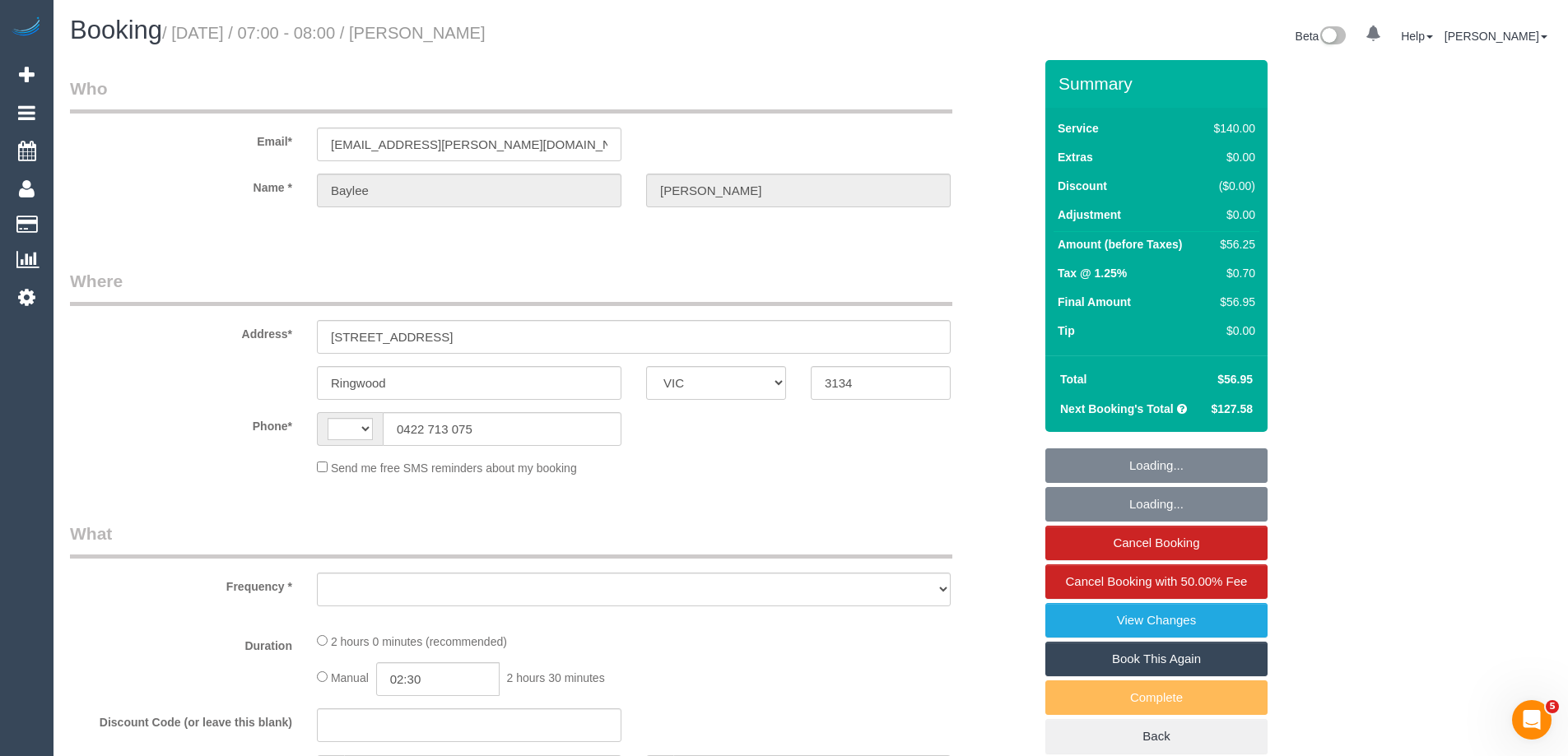
select select "number:34"
select select "number:11"
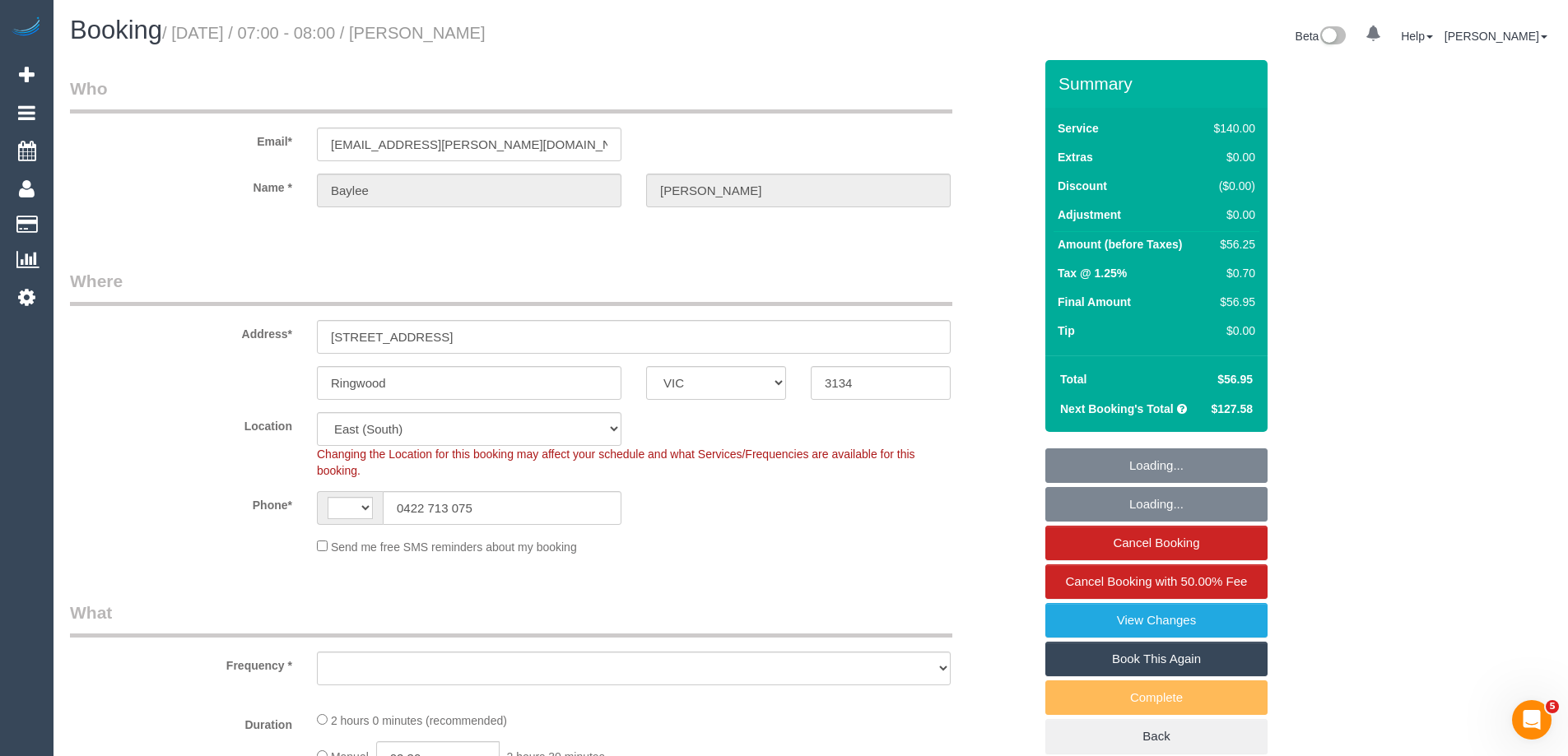
select select "string:AU"
select select "object:734"
select select "string:stripe-pm_1S66yD2GScqysDRVxHgdDNVa"
select select "object:1354"
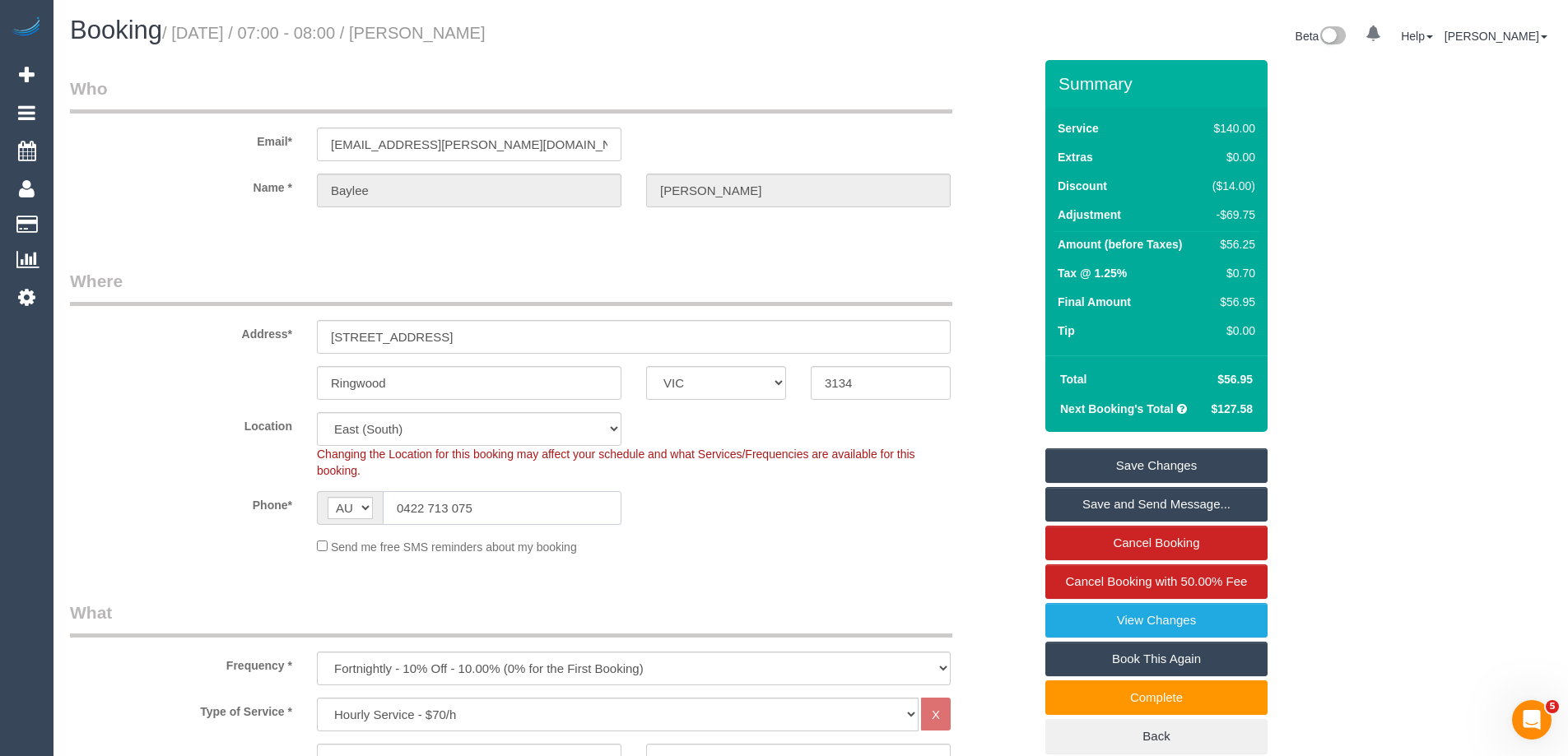
drag, startPoint x: 496, startPoint y: 508, endPoint x: 403, endPoint y: 510, distance: 93.0
click at [403, 510] on input "0422 713 075" at bounding box center [502, 508] width 239 height 34
click at [223, 456] on div "Location [GEOGRAPHIC_DATA] (North) East (South) [GEOGRAPHIC_DATA] (East) [GEOGR…" at bounding box center [551, 445] width 988 height 66
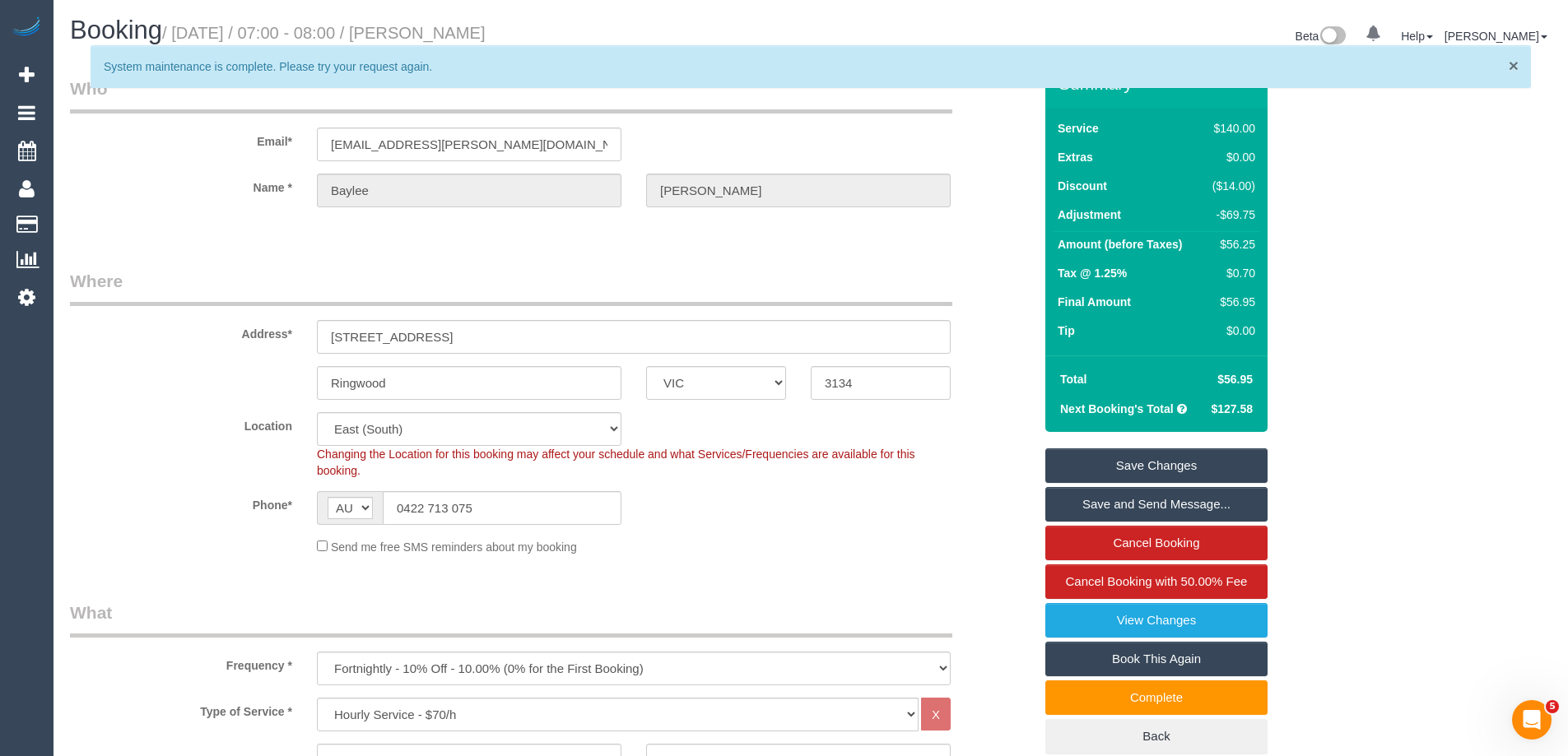
click at [1514, 63] on span "×" at bounding box center [1513, 65] width 10 height 19
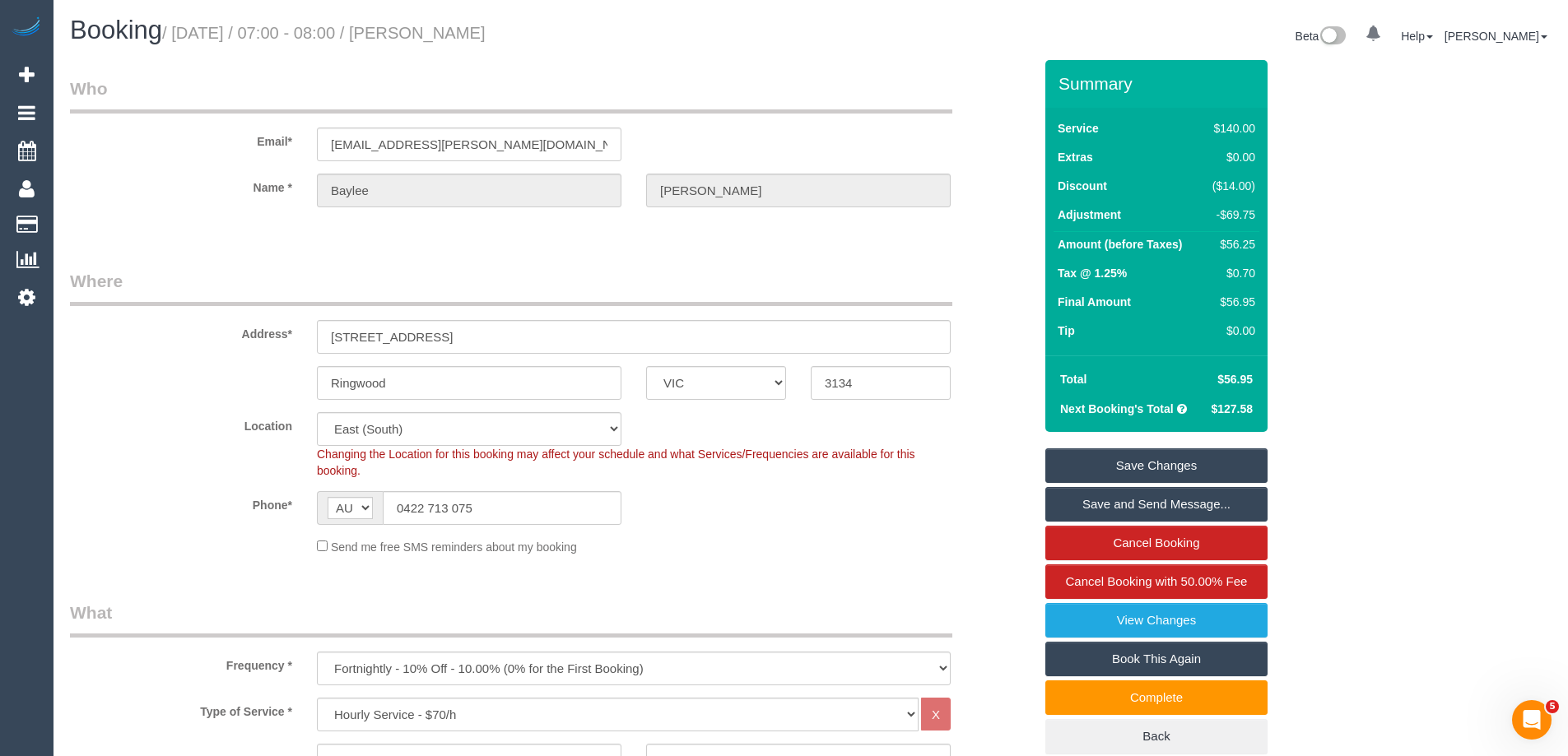
click at [1387, 475] on div "Summary Service $140.00 Extras $0.00 Discount ($14.00) Adjustment -$69.75 Amoun…" at bounding box center [1218, 423] width 371 height 726
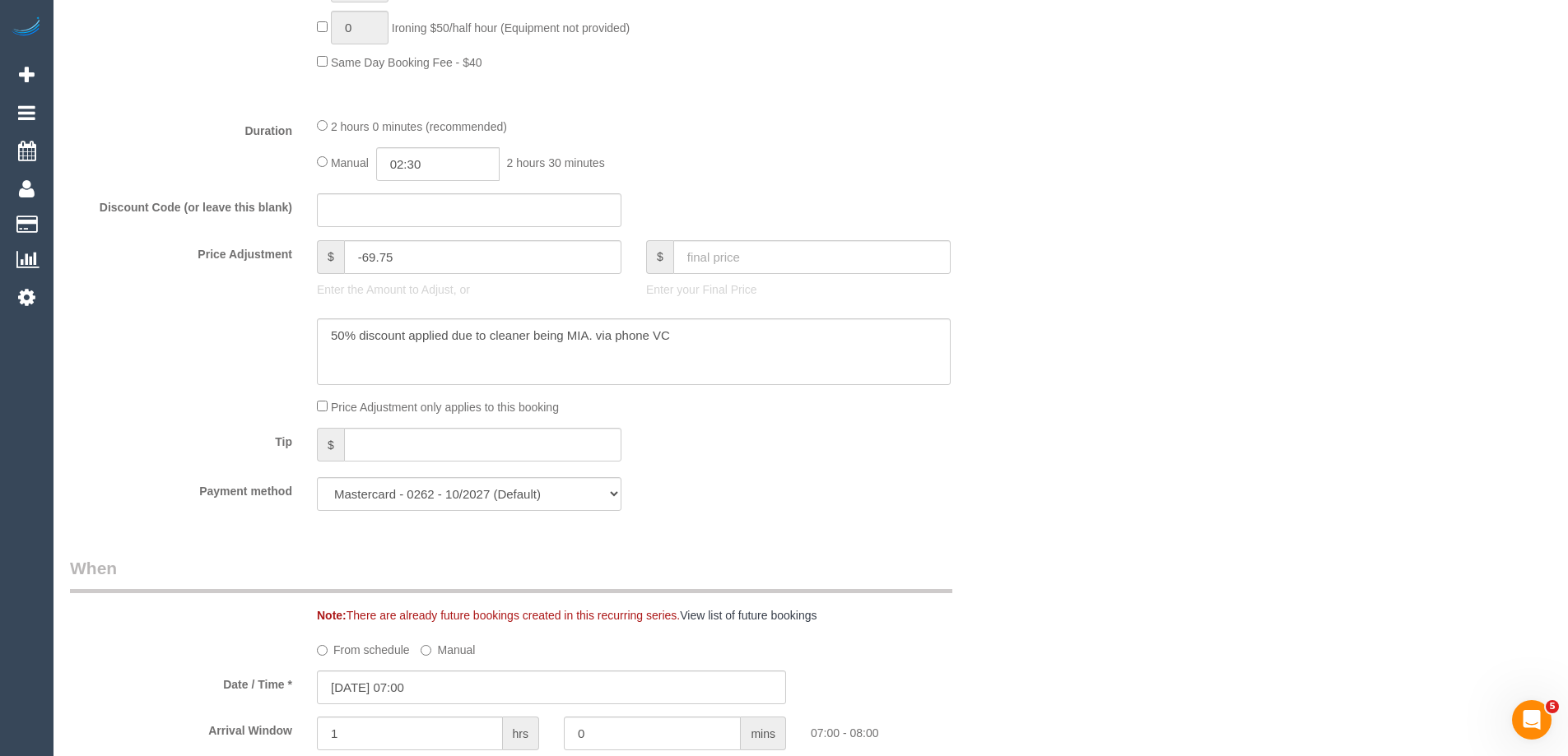
scroll to position [1235, 0]
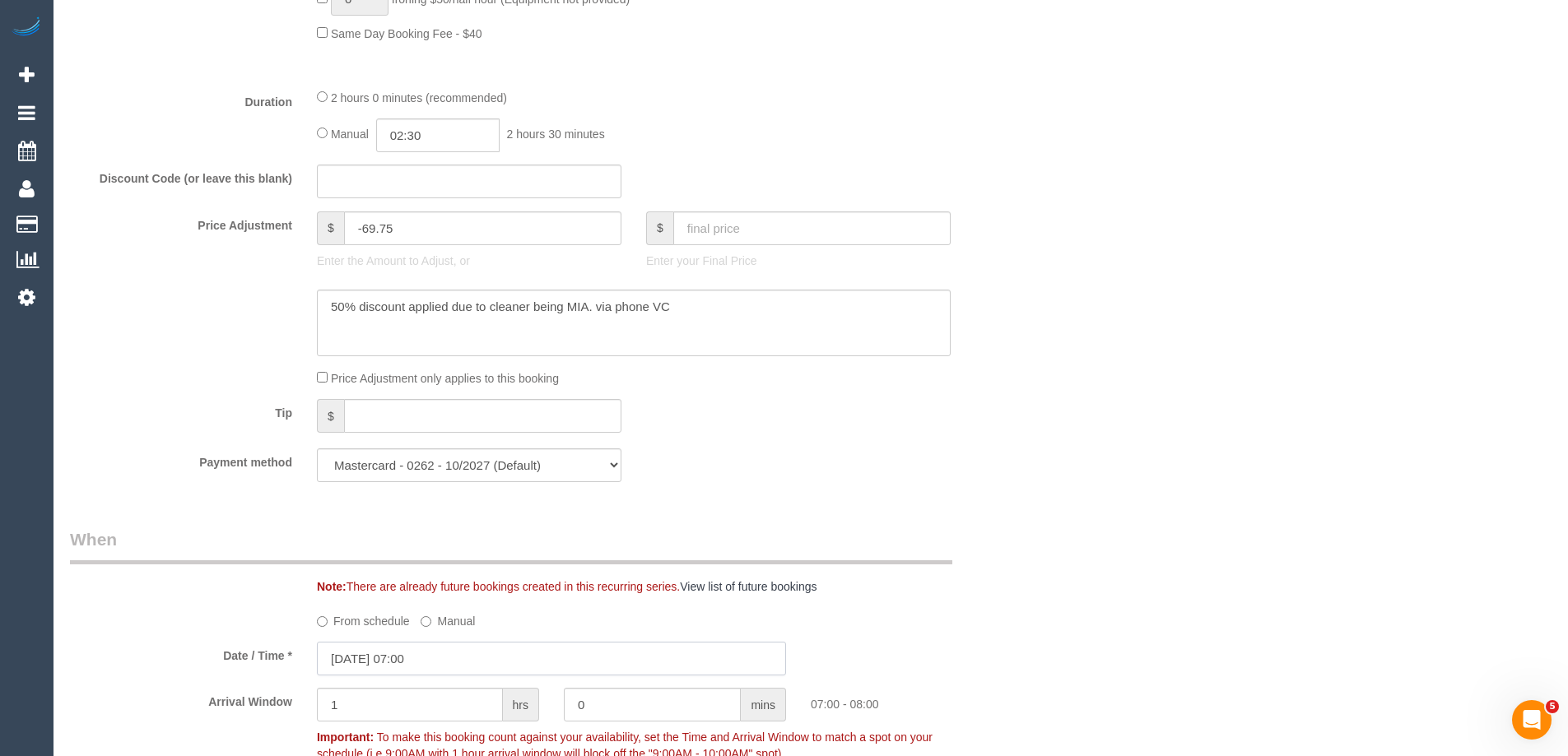
click at [381, 653] on input "[DATE] 07:00" at bounding box center [551, 659] width 470 height 34
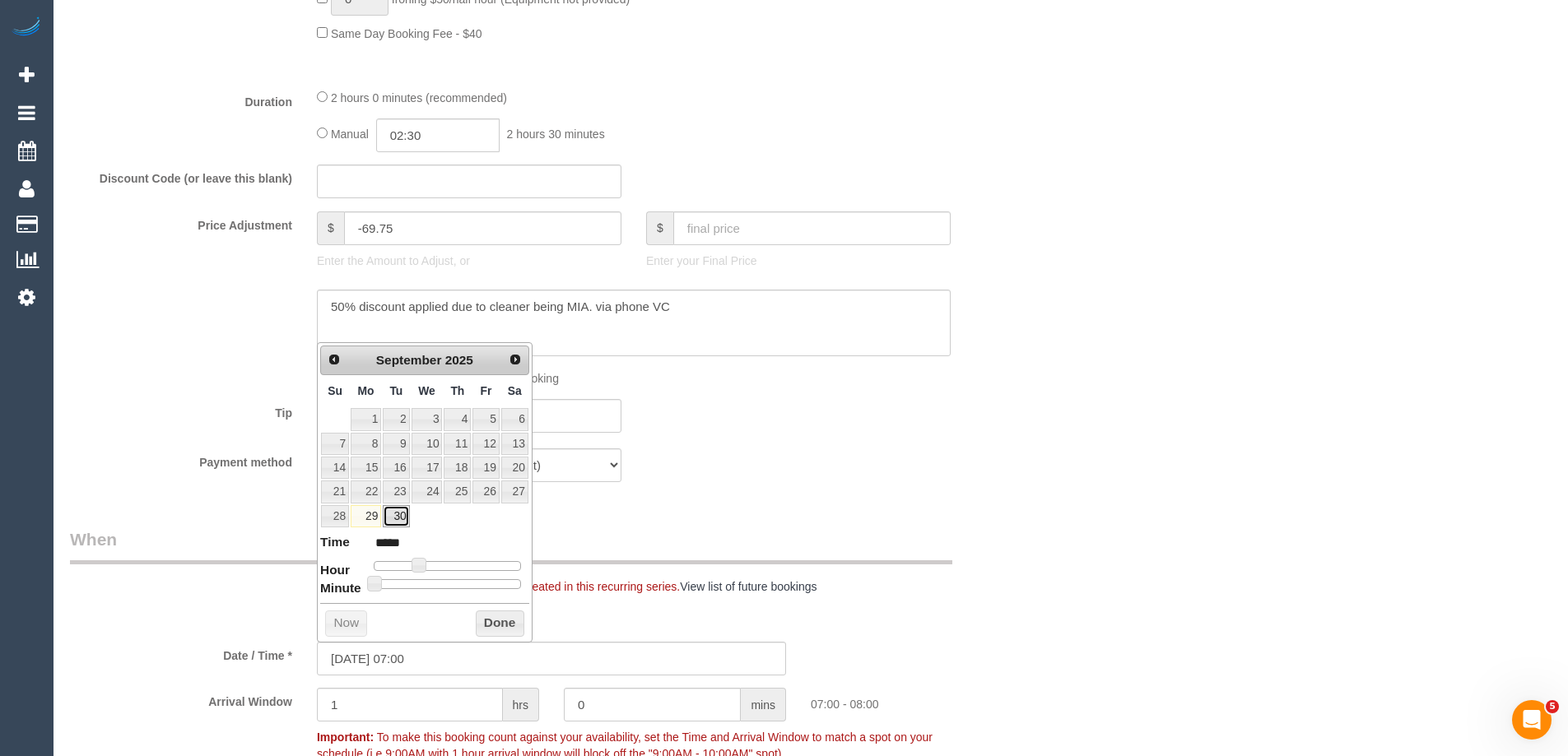
click at [399, 520] on link "30" at bounding box center [395, 516] width 26 height 22
type input "[DATE] 07:00"
click at [493, 626] on button "Done" at bounding box center [500, 623] width 48 height 26
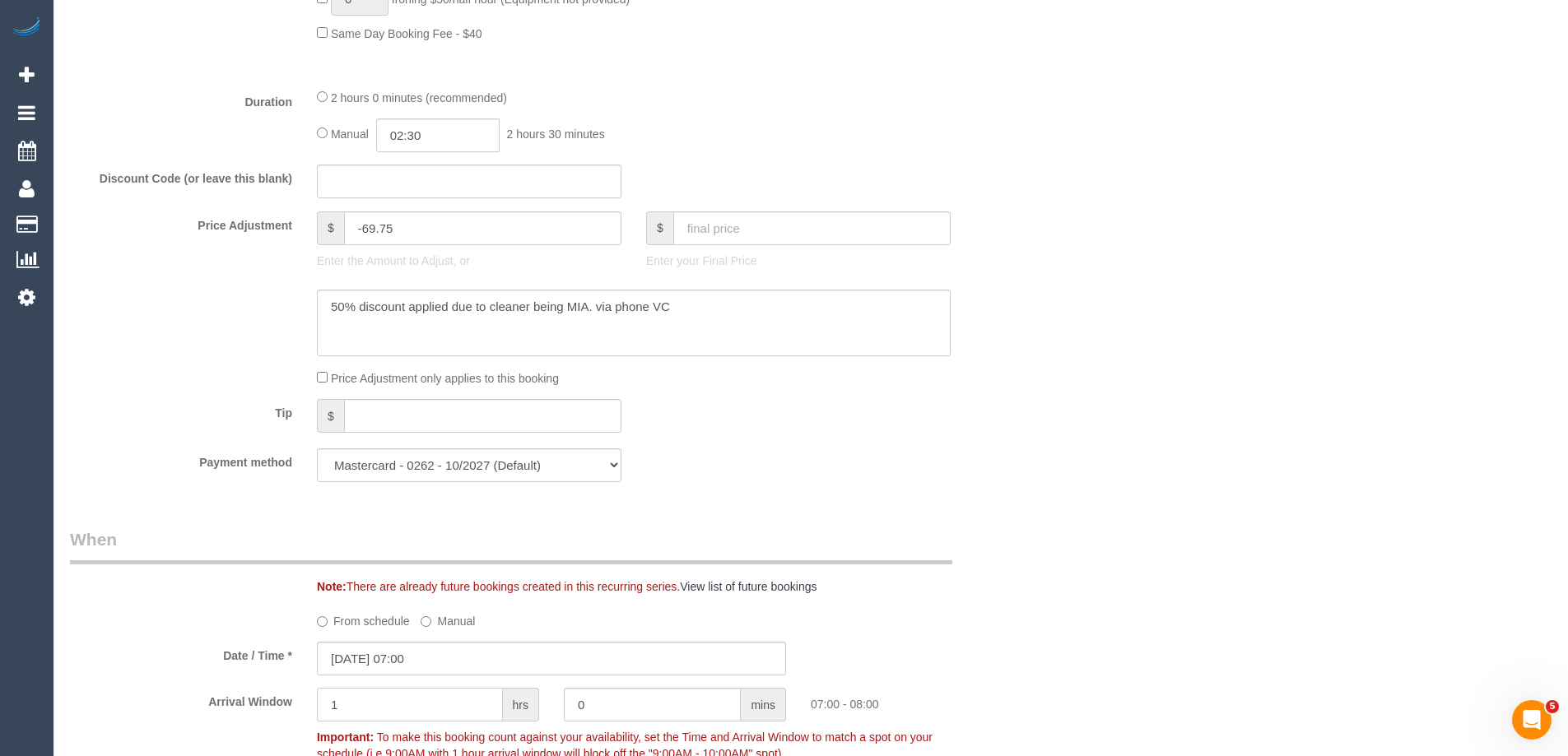
click at [379, 701] on input "1" at bounding box center [410, 705] width 186 height 34
type input "0"
type input "30"
click at [1167, 620] on div "Who Email* [PERSON_NAME][EMAIL_ADDRESS][DOMAIN_NAME] Name * [GEOGRAPHIC_DATA][P…" at bounding box center [811, 690] width 1482 height 3730
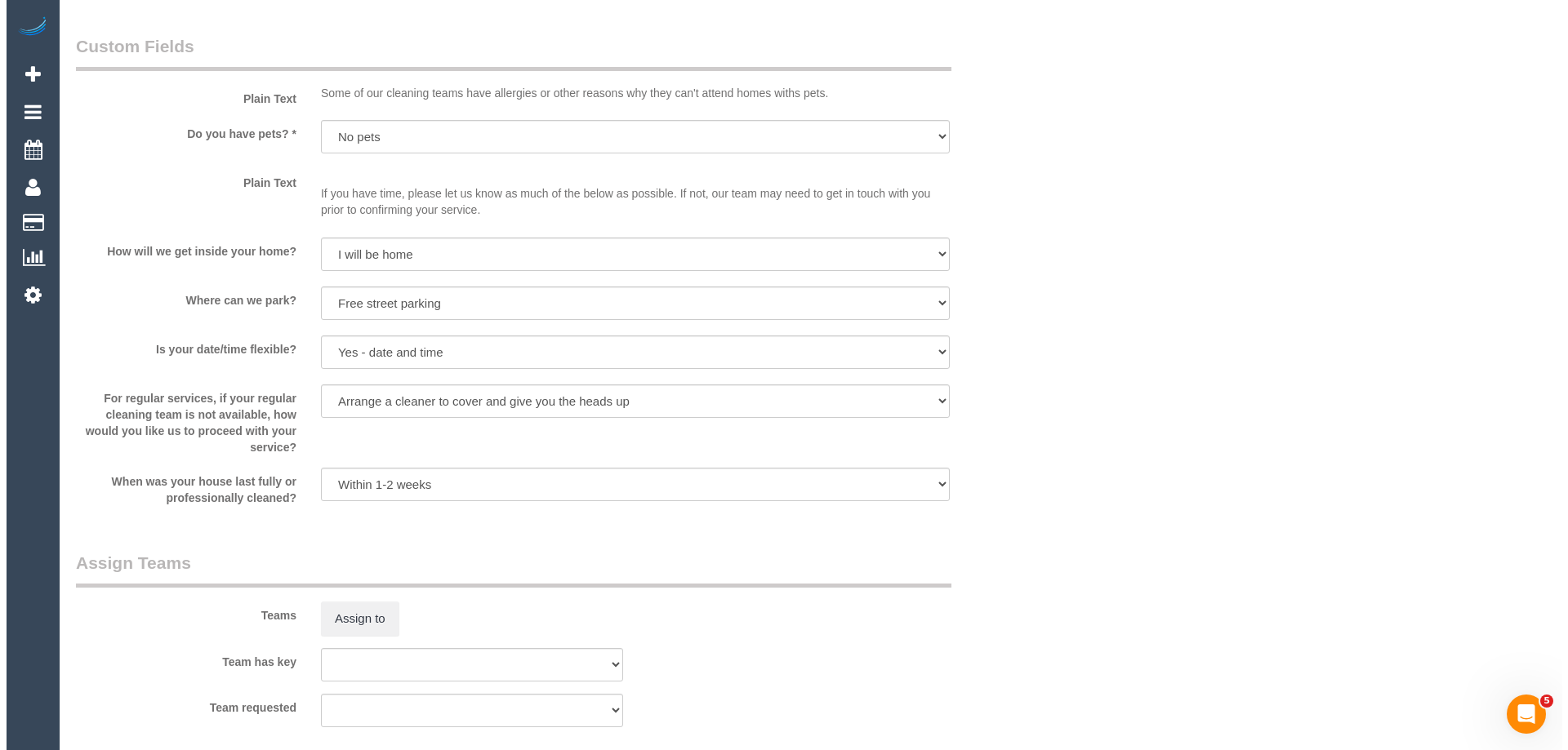
scroll to position [2042, 0]
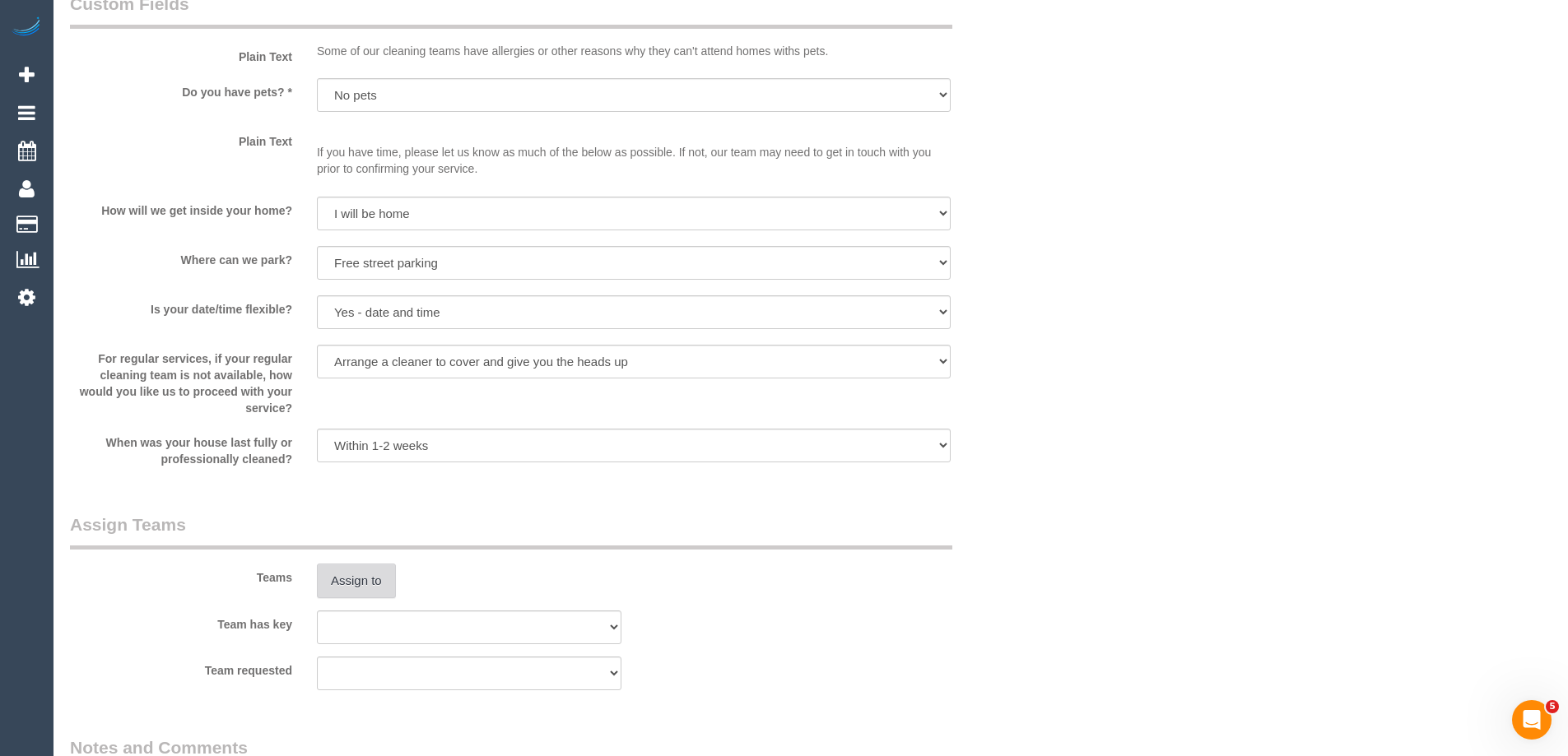
click at [367, 574] on button "Assign to" at bounding box center [357, 581] width 79 height 35
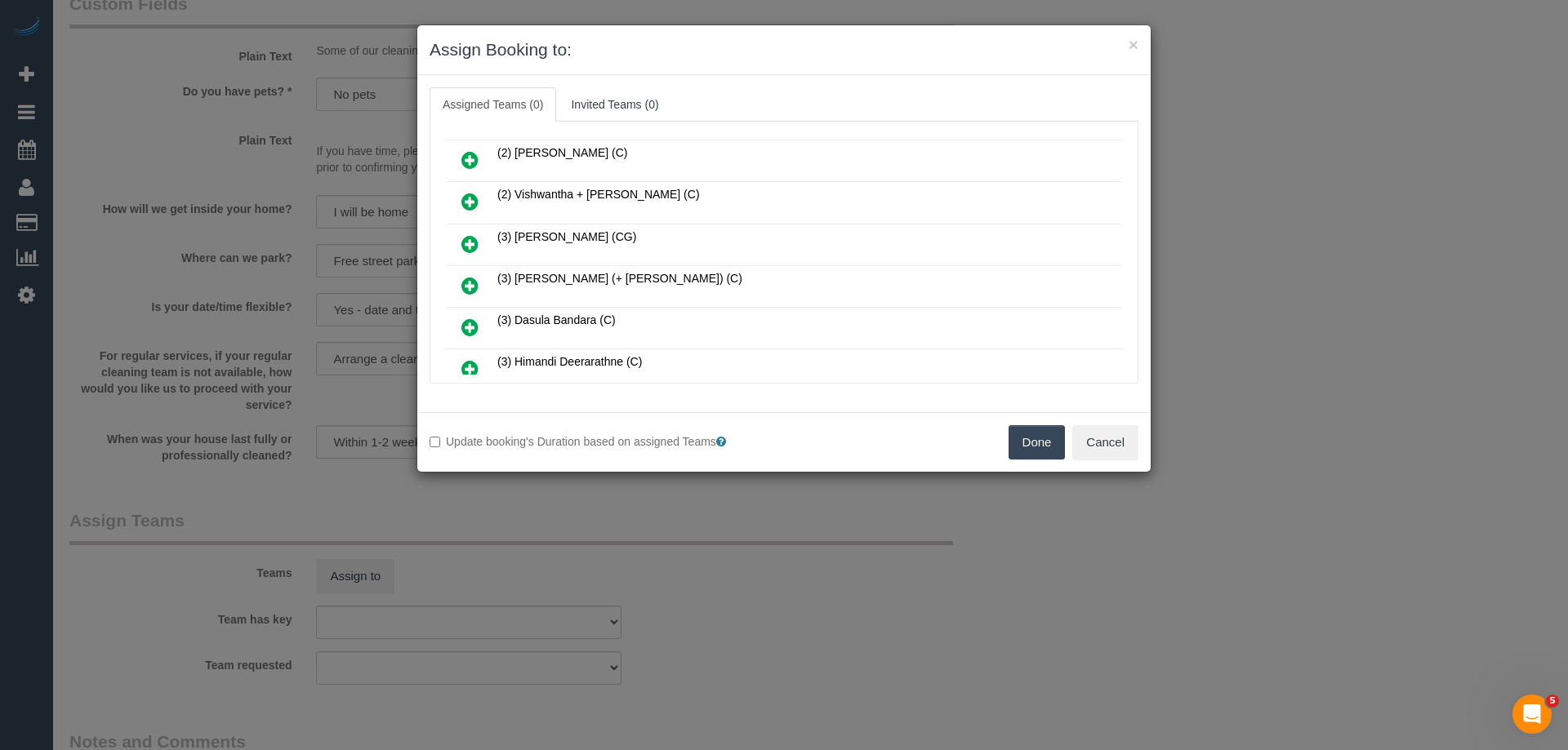
scroll to position [245, 0]
click at [469, 253] on icon at bounding box center [470, 246] width 17 height 20
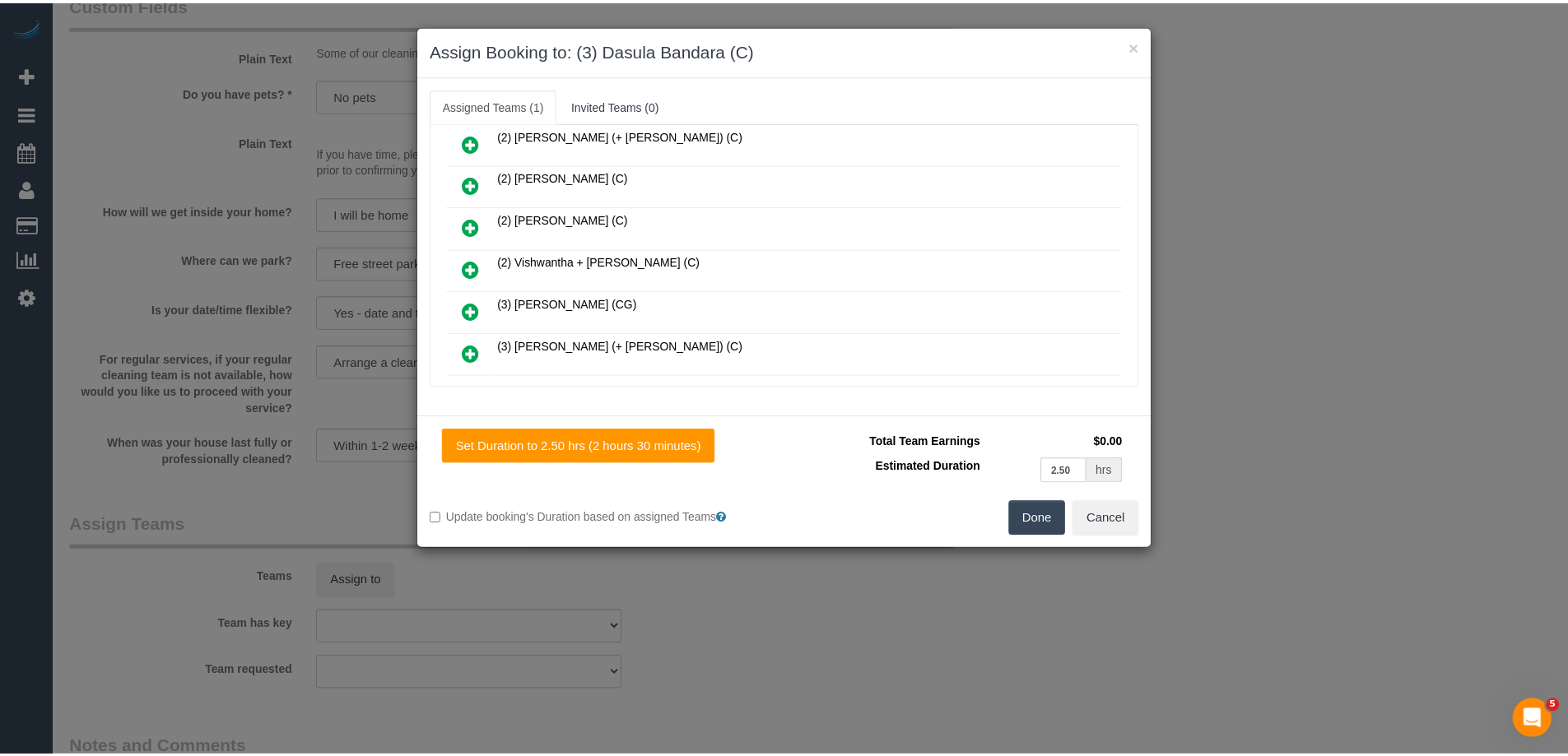
scroll to position [0, 0]
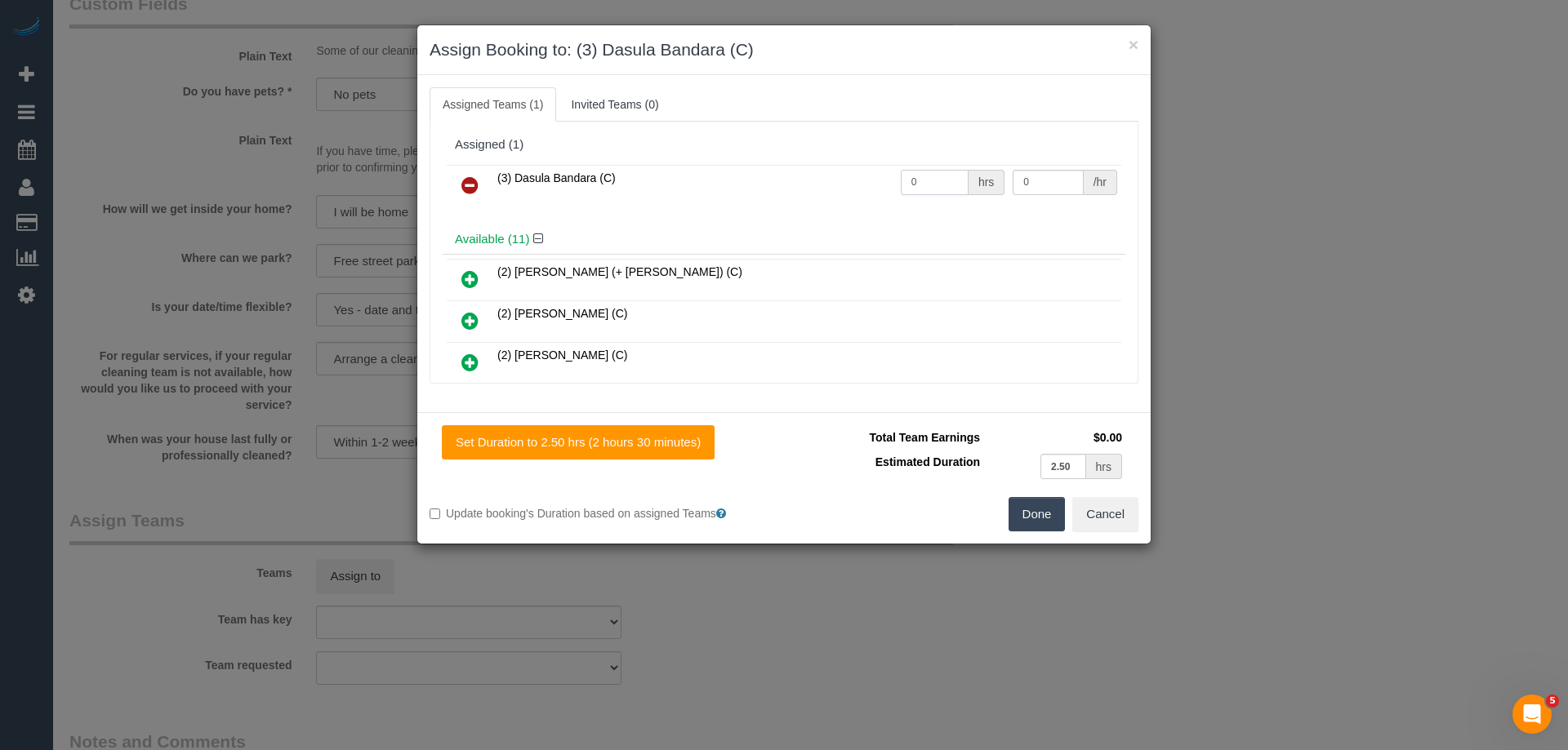
click at [935, 182] on input "0" at bounding box center [935, 183] width 68 height 25
type input "2.5"
type input "35"
click at [826, 201] on td "(3) Dasula Bandara (C)" at bounding box center [695, 185] width 404 height 42
click at [1035, 510] on button "Done" at bounding box center [1037, 514] width 57 height 35
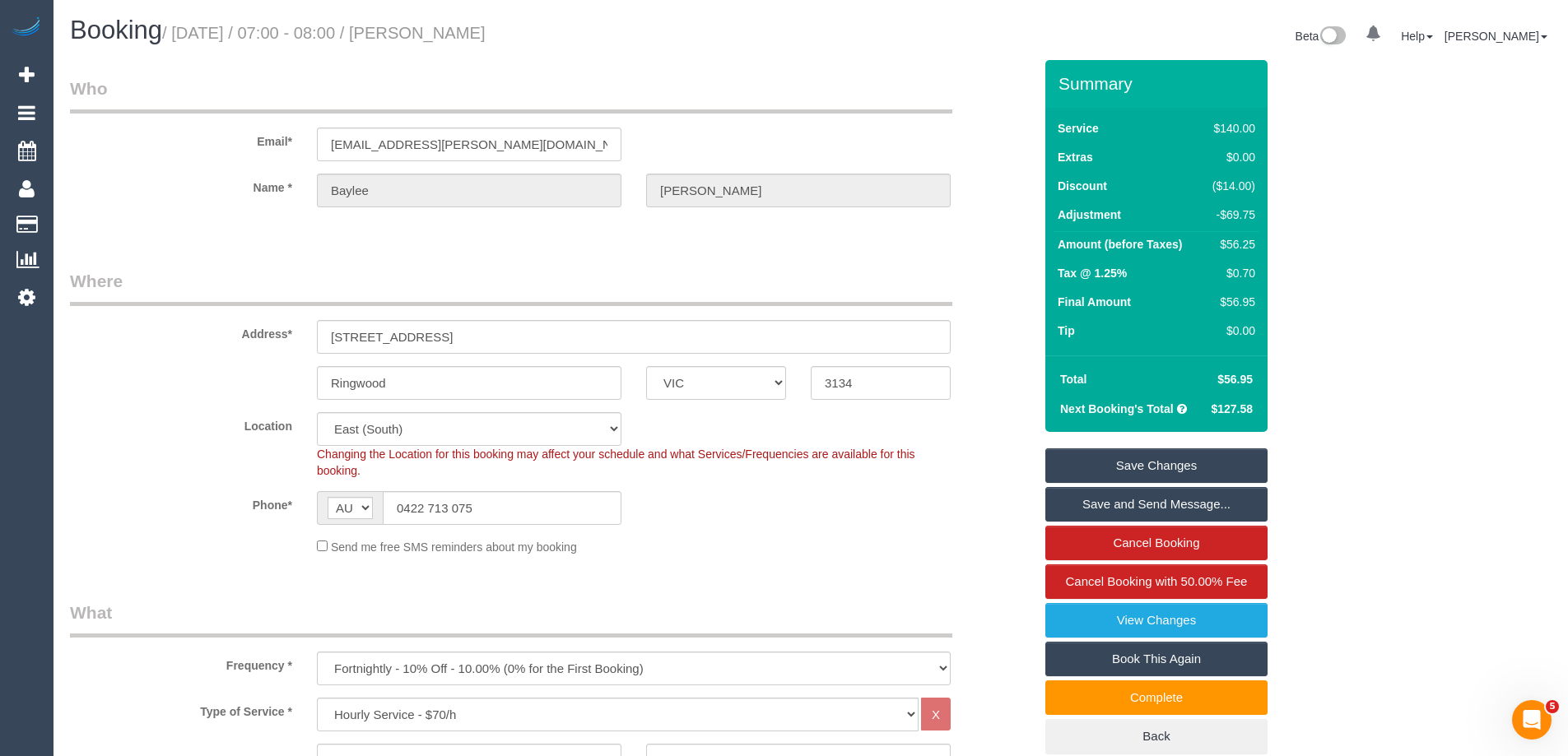
drag, startPoint x: 455, startPoint y: 32, endPoint x: 598, endPoint y: 35, distance: 143.0
click at [598, 35] on h1 "Booking / September 29, 2025 / 07:00 - 08:00 / Baylee Coulthard" at bounding box center [434, 30] width 728 height 28
copy small "Baylee Coulthard"
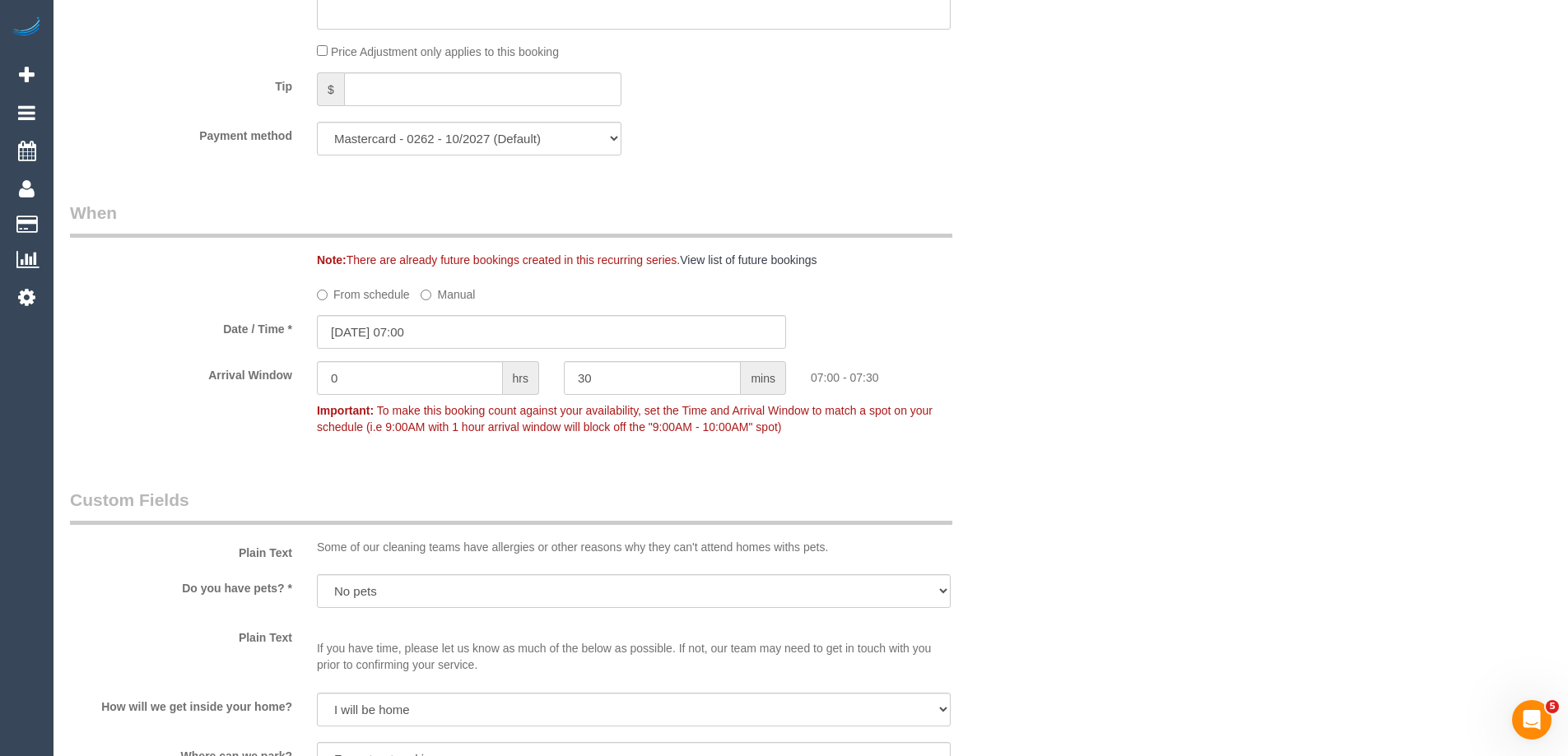
scroll to position [1564, 0]
click at [1109, 395] on div "Who Email* baylee.coulthard@icloud.com Name * Baylee Coulthard Where Address* 5…" at bounding box center [811, 361] width 1482 height 3730
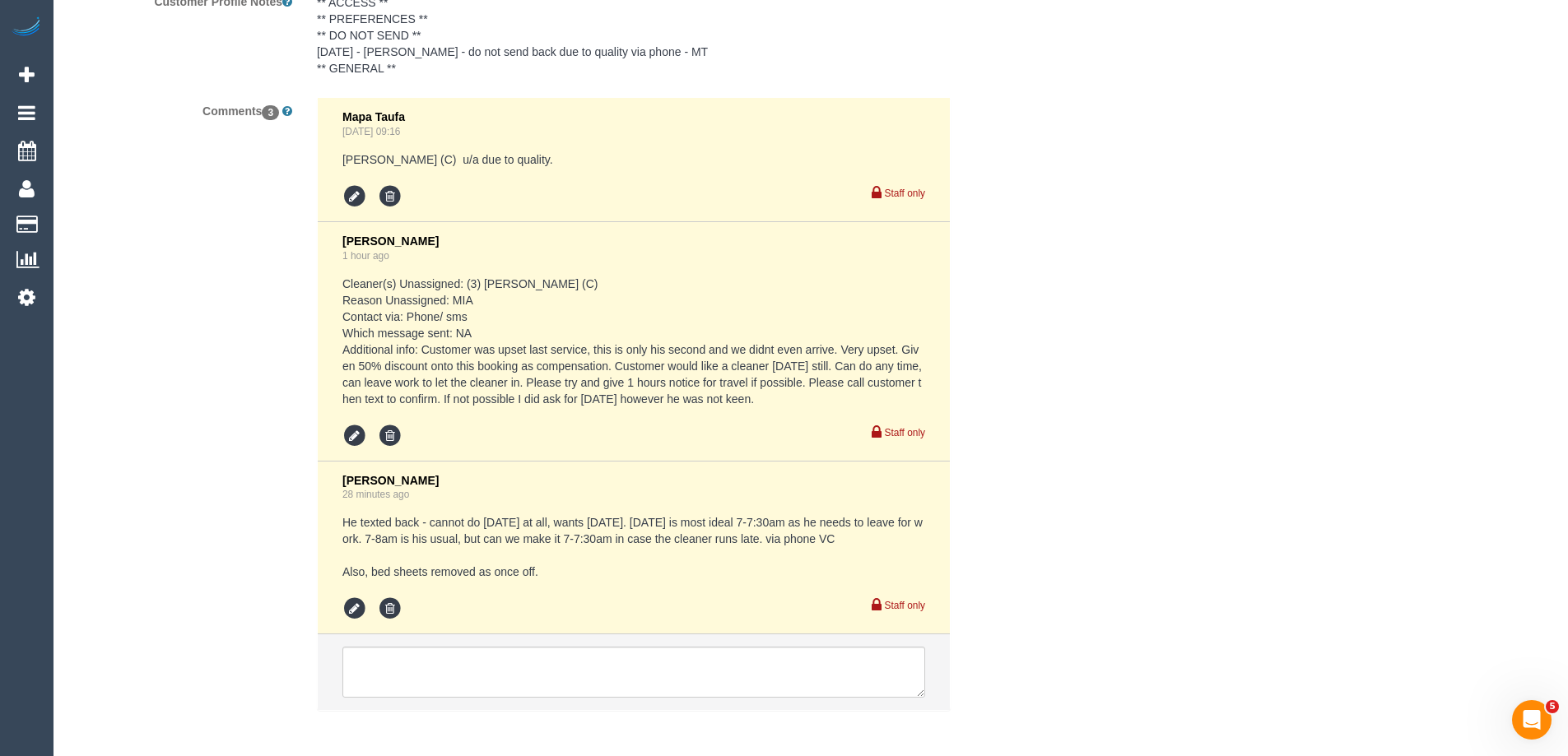
scroll to position [3029, 0]
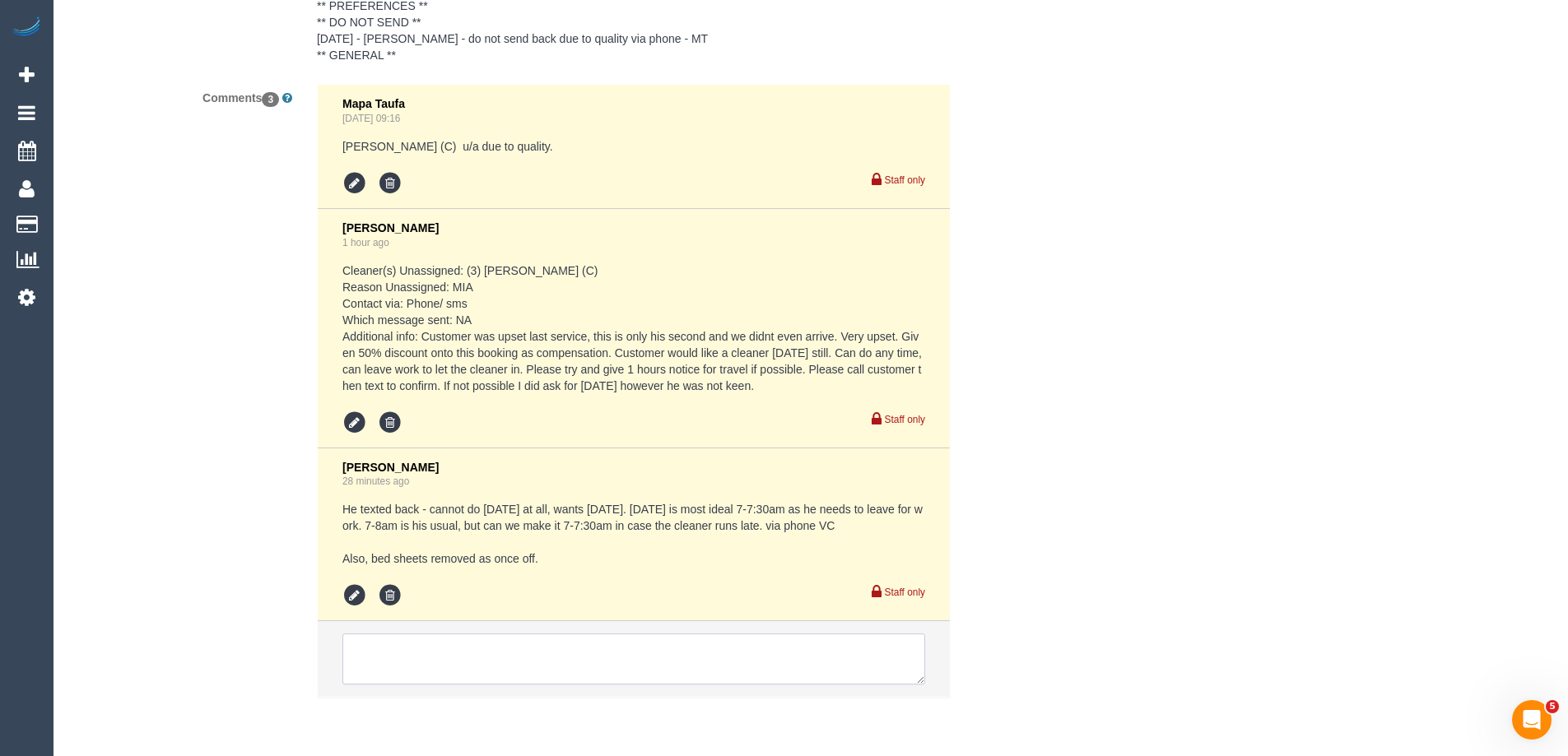
click at [529, 636] on textarea at bounding box center [633, 659] width 583 height 51
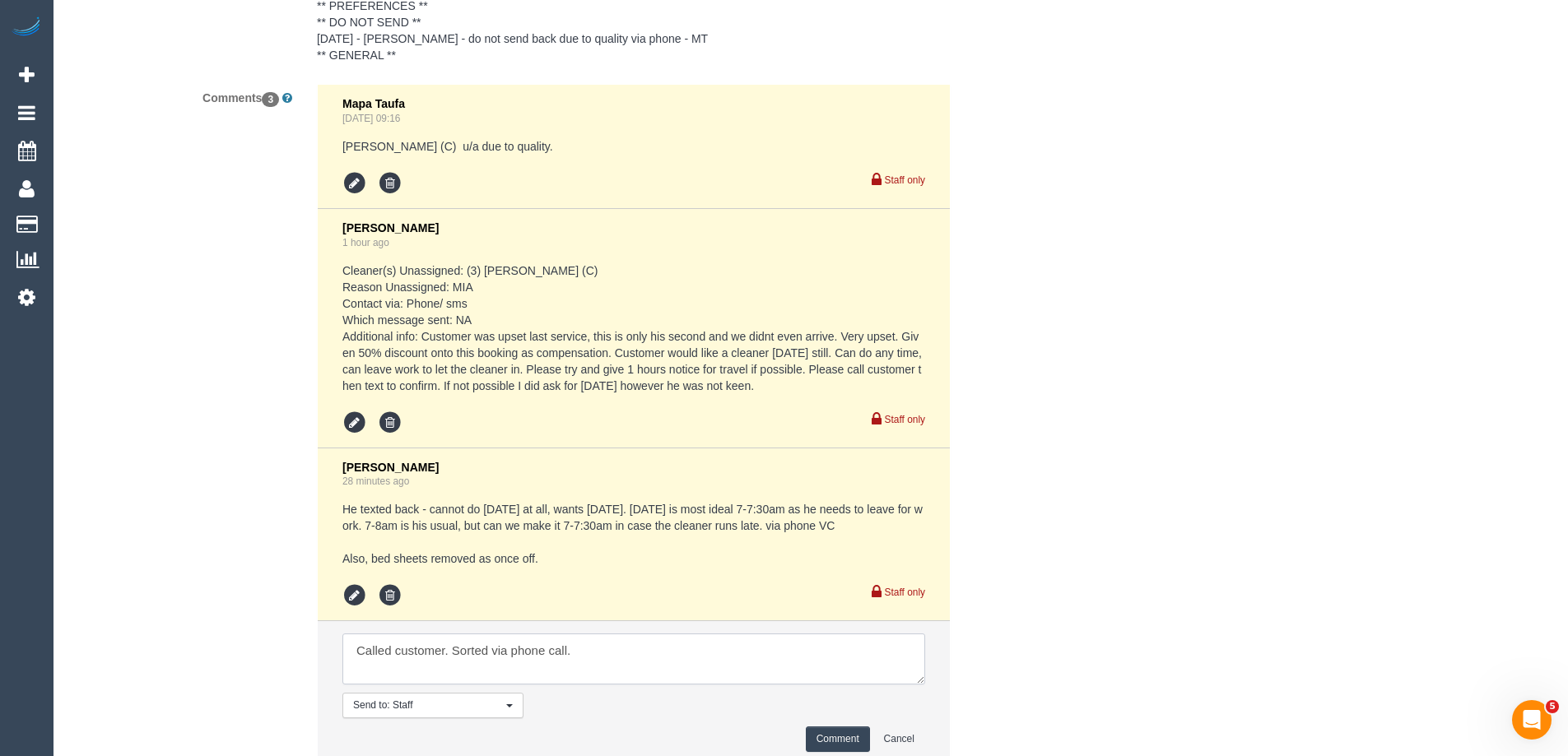
type textarea "Called customer. Sorted via phone call."
click at [815, 732] on button "Comment" at bounding box center [838, 739] width 65 height 25
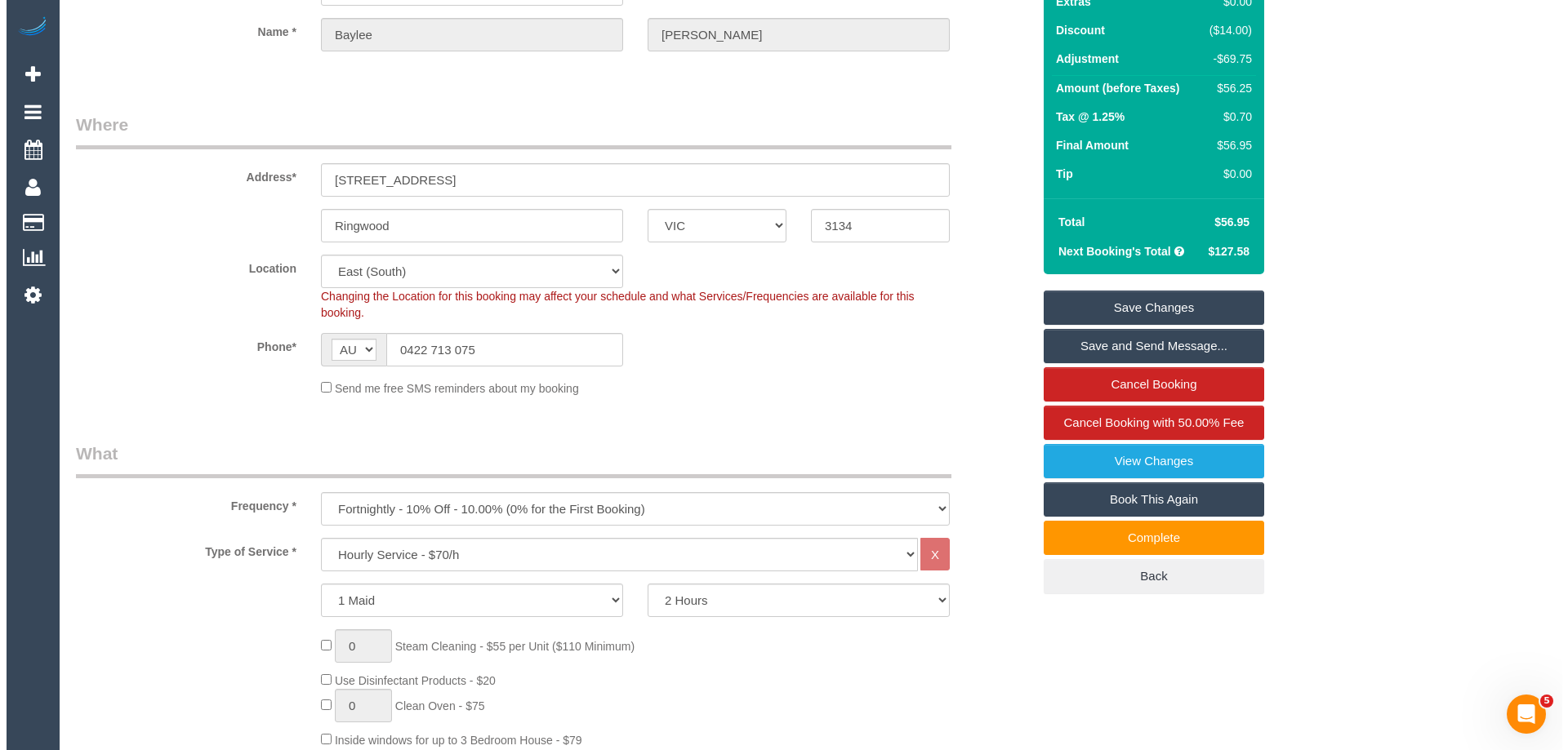
scroll to position [0, 0]
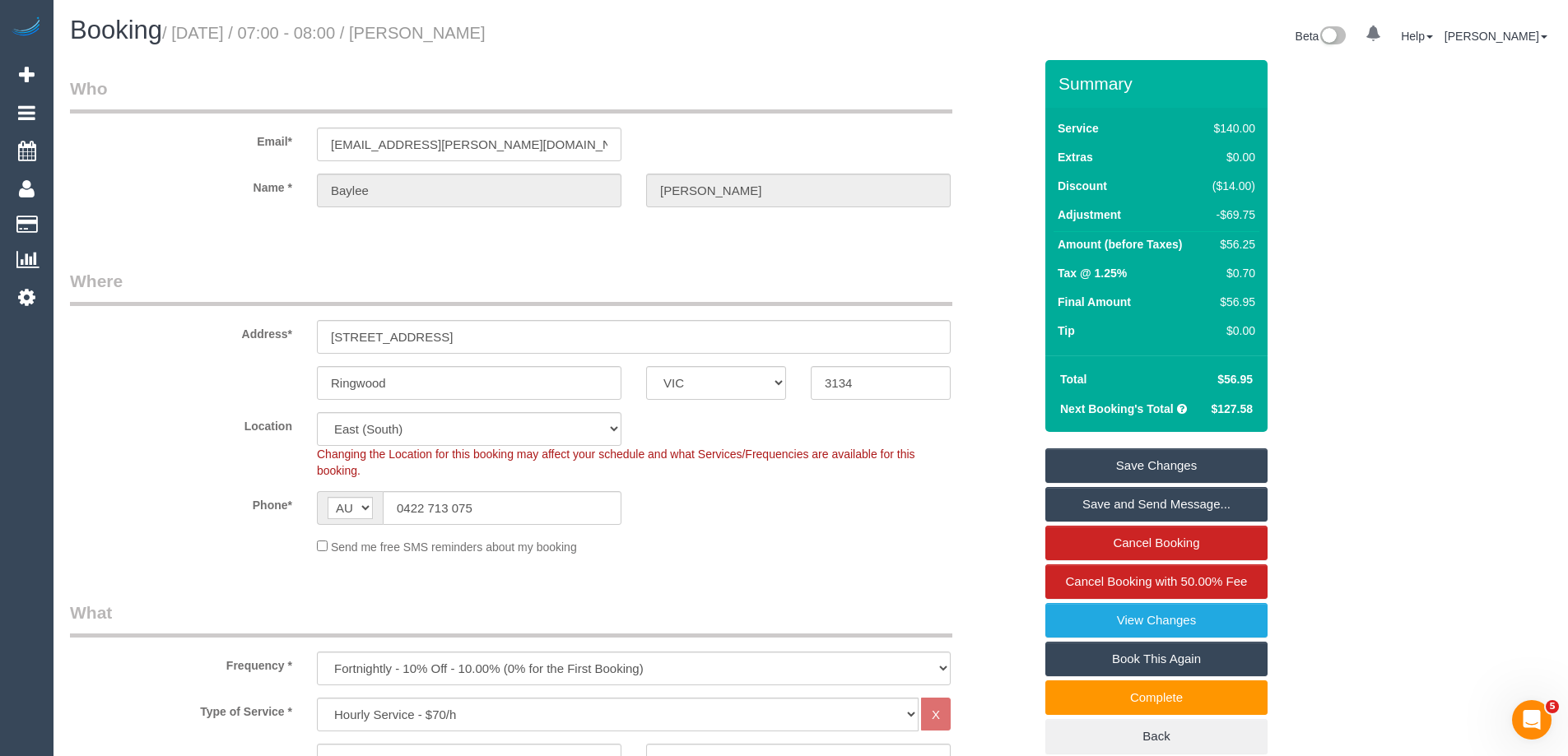
click at [1102, 505] on link "Save and Send Message..." at bounding box center [1157, 505] width 223 height 35
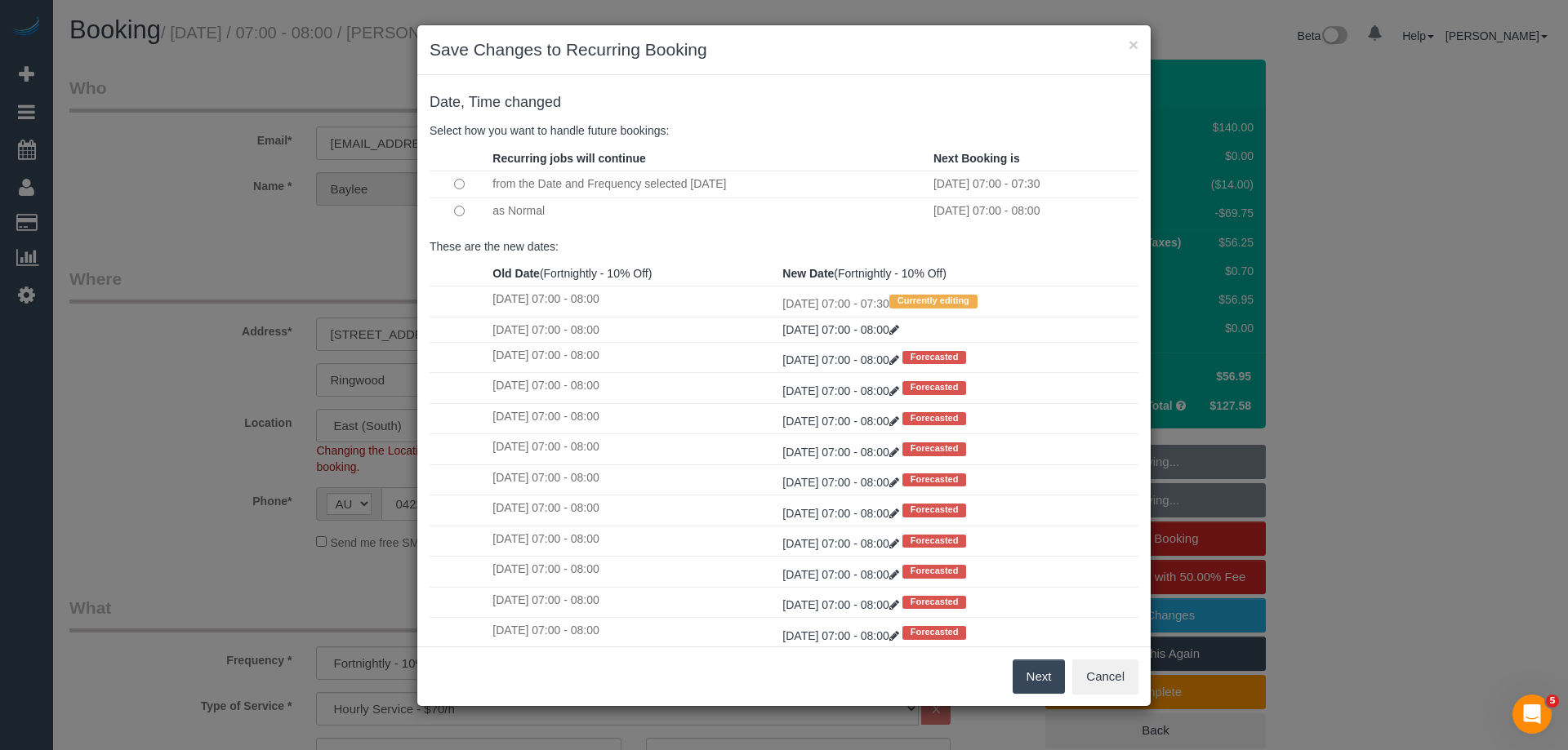
click at [1025, 672] on button "Next" at bounding box center [1040, 677] width 53 height 35
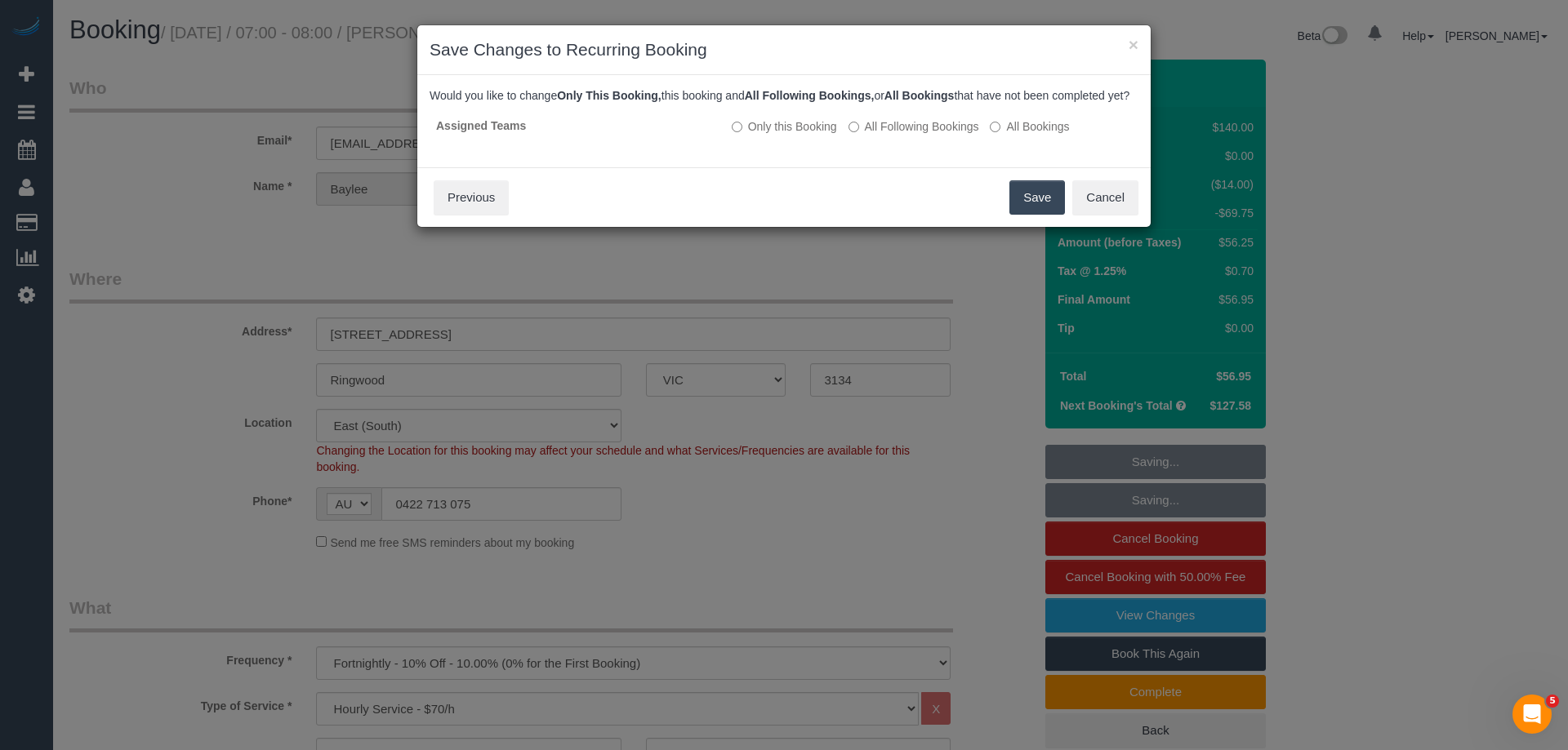
click at [1034, 212] on button "Save" at bounding box center [1037, 198] width 55 height 35
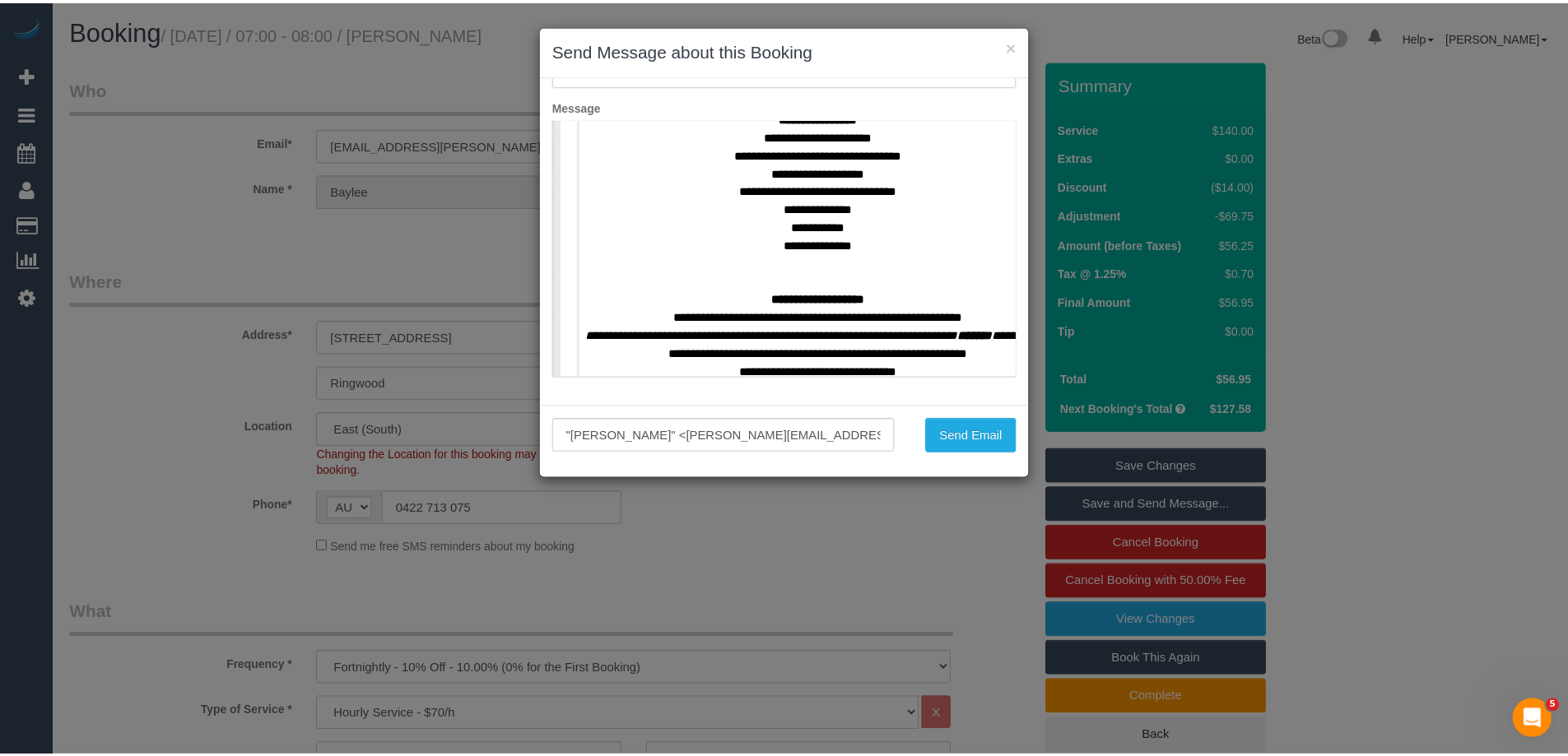
scroll to position [658, 0]
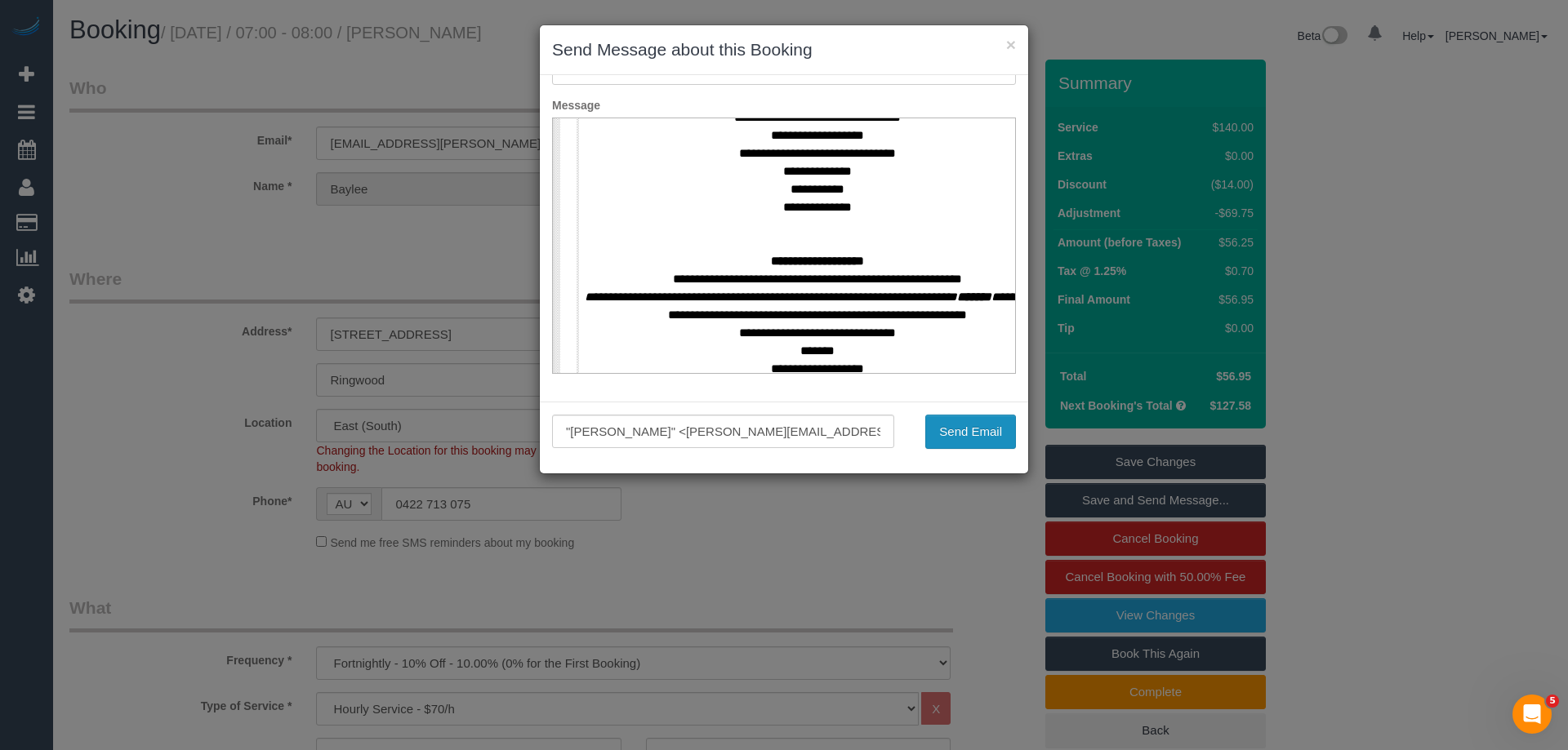
click at [943, 428] on button "Send Email" at bounding box center [971, 432] width 91 height 35
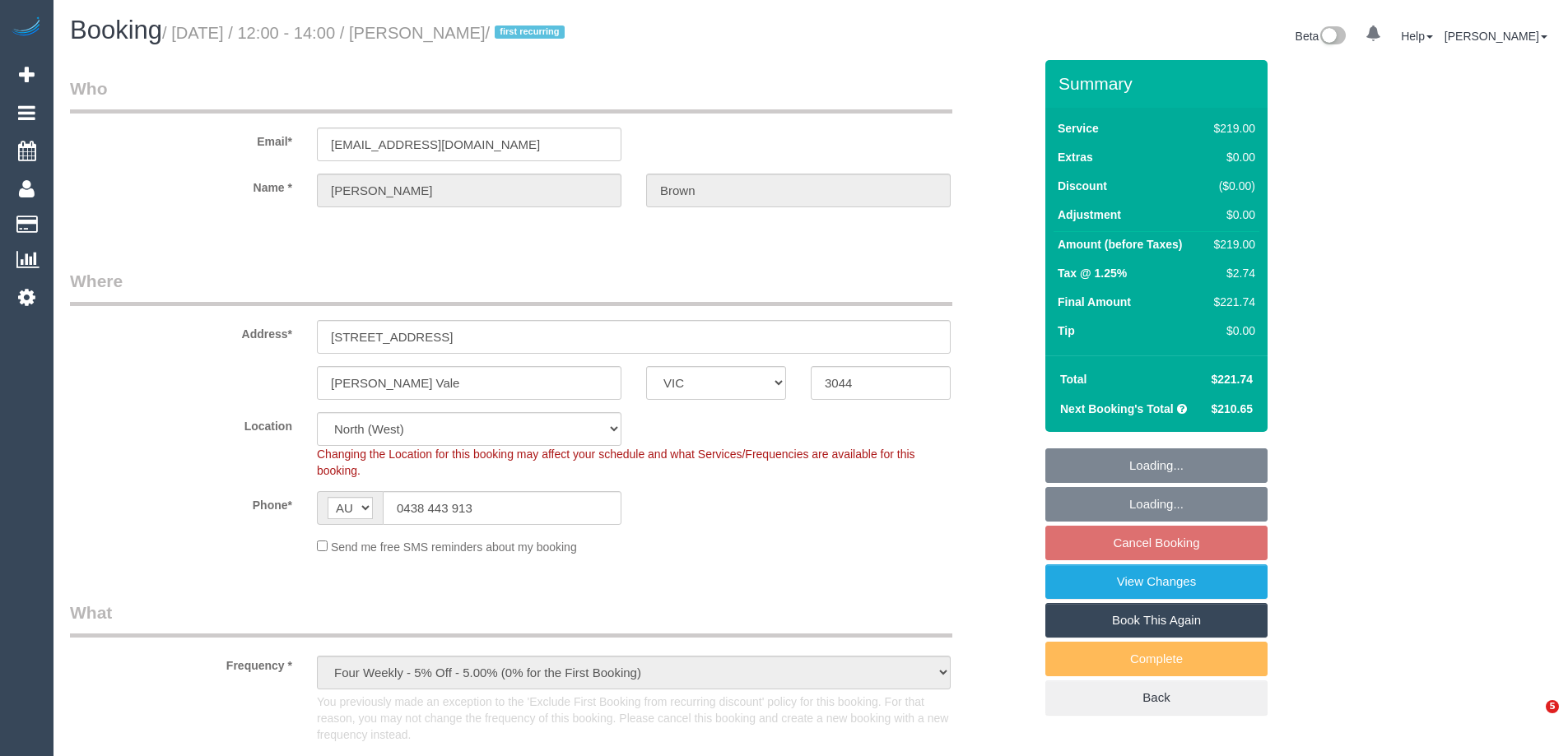
select select "VIC"
select select "string:stripe-pm_1S9im82GScqysDRVtXiYxK0E"
select select "number:28"
select select "number:15"
select select "number:18"
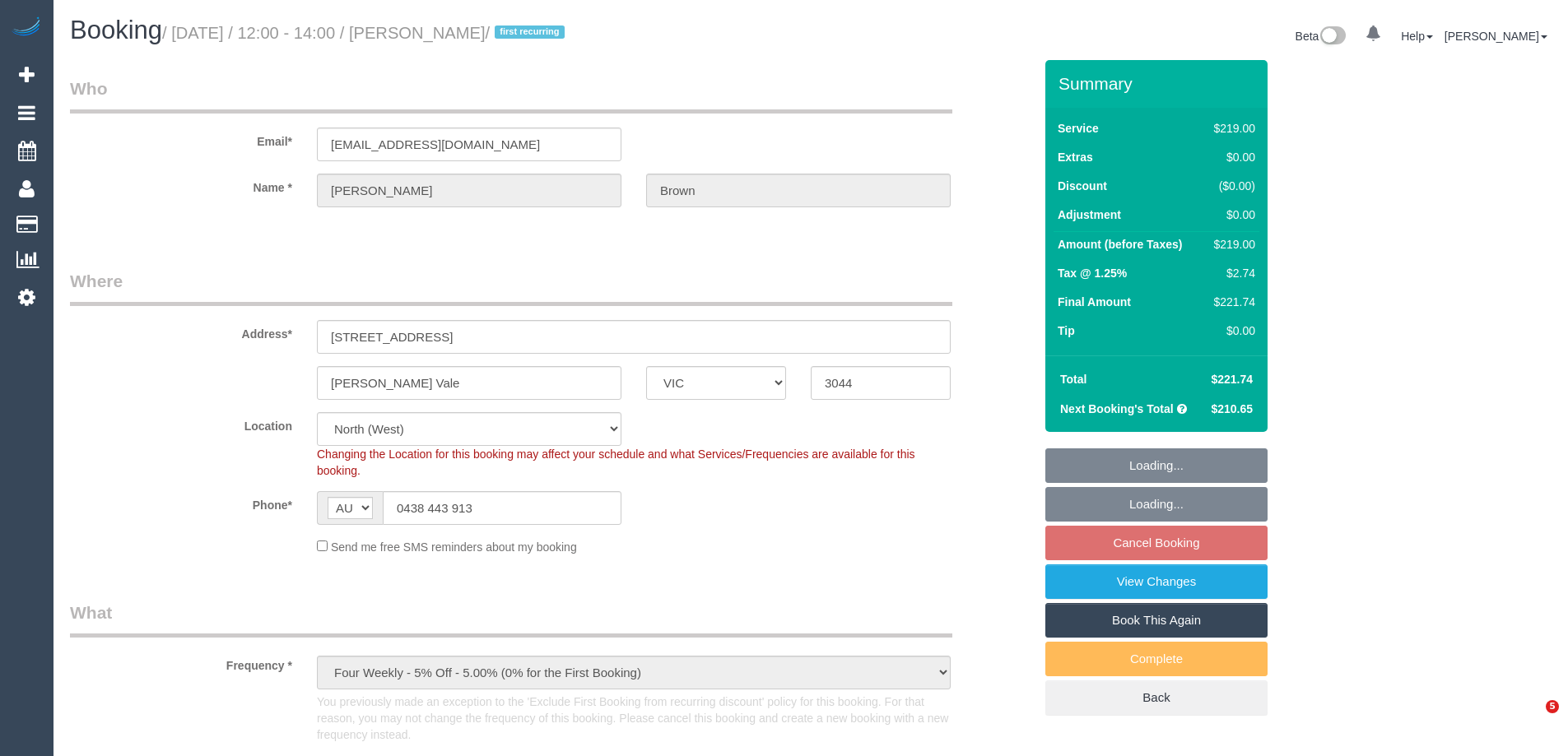
select select "number:24"
select select "number:35"
select select "number:12"
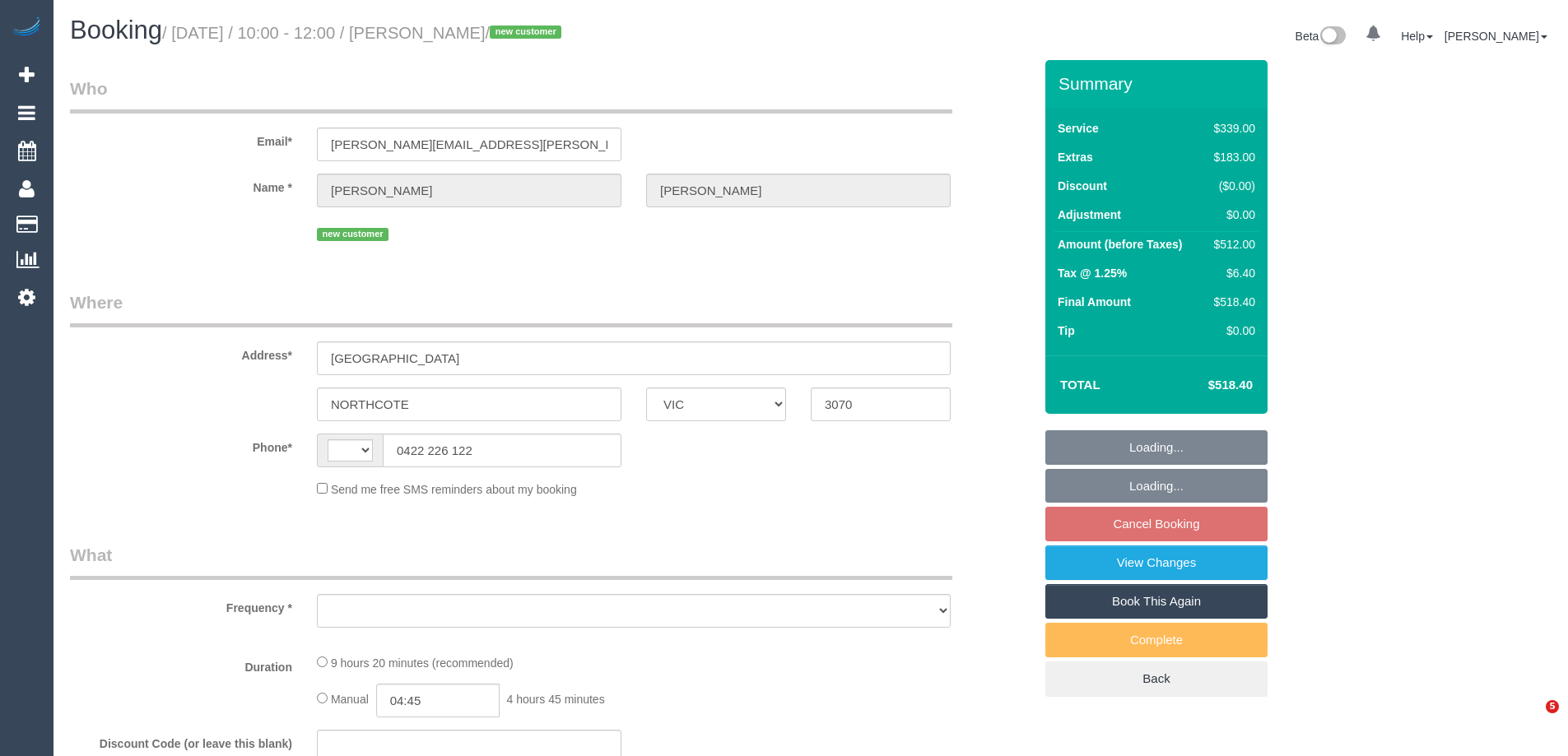
select select "VIC"
select select "string:AU"
select select "string:stripe-pm_1S7PBQ2GScqysDRVqOUJ0p10"
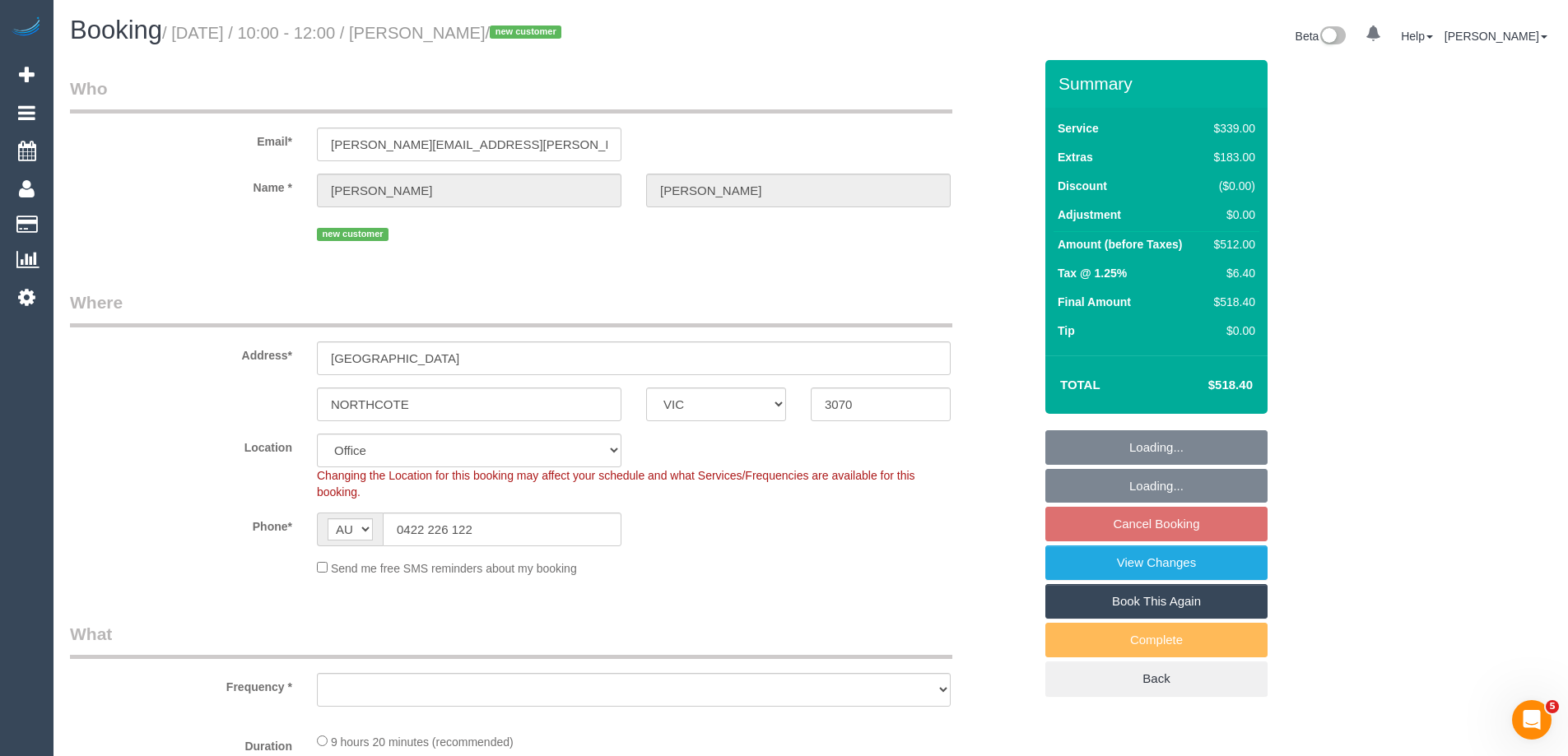
select select "object:585"
select select "number:27"
select select "number:14"
select select "number:19"
select select "number:22"
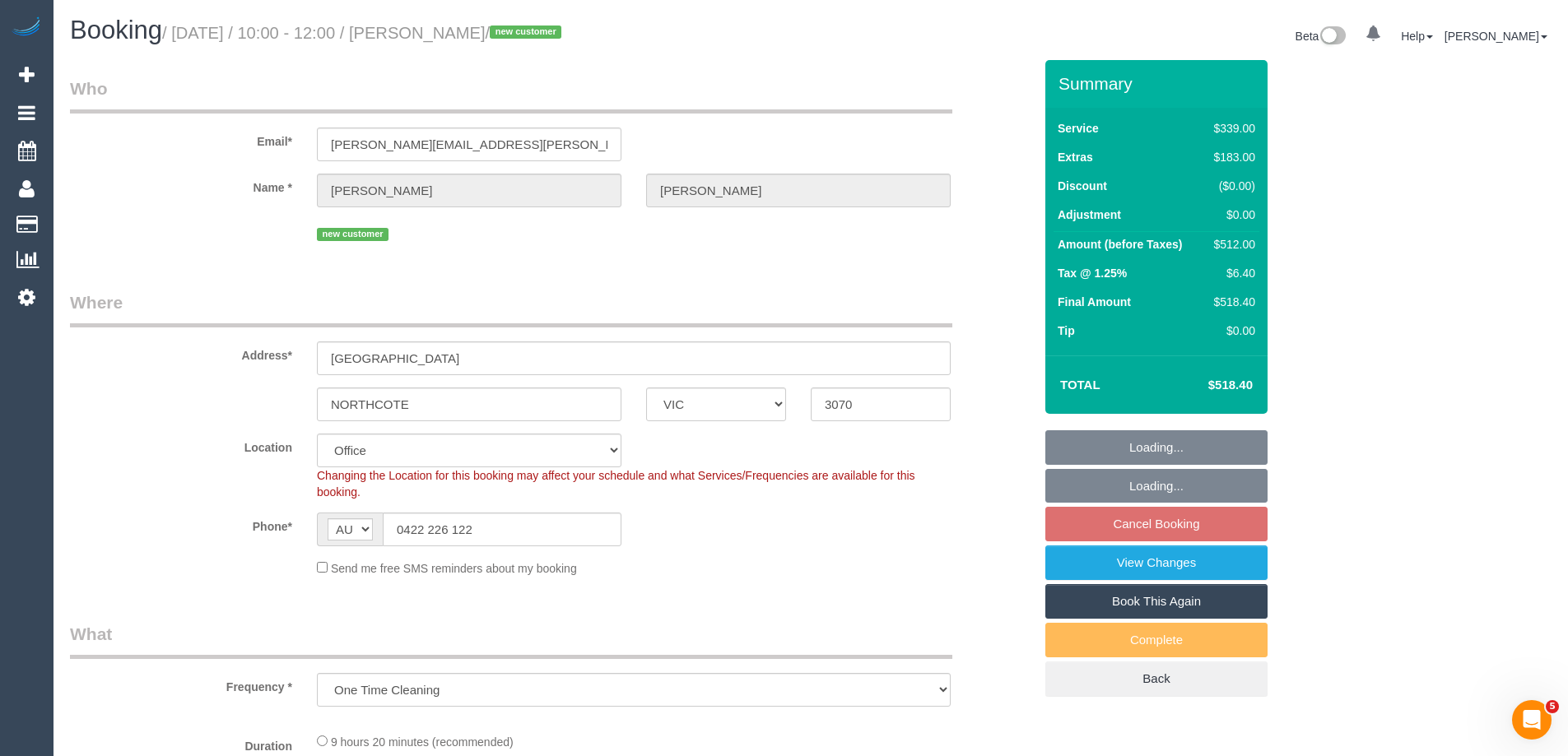
select select "number:12"
select select "object:736"
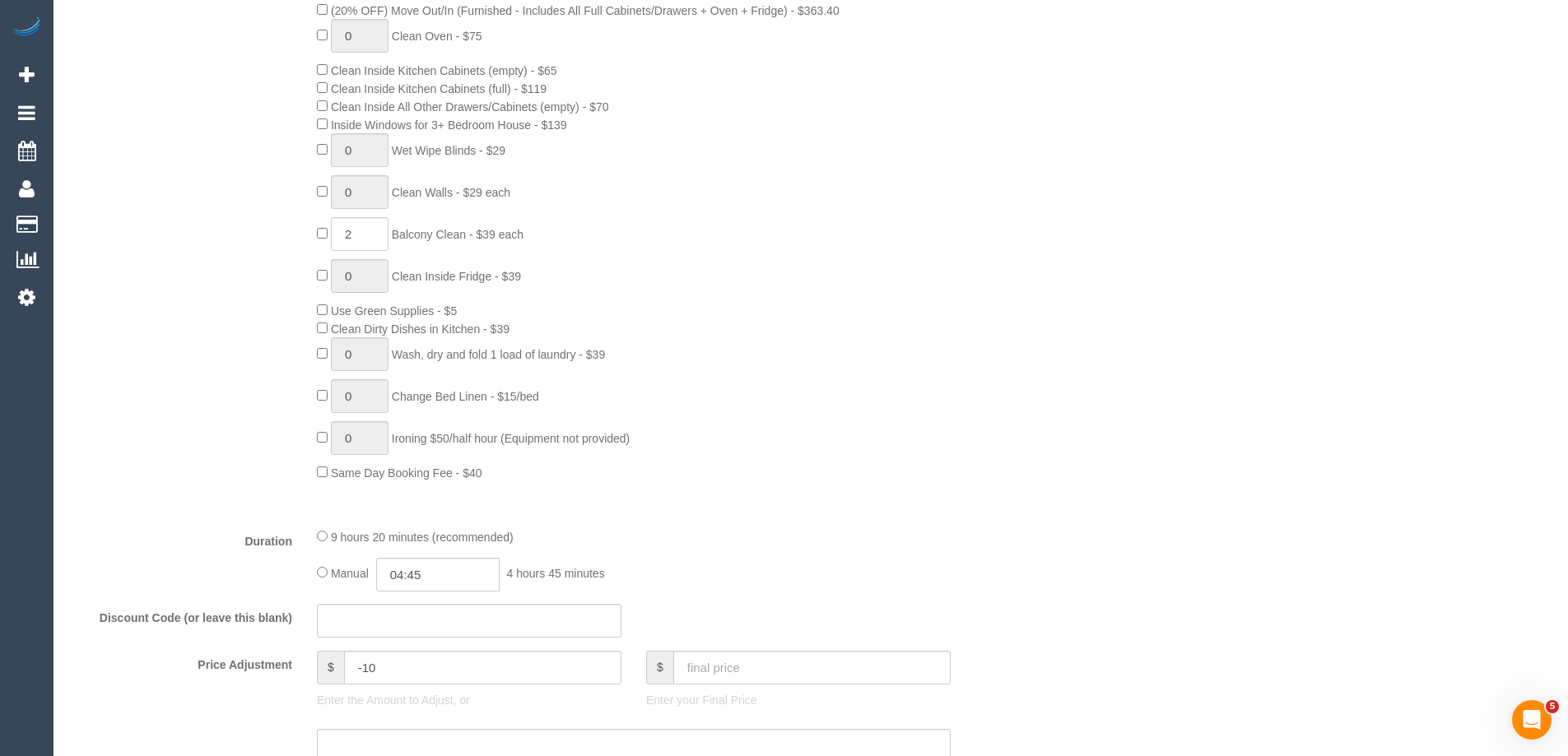
scroll to position [823, 0]
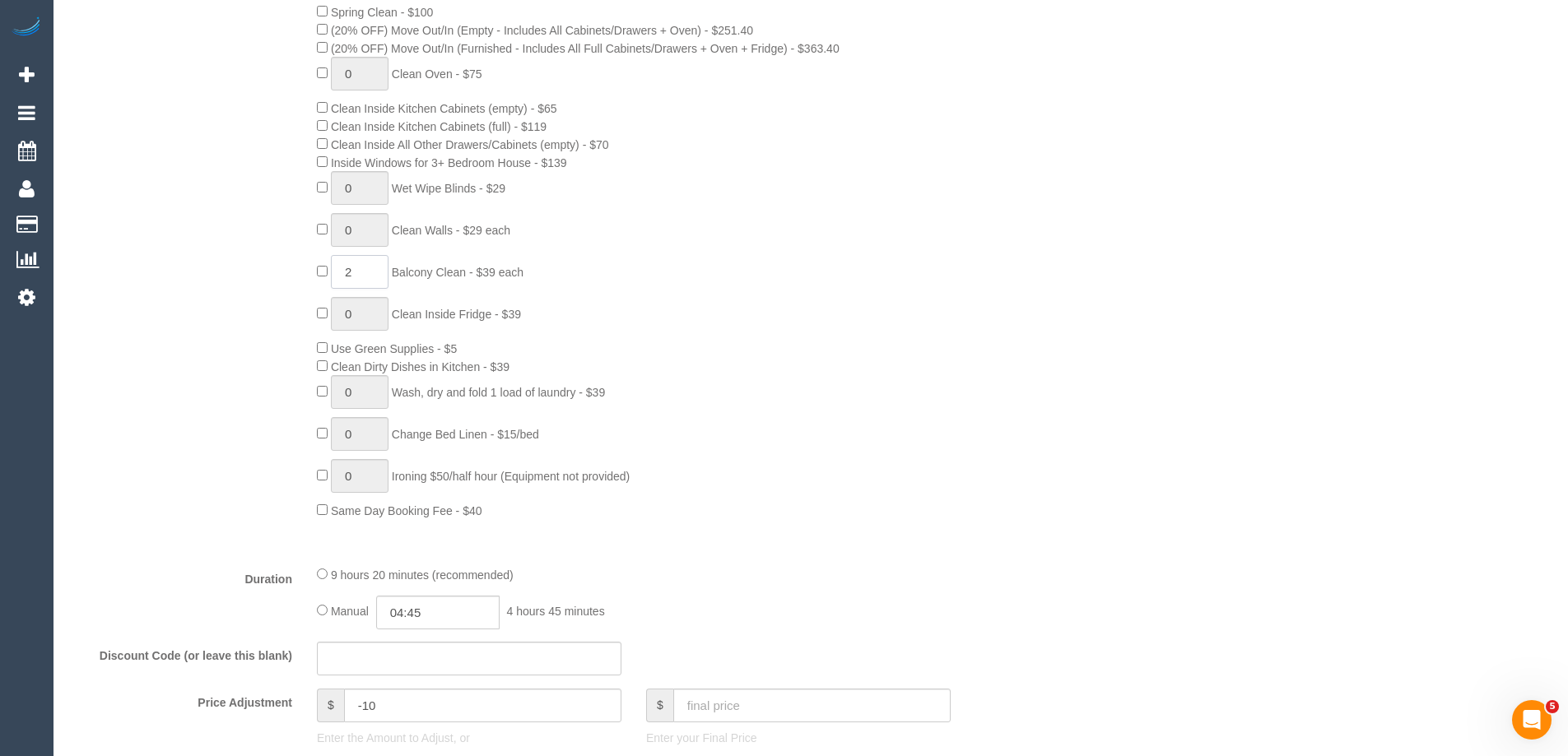
click at [351, 268] on input "2" at bounding box center [360, 272] width 57 height 34
type input "3"
click at [979, 383] on div "0 Steam Cleaning - $55 per Unit ($110 Minimum) Use Disinfectant Products - $30 …" at bounding box center [674, 231] width 741 height 577
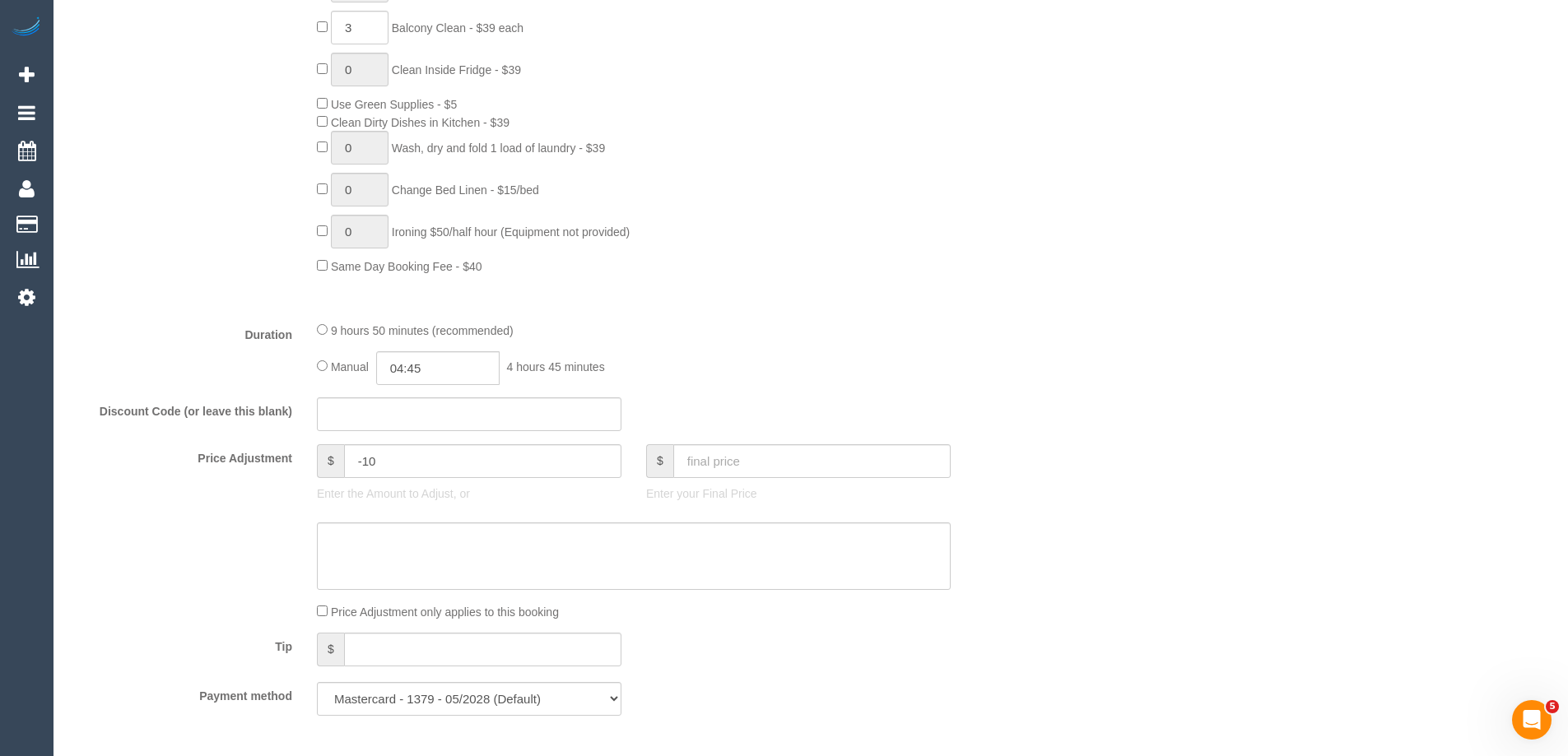
scroll to position [1070, 0]
click at [441, 460] on input "-10" at bounding box center [482, 459] width 277 height 34
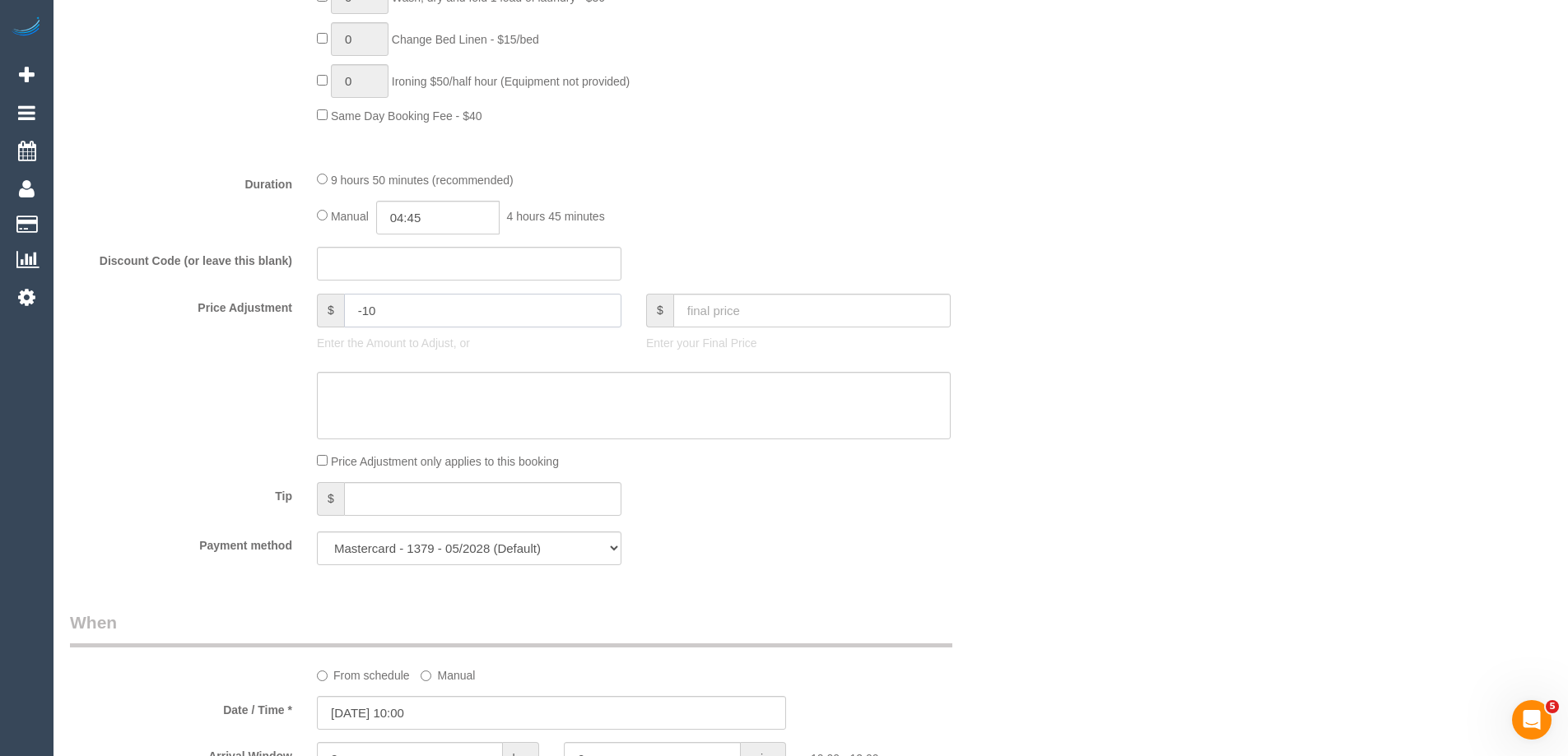
scroll to position [1317, 0]
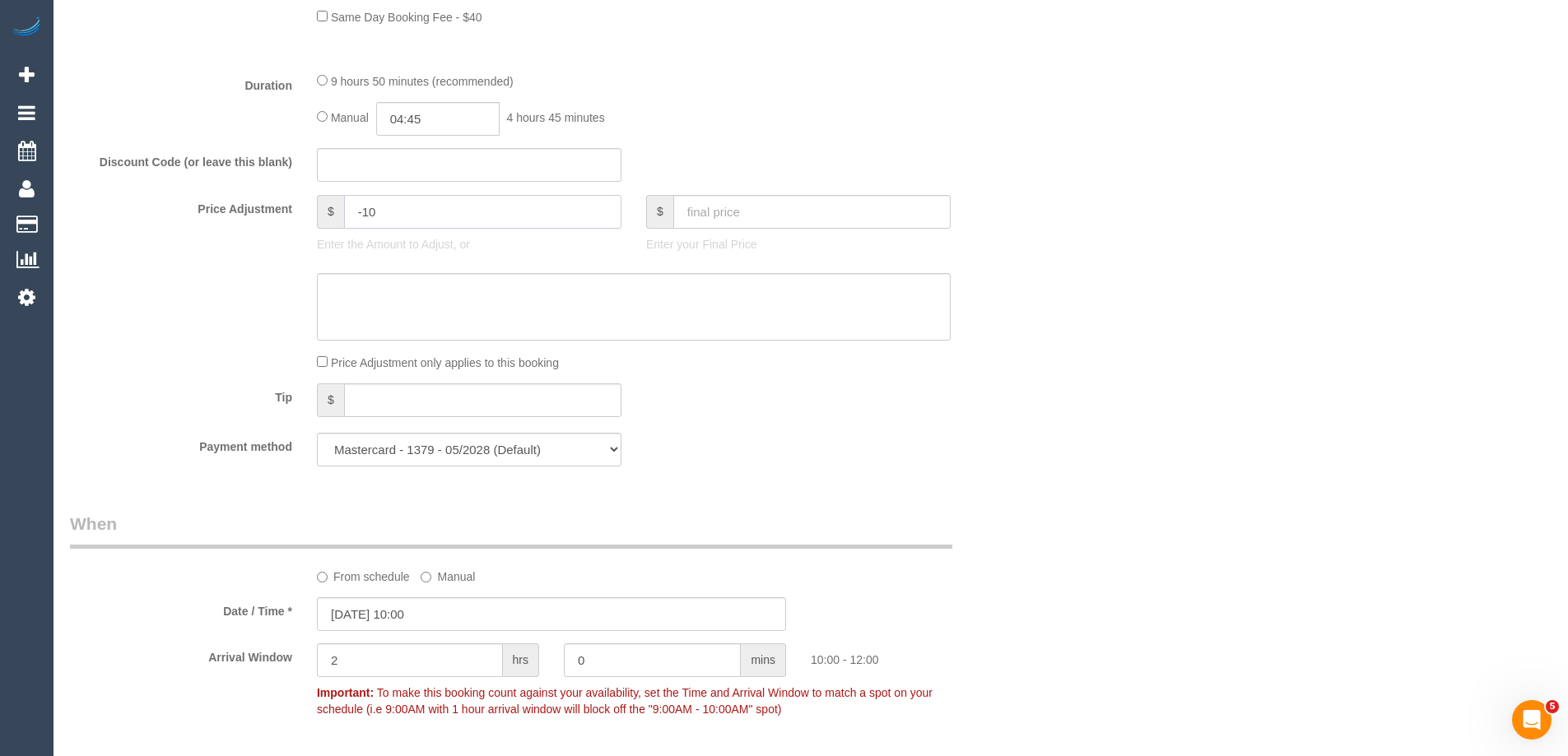
click at [445, 198] on input "-10" at bounding box center [482, 212] width 277 height 34
click at [336, 213] on span "$" at bounding box center [330, 212] width 27 height 34
click at [329, 209] on span "$" at bounding box center [330, 212] width 27 height 34
click at [703, 210] on input "text" at bounding box center [812, 212] width 277 height 34
click at [656, 205] on span "$" at bounding box center [660, 212] width 27 height 34
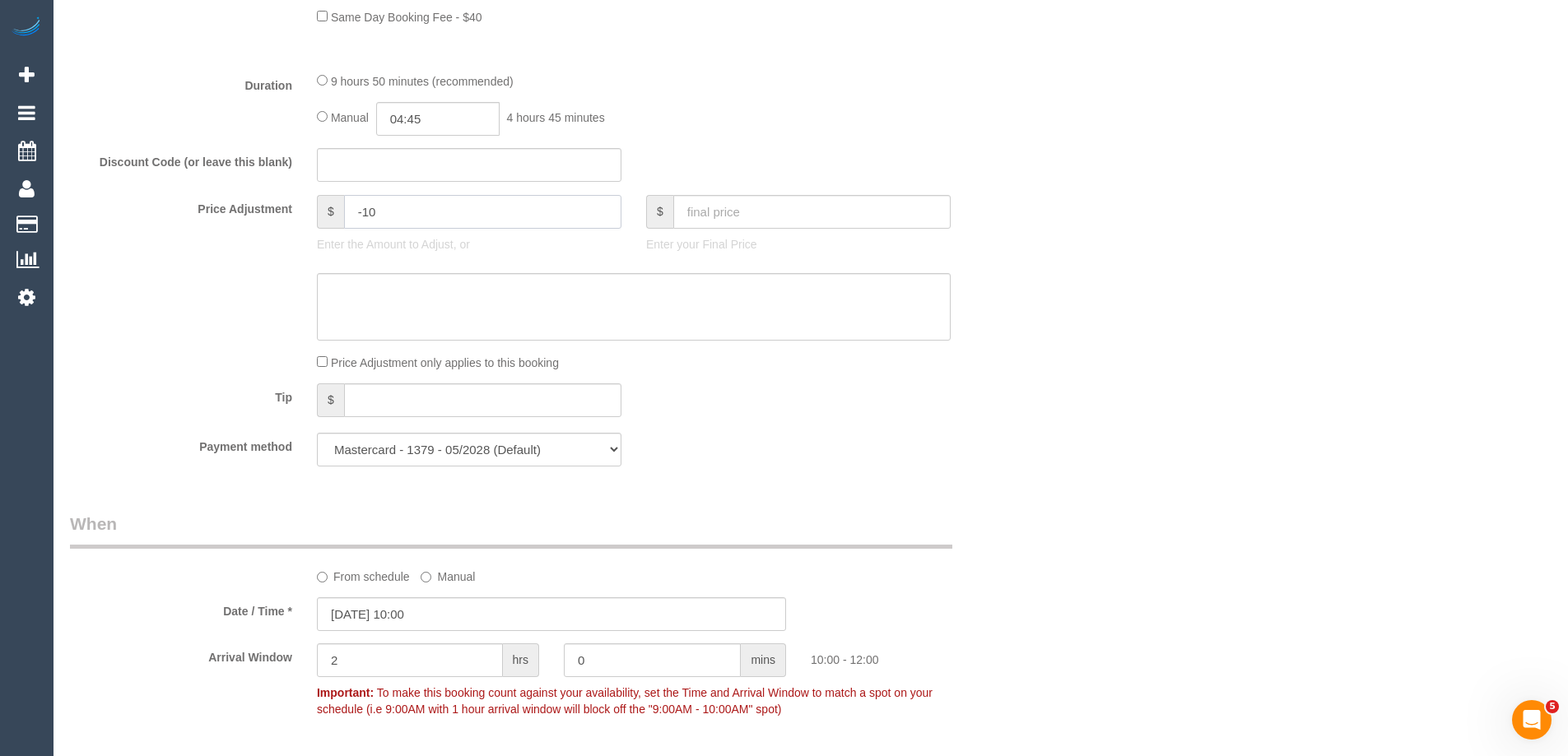
click at [460, 209] on input "-10" at bounding box center [482, 212] width 277 height 34
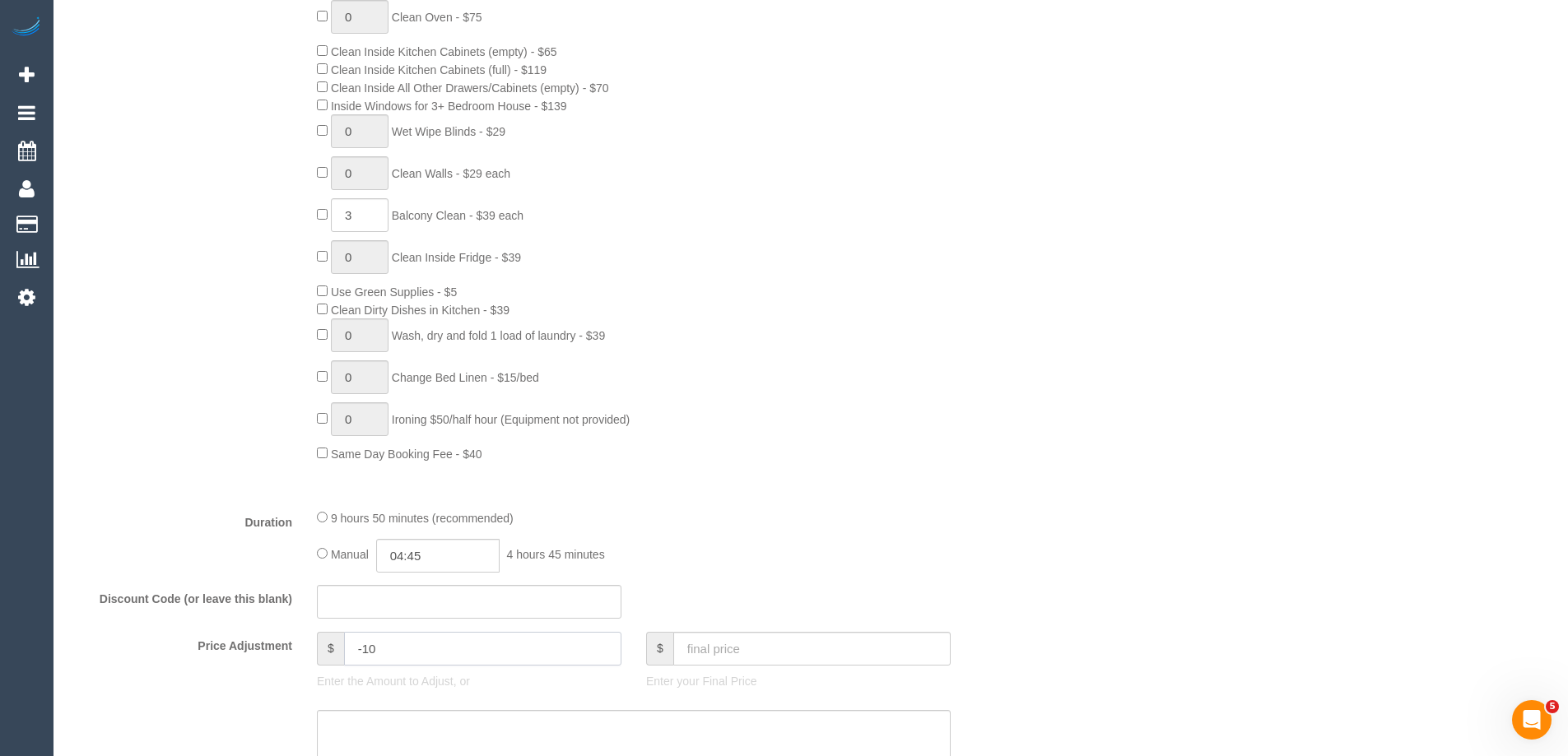
scroll to position [905, 0]
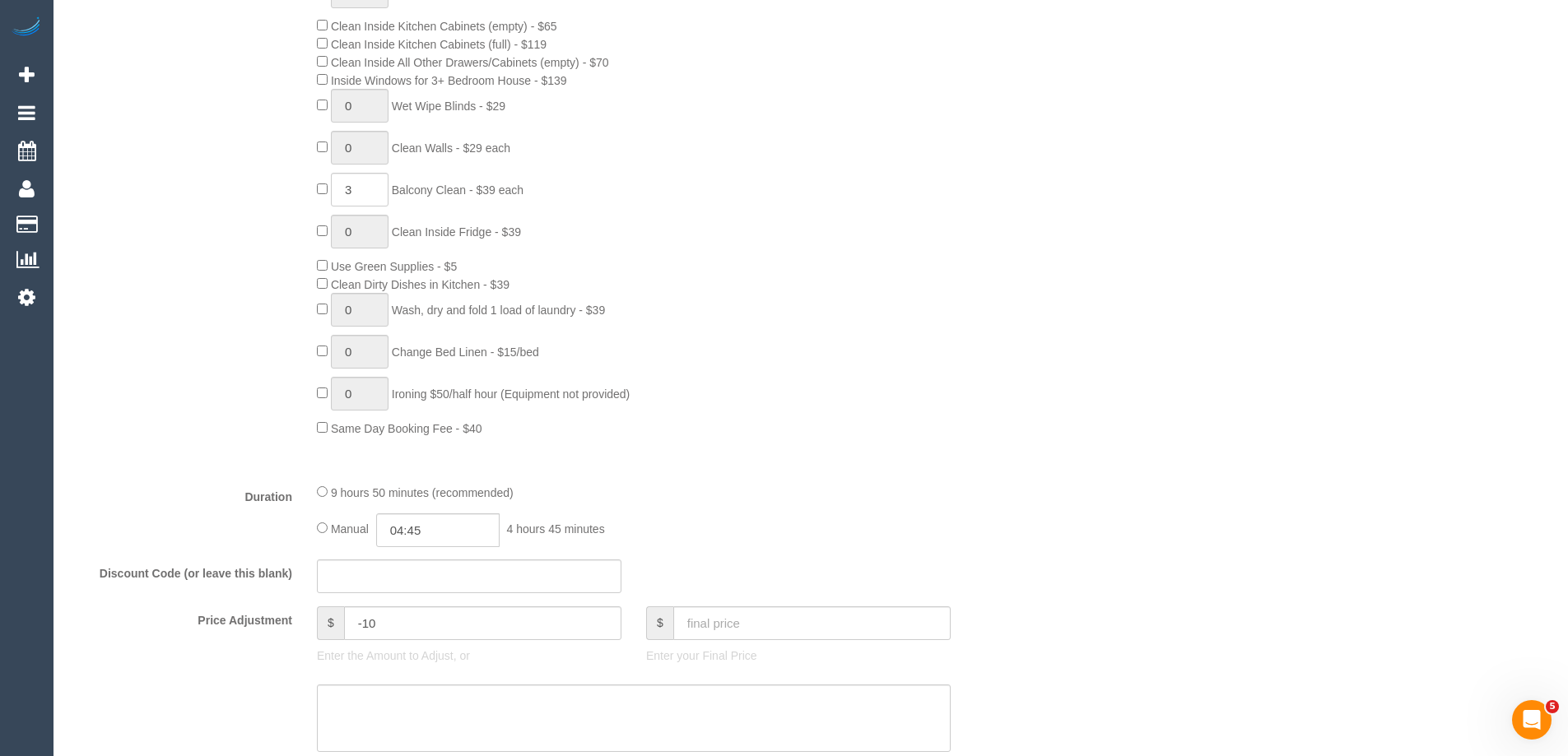
click at [331, 619] on span "$" at bounding box center [330, 624] width 27 height 34
click at [393, 623] on input "-10" at bounding box center [482, 624] width 277 height 34
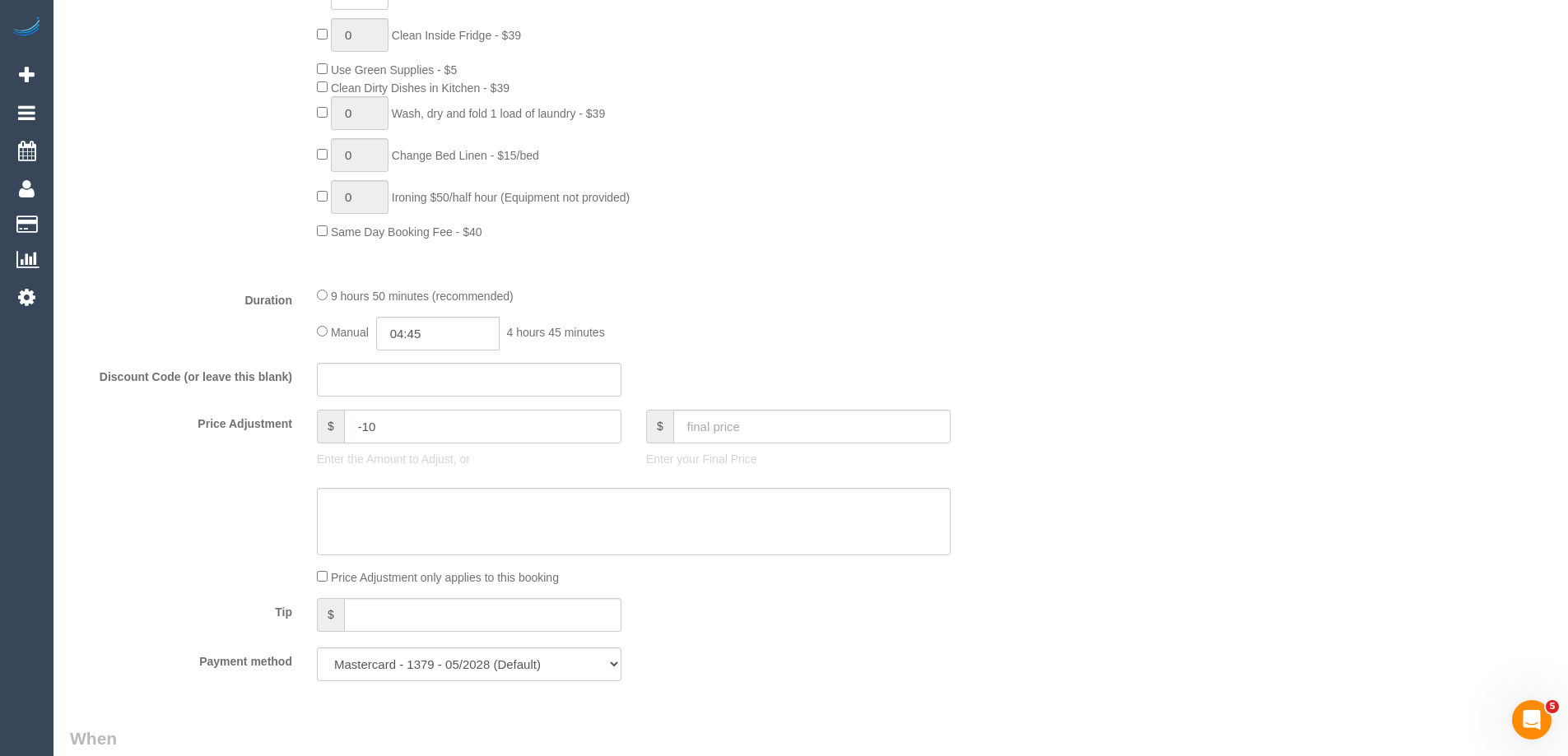
scroll to position [1152, 0]
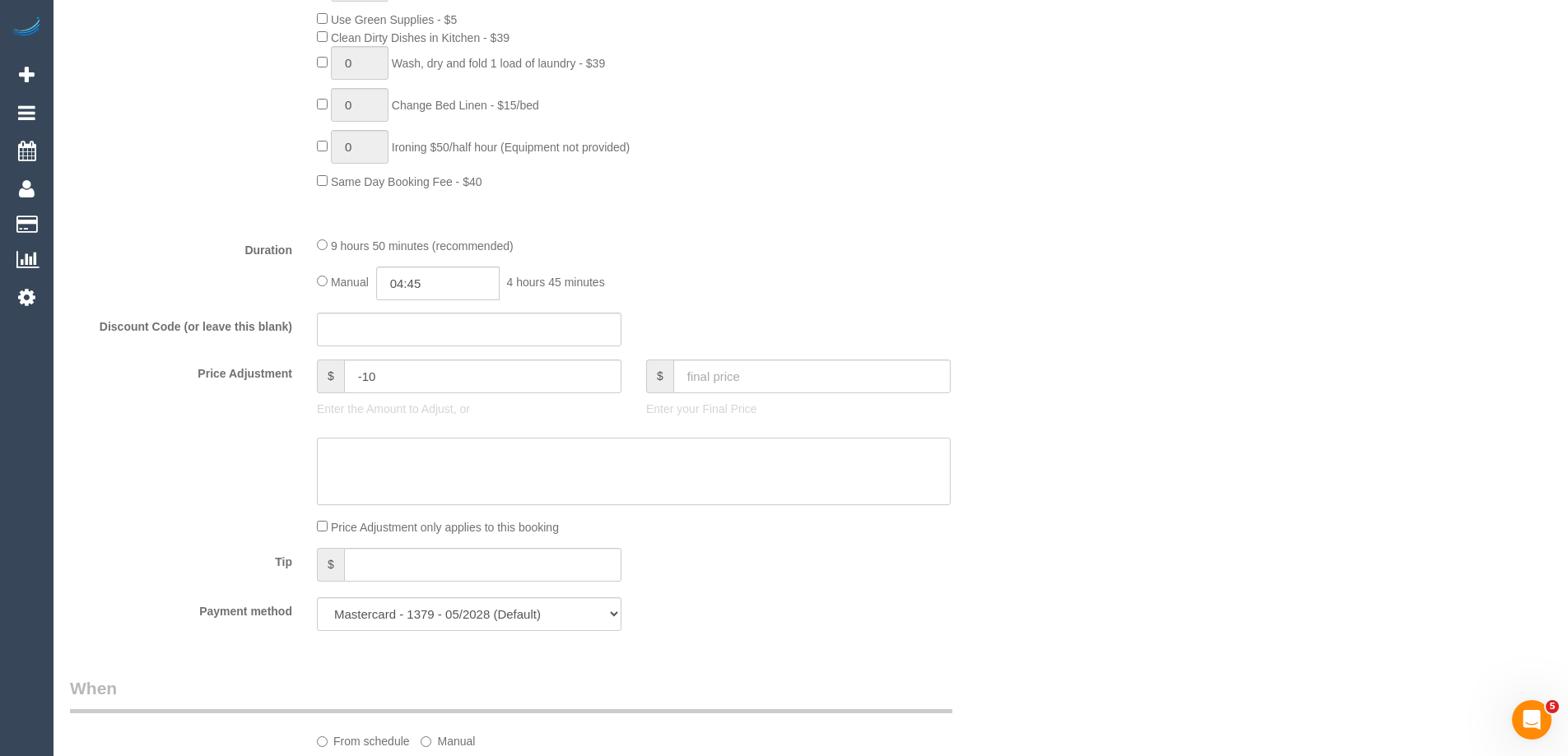
click at [406, 463] on textarea at bounding box center [634, 471] width 634 height 67
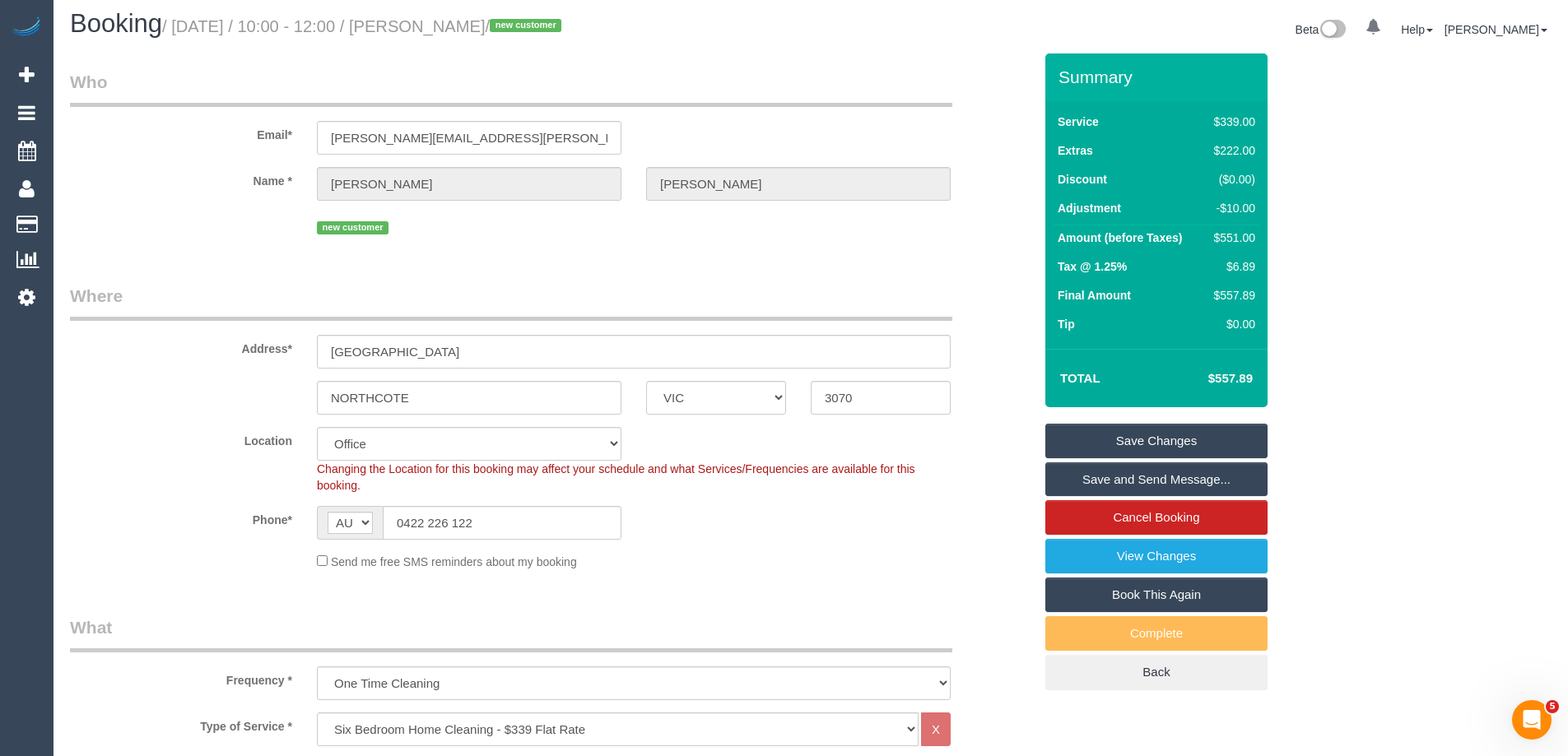
scroll to position [0, 0]
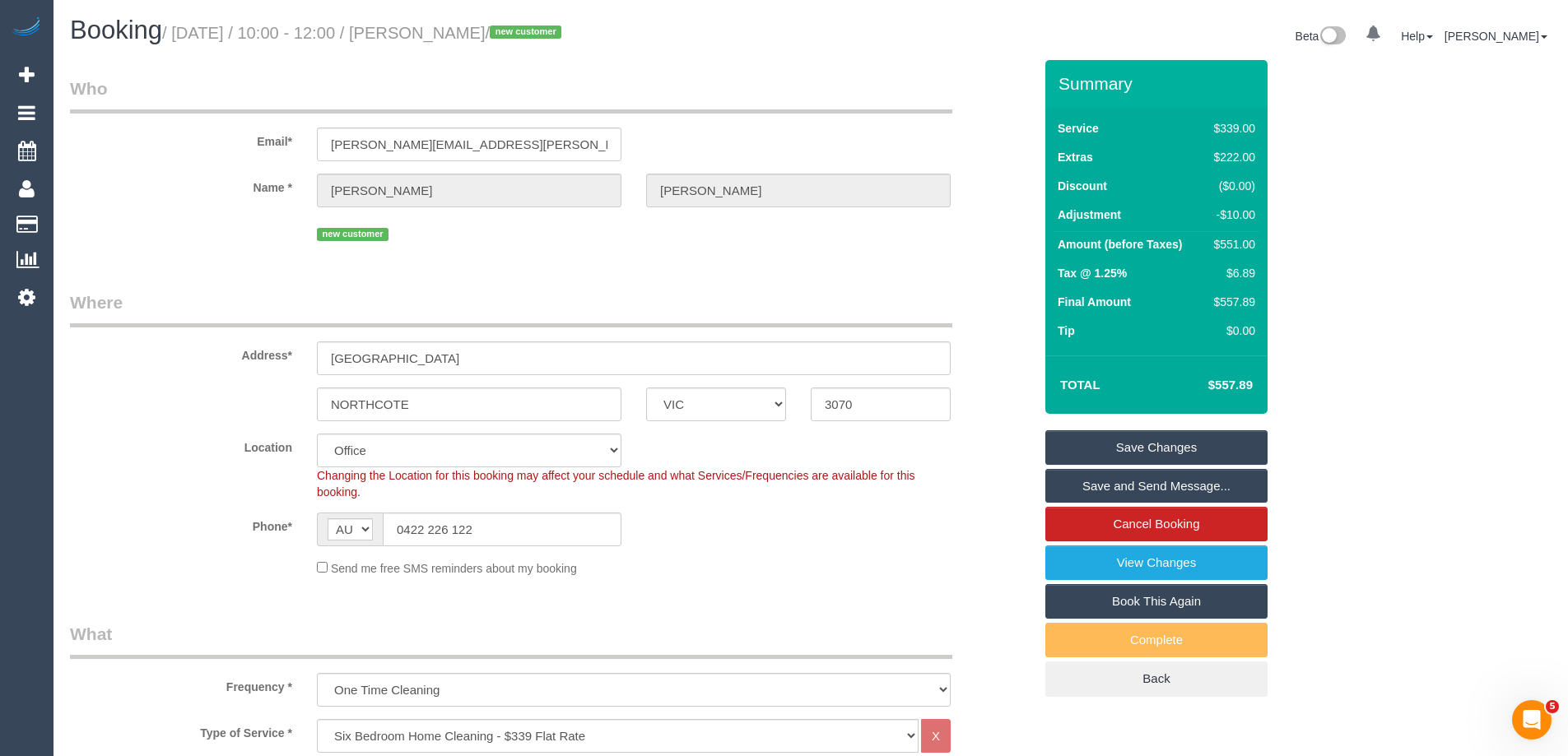
click at [206, 165] on sui-booking-customer "Email* [PERSON_NAME][EMAIL_ADDRESS][PERSON_NAME][DOMAIN_NAME] Name * [PERSON_NA…" at bounding box center [551, 161] width 964 height 169
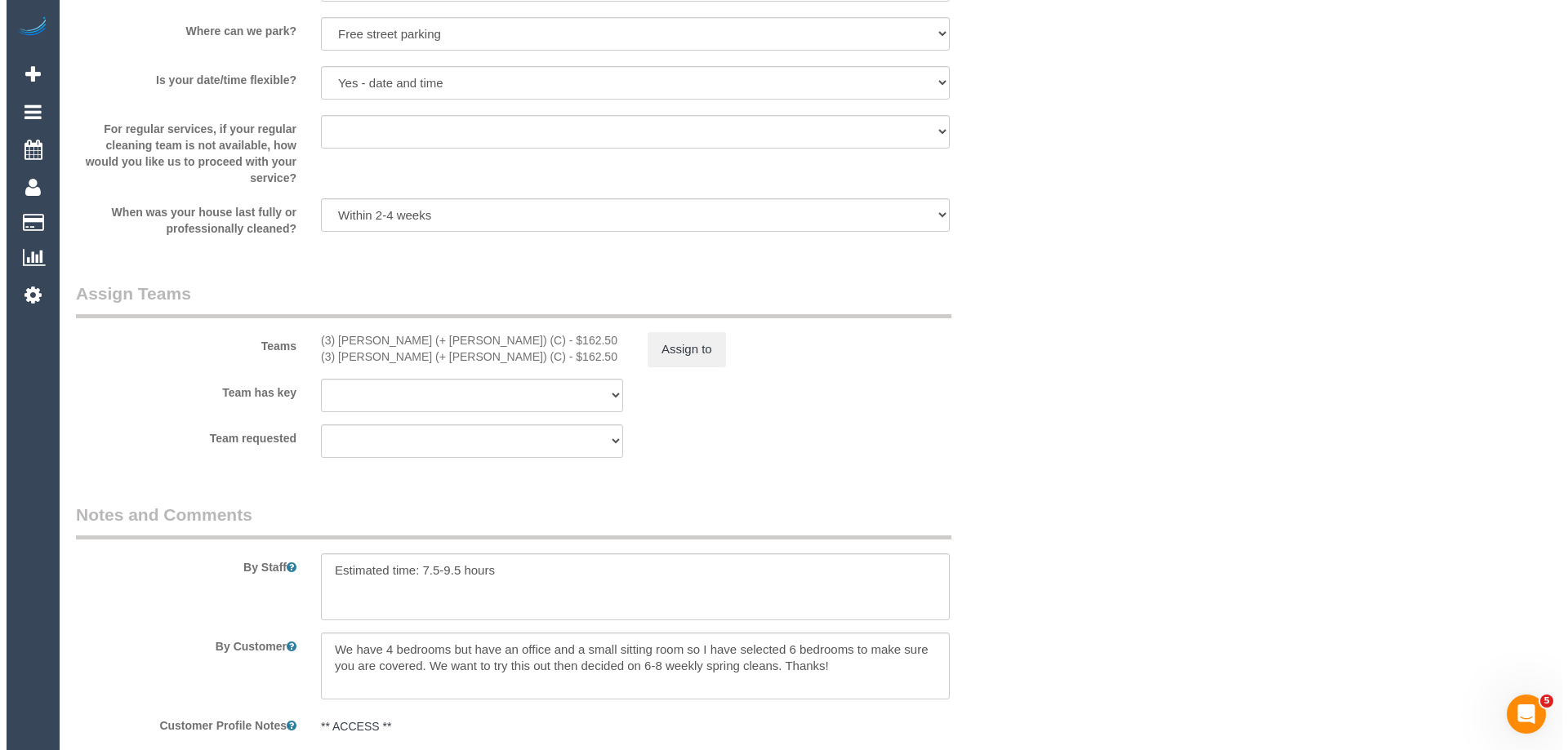
scroll to position [2368, 0]
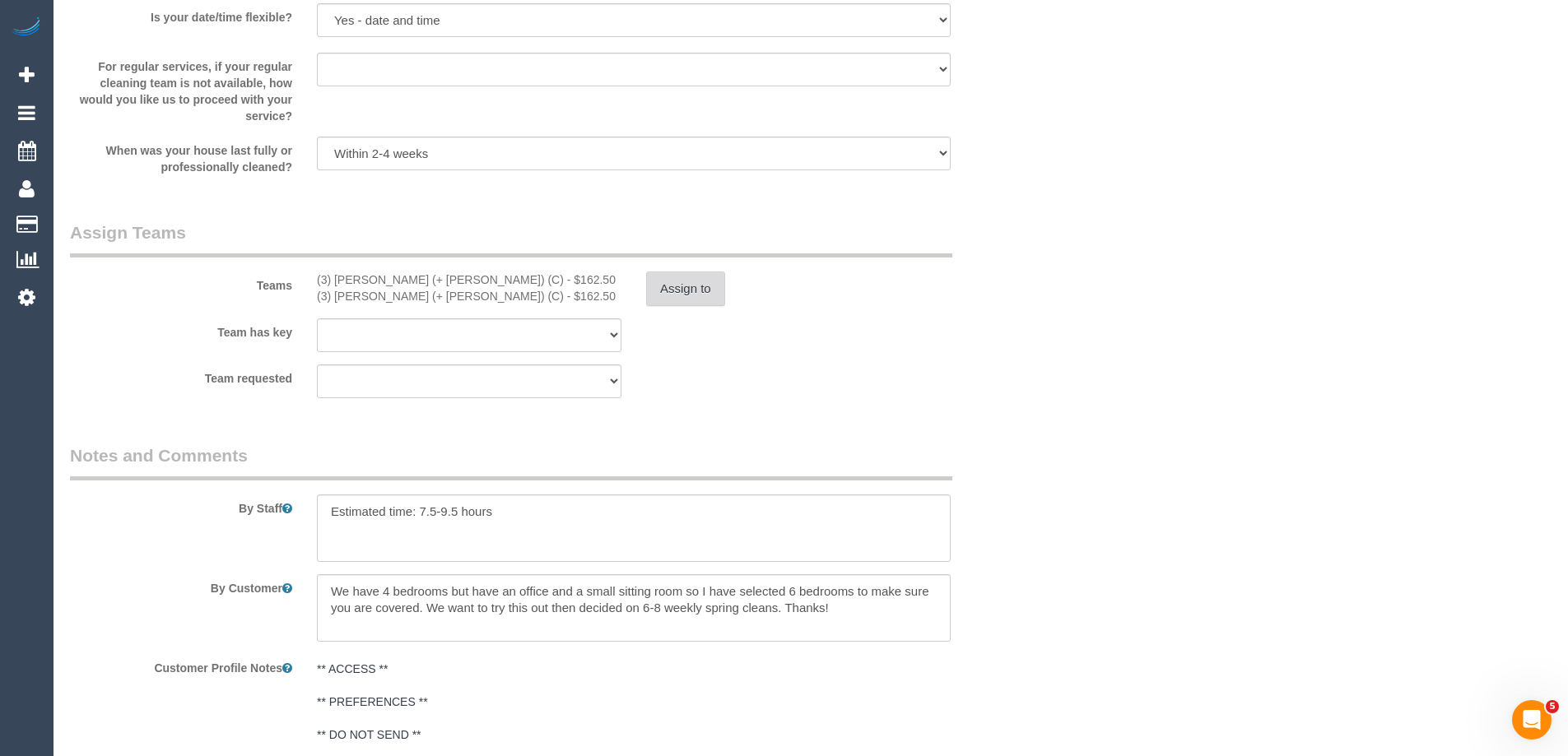
click at [689, 280] on button "Assign to" at bounding box center [686, 289] width 79 height 35
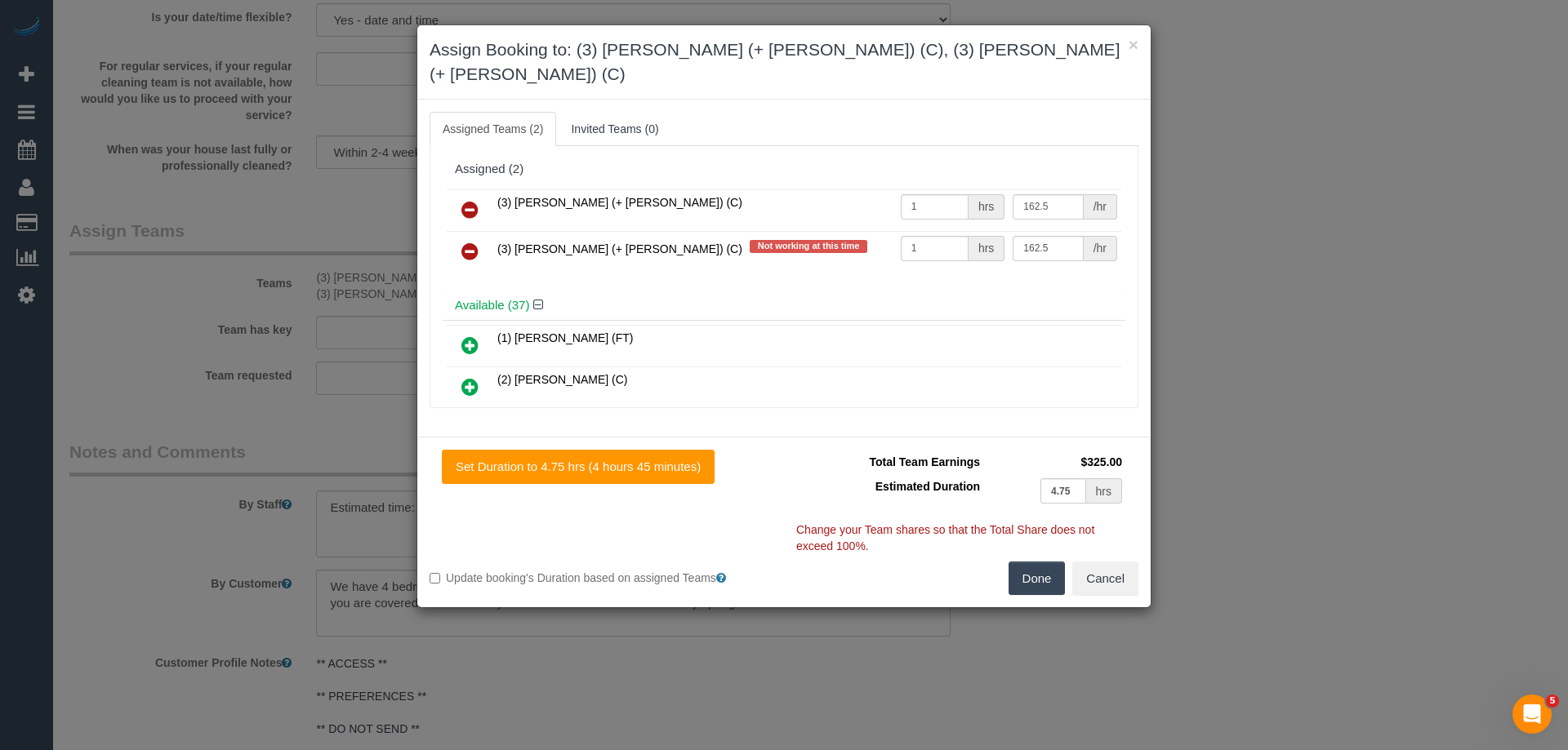
click at [470, 200] on icon at bounding box center [470, 210] width 17 height 20
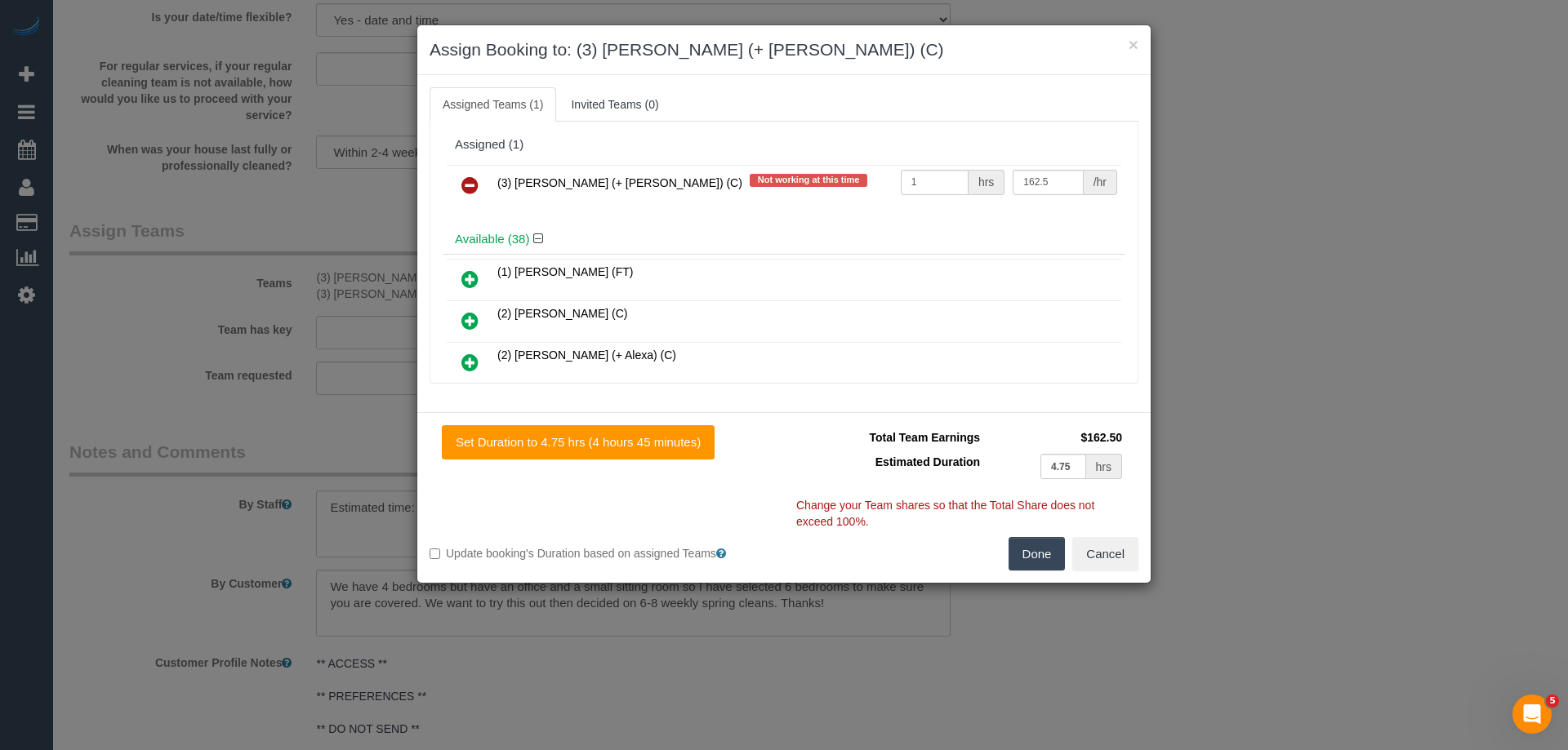
click at [471, 190] on icon at bounding box center [470, 185] width 17 height 20
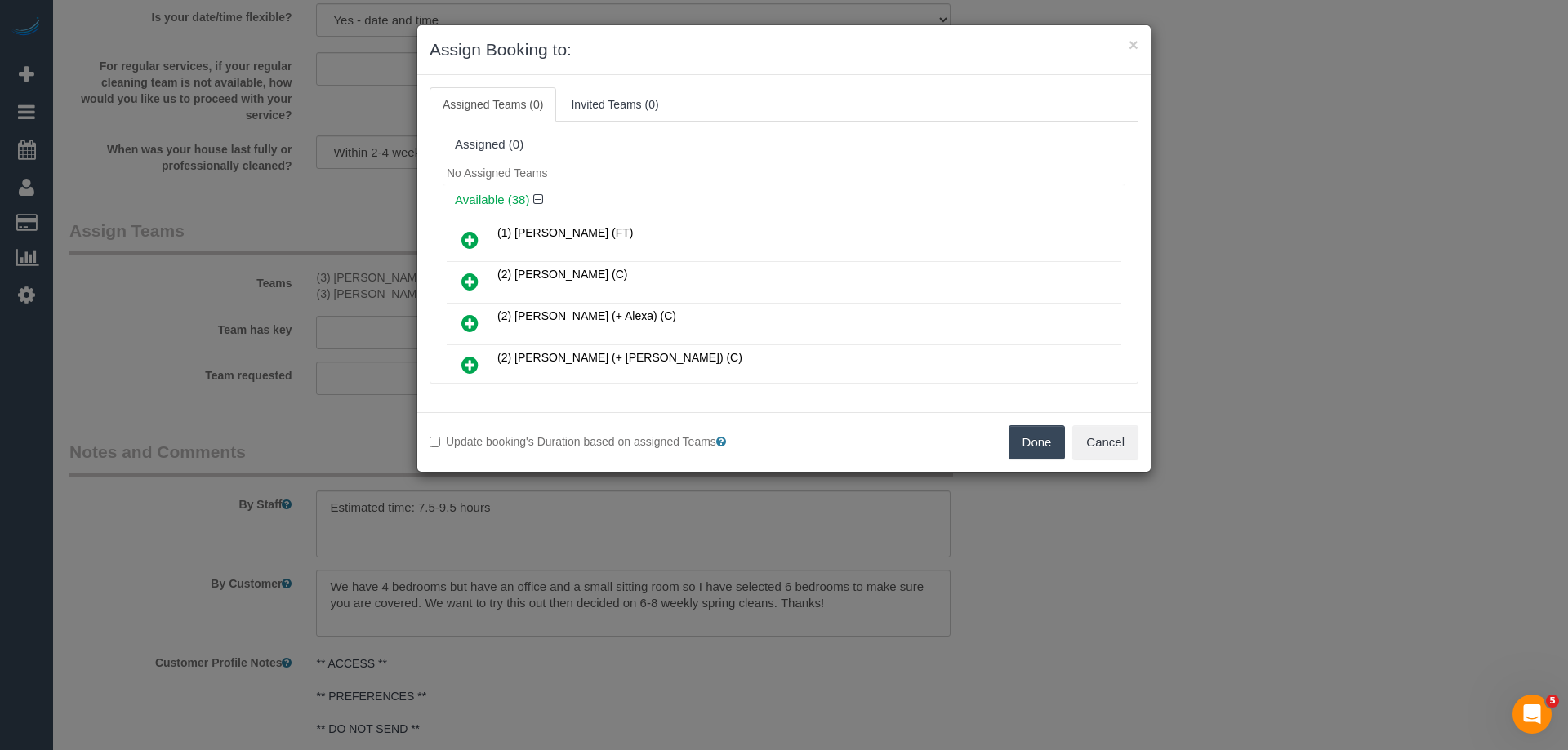
scroll to position [1192, 0]
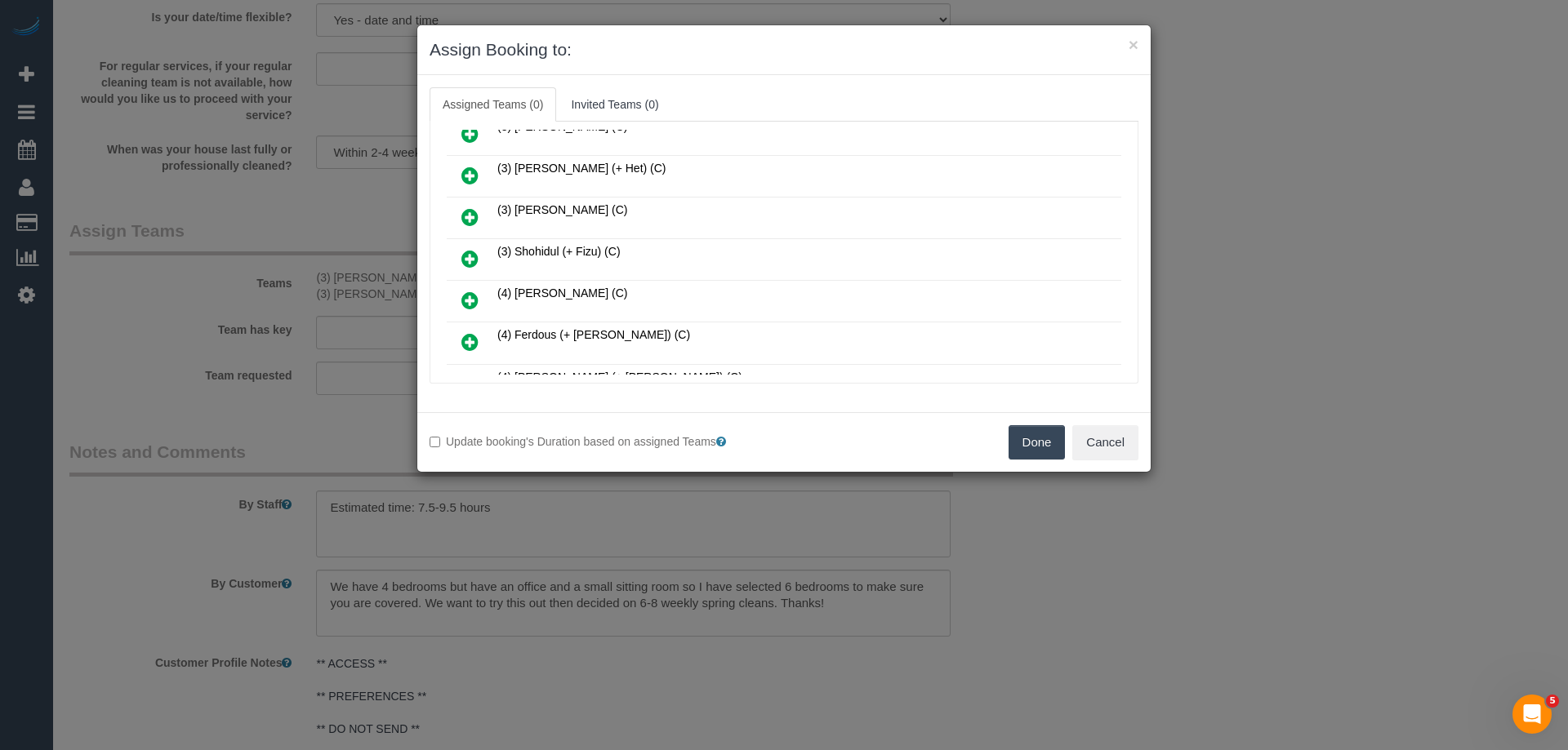
click at [467, 254] on icon at bounding box center [470, 259] width 17 height 20
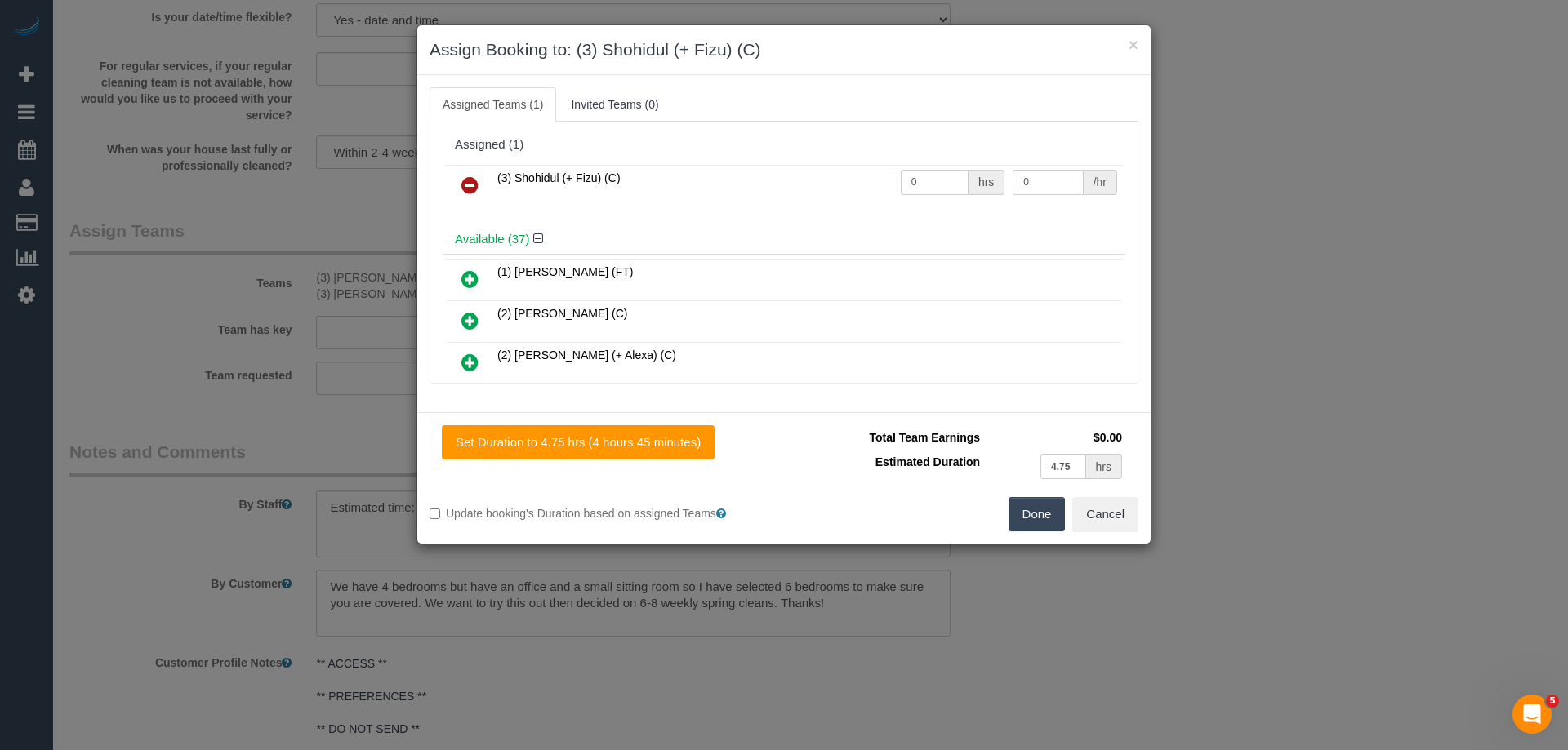
scroll to position [771, 0]
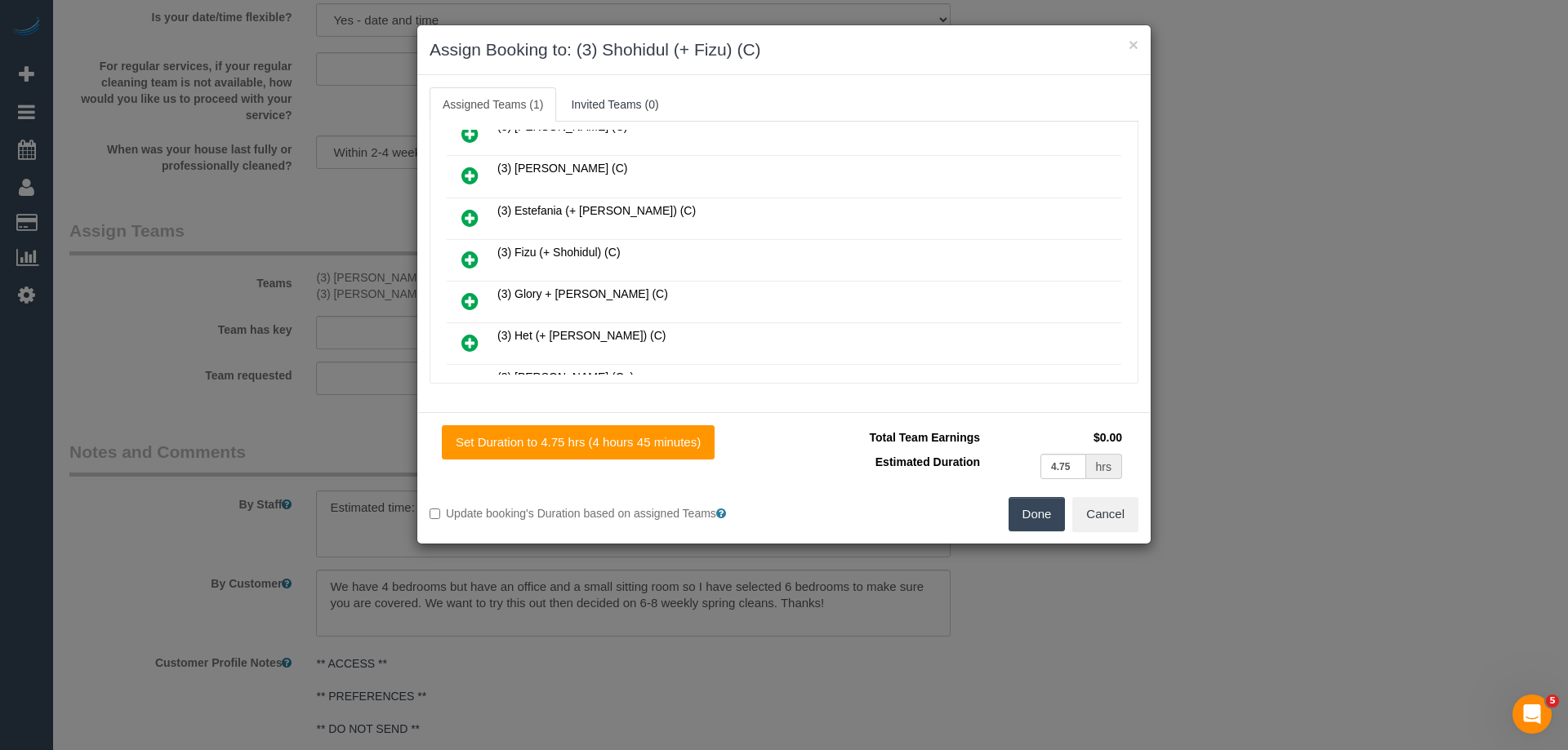
click at [473, 258] on icon at bounding box center [470, 260] width 17 height 20
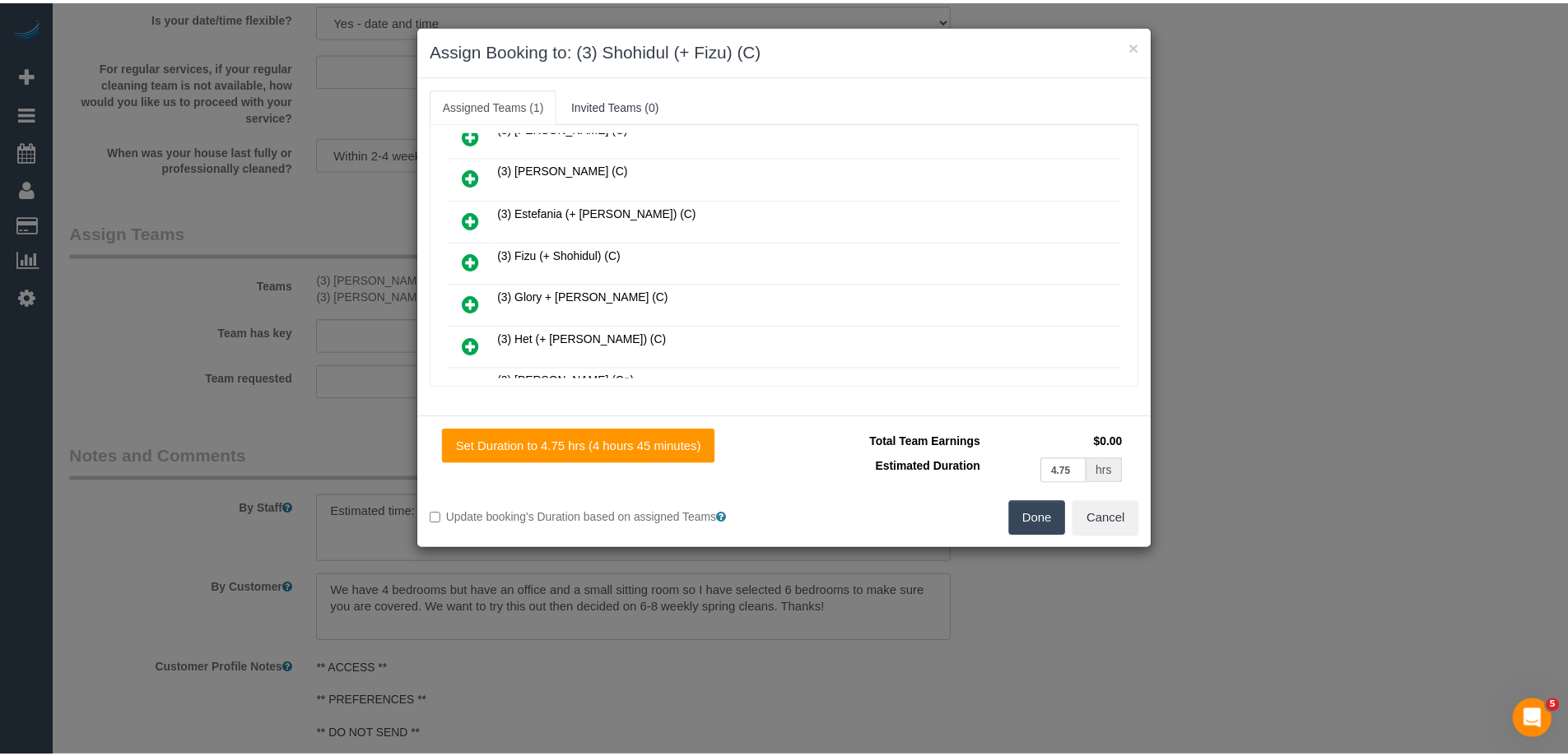
scroll to position [820, 0]
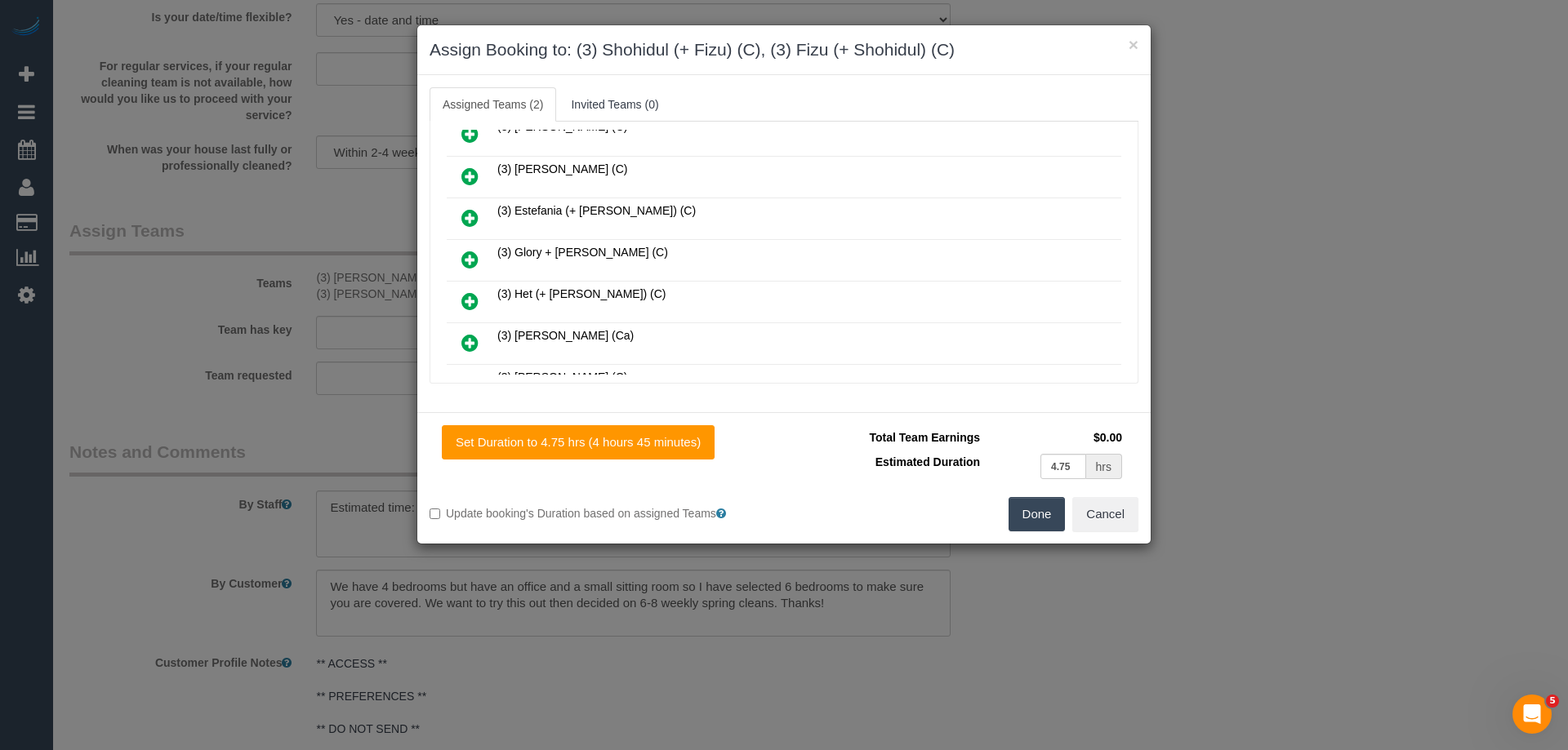
click at [1038, 514] on button "Done" at bounding box center [1037, 514] width 57 height 35
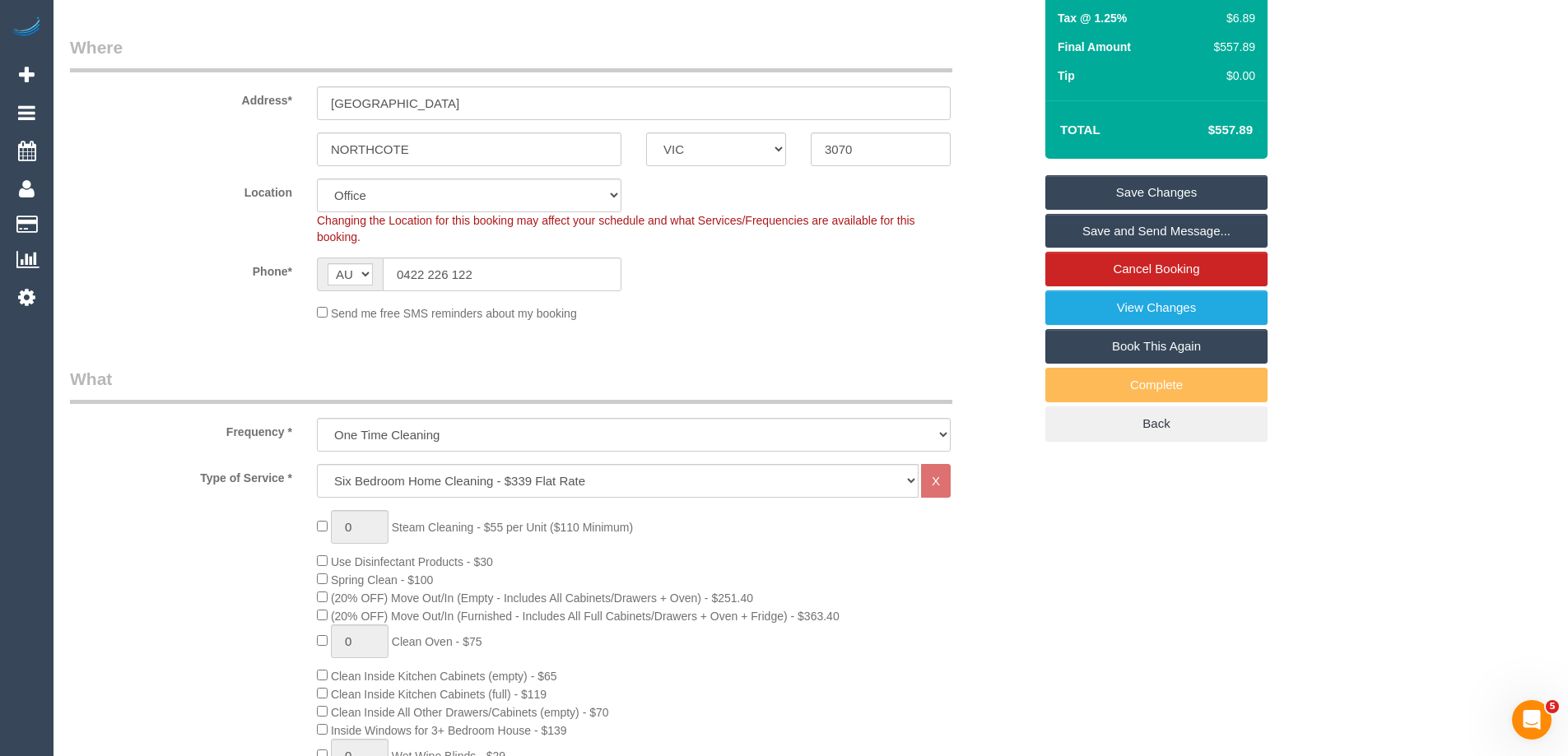
scroll to position [0, 0]
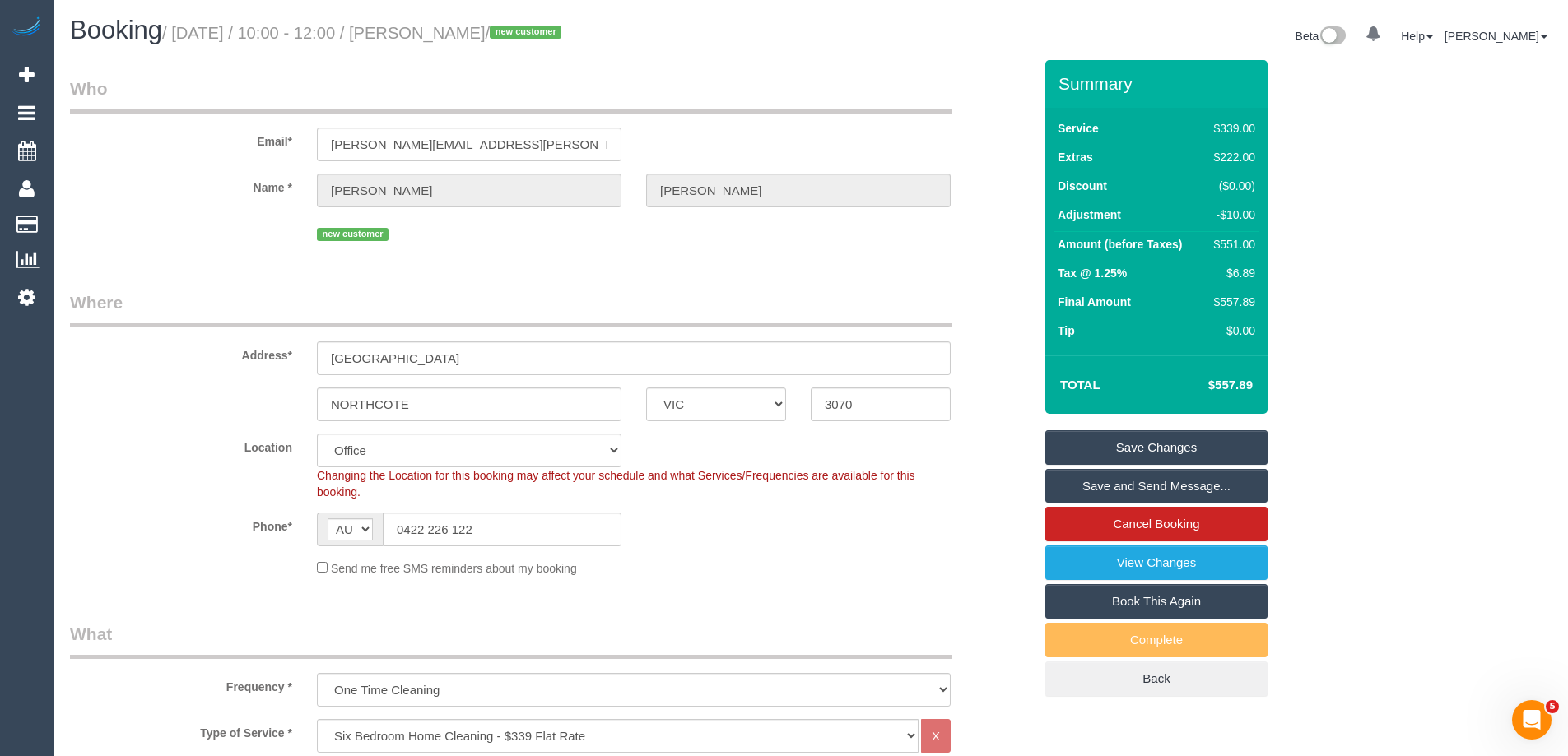
click at [973, 549] on sui-booking-location "Location [GEOGRAPHIC_DATA] (North) East (South) [GEOGRAPHIC_DATA] (East) [GEOGR…" at bounding box center [551, 505] width 964 height 144
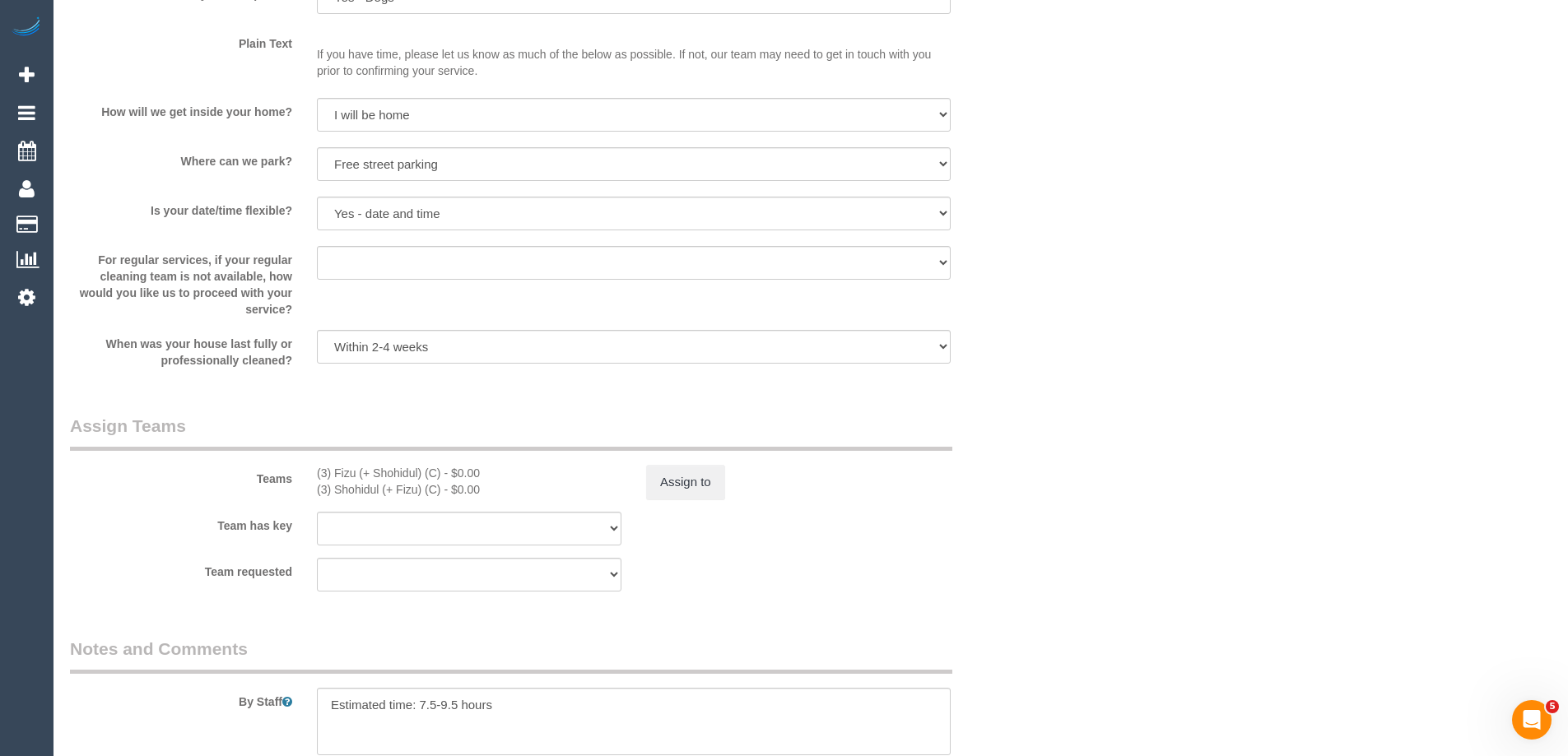
scroll to position [2222, 0]
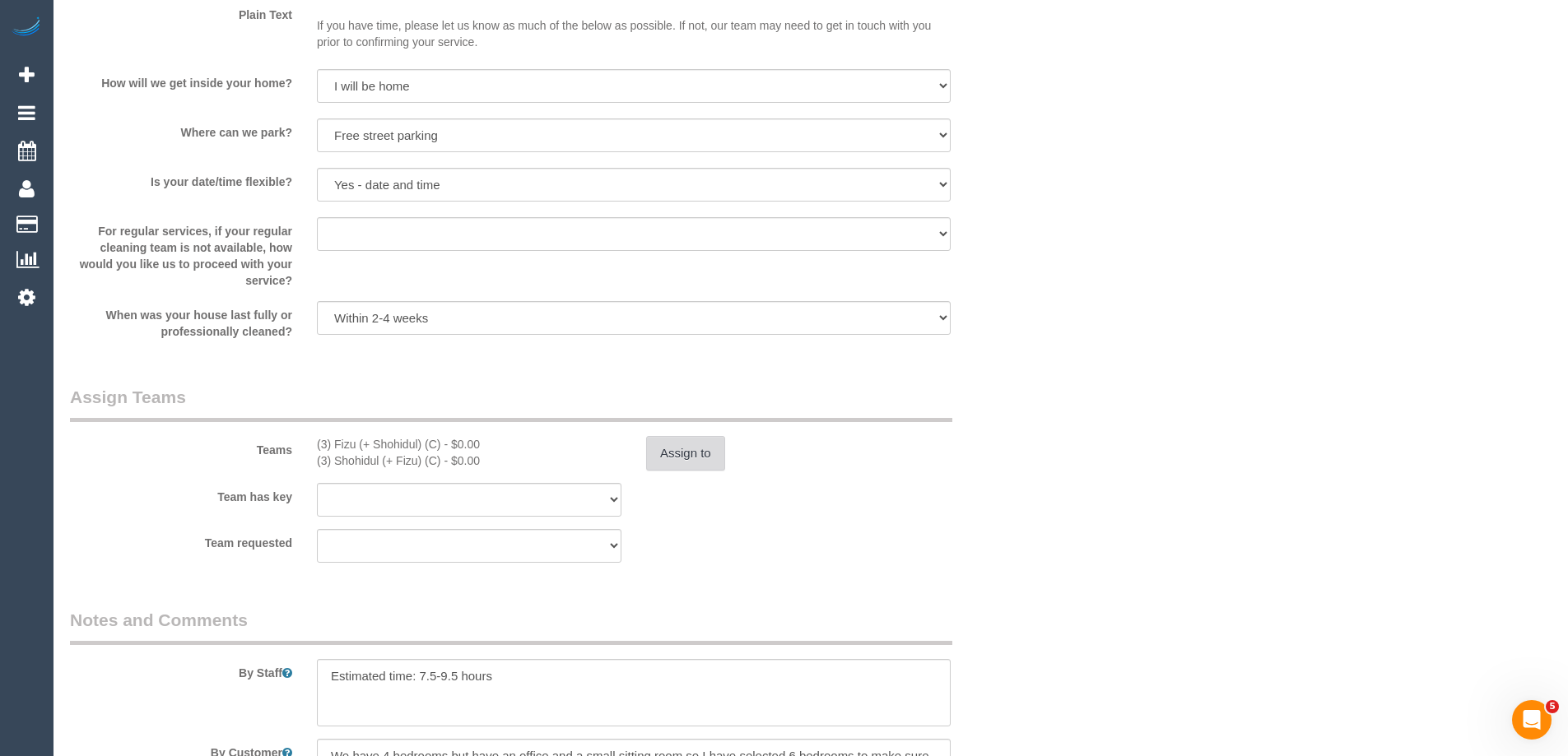
click at [700, 453] on button "Assign to" at bounding box center [686, 453] width 79 height 35
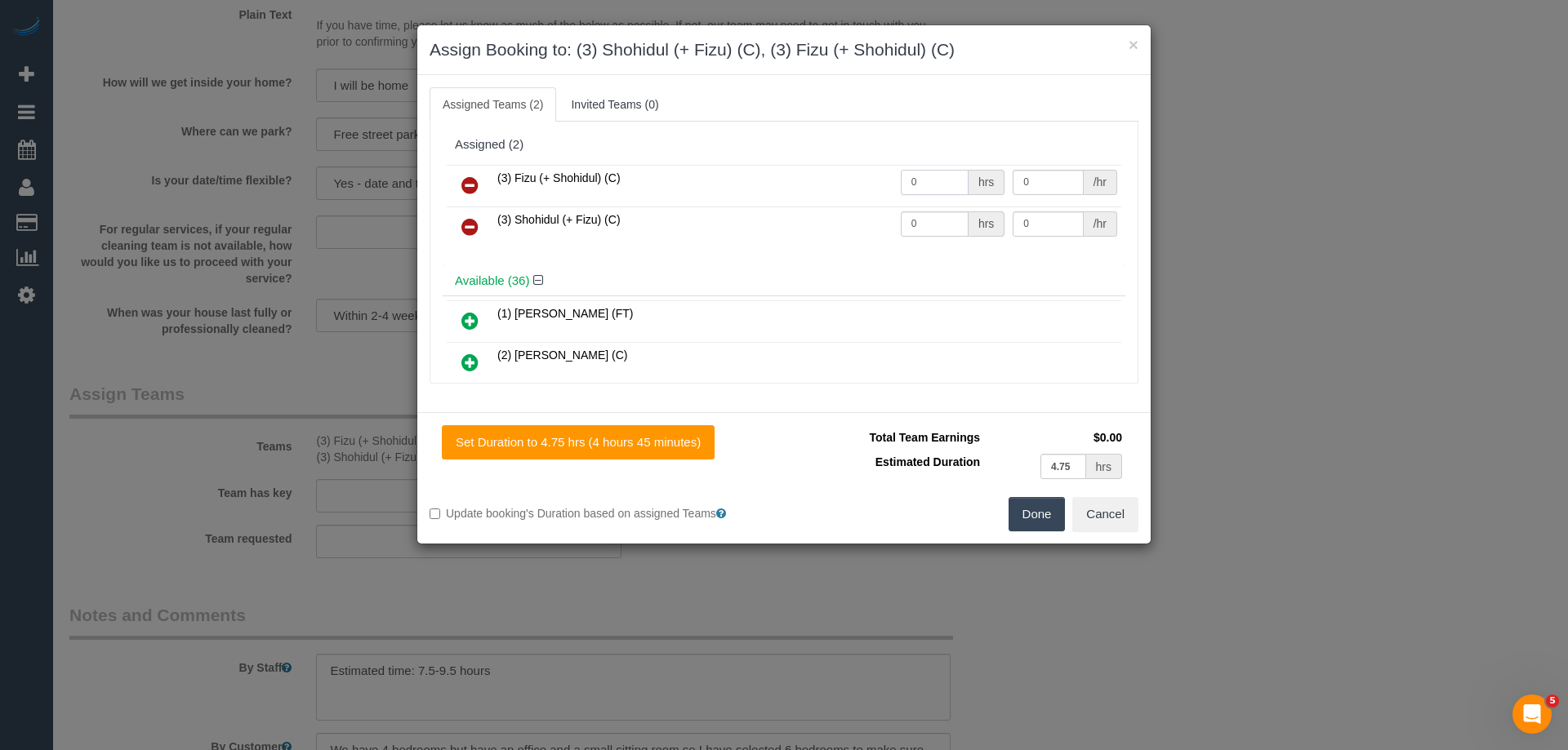
click at [909, 179] on input "0" at bounding box center [935, 183] width 68 height 25
type input "1"
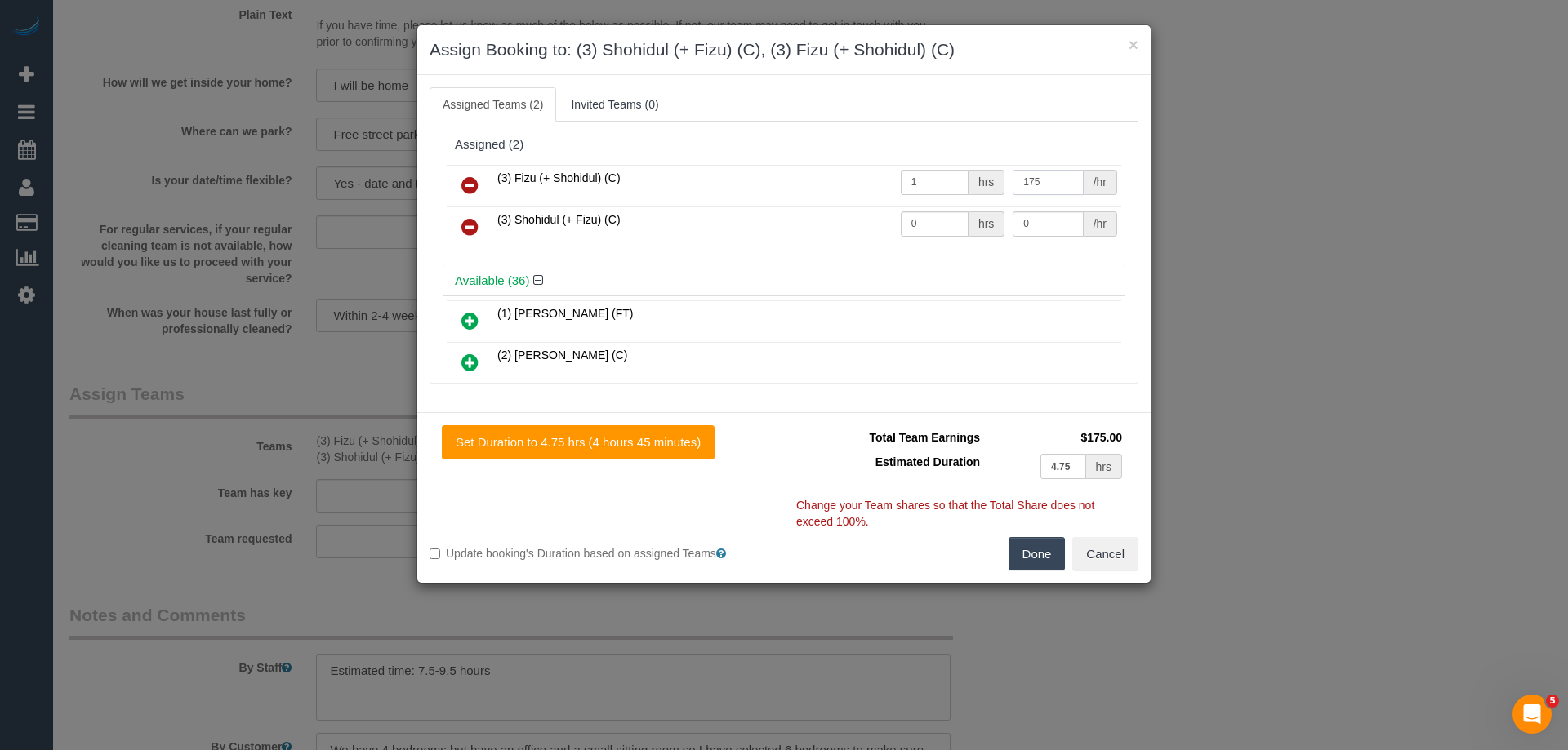
type input "175"
click at [949, 231] on input "0" at bounding box center [935, 224] width 68 height 25
type input "1"
type input "175"
click at [1039, 559] on button "Done" at bounding box center [1037, 554] width 57 height 35
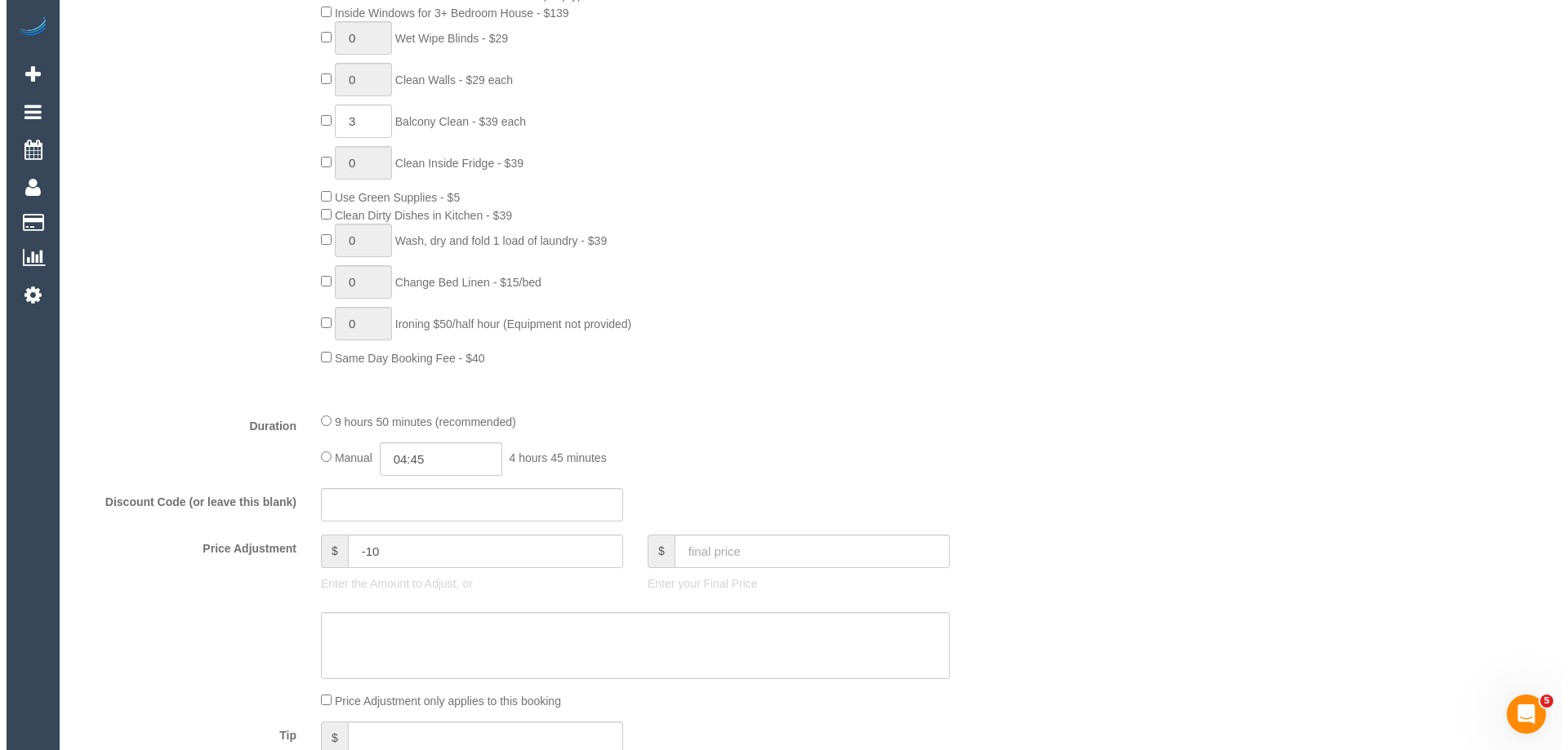
scroll to position [0, 0]
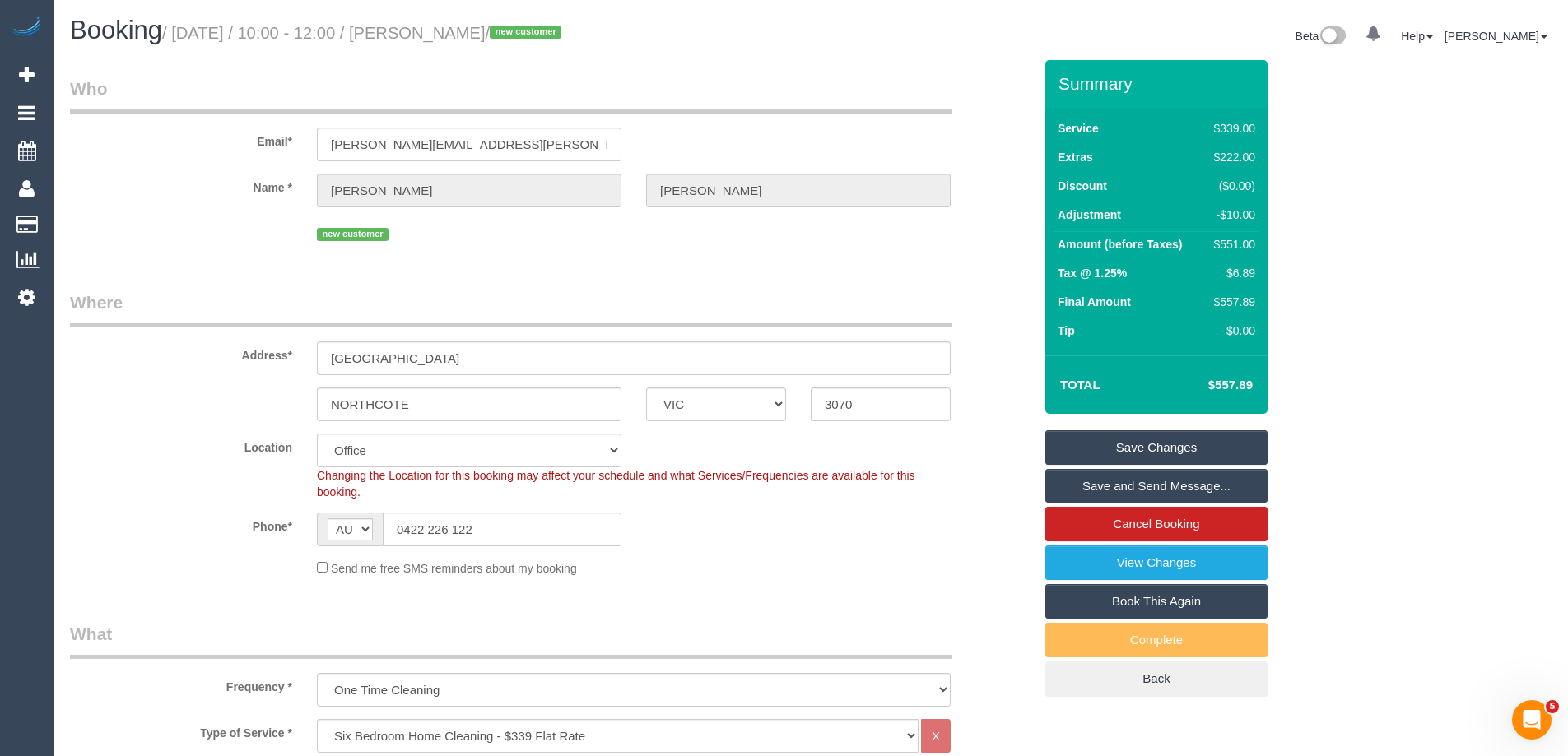
click at [1146, 444] on link "Save Changes" at bounding box center [1157, 447] width 223 height 35
